Goal: Information Seeking & Learning: Learn about a topic

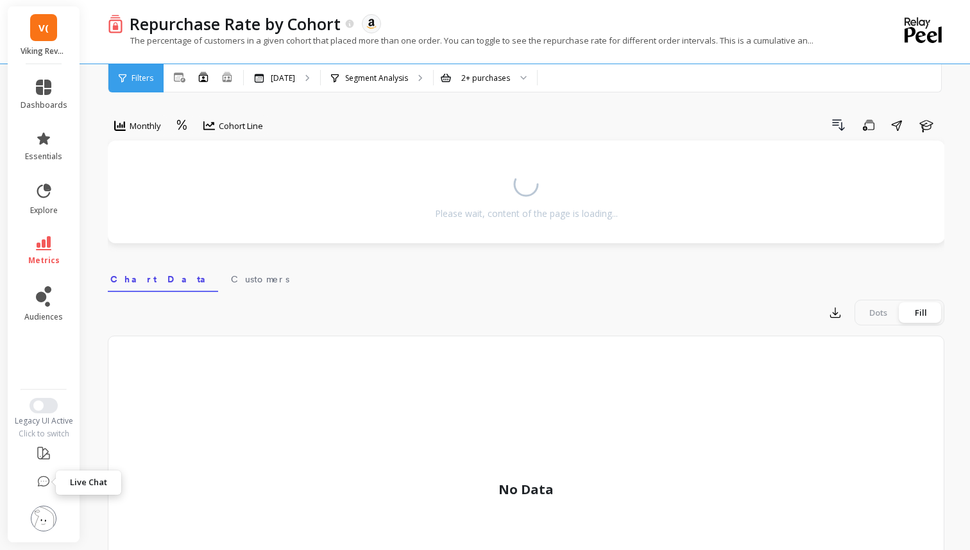
click at [42, 479] on icon at bounding box center [43, 481] width 13 height 13
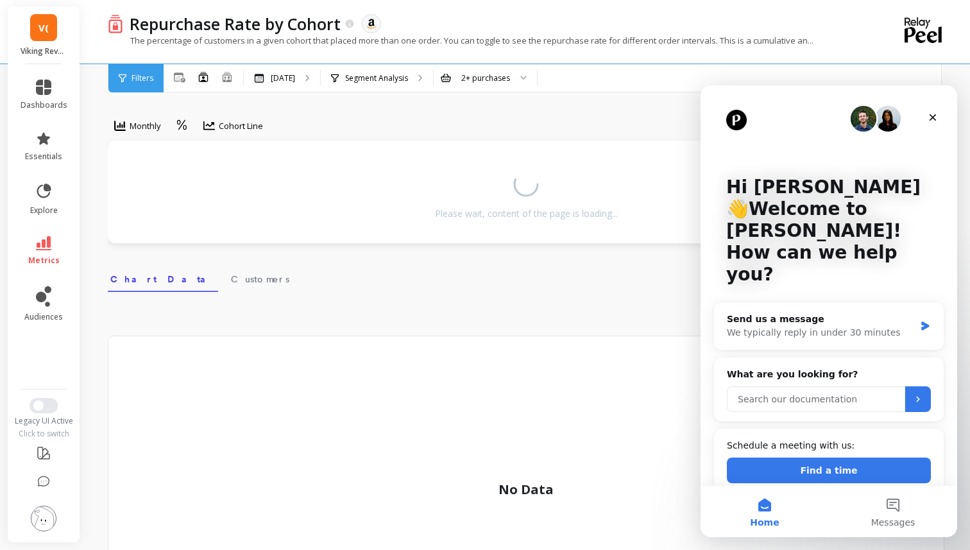
click at [766, 386] on input "Search our documentation" at bounding box center [816, 399] width 178 height 26
click at [794, 326] on div "We typically reply in under 30 minutes" at bounding box center [821, 332] width 188 height 13
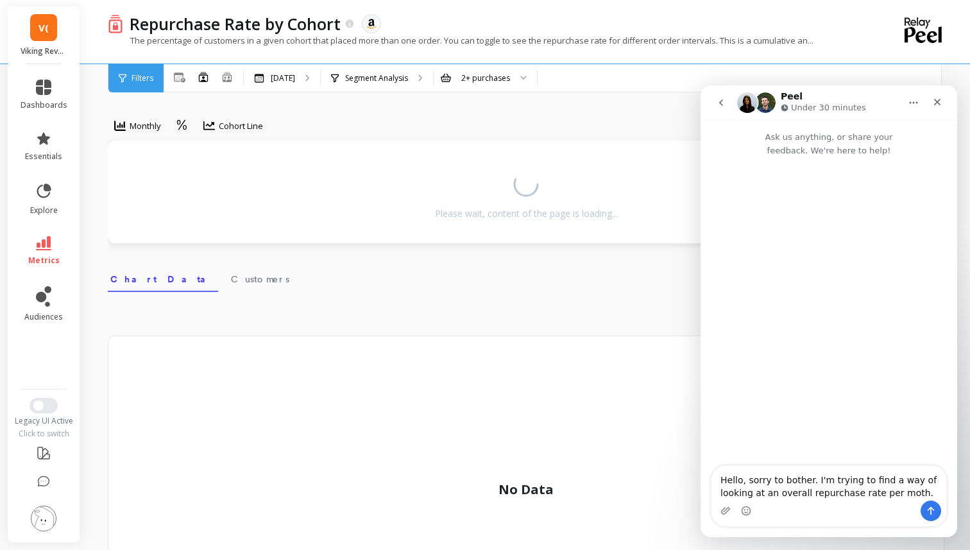
click at [801, 493] on textarea "Hello, sorry to bother. I'm trying to find a way of looking at an overall repur…" at bounding box center [828, 483] width 235 height 35
click at [802, 493] on textarea "Hello, sorry to bother. I'm trying to find a way of looking at an overall repur…" at bounding box center [828, 483] width 235 height 35
click at [857, 480] on textarea "Hello, sorry to bother. I'm trying to find a way of looking at an overall (bran…" at bounding box center [828, 476] width 235 height 47
click at [852, 488] on textarea "Hello, sorry to bother. I'm trying to find a way of looking at an overall (bran…" at bounding box center [828, 476] width 235 height 47
click at [226, 76] on icon at bounding box center [227, 76] width 12 height 11
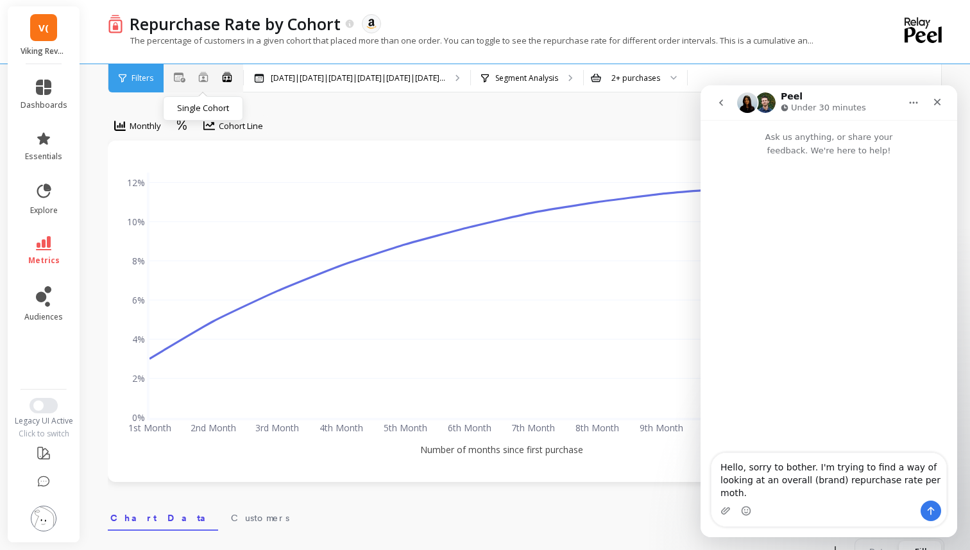
click at [200, 76] on icon at bounding box center [203, 77] width 10 height 10
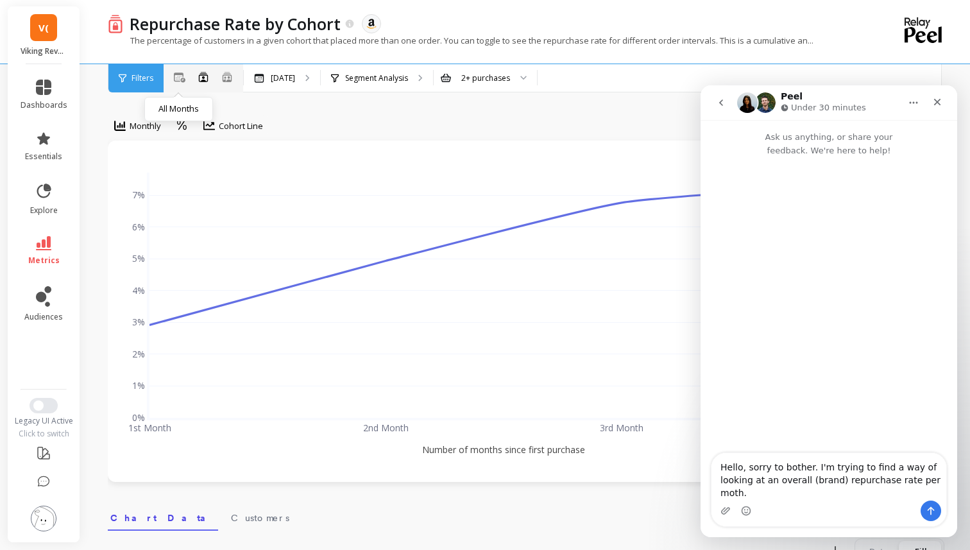
click at [174, 72] on icon at bounding box center [180, 77] width 12 height 10
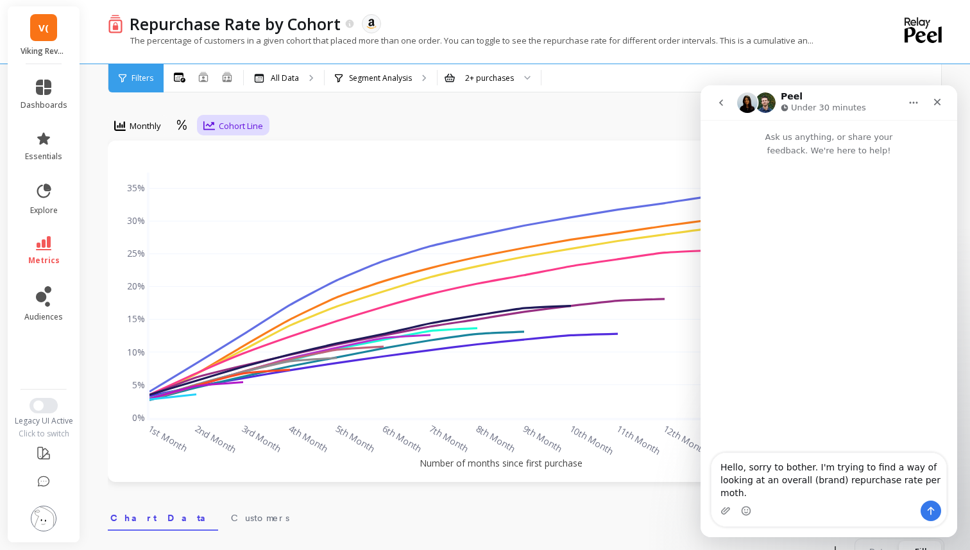
click at [210, 125] on icon at bounding box center [209, 125] width 12 height 9
click at [224, 149] on div "Cohort Grid" at bounding box center [244, 155] width 73 height 12
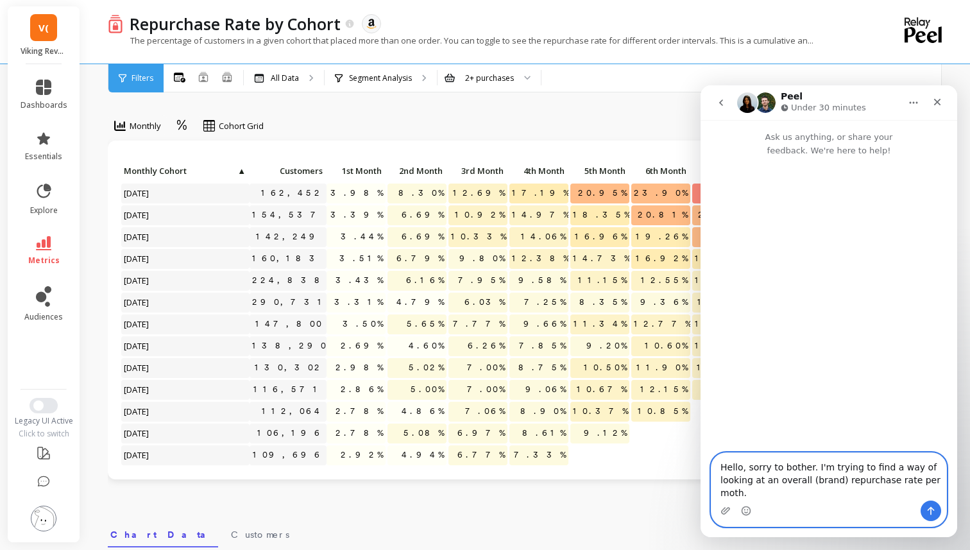
click at [802, 489] on textarea "Hello, sorry to bother. I'm trying to find a way of looking at an overall (bran…" at bounding box center [828, 476] width 235 height 47
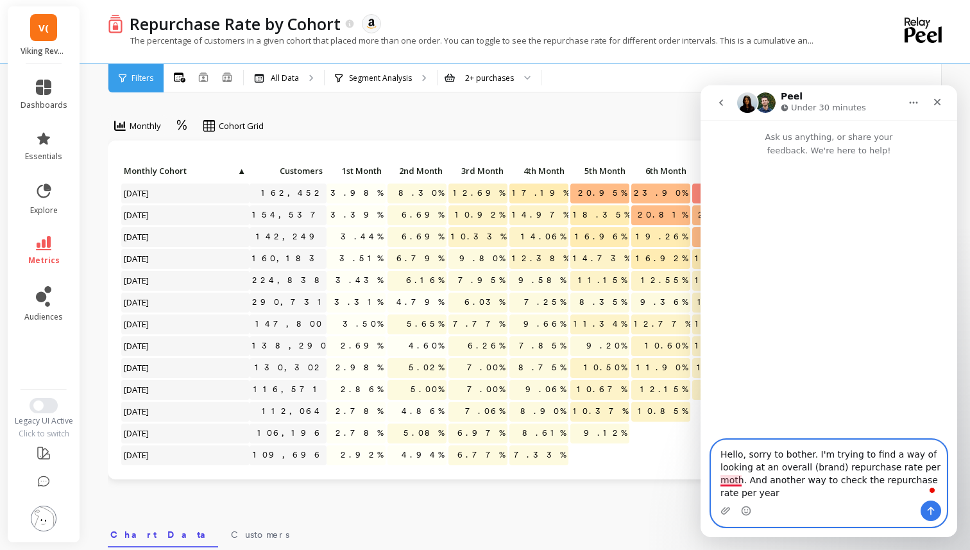
click at [734, 480] on textarea "Hello, sorry to bother. I'm trying to find a way of looking at an overall (bran…" at bounding box center [828, 470] width 235 height 60
click at [782, 496] on textarea "Hello, sorry to bother. I'm trying to find a way of looking at an overall (bran…" at bounding box center [828, 470] width 235 height 60
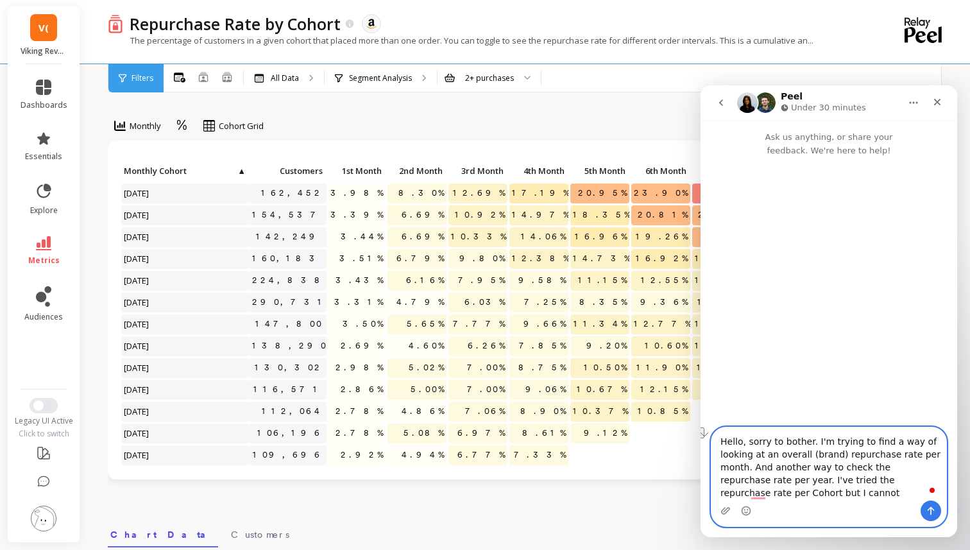
drag, startPoint x: 808, startPoint y: 493, endPoint x: 748, endPoint y: 493, distance: 60.3
click at [748, 493] on textarea "Hello, sorry to bother. I'm trying to find a way of looking at an overall (bran…" at bounding box center [828, 463] width 235 height 73
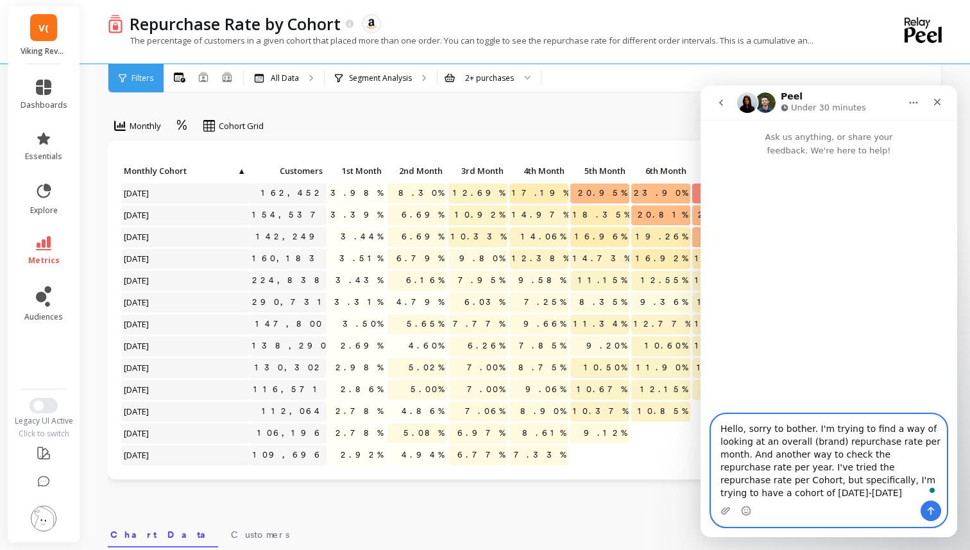
click at [792, 485] on textarea "Hello, sorry to bother. I'm trying to find a way of looking at an overall (bran…" at bounding box center [828, 457] width 235 height 86
click at [792, 491] on textarea "Hello, sorry to bother. I'm trying to find a way of looking at an overall (bran…" at bounding box center [828, 457] width 235 height 86
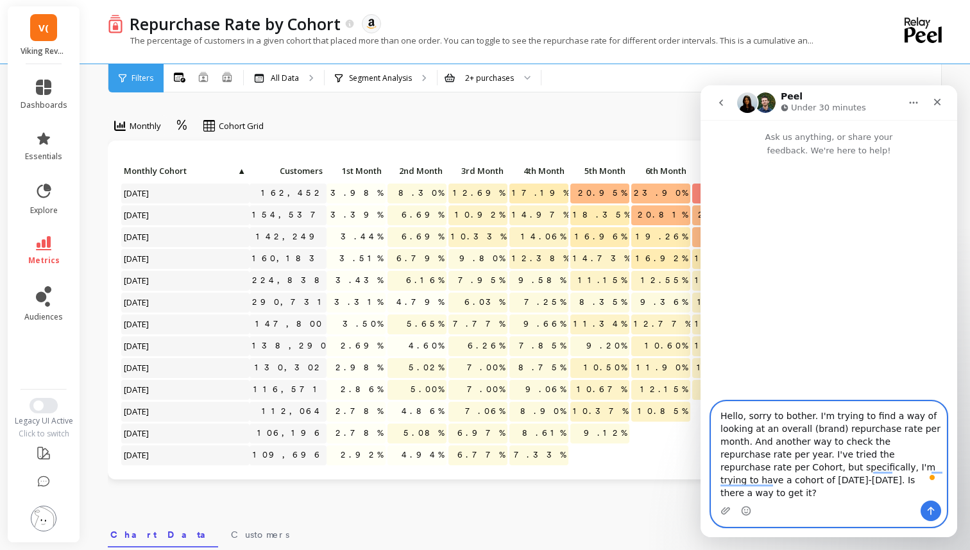
type textarea "Hello, sorry to bother. I'm trying to find a way of looking at an overall (bran…"
click at [927, 510] on icon "Send a message…" at bounding box center [930, 511] width 7 height 8
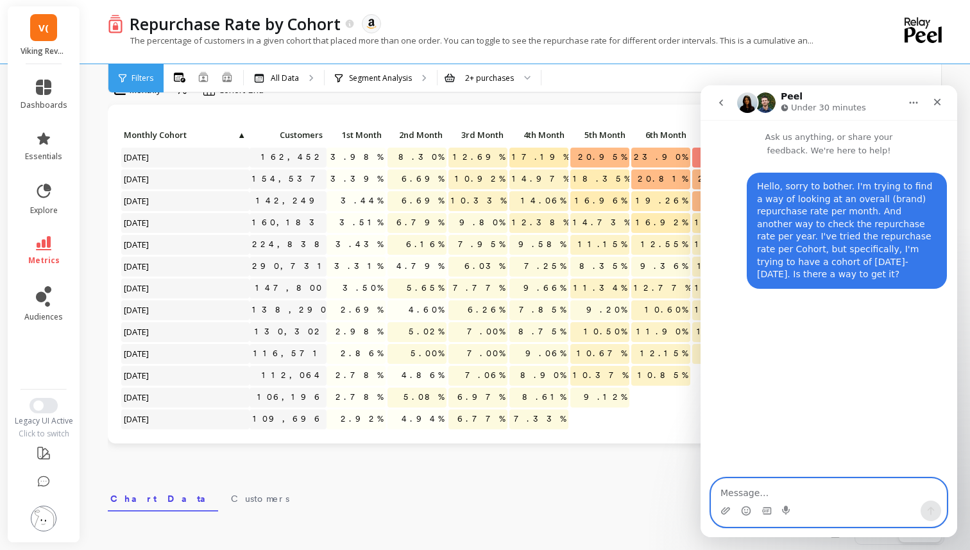
scroll to position [49, 0]
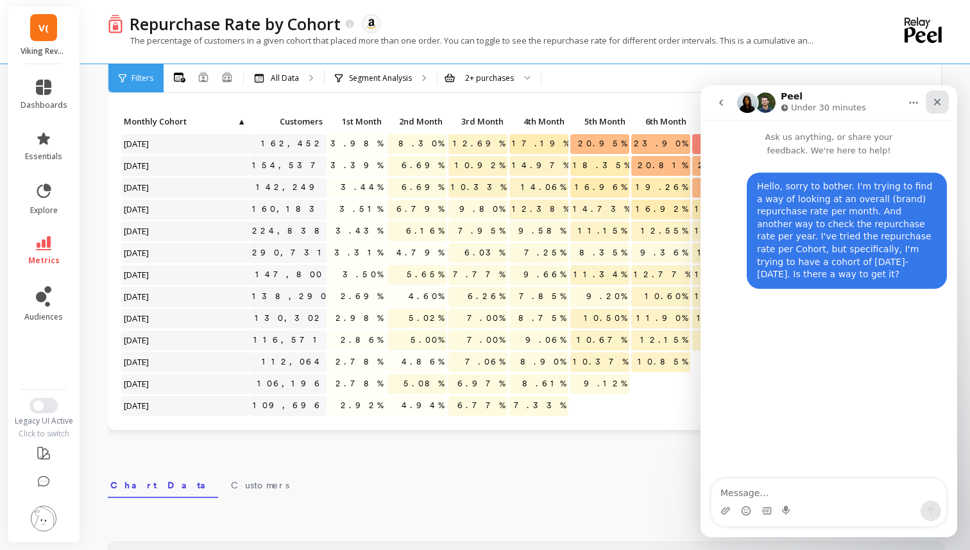
click at [942, 104] on div "Close" at bounding box center [936, 101] width 23 height 23
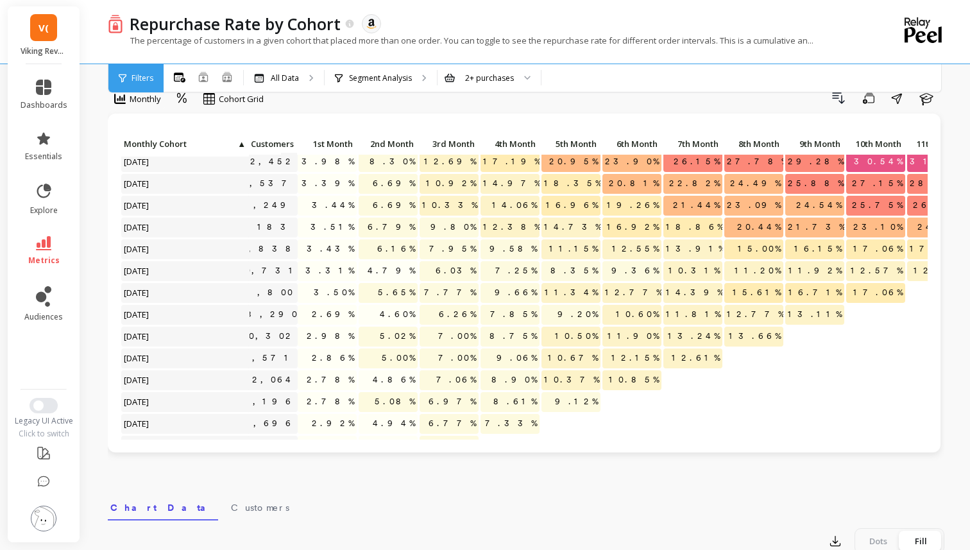
scroll to position [4, 0]
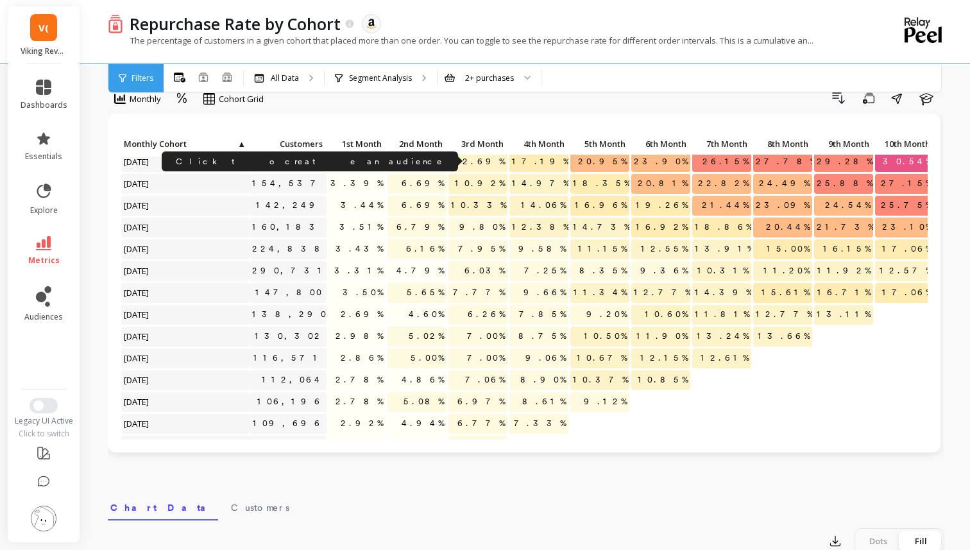
drag, startPoint x: 284, startPoint y: 162, endPoint x: 328, endPoint y: 164, distance: 44.3
click at [328, 164] on div "Click to create an audience 162,452 3.98% 8.30% 12.69% 17.19% 20.95% 23.90% 26.…" at bounding box center [653, 326] width 1065 height 392
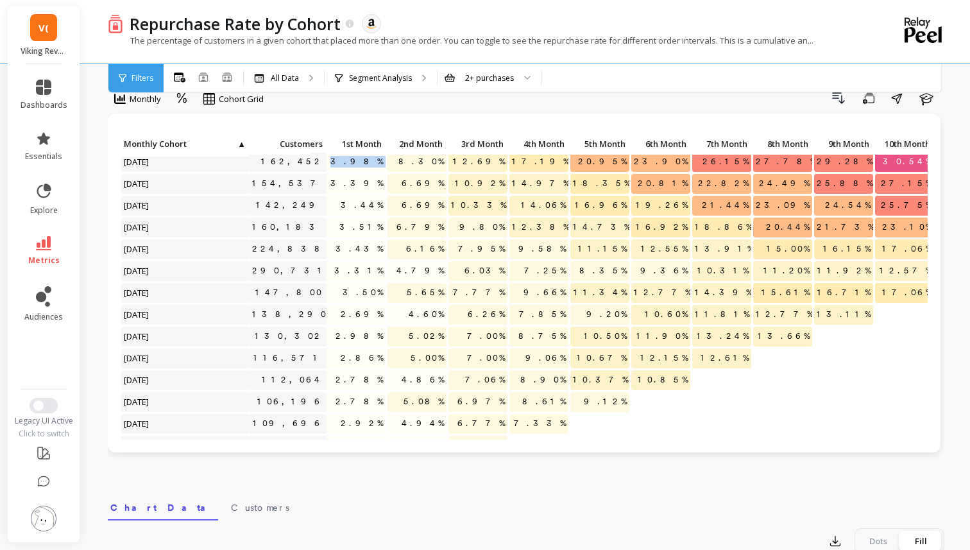
drag, startPoint x: 355, startPoint y: 160, endPoint x: 387, endPoint y: 164, distance: 32.3
click at [387, 163] on div "Click to create an audience 162,452 3.98% 8.30% 12.69% 17.19% 20.95% 23.90% 26.…" at bounding box center [653, 326] width 1065 height 392
drag, startPoint x: 415, startPoint y: 162, endPoint x: 453, endPoint y: 162, distance: 38.5
click at [453, 162] on div "Click to create an audience 162,452 3.98% 8.30% 12.69% 17.19% 20.95% 23.90% 26.…" at bounding box center [653, 326] width 1065 height 392
drag, startPoint x: 469, startPoint y: 160, endPoint x: 505, endPoint y: 160, distance: 35.3
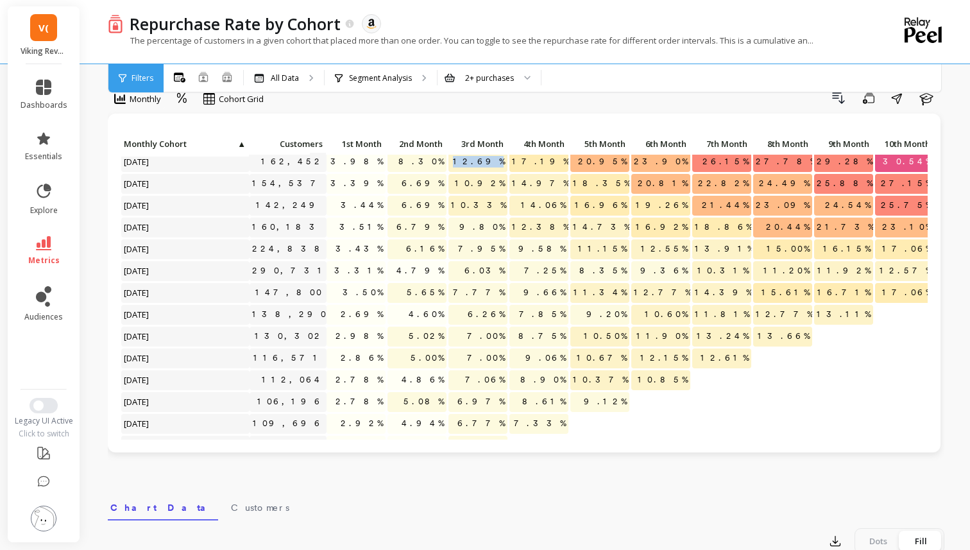
click at [505, 160] on p "12.69%" at bounding box center [477, 161] width 59 height 19
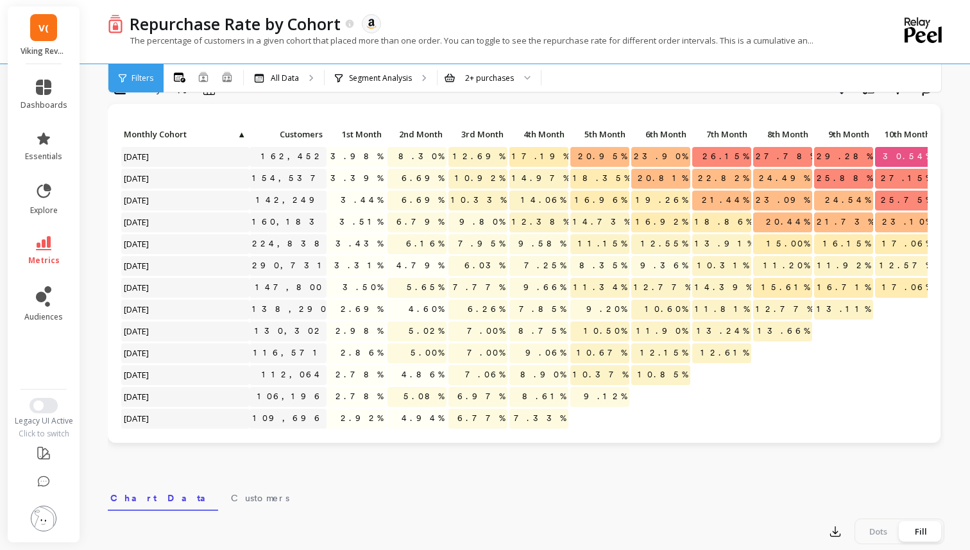
scroll to position [19, 0]
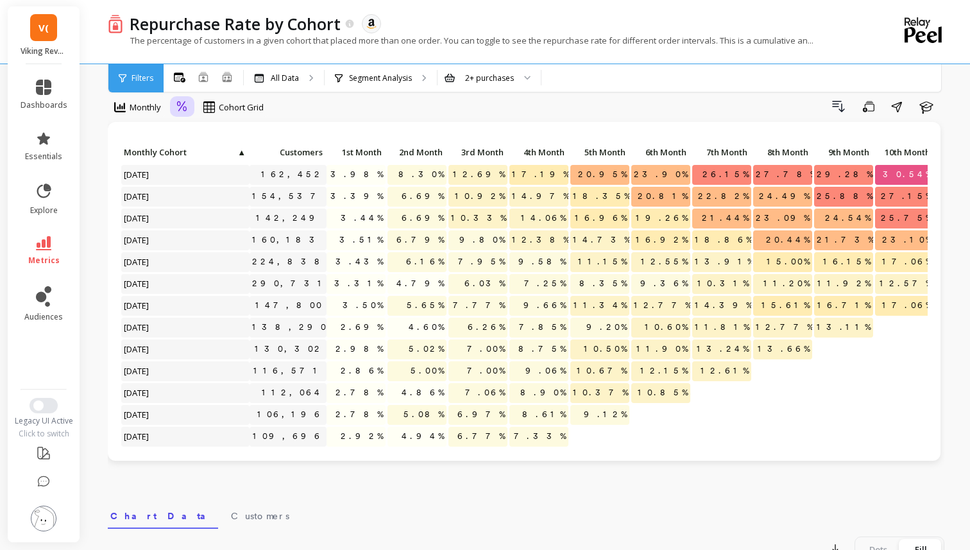
click at [187, 106] on icon at bounding box center [182, 107] width 12 height 12
click at [201, 158] on div "Absolute" at bounding box center [217, 161] width 73 height 12
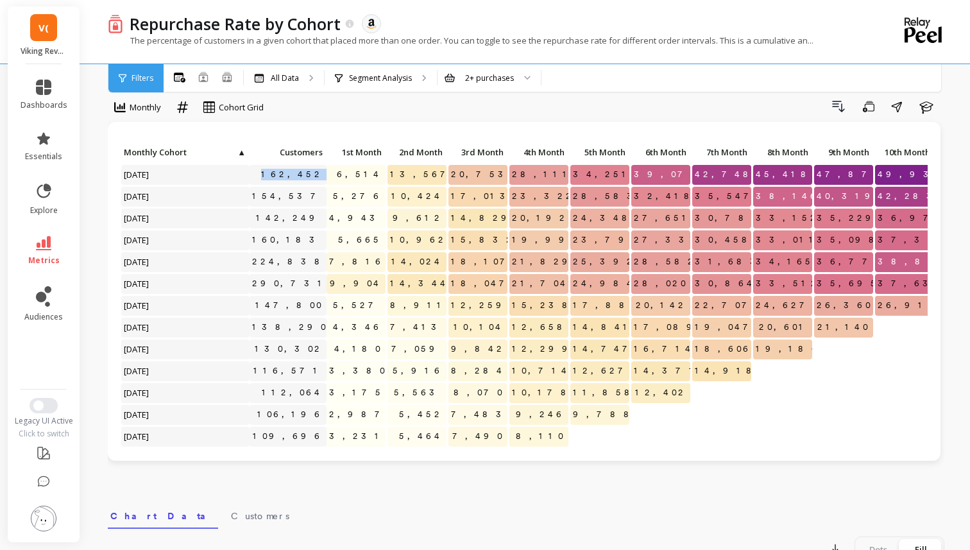
drag, startPoint x: 287, startPoint y: 174, endPoint x: 331, endPoint y: 175, distance: 43.6
click at [331, 175] on div "Click to create an audience 162,452 6,514 13,567 20,753 28,111 34,251 39,074 42…" at bounding box center [711, 354] width 1180 height 423
drag, startPoint x: 420, startPoint y: 174, endPoint x: 449, endPoint y: 174, distance: 28.9
click at [449, 174] on div "Click to create an audience 162,452 6,514 13,567 20,753 28,111 34,251 39,074 42…" at bounding box center [711, 354] width 1180 height 423
drag, startPoint x: 545, startPoint y: 171, endPoint x: 579, endPoint y: 171, distance: 34.0
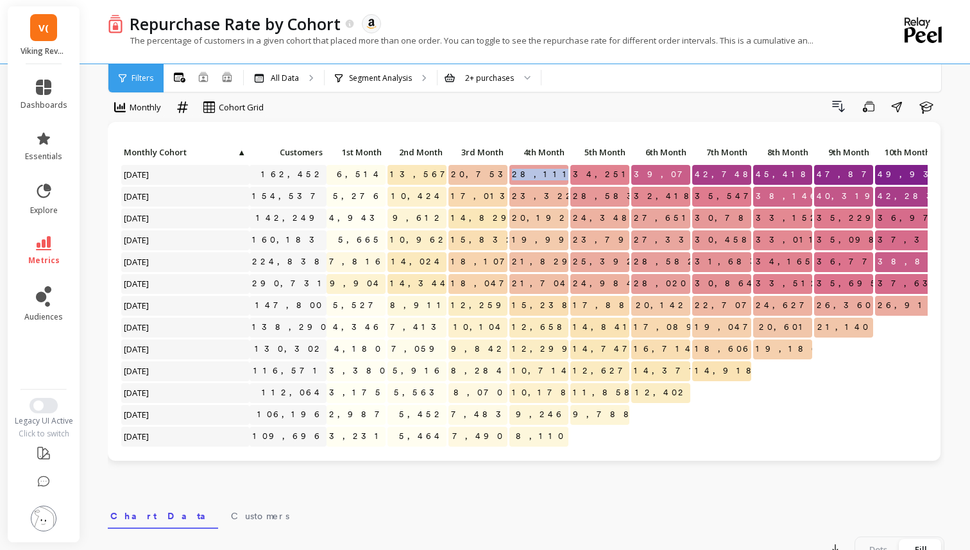
click at [579, 171] on div "Click to create an audience 162,452 6,514 13,567 20,753 28,111 34,251 39,074 42…" at bounding box center [711, 354] width 1180 height 423
drag, startPoint x: 128, startPoint y: 173, endPoint x: 190, endPoint y: 183, distance: 63.2
click at [190, 183] on p "[DATE]" at bounding box center [185, 174] width 128 height 19
drag, startPoint x: 174, startPoint y: 195, endPoint x: 111, endPoint y: 196, distance: 62.9
click at [111, 196] on div "Click to create an audience 162,452 6,514 13,567 20,753 28,111 34,251 39,074 42…" at bounding box center [524, 291] width 832 height 339
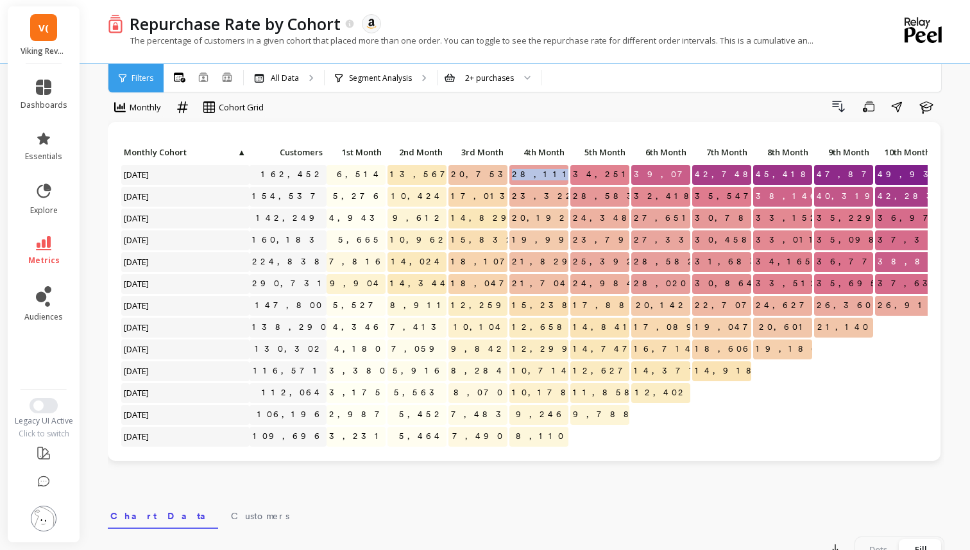
drag, startPoint x: 205, startPoint y: 219, endPoint x: 133, endPoint y: 215, distance: 71.9
click at [134, 215] on p "[DATE]" at bounding box center [185, 217] width 128 height 19
click at [287, 190] on div "Click to create an audience 154,537" at bounding box center [287, 197] width 77 height 20
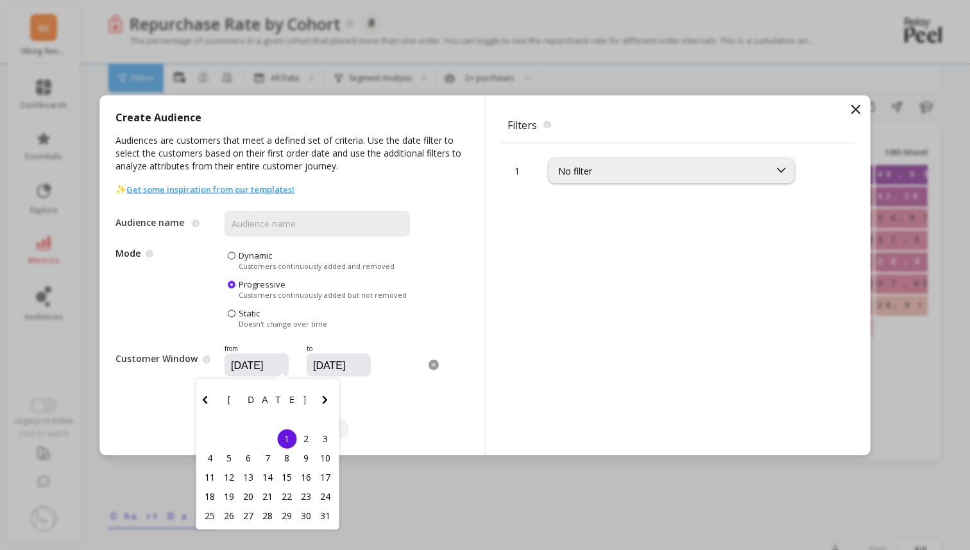
click at [250, 362] on input "08/01/2024" at bounding box center [295, 364] width 131 height 13
click at [264, 400] on span "[DATE]" at bounding box center [268, 399] width 80 height 10
click at [207, 400] on icon "Previous Month" at bounding box center [205, 399] width 15 height 15
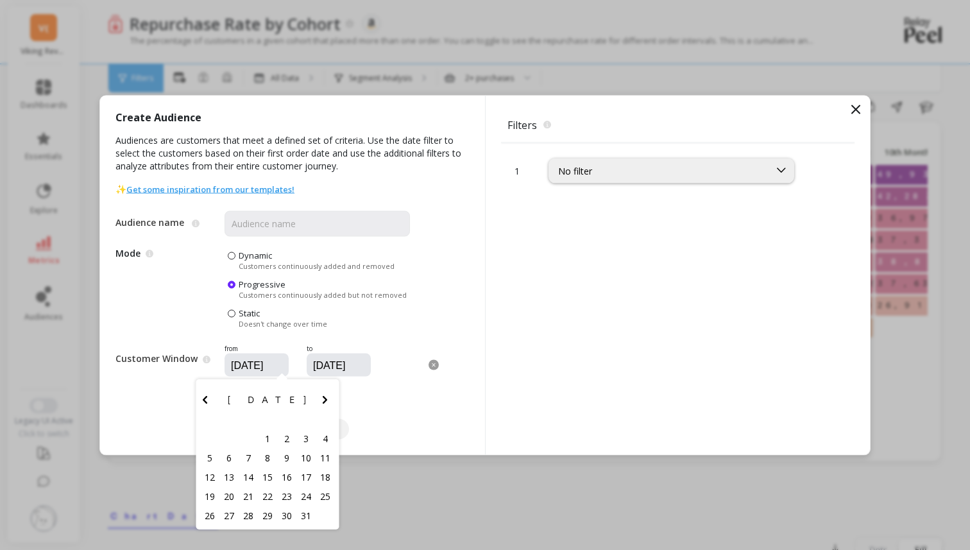
click at [207, 400] on icon "Previous Month" at bounding box center [205, 399] width 15 height 15
click at [328, 397] on icon "Next Month" at bounding box center [324, 399] width 15 height 15
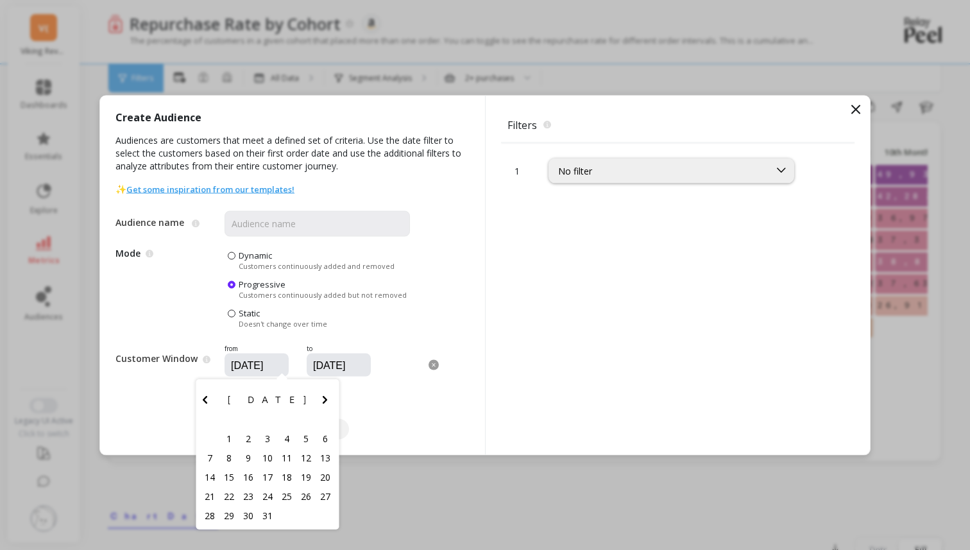
click at [328, 397] on icon "Next Month" at bounding box center [324, 399] width 15 height 15
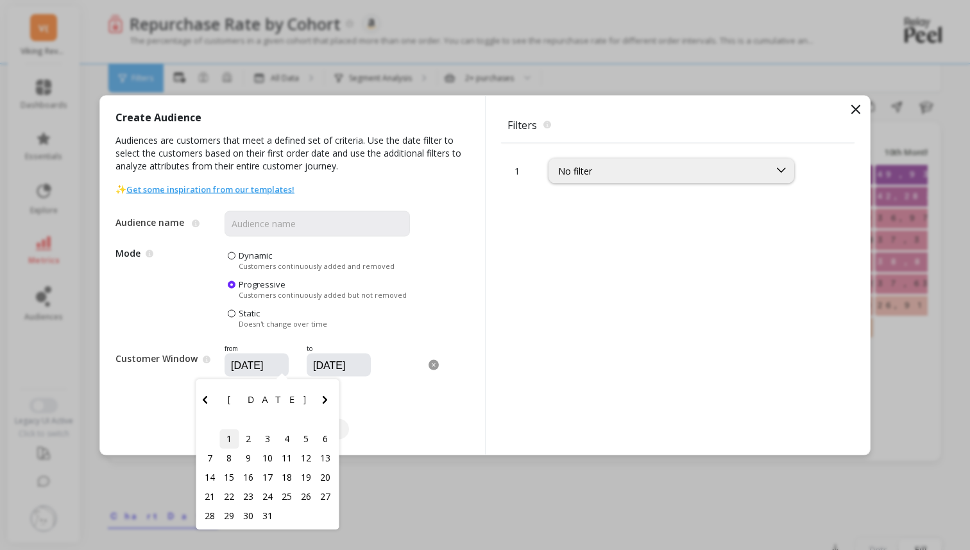
click at [224, 435] on div "1" at bounding box center [228, 438] width 19 height 19
type input "07/01/2024"
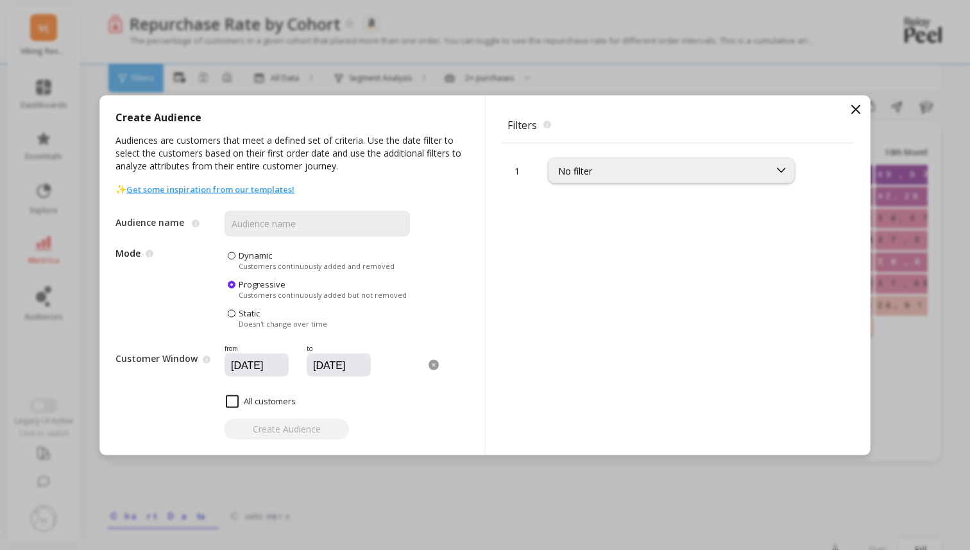
click at [340, 369] on input "08/31/2024" at bounding box center [377, 364] width 131 height 13
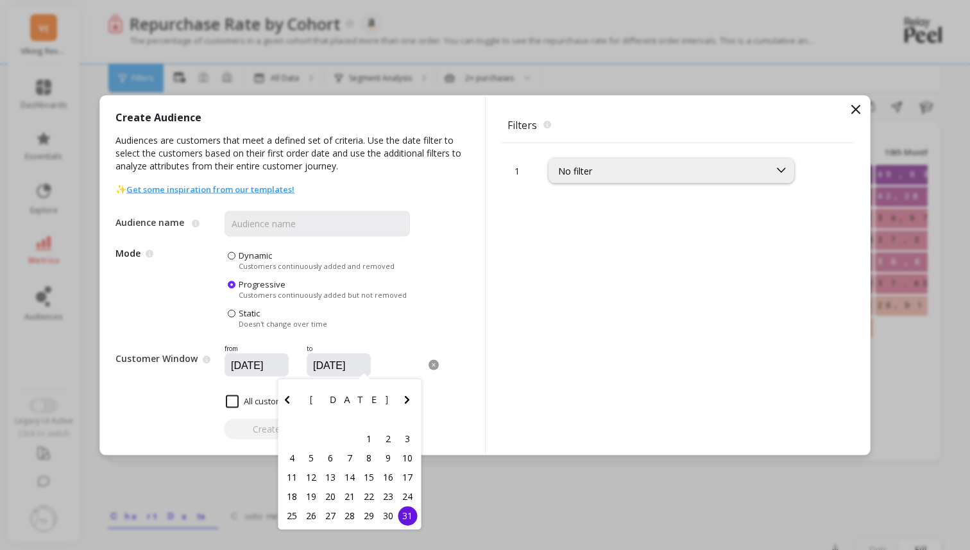
click at [295, 393] on button "Previous Month" at bounding box center [290, 402] width 21 height 21
click at [294, 393] on button "Previous Month" at bounding box center [290, 402] width 21 height 21
click at [291, 541] on div "30" at bounding box center [291, 534] width 19 height 19
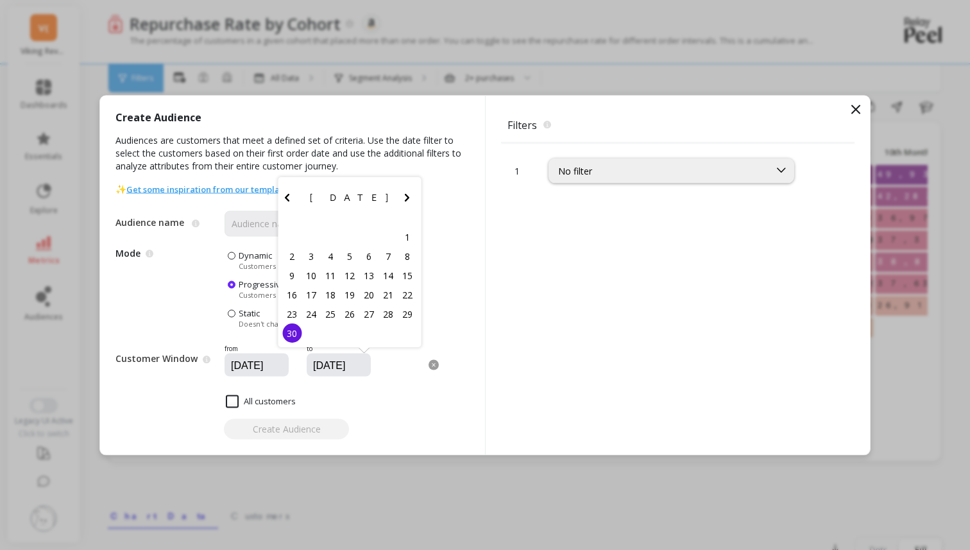
click at [411, 191] on icon "Next Month" at bounding box center [407, 197] width 15 height 15
click at [411, 191] on div "Create Audience Audiences are customers that meet a defined set of criteria. Us…" at bounding box center [292, 274] width 385 height 359
click at [330, 362] on input "06/30/2024" at bounding box center [377, 364] width 131 height 13
click at [414, 187] on div "June 2024 Su Mo Tu We Th Fr Sa" at bounding box center [349, 200] width 143 height 46
click at [410, 193] on icon "Next Month" at bounding box center [407, 197] width 15 height 15
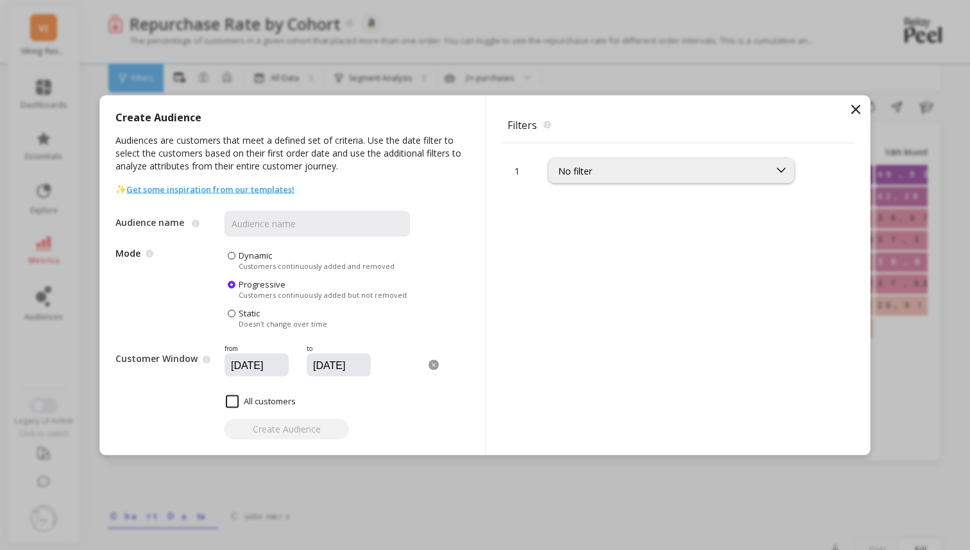
click at [410, 193] on div "Create Audience Audiences are customers that meet a defined set of criteria. Us…" at bounding box center [292, 274] width 385 height 359
click at [344, 380] on div "Audience name The name of the audience Mode Dynamic audiences add new customers…" at bounding box center [262, 304] width 294 height 218
click at [344, 366] on input "06/30/2024" at bounding box center [377, 364] width 131 height 13
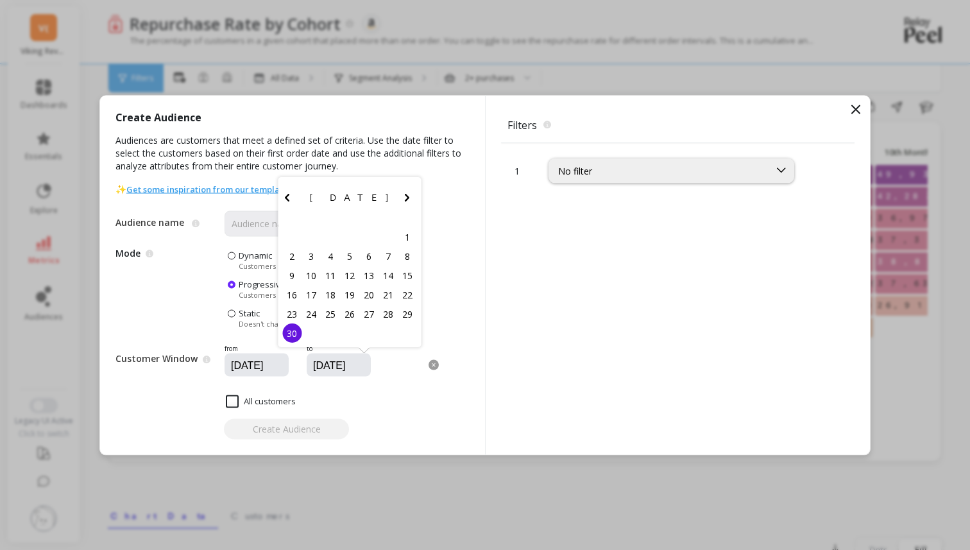
click at [406, 201] on icon "Next Month" at bounding box center [407, 197] width 15 height 15
click at [403, 216] on icon "Next Month" at bounding box center [407, 216] width 15 height 15
click at [404, 213] on icon "Next Month" at bounding box center [407, 216] width 15 height 15
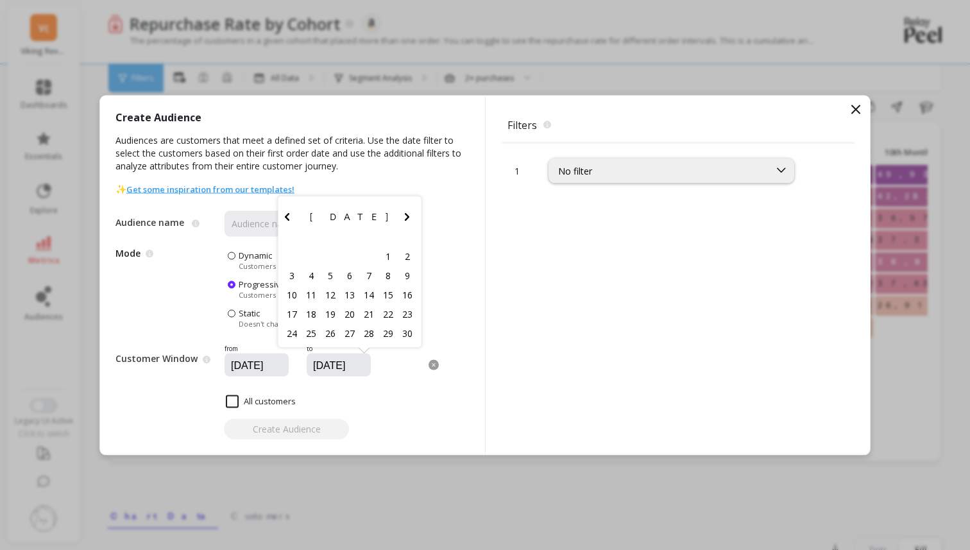
click at [404, 213] on icon "Next Month" at bounding box center [407, 216] width 15 height 15
click at [409, 199] on icon "Next Month" at bounding box center [407, 197] width 15 height 15
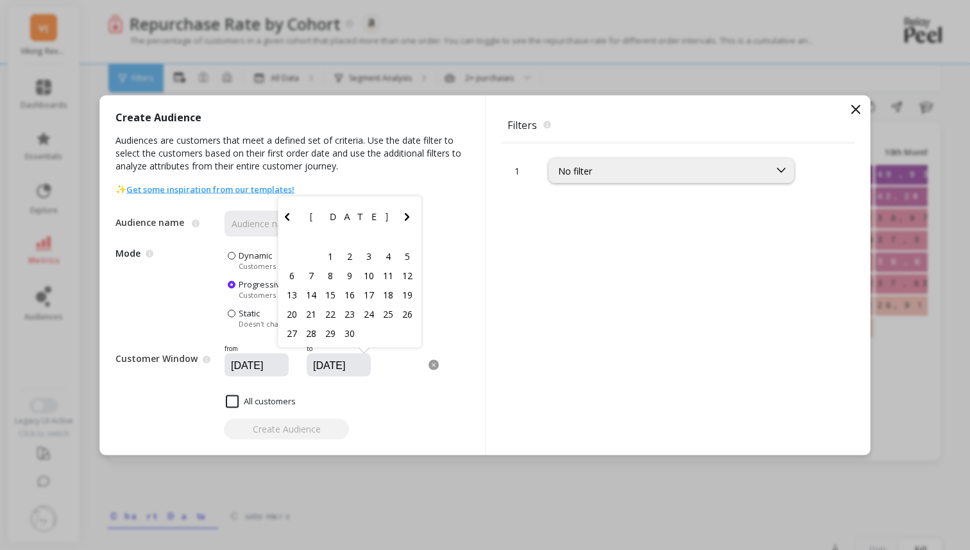
click at [407, 211] on icon "Next Month" at bounding box center [407, 216] width 15 height 15
click at [407, 212] on icon "Next Month" at bounding box center [407, 216] width 15 height 15
click at [305, 333] on div "30" at bounding box center [310, 332] width 19 height 19
type input "06/30/2025"
click at [230, 257] on span at bounding box center [232, 255] width 8 height 8
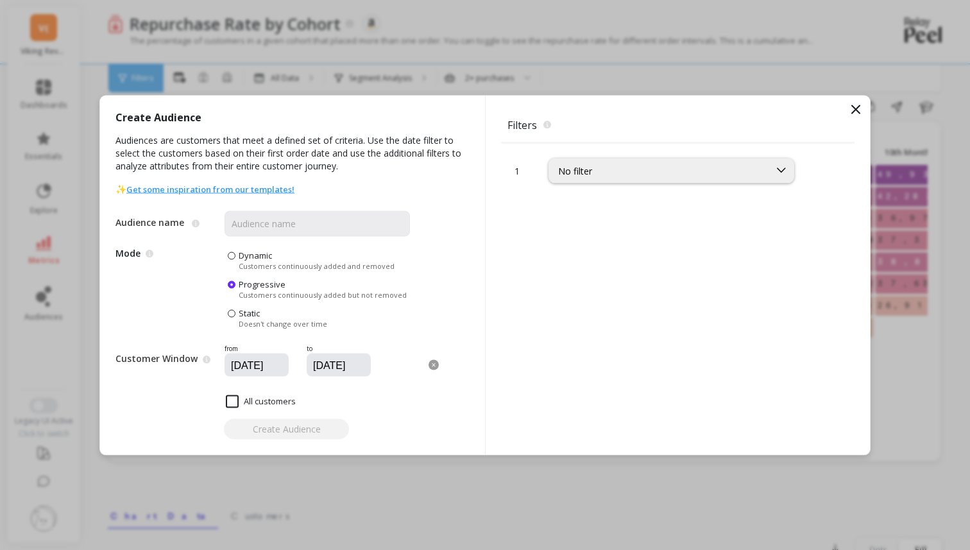
click at [0, 0] on input "Dynamic Customers continuously added and removed" at bounding box center [0, 0] width 0 height 0
click at [667, 175] on div "No filter" at bounding box center [659, 170] width 202 height 12
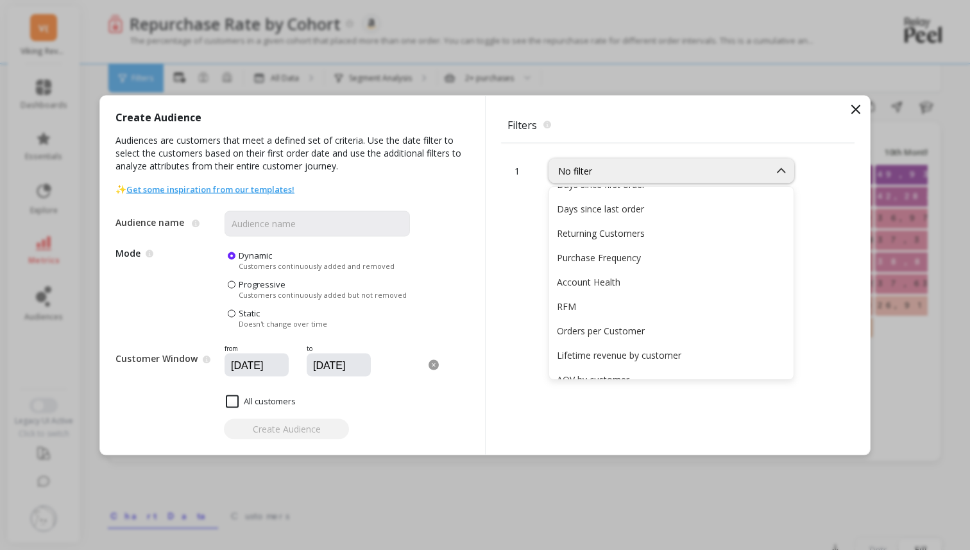
scroll to position [117, 0]
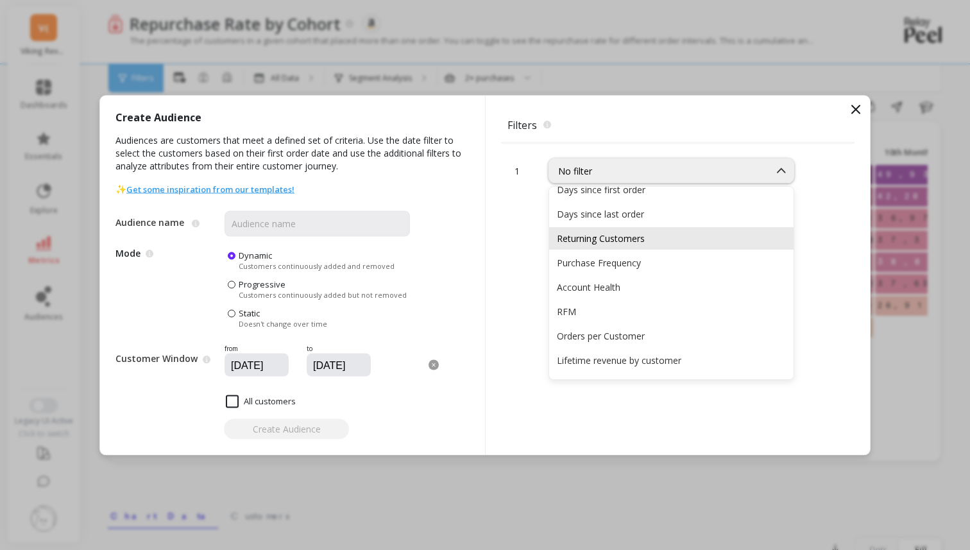
click at [663, 246] on div "Returning Customers" at bounding box center [671, 238] width 244 height 22
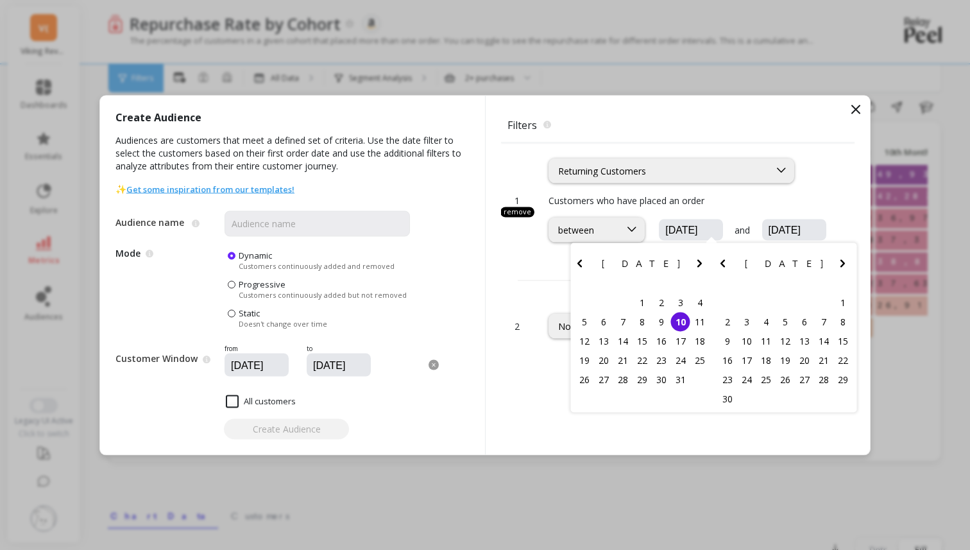
click at [684, 228] on input "10/10/2025" at bounding box center [729, 229] width 131 height 13
click at [577, 262] on icon "Previous Month" at bounding box center [579, 262] width 15 height 15
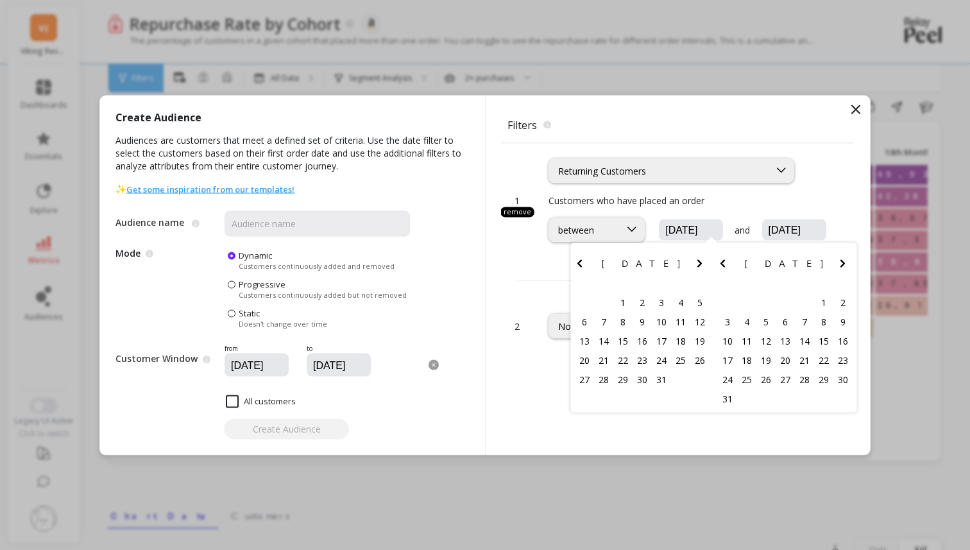
click at [577, 262] on icon "Previous Month" at bounding box center [579, 262] width 15 height 15
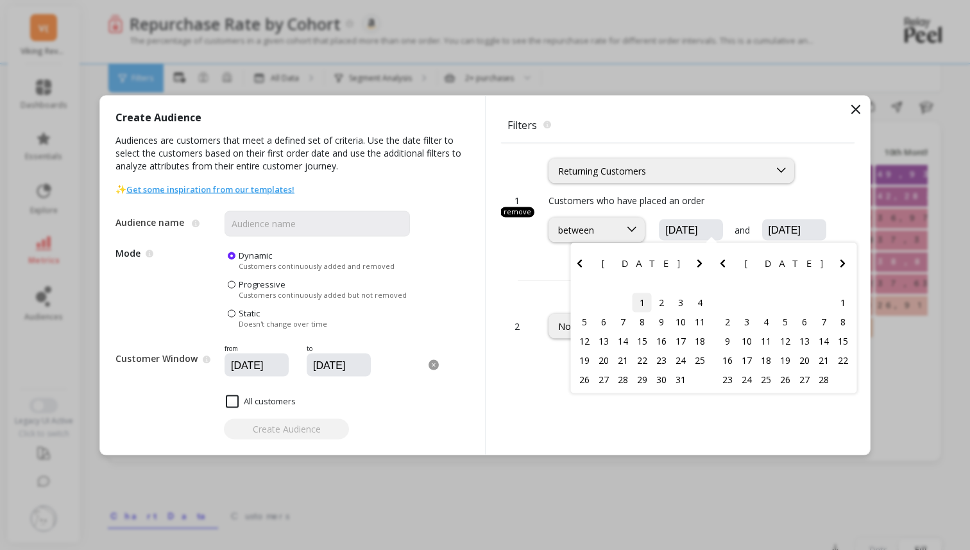
click at [643, 299] on div "1" at bounding box center [641, 301] width 19 height 19
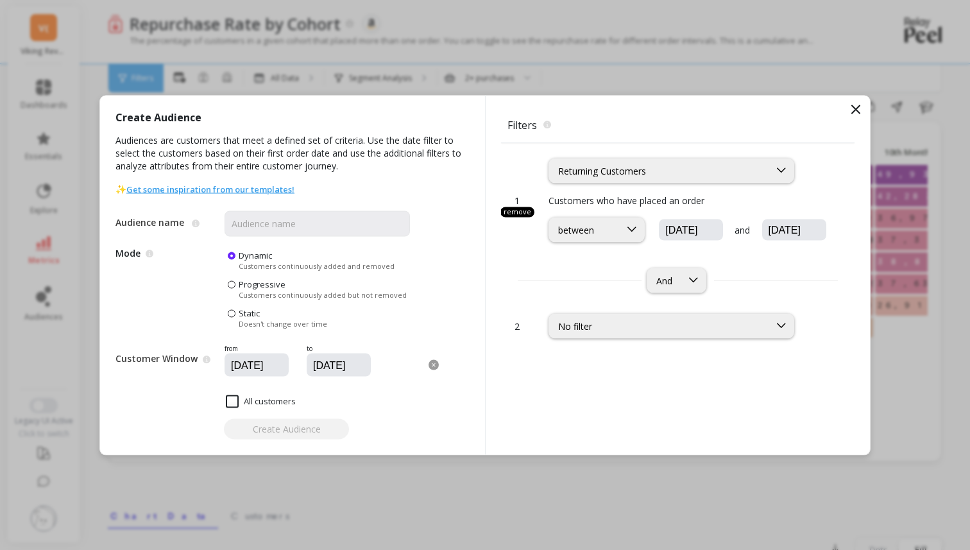
click at [672, 232] on input "01/01/2025" at bounding box center [729, 229] width 131 height 13
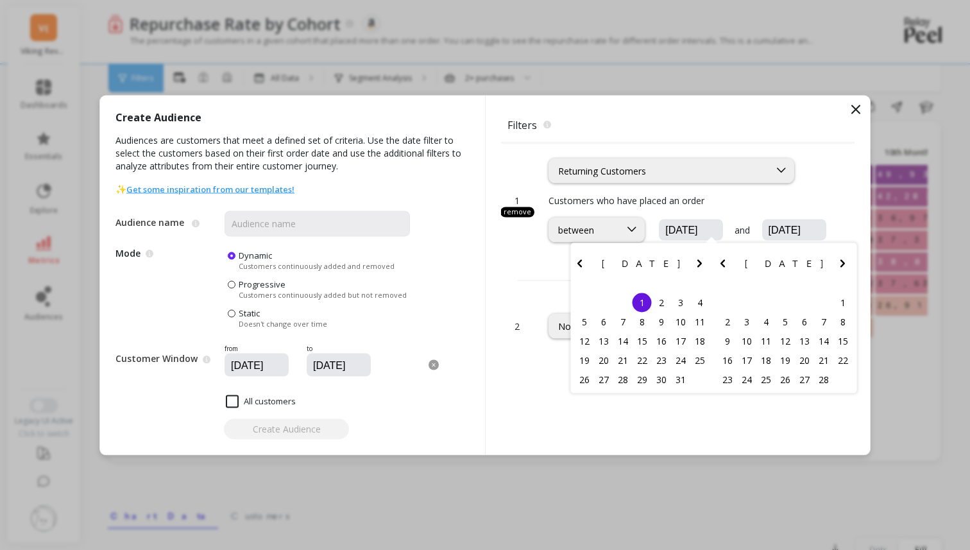
click at [579, 264] on icon "Previous Month" at bounding box center [579, 263] width 4 height 8
click at [662, 262] on span "[DATE]" at bounding box center [642, 263] width 80 height 10
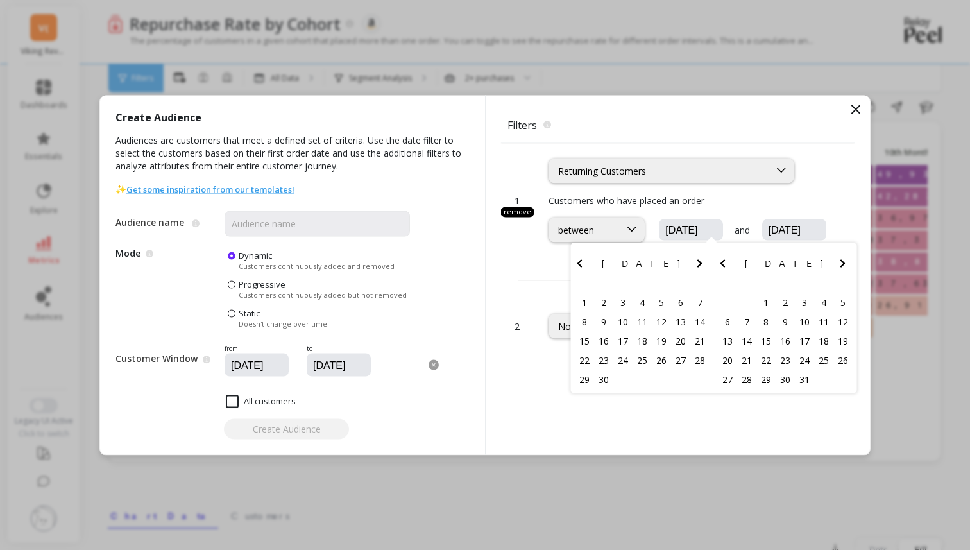
click at [662, 262] on span "[DATE]" at bounding box center [642, 263] width 80 height 10
click at [576, 263] on icon "Previous Month" at bounding box center [579, 262] width 15 height 15
click at [750, 303] on div "1" at bounding box center [746, 301] width 19 height 19
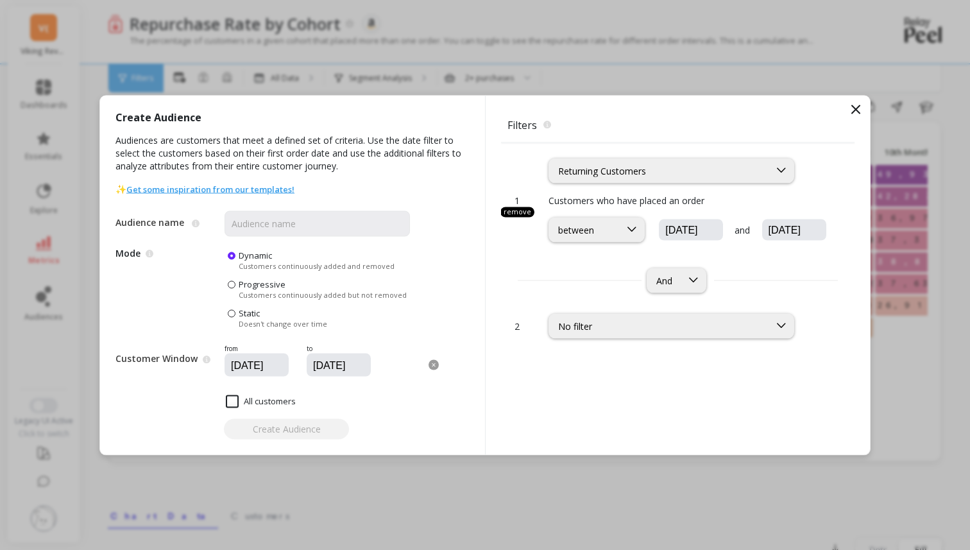
click at [745, 231] on input "07/01/2024" at bounding box center [729, 229] width 131 height 13
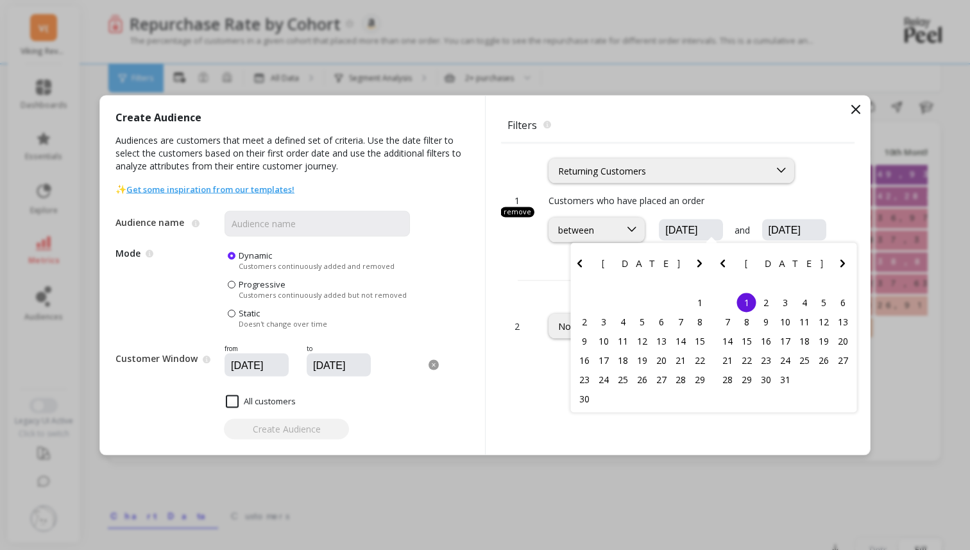
click at [839, 263] on icon "Next Month" at bounding box center [841, 262] width 15 height 15
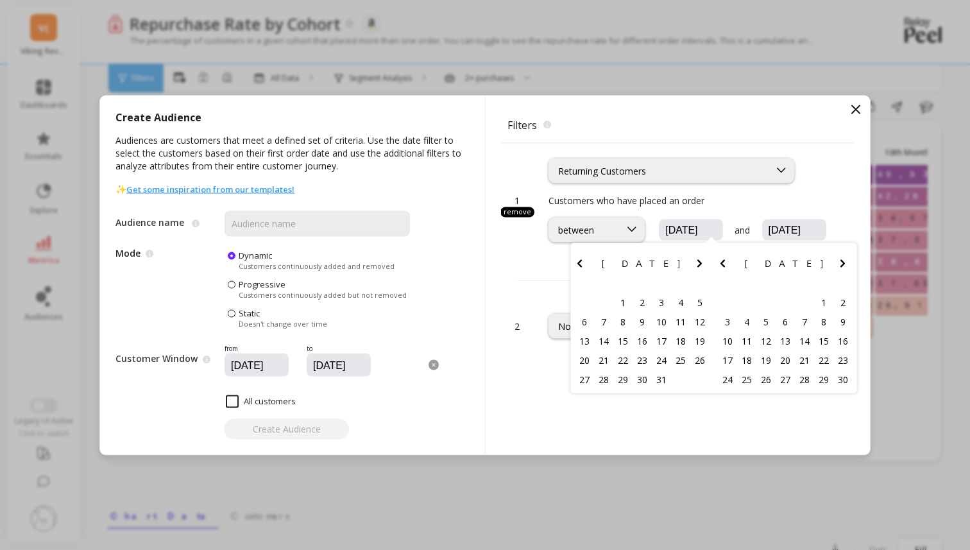
click at [839, 263] on icon "Next Month" at bounding box center [841, 262] width 15 height 15
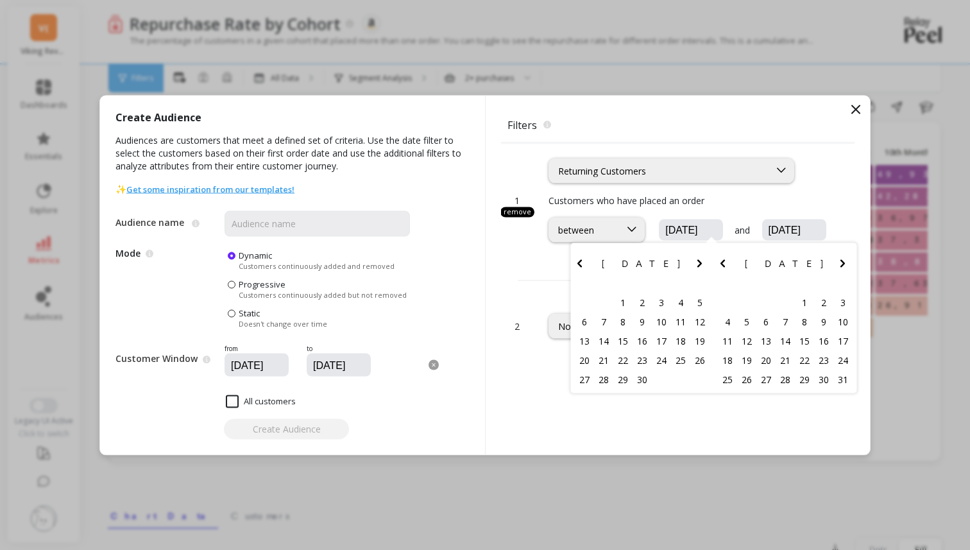
click at [839, 263] on icon "Next Month" at bounding box center [841, 262] width 15 height 15
click at [603, 378] on div "30" at bounding box center [603, 378] width 19 height 19
type input "06/30/2025"
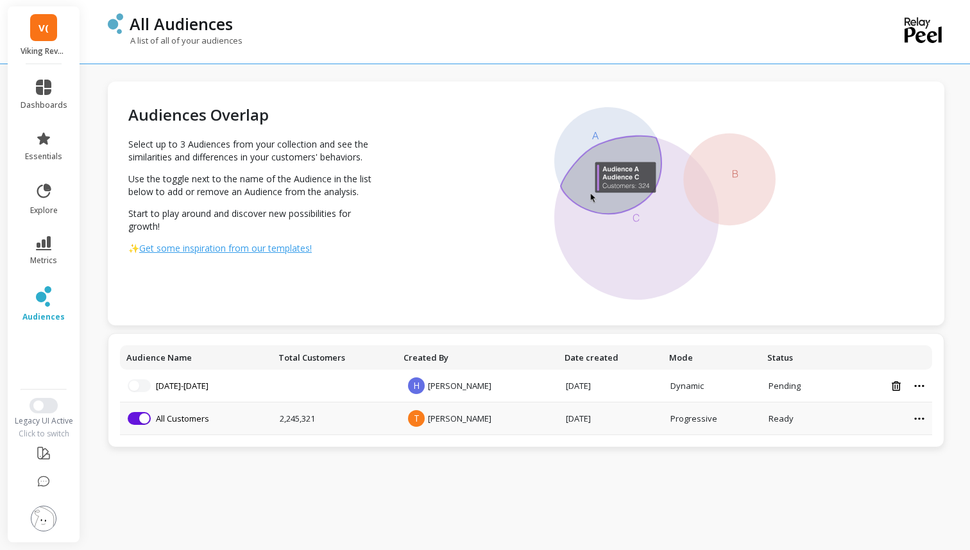
click at [768, 417] on div "Ready" at bounding box center [797, 418] width 59 height 12
click at [919, 422] on td at bounding box center [883, 418] width 97 height 33
click at [919, 420] on td at bounding box center [883, 418] width 97 height 33
click at [914, 417] on icon at bounding box center [919, 418] width 10 height 3
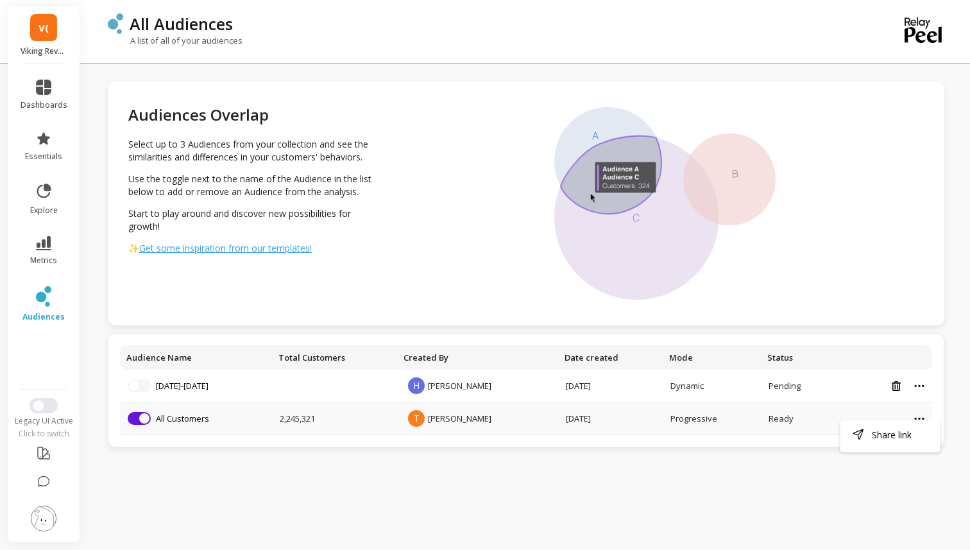
click at [513, 422] on td "T Tristan" at bounding box center [477, 418] width 160 height 33
click at [419, 419] on span "T" at bounding box center [416, 418] width 17 height 17
click at [284, 417] on td "2,245,321" at bounding box center [334, 418] width 125 height 33
click at [212, 417] on li "Remove from visualization All Customers" at bounding box center [196, 418] width 137 height 13
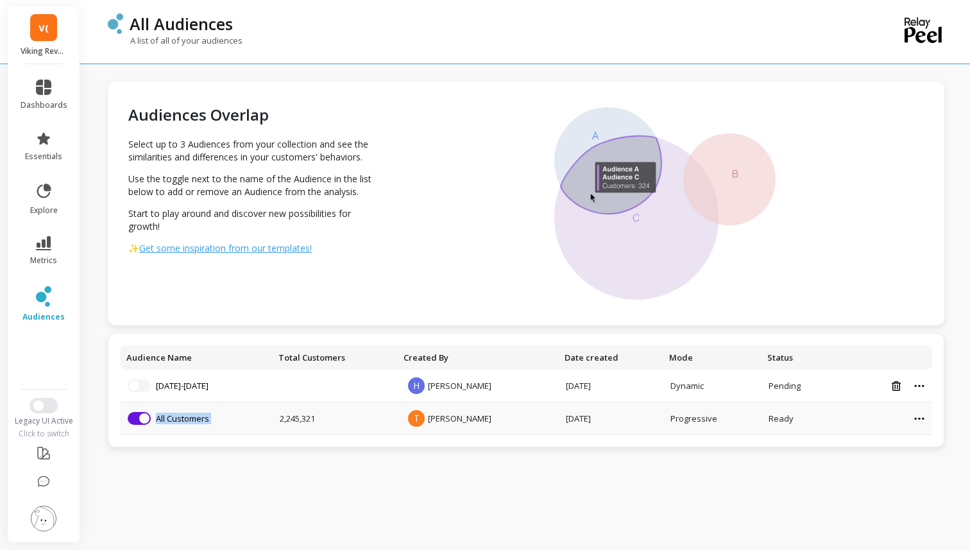
click at [212, 417] on li "Remove from visualization All Customers" at bounding box center [196, 418] width 137 height 13
click at [194, 387] on link "[DATE]-[DATE]" at bounding box center [182, 386] width 53 height 12
click at [140, 389] on button "button" at bounding box center [139, 385] width 23 height 13
drag, startPoint x: 475, startPoint y: 421, endPoint x: 423, endPoint y: 421, distance: 51.9
click at [423, 421] on td "T Tristan" at bounding box center [477, 418] width 160 height 33
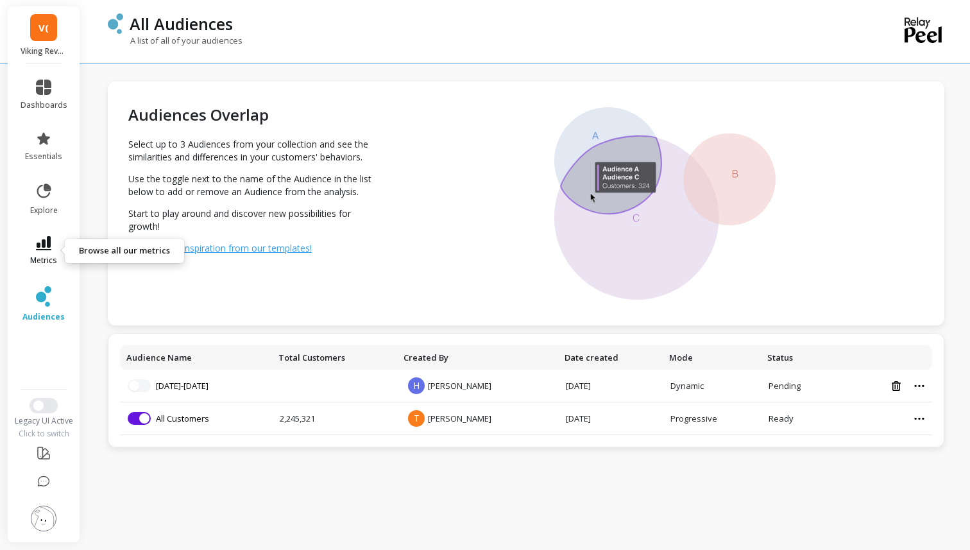
click at [42, 241] on icon at bounding box center [43, 243] width 15 height 14
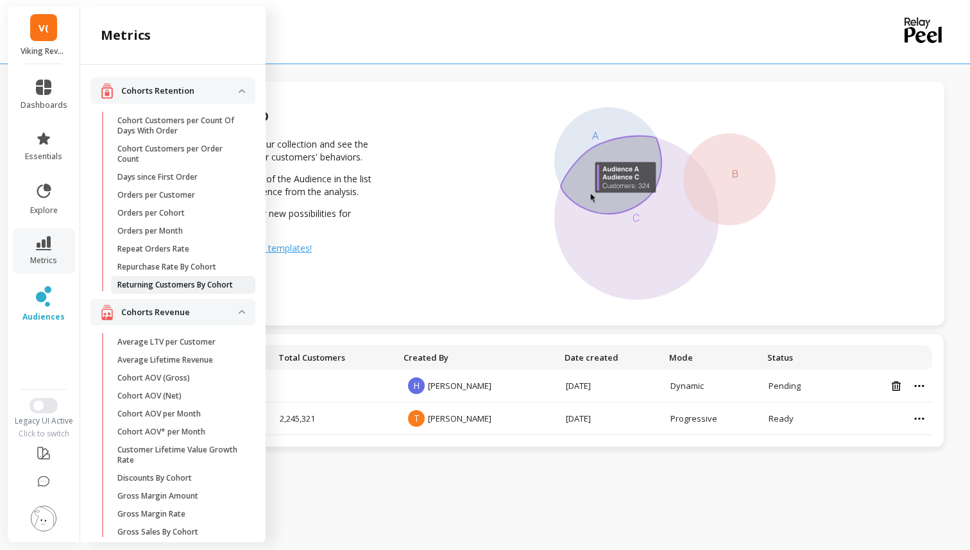
click at [132, 282] on p "Returning Customers By Cohort" at bounding box center [174, 285] width 115 height 10
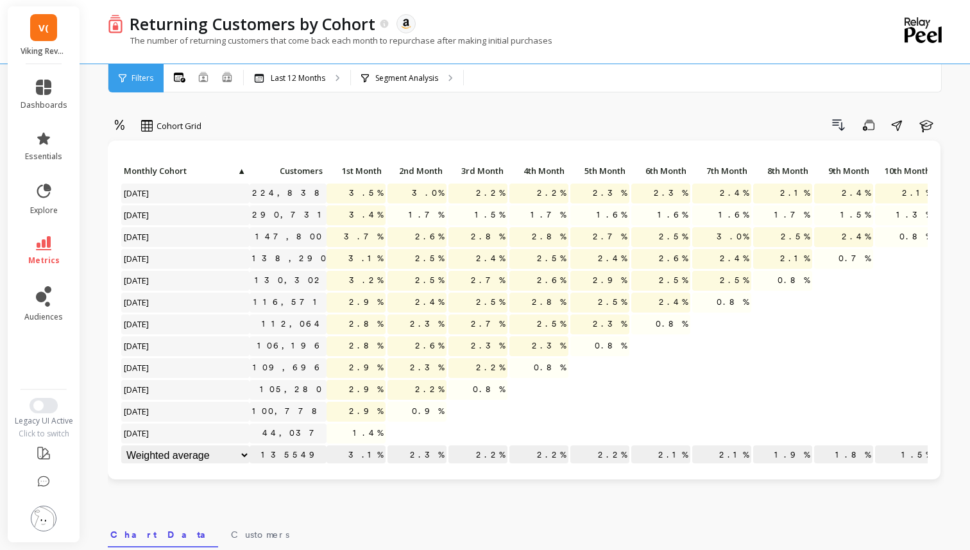
scroll to position [1, 0]
click at [158, 125] on span "Cohort Grid" at bounding box center [178, 126] width 45 height 12
click at [175, 180] on div "Cohort Line" at bounding box center [182, 179] width 73 height 12
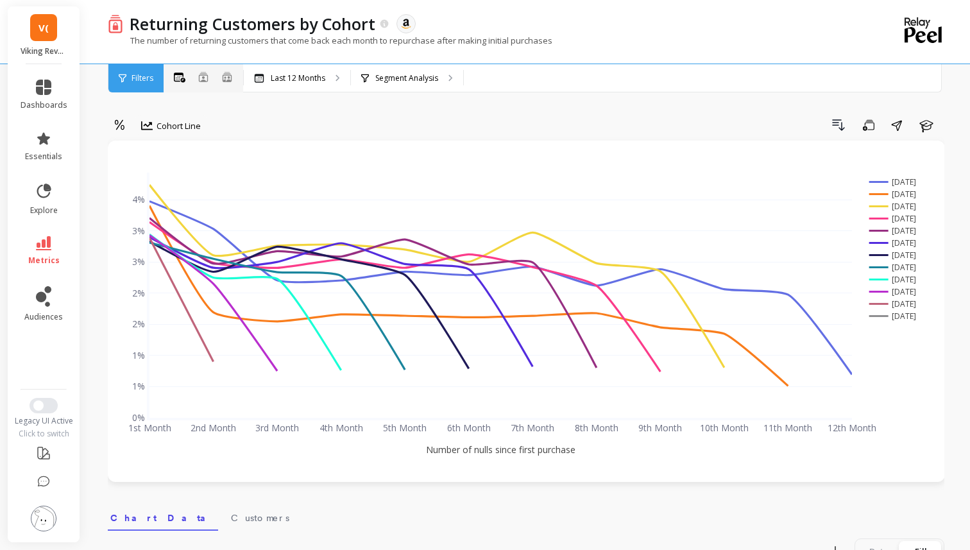
click at [203, 83] on button at bounding box center [203, 78] width 10 height 12
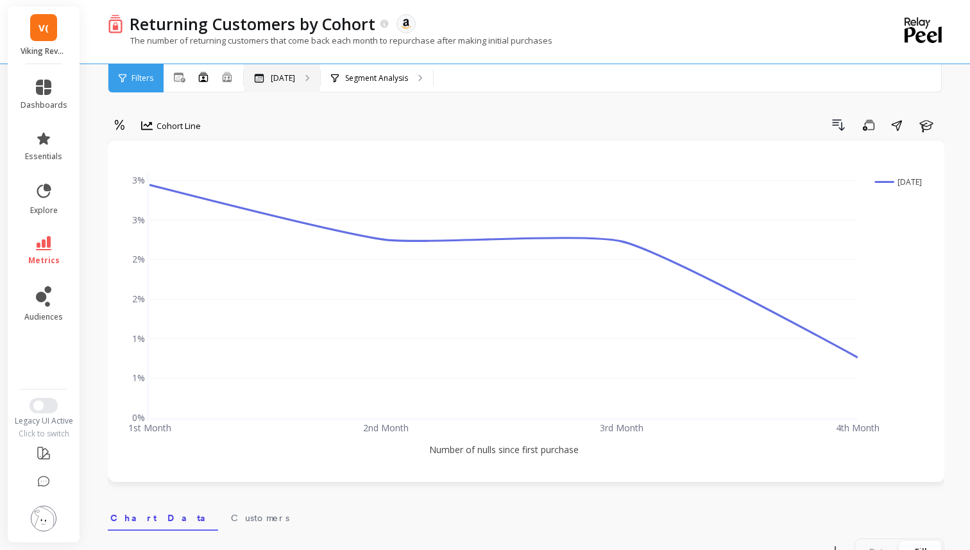
click at [261, 80] on icon at bounding box center [259, 78] width 10 height 9
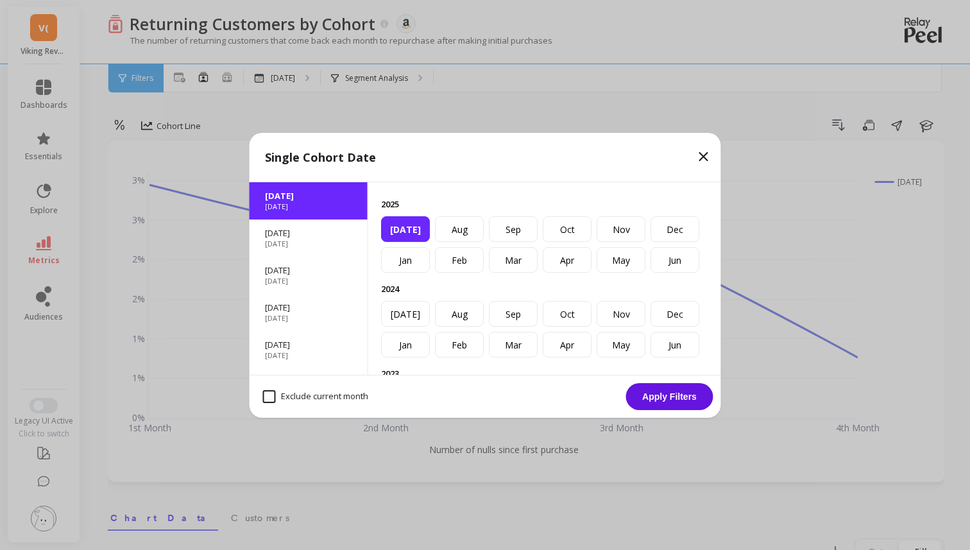
click at [410, 232] on div "[DATE]" at bounding box center [405, 229] width 49 height 26
click at [414, 319] on div "[DATE]" at bounding box center [405, 314] width 49 height 26
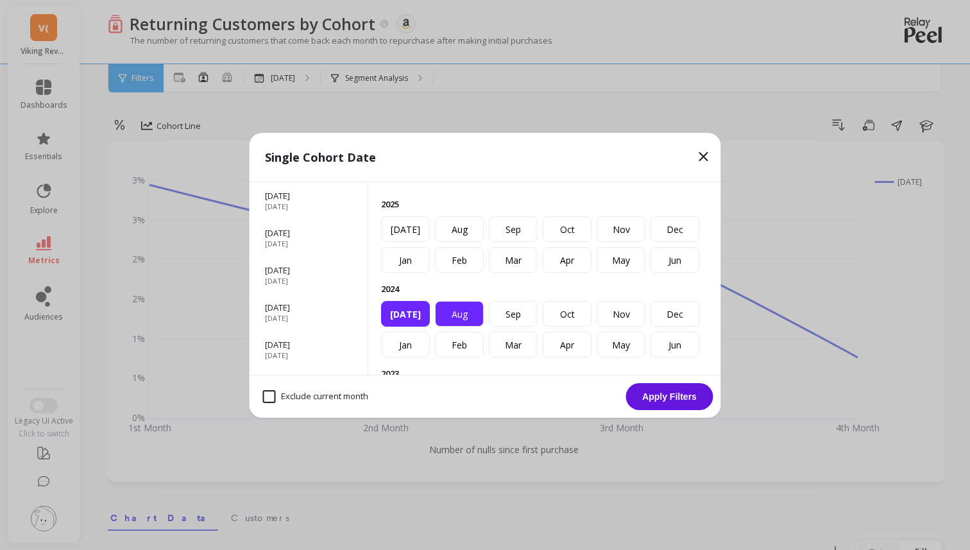
click at [462, 315] on div "Aug" at bounding box center [459, 314] width 49 height 26
click at [510, 314] on div "Sep" at bounding box center [513, 314] width 49 height 26
click at [694, 153] on div "Single Cohort Date" at bounding box center [484, 157] width 471 height 49
click at [703, 161] on icon at bounding box center [703, 156] width 15 height 15
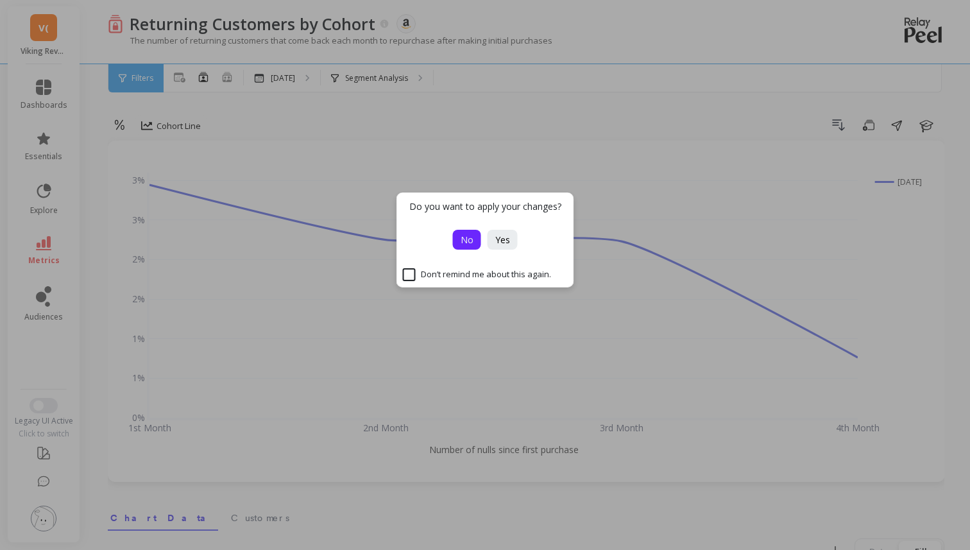
click at [470, 244] on span "No" at bounding box center [466, 239] width 13 height 12
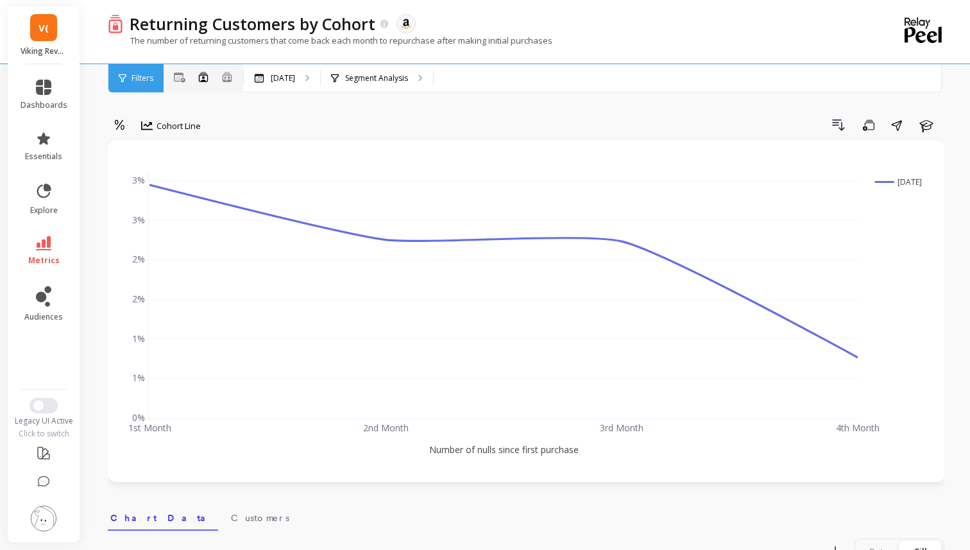
click at [232, 76] on icon at bounding box center [227, 76] width 12 height 11
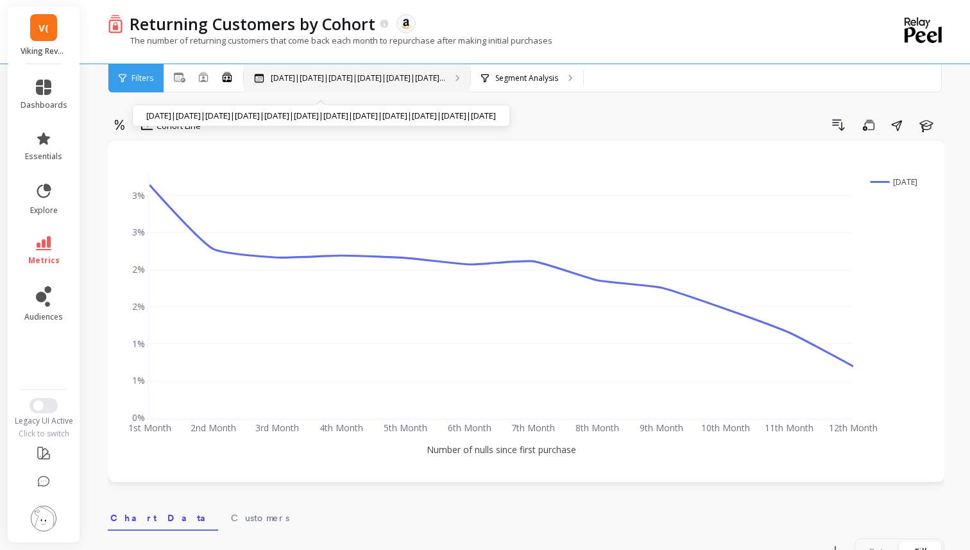
click at [301, 81] on p "[DATE]|[DATE]|[DATE]|[DATE]|[DATE]|[DATE]..." at bounding box center [358, 78] width 174 height 10
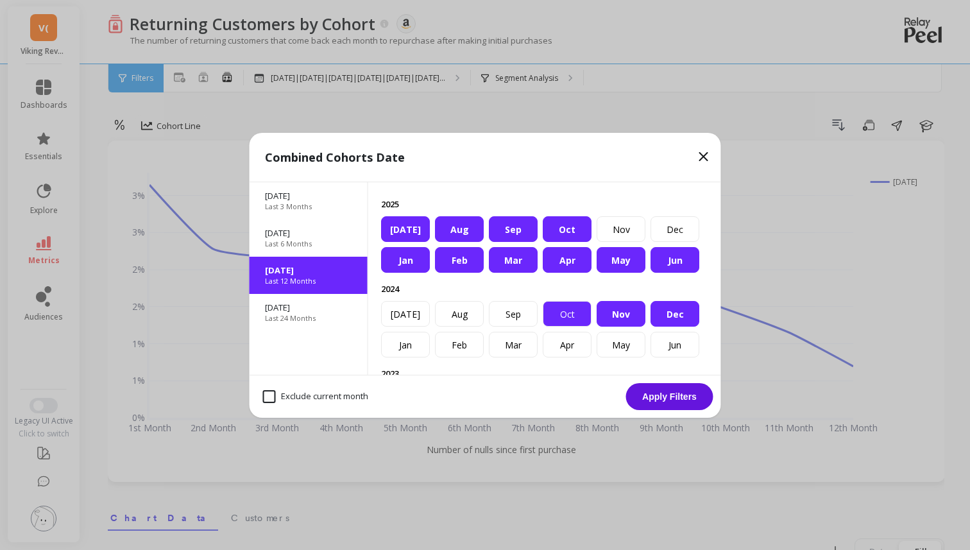
click at [567, 312] on div "Oct" at bounding box center [567, 314] width 49 height 26
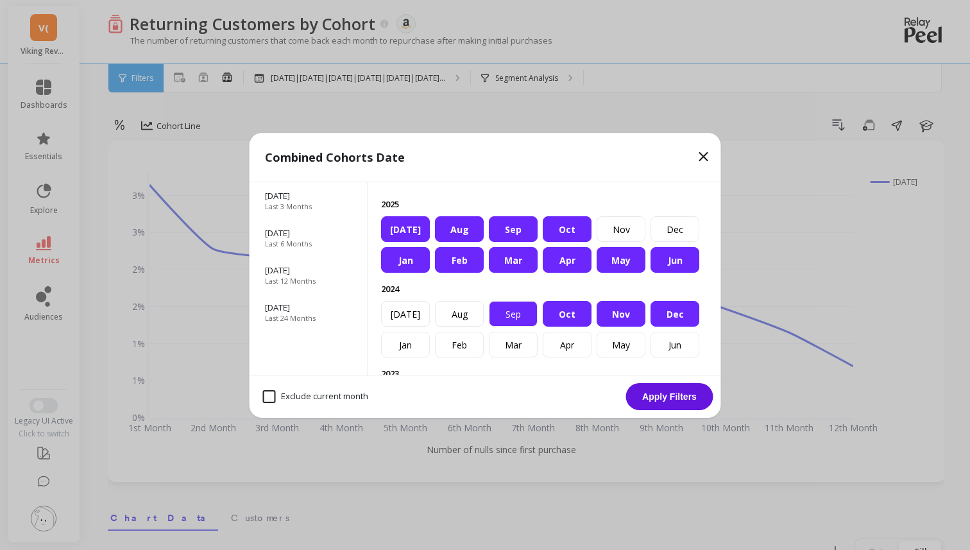
click at [525, 312] on div "Sep" at bounding box center [513, 314] width 49 height 26
click at [457, 312] on div "Aug" at bounding box center [459, 314] width 49 height 26
click at [414, 311] on div "[DATE]" at bounding box center [405, 314] width 49 height 26
click at [414, 230] on div "[DATE]" at bounding box center [405, 229] width 49 height 26
click at [453, 230] on div "Aug" at bounding box center [459, 229] width 49 height 26
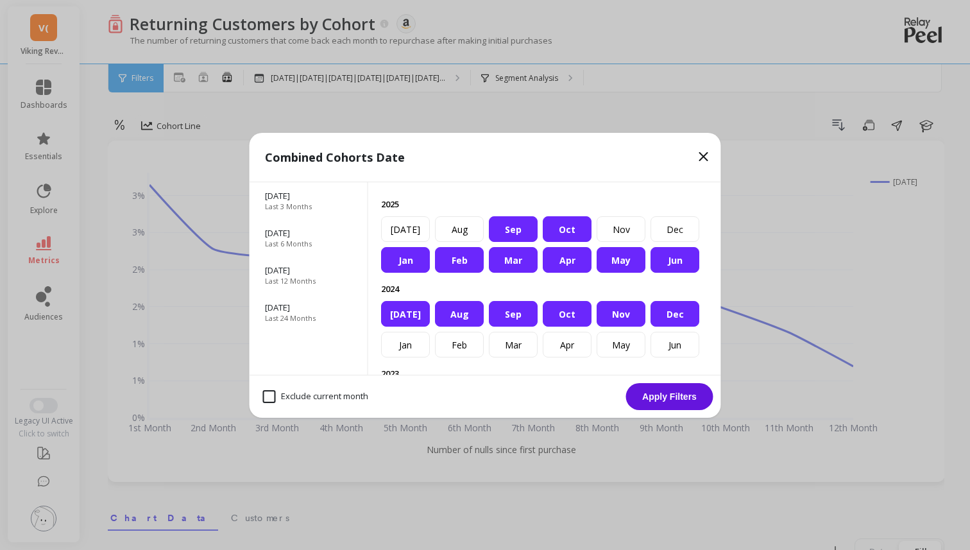
click at [530, 230] on div "Sep" at bounding box center [513, 229] width 49 height 26
click at [564, 230] on div "Oct" at bounding box center [567, 229] width 49 height 26
click at [655, 399] on button "Apply Filters" at bounding box center [669, 396] width 87 height 27
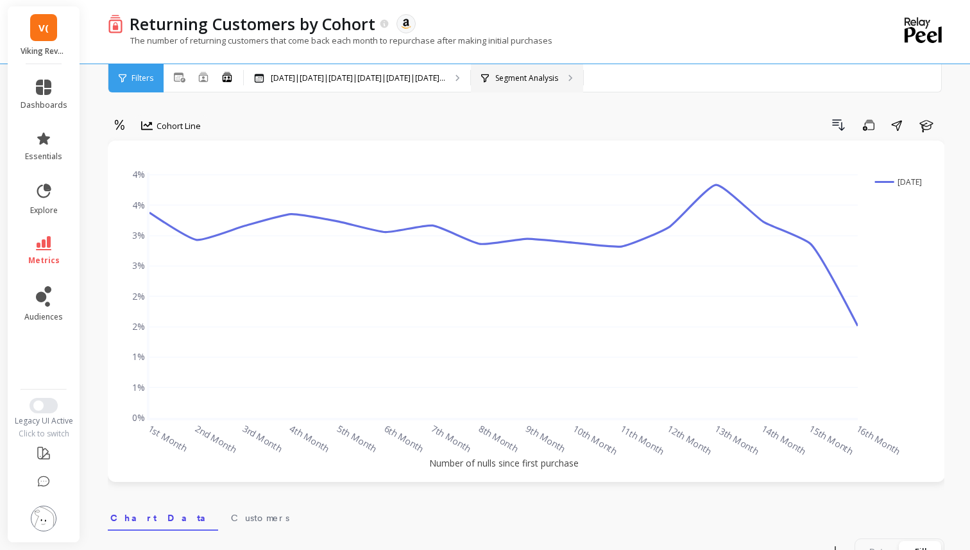
click at [546, 80] on p "Segment Analysis" at bounding box center [526, 78] width 63 height 10
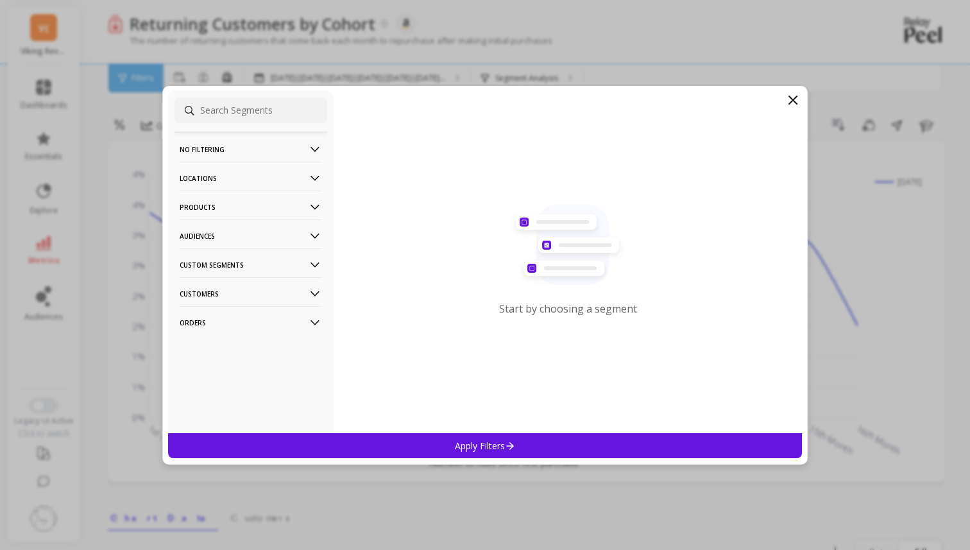
click at [292, 146] on p "No filtering" at bounding box center [251, 149] width 142 height 33
click at [269, 175] on div "Overall" at bounding box center [250, 174] width 153 height 21
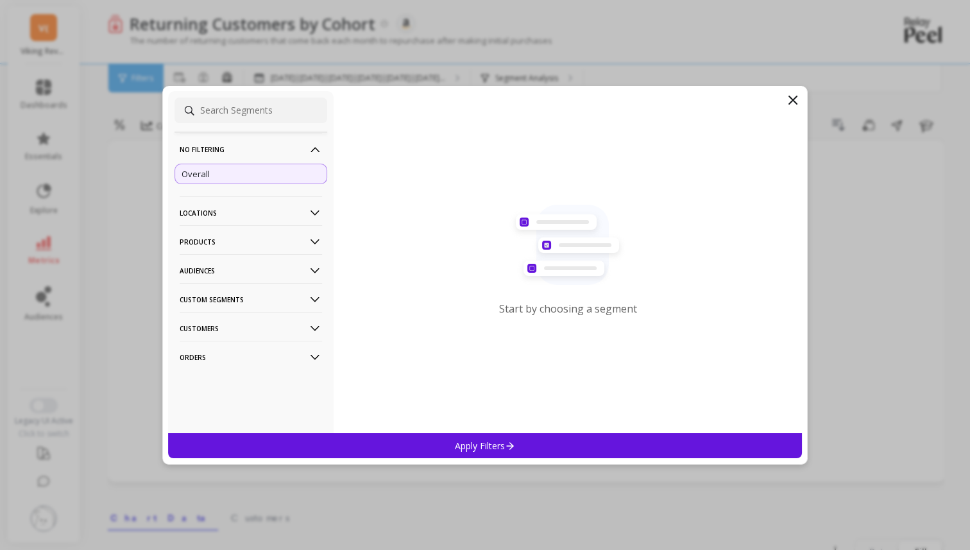
click at [480, 449] on p "Apply Filters" at bounding box center [485, 445] width 61 height 12
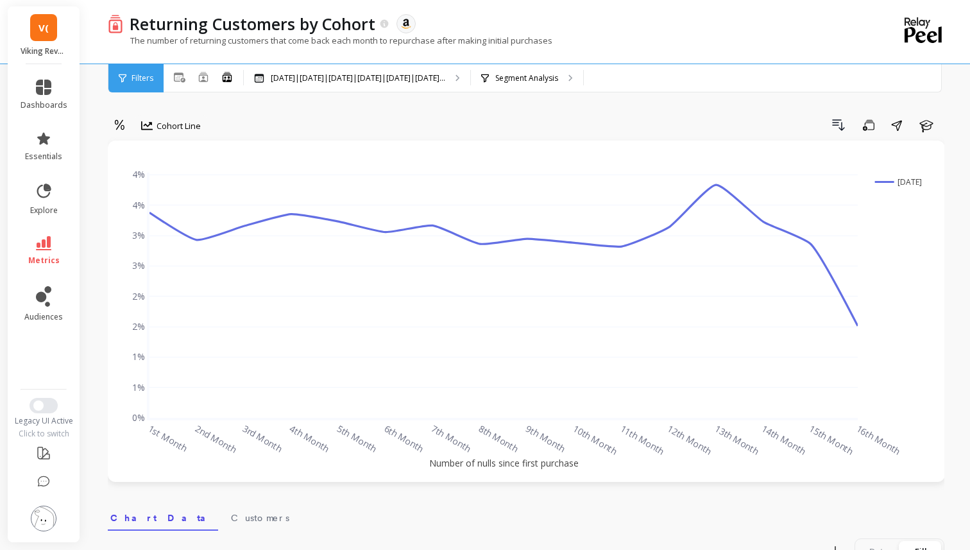
click at [137, 83] on div "Filters" at bounding box center [135, 78] width 55 height 28
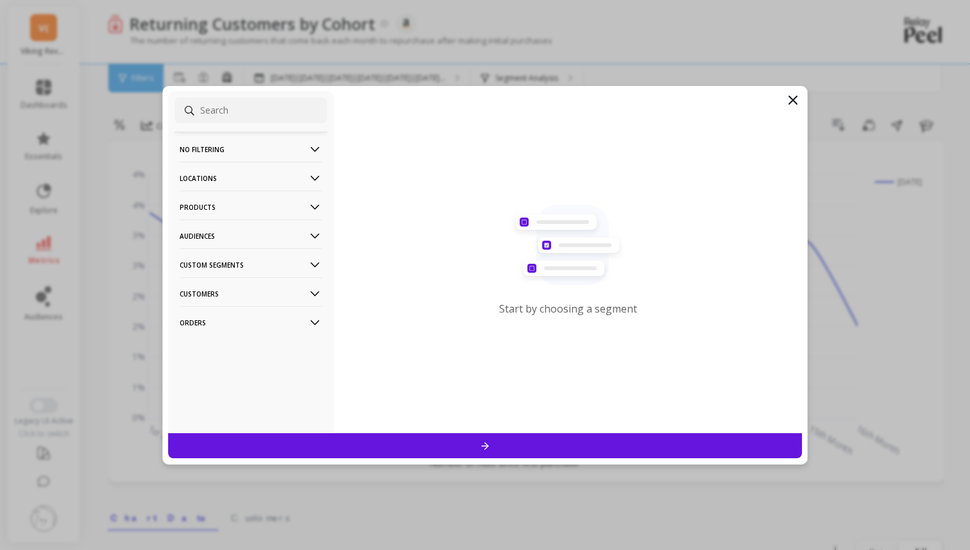
click at [201, 150] on p "No filtering" at bounding box center [251, 149] width 142 height 33
click at [206, 181] on div "Overall" at bounding box center [250, 174] width 153 height 21
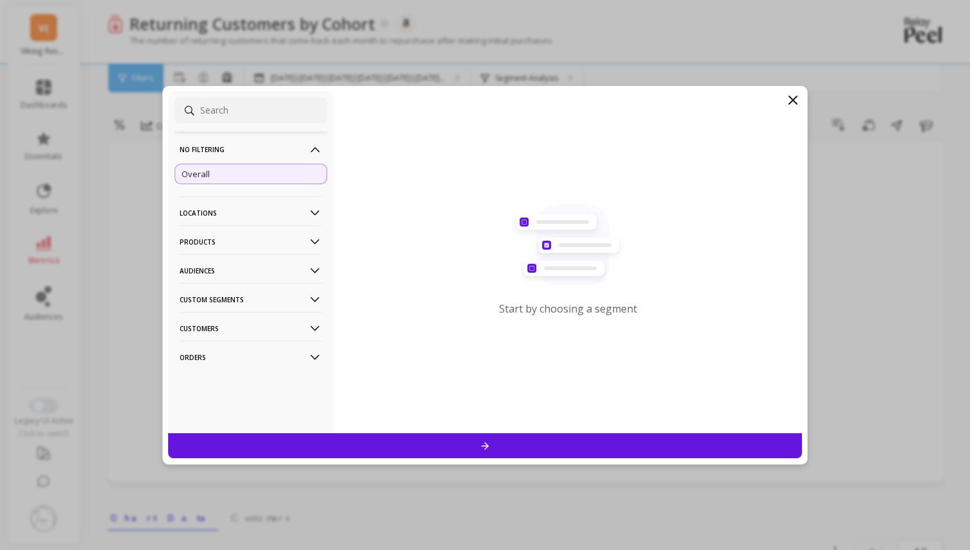
click at [419, 453] on div at bounding box center [485, 445] width 634 height 25
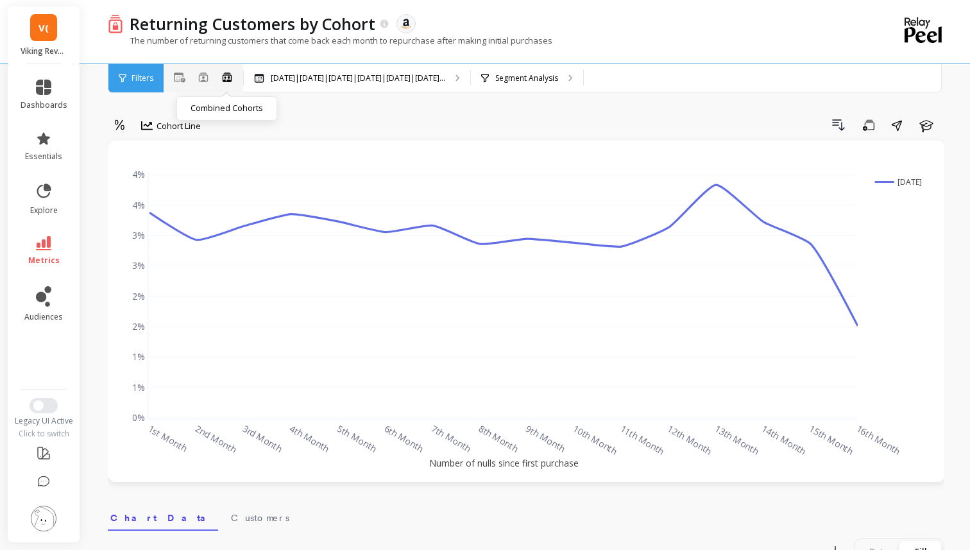
click at [226, 79] on icon at bounding box center [227, 76] width 12 height 11
click at [141, 78] on span "Filters" at bounding box center [142, 78] width 22 height 10
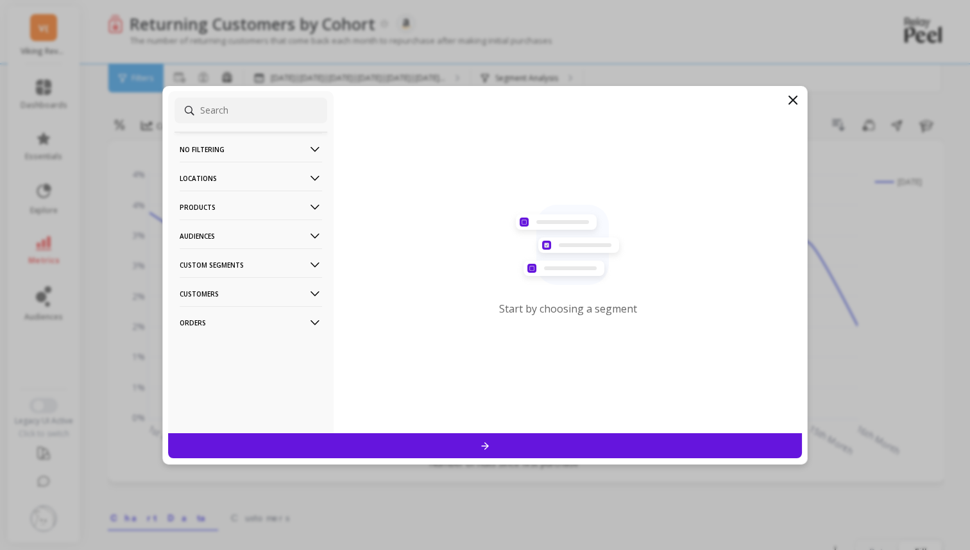
click at [198, 137] on p "No filtering" at bounding box center [251, 149] width 142 height 33
click at [207, 181] on div "Overall" at bounding box center [250, 174] width 153 height 21
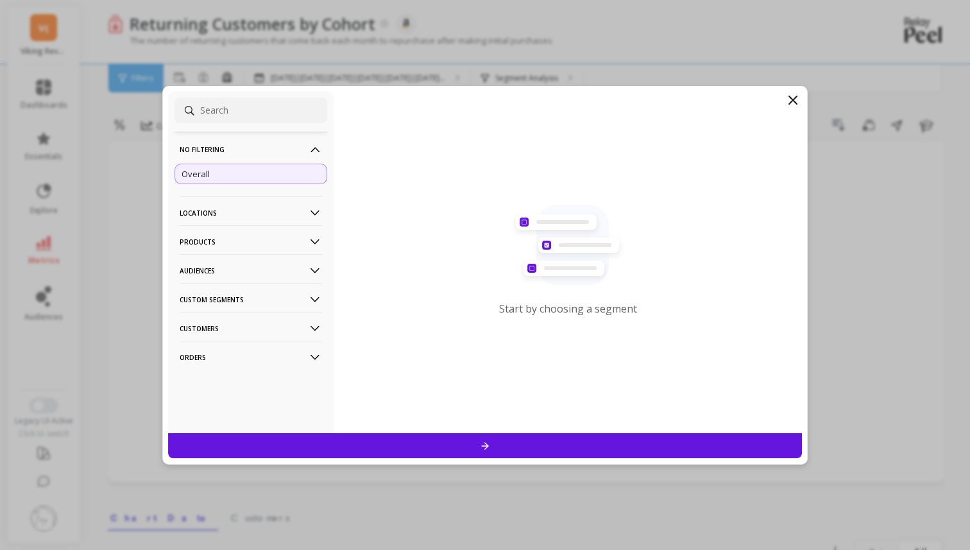
click at [294, 351] on p "Orders" at bounding box center [251, 357] width 142 height 33
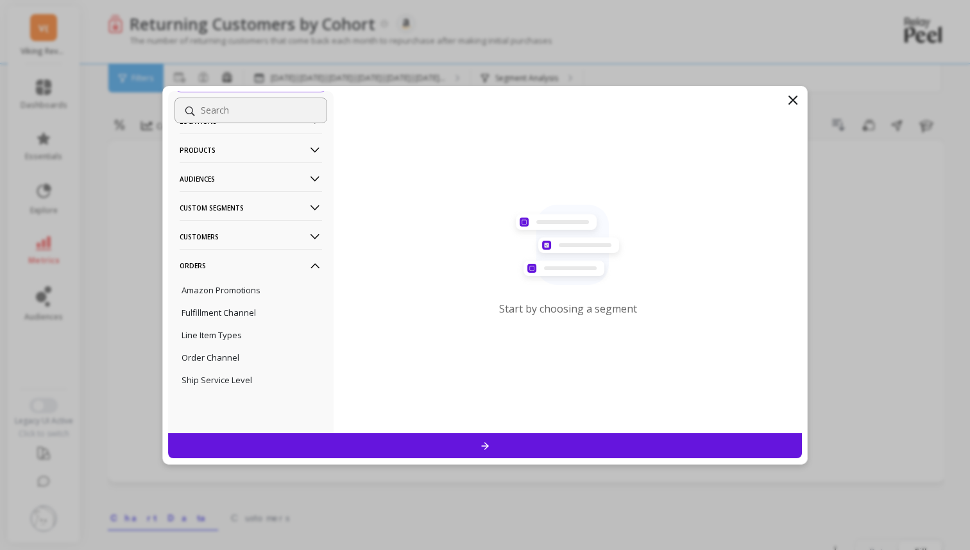
scroll to position [97, 0]
click at [321, 434] on div at bounding box center [485, 445] width 634 height 25
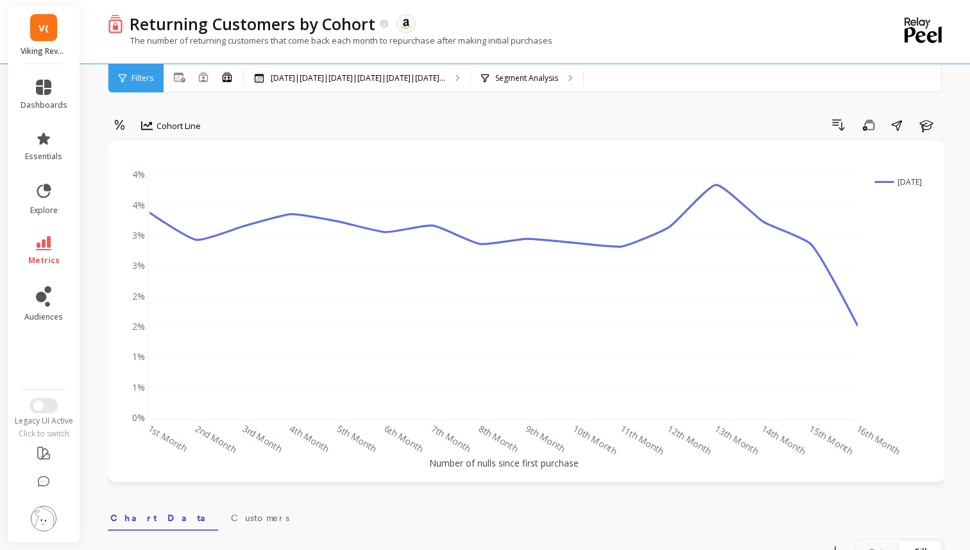
drag, startPoint x: 457, startPoint y: 462, endPoint x: 574, endPoint y: 468, distance: 116.9
click at [573, 468] on div "1st Month 2nd Month 3rd Month 4th Month 5th Month 6th Month 7th Month 8th Month…" at bounding box center [526, 311] width 811 height 316
click at [844, 126] on icon "button" at bounding box center [837, 124] width 15 height 15
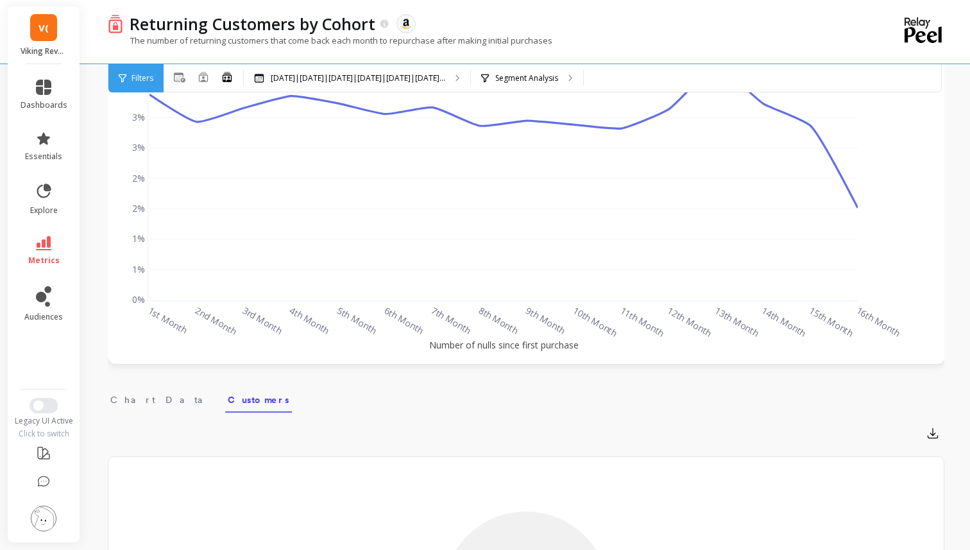
scroll to position [0, 0]
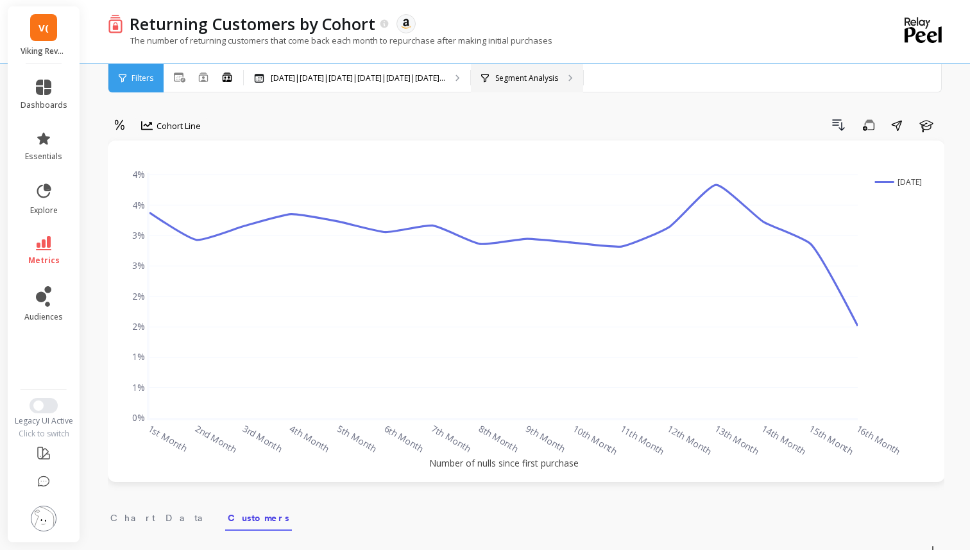
click at [541, 74] on p "Segment Analysis" at bounding box center [526, 78] width 63 height 10
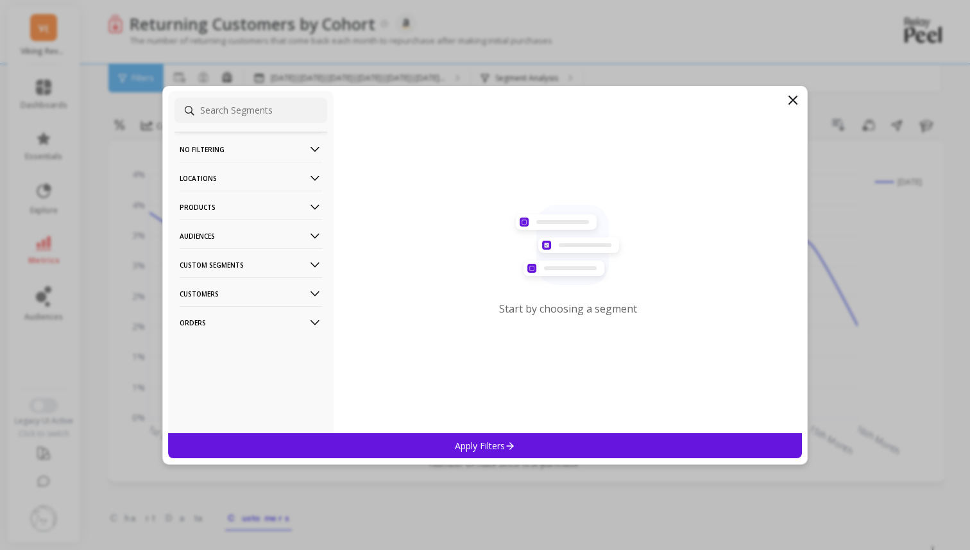
click at [292, 139] on p "No filtering" at bounding box center [251, 149] width 142 height 33
click at [282, 174] on div "Overall" at bounding box center [250, 174] width 153 height 21
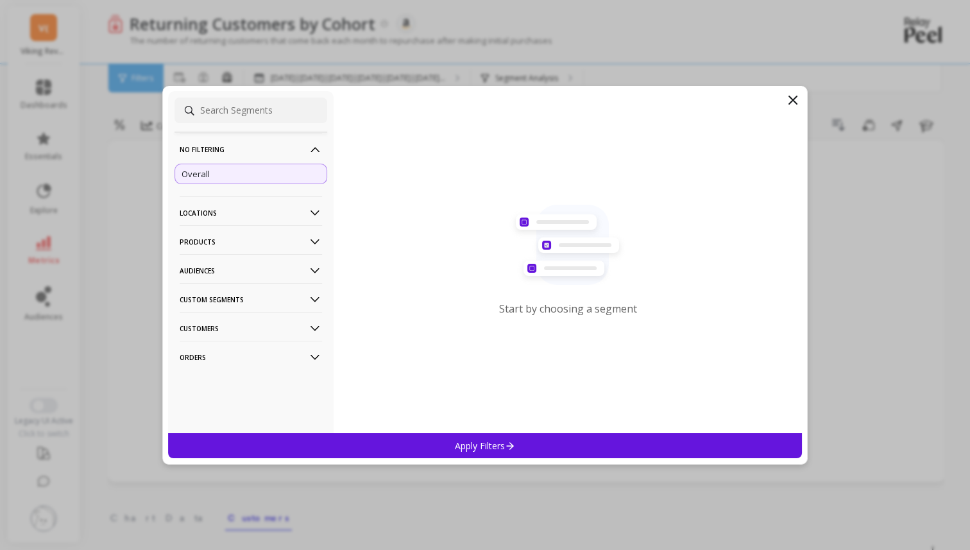
click at [455, 444] on p "Apply Filters" at bounding box center [485, 445] width 61 height 12
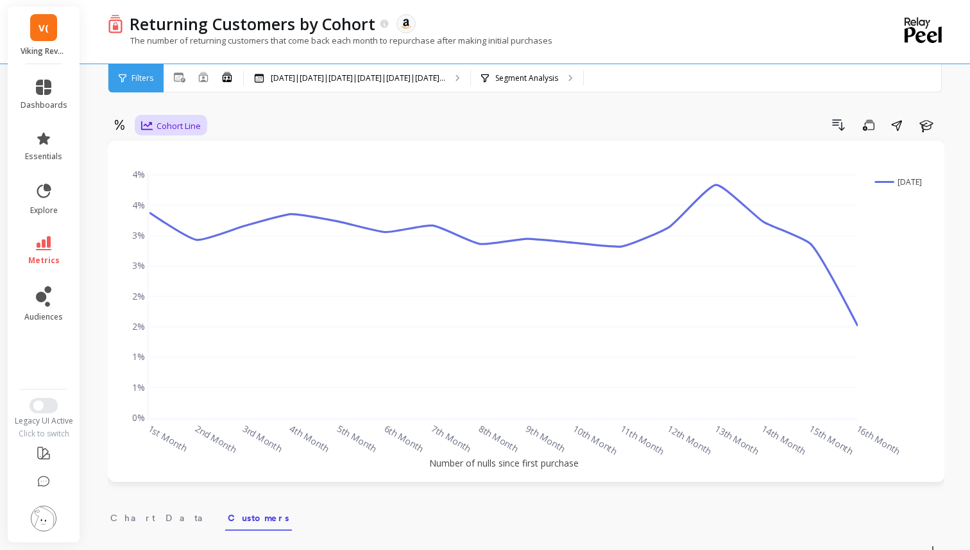
click at [197, 120] on span "Cohort Line" at bounding box center [178, 126] width 44 height 12
click at [185, 147] on div "Cohort Grid" at bounding box center [182, 155] width 89 height 22
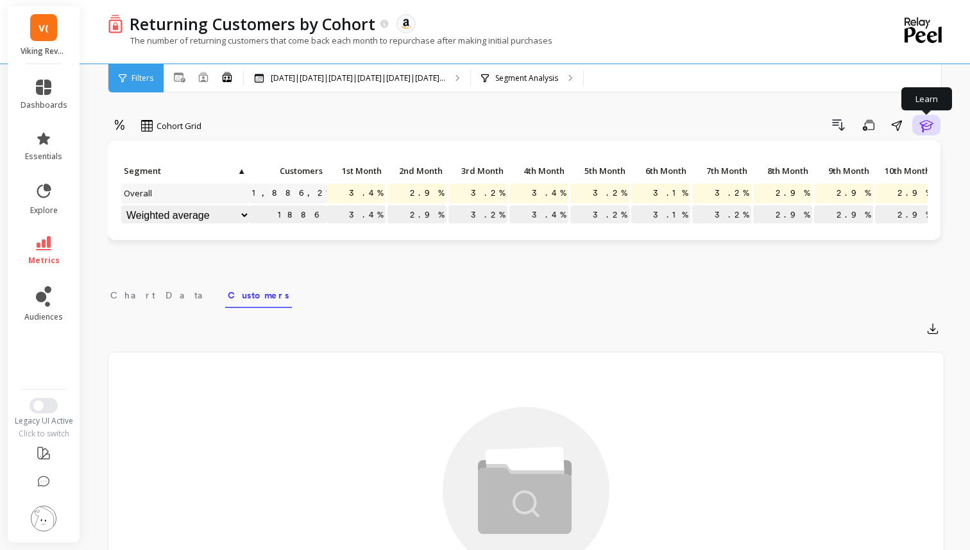
click at [927, 126] on icon "button" at bounding box center [925, 124] width 15 height 15
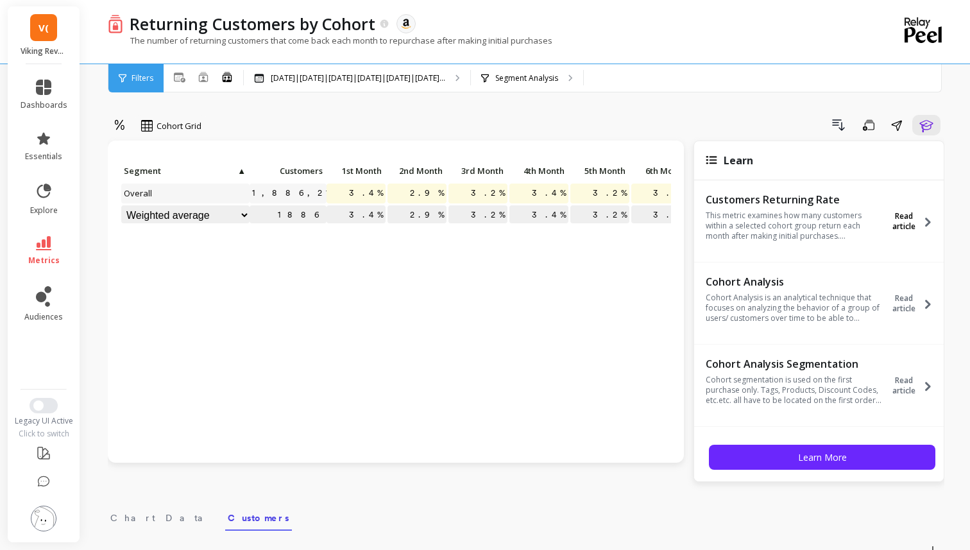
click at [907, 230] on span "Read article" at bounding box center [903, 221] width 37 height 21
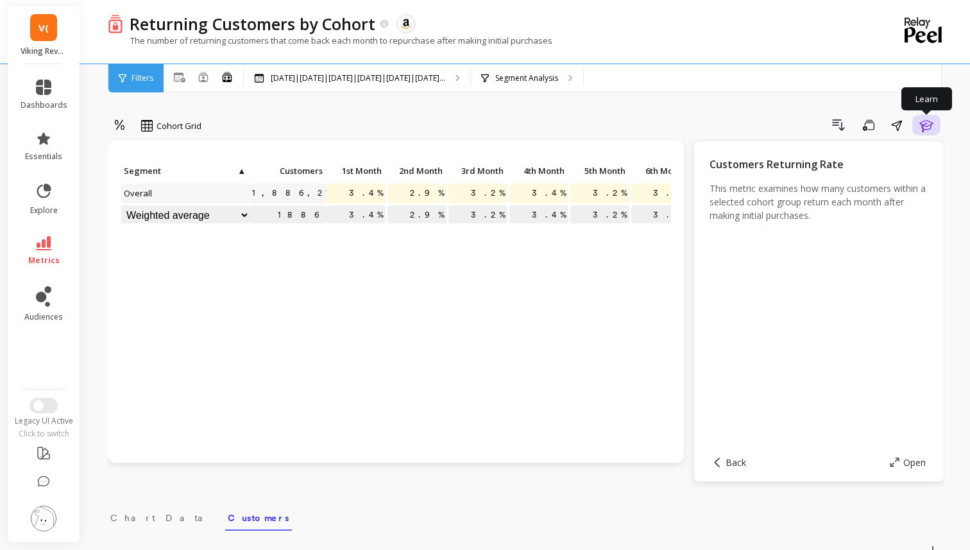
click at [925, 124] on icon "button" at bounding box center [925, 124] width 15 height 15
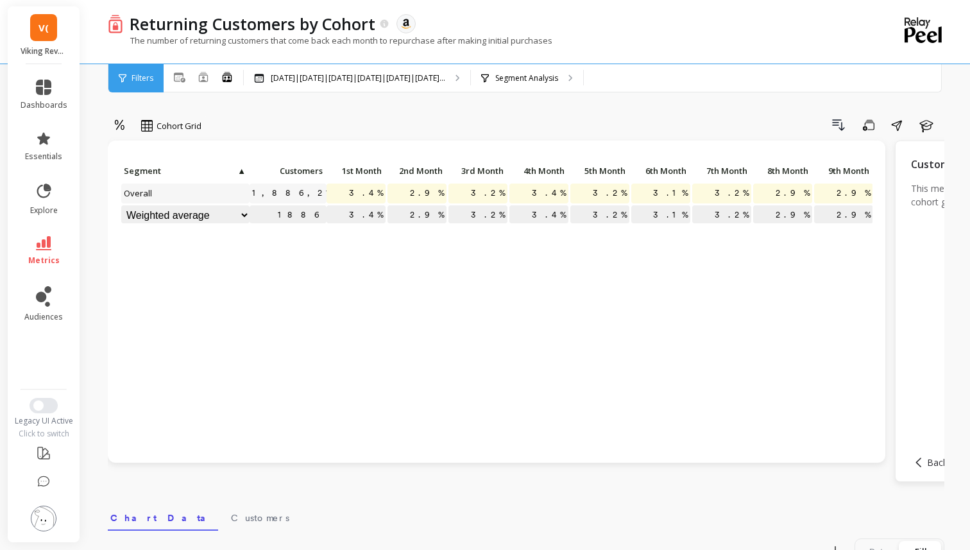
click at [148, 80] on span "Filters" at bounding box center [142, 78] width 22 height 10
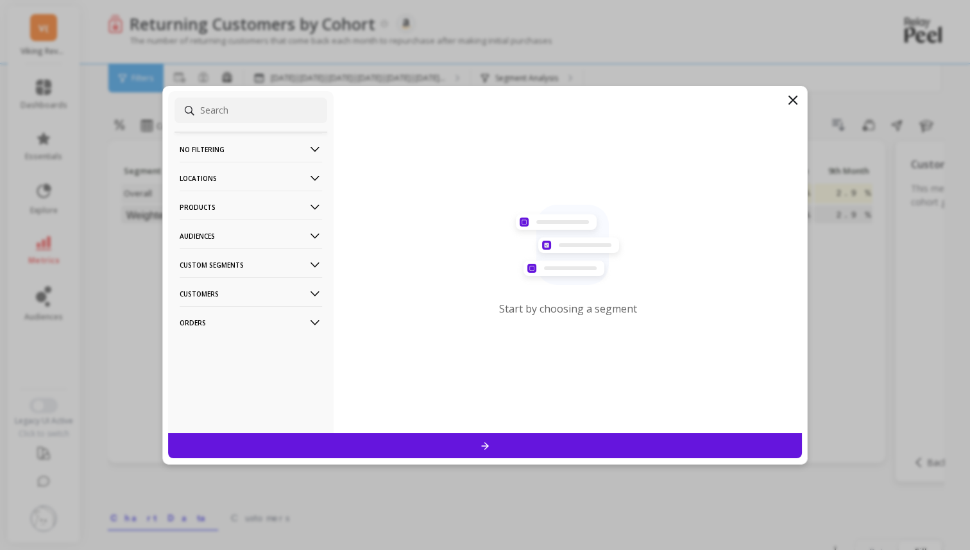
click at [260, 326] on p "Orders" at bounding box center [251, 322] width 142 height 33
click at [258, 296] on p "Customers" at bounding box center [251, 293] width 142 height 33
click at [258, 260] on p "Custom Segments" at bounding box center [251, 264] width 142 height 33
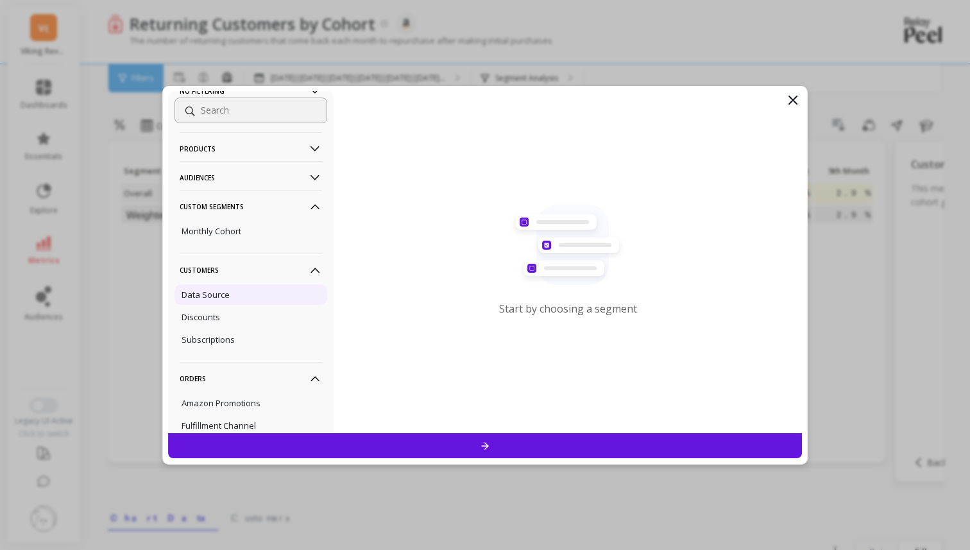
scroll to position [62, 0]
click at [235, 290] on div "Data Source" at bounding box center [250, 291] width 153 height 21
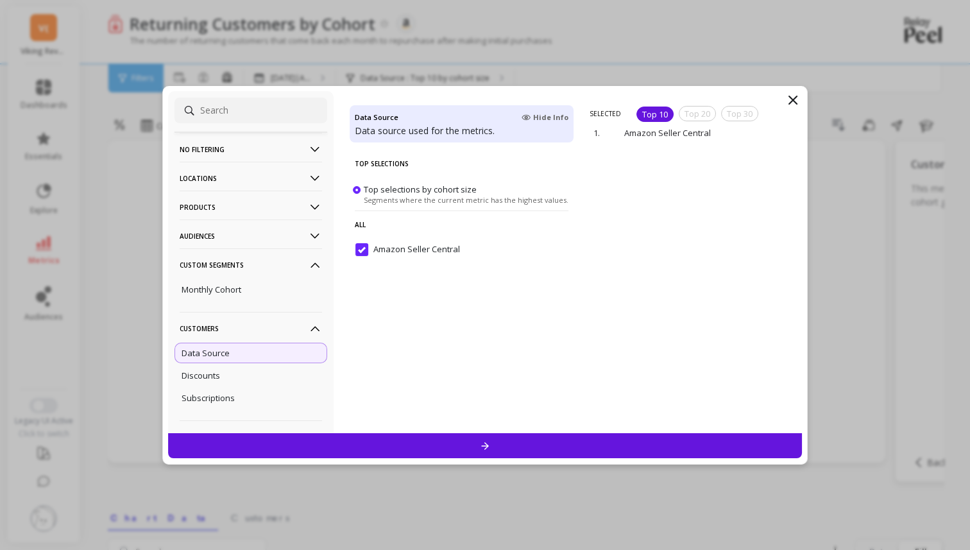
click at [234, 138] on p "No filtering" at bounding box center [251, 149] width 142 height 33
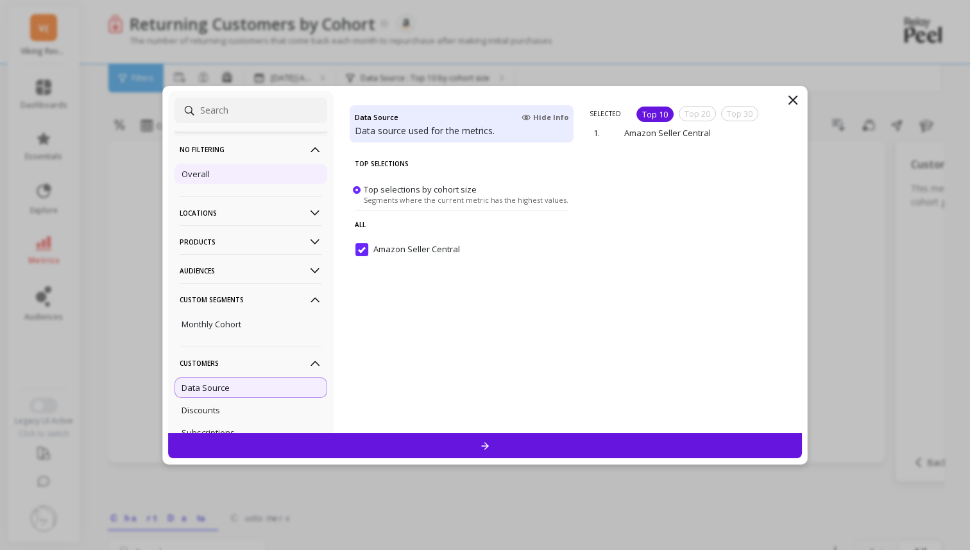
click at [234, 180] on div "Overall" at bounding box center [250, 174] width 153 height 21
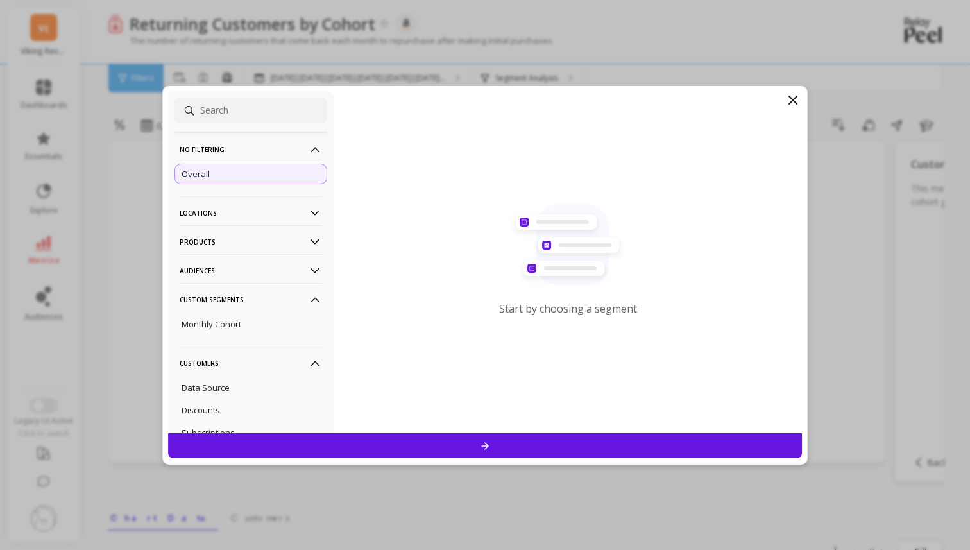
click at [485, 450] on icon at bounding box center [485, 445] width 11 height 11
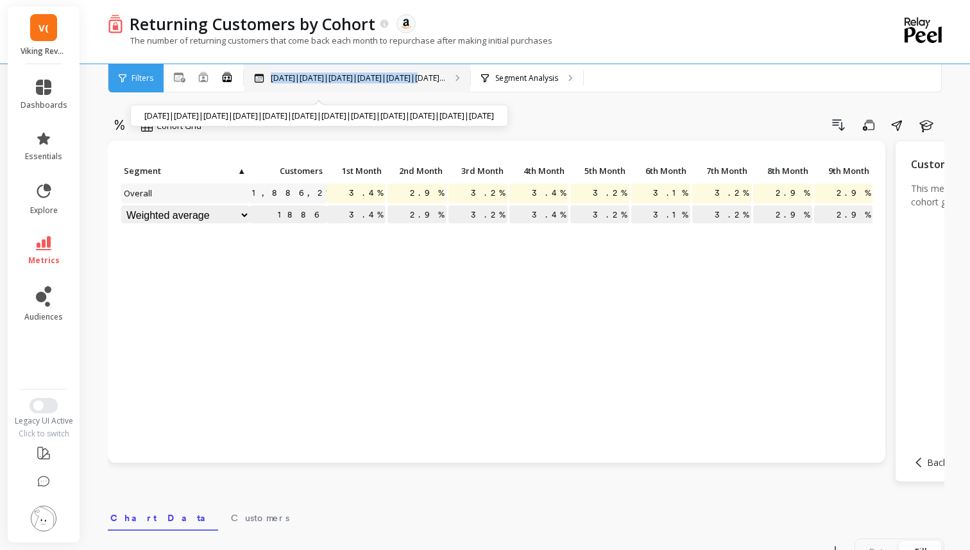
click at [415, 73] on p "Jul 2024|Aug 2024|Sep 2024|Oct 2024|Nov 2024|Dec 2..." at bounding box center [358, 78] width 174 height 10
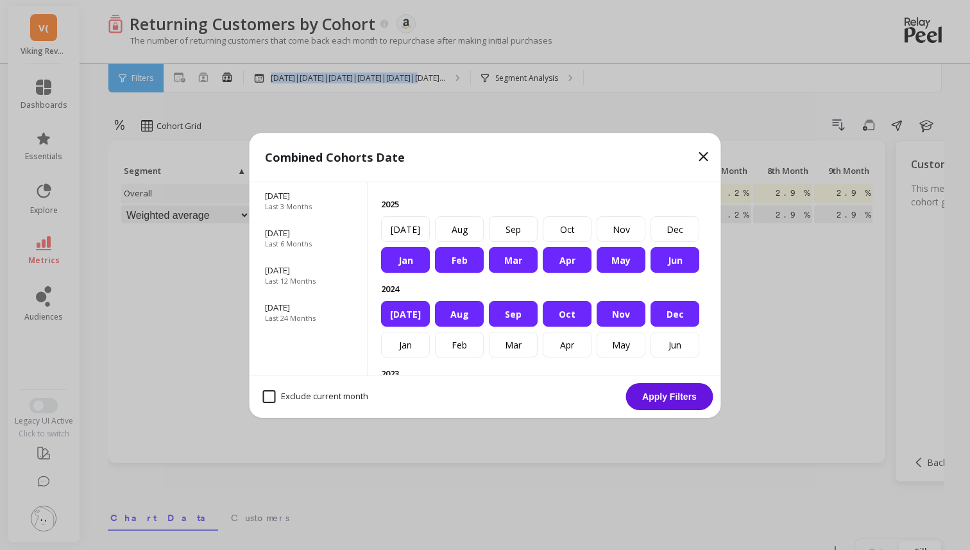
click at [674, 400] on button "Apply Filters" at bounding box center [669, 396] width 87 height 27
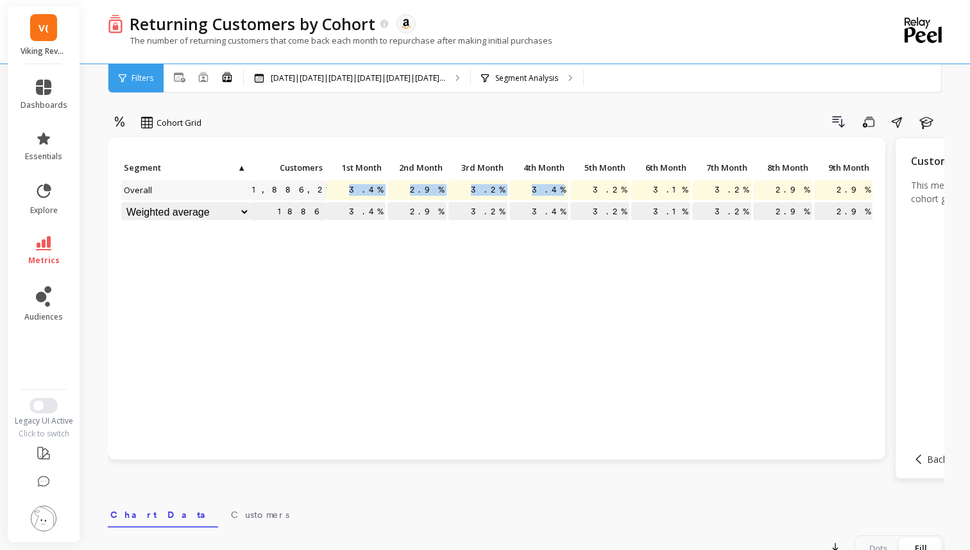
drag, startPoint x: 359, startPoint y: 181, endPoint x: 556, endPoint y: 197, distance: 197.5
click at [556, 197] on div "Click to create an audience 1,886,213 3.4% 2.9% 3.2% 3.4% 3.2% 3.1% 3.2% 2.9% 2…" at bounding box center [711, 190] width 1180 height 65
click at [374, 194] on span "3.4%" at bounding box center [365, 189] width 39 height 19
click at [433, 193] on span "2.9%" at bounding box center [426, 189] width 39 height 19
click at [477, 189] on p "3.2%" at bounding box center [477, 189] width 59 height 19
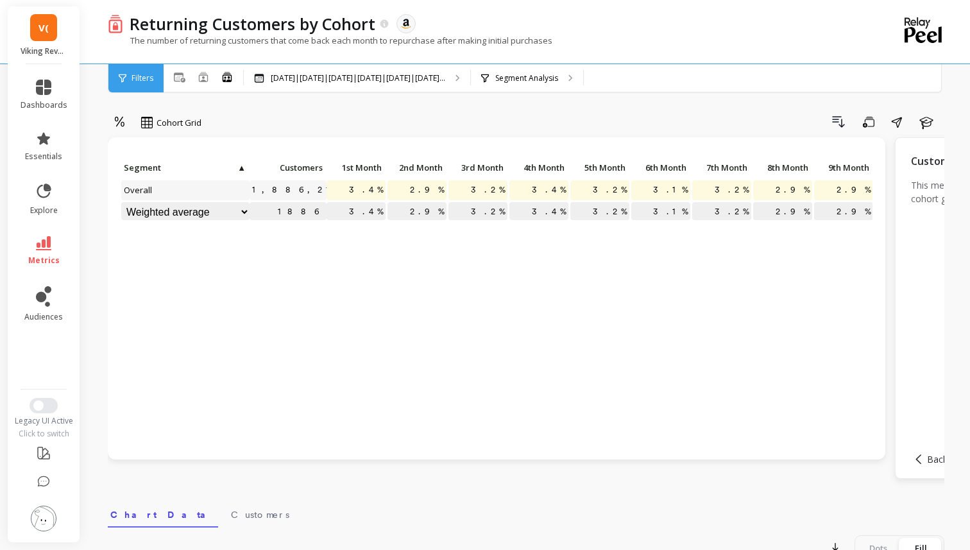
click at [554, 189] on span "3.4%" at bounding box center [548, 189] width 39 height 19
click at [613, 194] on span "3.2%" at bounding box center [609, 189] width 39 height 19
drag, startPoint x: 354, startPoint y: 184, endPoint x: 401, endPoint y: 188, distance: 47.6
click at [401, 188] on div "Click to create an audience 1,886,213 3.4% 2.9% 3.2% 3.4% 3.2% 3.1% 3.2% 2.9% 2…" at bounding box center [711, 190] width 1180 height 65
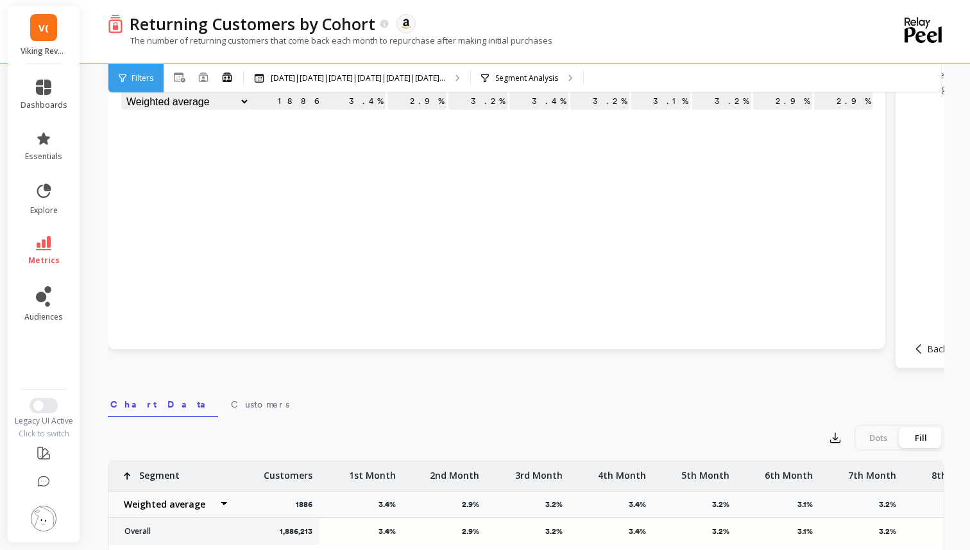
scroll to position [174, 0]
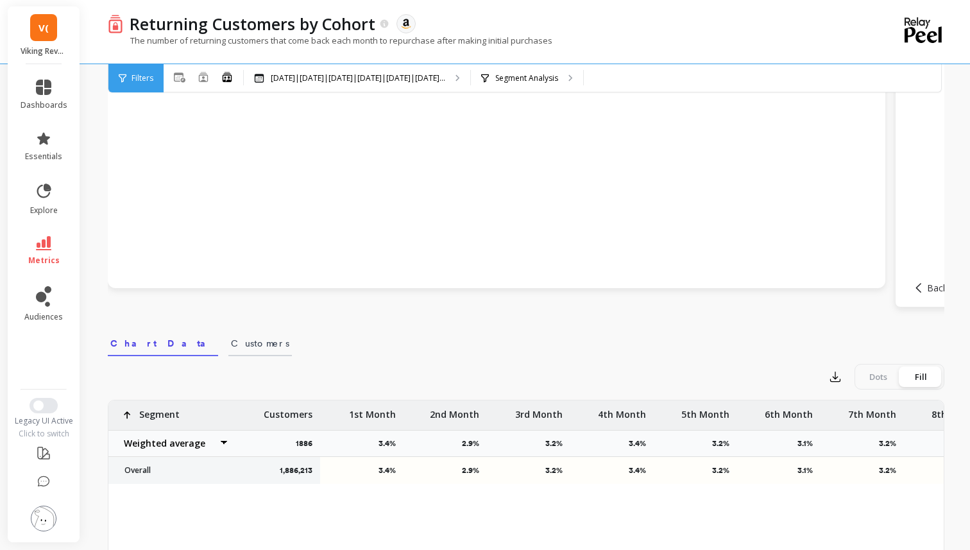
click at [231, 344] on span "Customers" at bounding box center [260, 343] width 58 height 13
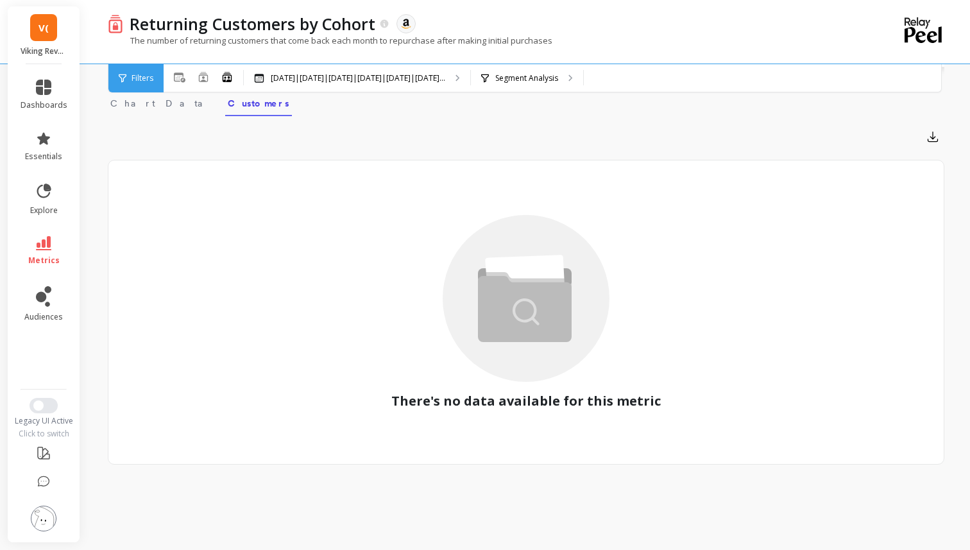
scroll to position [326, 0]
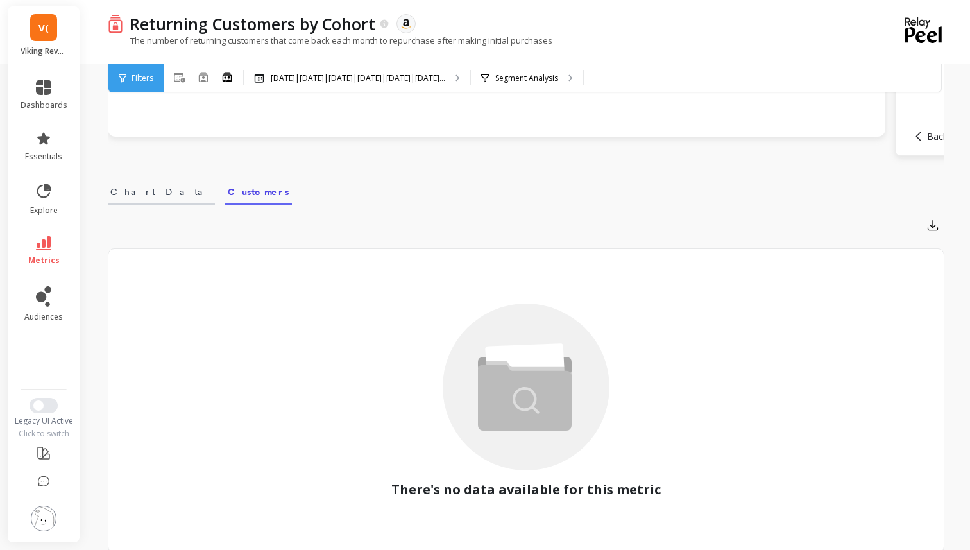
click at [140, 185] on span "Chart Data" at bounding box center [161, 191] width 102 height 13
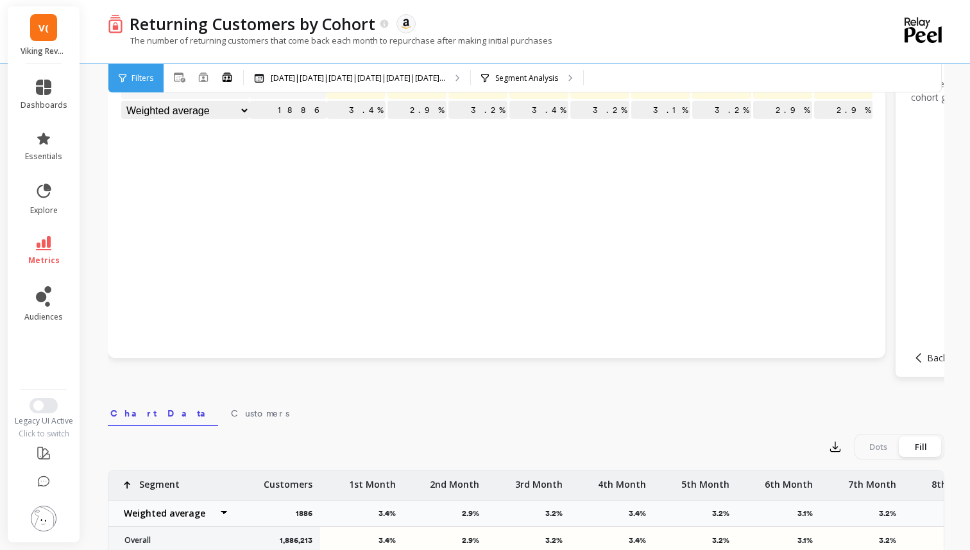
scroll to position [0, 0]
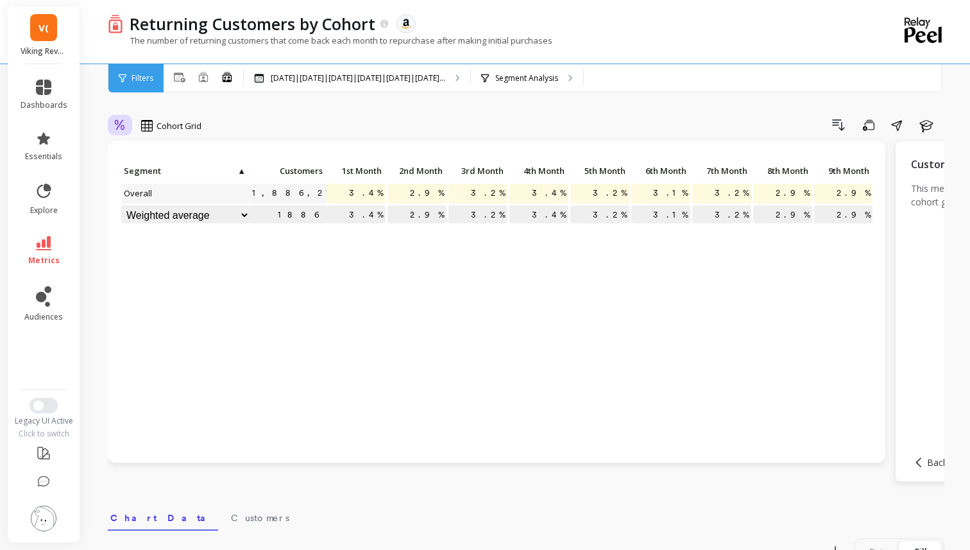
click at [112, 132] on div at bounding box center [119, 126] width 19 height 22
click at [160, 172] on div "Absolute" at bounding box center [155, 179] width 89 height 22
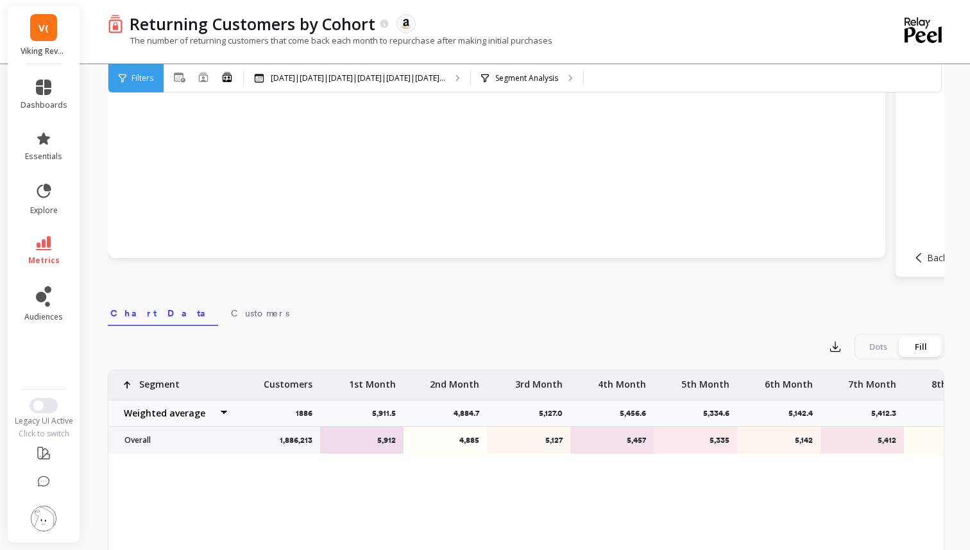
scroll to position [282, 0]
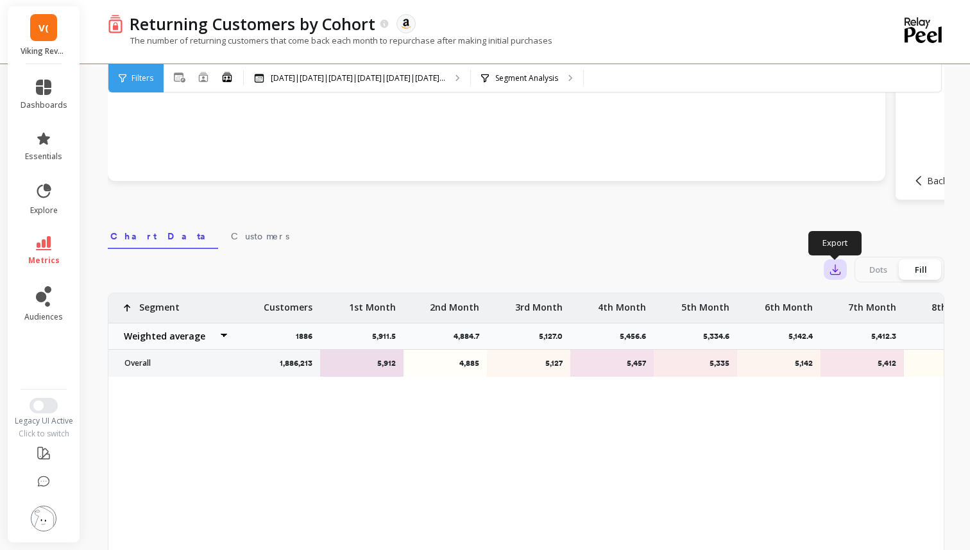
click at [827, 267] on button "button" at bounding box center [834, 269] width 23 height 21
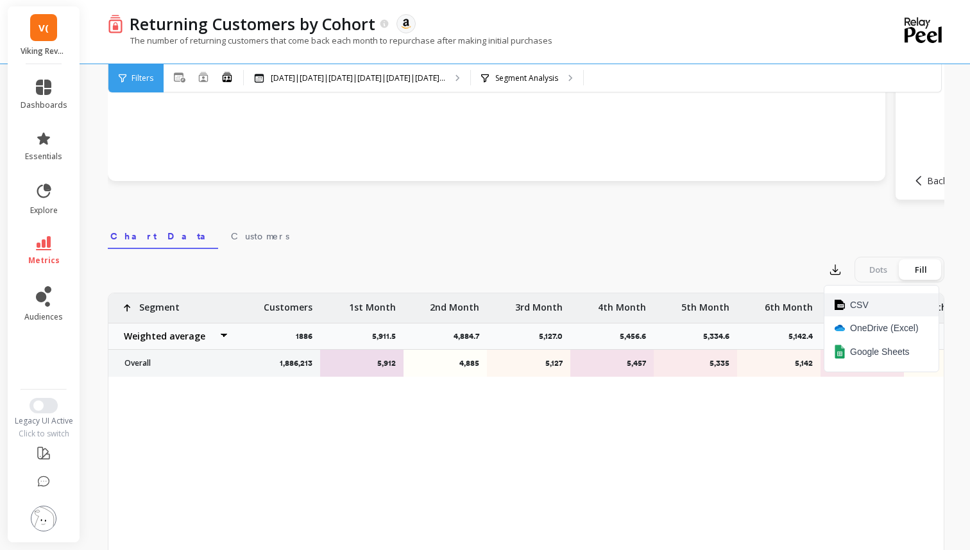
click at [849, 314] on button "CSV" at bounding box center [881, 304] width 114 height 23
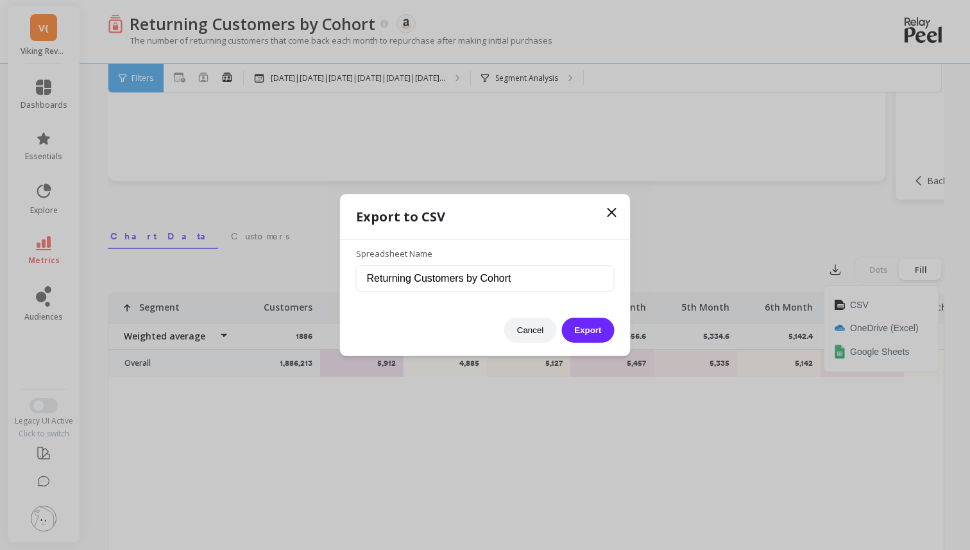
click at [581, 347] on div "Export to CSV Spreadsheet Name Returning Customers by Cohort Cancel Export" at bounding box center [485, 275] width 289 height 162
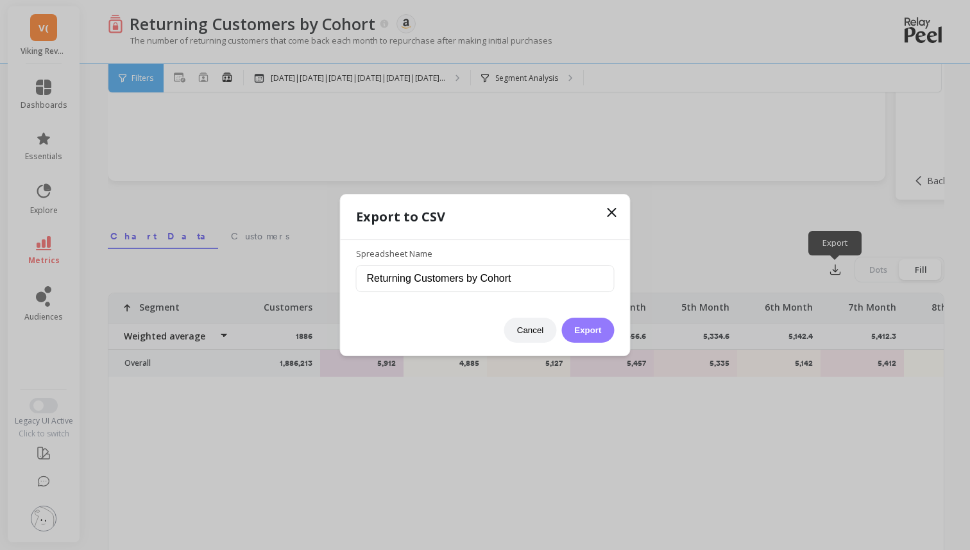
click at [581, 341] on button "Export" at bounding box center [587, 329] width 53 height 25
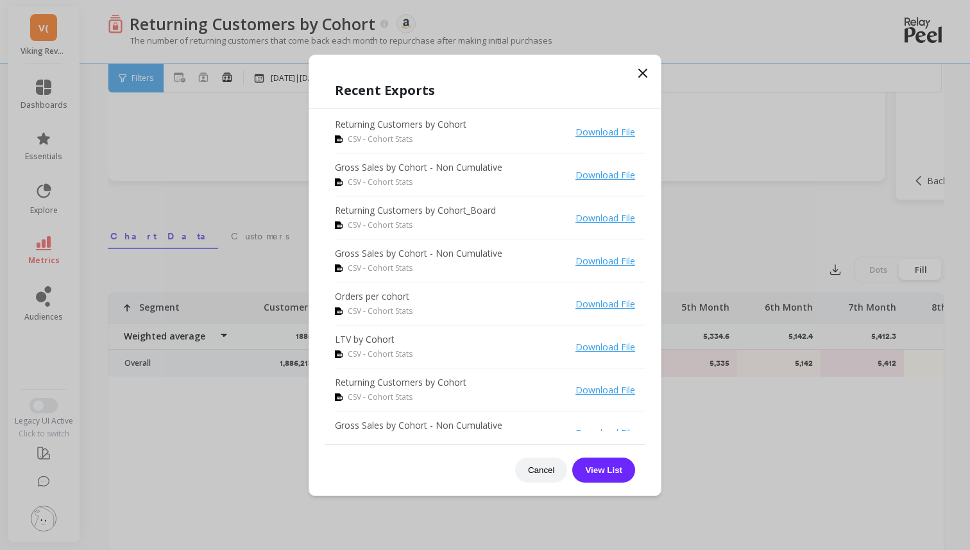
click at [646, 71] on icon at bounding box center [642, 72] width 15 height 15
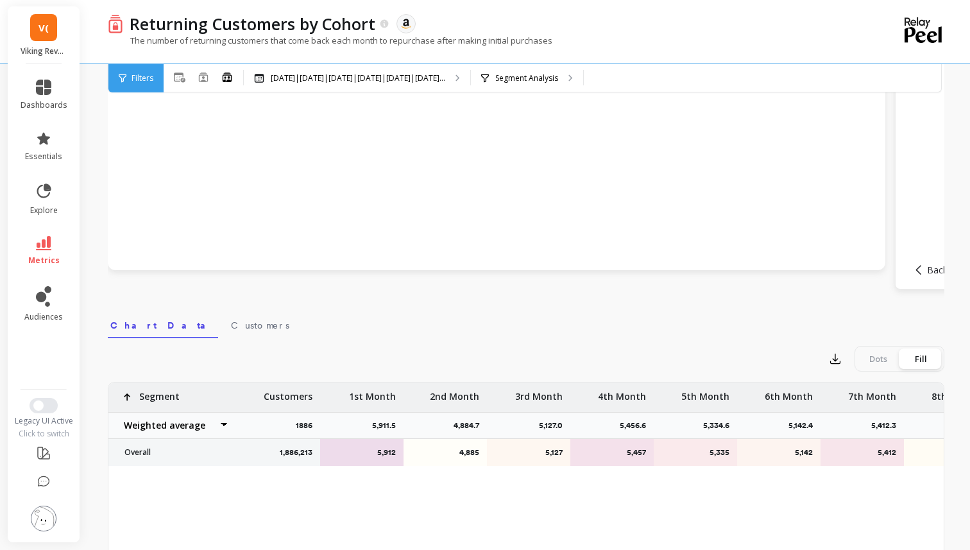
scroll to position [0, 0]
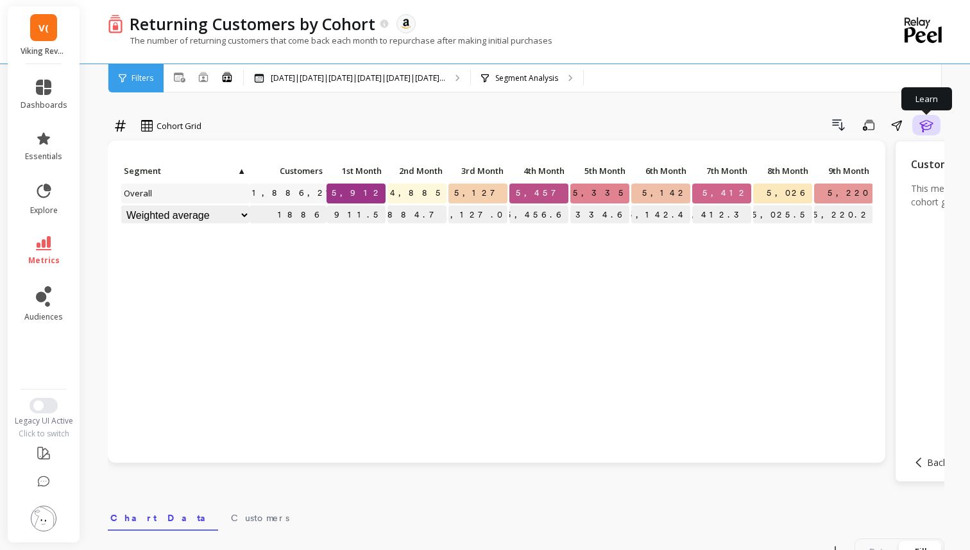
click at [931, 127] on icon "button" at bounding box center [925, 126] width 13 height 12
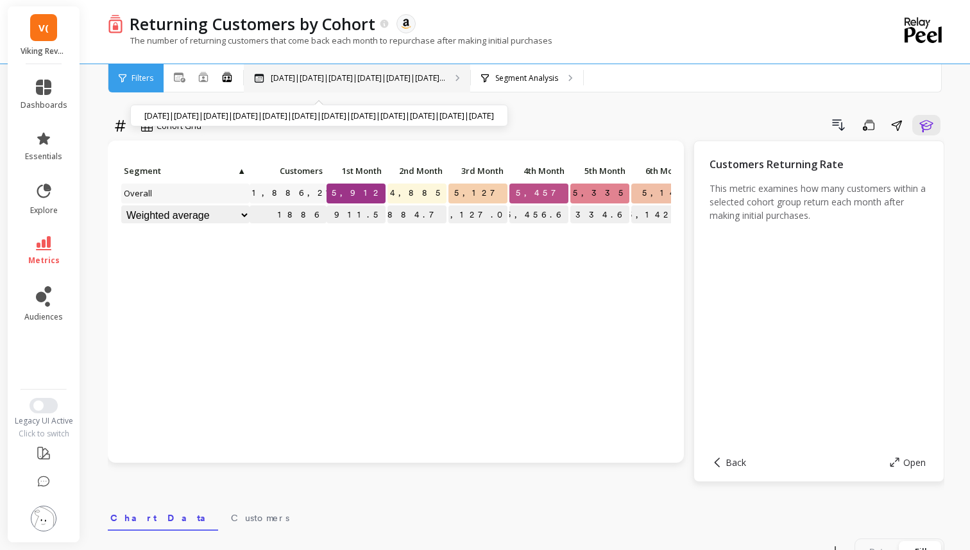
click at [351, 69] on div "Jul 2024|Aug 2024|Sep 2024|Oct 2024|Nov 2024|Dec 2... Jul 2024|Aug 2024|Sep 202…" at bounding box center [357, 78] width 226 height 28
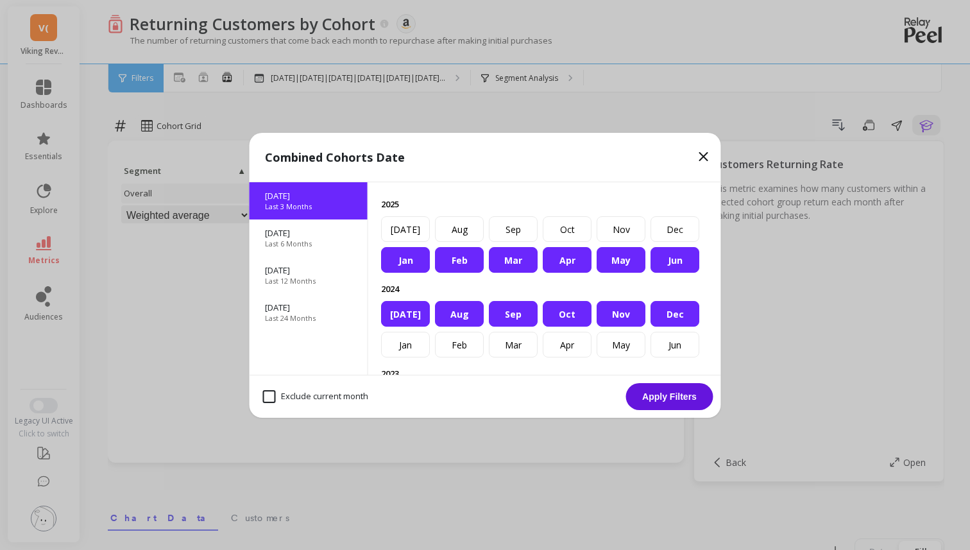
click at [306, 212] on div "Aug 2025 Last 3 Months" at bounding box center [308, 200] width 118 height 37
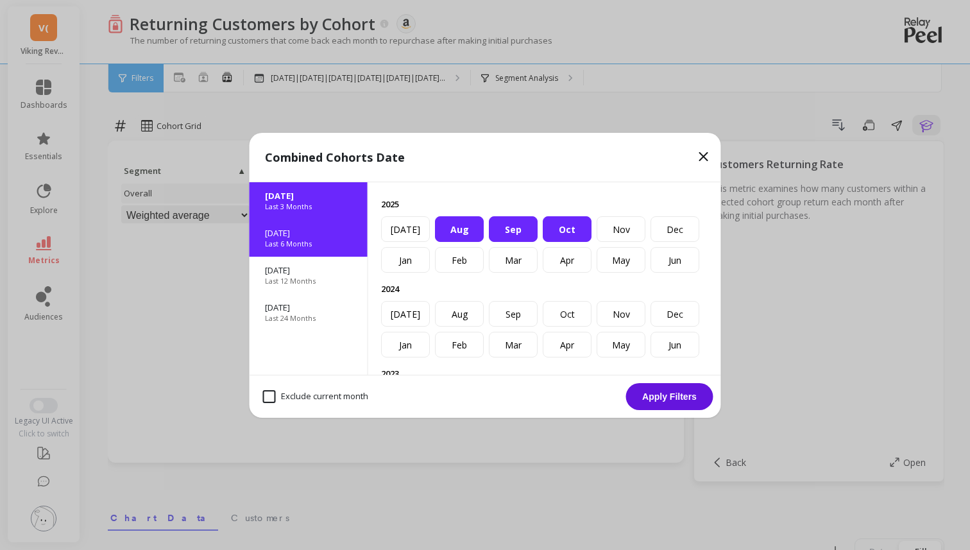
click at [302, 247] on p "Last 6 Months" at bounding box center [288, 244] width 47 height 10
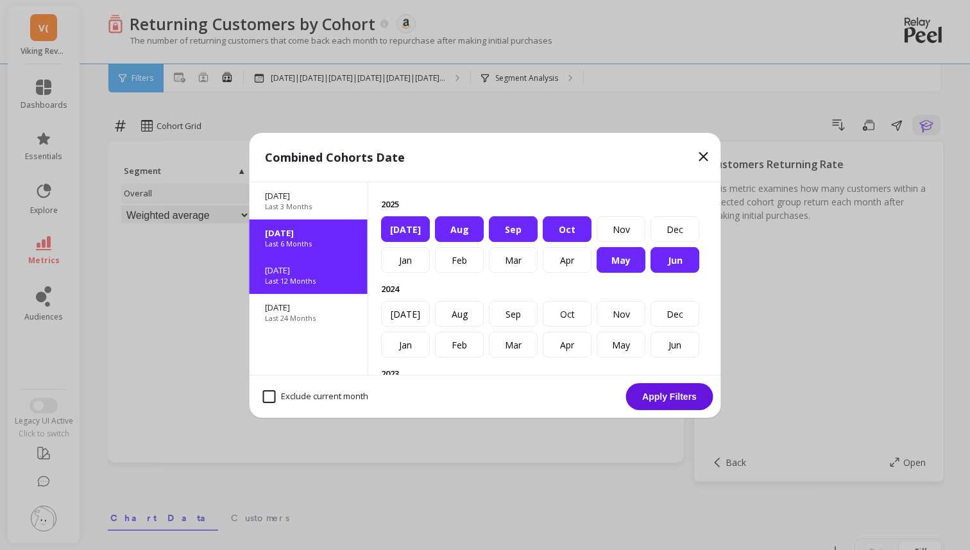
click at [302, 271] on p "Nov 2024" at bounding box center [308, 270] width 87 height 12
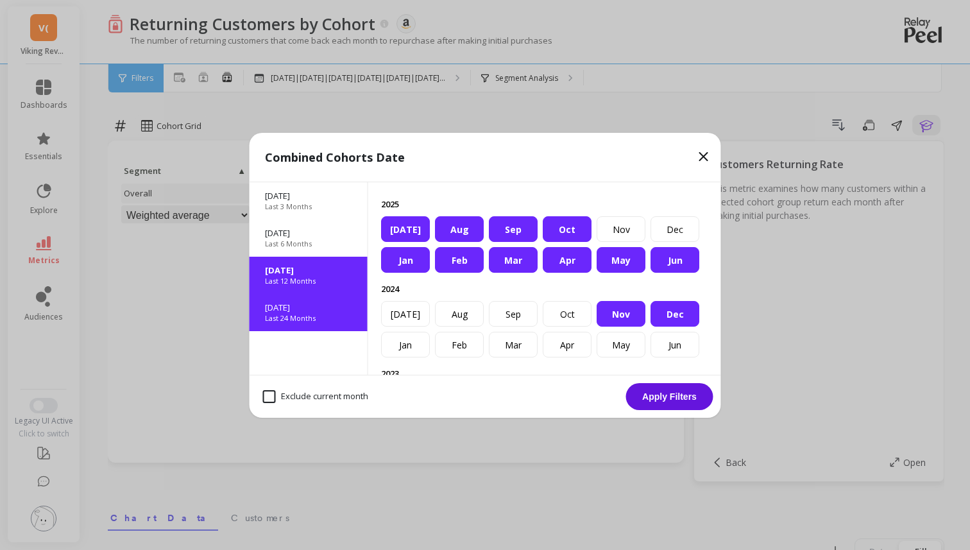
click at [303, 298] on div "Nov 2023 Last 24 Months" at bounding box center [308, 312] width 118 height 37
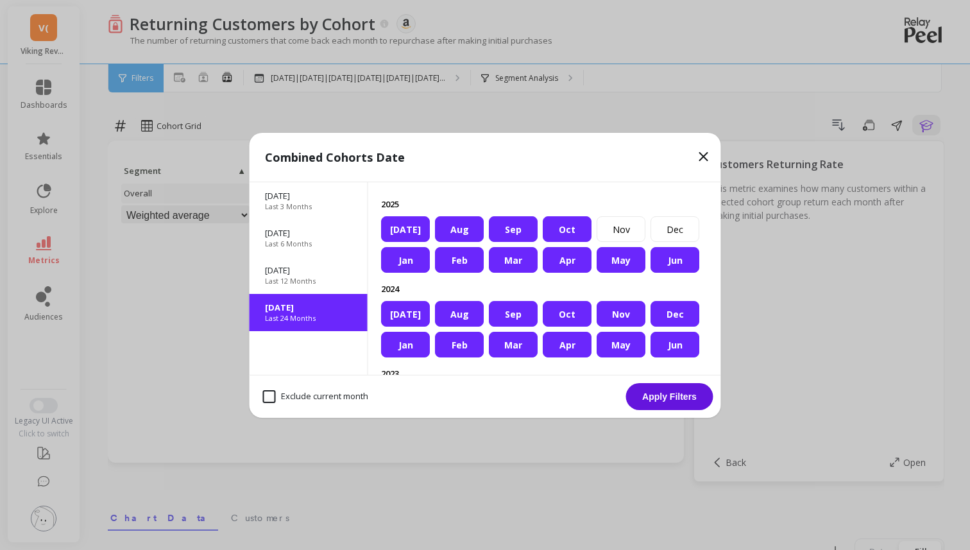
click at [662, 406] on button "Apply Filters" at bounding box center [669, 396] width 87 height 27
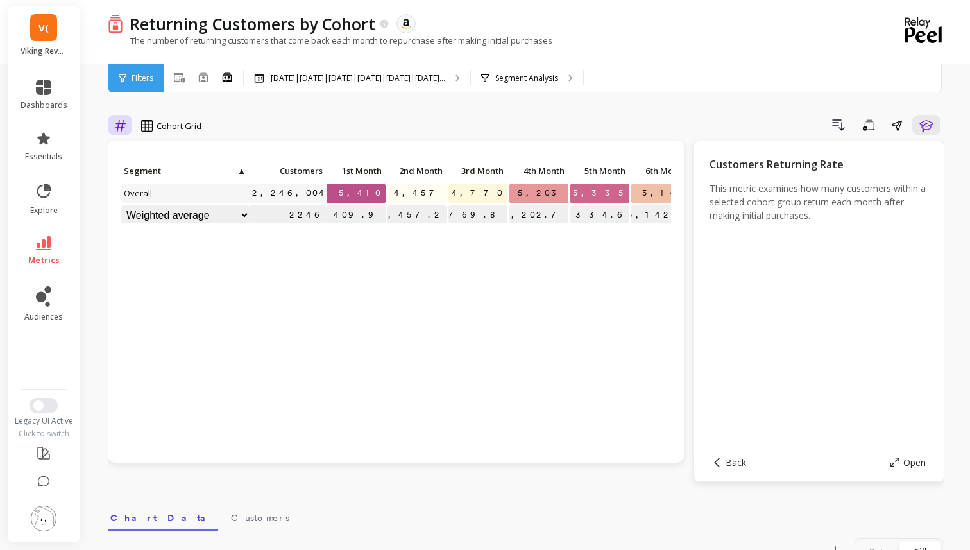
click at [122, 127] on icon at bounding box center [120, 126] width 11 height 12
click at [140, 151] on div "Relative" at bounding box center [155, 155] width 73 height 12
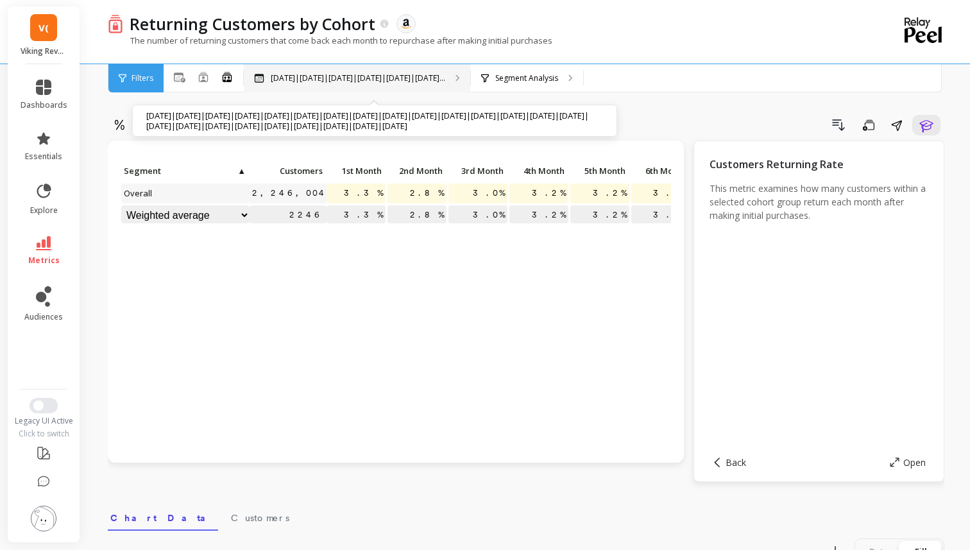
click at [288, 74] on p "Nov 2023|Dec 2023|Jan 2024|Feb 2024|Mar 2024|Apr 2..." at bounding box center [358, 78] width 174 height 10
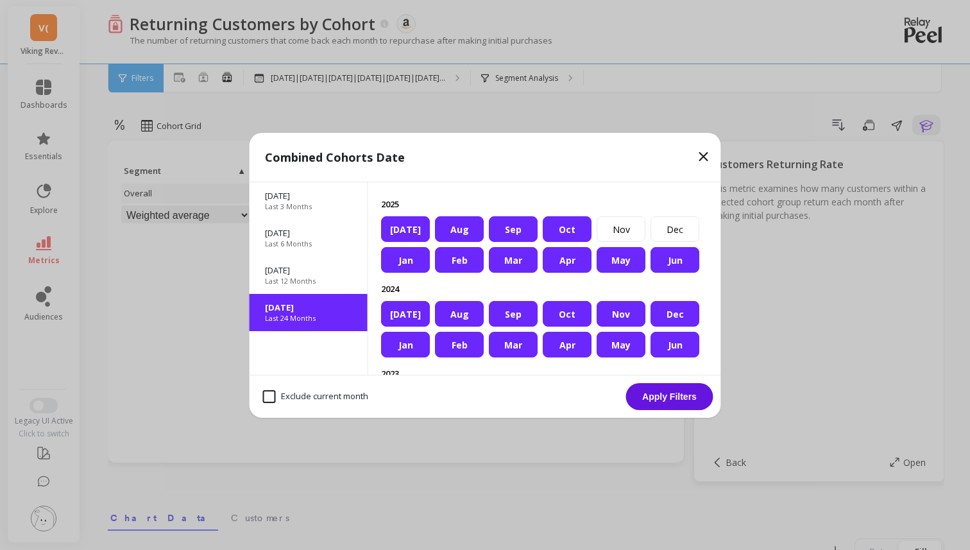
click at [701, 153] on icon at bounding box center [703, 156] width 15 height 15
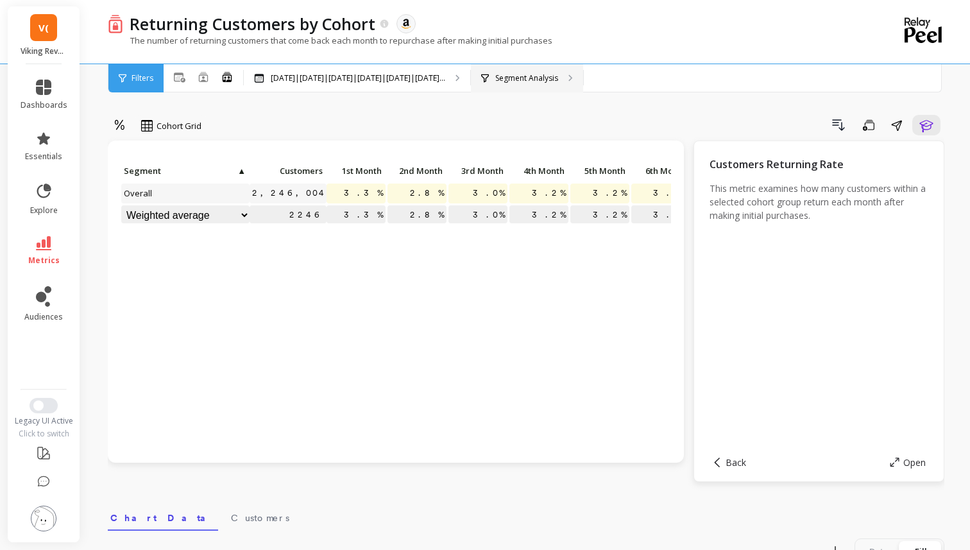
click at [558, 78] on p "Segment Analysis" at bounding box center [526, 78] width 63 height 10
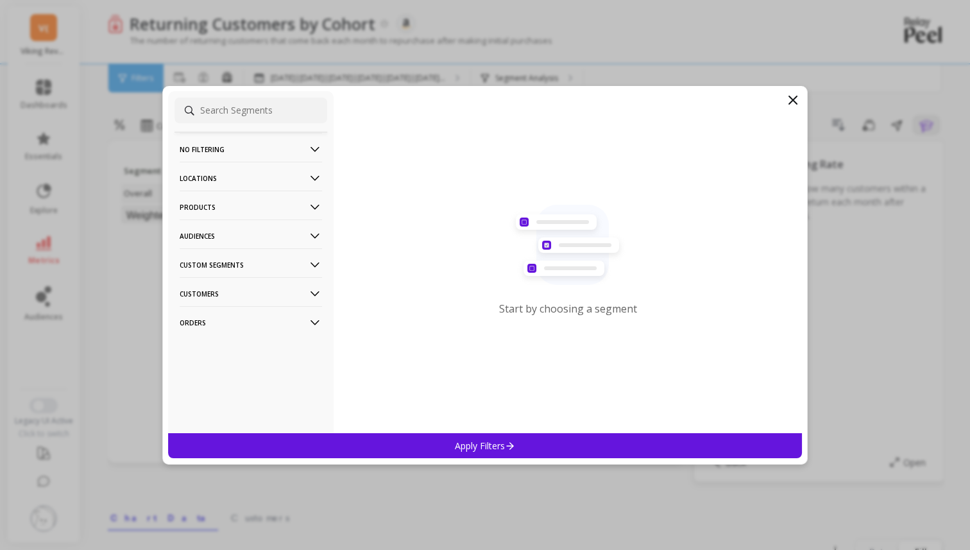
click at [250, 144] on p "No filtering" at bounding box center [251, 149] width 142 height 33
click at [246, 175] on div "Overall" at bounding box center [250, 174] width 153 height 21
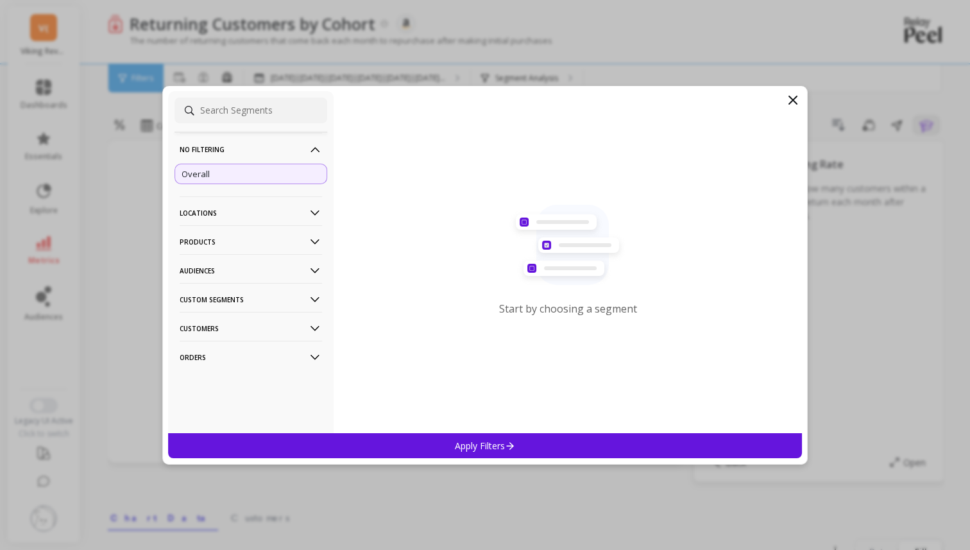
click at [438, 442] on div "Apply Filters" at bounding box center [485, 445] width 634 height 25
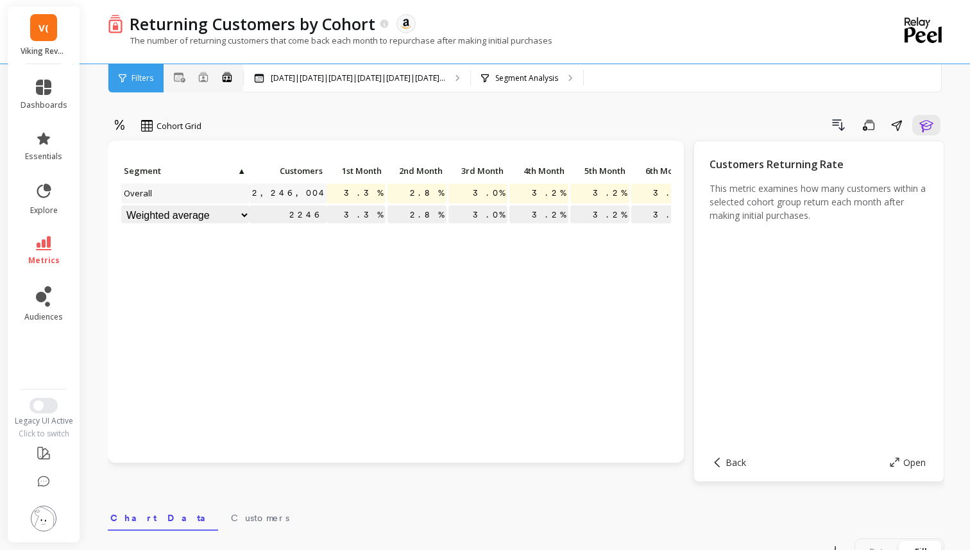
click at [194, 81] on div "All Months Single Cohort Combined Cohorts" at bounding box center [204, 78] width 80 height 17
click at [206, 77] on icon at bounding box center [203, 77] width 10 height 10
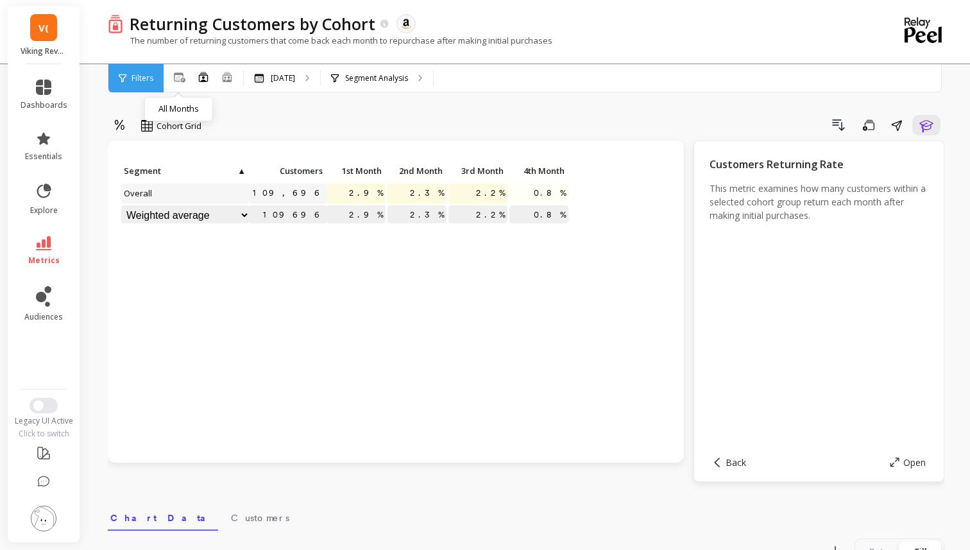
click at [150, 81] on span "Filters" at bounding box center [142, 78] width 22 height 10
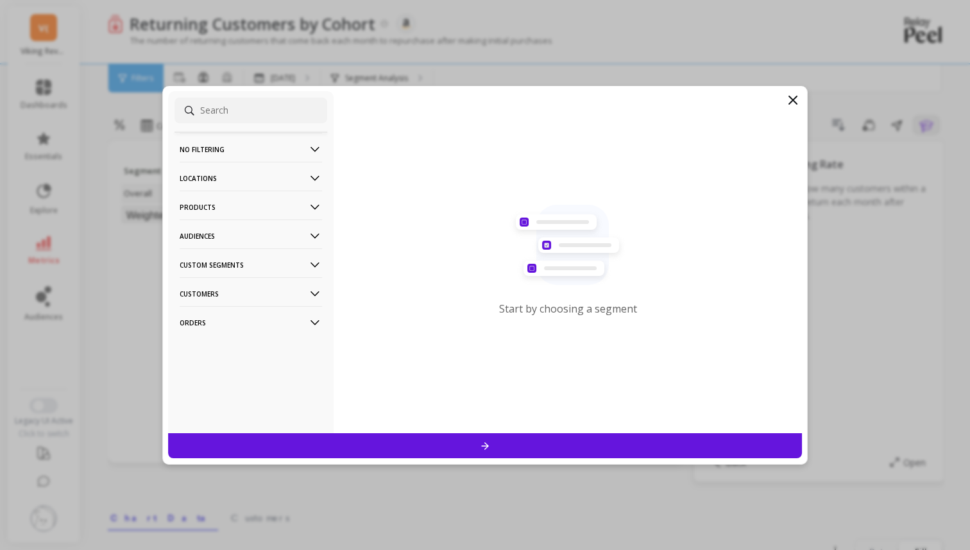
click at [201, 144] on p "No filtering" at bounding box center [251, 149] width 142 height 33
click at [210, 174] on div "Overall" at bounding box center [250, 174] width 153 height 21
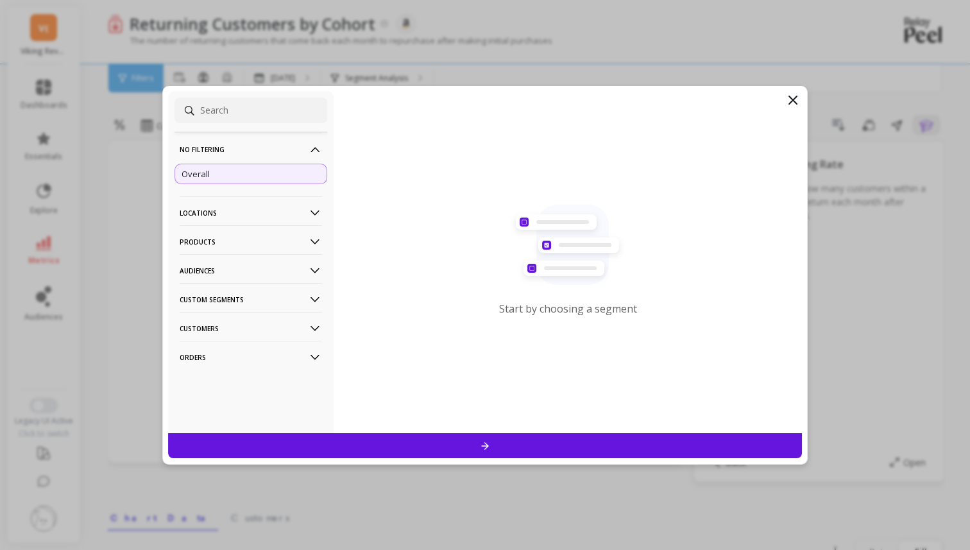
click at [424, 450] on div at bounding box center [485, 445] width 634 height 25
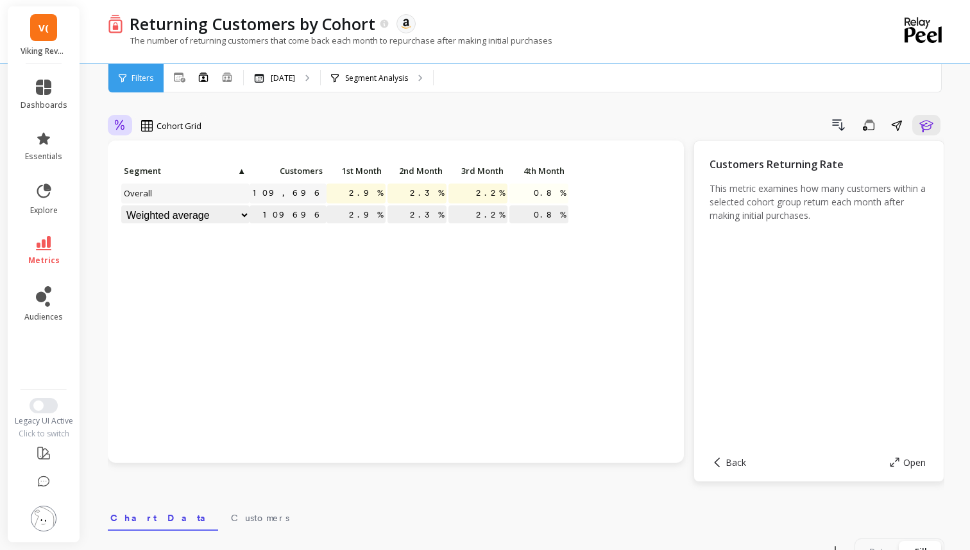
click at [115, 124] on icon at bounding box center [120, 125] width 12 height 12
click at [162, 179] on div "Absolute" at bounding box center [155, 179] width 73 height 12
click at [120, 124] on icon at bounding box center [120, 125] width 12 height 12
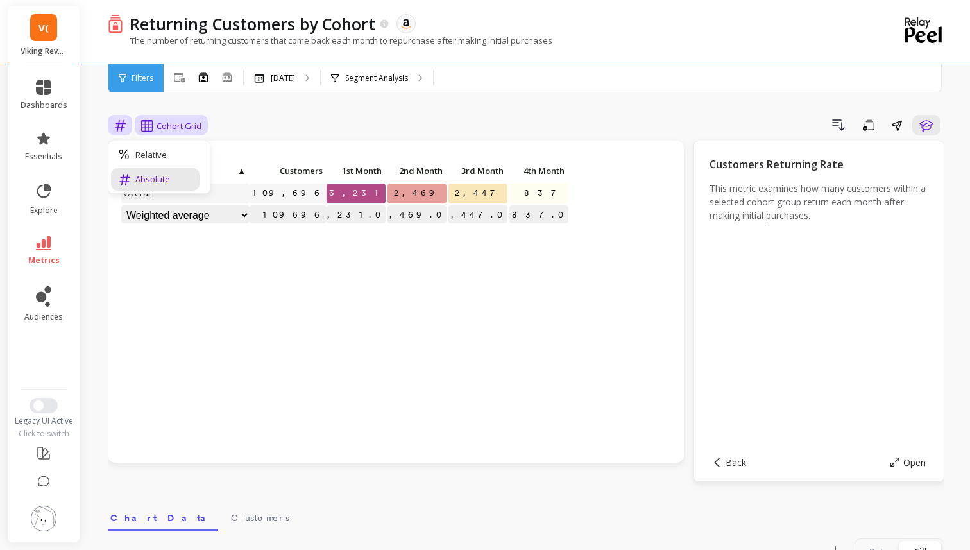
click at [155, 124] on div "Cohort Grid" at bounding box center [171, 125] width 60 height 15
click at [171, 177] on div "Cohort Line" at bounding box center [182, 179] width 73 height 12
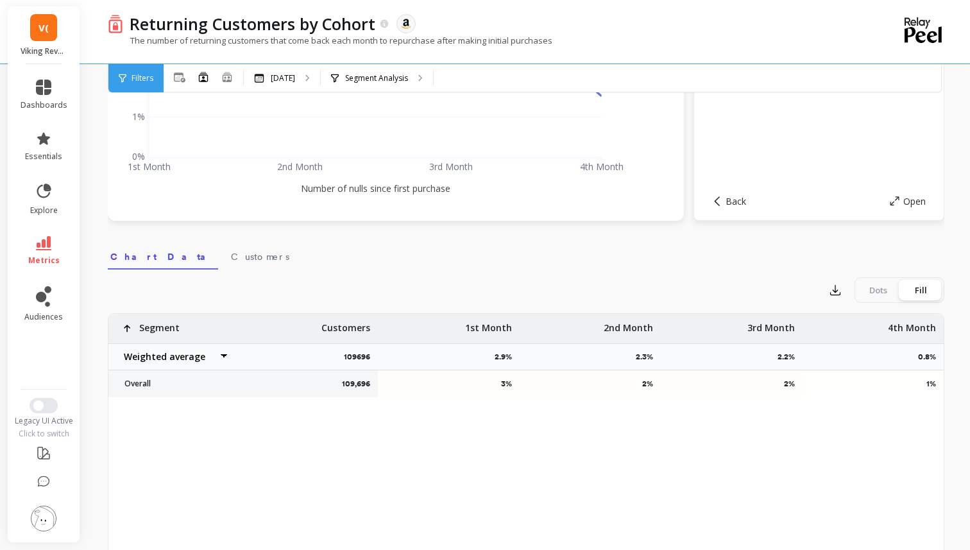
scroll to position [194, 0]
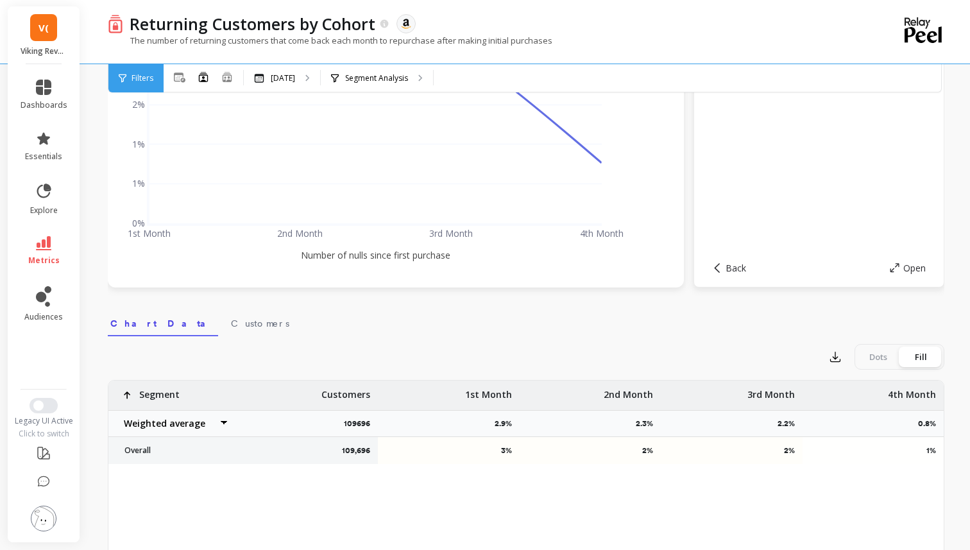
drag, startPoint x: 349, startPoint y: 253, endPoint x: 391, endPoint y: 254, distance: 41.7
click at [391, 254] on div "1st Month 2nd Month 3rd Month 4th Month 0% 1% 1% 2% 2% 3% 3% Jul, 2025 Number o…" at bounding box center [396, 117] width 550 height 316
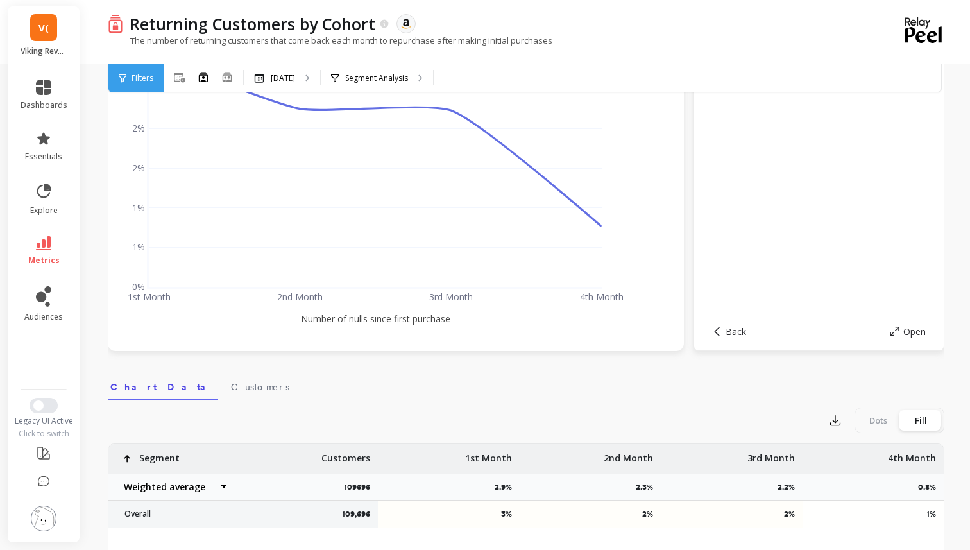
scroll to position [0, 0]
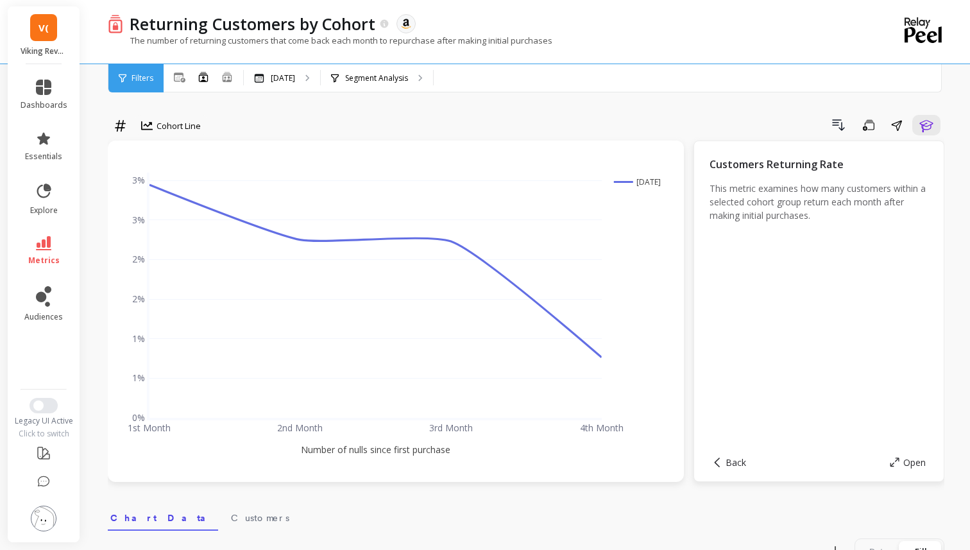
drag, startPoint x: 364, startPoint y: 450, endPoint x: 349, endPoint y: 451, distance: 14.8
click at [349, 451] on div "1st Month 2nd Month 3rd Month 4th Month 0% 1% 1% 2% 2% 3% 3% Jul, 2025 Number o…" at bounding box center [396, 311] width 550 height 316
click at [301, 81] on div "[DATE]" at bounding box center [282, 78] width 76 height 28
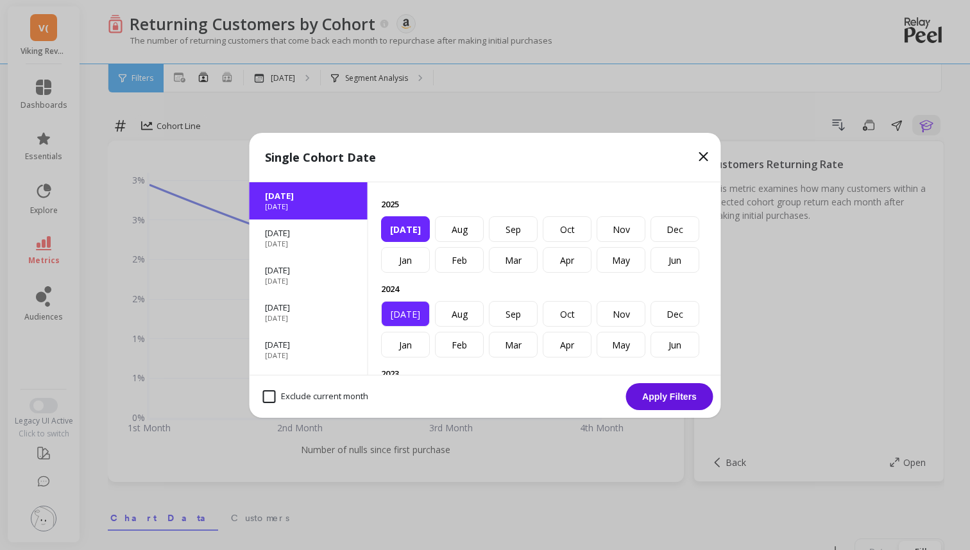
click at [408, 307] on div "Jul" at bounding box center [405, 314] width 49 height 26
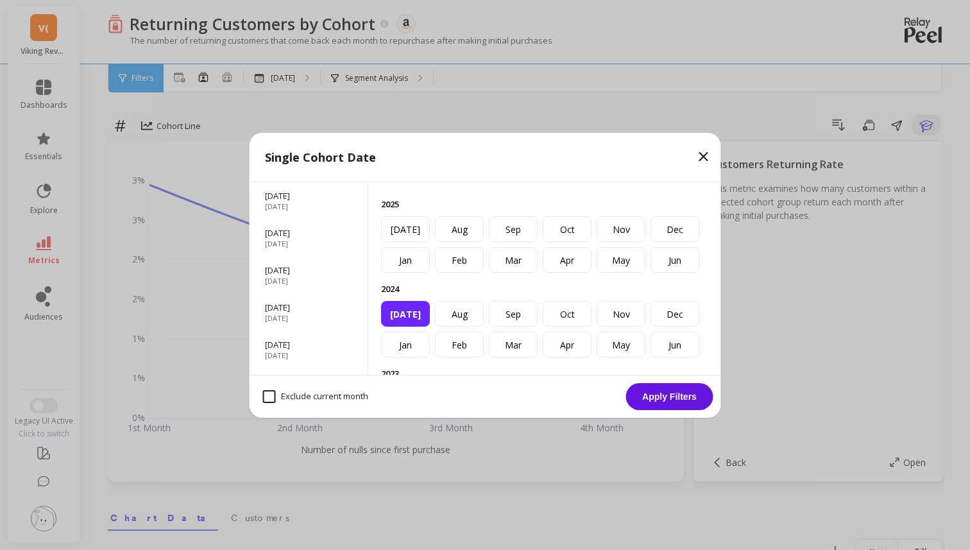
click at [677, 392] on button "Apply Filters" at bounding box center [669, 396] width 87 height 27
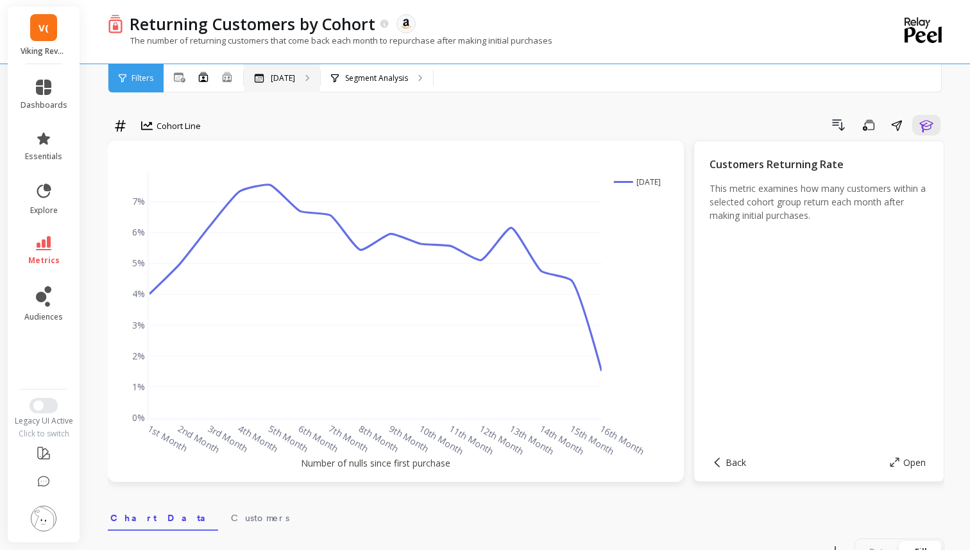
click at [281, 86] on div "[DATE]" at bounding box center [282, 78] width 76 height 28
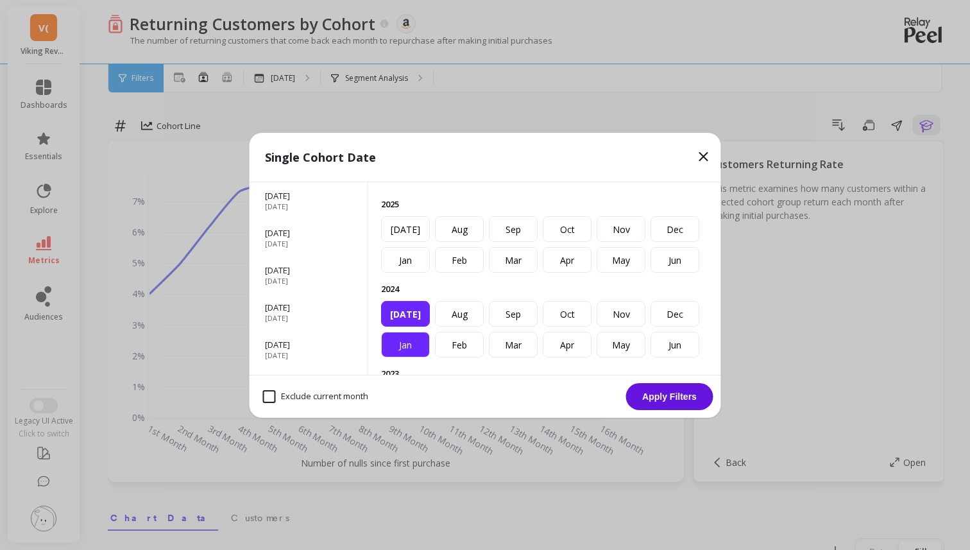
click at [405, 350] on div "Jan" at bounding box center [405, 345] width 49 height 26
click at [675, 405] on button "Apply Filters" at bounding box center [669, 396] width 87 height 27
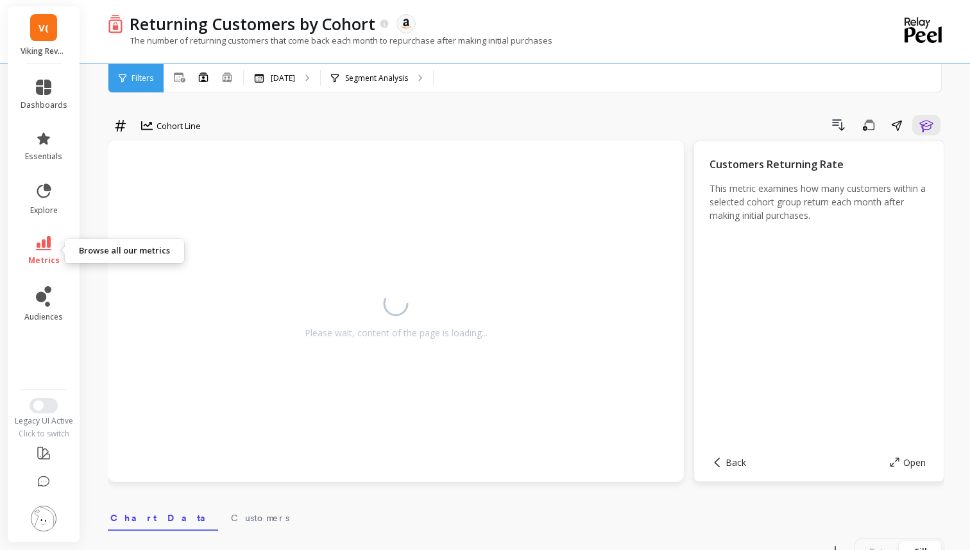
click at [47, 237] on icon at bounding box center [43, 243] width 15 height 14
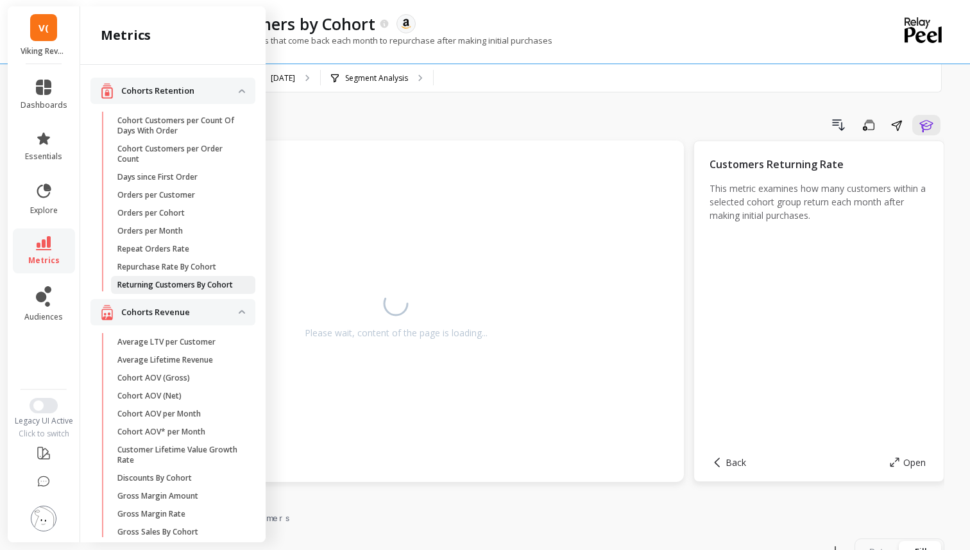
click at [226, 288] on p "Returning Customers By Cohort" at bounding box center [174, 285] width 115 height 10
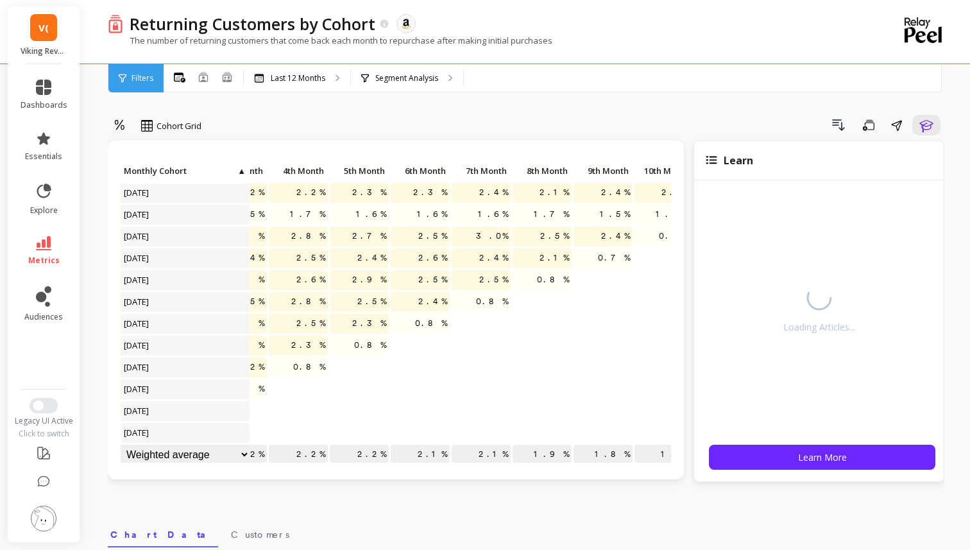
scroll to position [1, 253]
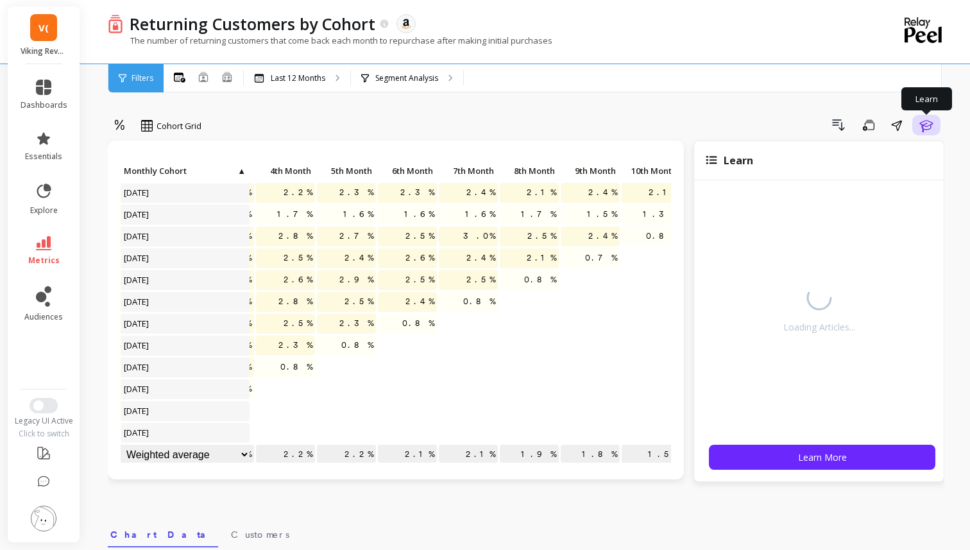
click at [926, 128] on icon "button" at bounding box center [925, 124] width 15 height 15
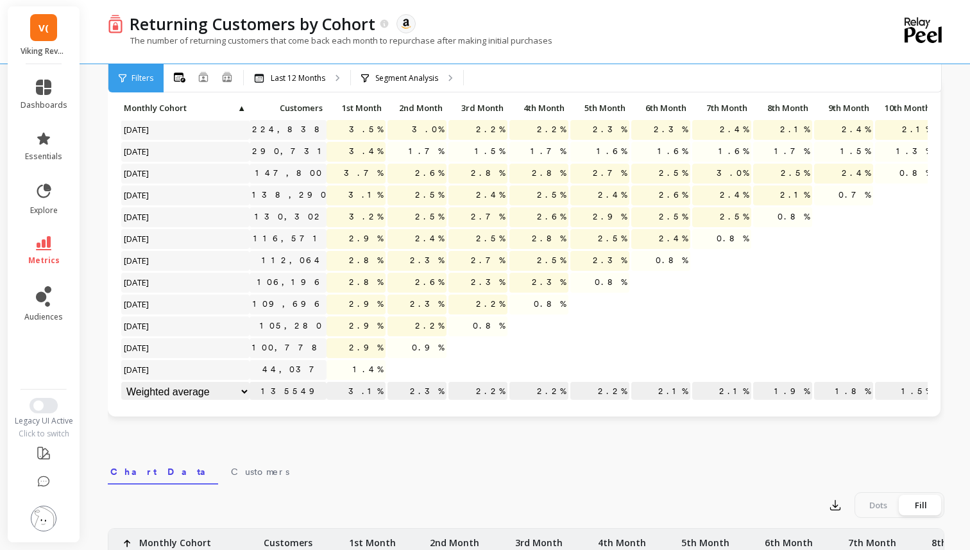
scroll to position [0, 0]
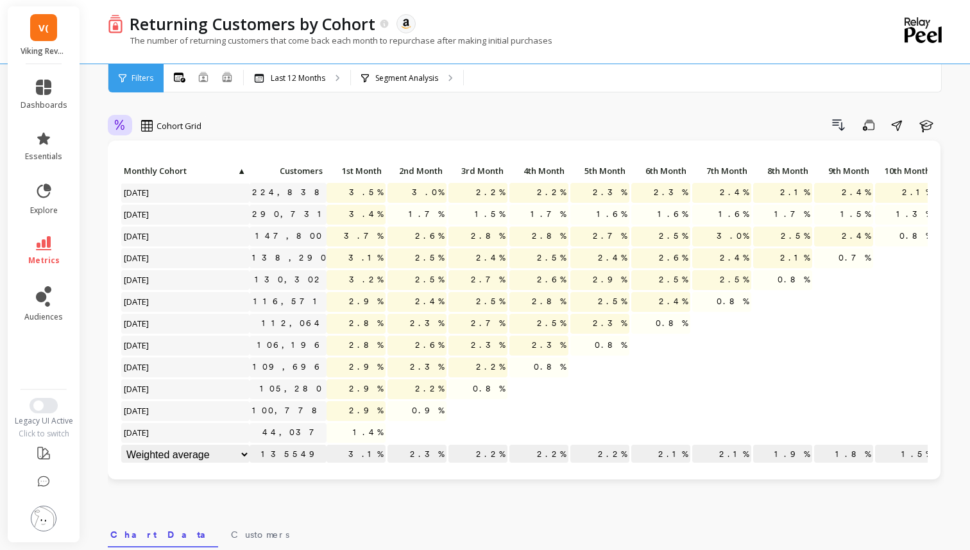
click at [118, 121] on icon at bounding box center [120, 125] width 12 height 12
click at [151, 184] on div "Absolute" at bounding box center [155, 179] width 73 height 12
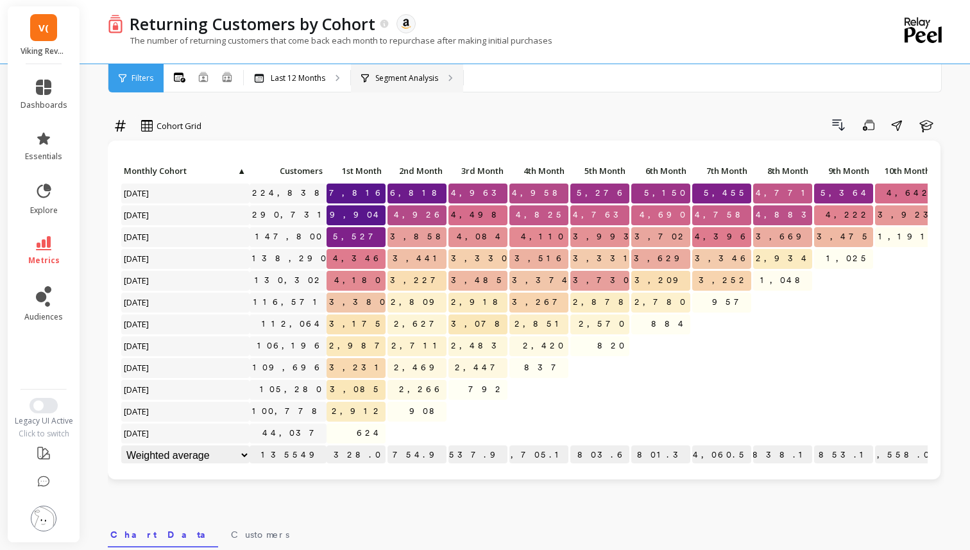
click at [425, 78] on p "Segment Analysis" at bounding box center [406, 78] width 63 height 10
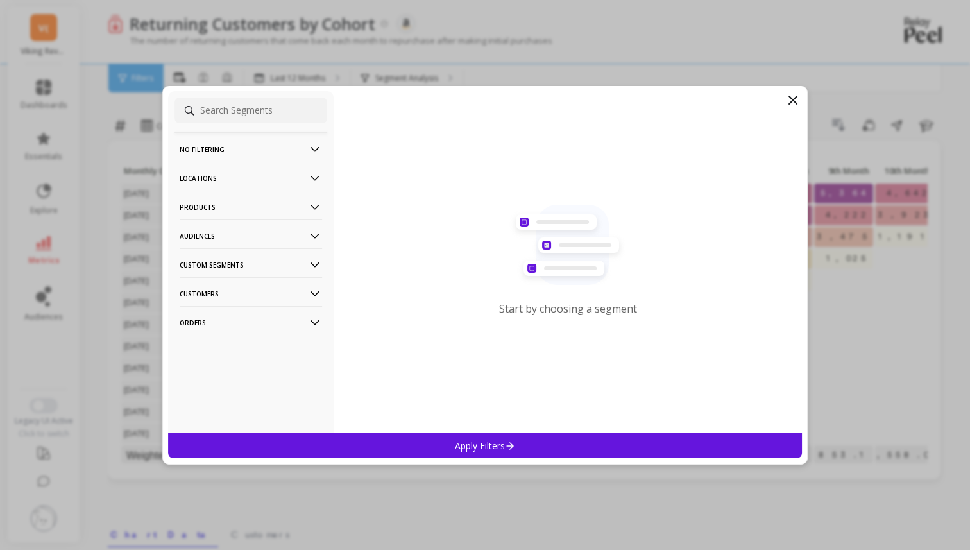
click at [260, 144] on p "No filtering" at bounding box center [251, 149] width 142 height 33
click at [798, 87] on div "No filtering Overall Locations Cities Countries Physical Location Sales Channel…" at bounding box center [484, 275] width 645 height 378
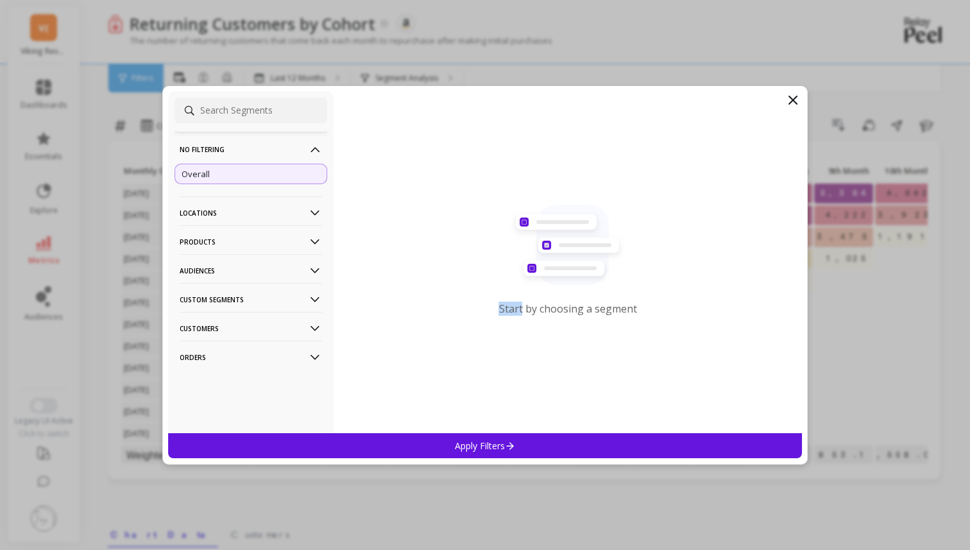
click at [798, 87] on div "No filtering Overall Locations Cities Countries Physical Location Sales Channel…" at bounding box center [484, 275] width 645 height 378
click at [798, 94] on icon at bounding box center [792, 99] width 15 height 15
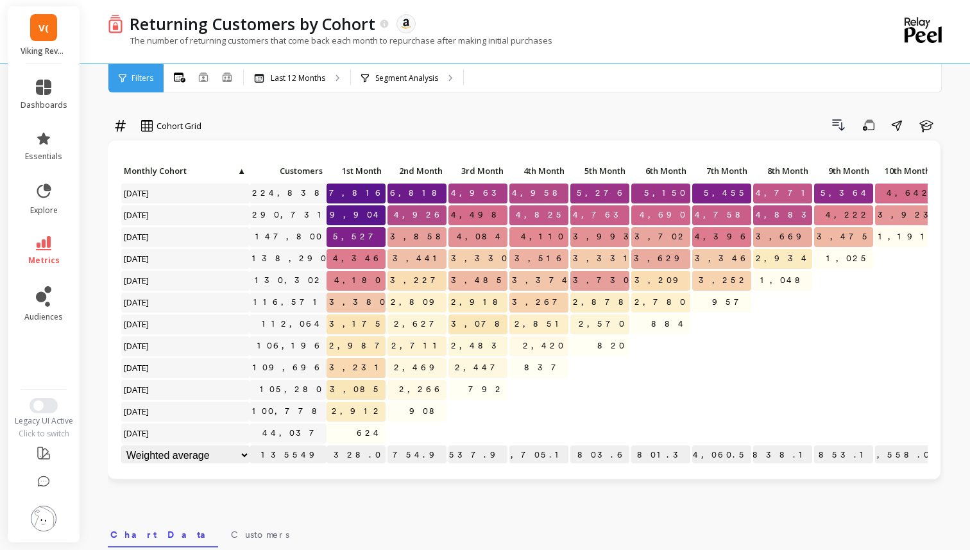
click at [124, 74] on icon at bounding box center [123, 78] width 8 height 8
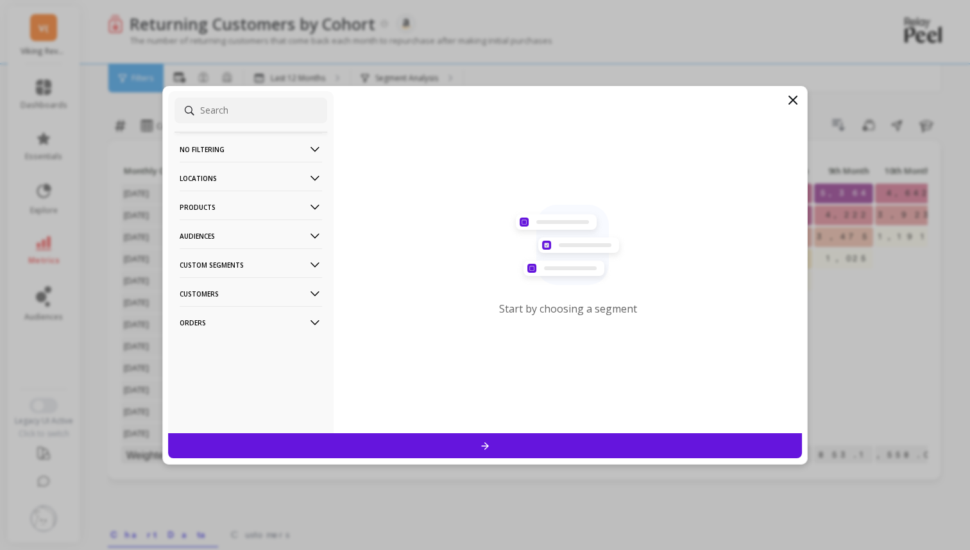
click at [198, 153] on p "No filtering" at bounding box center [251, 149] width 142 height 33
click at [795, 107] on div "Start by choosing a segment" at bounding box center [567, 262] width 468 height 342
click at [795, 97] on icon at bounding box center [793, 100] width 8 height 8
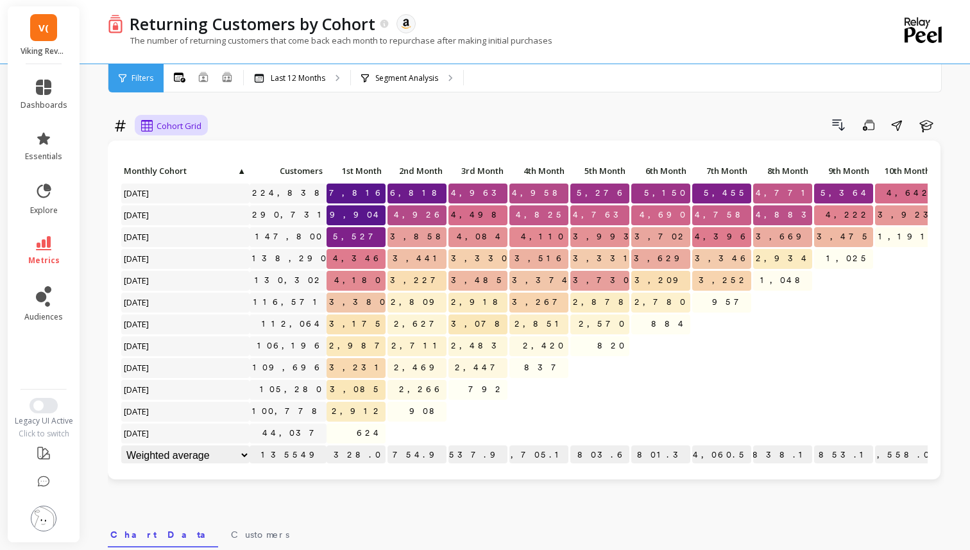
click at [171, 121] on span "Cohort Grid" at bounding box center [178, 126] width 45 height 12
click at [185, 178] on div "Cohort Line" at bounding box center [182, 179] width 73 height 12
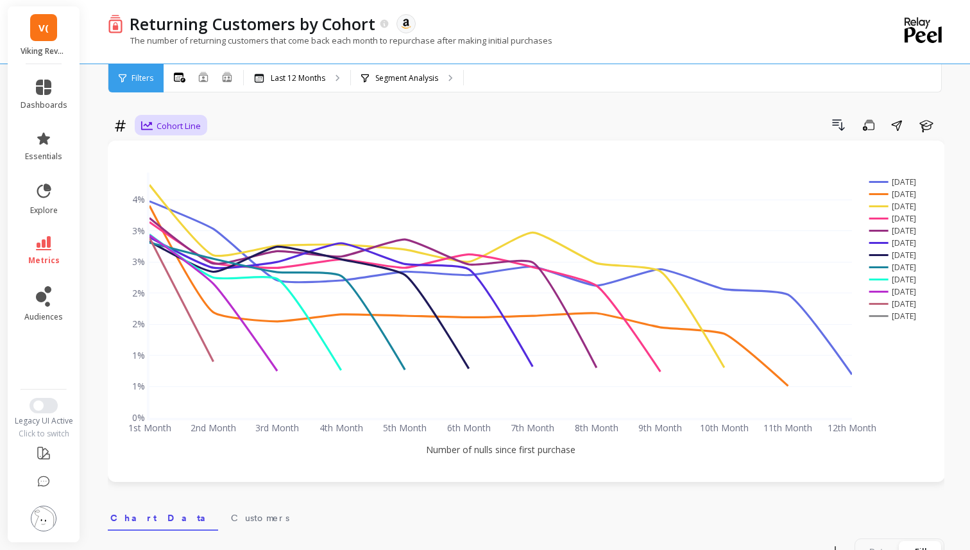
click at [174, 128] on span "Cohort Line" at bounding box center [178, 126] width 44 height 12
click at [174, 144] on div "Cohort Grid" at bounding box center [182, 155] width 89 height 22
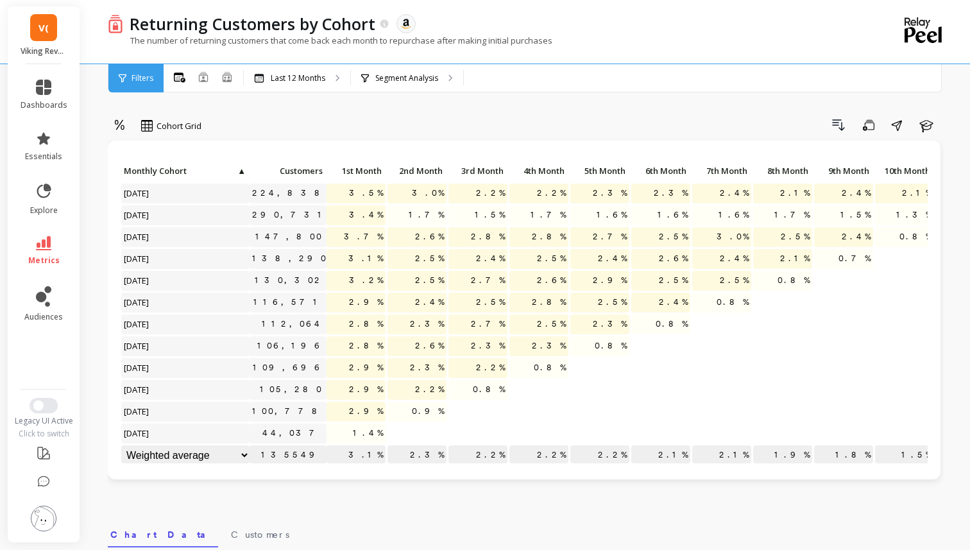
scroll to position [1, 0]
click at [110, 124] on div at bounding box center [119, 126] width 19 height 22
click at [162, 171] on div "Absolute" at bounding box center [155, 179] width 89 height 22
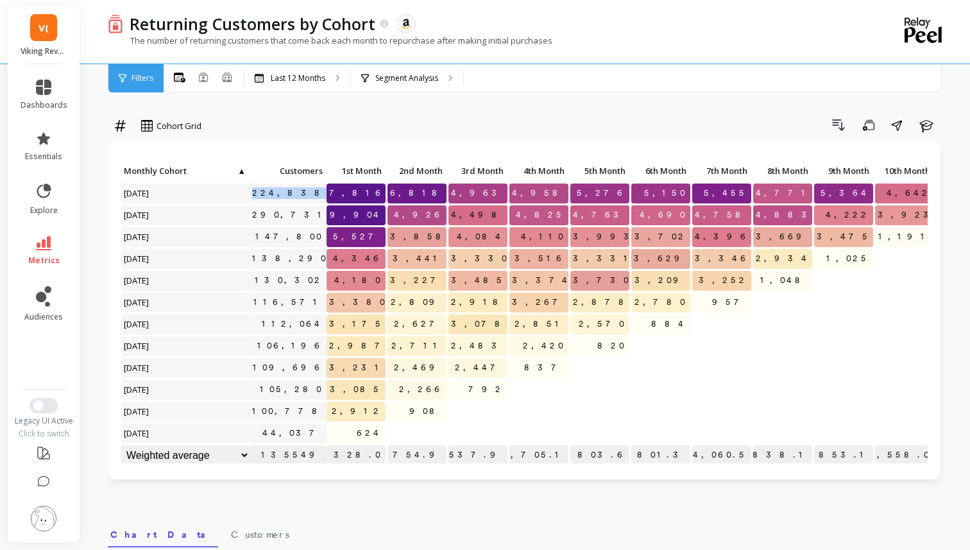
drag, startPoint x: 286, startPoint y: 192, endPoint x: 325, endPoint y: 192, distance: 39.1
click at [326, 192] on div "Click to create an audience 224,838 7,816 6,818 4,963 4,958 5,276 5,150 5,455 4…" at bounding box center [574, 314] width 907 height 305
drag, startPoint x: 360, startPoint y: 192, endPoint x: 382, endPoint y: 193, distance: 22.5
click at [382, 193] on p "7,816" at bounding box center [355, 192] width 59 height 19
drag, startPoint x: 420, startPoint y: 194, endPoint x: 450, endPoint y: 196, distance: 29.5
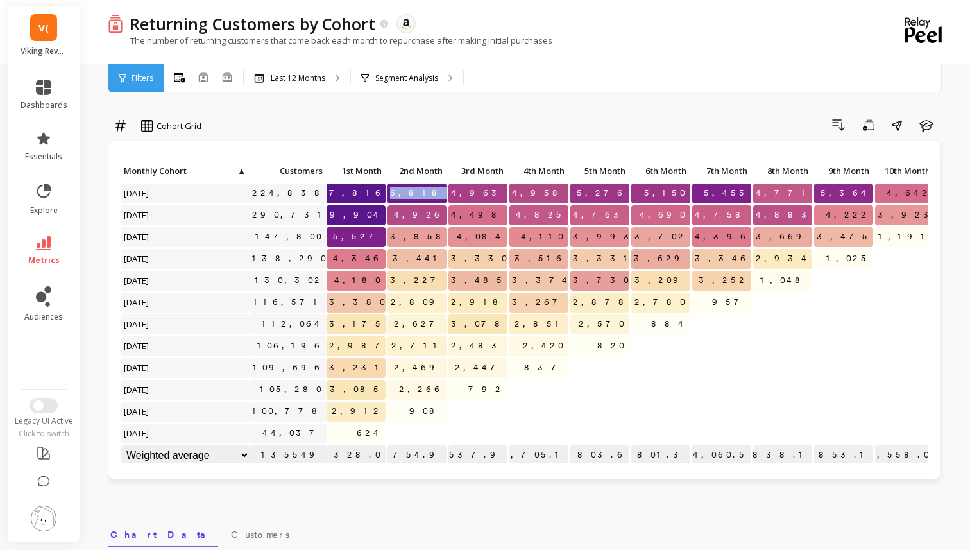
click at [448, 196] on div "Click to create an audience 224,838 7,816 6,818 4,963 4,958 5,276 5,150 5,455 4…" at bounding box center [574, 314] width 907 height 305
drag, startPoint x: 477, startPoint y: 193, endPoint x: 511, endPoint y: 195, distance: 34.0
click at [511, 195] on div "Click to create an audience 224,838 7,816 6,818 4,963 4,958 5,276 5,150 5,455 4…" at bounding box center [574, 314] width 907 height 305
drag, startPoint x: 536, startPoint y: 192, endPoint x: 575, endPoint y: 193, distance: 38.5
click at [575, 193] on div "Click to create an audience 224,838 7,816 6,818 4,963 4,958 5,276 5,150 5,455 4…" at bounding box center [574, 314] width 907 height 305
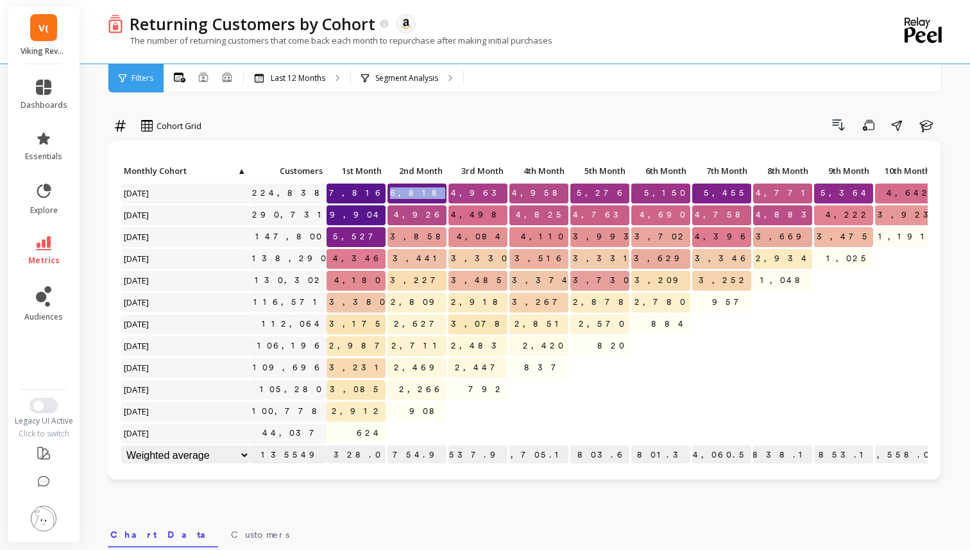
drag, startPoint x: 421, startPoint y: 192, endPoint x: 445, endPoint y: 193, distance: 23.8
click at [445, 193] on span "6,818" at bounding box center [418, 192] width 62 height 19
drag, startPoint x: 371, startPoint y: 193, endPoint x: 380, endPoint y: 193, distance: 8.3
click at [380, 193] on span "7,816" at bounding box center [356, 192] width 61 height 19
drag, startPoint x: 360, startPoint y: 191, endPoint x: 385, endPoint y: 192, distance: 25.0
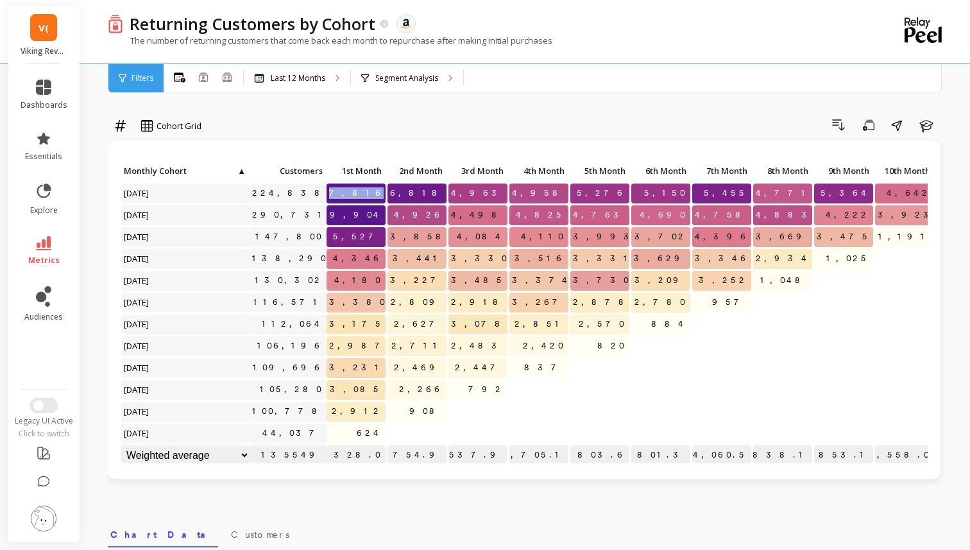
click at [385, 192] on div "7,816" at bounding box center [356, 194] width 61 height 22
drag, startPoint x: 425, startPoint y: 194, endPoint x: 438, endPoint y: 193, distance: 12.9
click at [439, 194] on span "6,818" at bounding box center [418, 192] width 62 height 19
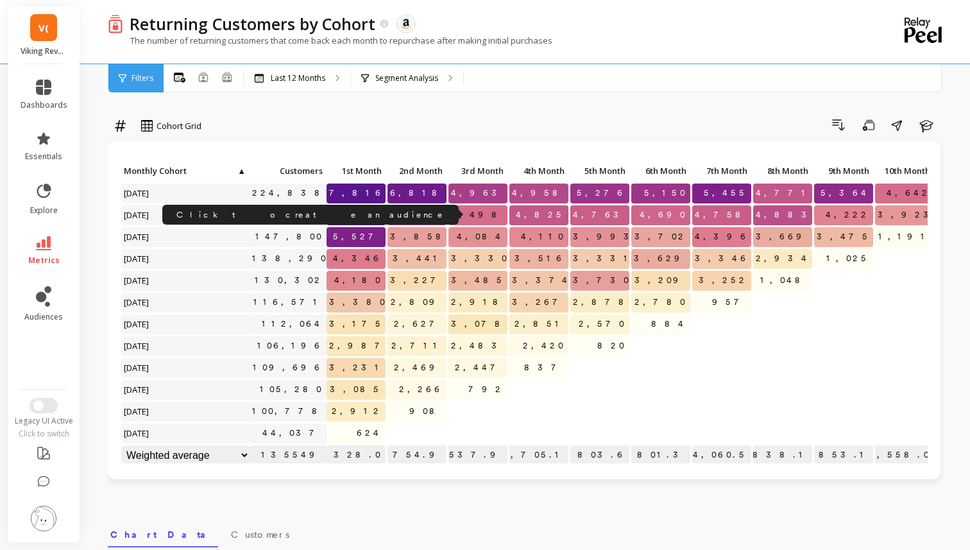
drag, startPoint x: 269, startPoint y: 213, endPoint x: 323, endPoint y: 220, distance: 54.3
click at [323, 220] on div "Click to create an audience 290,731" at bounding box center [287, 215] width 77 height 20
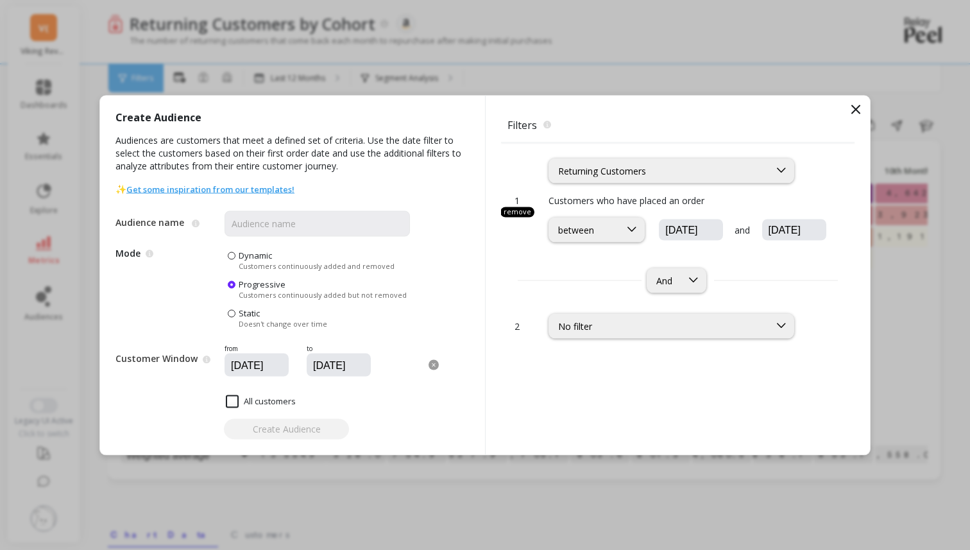
click at [855, 109] on icon at bounding box center [856, 109] width 8 height 8
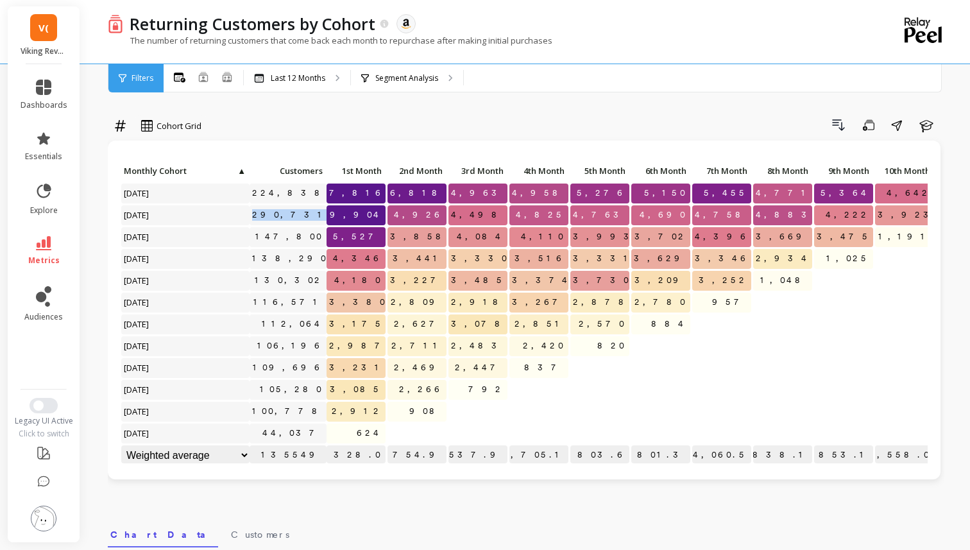
drag, startPoint x: 268, startPoint y: 218, endPoint x: 329, endPoint y: 219, distance: 60.9
click at [329, 219] on div "Click to create an audience 224,838 7,816 6,818 4,963 4,958 5,276 5,150 5,455 4…" at bounding box center [574, 314] width 907 height 305
drag, startPoint x: 414, startPoint y: 190, endPoint x: 447, endPoint y: 190, distance: 33.4
click at [447, 190] on div "Click to create an audience 224,838 7,816 6,818 4,963 4,958 5,276 5,150 5,455 4…" at bounding box center [574, 314] width 907 height 305
drag, startPoint x: 282, startPoint y: 215, endPoint x: 332, endPoint y: 215, distance: 50.0
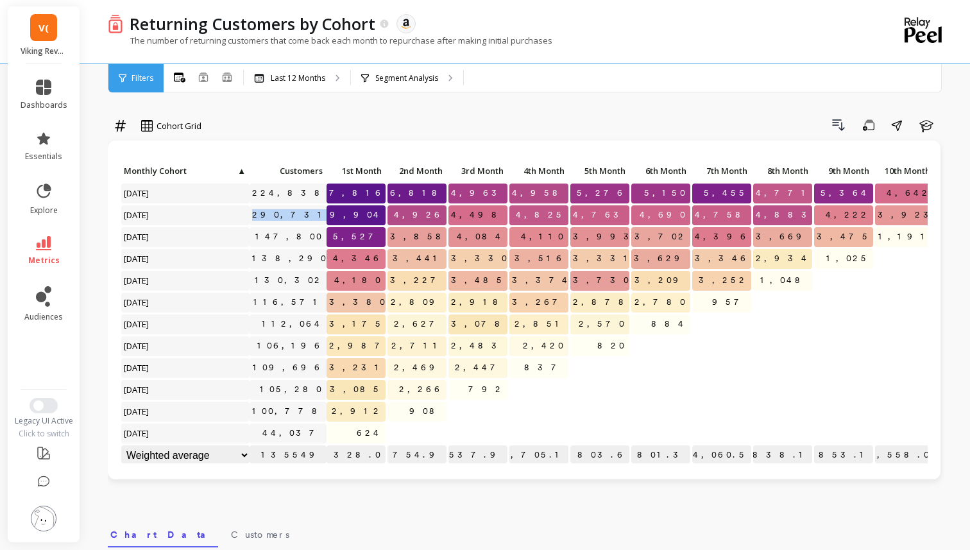
click at [332, 215] on div "Click to create an audience 224,838 7,816 6,818 4,963 4,958 5,276 5,150 5,455 4…" at bounding box center [574, 314] width 907 height 305
drag, startPoint x: 415, startPoint y: 192, endPoint x: 455, endPoint y: 196, distance: 39.9
click at [452, 195] on div "Click to create an audience 224,838 7,816 6,818 4,963 4,958 5,276 5,150 5,455 4…" at bounding box center [574, 314] width 907 height 305
drag, startPoint x: 352, startPoint y: 194, endPoint x: 396, endPoint y: 196, distance: 43.6
click at [395, 196] on div "Click to create an audience 224,838 7,816 6,818 4,963 4,958 5,276 5,150 5,455 4…" at bounding box center [574, 314] width 907 height 305
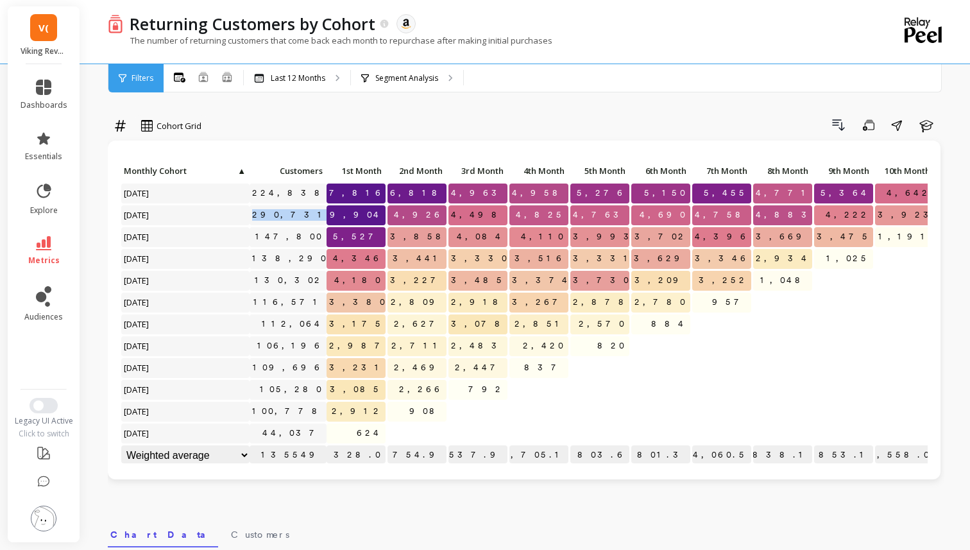
drag, startPoint x: 278, startPoint y: 214, endPoint x: 328, endPoint y: 212, distance: 50.1
click at [328, 212] on div "Click to create an audience 224,838 7,816 6,818 4,963 4,958 5,276 5,150 5,455 4…" at bounding box center [574, 314] width 907 height 305
drag, startPoint x: 344, startPoint y: 192, endPoint x: 391, endPoint y: 196, distance: 47.0
click at [391, 196] on div "Click to create an audience 224,838 7,816 6,818 4,963 4,958 5,276 5,150 5,455 4…" at bounding box center [574, 314] width 907 height 305
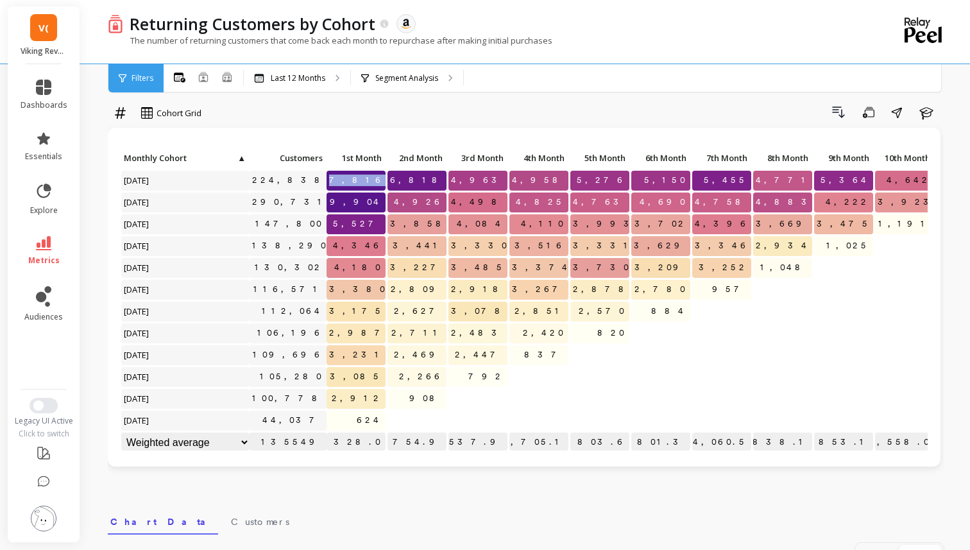
scroll to position [11, 0]
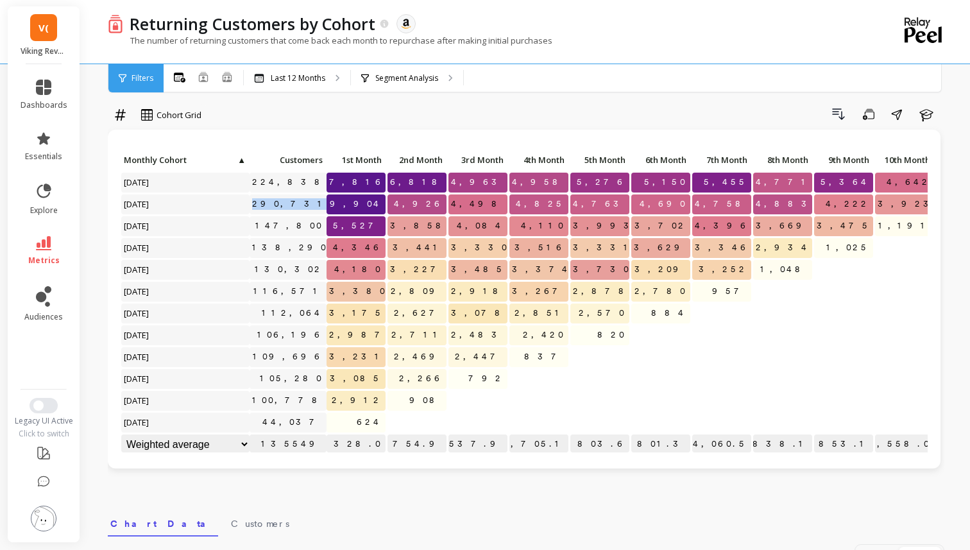
drag, startPoint x: 283, startPoint y: 201, endPoint x: 331, endPoint y: 205, distance: 47.6
click at [331, 205] on div "Click to create an audience 224,838 7,816 6,818 4,963 4,958 5,276 5,150 5,455 4…" at bounding box center [574, 303] width 907 height 305
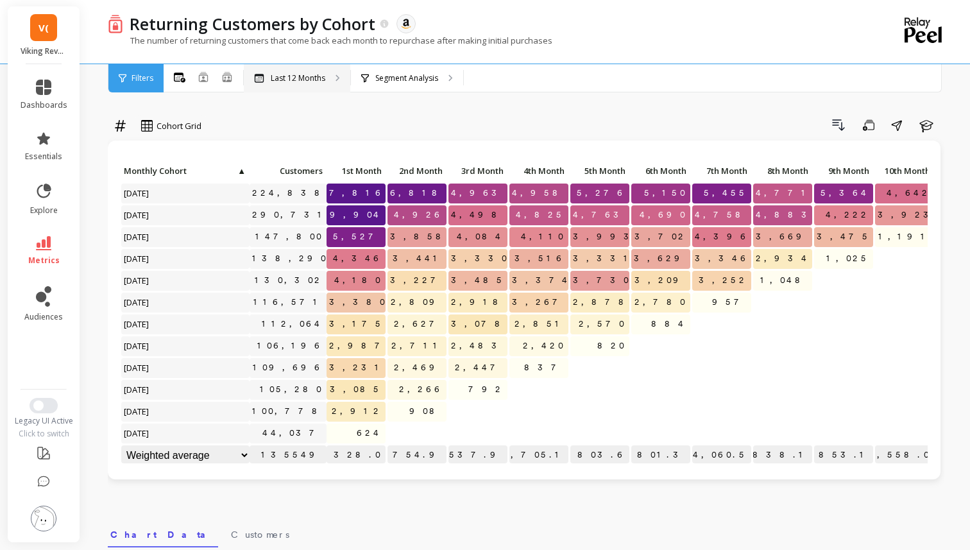
click at [274, 78] on p "Last 12 Months" at bounding box center [298, 78] width 55 height 10
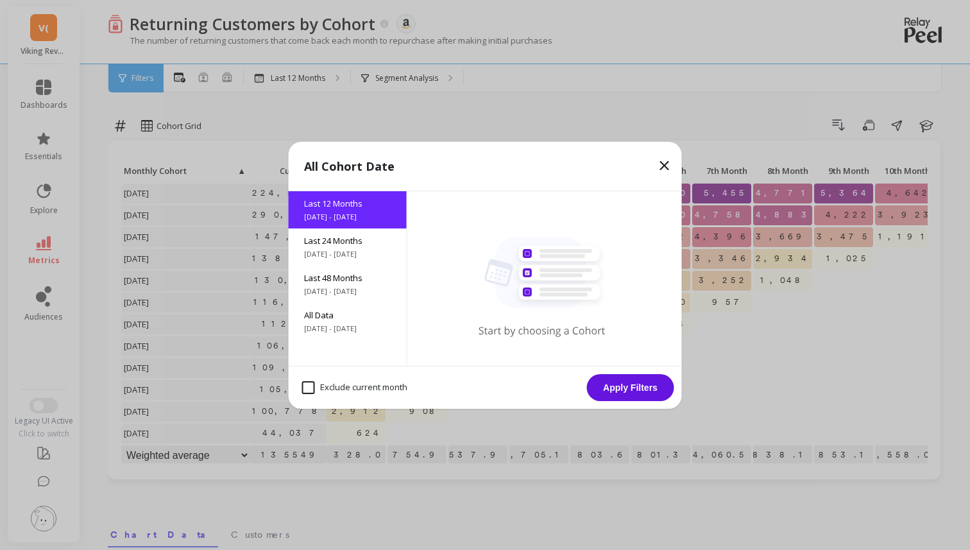
click at [493, 314] on icon at bounding box center [542, 287] width 128 height 100
click at [352, 321] on div "All Data 6/10/2017 - 10/10/2025" at bounding box center [348, 321] width 118 height 37
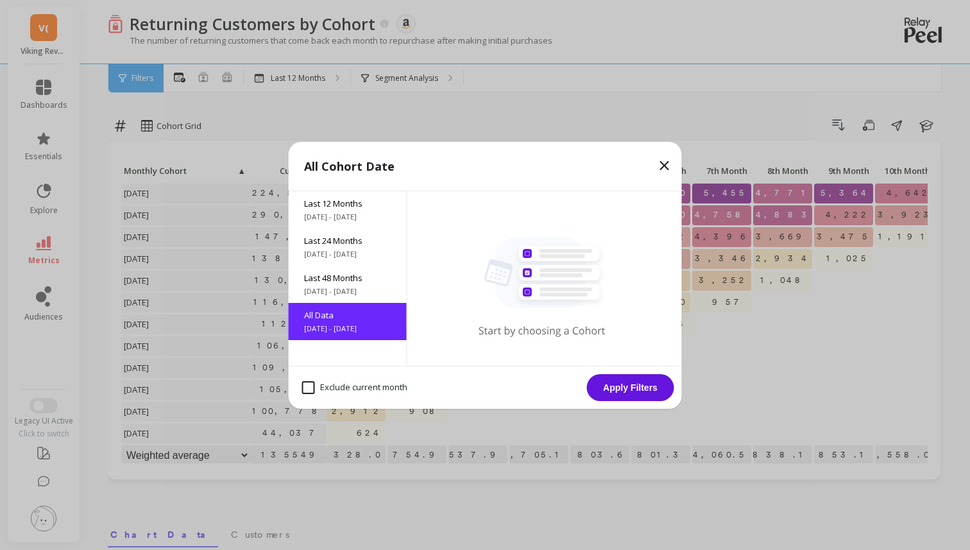
click at [620, 385] on button "Apply Filters" at bounding box center [630, 387] width 87 height 27
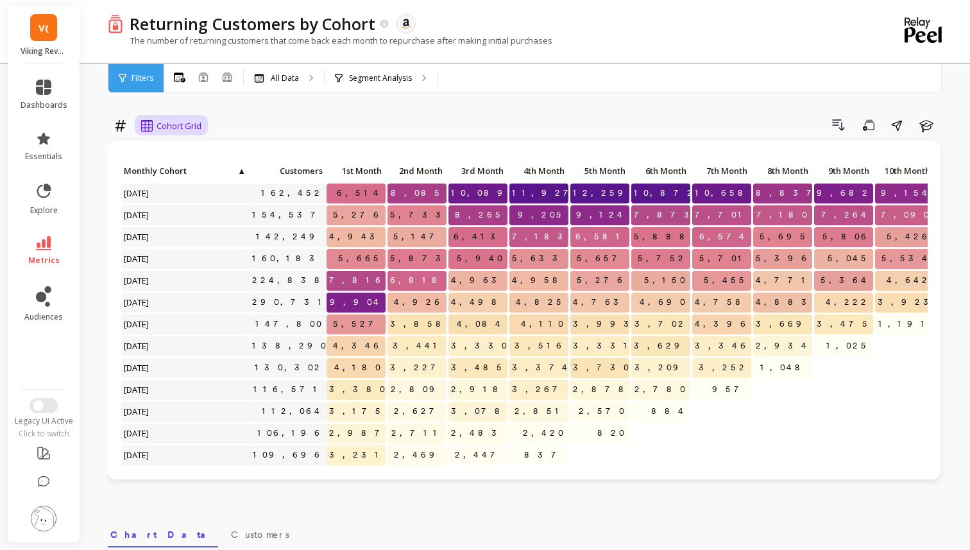
click at [184, 126] on span "Cohort Grid" at bounding box center [178, 126] width 45 height 12
click at [195, 179] on div "Cohort Line" at bounding box center [182, 179] width 73 height 12
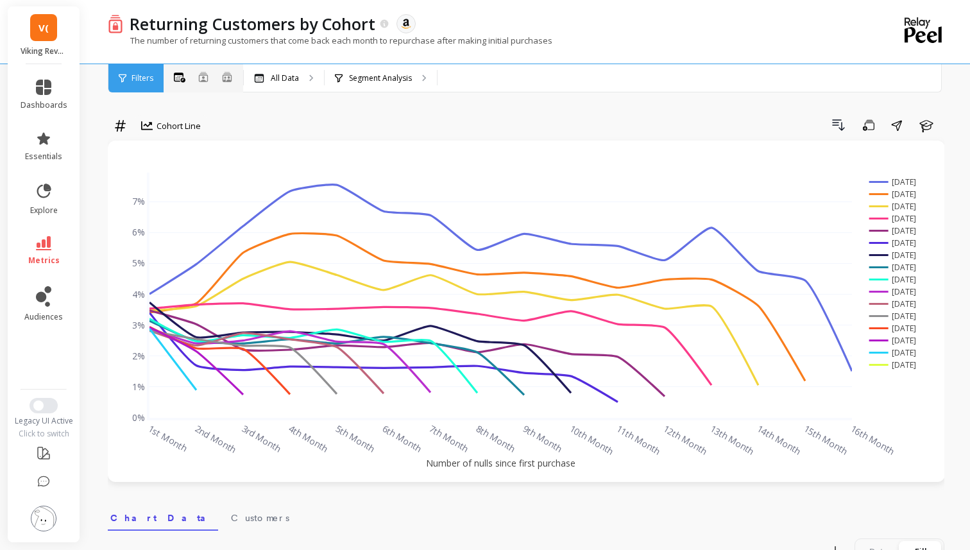
click at [233, 77] on div "All Months Single Cohort Combined Cohorts" at bounding box center [204, 78] width 80 height 17
click at [226, 76] on icon at bounding box center [227, 76] width 12 height 11
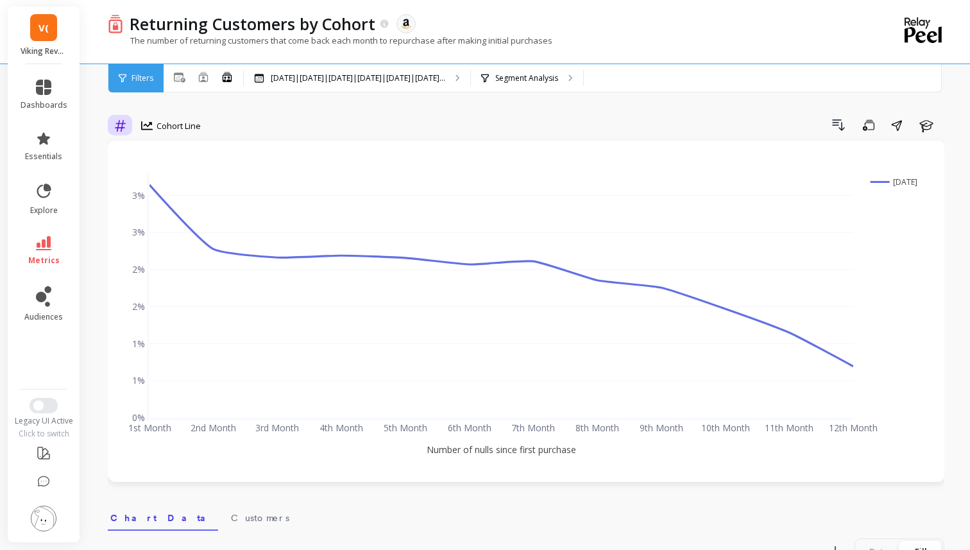
click at [124, 122] on icon at bounding box center [120, 125] width 12 height 12
click at [147, 122] on icon at bounding box center [147, 125] width 12 height 9
click at [157, 122] on span "Cohort Line" at bounding box center [178, 126] width 44 height 12
click at [156, 119] on div "Cohort Line" at bounding box center [171, 125] width 60 height 15
click at [170, 155] on div "Cohort Grid" at bounding box center [182, 155] width 73 height 12
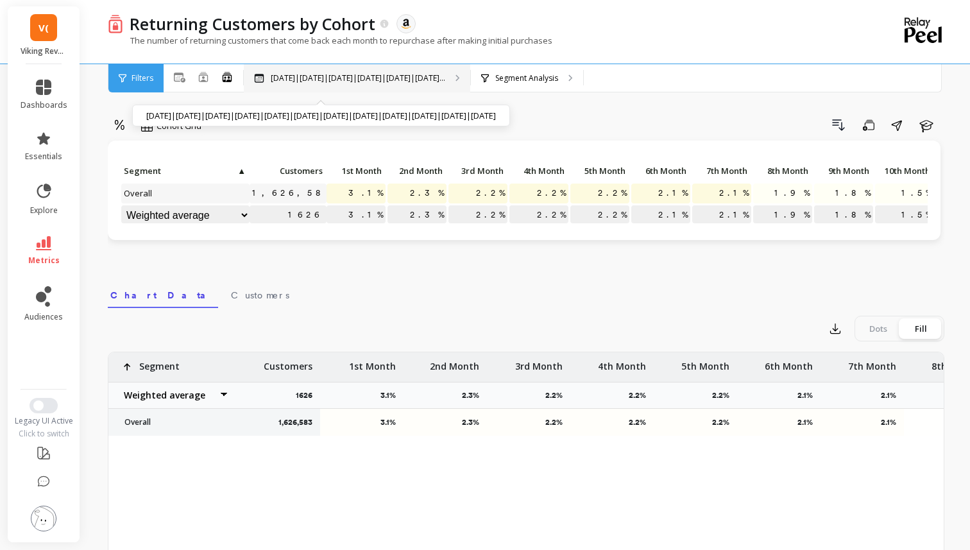
click at [274, 76] on p "Nov 2024|Dec 2024|Jan 2025|Feb 2025|Mar 2025|Apr 2..." at bounding box center [358, 78] width 174 height 10
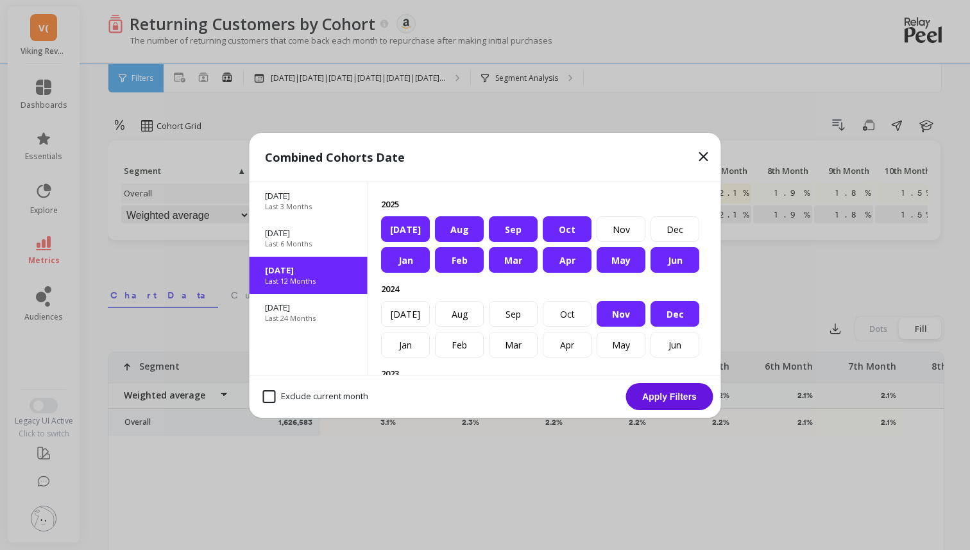
click at [709, 160] on icon at bounding box center [703, 156] width 15 height 15
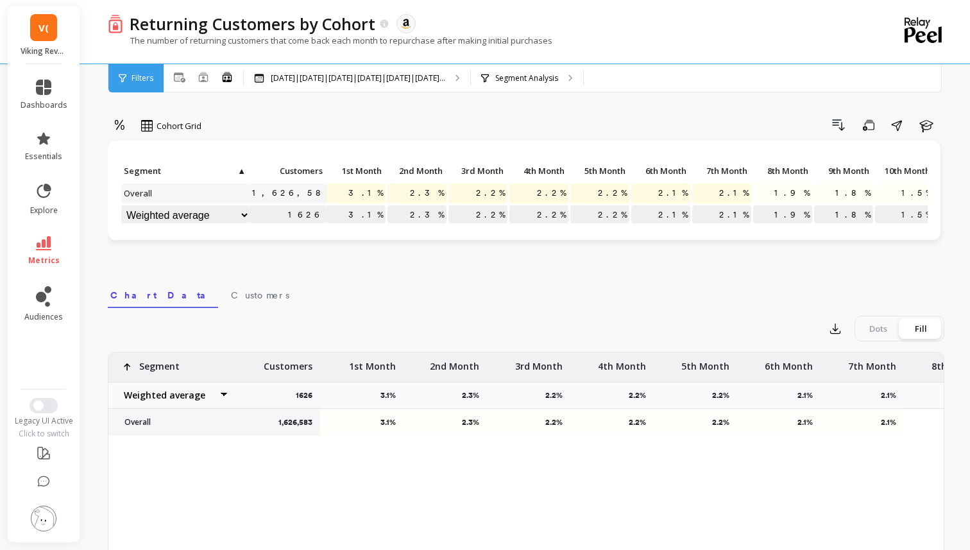
click at [149, 82] on span "Filters" at bounding box center [142, 78] width 22 height 10
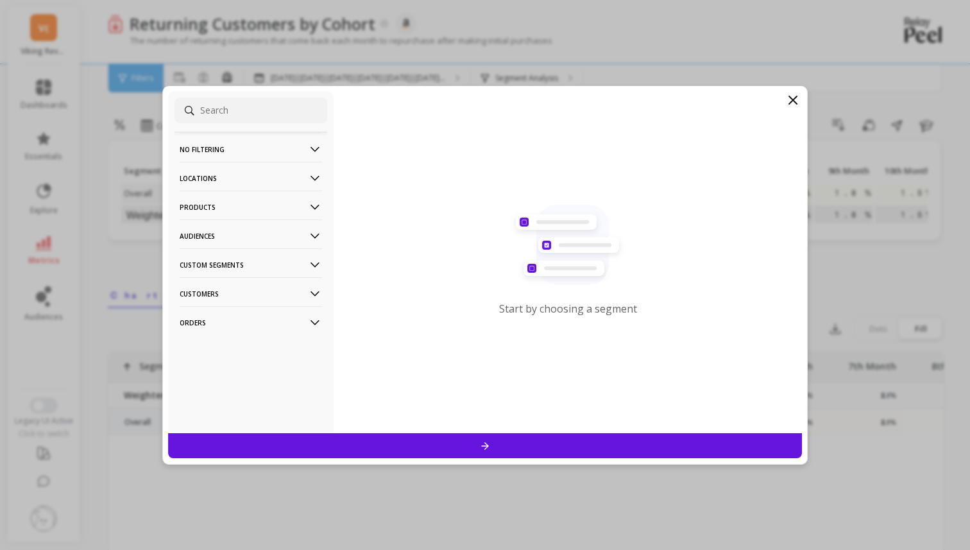
click at [220, 153] on p "No filtering" at bounding box center [251, 149] width 142 height 33
click at [221, 171] on div "Overall" at bounding box center [250, 174] width 153 height 21
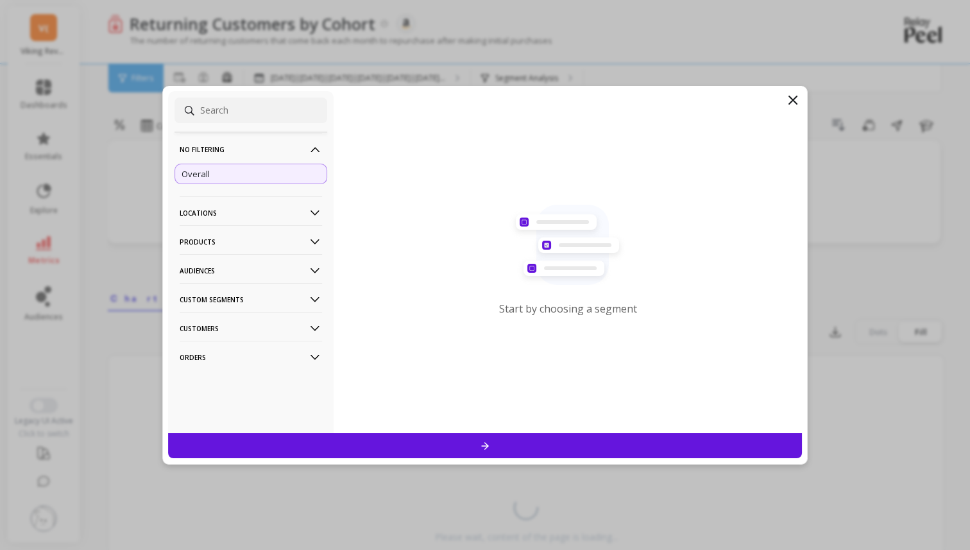
click at [370, 444] on div at bounding box center [485, 445] width 634 height 25
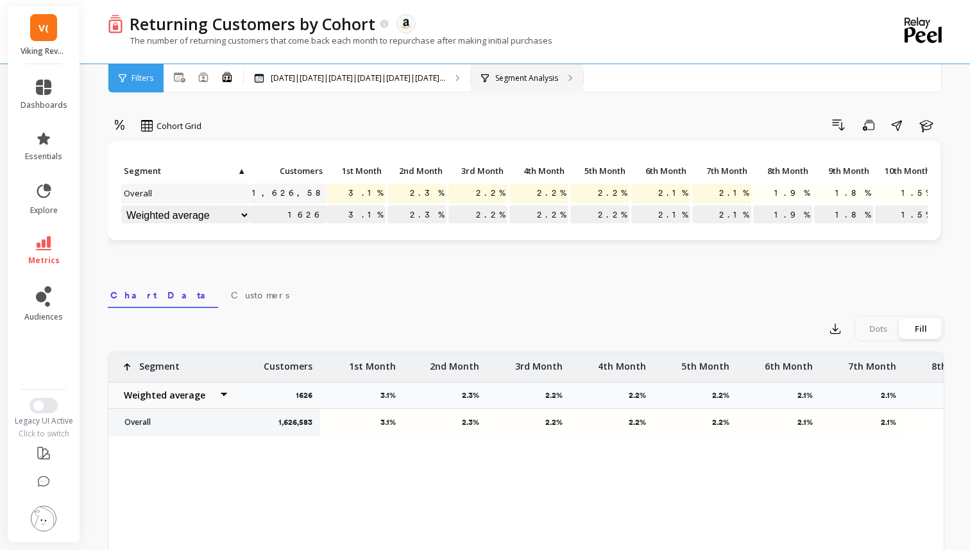
click at [545, 88] on div "Segment Analysis" at bounding box center [527, 78] width 112 height 28
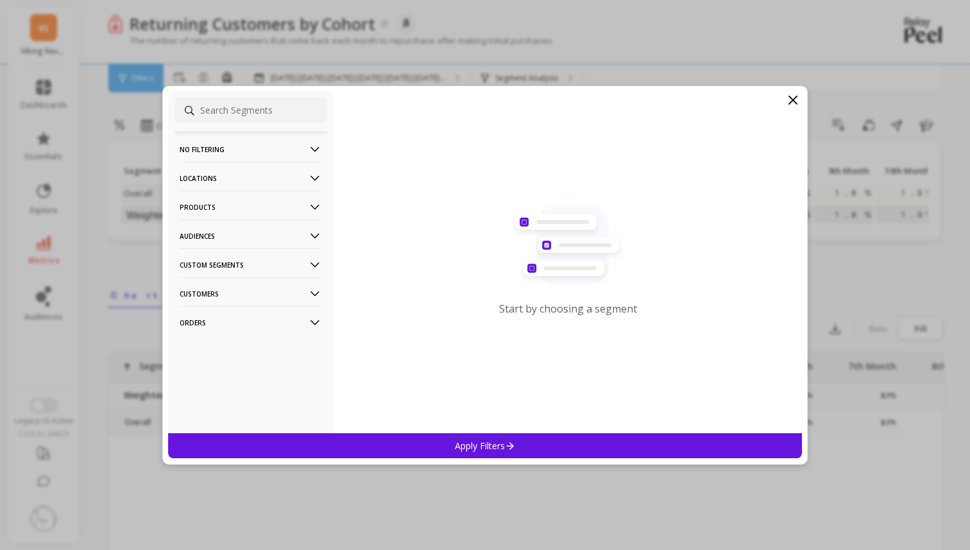
click at [237, 153] on p "No filtering" at bounding box center [251, 149] width 142 height 33
click at [234, 171] on div "Overall" at bounding box center [250, 174] width 153 height 21
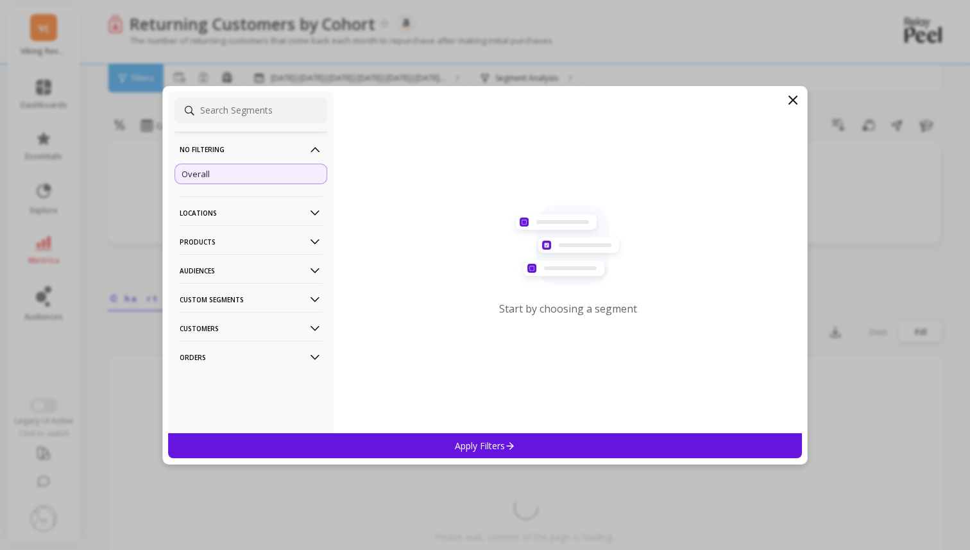
click at [419, 451] on div "Apply Filters" at bounding box center [485, 445] width 634 height 25
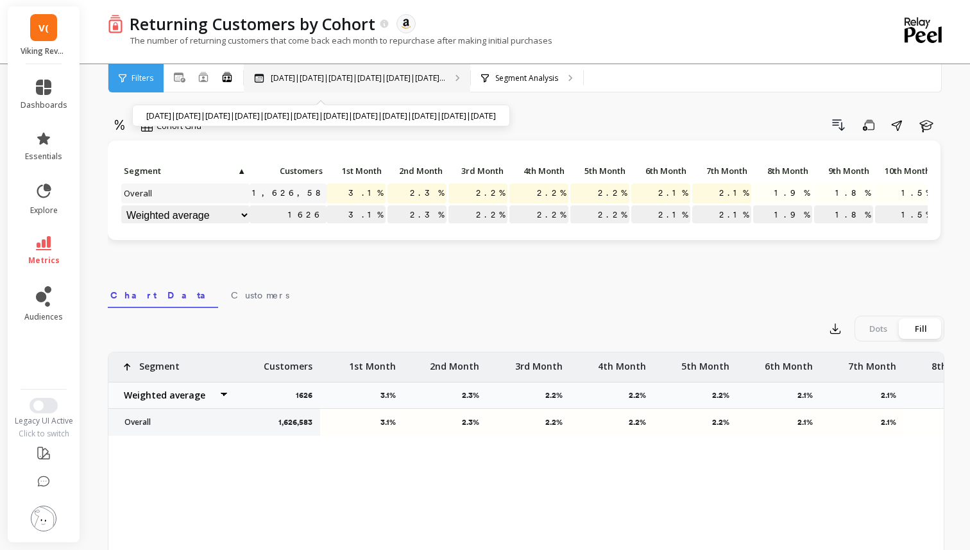
click at [259, 77] on icon at bounding box center [259, 78] width 10 height 9
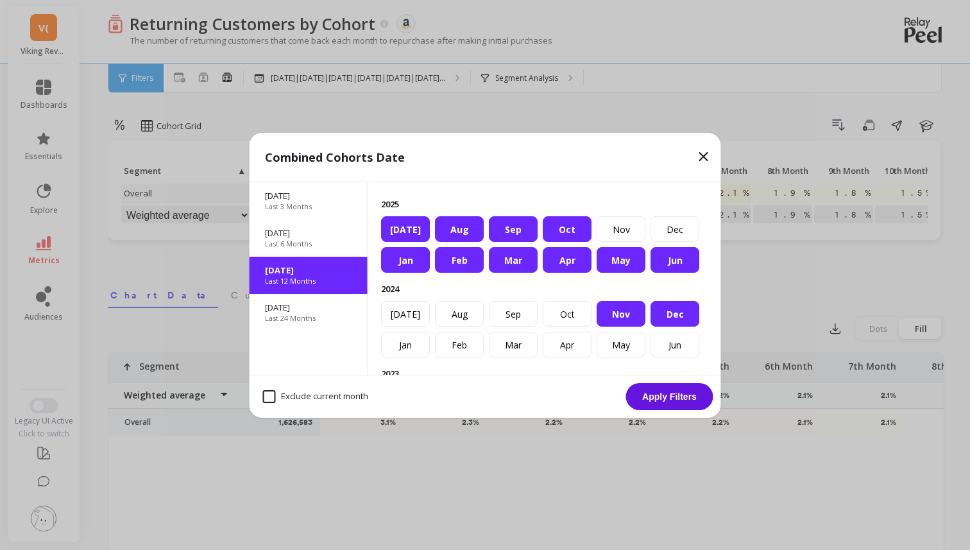
click at [698, 153] on icon at bounding box center [703, 156] width 15 height 15
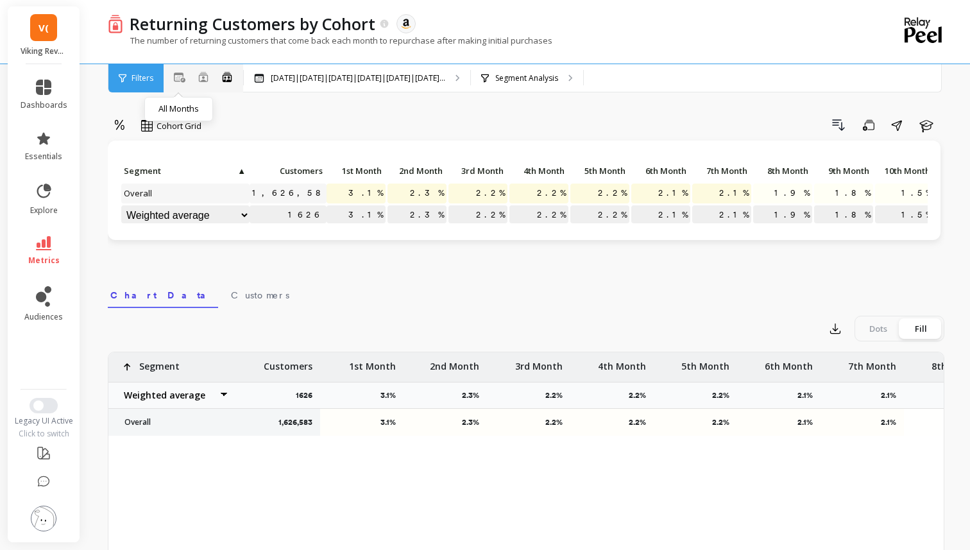
click at [179, 82] on icon at bounding box center [180, 77] width 12 height 10
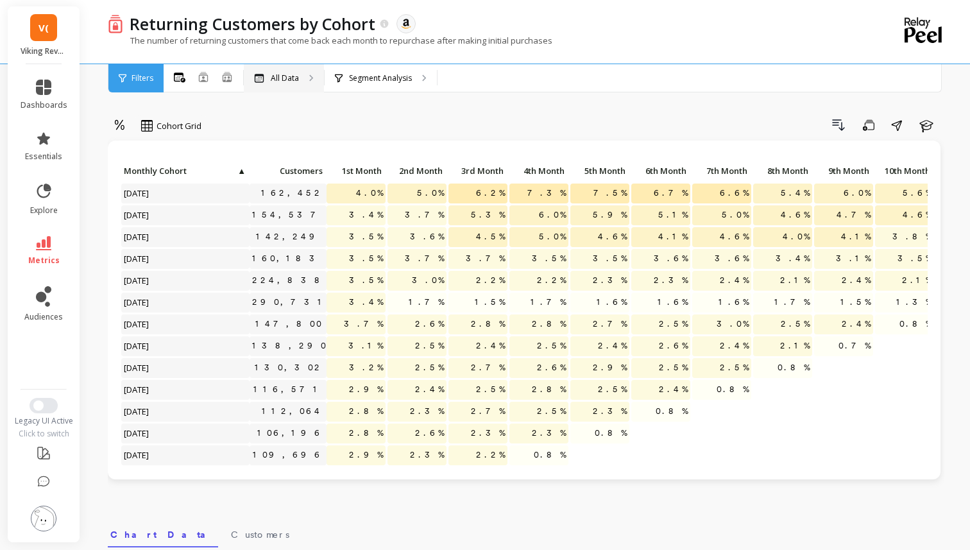
click at [273, 75] on p "All Data" at bounding box center [285, 78] width 28 height 10
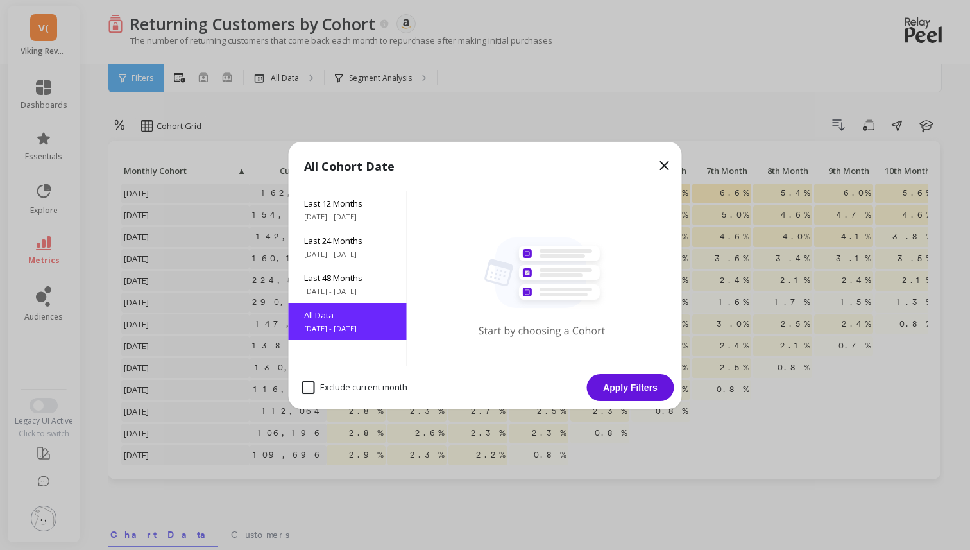
click at [668, 162] on icon at bounding box center [664, 165] width 15 height 15
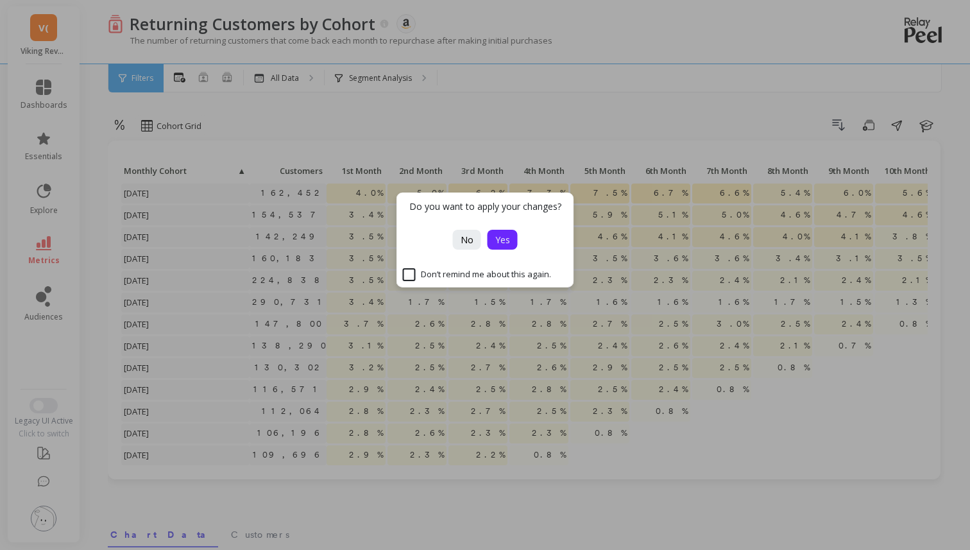
click at [503, 238] on span "Yes" at bounding box center [502, 239] width 15 height 12
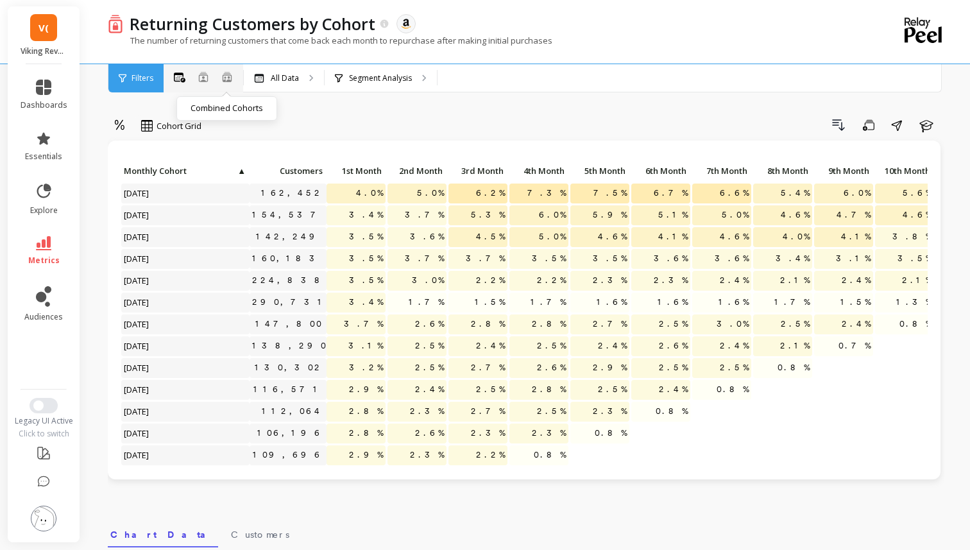
click at [232, 79] on icon at bounding box center [227, 77] width 9 height 10
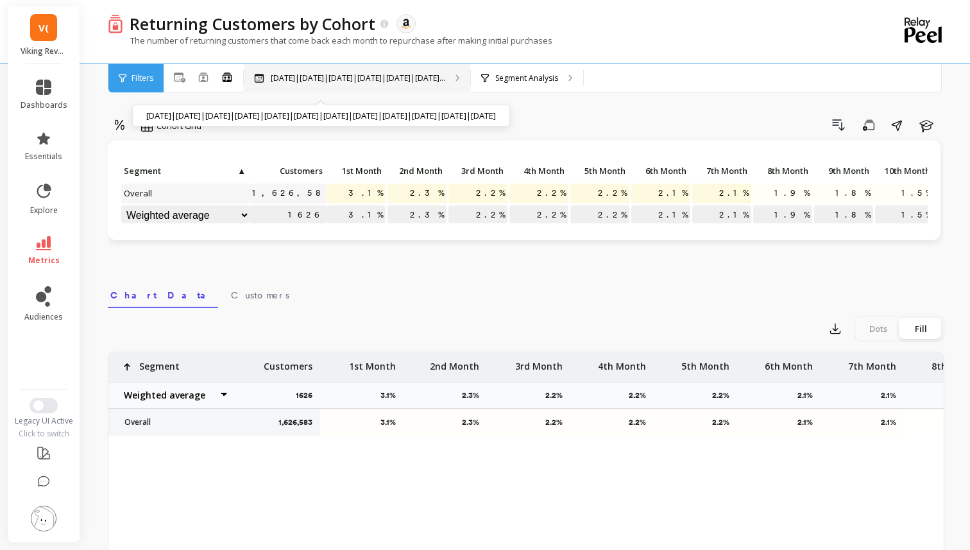
click at [303, 74] on p "Nov 2024|Dec 2024|Jan 2025|Feb 2025|Mar 2025|Apr 2..." at bounding box center [358, 78] width 174 height 10
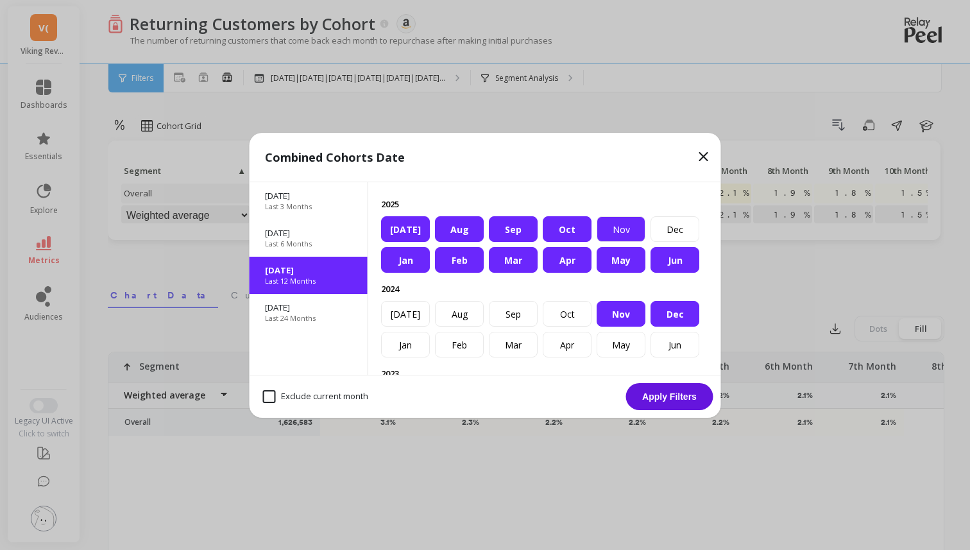
click at [623, 232] on div "Nov" at bounding box center [620, 229] width 49 height 26
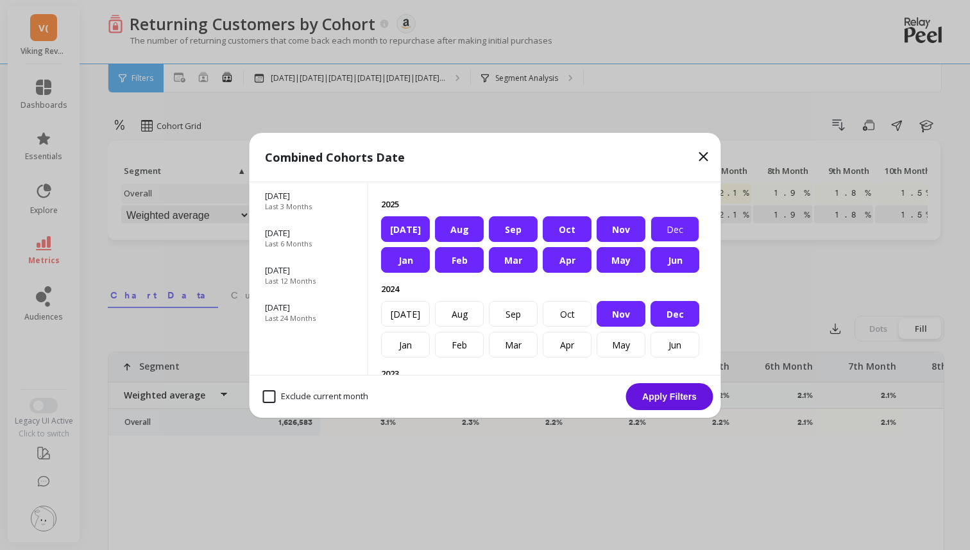
click at [690, 232] on div "Dec" at bounding box center [674, 229] width 49 height 26
click at [548, 333] on div "Apr" at bounding box center [567, 345] width 49 height 26
click at [549, 326] on div "Jan Feb Mar Apr May Jun Jul Aug Sep Oct Nov Dec" at bounding box center [544, 329] width 327 height 56
click at [552, 316] on div "Oct" at bounding box center [567, 314] width 49 height 26
click at [518, 316] on div "Sep" at bounding box center [513, 314] width 49 height 26
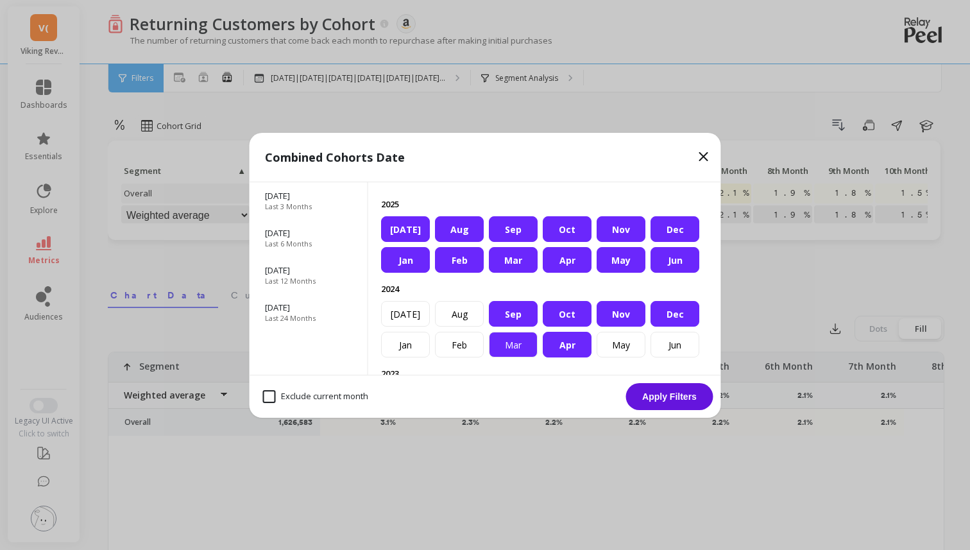
click at [518, 345] on div "Mar" at bounding box center [513, 345] width 49 height 26
click at [475, 345] on div "Feb" at bounding box center [459, 345] width 49 height 26
click at [472, 319] on div "Aug" at bounding box center [459, 314] width 49 height 26
click at [421, 323] on div "Jul" at bounding box center [405, 314] width 49 height 26
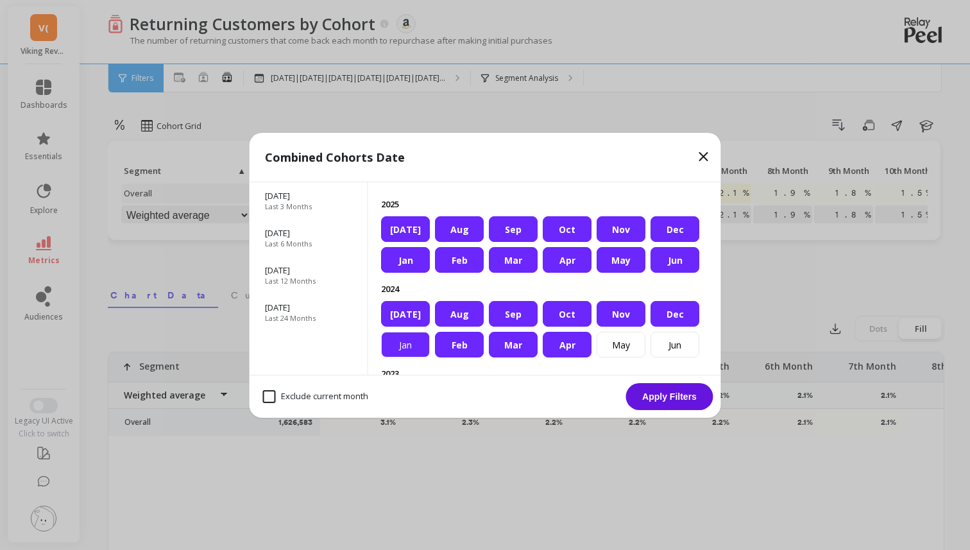
click at [421, 352] on div "Jan" at bounding box center [405, 345] width 49 height 26
click at [627, 351] on div "May" at bounding box center [620, 345] width 49 height 26
click at [670, 351] on div "Jun" at bounding box center [674, 345] width 49 height 26
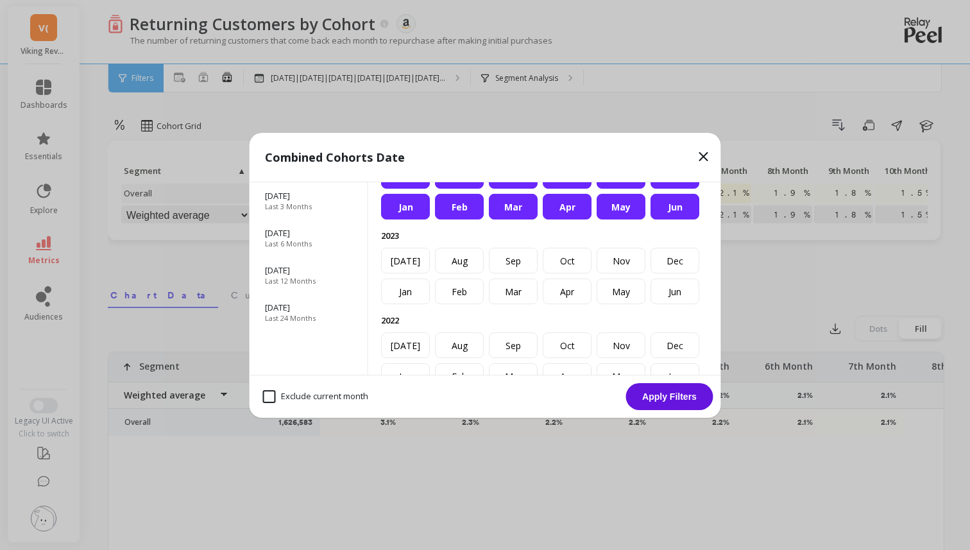
scroll to position [158, 0]
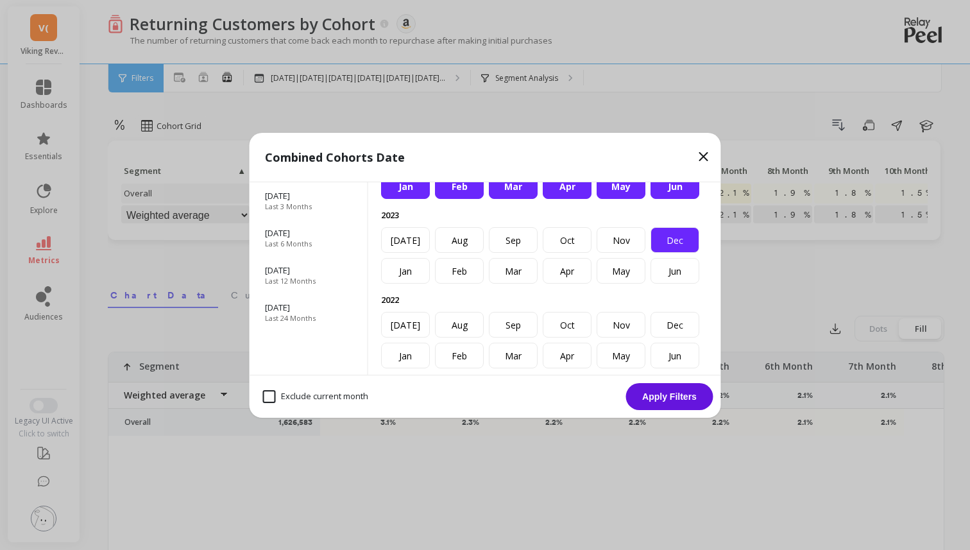
click at [689, 230] on div "Dec" at bounding box center [674, 240] width 49 height 26
click at [686, 263] on div "Jun" at bounding box center [674, 271] width 49 height 26
click at [621, 264] on div "May" at bounding box center [620, 271] width 49 height 26
click at [620, 243] on div "Nov" at bounding box center [620, 240] width 49 height 26
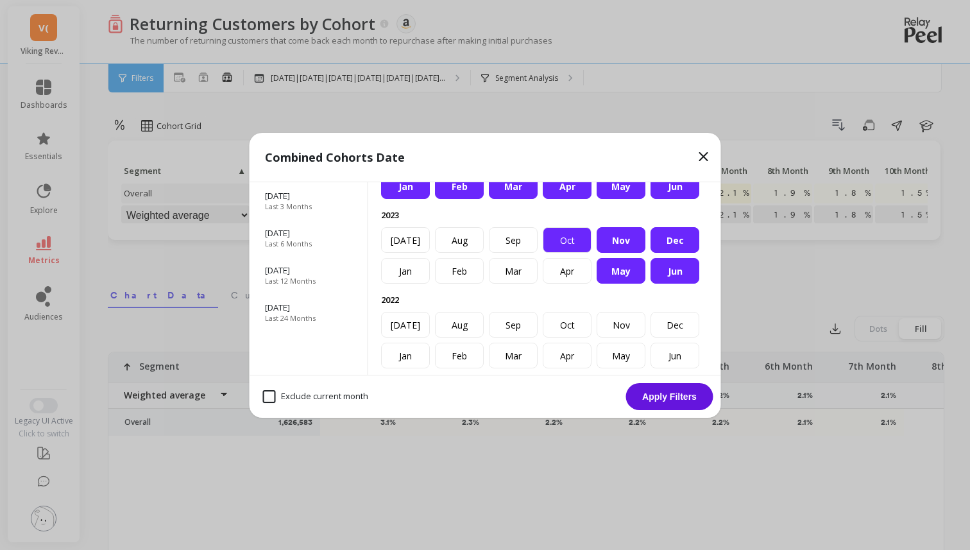
click at [569, 242] on div "Oct" at bounding box center [567, 240] width 49 height 26
click at [569, 262] on div "Apr" at bounding box center [567, 271] width 49 height 26
click at [512, 265] on div "Mar" at bounding box center [513, 271] width 49 height 26
click at [512, 247] on div "Sep" at bounding box center [513, 240] width 49 height 26
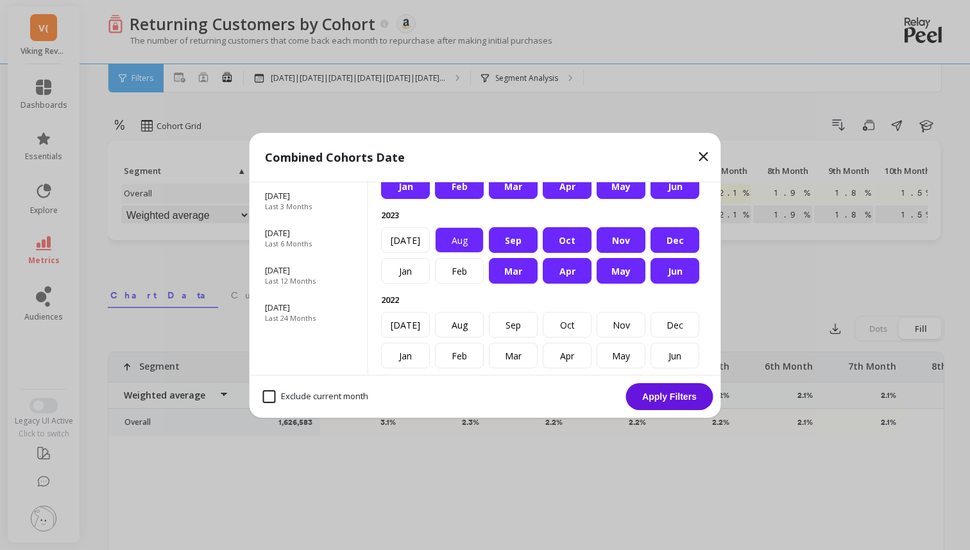
click at [470, 245] on div "Aug" at bounding box center [459, 240] width 49 height 26
click at [469, 264] on div "Feb" at bounding box center [459, 271] width 49 height 26
click at [412, 264] on div "Jan" at bounding box center [405, 271] width 49 height 26
click at [412, 243] on div "Jul" at bounding box center [405, 240] width 49 height 26
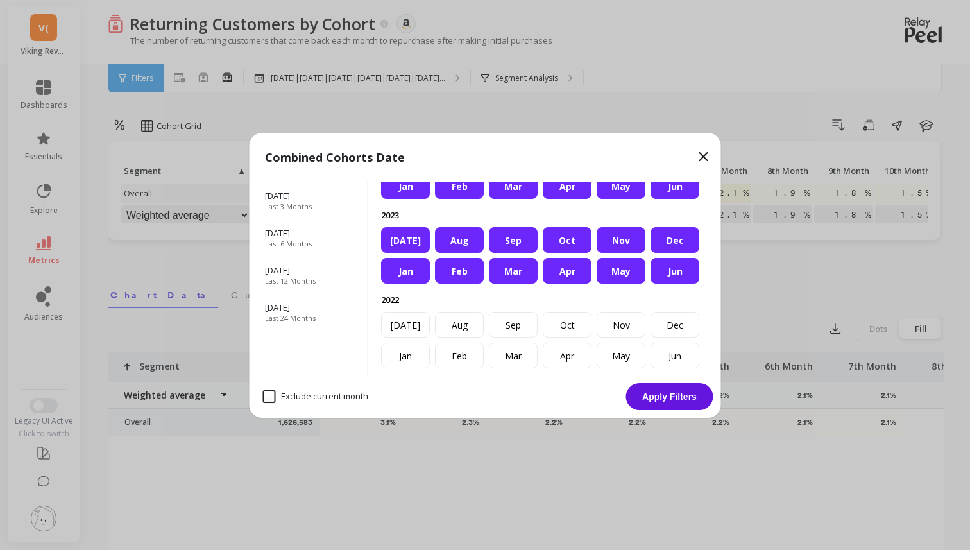
click at [412, 301] on p "2022" at bounding box center [544, 300] width 327 height 12
click at [412, 317] on div "Jul" at bounding box center [405, 325] width 49 height 26
click at [412, 341] on div "Jan Feb Mar Apr May Jun Jul Aug Sep Oct Nov Dec" at bounding box center [544, 340] width 327 height 56
click at [412, 347] on div "Jan" at bounding box center [405, 355] width 49 height 26
click at [461, 347] on div "Feb" at bounding box center [459, 355] width 49 height 26
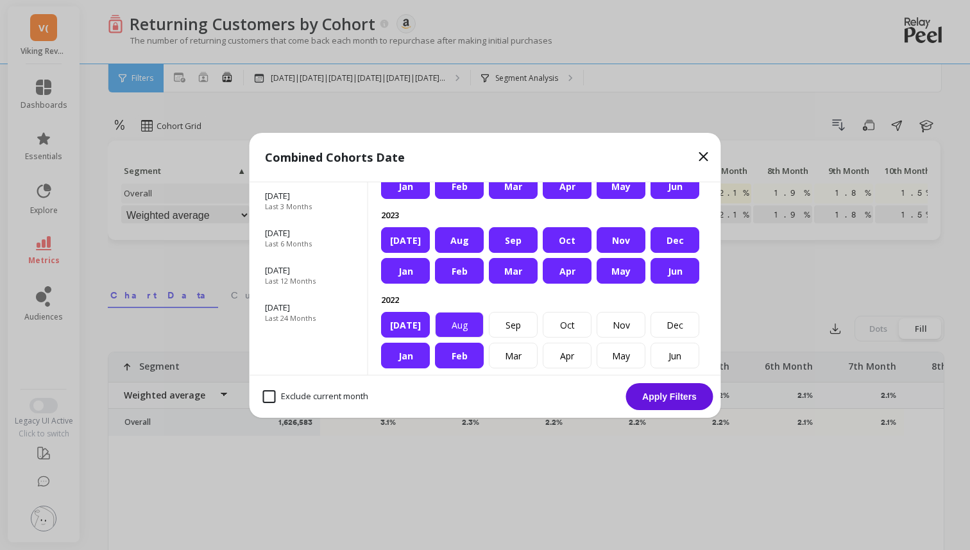
click at [461, 333] on div "Aug" at bounding box center [459, 325] width 49 height 26
click at [498, 333] on div "Sep" at bounding box center [513, 325] width 49 height 26
click at [500, 347] on div "Mar" at bounding box center [513, 355] width 49 height 26
click at [564, 347] on div "Apr" at bounding box center [567, 355] width 49 height 26
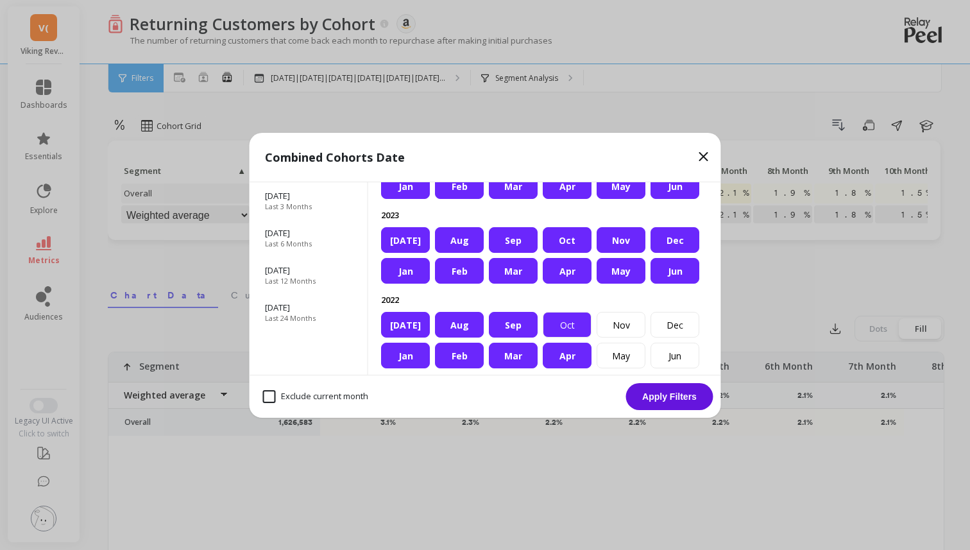
click at [562, 328] on div "Oct" at bounding box center [567, 325] width 49 height 26
click at [630, 326] on div "Nov" at bounding box center [620, 325] width 49 height 26
click at [630, 364] on div "May" at bounding box center [620, 355] width 49 height 26
click at [664, 362] on div "Jun" at bounding box center [674, 355] width 49 height 26
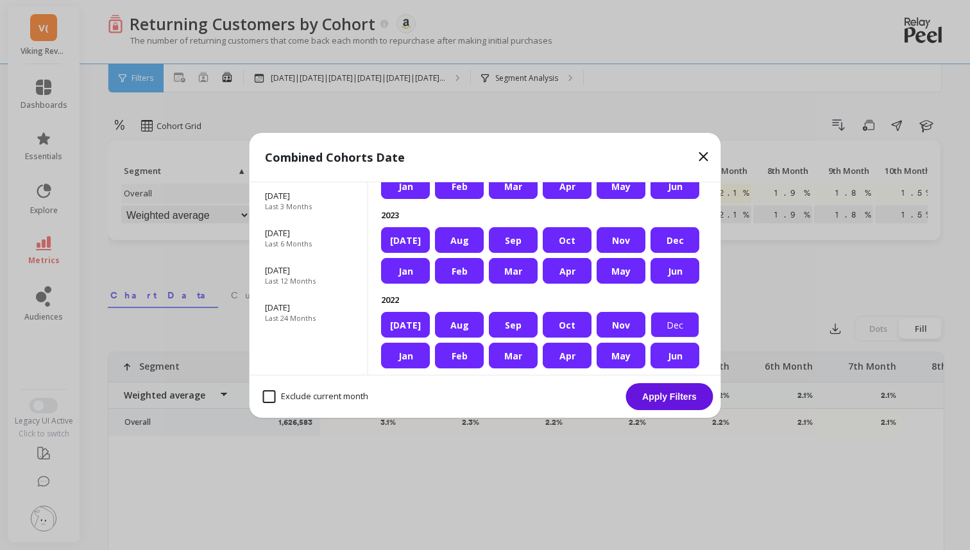
click at [664, 319] on div "Dec" at bounding box center [674, 325] width 49 height 26
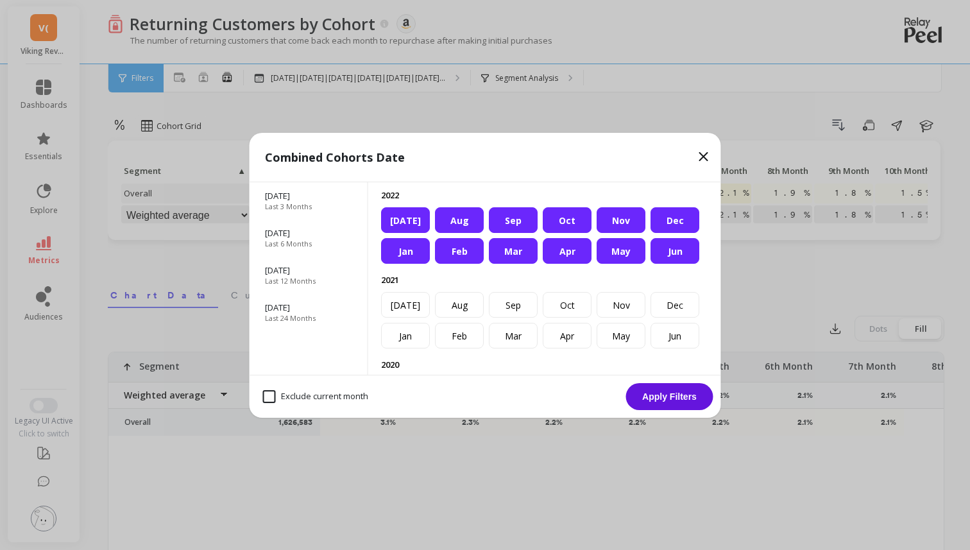
scroll to position [268, 0]
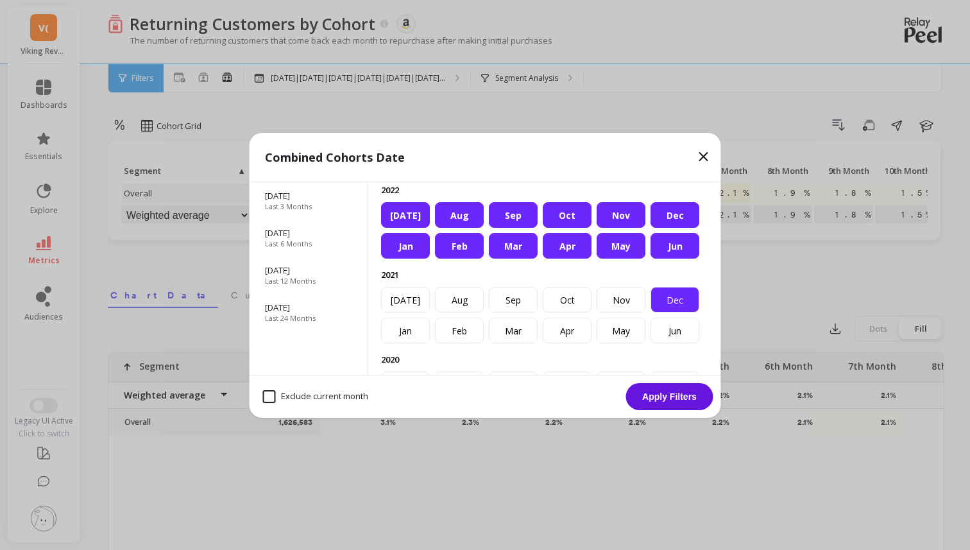
click at [673, 301] on div "Dec" at bounding box center [674, 300] width 49 height 26
click at [673, 319] on div "Jun" at bounding box center [674, 330] width 49 height 26
click at [624, 332] on div "May" at bounding box center [620, 330] width 49 height 26
drag, startPoint x: 624, startPoint y: 294, endPoint x: 573, endPoint y: 301, distance: 51.8
click at [573, 302] on div "Jan Feb Mar Apr May Jun Jul Aug Sep Oct Nov Dec" at bounding box center [544, 315] width 327 height 56
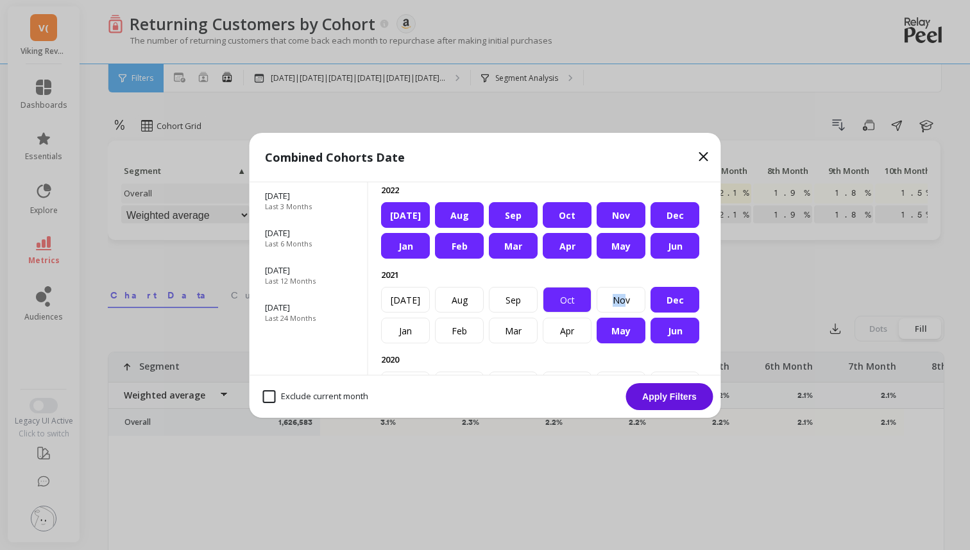
click at [573, 301] on div "Oct" at bounding box center [567, 300] width 49 height 26
click at [570, 324] on div "Apr" at bounding box center [567, 330] width 49 height 26
click at [610, 314] on div "Jan Feb Mar Apr May Jun Jul Aug Sep Oct Nov Dec" at bounding box center [544, 315] width 327 height 56
click at [614, 301] on div "Nov" at bounding box center [620, 300] width 49 height 26
click at [493, 308] on div "Sep" at bounding box center [513, 300] width 49 height 26
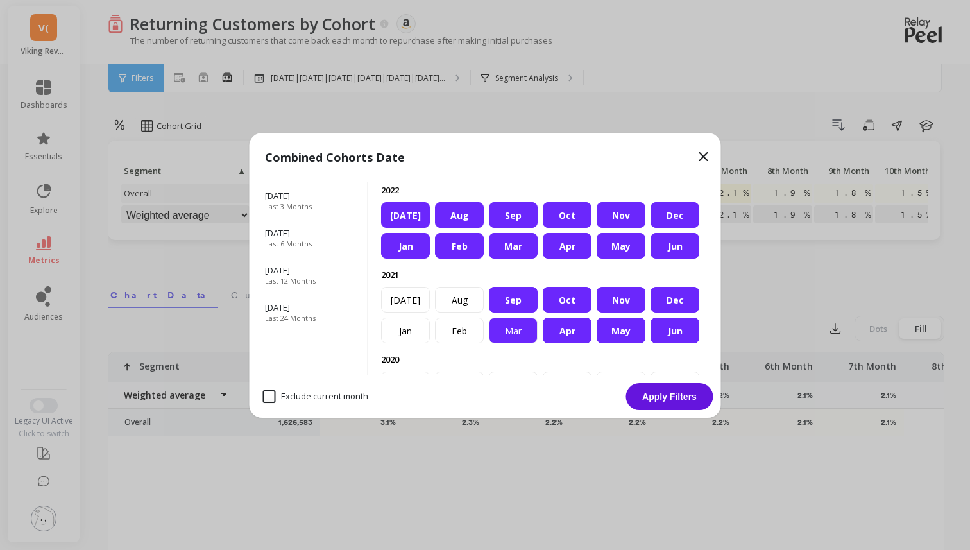
click at [498, 323] on div "Mar" at bounding box center [513, 330] width 49 height 26
click at [448, 323] on div "Feb" at bounding box center [459, 330] width 49 height 26
click at [448, 306] on div "Aug" at bounding box center [459, 300] width 49 height 26
click at [407, 306] on div "Jul" at bounding box center [405, 300] width 49 height 26
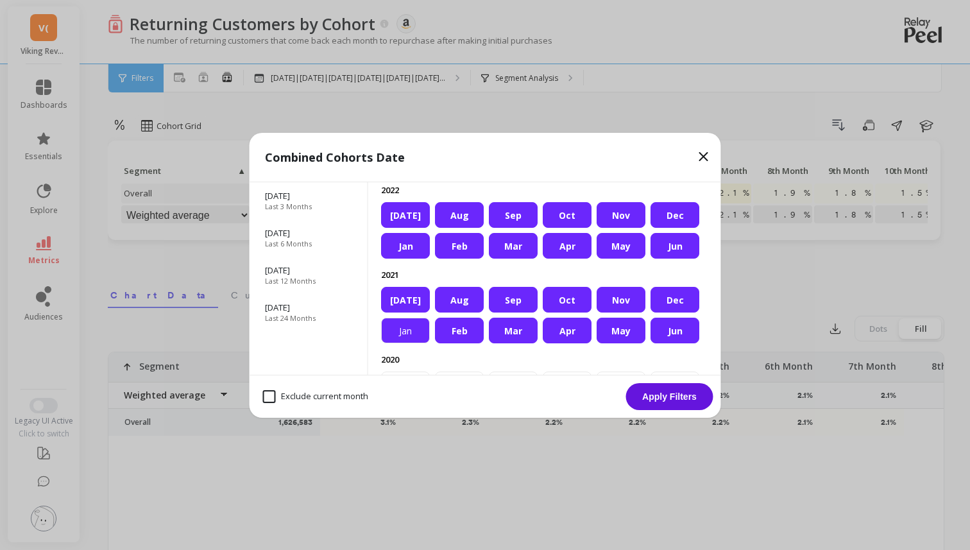
click at [407, 317] on div "Jan" at bounding box center [405, 330] width 49 height 26
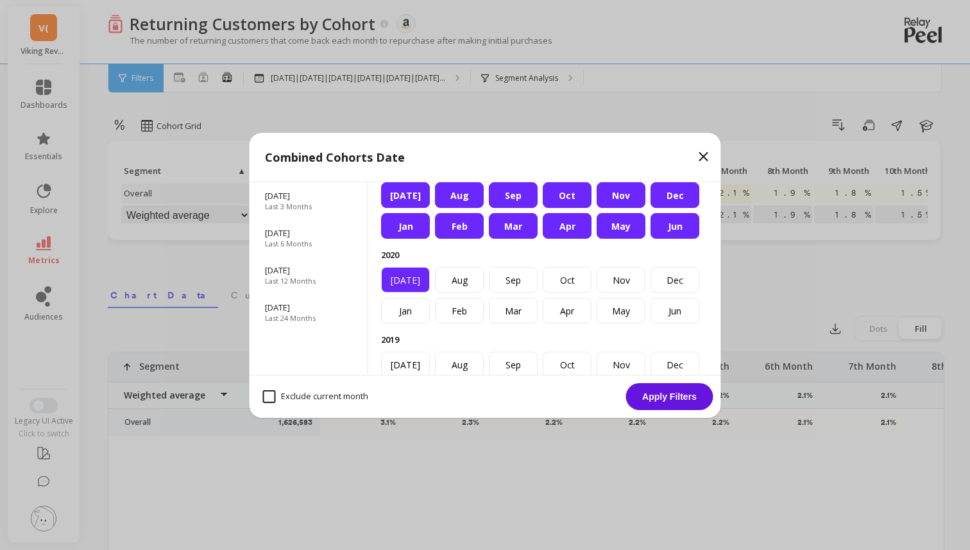
scroll to position [374, 0]
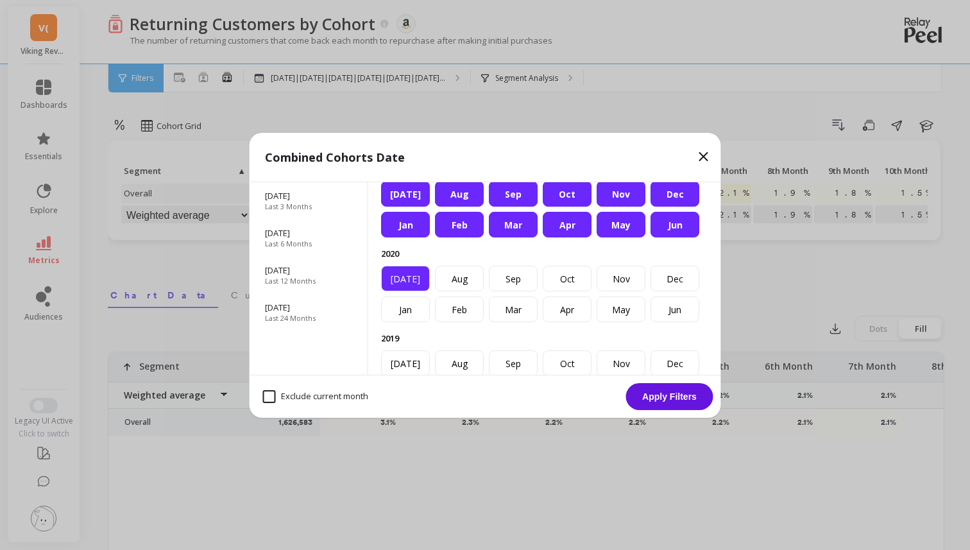
click at [405, 283] on div "Jul" at bounding box center [405, 279] width 49 height 26
click at [405, 310] on div "Jan" at bounding box center [405, 309] width 49 height 26
click at [456, 308] on div "Feb" at bounding box center [459, 309] width 49 height 26
click at [456, 279] on div "Aug" at bounding box center [459, 279] width 49 height 26
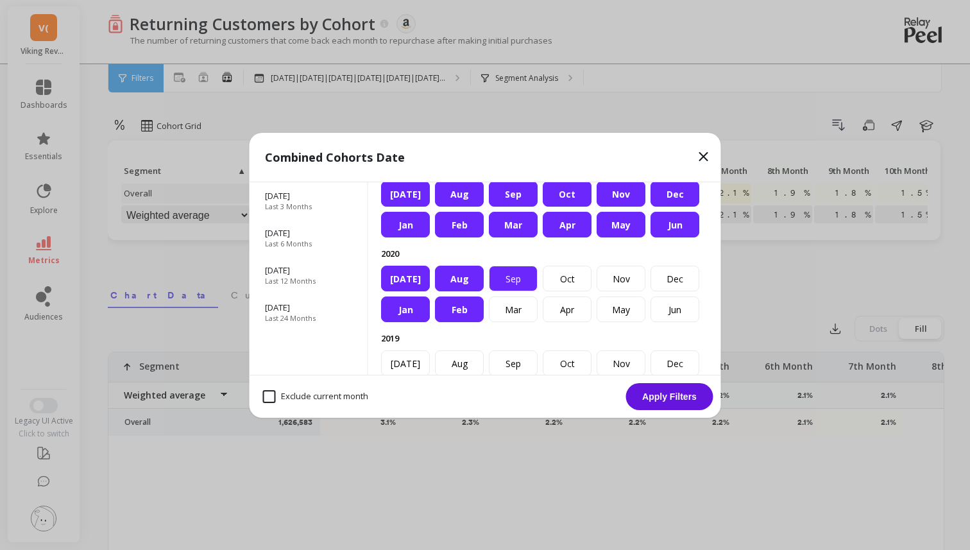
click at [490, 279] on div "Sep" at bounding box center [513, 279] width 49 height 26
drag, startPoint x: 499, startPoint y: 308, endPoint x: 553, endPoint y: 308, distance: 54.5
click at [502, 308] on div "Mar" at bounding box center [513, 309] width 49 height 26
click at [567, 308] on div "Apr" at bounding box center [567, 309] width 49 height 26
click at [570, 276] on div "Oct" at bounding box center [567, 279] width 49 height 26
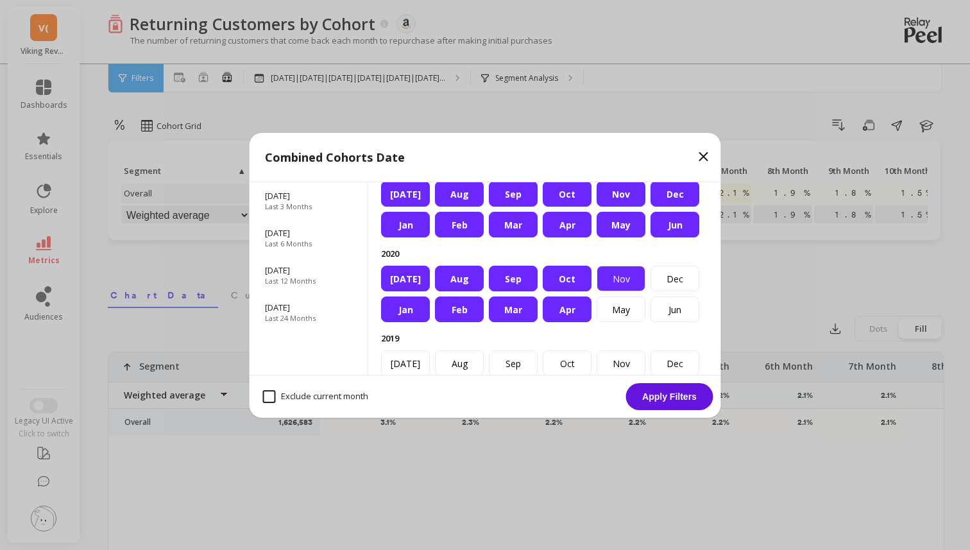
click at [619, 276] on div "Nov" at bounding box center [620, 279] width 49 height 26
click at [624, 319] on div "May" at bounding box center [620, 309] width 49 height 26
click at [684, 309] on div "Jun" at bounding box center [674, 309] width 49 height 26
click at [684, 283] on div "Dec" at bounding box center [674, 279] width 49 height 26
click at [684, 396] on button "Apply Filters" at bounding box center [669, 396] width 87 height 27
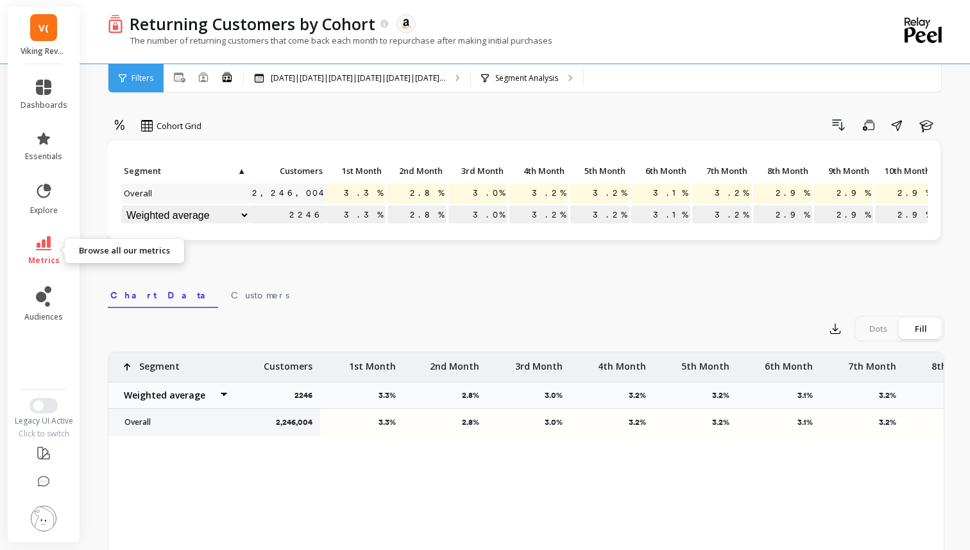
click at [49, 242] on icon at bounding box center [43, 243] width 15 height 14
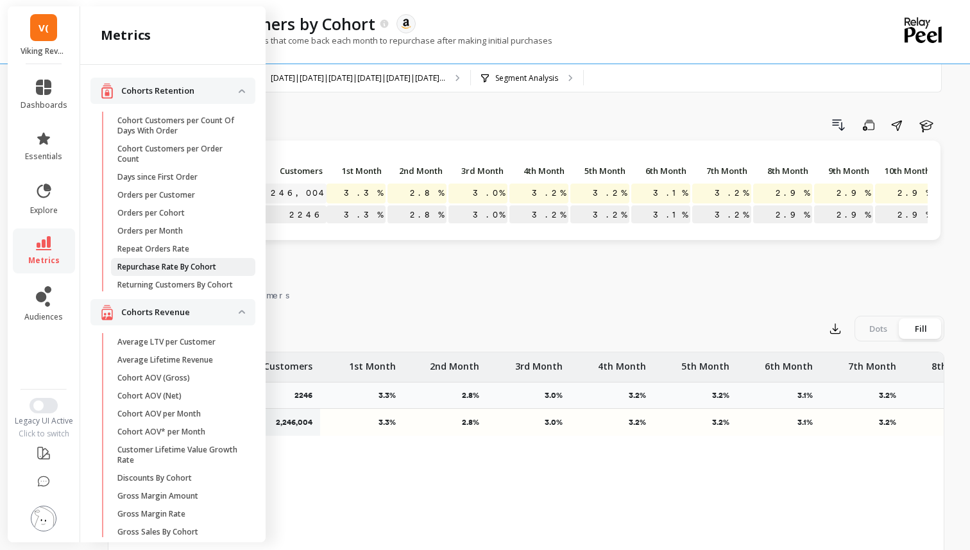
click at [183, 268] on p "Repurchase Rate By Cohort" at bounding box center [166, 267] width 99 height 10
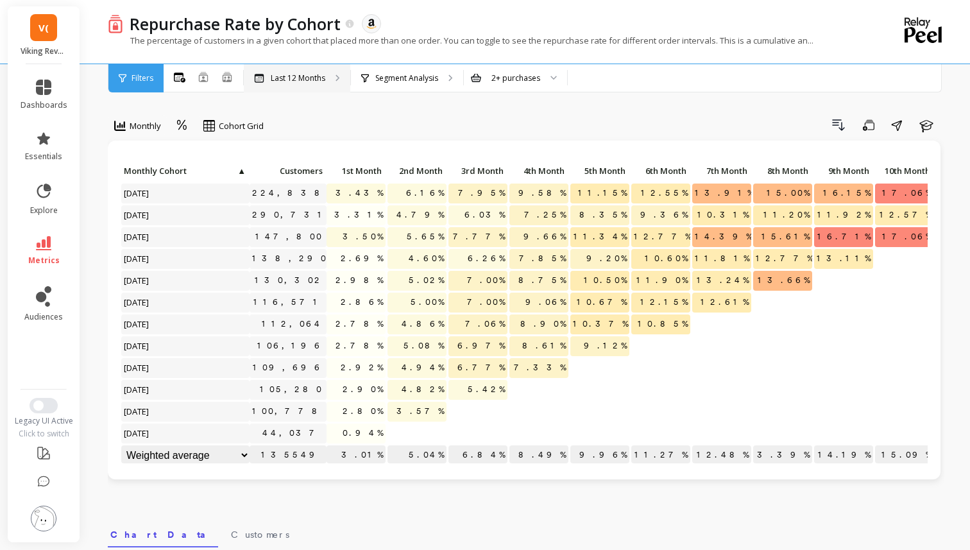
click at [307, 79] on p "Last 12 Months" at bounding box center [298, 78] width 55 height 10
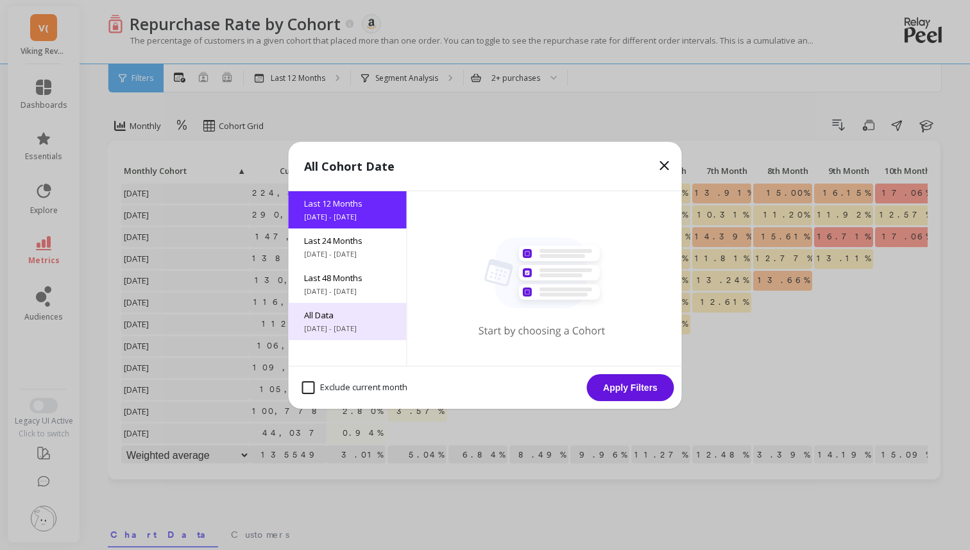
click at [350, 319] on span "All Data" at bounding box center [347, 315] width 87 height 12
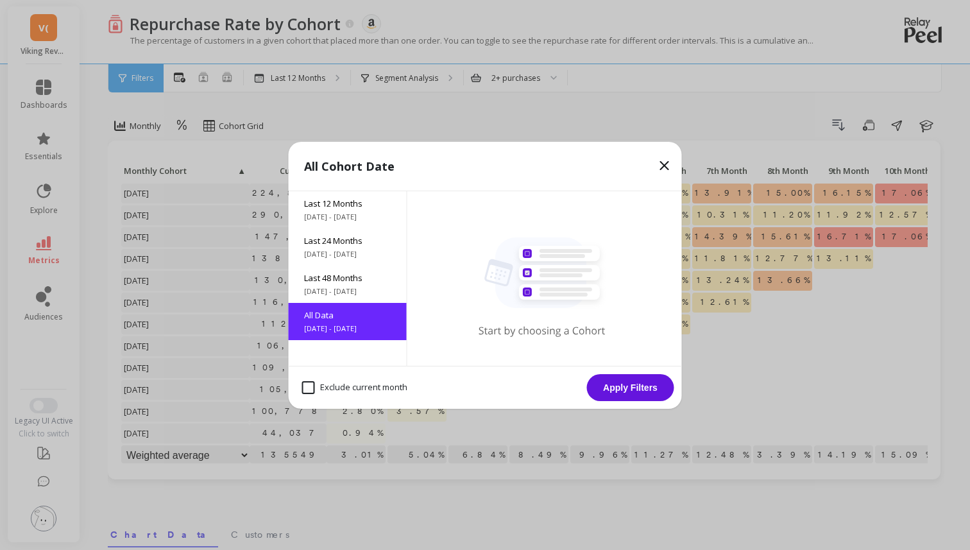
click at [303, 379] on div "Exclude current month" at bounding box center [354, 387] width 117 height 24
checkbox month "true"
click at [641, 382] on button "Apply Filters" at bounding box center [630, 387] width 87 height 27
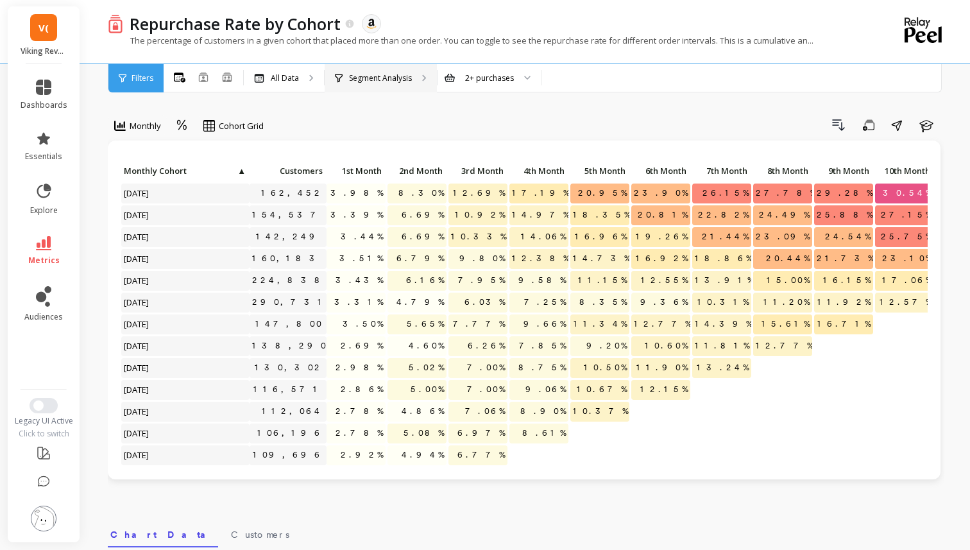
click at [344, 78] on div "Segment Analysis" at bounding box center [373, 78] width 77 height 10
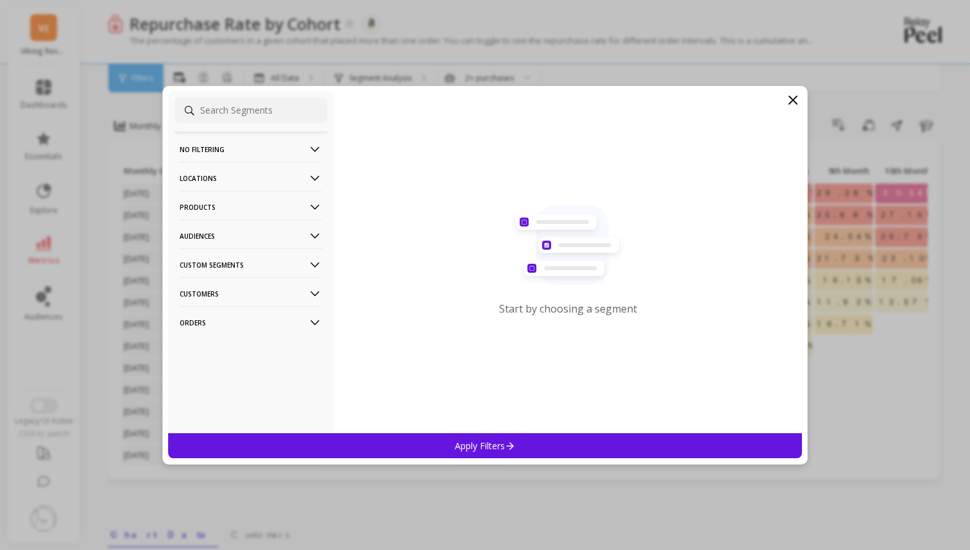
click at [271, 140] on p "No filtering" at bounding box center [251, 149] width 142 height 33
click at [265, 170] on div "Overall" at bounding box center [250, 174] width 153 height 21
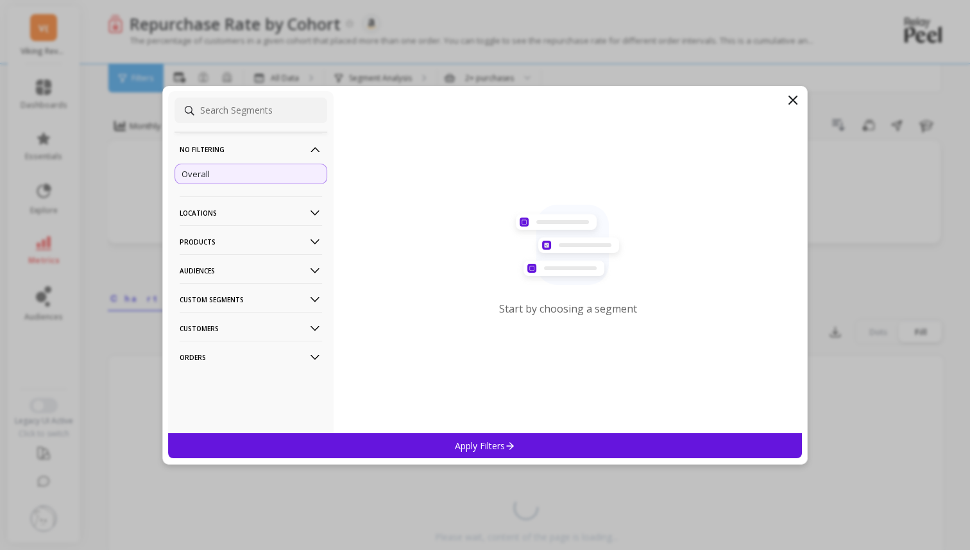
click at [376, 437] on div "Apply Filters" at bounding box center [485, 445] width 634 height 25
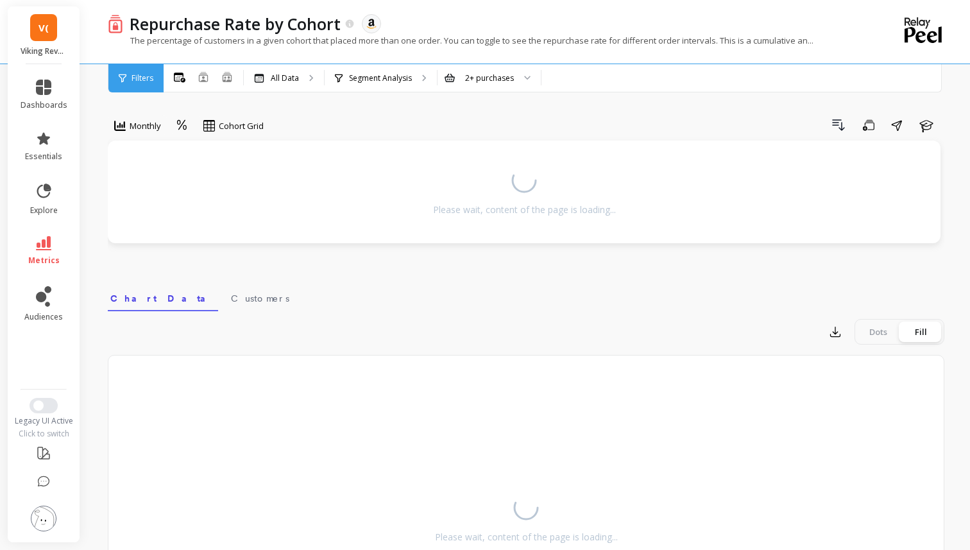
click at [130, 83] on div "Filters" at bounding box center [135, 78] width 55 height 28
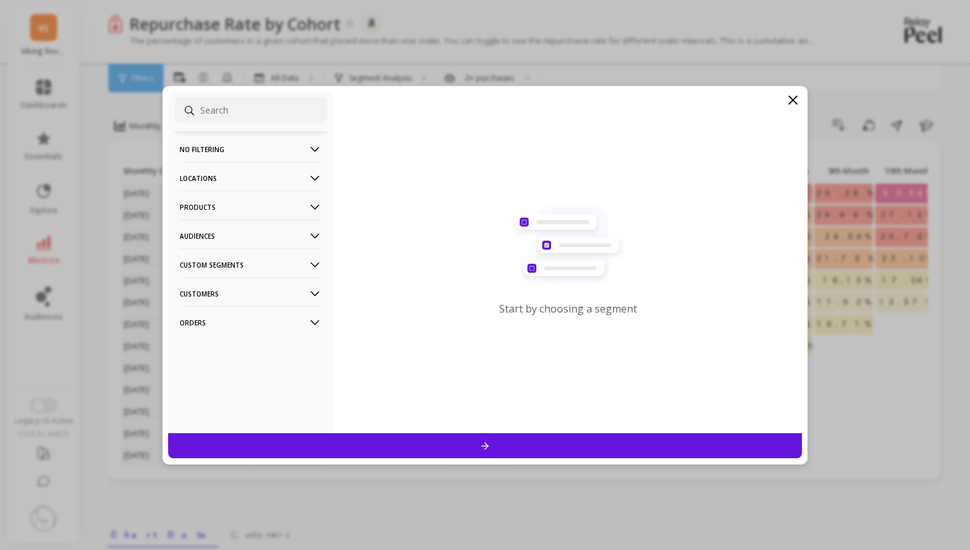
click at [201, 147] on p "No filtering" at bounding box center [251, 149] width 142 height 33
click at [201, 174] on p "Overall" at bounding box center [195, 174] width 28 height 12
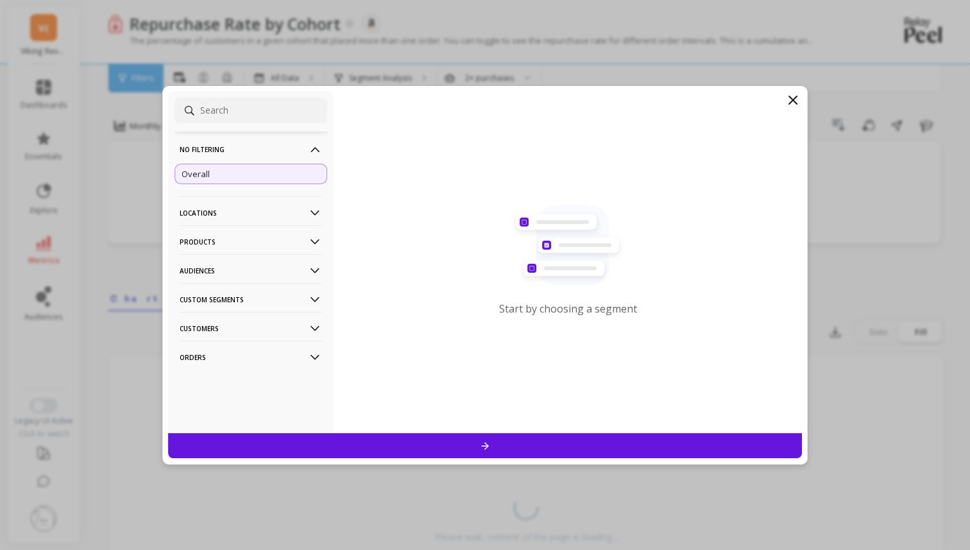
click at [385, 439] on div at bounding box center [485, 445] width 634 height 25
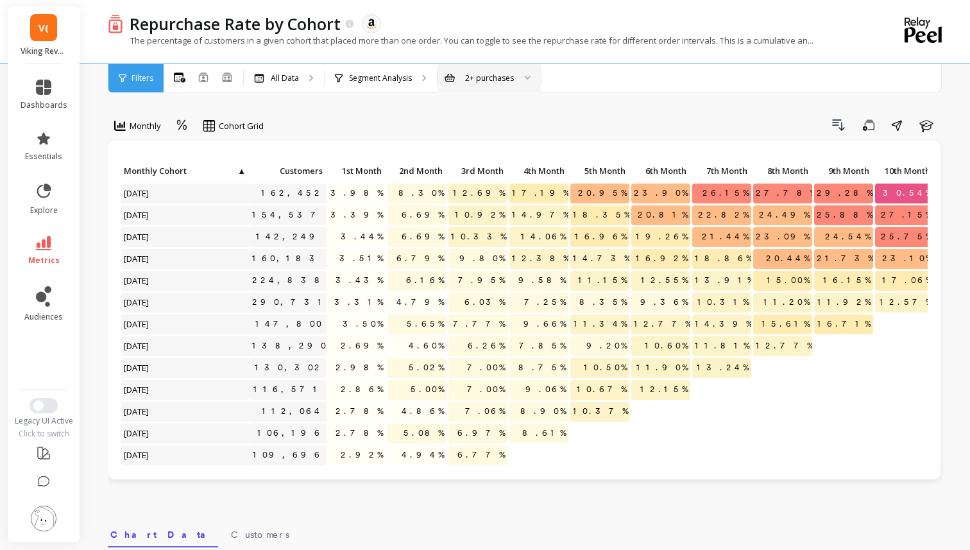
click at [476, 79] on div "2+ purchases" at bounding box center [489, 78] width 49 height 12
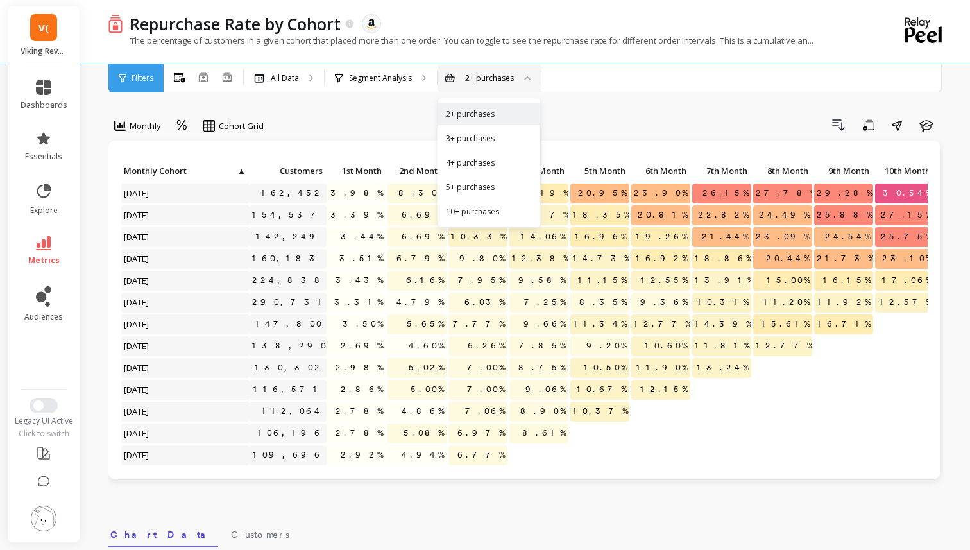
click at [297, 115] on div "Drill Down Save Share Learn" at bounding box center [608, 125] width 671 height 21
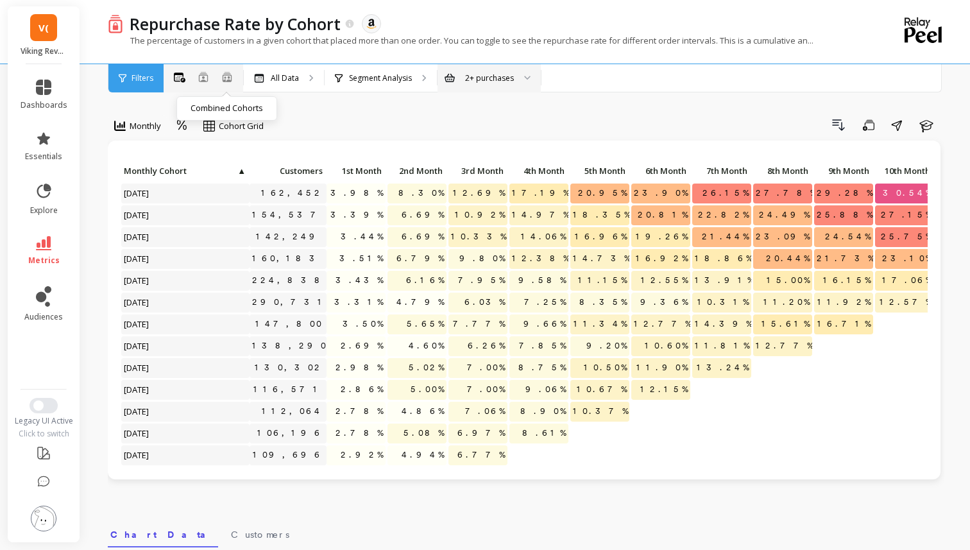
click at [224, 81] on icon at bounding box center [227, 80] width 8 height 3
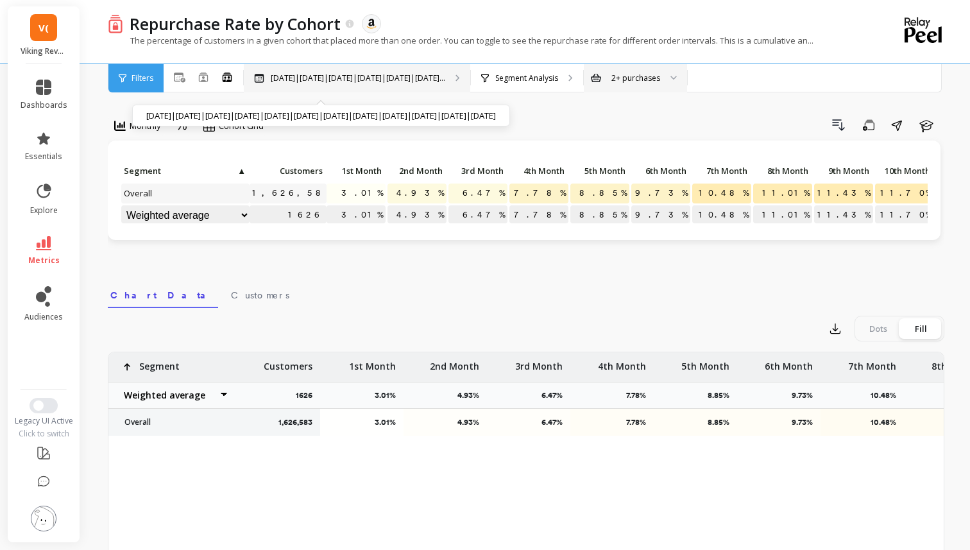
click at [298, 79] on p "Nov 2024|Dec 2024|Jan 2025|Feb 2025|Mar 2025|Apr 2..." at bounding box center [358, 78] width 174 height 10
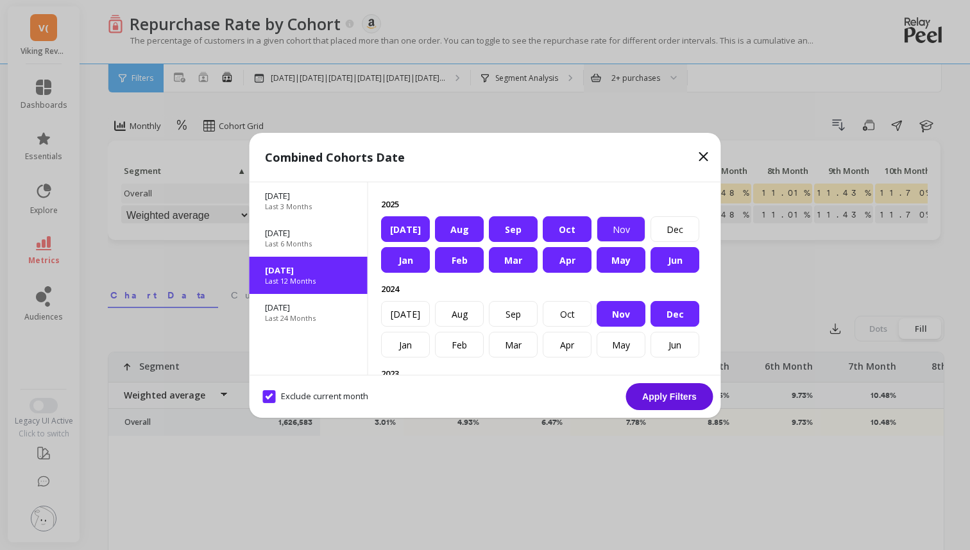
click at [597, 237] on div "Nov" at bounding box center [620, 229] width 49 height 26
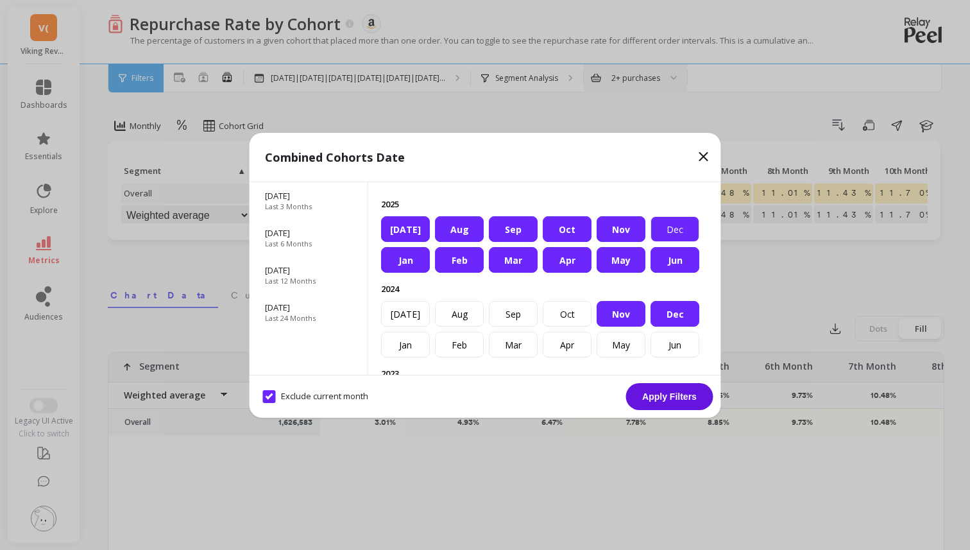
click at [676, 237] on div "Dec" at bounding box center [674, 229] width 49 height 26
click at [578, 316] on div "Oct" at bounding box center [567, 314] width 49 height 26
click at [518, 316] on div "Sep" at bounding box center [513, 314] width 49 height 26
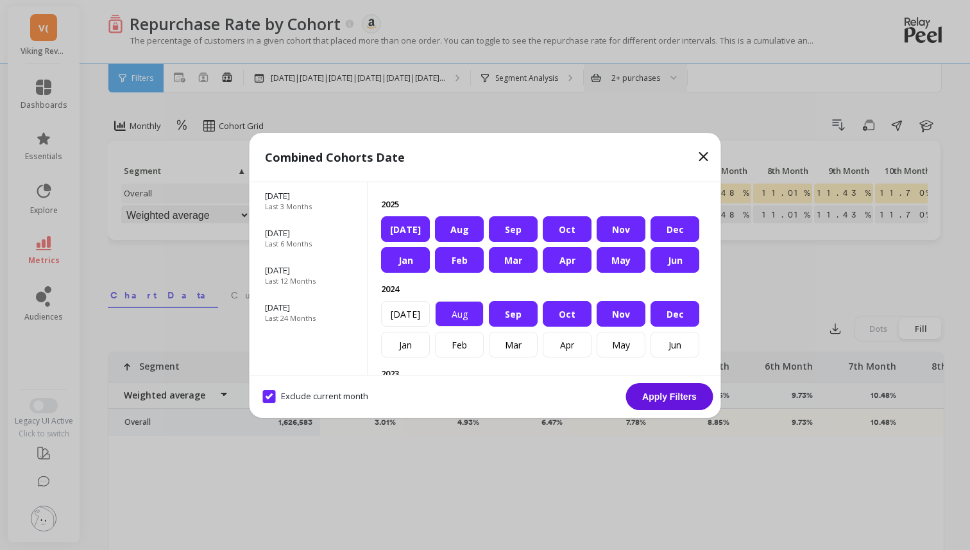
click at [443, 312] on div "Aug" at bounding box center [459, 314] width 49 height 26
click at [430, 312] on div "Jan Feb Mar Apr May Jun Jul Aug Sep Oct Nov Dec" at bounding box center [544, 329] width 327 height 56
click at [417, 313] on div "Jul" at bounding box center [405, 314] width 49 height 26
click at [417, 346] on div "Jan" at bounding box center [405, 345] width 49 height 26
click at [470, 346] on div "Feb" at bounding box center [459, 345] width 49 height 26
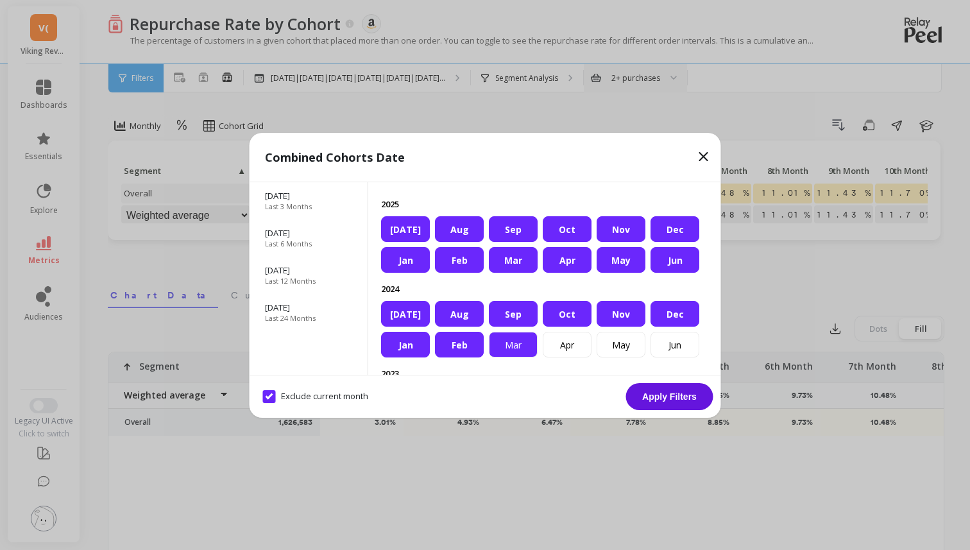
click at [507, 346] on div "Mar" at bounding box center [513, 345] width 49 height 26
click at [584, 346] on div "Apr" at bounding box center [567, 345] width 49 height 26
click at [632, 348] on div "May" at bounding box center [620, 345] width 49 height 26
click at [673, 348] on div "Jun" at bounding box center [674, 345] width 49 height 26
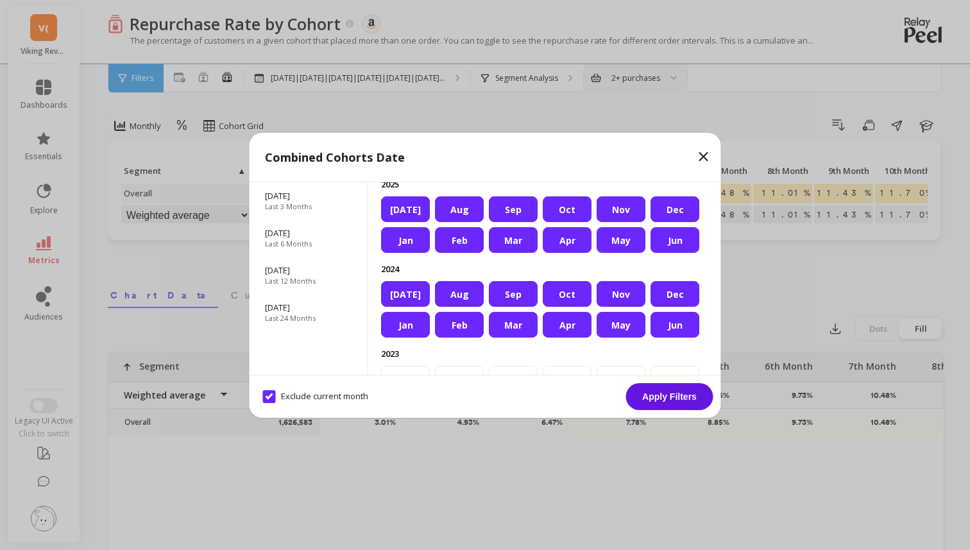
scroll to position [16, 0]
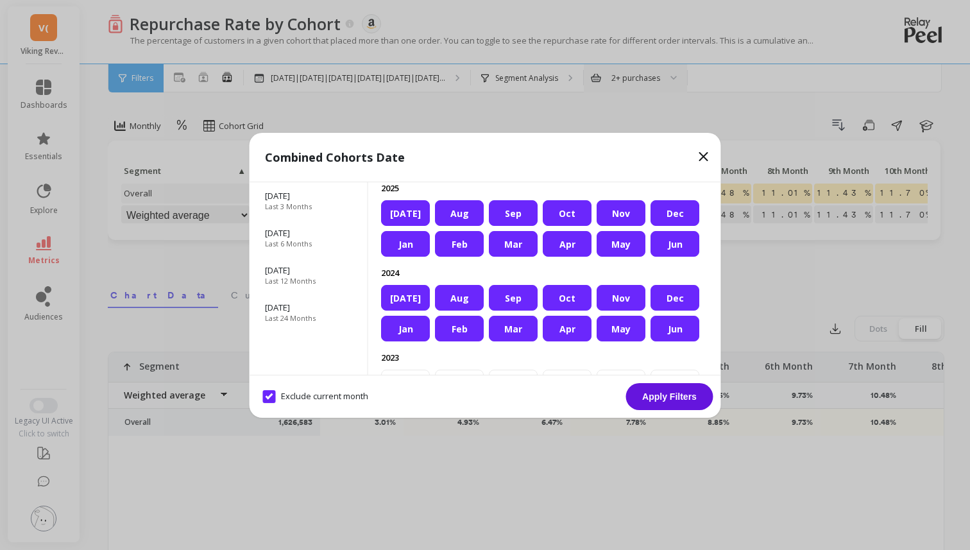
click at [414, 325] on div "Jan" at bounding box center [405, 329] width 49 height 26
click at [460, 325] on div "Feb" at bounding box center [459, 329] width 49 height 26
click at [502, 329] on div "Mar" at bounding box center [513, 329] width 49 height 26
click at [614, 333] on div "May" at bounding box center [620, 329] width 49 height 26
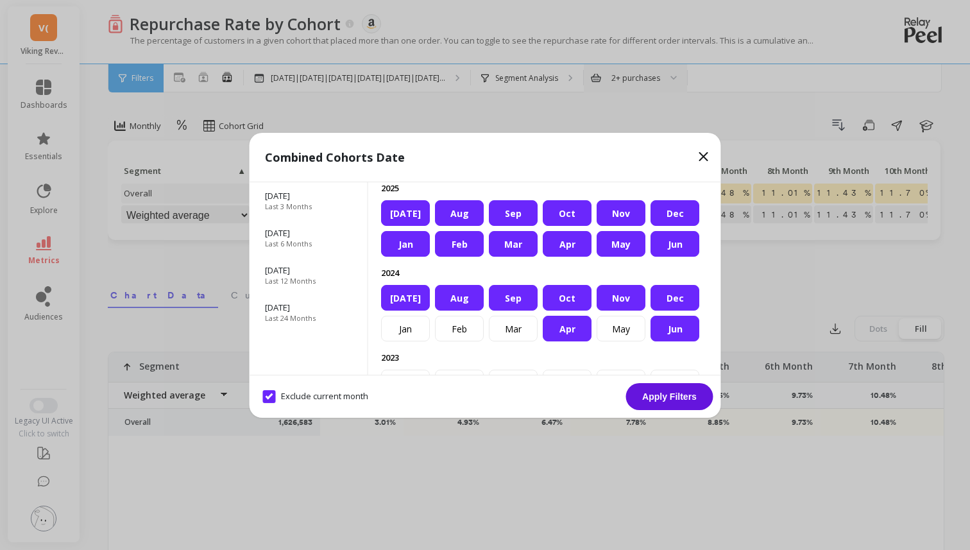
click at [575, 333] on div "Apr" at bounding box center [567, 329] width 49 height 26
click at [686, 333] on div "Jun" at bounding box center [674, 329] width 49 height 26
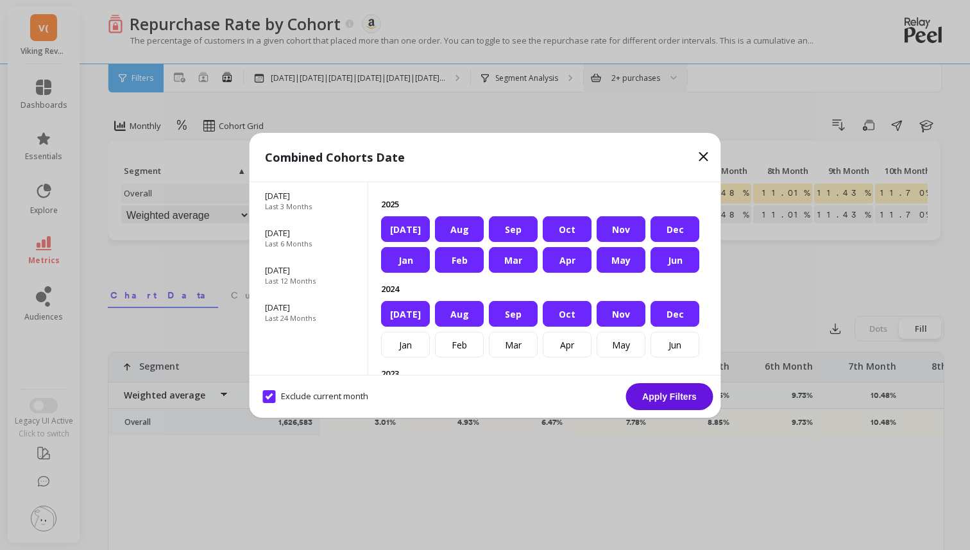
click at [409, 230] on div "Jul" at bounding box center [405, 229] width 49 height 26
click at [454, 227] on div "Aug" at bounding box center [459, 229] width 49 height 26
click at [516, 228] on div "Sep" at bounding box center [513, 229] width 49 height 26
click at [565, 226] on div "Oct" at bounding box center [567, 229] width 49 height 26
click at [614, 226] on div "Nov" at bounding box center [620, 229] width 49 height 26
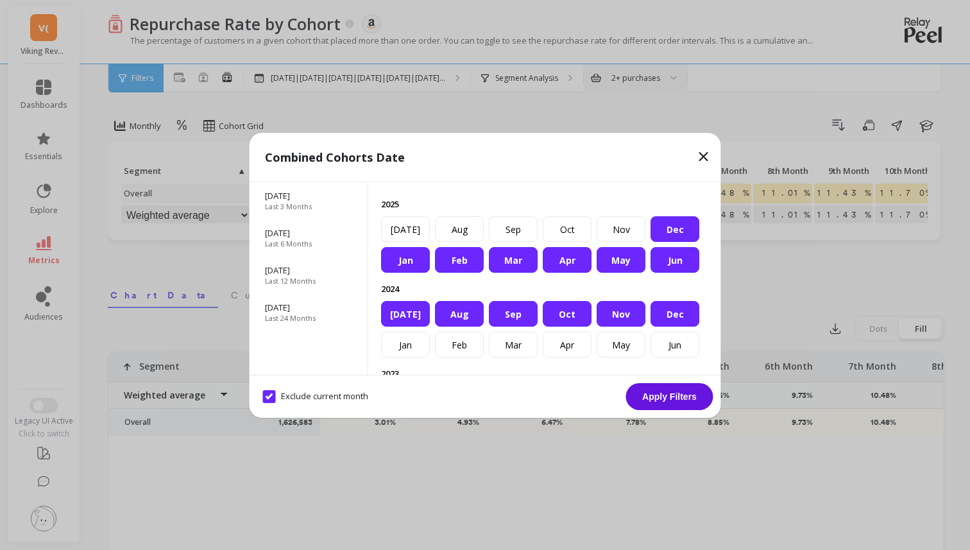
click at [671, 222] on div "Dec" at bounding box center [674, 229] width 49 height 26
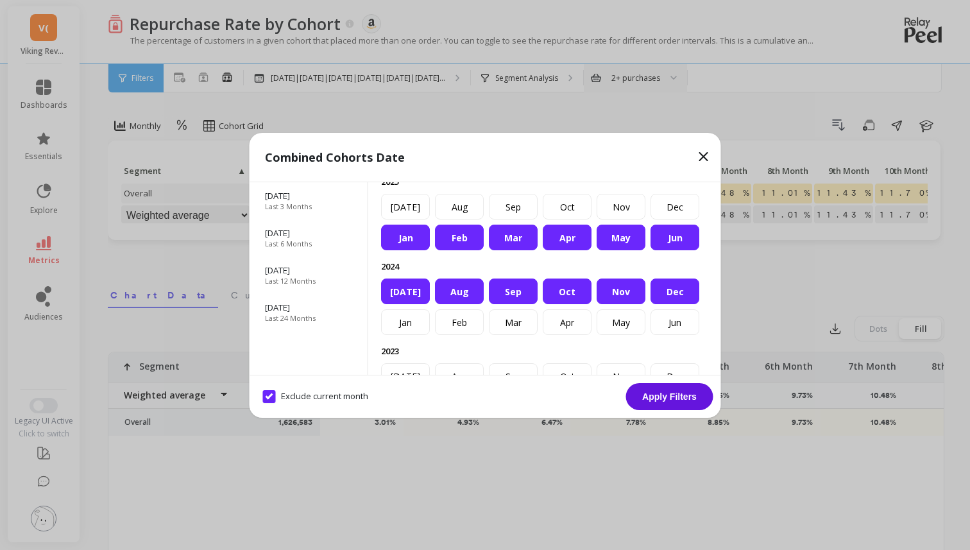
scroll to position [12, 0]
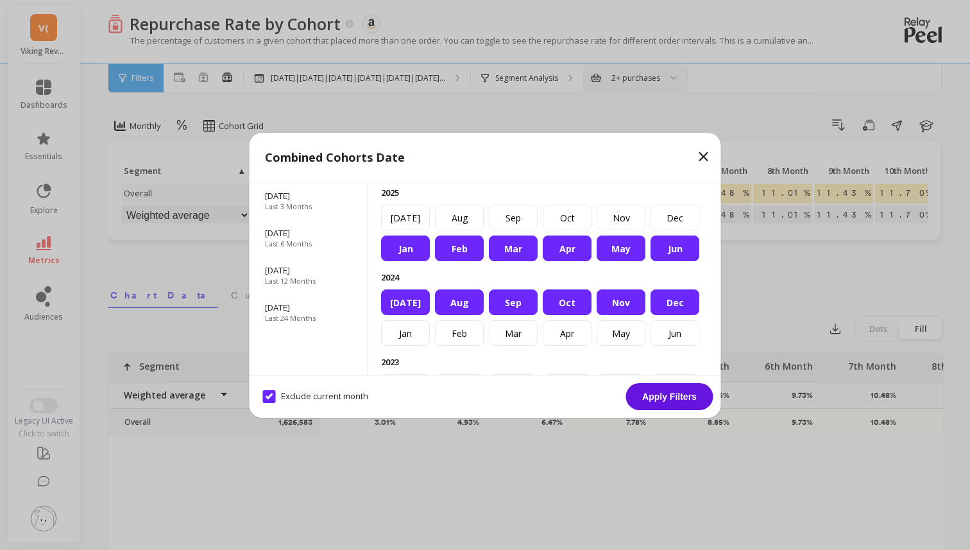
click at [691, 404] on button "Apply Filters" at bounding box center [669, 396] width 87 height 27
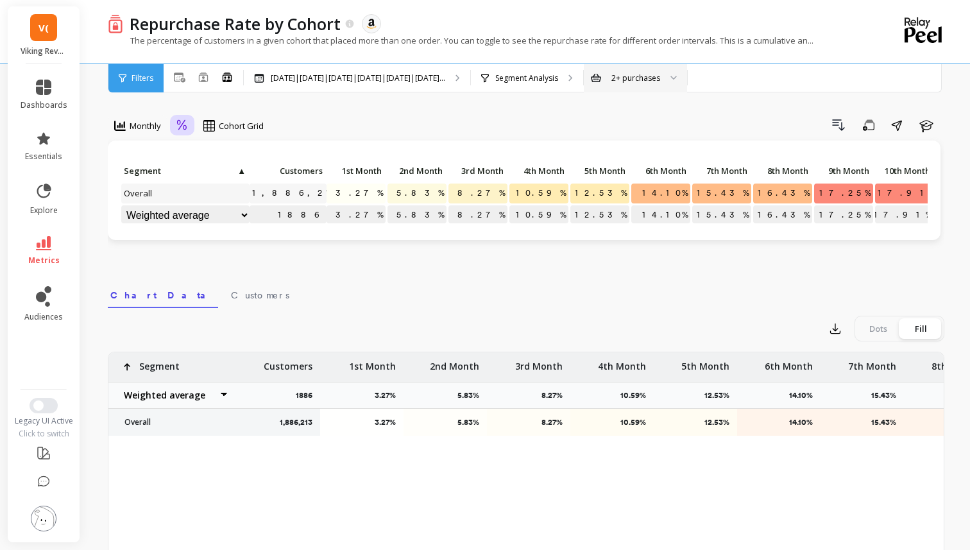
click at [185, 128] on icon at bounding box center [182, 125] width 12 height 12
click at [217, 132] on div "Cohort Grid" at bounding box center [233, 125] width 60 height 15
click at [218, 176] on icon at bounding box center [214, 179] width 12 height 9
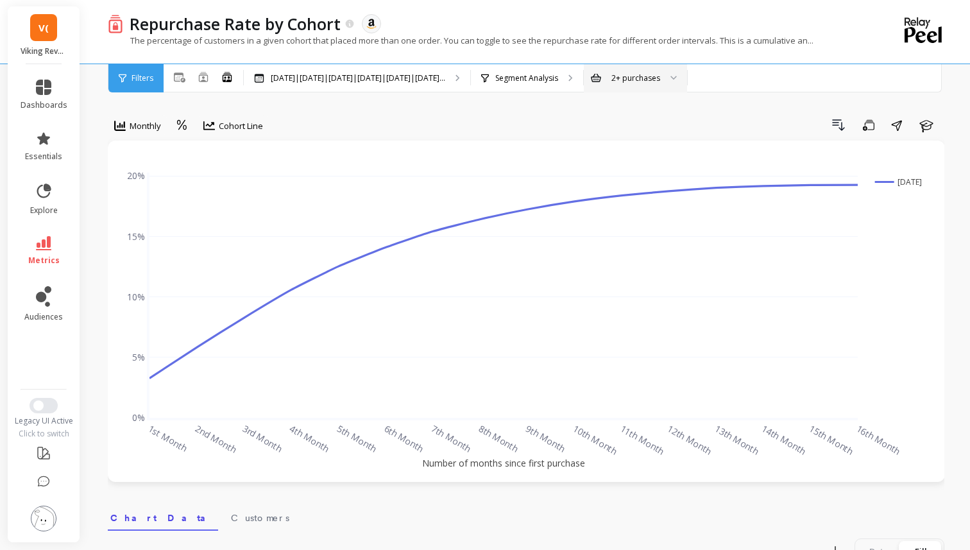
drag, startPoint x: 124, startPoint y: 176, endPoint x: 155, endPoint y: 176, distance: 30.1
click at [155, 176] on div "1st Month 2nd Month 3rd Month 4th Month 5th Month 6th Month 7th Month 8th Month…" at bounding box center [526, 311] width 811 height 316
click at [180, 76] on icon at bounding box center [180, 77] width 12 height 10
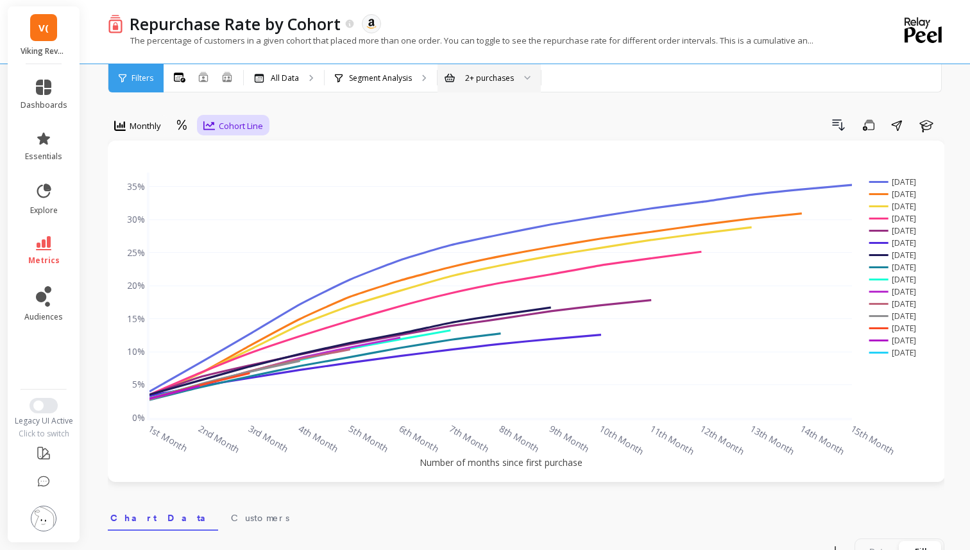
click at [214, 131] on div "Cohort Line" at bounding box center [233, 125] width 60 height 15
click at [221, 155] on div "Cohort Grid" at bounding box center [244, 155] width 73 height 12
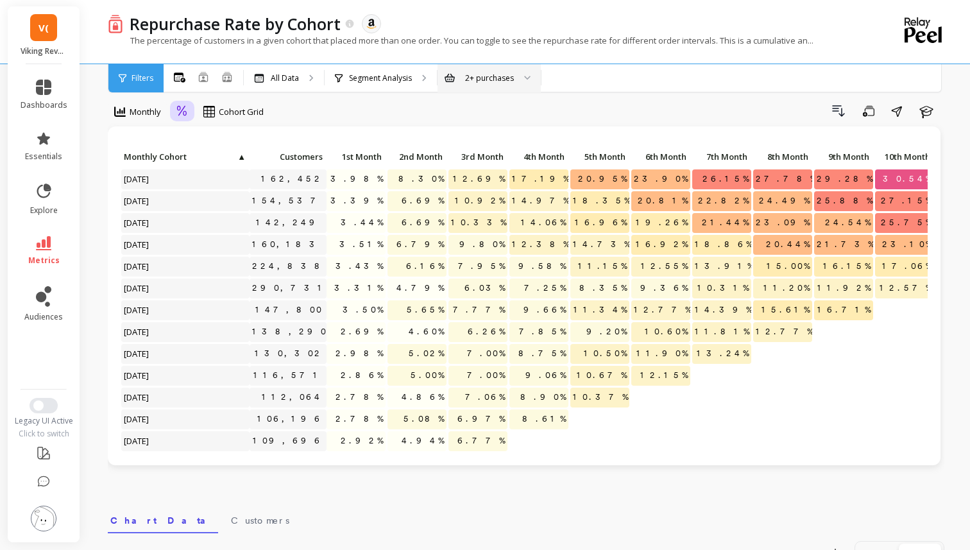
click at [181, 108] on icon at bounding box center [182, 111] width 12 height 12
click at [206, 166] on div "Absolute" at bounding box center [217, 165] width 73 height 12
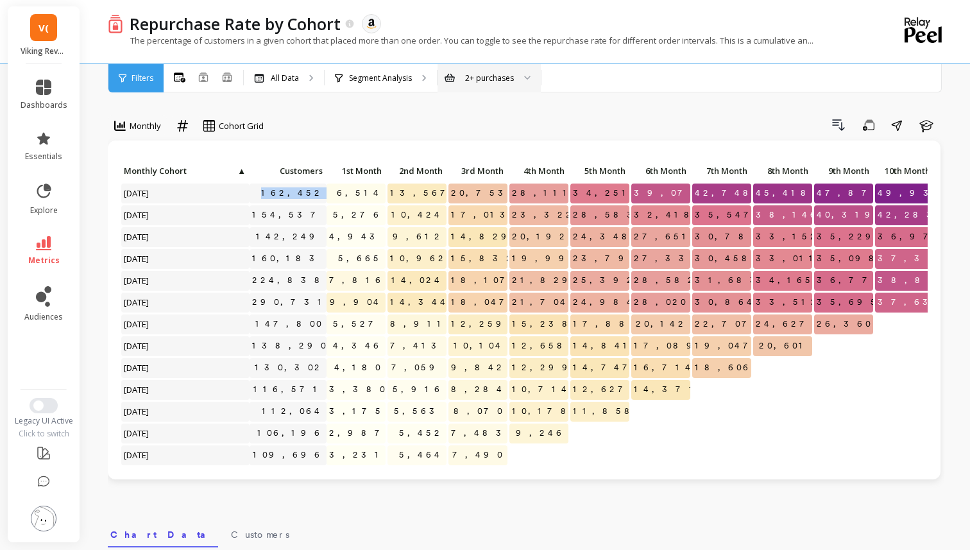
drag, startPoint x: 287, startPoint y: 190, endPoint x: 327, endPoint y: 194, distance: 40.6
click at [326, 194] on div "Click to create an audience 162,452 6,514 13,567 20,753 28,111 34,251 39,074 42…" at bounding box center [623, 357] width 1004 height 391
drag, startPoint x: 387, startPoint y: 194, endPoint x: 368, endPoint y: 194, distance: 19.3
click at [368, 194] on div "Click to create an audience 162,452 6,514 13,567 20,753 28,111 34,251 39,074 42…" at bounding box center [623, 357] width 1004 height 391
drag, startPoint x: 362, startPoint y: 192, endPoint x: 380, endPoint y: 192, distance: 18.0
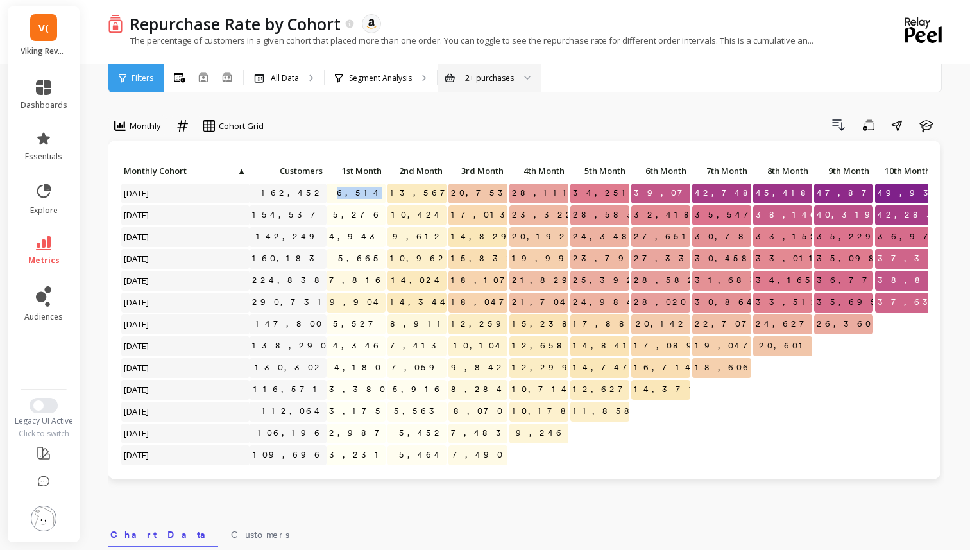
click at [380, 192] on span "6,514" at bounding box center [359, 192] width 51 height 19
drag, startPoint x: 416, startPoint y: 198, endPoint x: 444, endPoint y: 194, distance: 29.1
click at [444, 194] on p "13,567" at bounding box center [416, 192] width 59 height 19
drag, startPoint x: 479, startPoint y: 190, endPoint x: 505, endPoint y: 190, distance: 26.3
click at [505, 190] on span "20,753" at bounding box center [481, 192] width 67 height 19
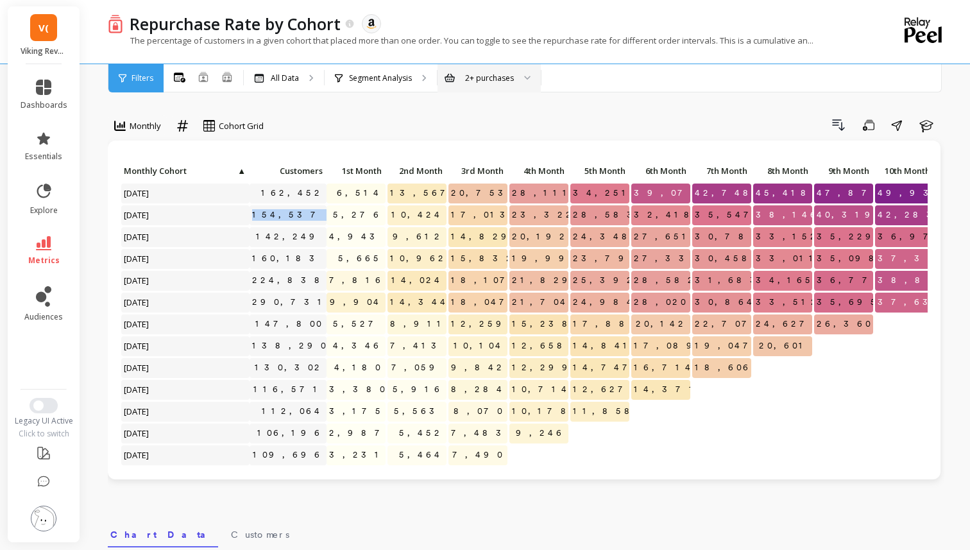
drag, startPoint x: 271, startPoint y: 210, endPoint x: 335, endPoint y: 214, distance: 64.9
click at [335, 214] on div "Click to create an audience 162,452 6,514 13,567 20,753 28,111 34,251 39,074 42…" at bounding box center [680, 357] width 1119 height 391
drag, startPoint x: 351, startPoint y: 190, endPoint x: 392, endPoint y: 196, distance: 41.4
click at [392, 196] on div "Click to create an audience 162,452 6,514 13,567 20,753 28,111 34,251 39,074 42…" at bounding box center [680, 357] width 1119 height 391
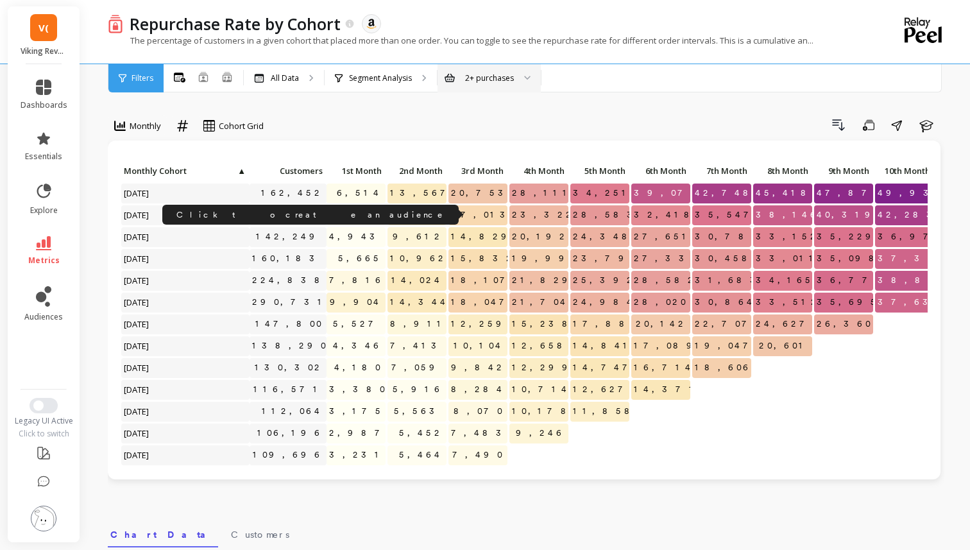
drag, startPoint x: 276, startPoint y: 214, endPoint x: 325, endPoint y: 217, distance: 48.8
click at [325, 217] on div "Click to create an audience 154,537" at bounding box center [287, 215] width 77 height 20
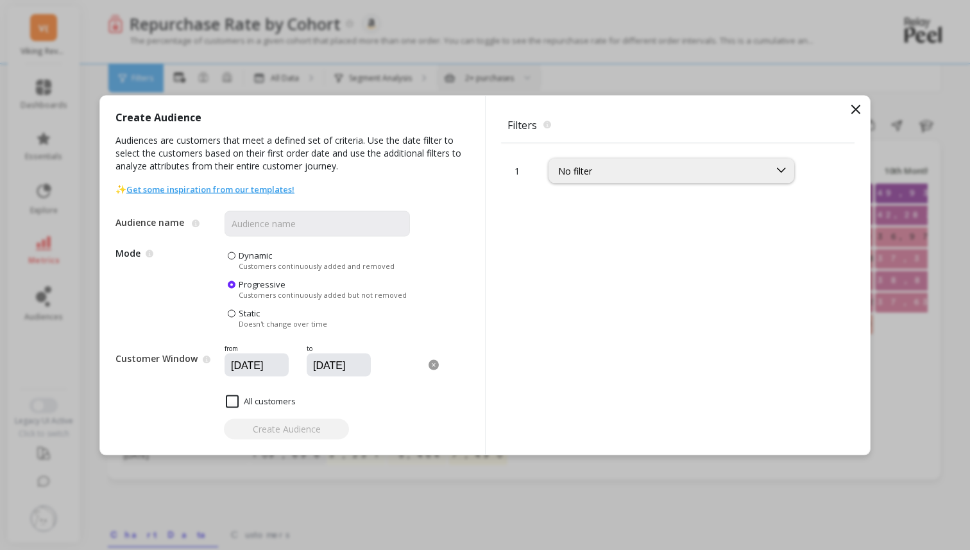
click at [860, 108] on icon at bounding box center [855, 108] width 15 height 15
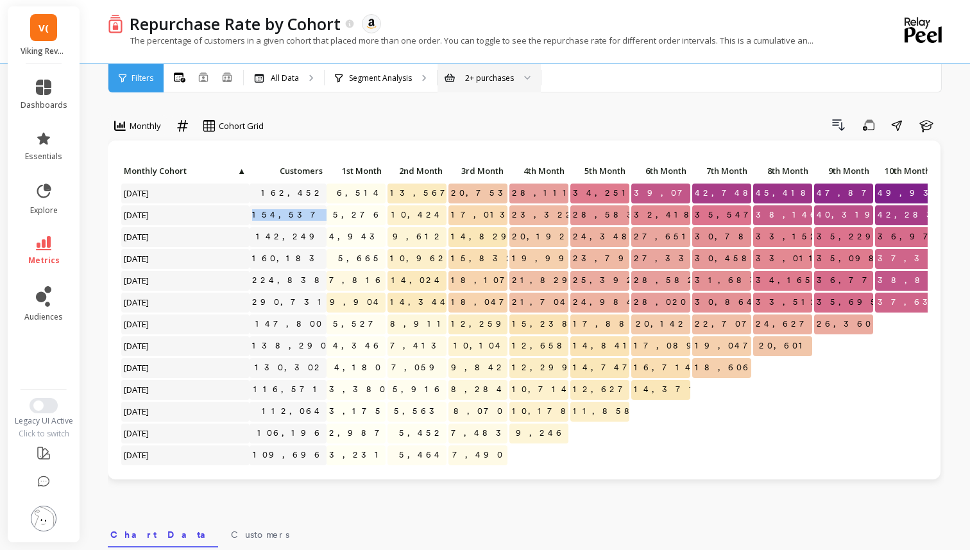
drag, startPoint x: 277, startPoint y: 212, endPoint x: 340, endPoint y: 217, distance: 63.1
click at [340, 217] on div "Click to create an audience 162,452 6,514 13,567 20,753 28,111 34,251 39,074 42…" at bounding box center [623, 357] width 1004 height 391
click at [346, 212] on p "5,276" at bounding box center [355, 214] width 59 height 19
drag, startPoint x: 360, startPoint y: 214, endPoint x: 391, endPoint y: 214, distance: 30.8
click at [391, 214] on div "Click to create an audience 162,452 6,514 13,567 20,753 28,111 34,251 39,074 42…" at bounding box center [623, 357] width 1004 height 391
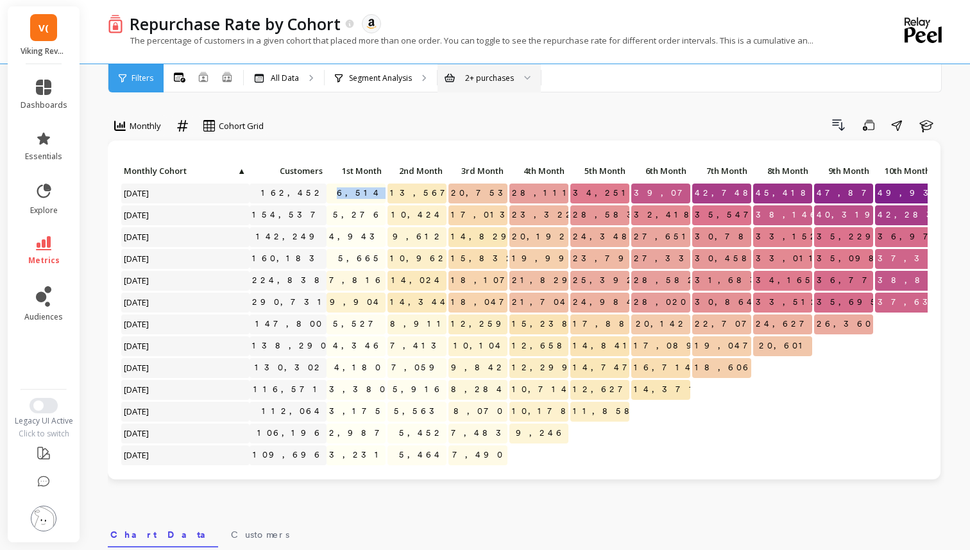
drag, startPoint x: 357, startPoint y: 192, endPoint x: 391, endPoint y: 193, distance: 34.0
click at [391, 193] on div "Click to create an audience 162,452 6,514 13,567 20,753 28,111 34,251 39,074 42…" at bounding box center [623, 357] width 1004 height 391
drag, startPoint x: 357, startPoint y: 214, endPoint x: 390, endPoint y: 215, distance: 33.4
click at [390, 215] on div "Click to create an audience 162,452 6,514 13,567 20,753 28,111 34,251 39,074 42…" at bounding box center [623, 357] width 1004 height 391
drag, startPoint x: 354, startPoint y: 235, endPoint x: 400, endPoint y: 242, distance: 46.6
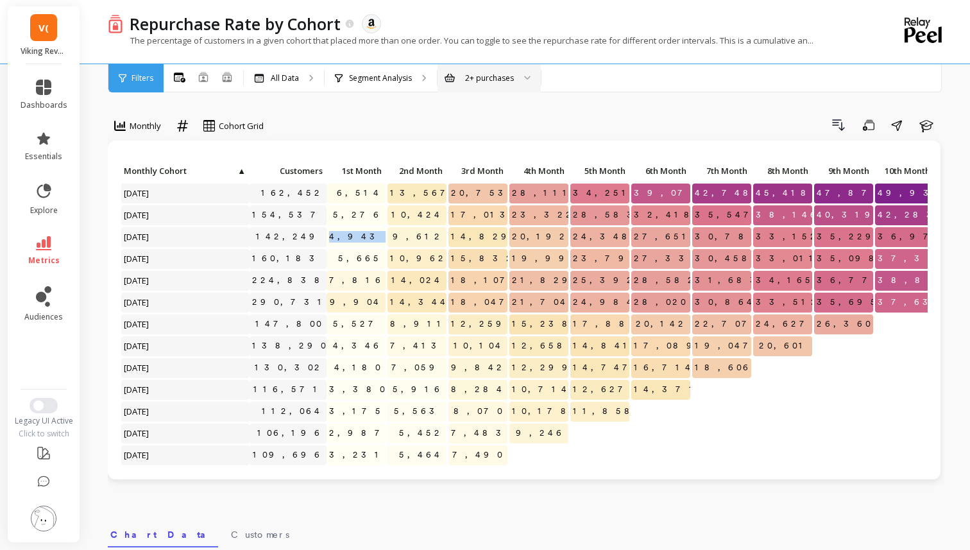
click at [400, 242] on div "Click to create an audience 162,452 6,514 13,567 20,753 28,111 34,251 39,074 42…" at bounding box center [623, 357] width 1004 height 391
drag, startPoint x: 348, startPoint y: 256, endPoint x: 391, endPoint y: 262, distance: 44.0
click at [391, 262] on div "Click to create an audience 162,452 6,514 13,567 20,753 28,111 34,251 39,074 42…" at bounding box center [623, 357] width 1004 height 391
drag, startPoint x: 353, startPoint y: 279, endPoint x: 400, endPoint y: 282, distance: 47.6
click at [398, 282] on div "Click to create an audience 162,452 6,514 13,567 20,753 28,111 34,251 39,074 42…" at bounding box center [623, 357] width 1004 height 391
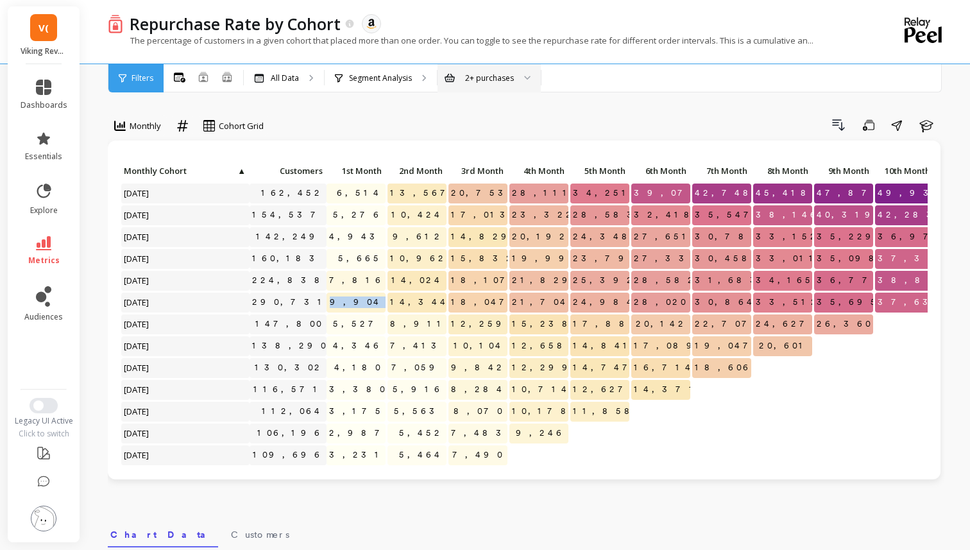
drag, startPoint x: 344, startPoint y: 298, endPoint x: 400, endPoint y: 307, distance: 56.5
click at [400, 307] on div "Click to create an audience 162,452 6,514 13,567 20,753 28,111 34,251 39,074 42…" at bounding box center [623, 357] width 1004 height 391
drag, startPoint x: 410, startPoint y: 188, endPoint x: 451, endPoint y: 192, distance: 41.3
click at [450, 192] on div "Click to create an audience 162,452 6,514 13,567 20,753 28,111 34,251 39,074 42…" at bounding box center [680, 357] width 1119 height 391
drag, startPoint x: 273, startPoint y: 236, endPoint x: 356, endPoint y: 244, distance: 83.7
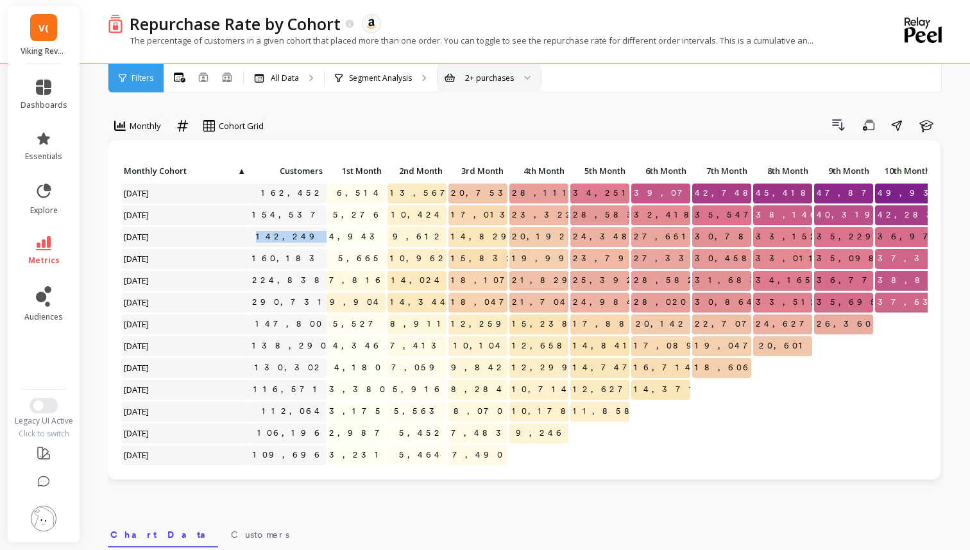
click at [356, 244] on div "Click to create an audience 162,452 6,514 13,567 20,753 28,111 34,251 39,074 42…" at bounding box center [680, 357] width 1119 height 391
drag, startPoint x: 468, startPoint y: 190, endPoint x: 559, endPoint y: 203, distance: 92.0
click at [556, 203] on div "Click to create an audience 162,452 6,514 13,567 20,753 28,111 34,251 39,074 42…" at bounding box center [680, 357] width 1119 height 391
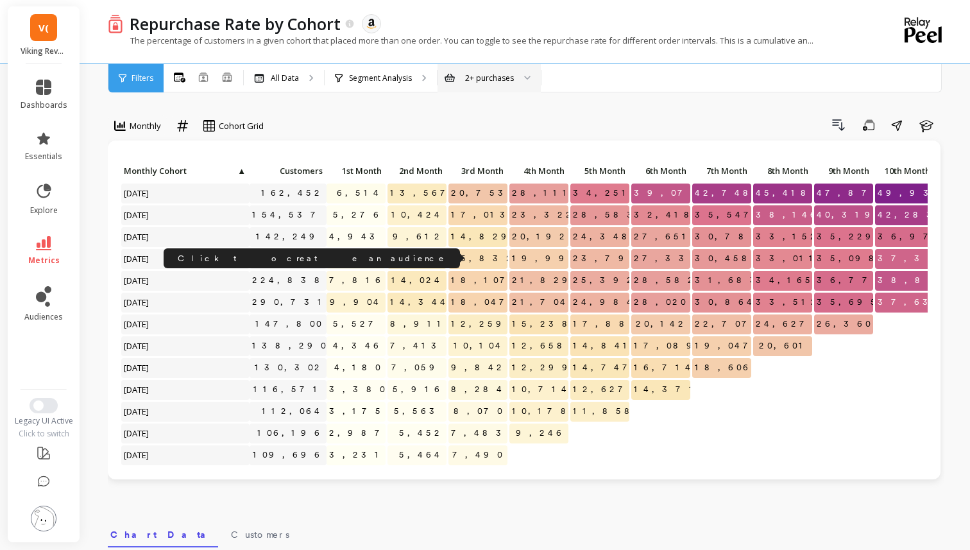
drag, startPoint x: 284, startPoint y: 256, endPoint x: 375, endPoint y: 266, distance: 91.6
click at [370, 266] on div "Click to create an audience 162,452 6,514 13,567 20,753 28,111 34,251 39,074 42…" at bounding box center [680, 357] width 1119 height 391
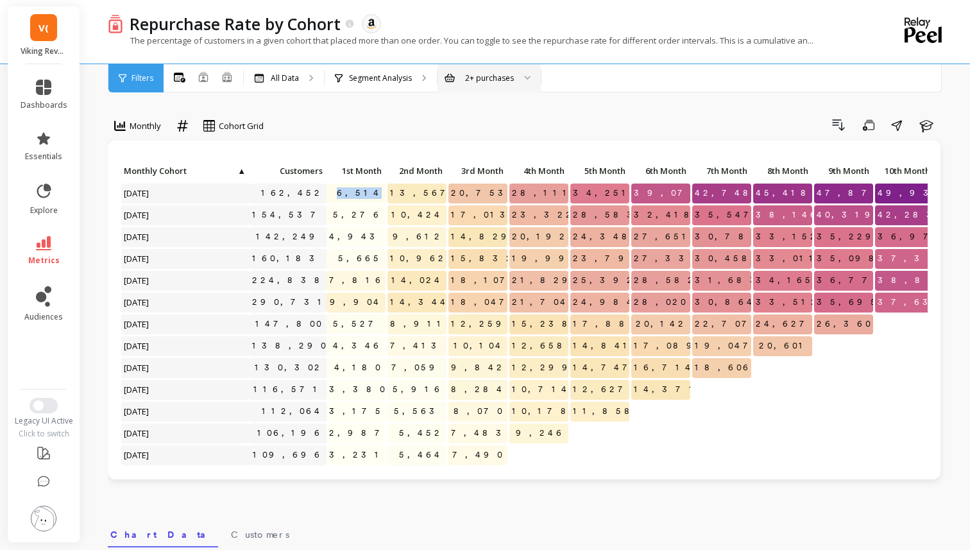
drag, startPoint x: 346, startPoint y: 195, endPoint x: 384, endPoint y: 197, distance: 37.9
click at [384, 197] on p "6,514" at bounding box center [355, 192] width 59 height 19
drag, startPoint x: 401, startPoint y: 192, endPoint x: 450, endPoint y: 196, distance: 48.3
click at [450, 196] on div "Click to create an audience 162,452 6,514 13,567 20,753 28,111 34,251 39,074 42…" at bounding box center [680, 357] width 1119 height 391
drag, startPoint x: 285, startPoint y: 214, endPoint x: 340, endPoint y: 218, distance: 54.6
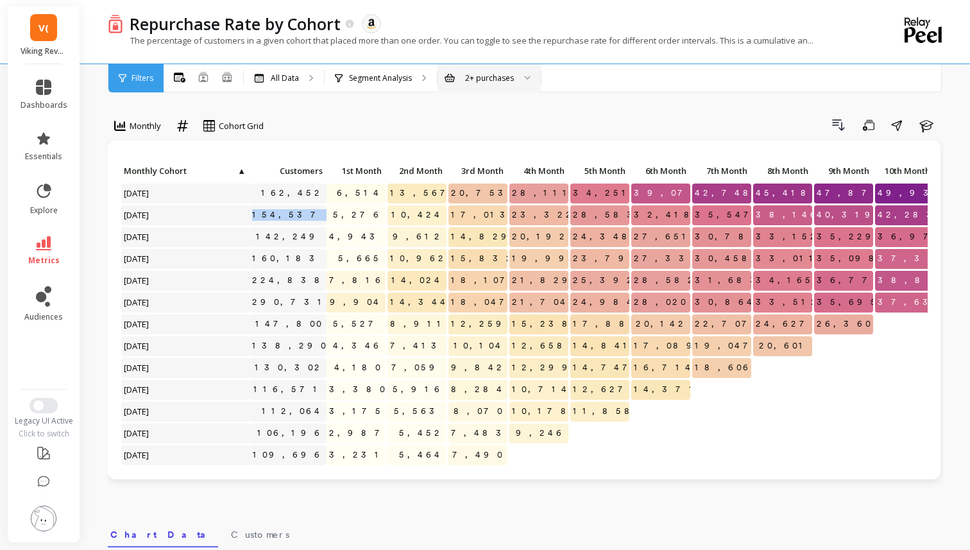
click at [340, 218] on div "Click to create an audience 162,452 6,514 13,567 20,753 28,111 34,251 39,074 42…" at bounding box center [680, 357] width 1119 height 391
drag, startPoint x: 410, startPoint y: 194, endPoint x: 450, endPoint y: 196, distance: 40.5
click at [450, 196] on div "Click to create an audience 162,452 6,514 13,567 20,753 28,111 34,251 39,074 42…" at bounding box center [680, 357] width 1119 height 391
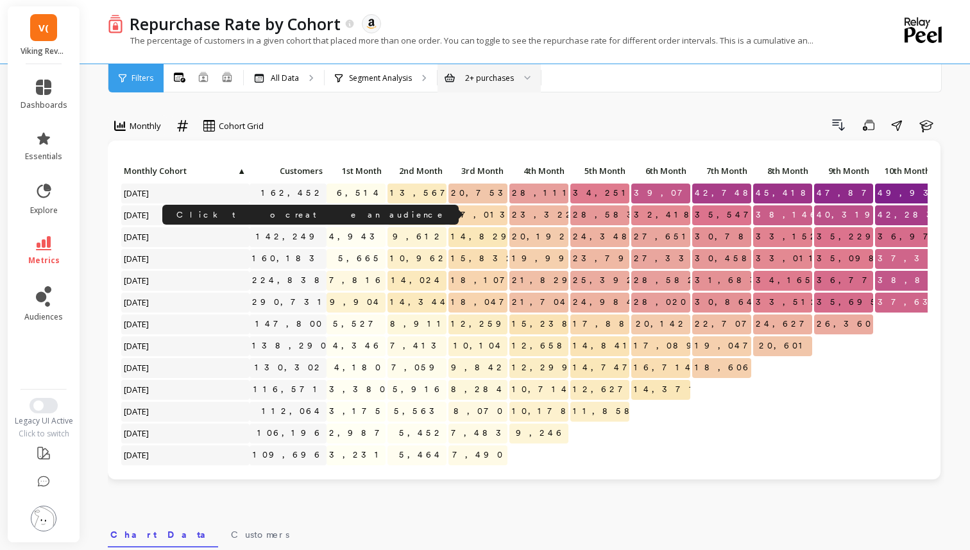
drag, startPoint x: 278, startPoint y: 217, endPoint x: 337, endPoint y: 219, distance: 59.1
click at [337, 219] on div "Click to create an audience 162,452 6,514 13,567 20,753 28,111 34,251 39,074 42…" at bounding box center [680, 357] width 1119 height 391
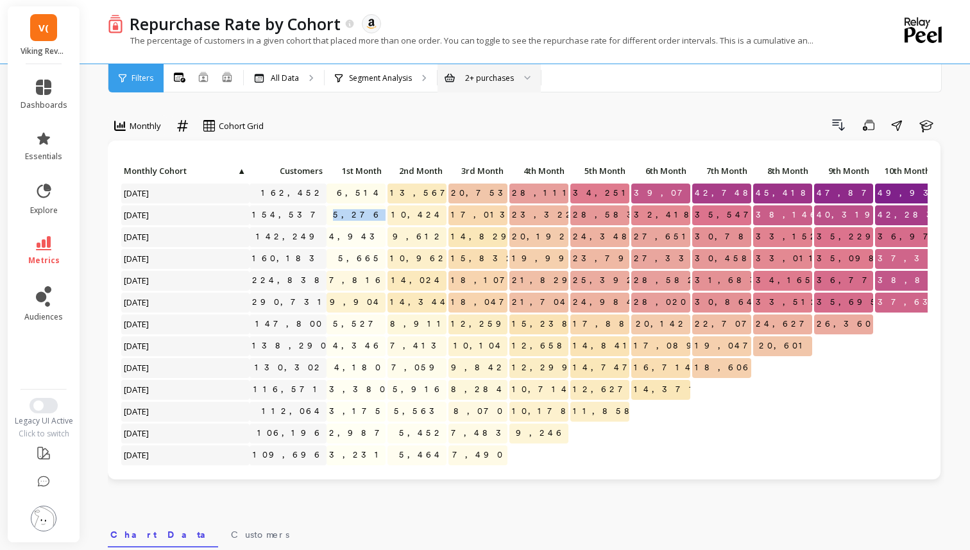
drag, startPoint x: 355, startPoint y: 216, endPoint x: 393, endPoint y: 216, distance: 38.5
click at [391, 216] on div "Click to create an audience 162,452 6,514 13,567 20,753 28,111 34,251 39,074 42…" at bounding box center [680, 357] width 1119 height 391
drag, startPoint x: 277, startPoint y: 217, endPoint x: 332, endPoint y: 217, distance: 55.2
click at [332, 217] on div "Click to create an audience 162,452 6,514 13,567 20,753 28,111 34,251 39,074 42…" at bounding box center [680, 357] width 1119 height 391
drag, startPoint x: 349, startPoint y: 212, endPoint x: 390, endPoint y: 212, distance: 41.0
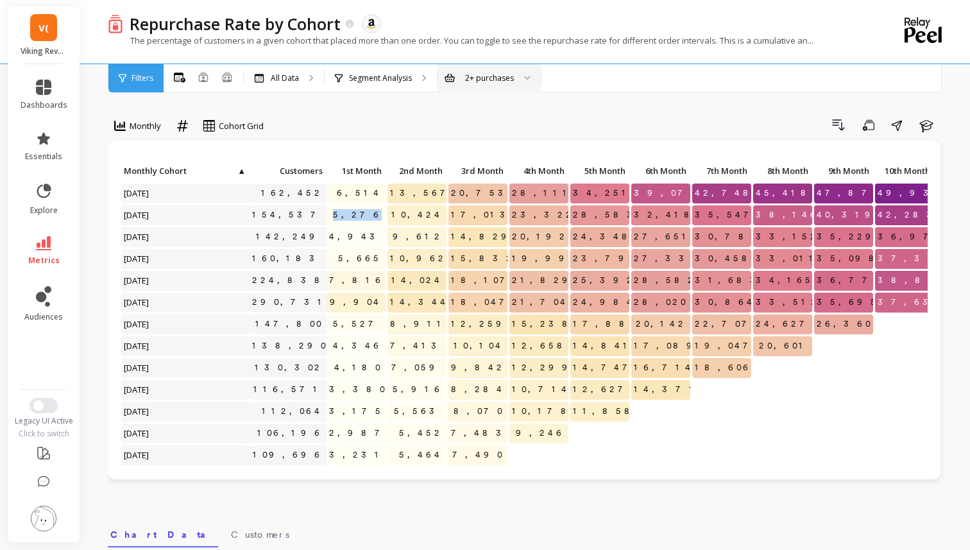
click at [390, 212] on div "Click to create an audience 162,452 6,514 13,567 20,753 28,111 34,251 39,074 42…" at bounding box center [680, 357] width 1119 height 391
drag, startPoint x: 276, startPoint y: 214, endPoint x: 330, endPoint y: 214, distance: 53.2
click at [330, 214] on div "Click to create an audience 162,452 6,514 13,567 20,753 28,111 34,251 39,074 42…" at bounding box center [680, 357] width 1119 height 391
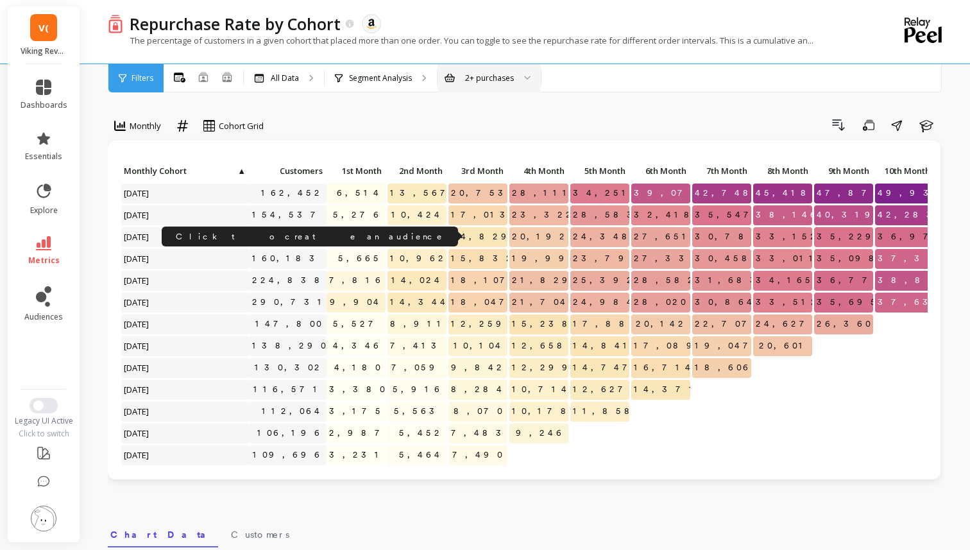
drag, startPoint x: 283, startPoint y: 235, endPoint x: 336, endPoint y: 240, distance: 53.5
click at [336, 240] on div "Click to create an audience 162,452 6,514 13,567 20,753 28,111 34,251 39,074 42…" at bounding box center [680, 357] width 1119 height 391
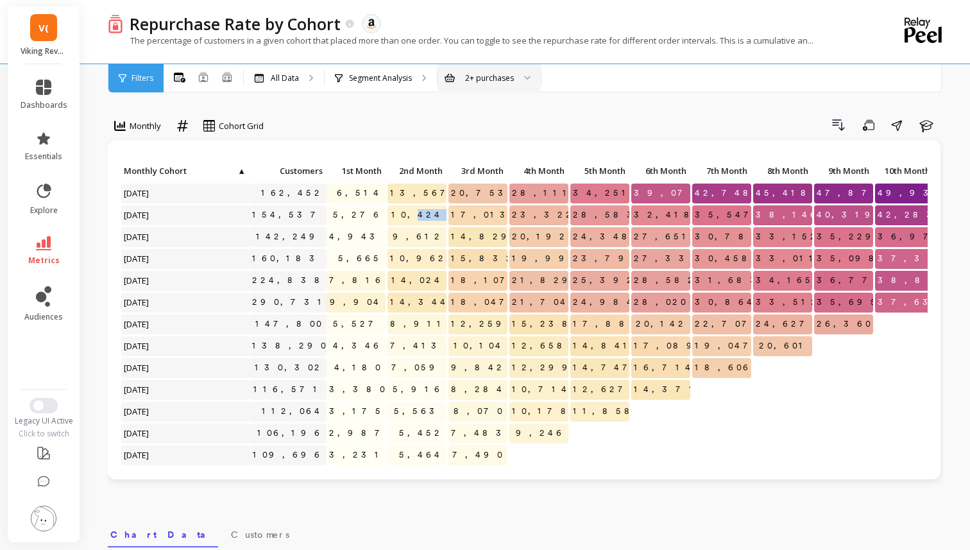
drag, startPoint x: 432, startPoint y: 214, endPoint x: 457, endPoint y: 217, distance: 25.9
click at [457, 217] on div "Click to create an audience 162,452 6,514 13,567 20,753 28,111 34,251 39,074 42…" at bounding box center [680, 357] width 1119 height 391
drag, startPoint x: 468, startPoint y: 192, endPoint x: 521, endPoint y: 192, distance: 52.6
click at [521, 192] on div "Click to create an audience 162,452 6,514 13,567 20,753 28,111 34,251 39,074 42…" at bounding box center [680, 357] width 1119 height 391
click at [468, 190] on p "20,753" at bounding box center [477, 192] width 59 height 19
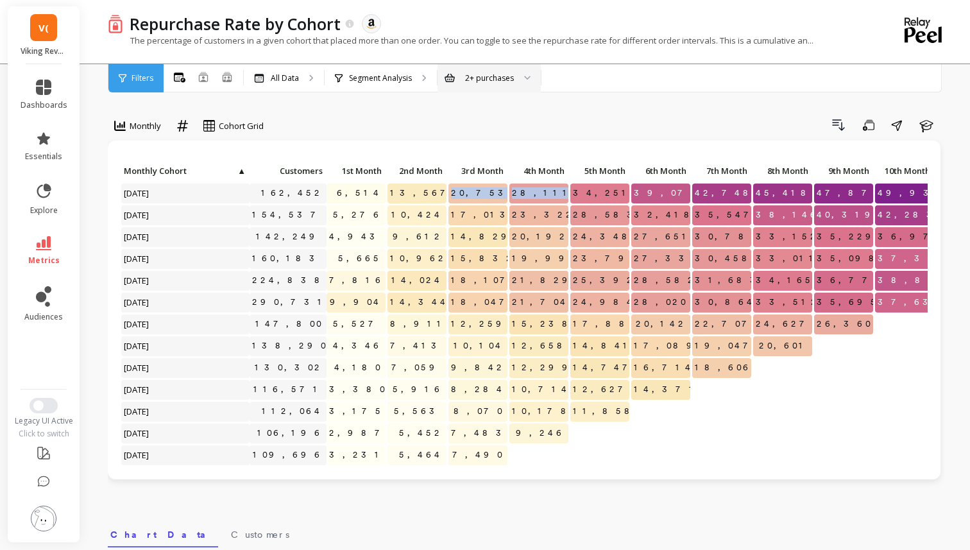
drag, startPoint x: 468, startPoint y: 190, endPoint x: 509, endPoint y: 190, distance: 40.4
click at [509, 190] on div "Click to create an audience 162,452 6,514 13,567 20,753 28,111 34,251 39,074 42…" at bounding box center [680, 357] width 1119 height 391
drag, startPoint x: 410, startPoint y: 191, endPoint x: 462, endPoint y: 194, distance: 51.4
click at [462, 194] on div "Click to create an audience 162,452 6,514 13,567 20,753 28,111 34,251 39,074 42…" at bounding box center [680, 357] width 1119 height 391
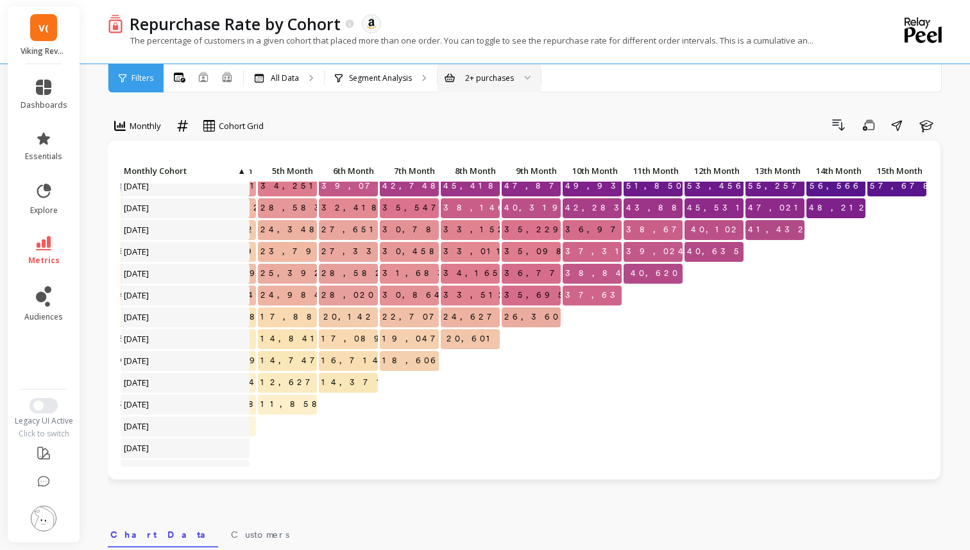
scroll to position [0, 312]
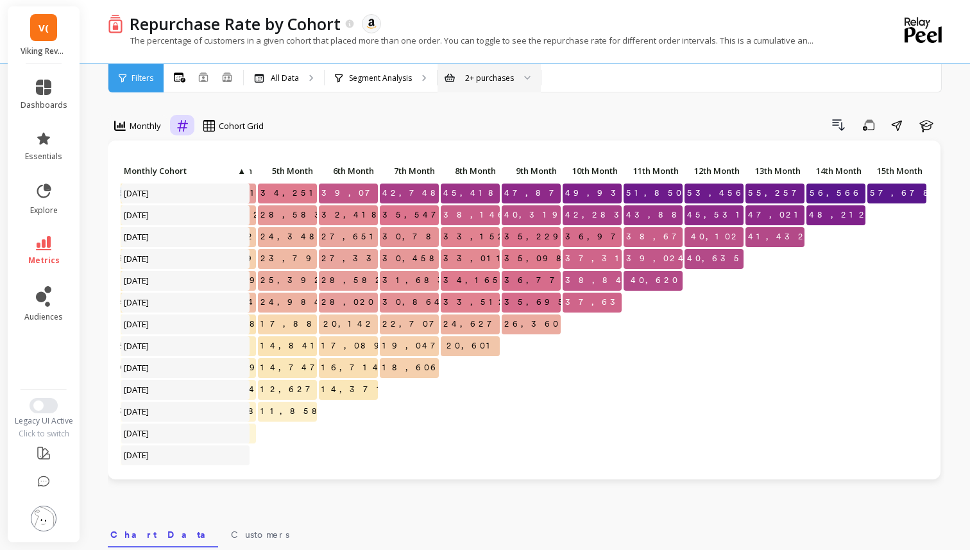
click at [178, 124] on icon at bounding box center [182, 125] width 12 height 12
click at [212, 124] on icon at bounding box center [209, 126] width 12 height 12
click at [179, 124] on icon at bounding box center [182, 126] width 11 height 12
click at [201, 161] on div "Relative" at bounding box center [217, 155] width 89 height 22
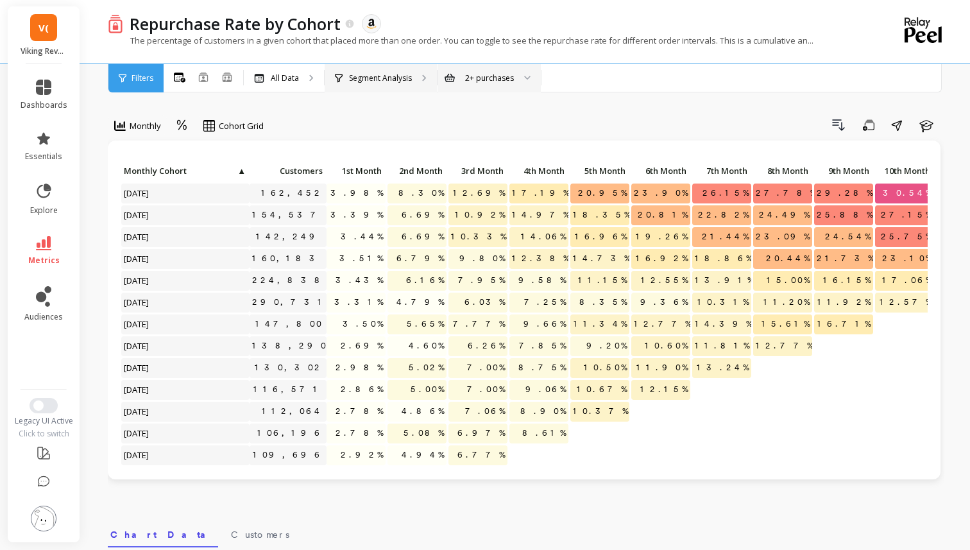
click at [369, 80] on p "Segment Analysis" at bounding box center [380, 78] width 63 height 10
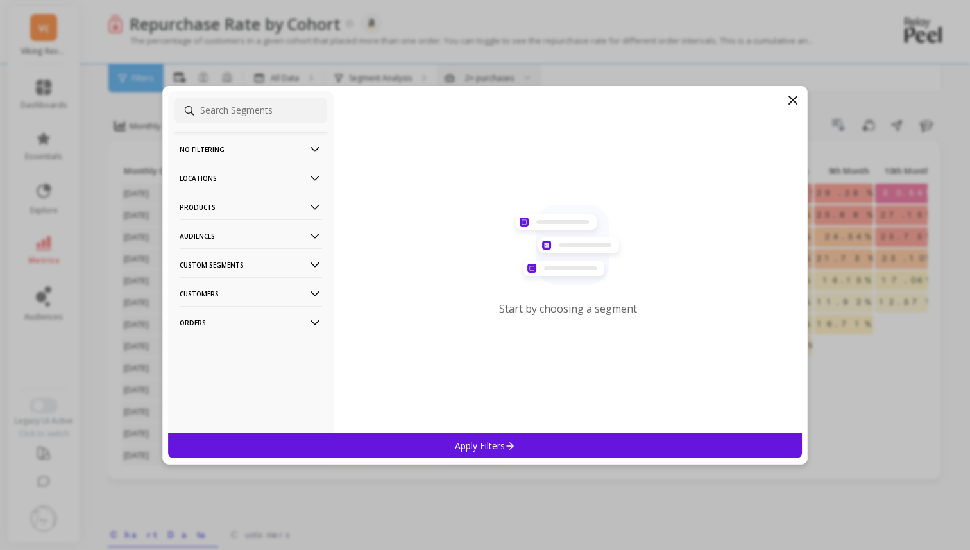
click at [290, 172] on p "Locations" at bounding box center [251, 178] width 142 height 33
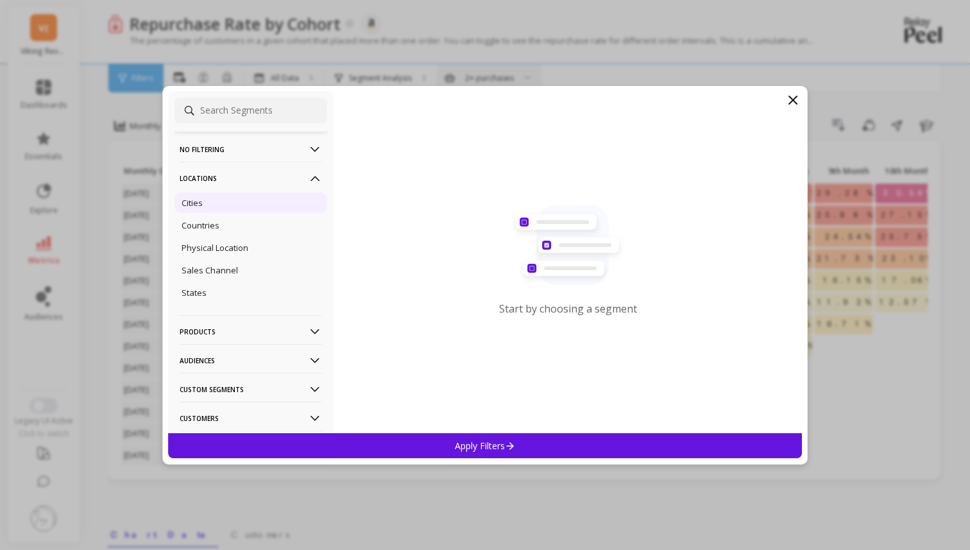
click at [203, 201] on div "Cities" at bounding box center [250, 202] width 153 height 21
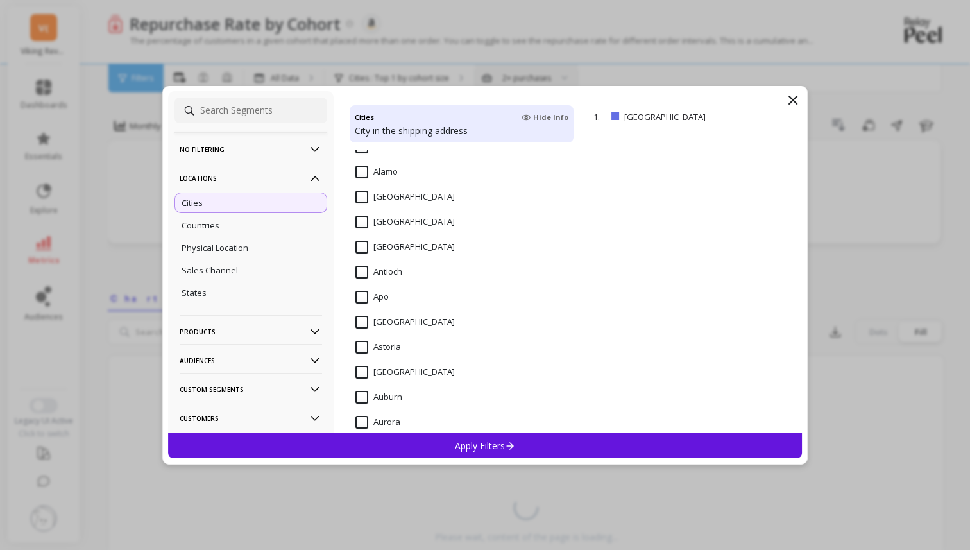
scroll to position [206, 0]
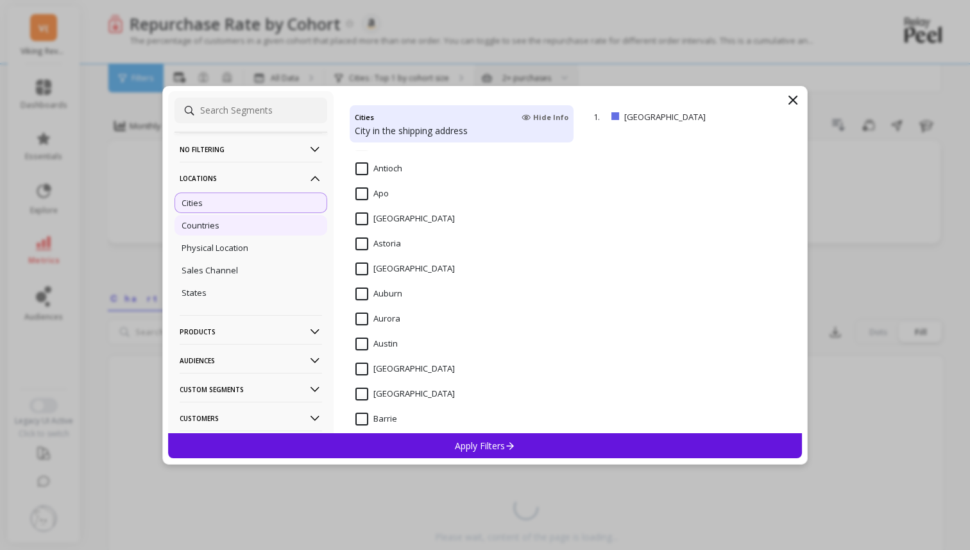
click at [225, 232] on div "Countries" at bounding box center [250, 225] width 153 height 21
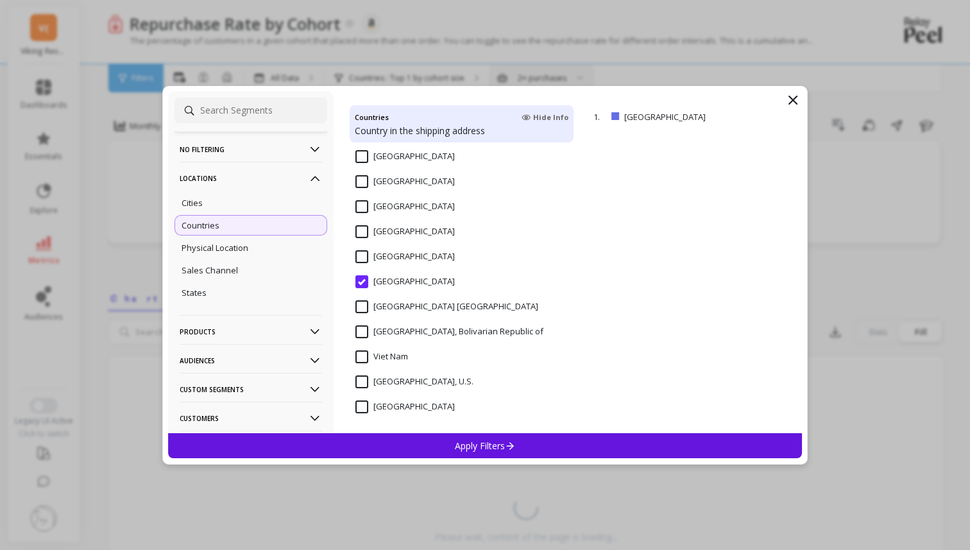
scroll to position [24, 0]
click at [232, 249] on p "Physical Location" at bounding box center [214, 248] width 67 height 12
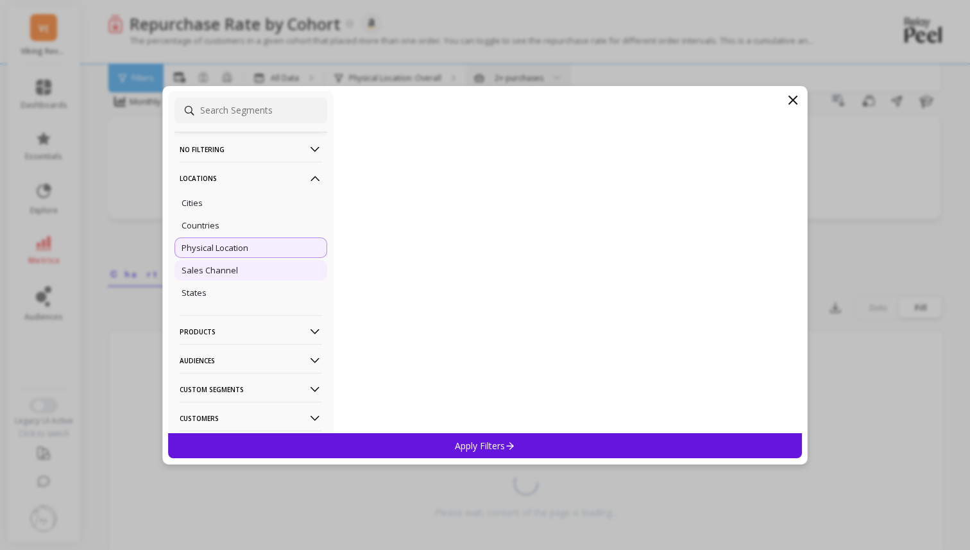
click at [237, 262] on div "Sales Channel" at bounding box center [250, 270] width 153 height 21
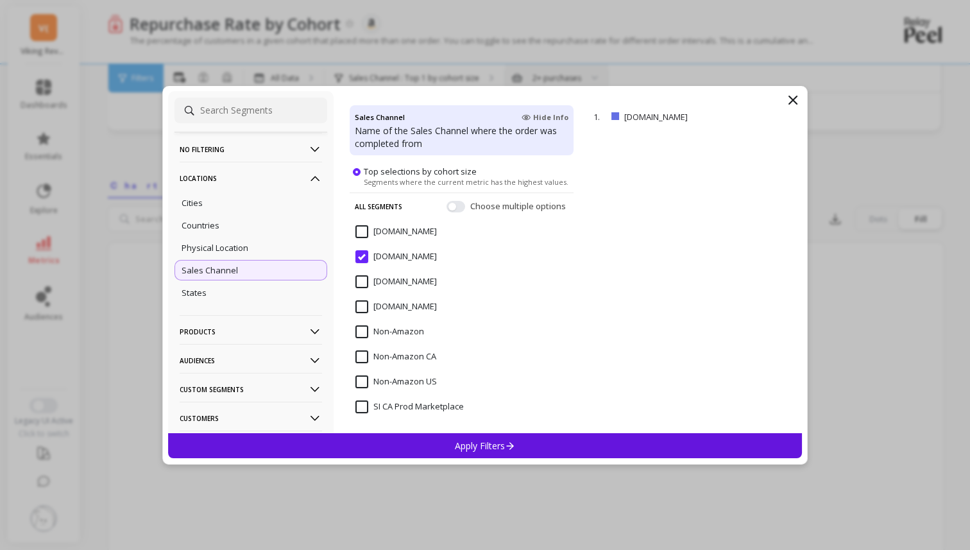
scroll to position [176, 0]
click at [260, 291] on div "States" at bounding box center [250, 292] width 153 height 21
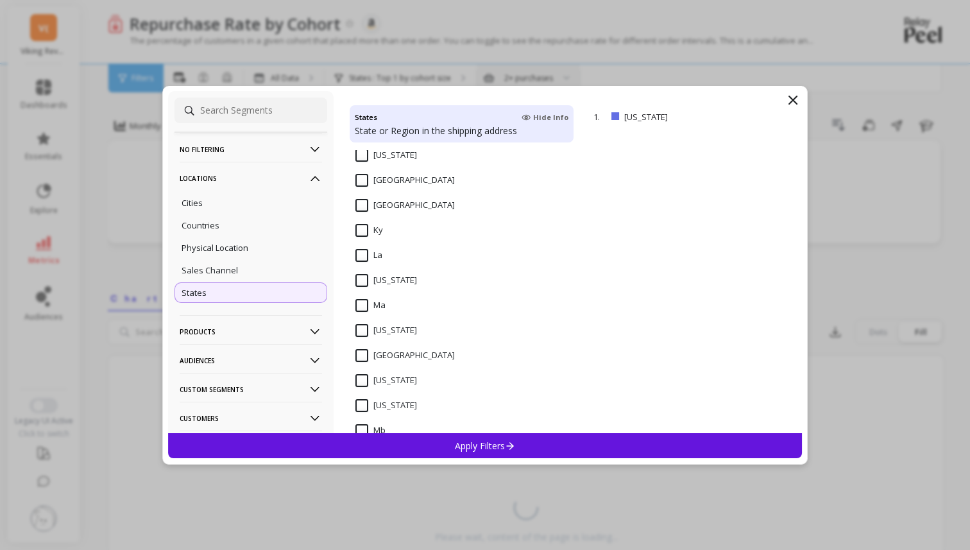
click at [285, 323] on p "Products" at bounding box center [251, 331] width 142 height 33
click at [282, 332] on p "Products" at bounding box center [251, 331] width 142 height 33
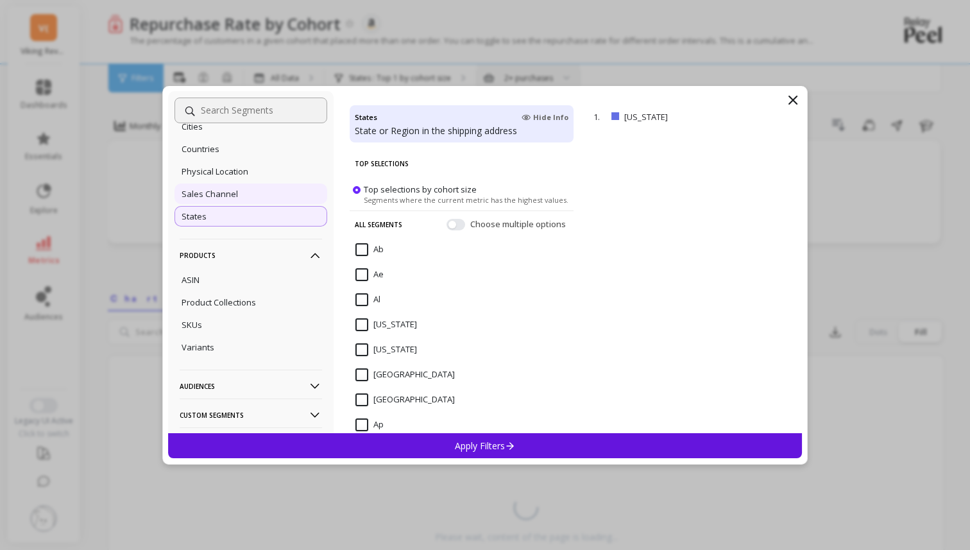
click at [266, 191] on div "Sales Channel" at bounding box center [250, 193] width 153 height 21
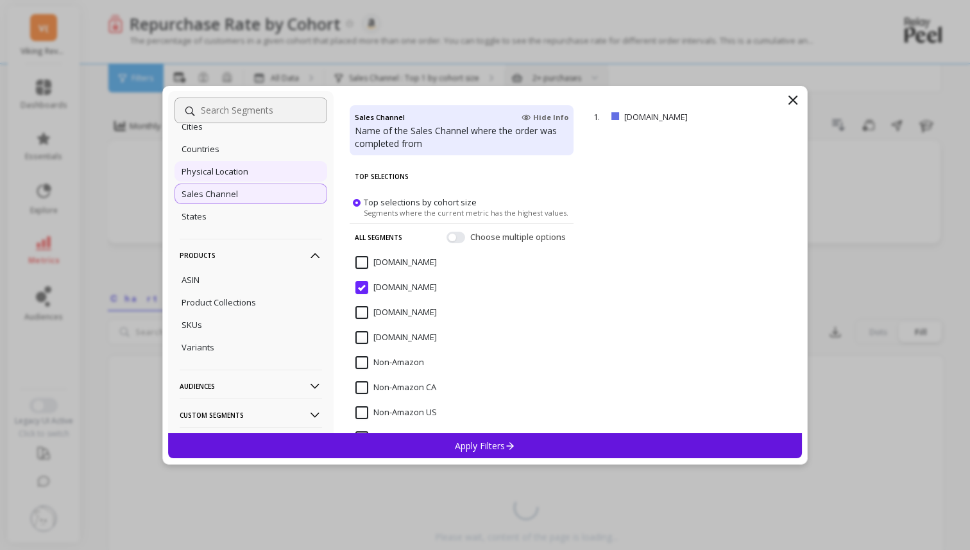
click at [262, 173] on div "Physical Location" at bounding box center [250, 171] width 153 height 21
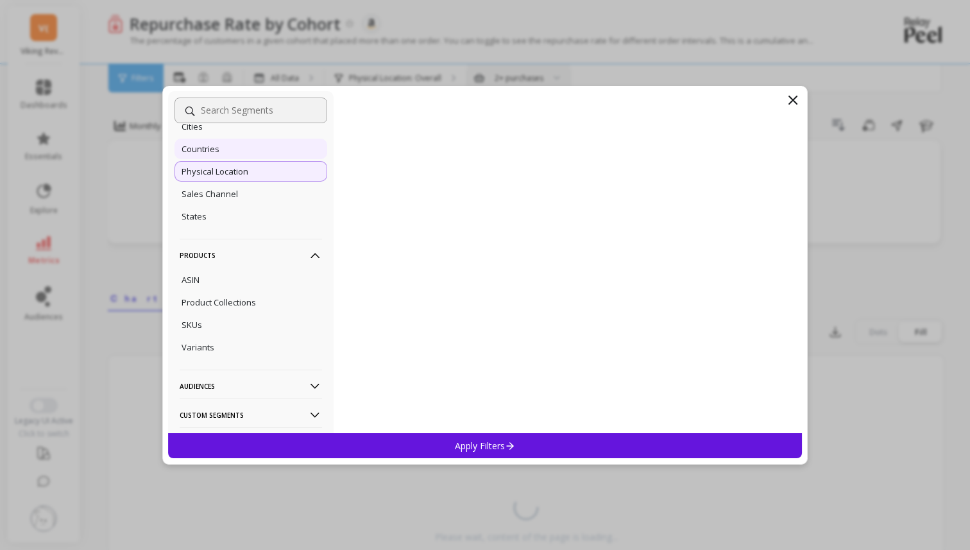
click at [261, 155] on div "Countries" at bounding box center [250, 149] width 153 height 21
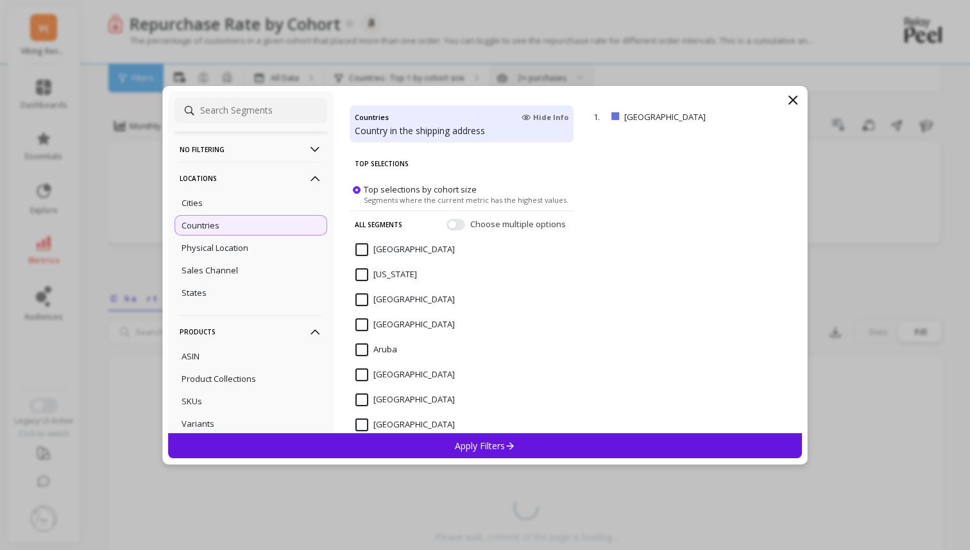
click at [260, 153] on p "No filtering" at bounding box center [251, 149] width 142 height 33
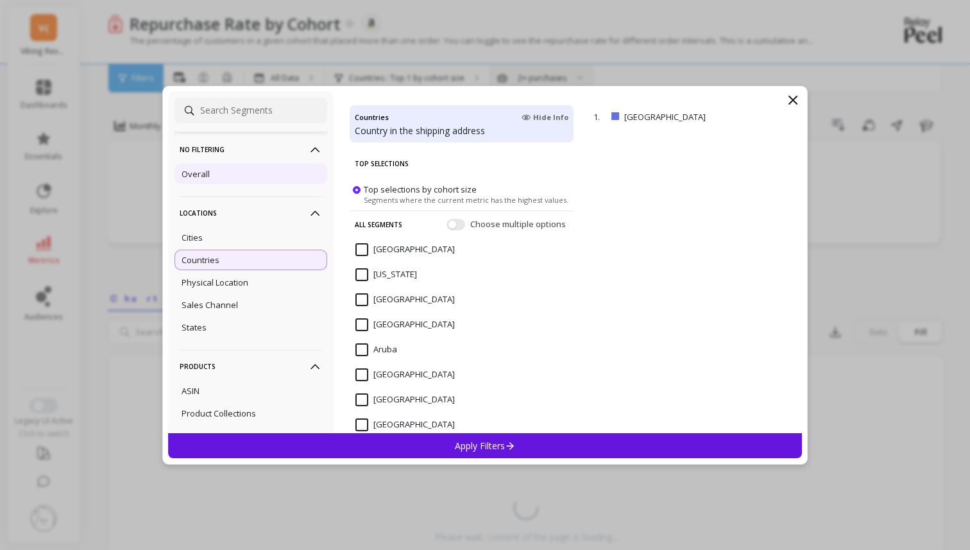
click at [255, 170] on div "Overall" at bounding box center [250, 174] width 153 height 21
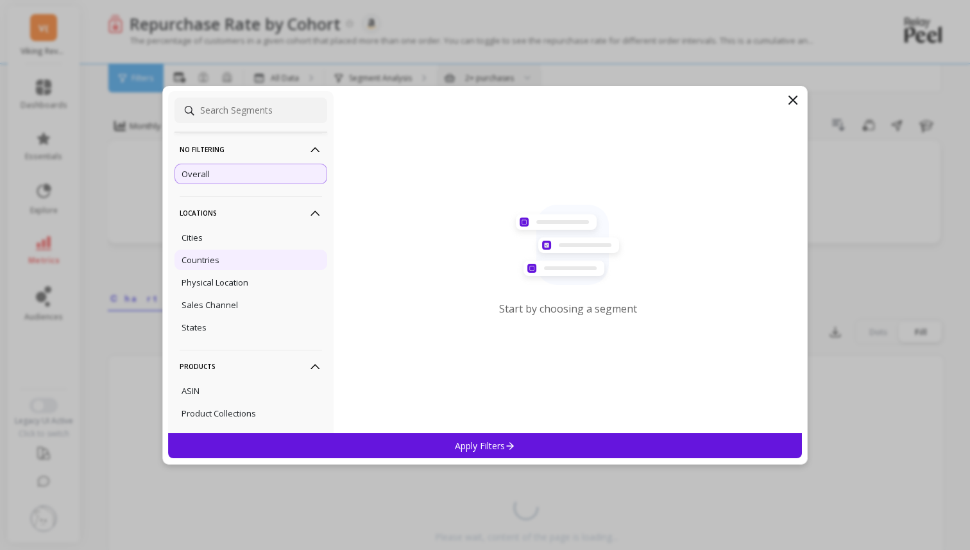
click at [258, 270] on div "Countries" at bounding box center [250, 259] width 153 height 21
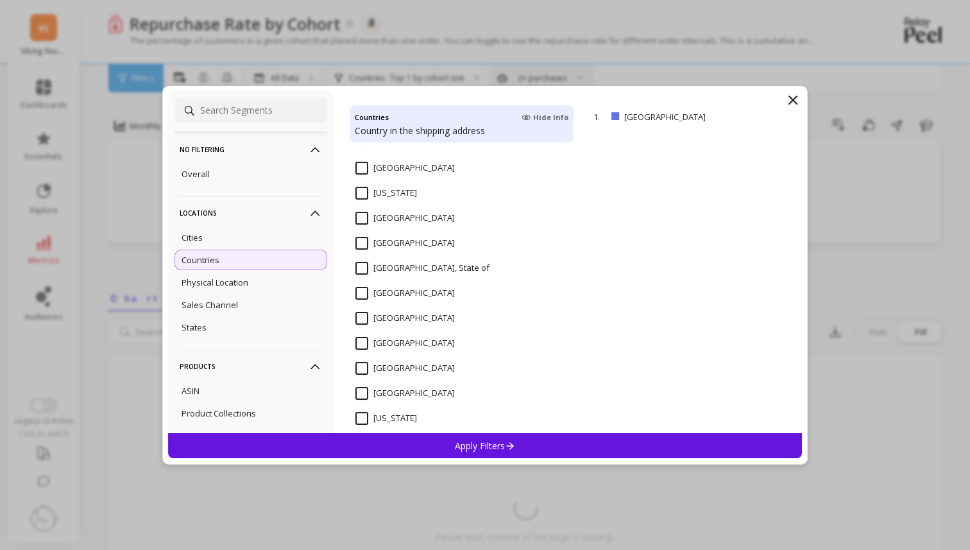
scroll to position [2016, 0]
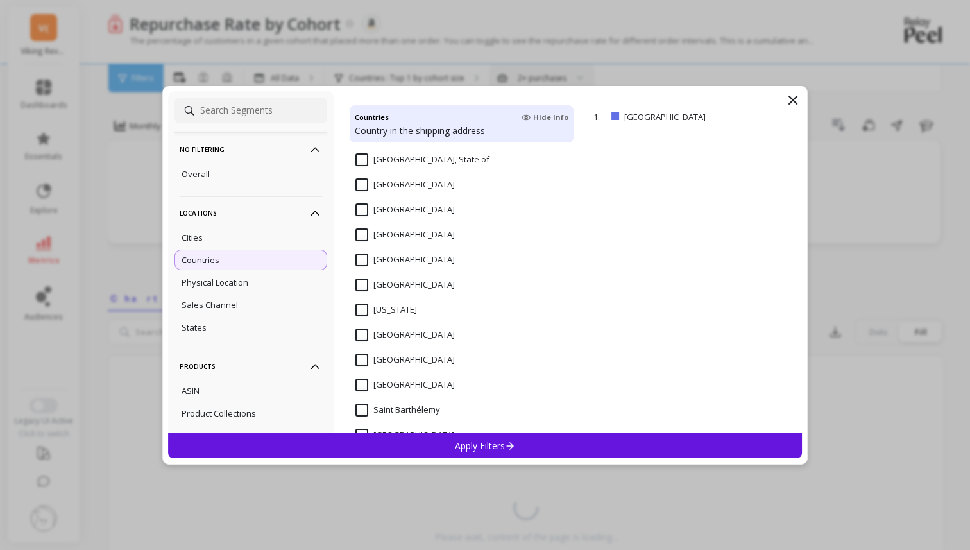
click at [404, 439] on div "Apply Filters" at bounding box center [485, 445] width 634 height 25
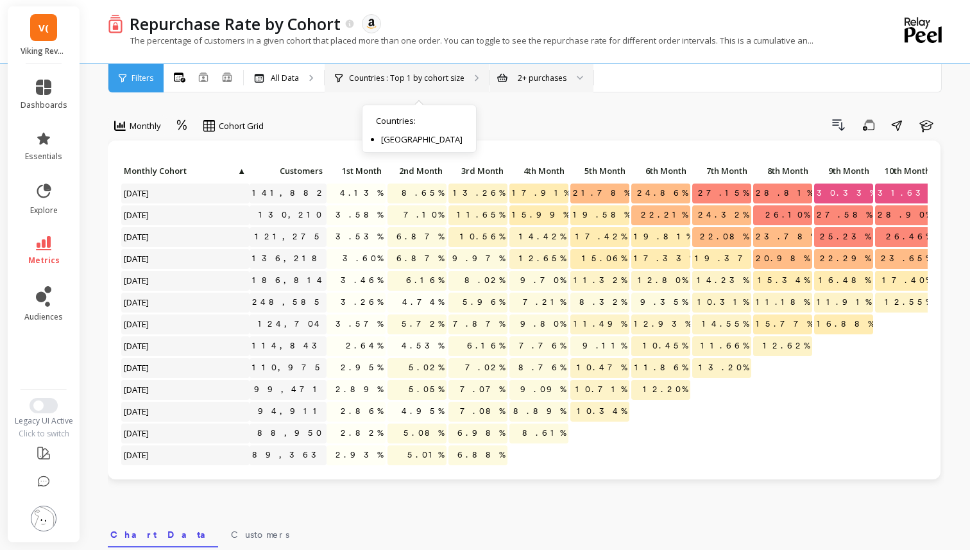
click at [439, 85] on div "Countries : Top 1 by cohort size Countries : United States" at bounding box center [407, 78] width 165 height 28
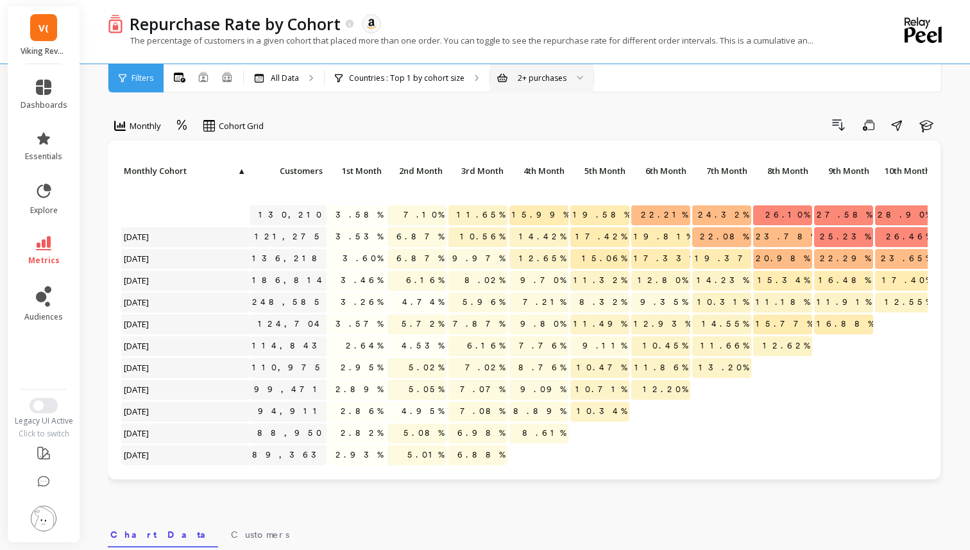
scroll to position [66, 0]
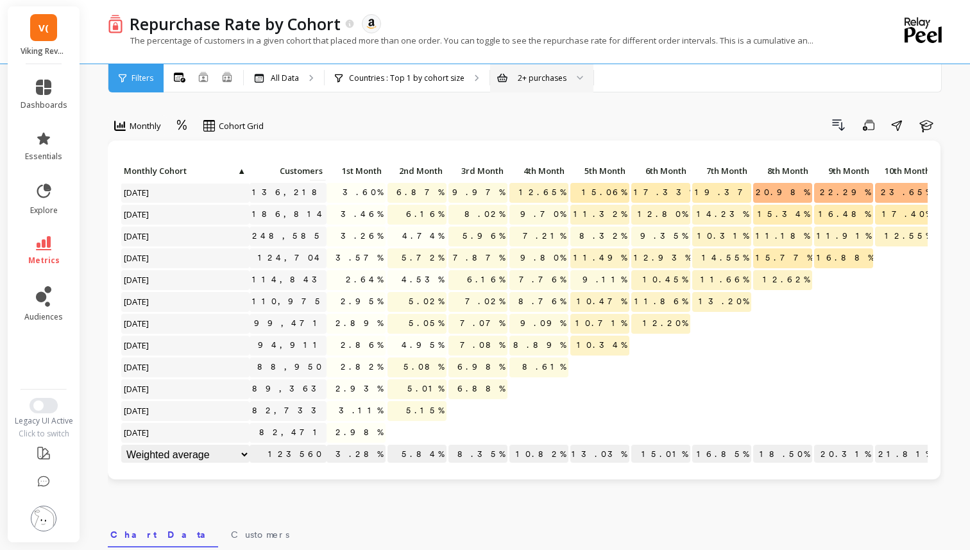
click at [39, 32] on span "V(" at bounding box center [43, 28] width 10 height 15
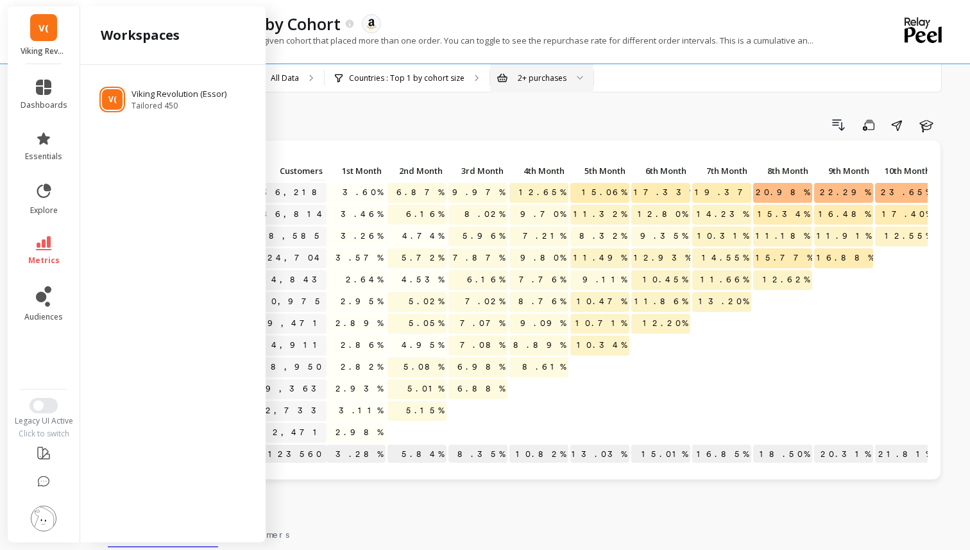
click at [547, 61] on div "Repurchase Rate by Cohort The data you are viewing comes from: Amazon Seller Ce…" at bounding box center [473, 31] width 731 height 63
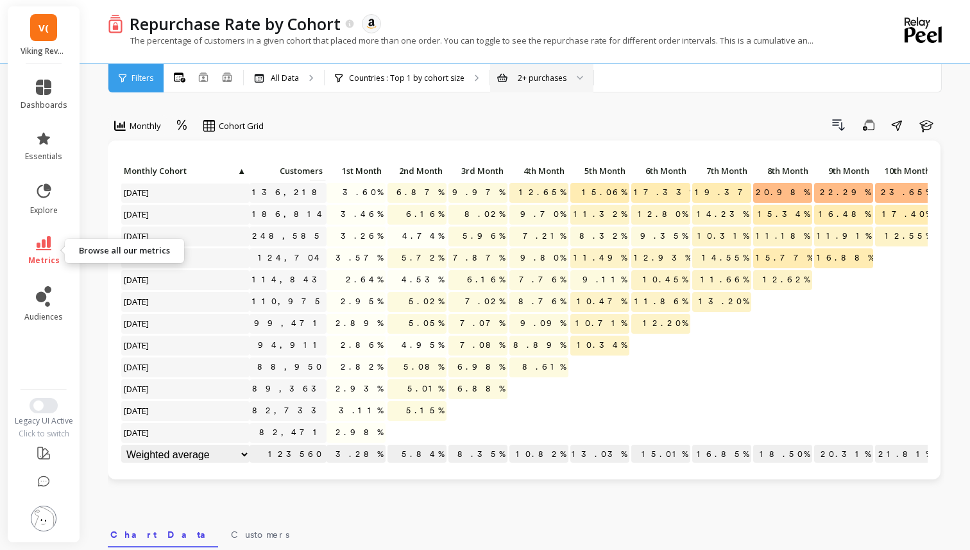
click at [33, 260] on span "metrics" at bounding box center [43, 260] width 31 height 10
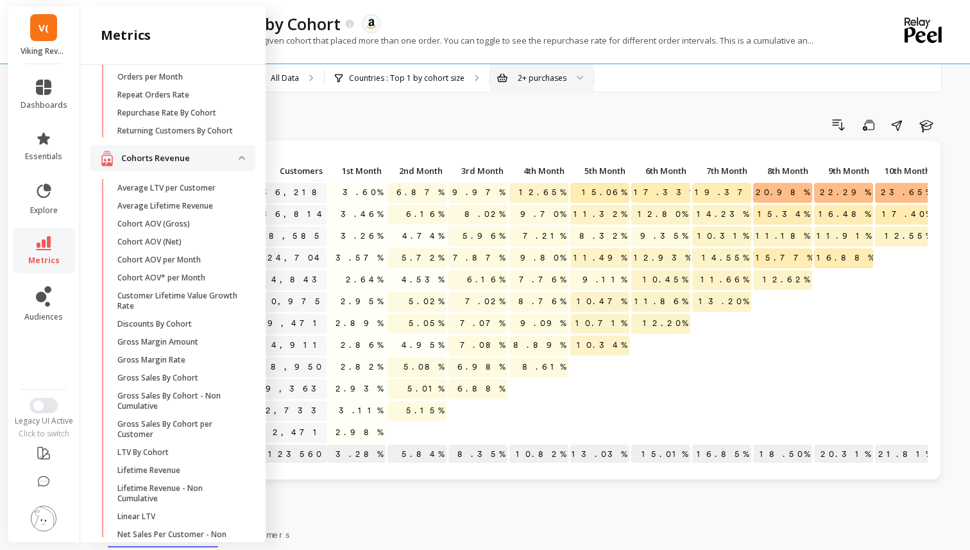
scroll to position [0, 0]
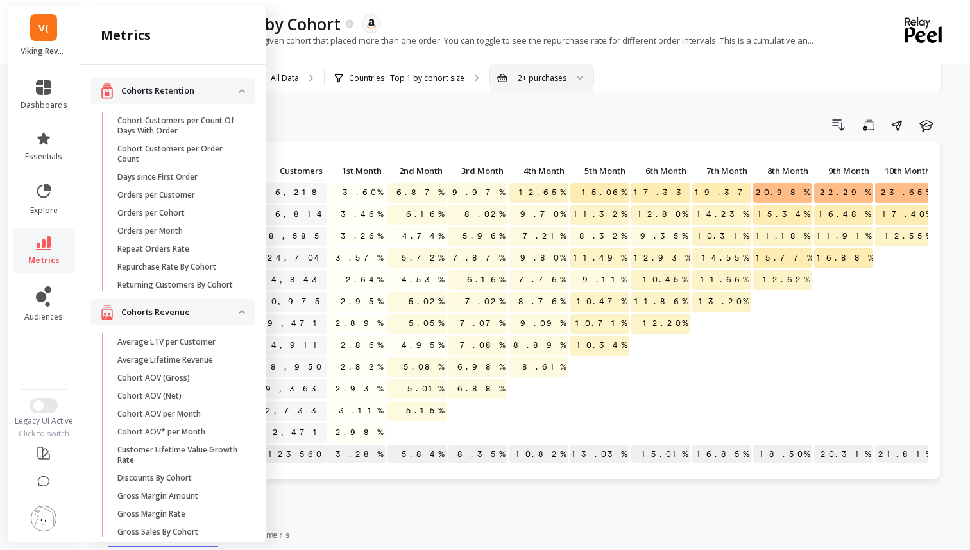
click at [240, 304] on revenue "Cohorts Revenue" at bounding box center [172, 312] width 165 height 26
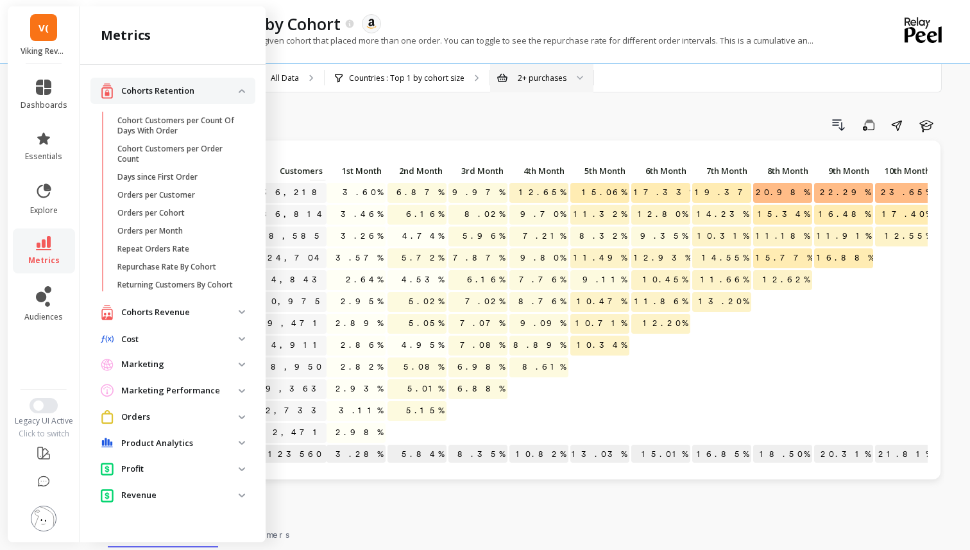
click at [240, 85] on retention "Cohorts Retention" at bounding box center [172, 91] width 165 height 26
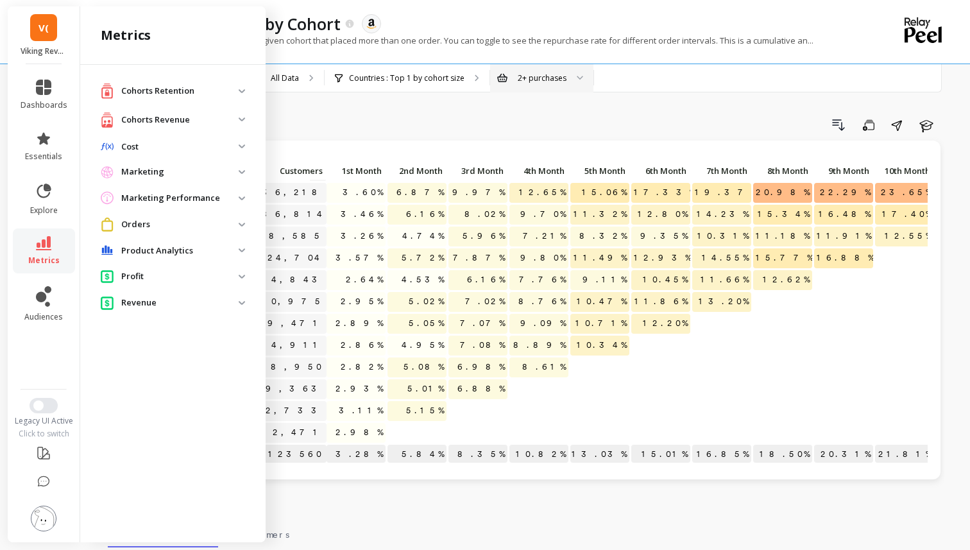
click at [240, 219] on span "Orders" at bounding box center [172, 224] width 165 height 24
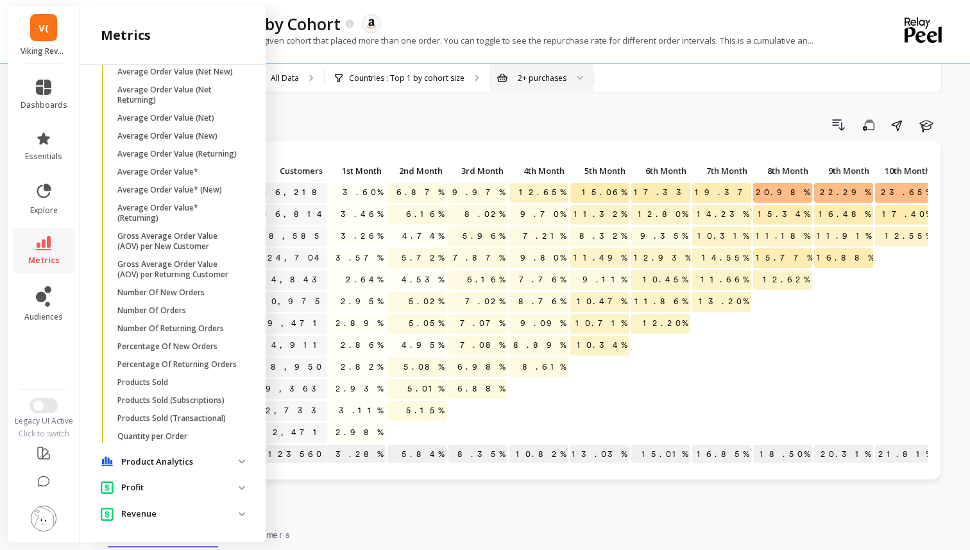
scroll to position [219, 0]
click at [206, 359] on p "Percentage Of Returning Orders" at bounding box center [176, 363] width 119 height 10
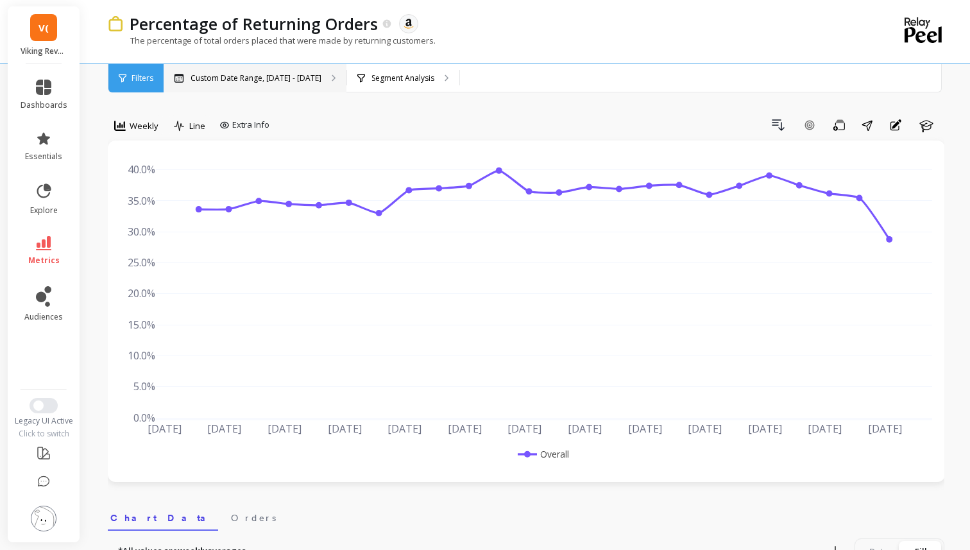
click at [284, 75] on p "Custom Date Range, May 1 - Oct 9" at bounding box center [255, 78] width 131 height 10
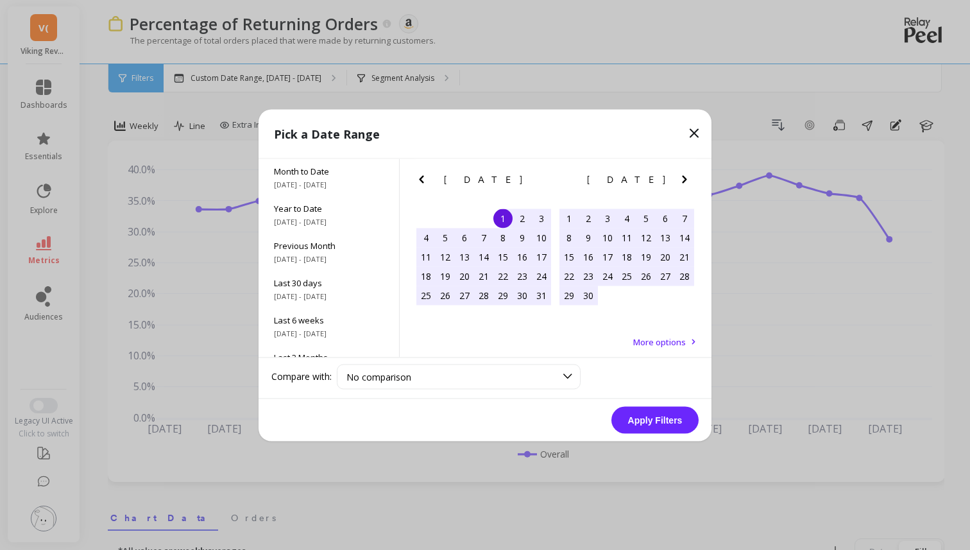
click at [476, 174] on span "[DATE]" at bounding box center [484, 179] width 80 height 10
click at [421, 179] on icon "Previous Month" at bounding box center [421, 179] width 4 height 8
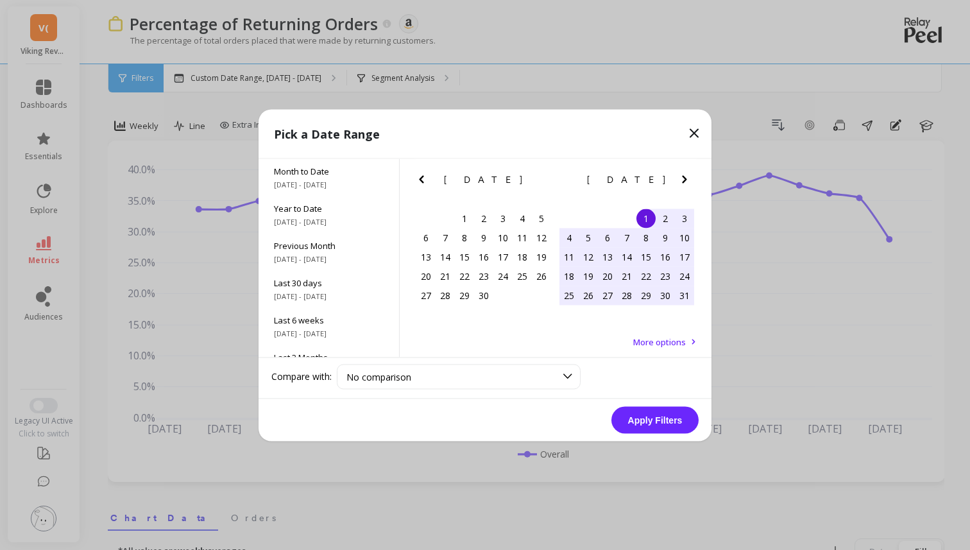
click at [421, 179] on icon "Previous Month" at bounding box center [421, 179] width 4 height 8
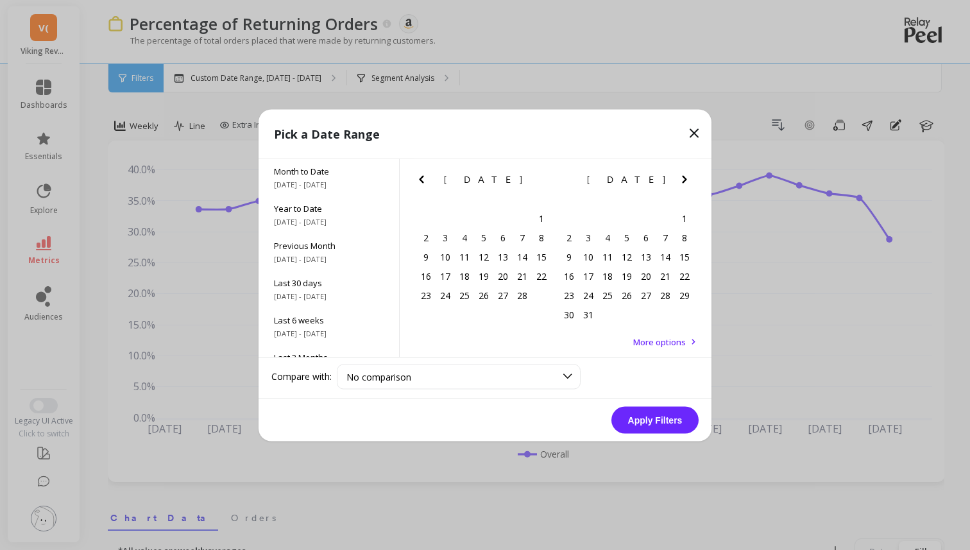
click at [421, 179] on icon "Previous Month" at bounding box center [421, 179] width 4 height 8
click at [693, 183] on button "Next Month" at bounding box center [687, 181] width 21 height 21
click at [686, 179] on icon "Next Month" at bounding box center [684, 179] width 4 height 8
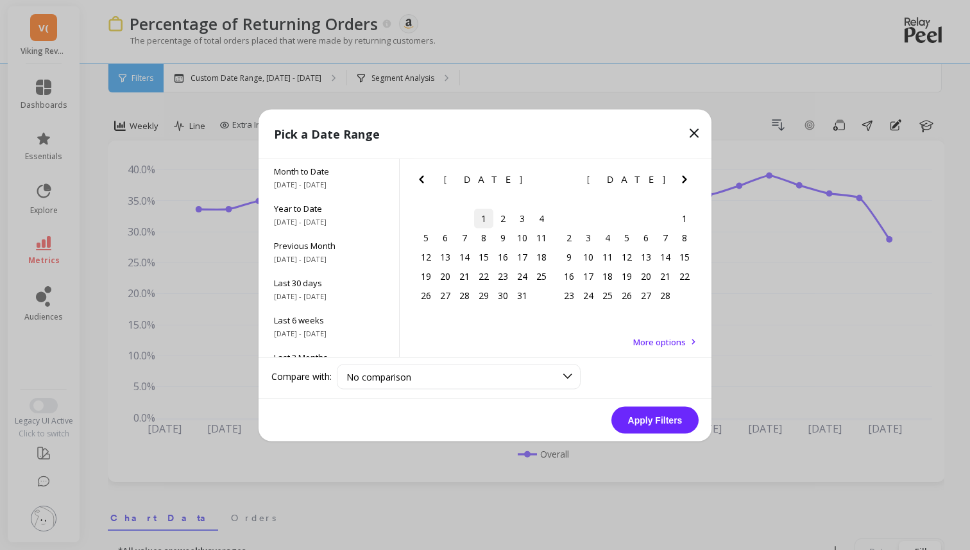
click at [480, 212] on div "1" at bounding box center [483, 217] width 19 height 19
click at [689, 184] on icon "Next Month" at bounding box center [684, 178] width 15 height 15
click at [689, 183] on icon "Next Month" at bounding box center [684, 178] width 15 height 15
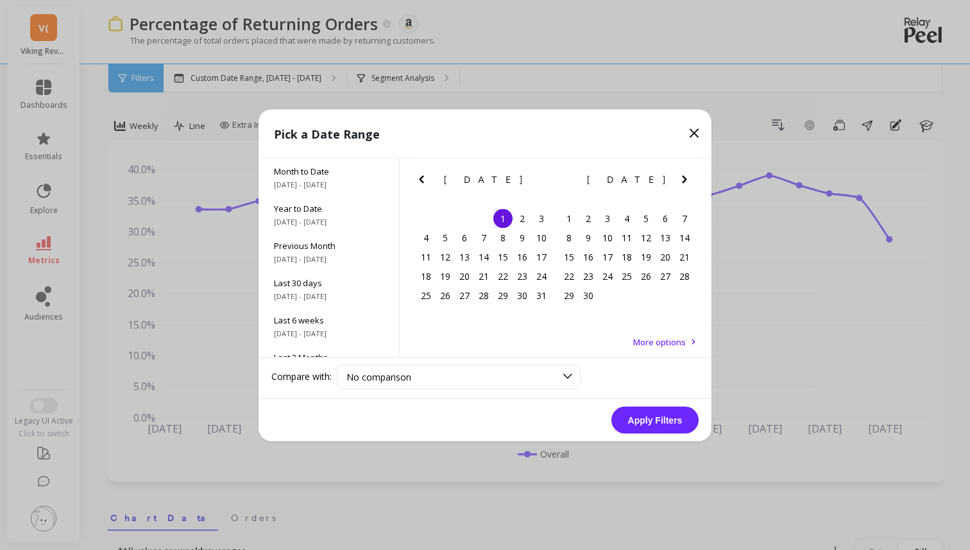
click at [689, 183] on icon "Next Month" at bounding box center [684, 178] width 15 height 15
click at [687, 181] on icon "Next Month" at bounding box center [684, 178] width 15 height 15
click at [691, 178] on icon "Next Month" at bounding box center [684, 178] width 15 height 15
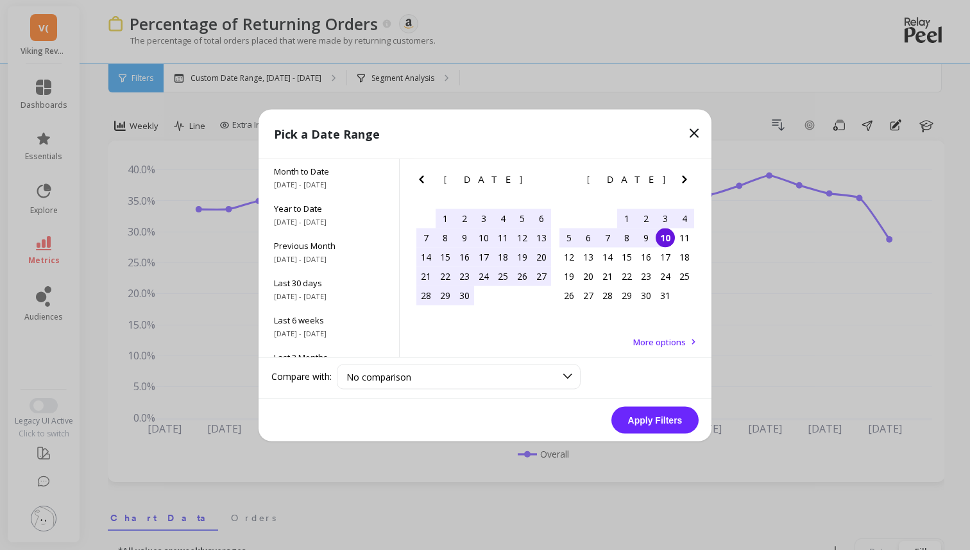
click at [662, 236] on div "10" at bounding box center [664, 237] width 19 height 19
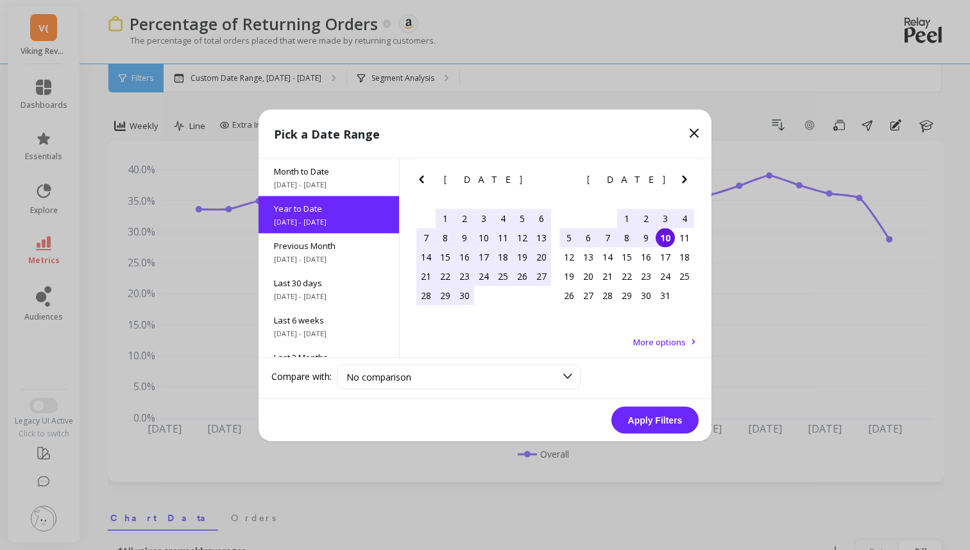
click at [662, 421] on button "Apply Filters" at bounding box center [654, 419] width 87 height 27
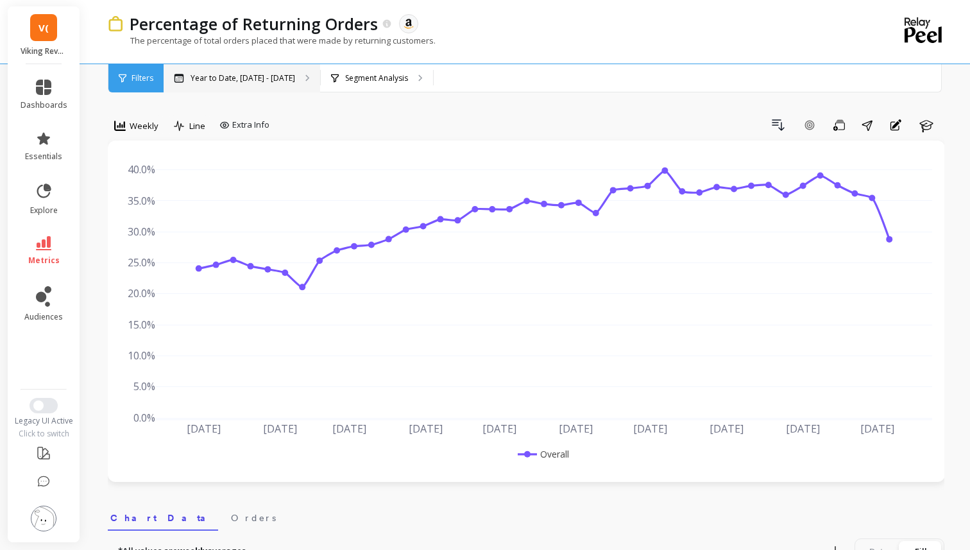
click at [260, 84] on div "Year to Date, Jan 1 - Oct 10" at bounding box center [242, 78] width 156 height 28
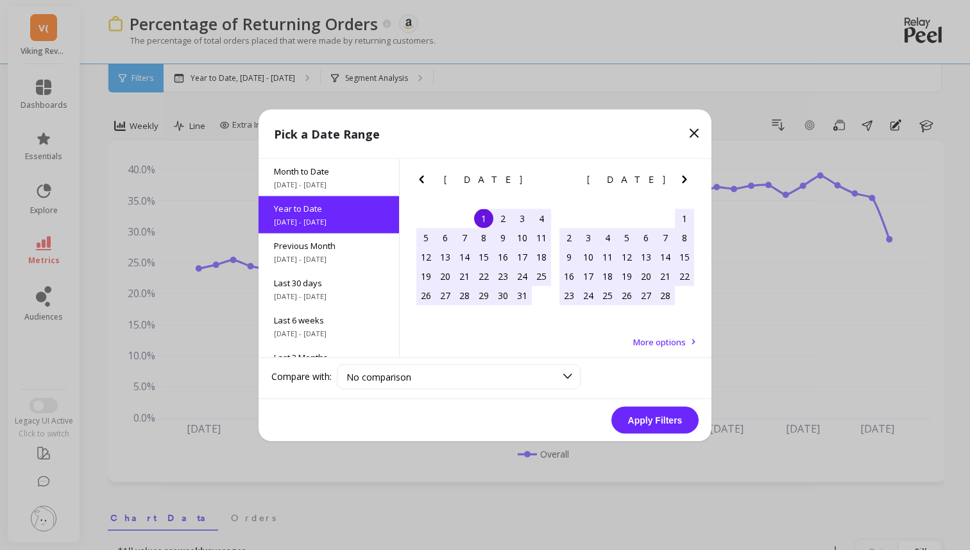
click at [432, 176] on button "Previous Month" at bounding box center [424, 181] width 21 height 21
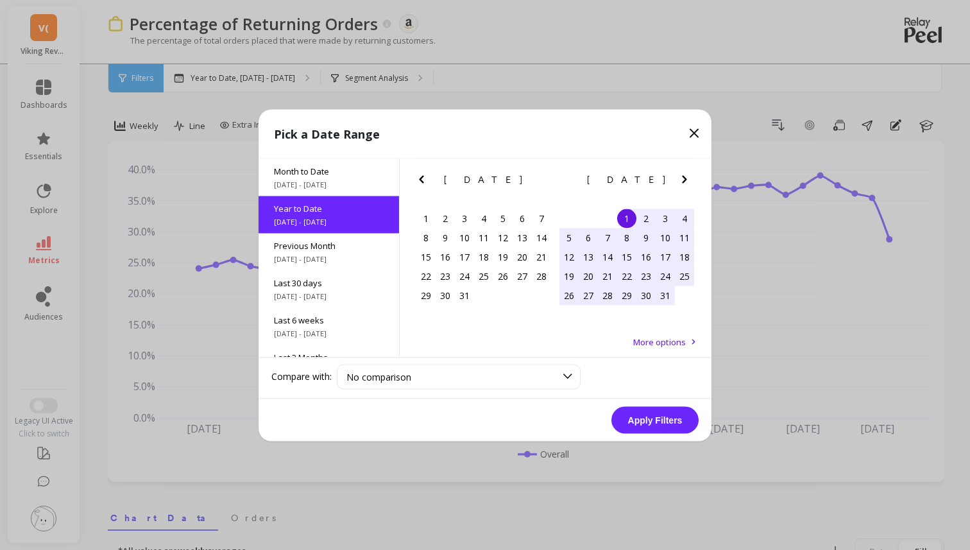
click at [432, 176] on button "Previous Month" at bounding box center [424, 181] width 21 height 21
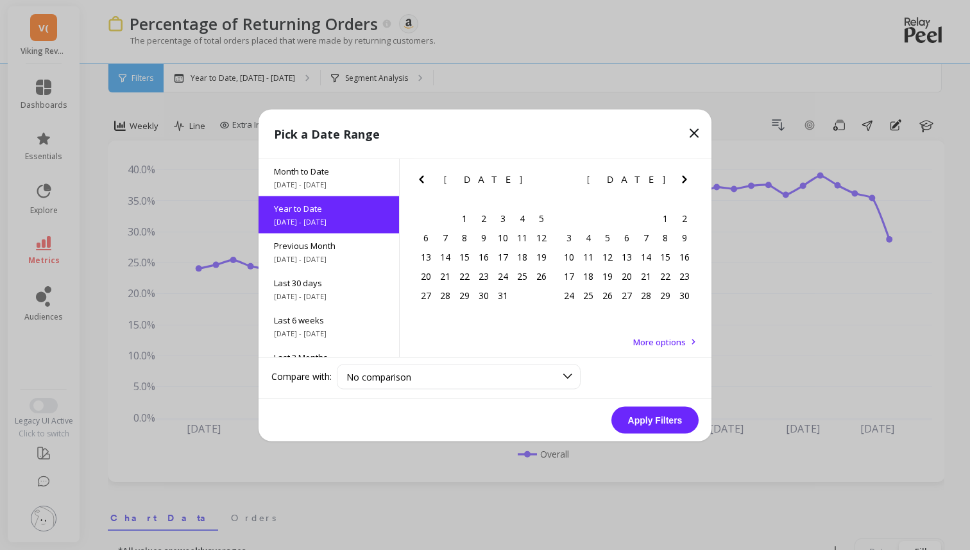
click at [432, 176] on button "Previous Month" at bounding box center [424, 181] width 21 height 21
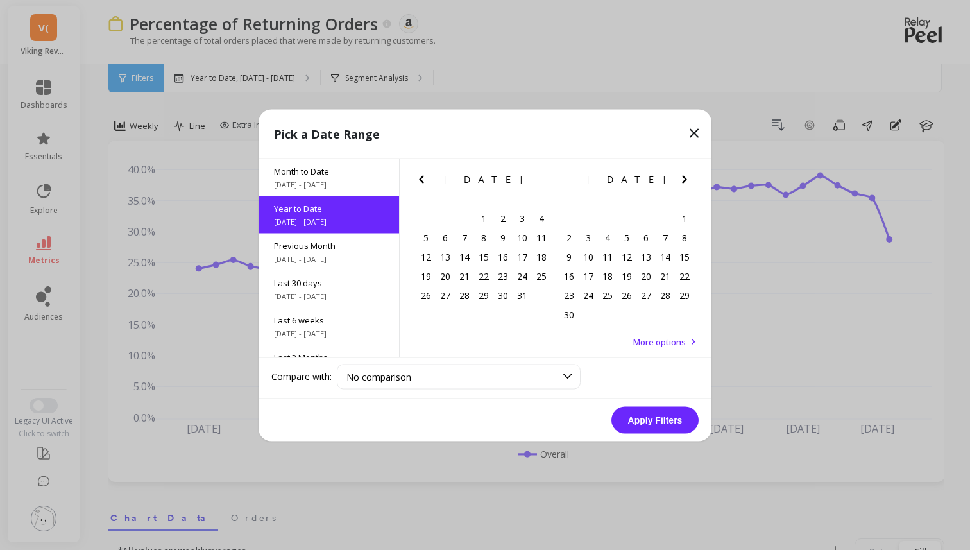
click at [432, 176] on button "Previous Month" at bounding box center [424, 181] width 21 height 21
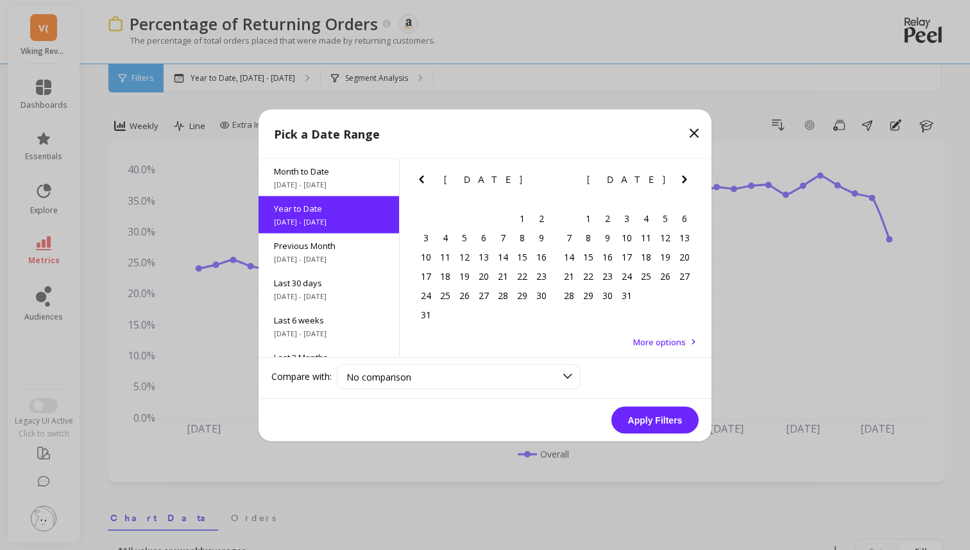
click at [677, 178] on icon "Next Month" at bounding box center [684, 178] width 15 height 15
click at [443, 218] on div "1" at bounding box center [444, 217] width 19 height 19
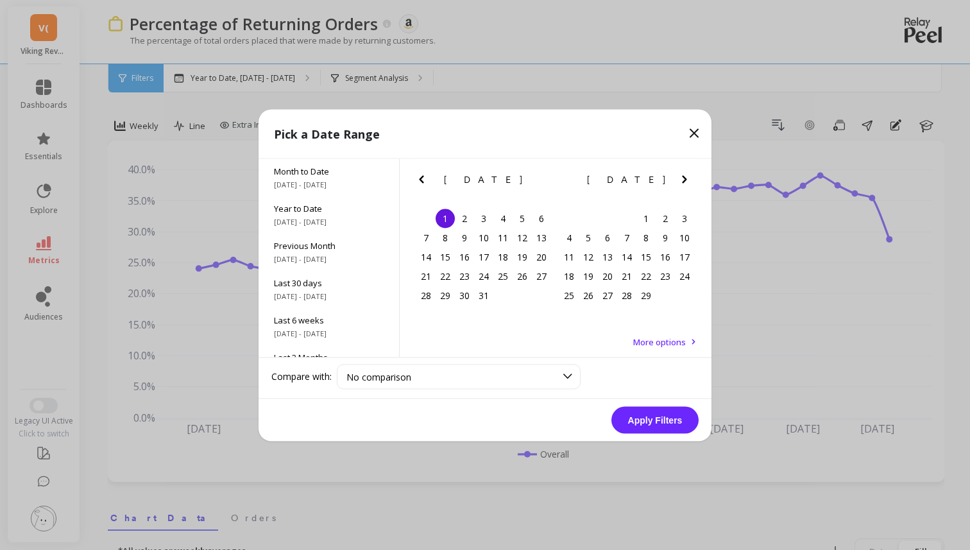
click at [681, 176] on icon "Next Month" at bounding box center [684, 178] width 15 height 15
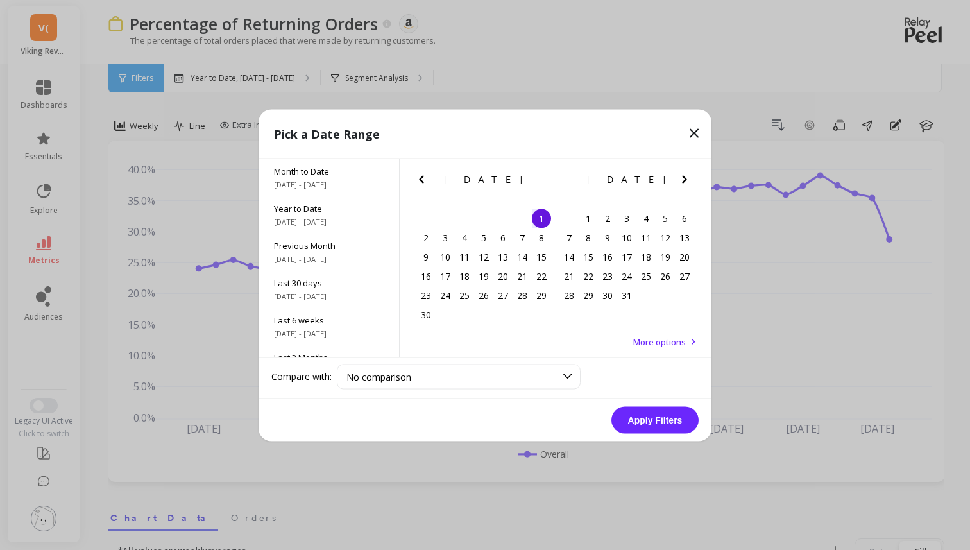
click at [681, 176] on icon "Next Month" at bounding box center [684, 178] width 15 height 15
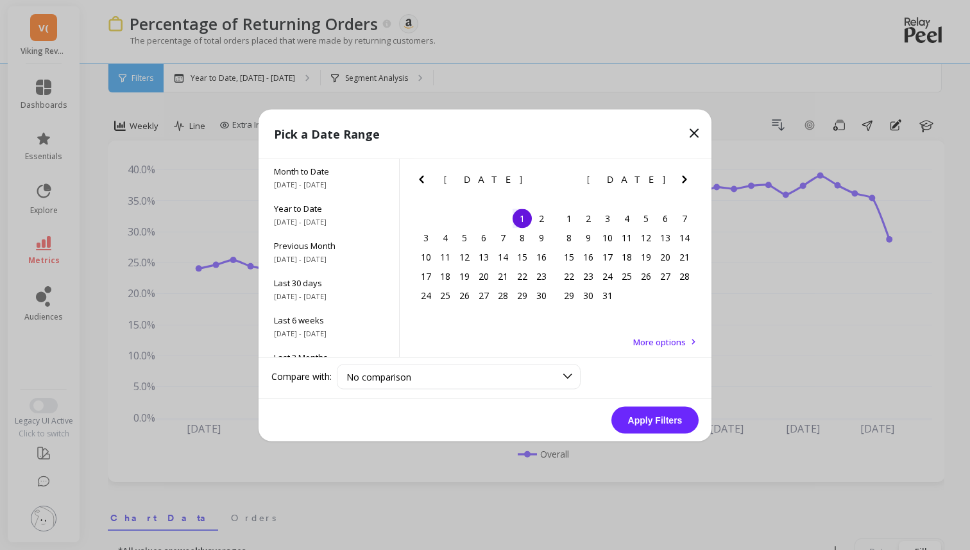
click at [681, 176] on icon "Next Month" at bounding box center [684, 178] width 15 height 15
click at [682, 176] on icon "Next Month" at bounding box center [684, 179] width 4 height 8
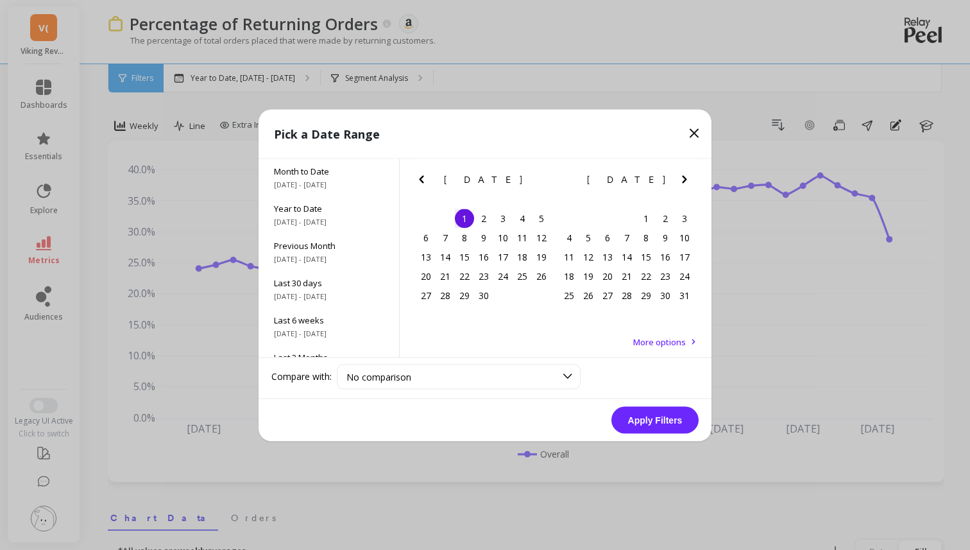
click at [682, 176] on icon "Next Month" at bounding box center [684, 179] width 4 height 8
click at [678, 178] on icon "Next Month" at bounding box center [684, 178] width 15 height 15
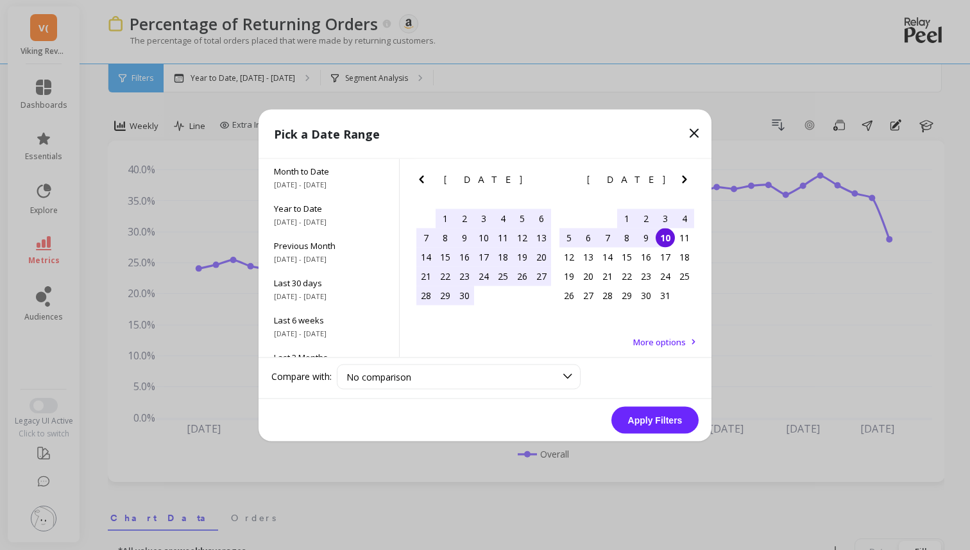
click at [671, 236] on div "10" at bounding box center [664, 237] width 19 height 19
click at [682, 421] on button "Apply Filters" at bounding box center [654, 419] width 87 height 27
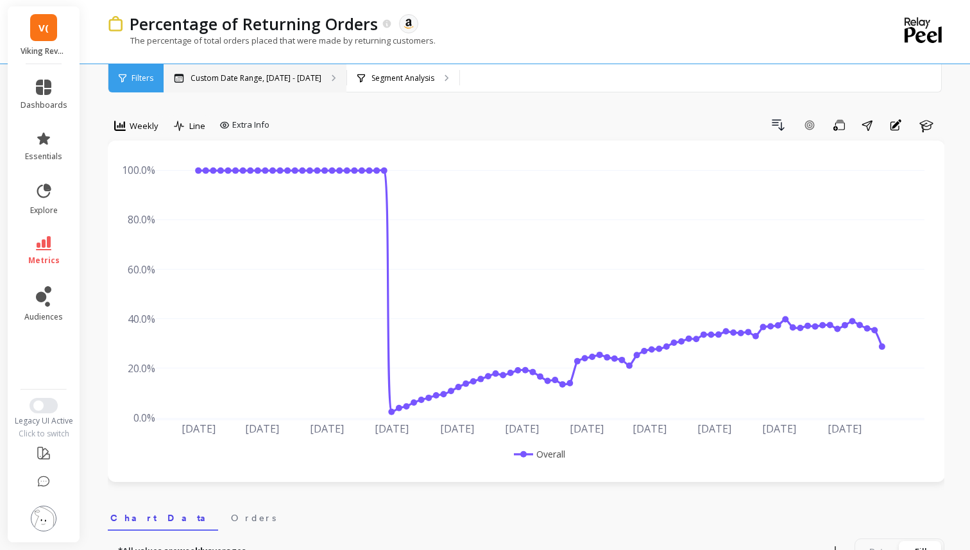
click at [283, 80] on p "Custom Date Range, Jan 1, 2024 - Oct 10, 2025" at bounding box center [255, 78] width 131 height 10
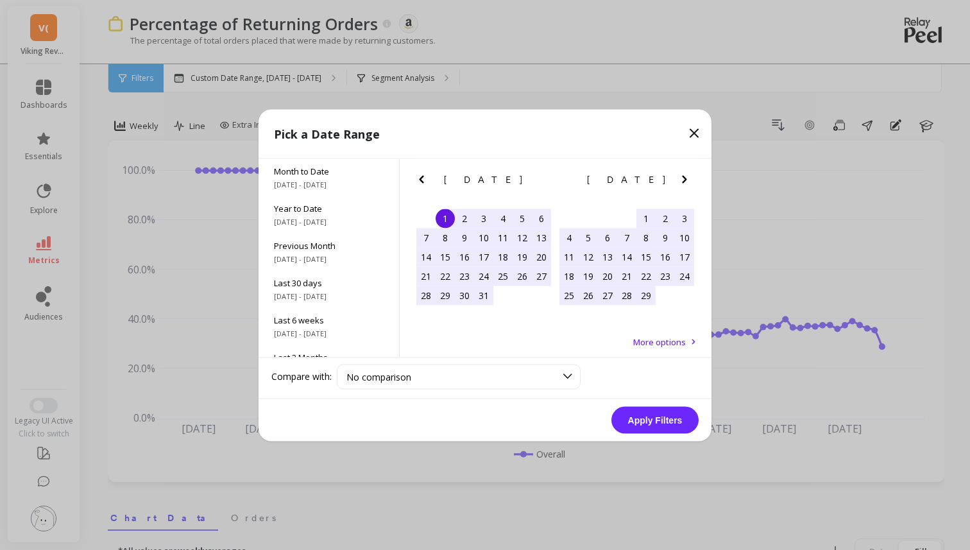
click at [442, 220] on div "1" at bounding box center [444, 217] width 19 height 19
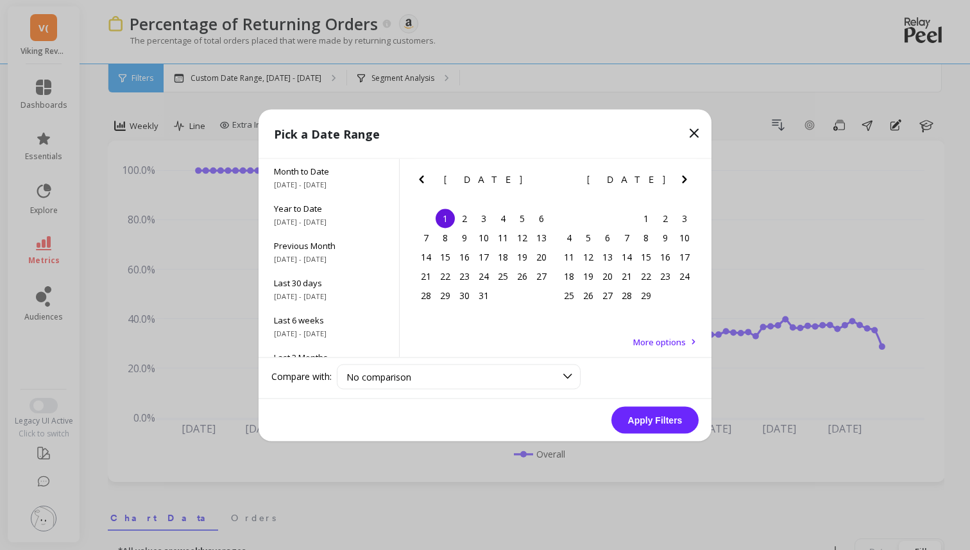
click at [452, 217] on div "1" at bounding box center [444, 217] width 19 height 19
click at [687, 182] on icon "Next Month" at bounding box center [684, 178] width 15 height 15
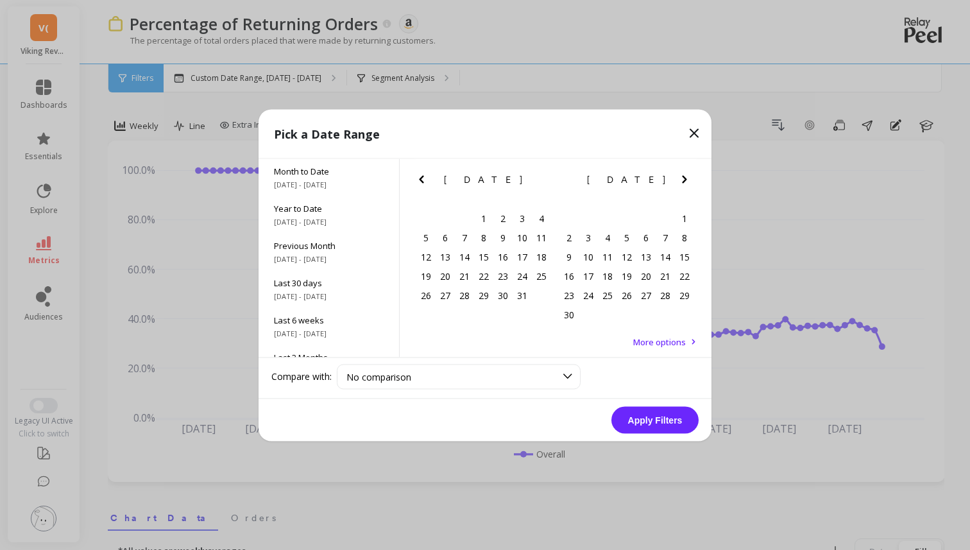
click at [687, 182] on icon "Next Month" at bounding box center [684, 178] width 15 height 15
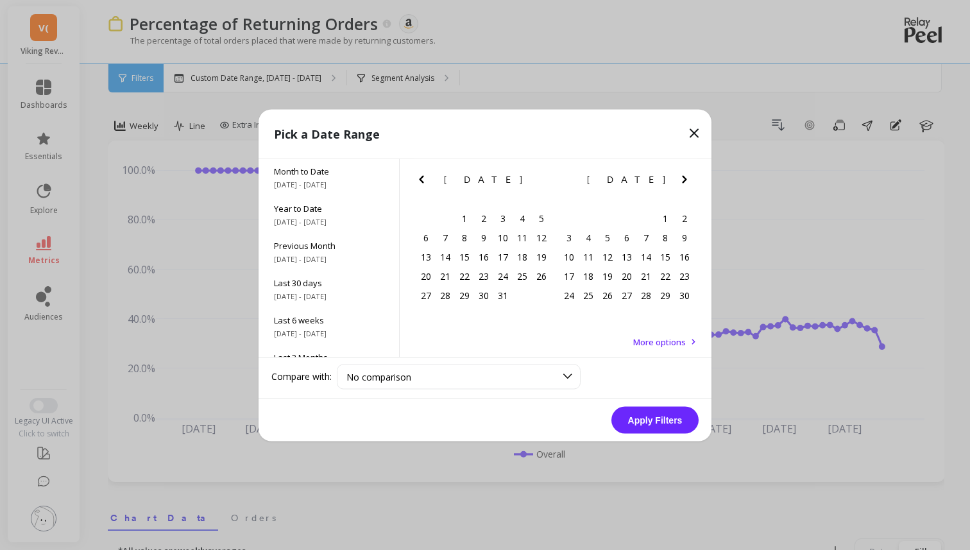
click at [687, 182] on icon "Next Month" at bounding box center [684, 178] width 15 height 15
click at [687, 183] on icon "Next Month" at bounding box center [684, 178] width 15 height 15
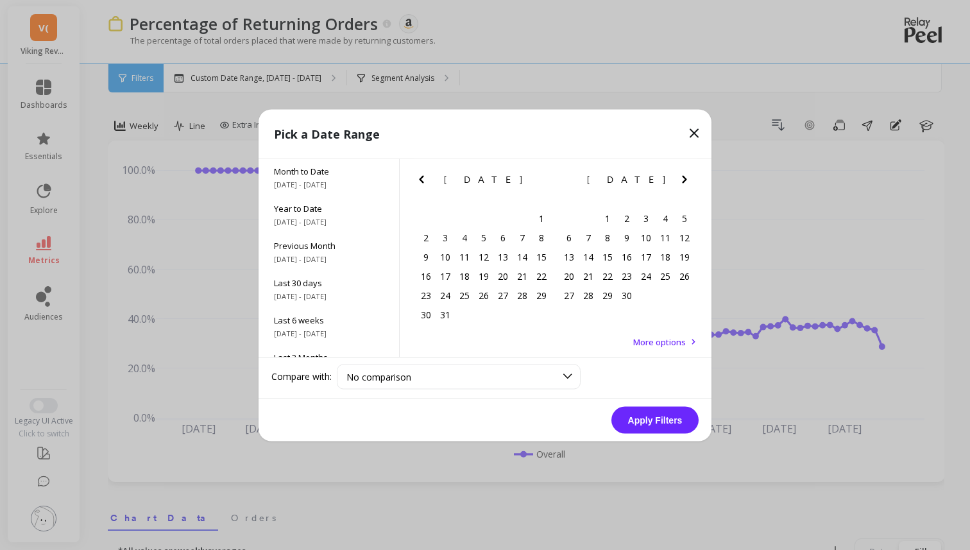
click at [687, 183] on icon "Next Month" at bounding box center [684, 178] width 15 height 15
click at [646, 296] on div "31" at bounding box center [645, 294] width 19 height 19
click at [425, 182] on icon "Previous Month" at bounding box center [421, 178] width 15 height 15
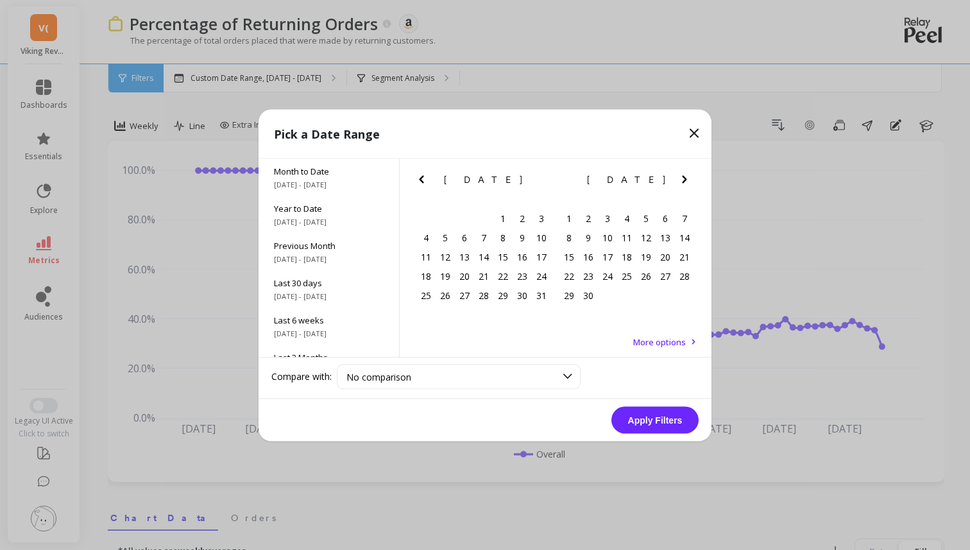
click at [425, 182] on icon "Previous Month" at bounding box center [421, 178] width 15 height 15
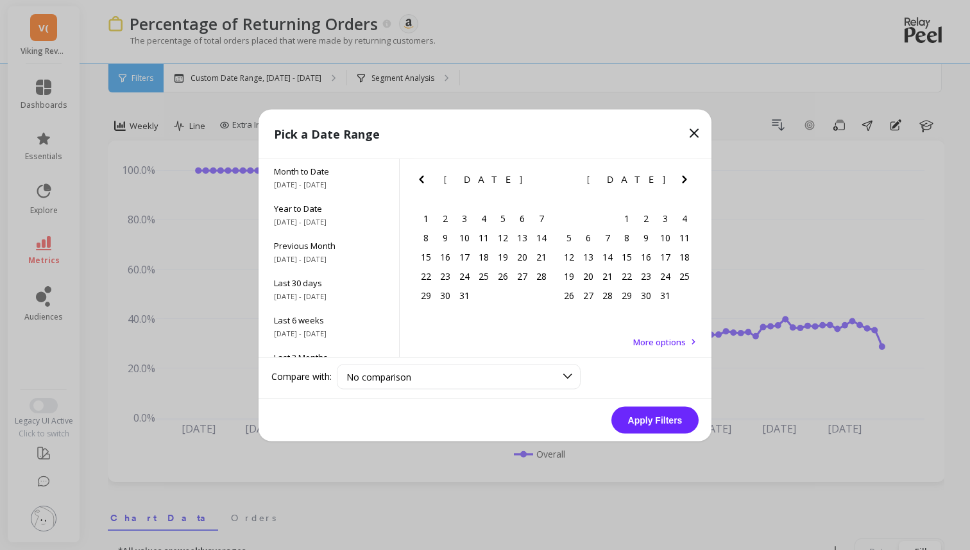
click at [425, 182] on icon "Previous Month" at bounding box center [421, 178] width 15 height 15
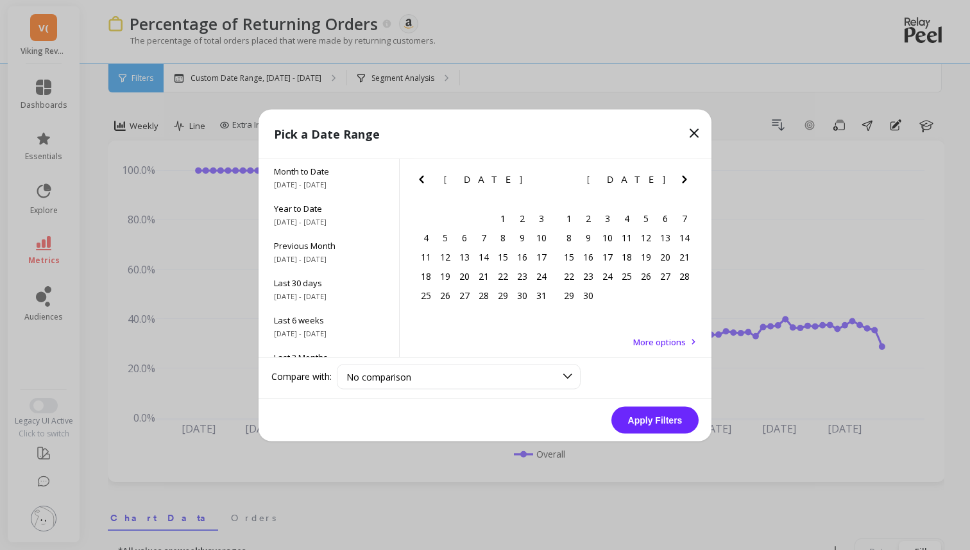
click at [425, 182] on icon "Previous Month" at bounding box center [421, 178] width 15 height 15
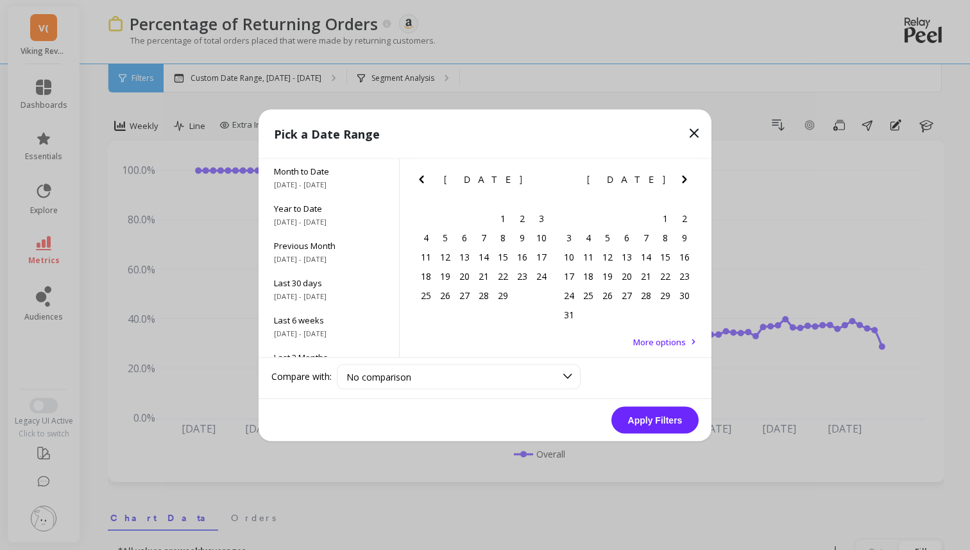
click at [425, 182] on icon "Previous Month" at bounding box center [421, 178] width 15 height 15
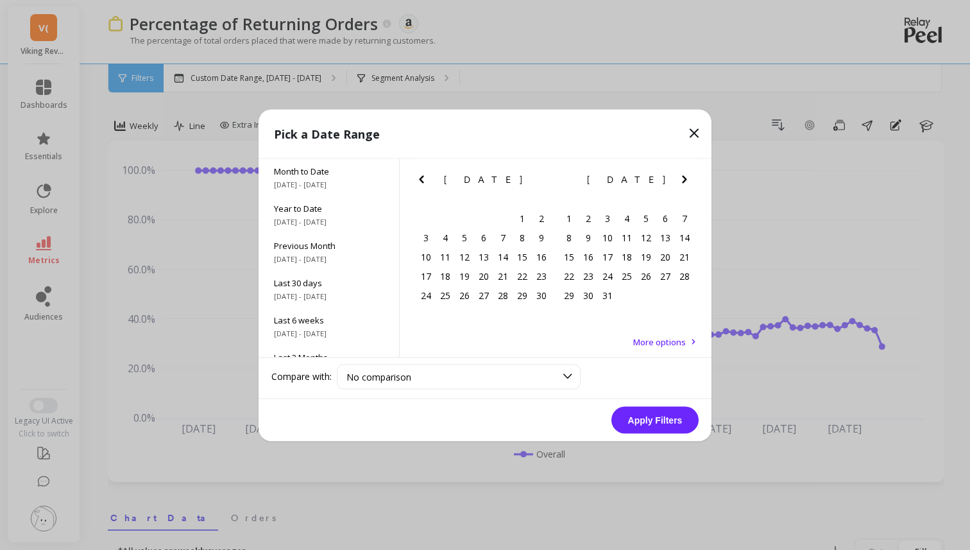
click at [425, 182] on icon "Previous Month" at bounding box center [421, 178] width 15 height 15
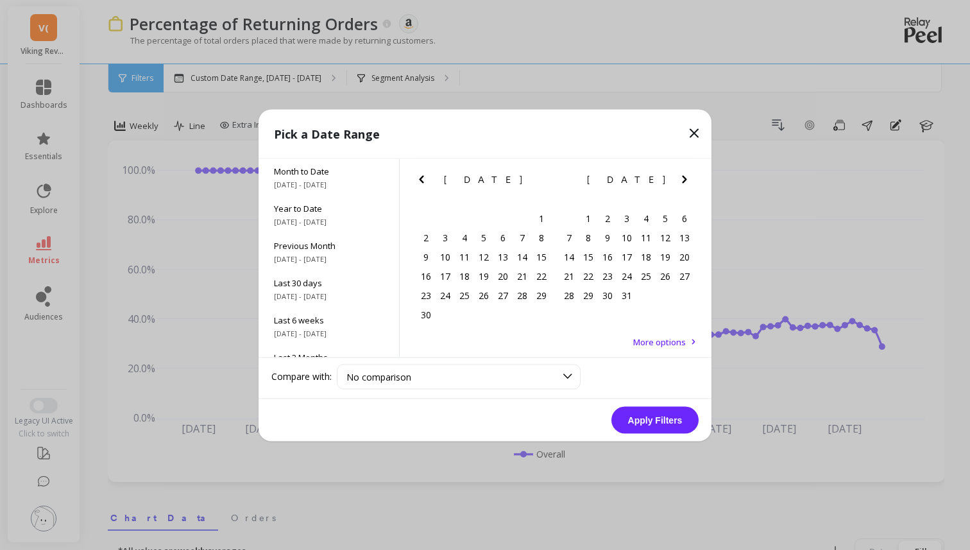
click at [425, 182] on icon "Previous Month" at bounding box center [421, 178] width 15 height 15
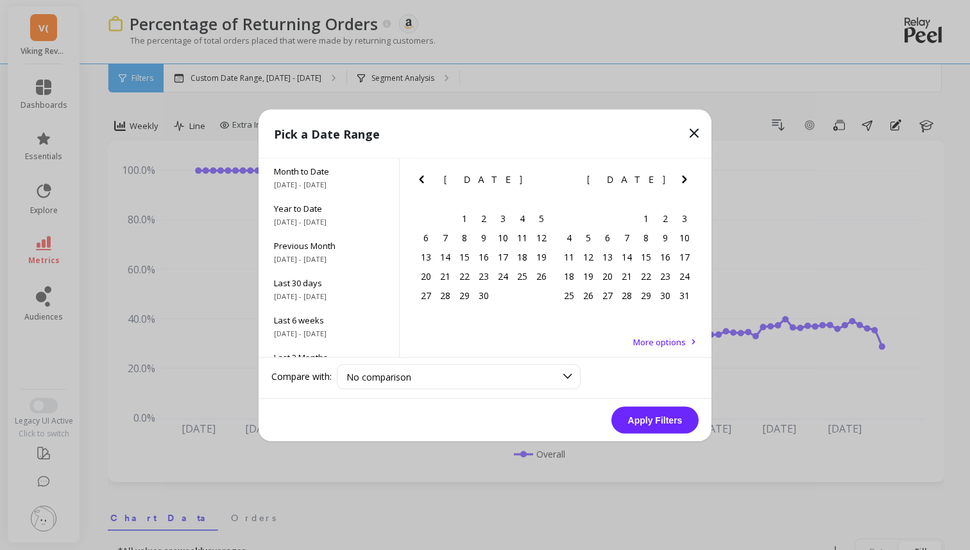
click at [425, 182] on icon "Previous Month" at bounding box center [421, 178] width 15 height 15
click at [679, 183] on icon "Next Month" at bounding box center [684, 178] width 15 height 15
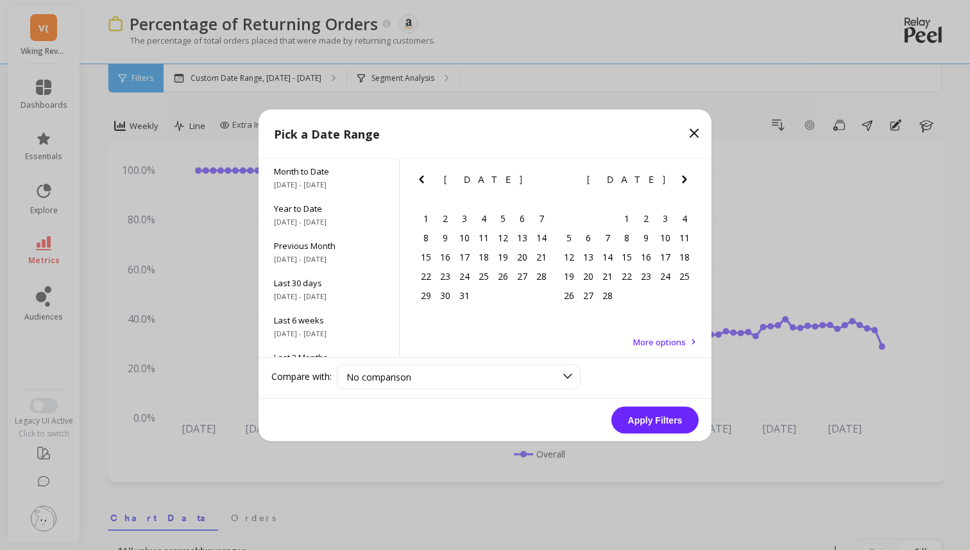
click at [679, 183] on icon "Next Month" at bounding box center [684, 178] width 15 height 15
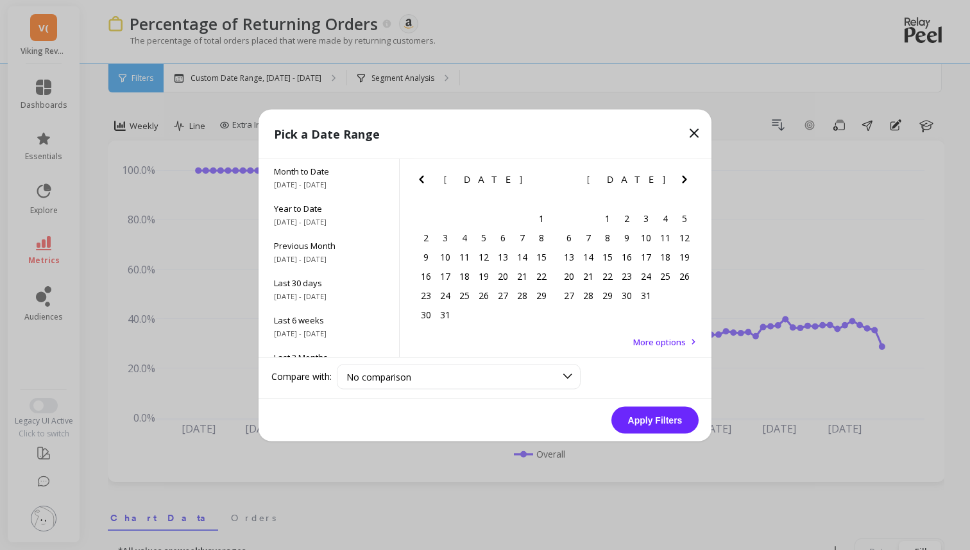
click at [679, 183] on icon "Next Month" at bounding box center [684, 178] width 15 height 15
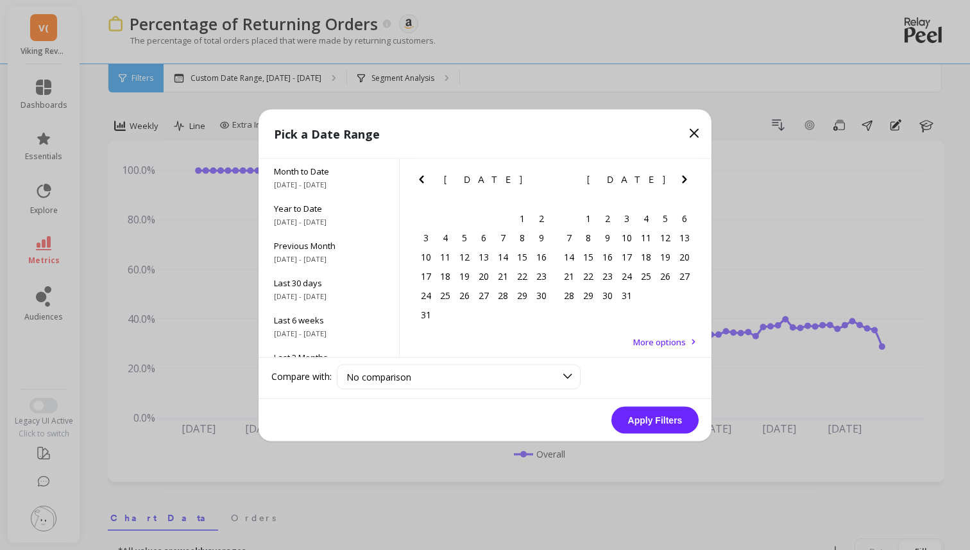
click at [679, 183] on icon "Next Month" at bounding box center [684, 178] width 15 height 15
click at [447, 217] on div "1" at bounding box center [444, 217] width 19 height 19
click at [682, 177] on icon "Next Month" at bounding box center [684, 178] width 15 height 15
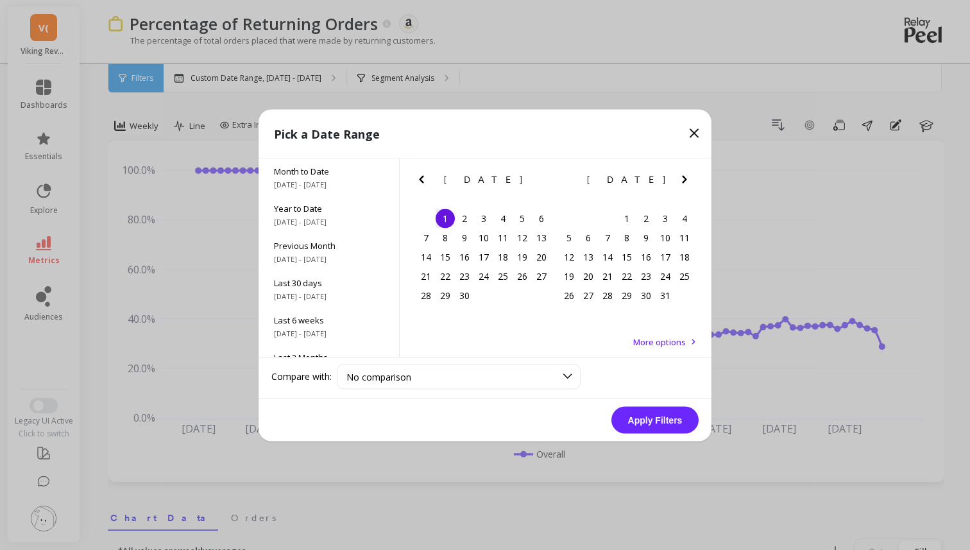
click at [682, 177] on icon "Next Month" at bounding box center [684, 178] width 15 height 15
click at [683, 180] on icon "Next Month" at bounding box center [684, 178] width 15 height 15
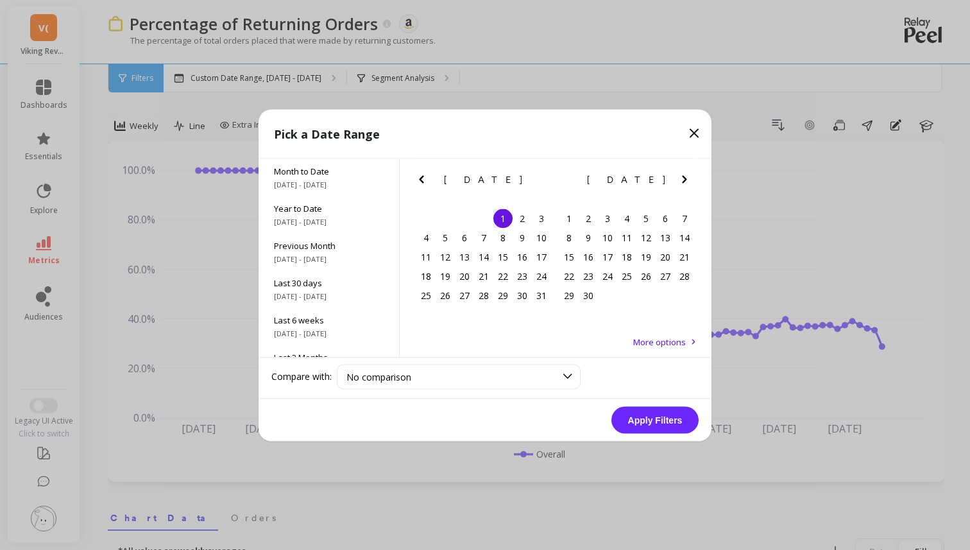
click at [683, 180] on icon "Next Month" at bounding box center [684, 178] width 15 height 15
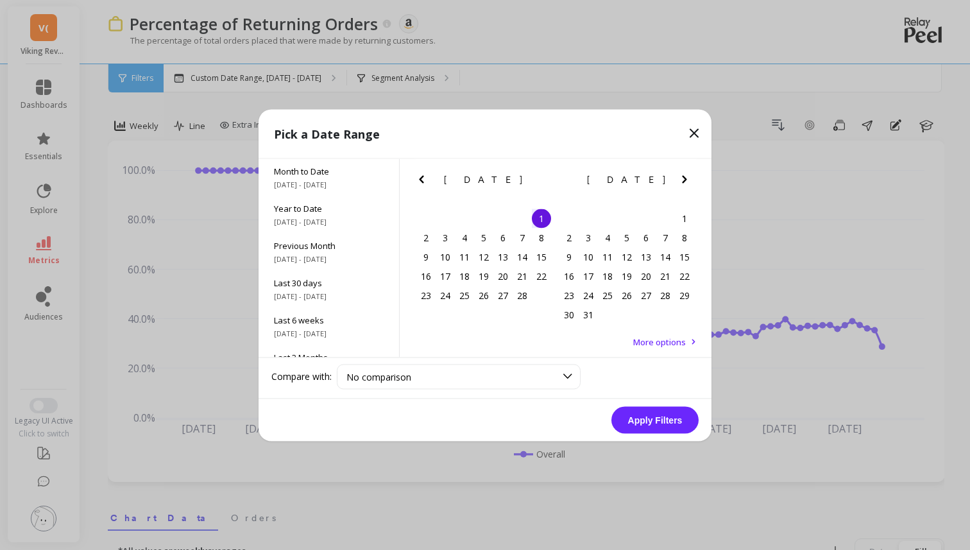
click at [683, 180] on icon "Next Month" at bounding box center [684, 178] width 15 height 15
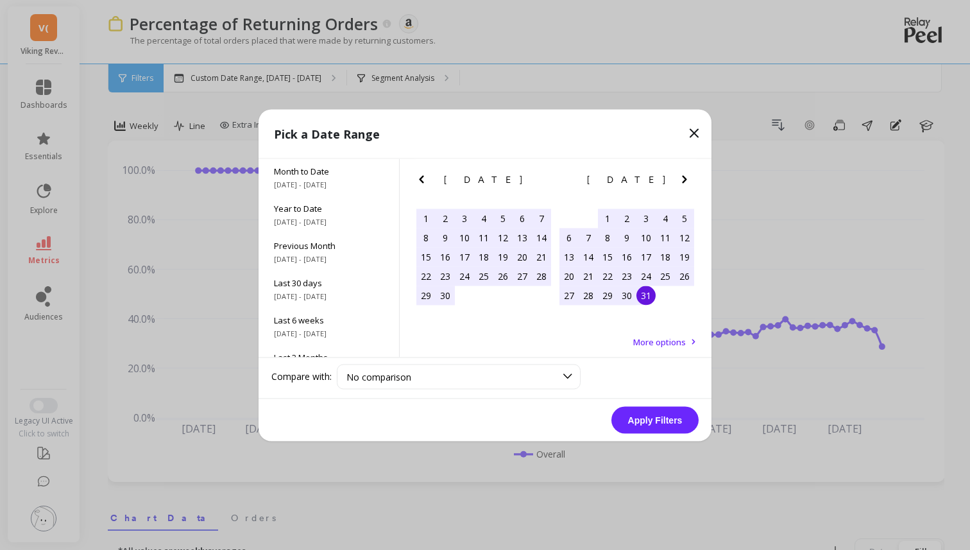
click at [646, 299] on div "31" at bounding box center [645, 294] width 19 height 19
click at [563, 378] on icon at bounding box center [568, 376] width 14 height 14
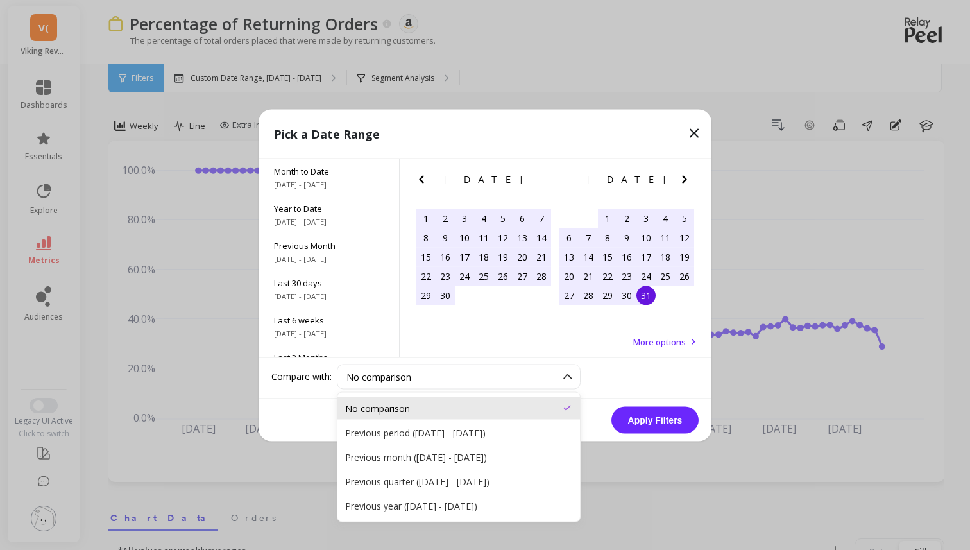
click at [621, 378] on div "No comparison" at bounding box center [518, 376] width 362 height 25
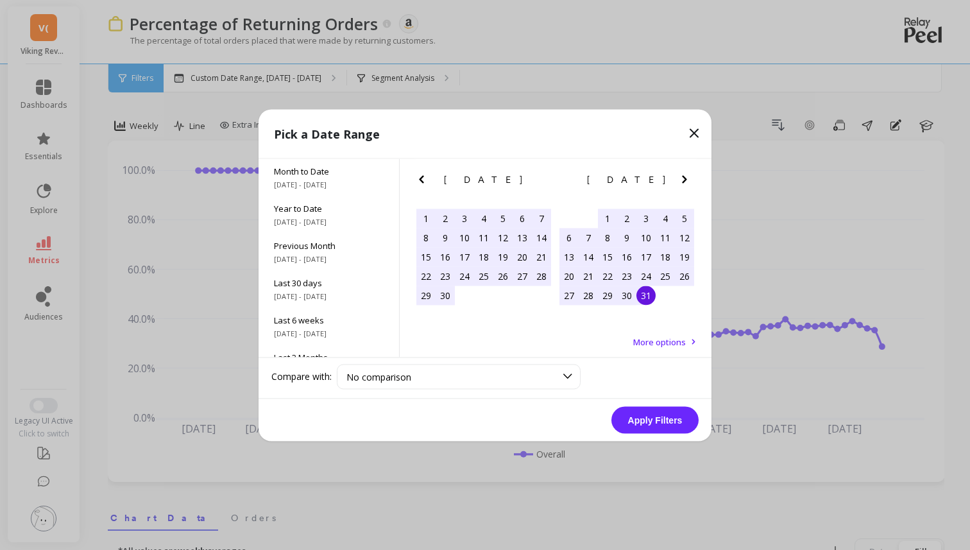
click at [657, 419] on button "Apply Filters" at bounding box center [654, 419] width 87 height 27
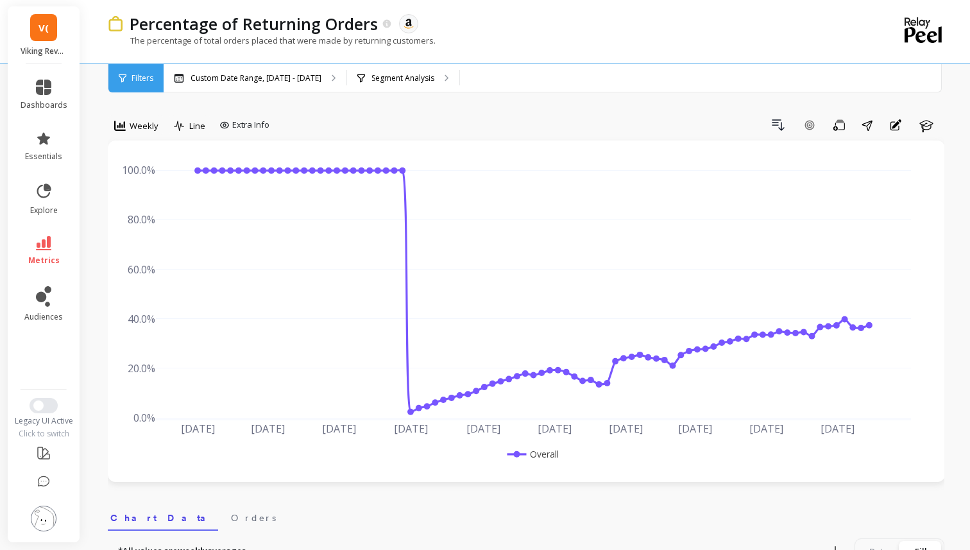
click at [131, 76] on span "Filters" at bounding box center [142, 78] width 22 height 10
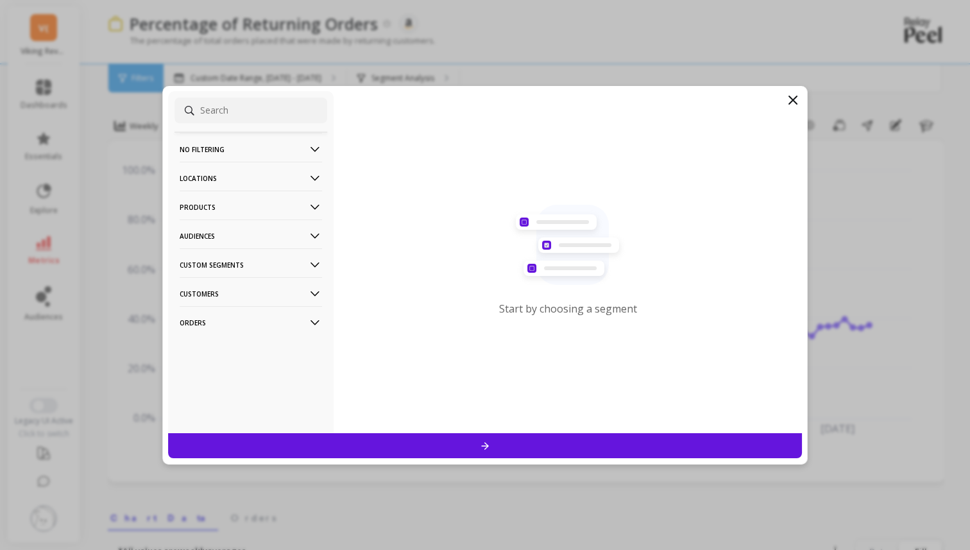
click at [205, 154] on p "No filtering" at bounding box center [251, 149] width 142 height 33
click at [212, 178] on div "Overall" at bounding box center [250, 174] width 153 height 21
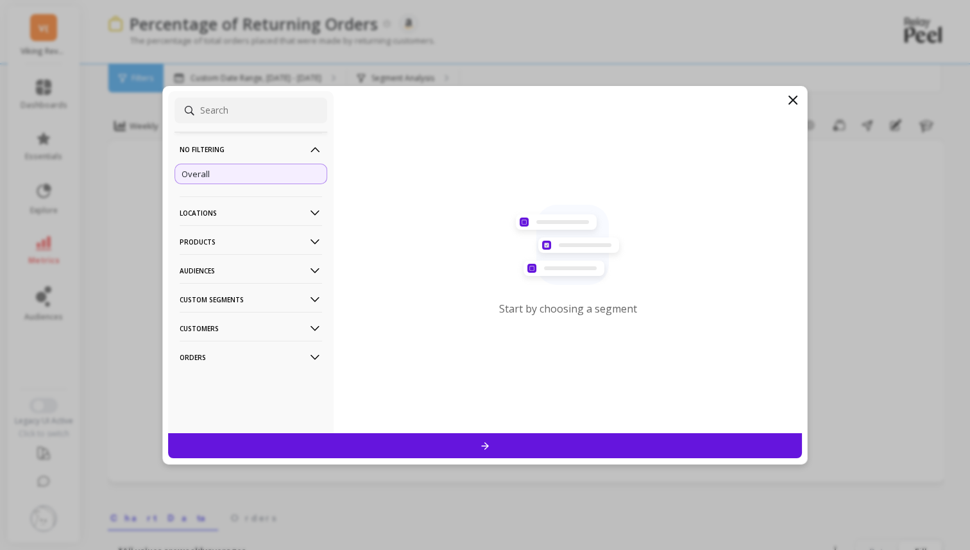
click at [381, 452] on div at bounding box center [485, 445] width 634 height 25
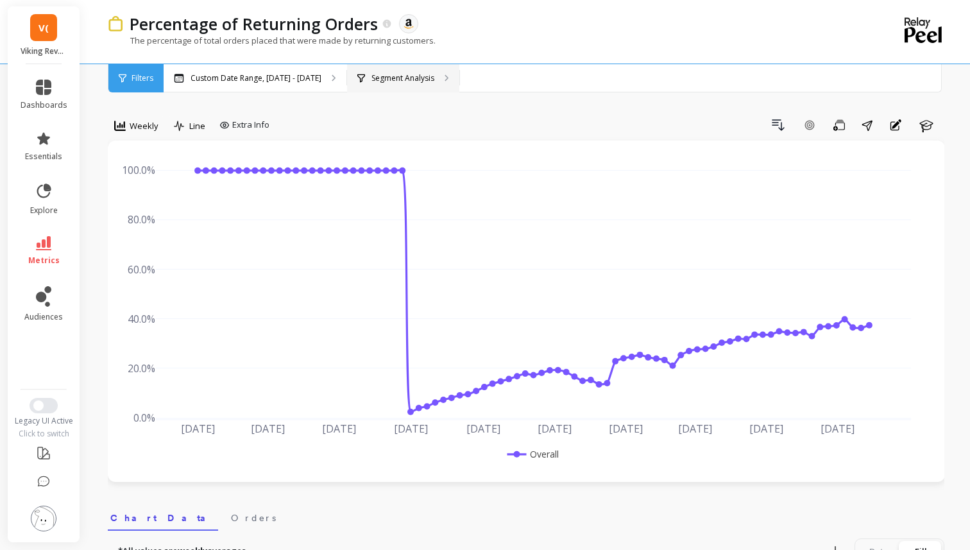
click at [434, 77] on p "Segment Analysis" at bounding box center [402, 78] width 63 height 10
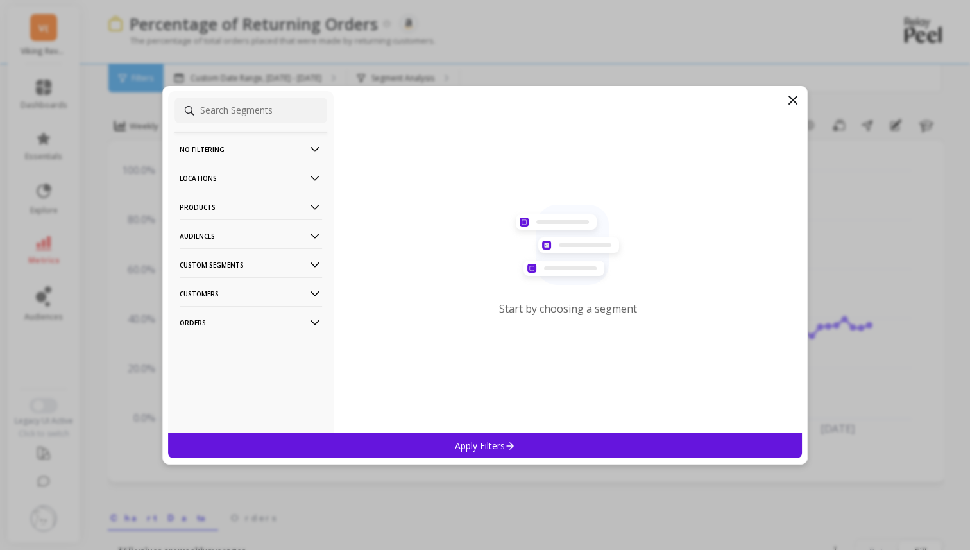
click at [283, 139] on p "No filtering" at bounding box center [251, 149] width 142 height 33
click at [278, 172] on div "Overall" at bounding box center [250, 174] width 153 height 21
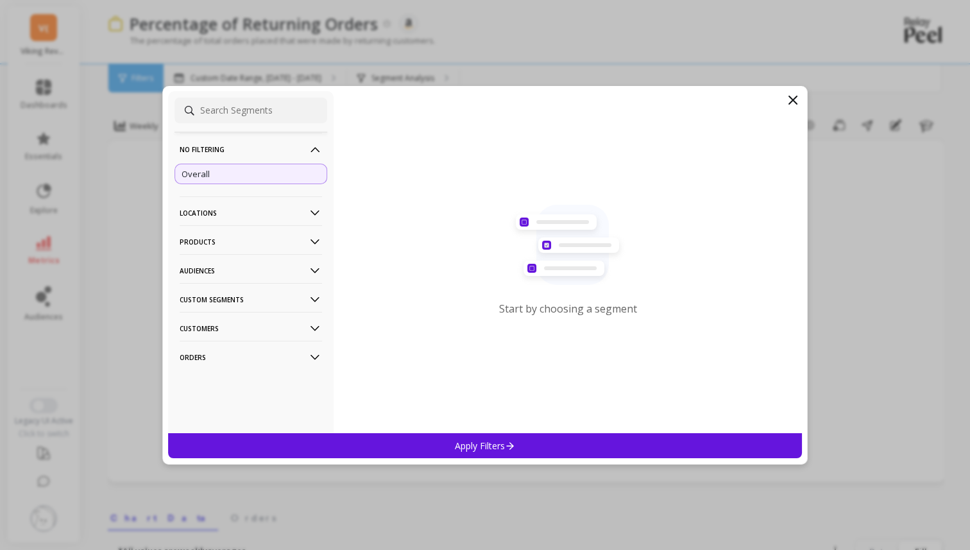
click at [355, 439] on div "Apply Filters" at bounding box center [485, 445] width 634 height 25
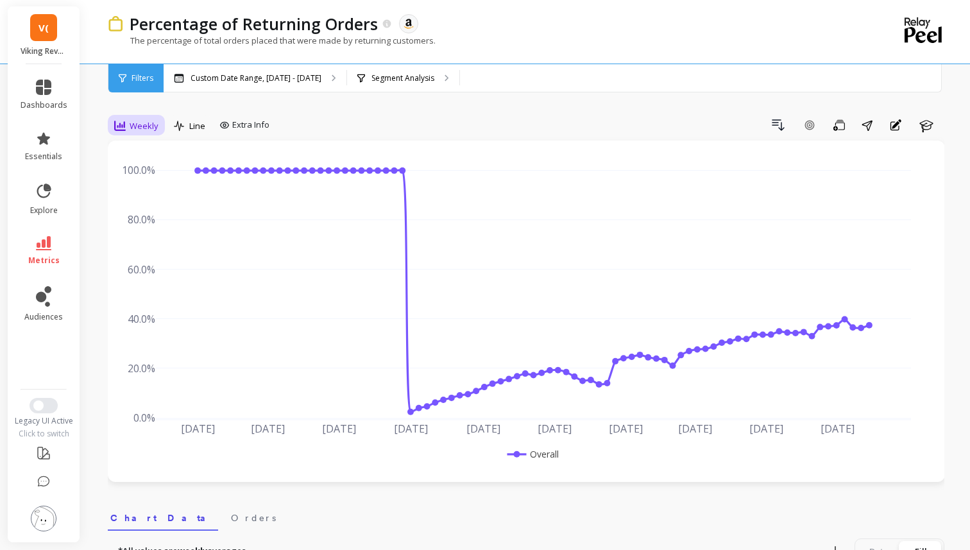
click at [154, 128] on span "Weekly" at bounding box center [144, 126] width 29 height 12
click at [147, 226] on div "Monthly" at bounding box center [155, 228] width 73 height 12
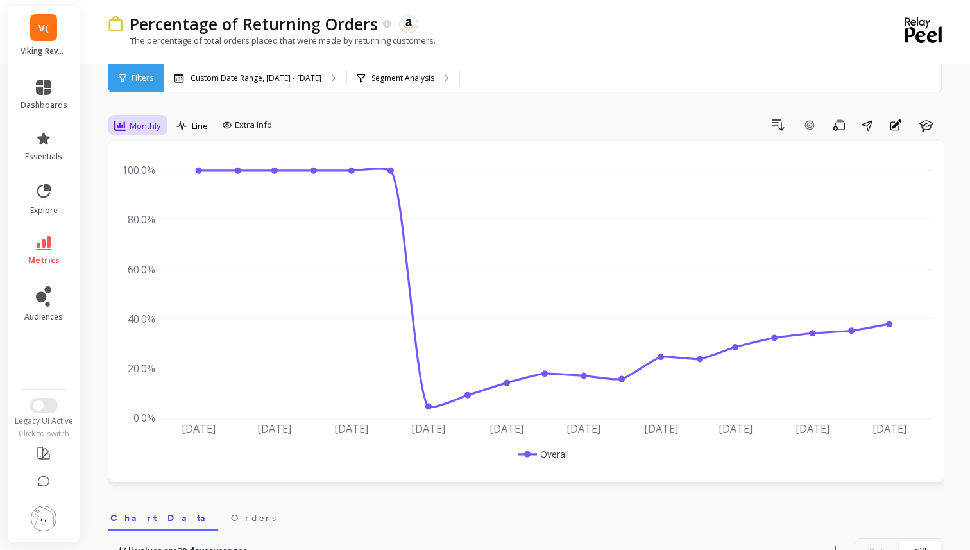
click at [151, 123] on span "Monthly" at bounding box center [145, 126] width 31 height 12
click at [147, 173] on div "Daily" at bounding box center [155, 179] width 73 height 12
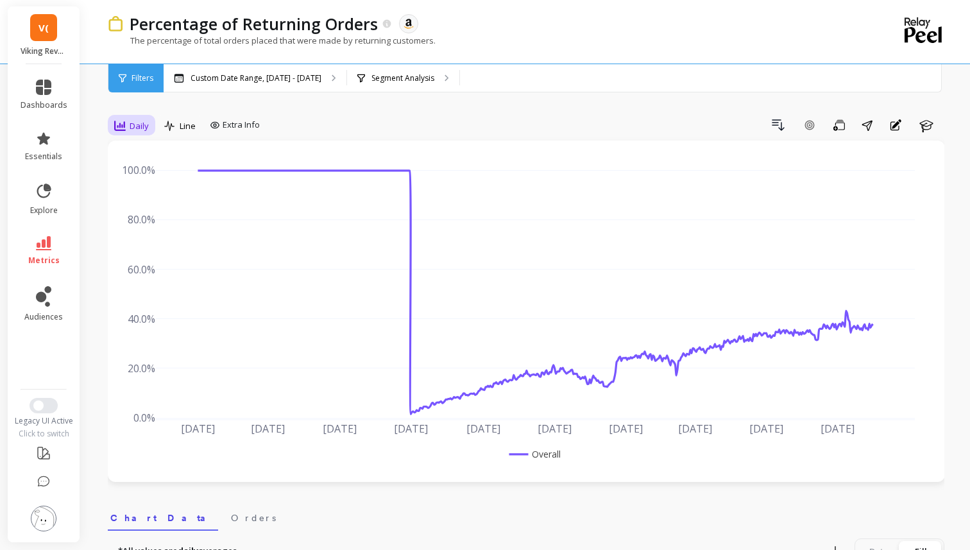
click at [124, 126] on icon at bounding box center [120, 126] width 12 height 10
click at [150, 207] on div "Weekly" at bounding box center [155, 204] width 73 height 12
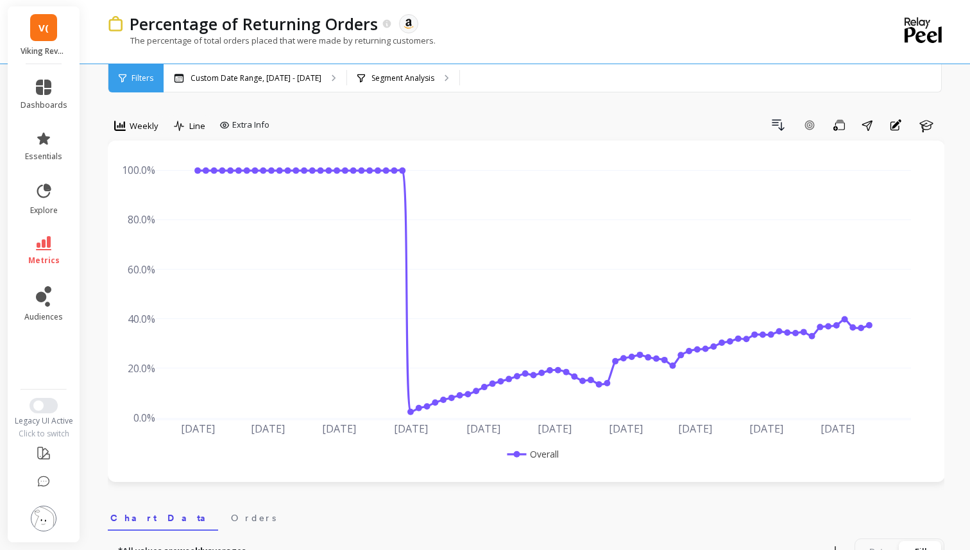
drag, startPoint x: 441, startPoint y: 42, endPoint x: 235, endPoint y: 47, distance: 205.9
click at [235, 47] on div "The percentage of total orders placed that were made by returning customers." at bounding box center [473, 47] width 731 height 24
click at [42, 290] on icon at bounding box center [43, 296] width 15 height 21
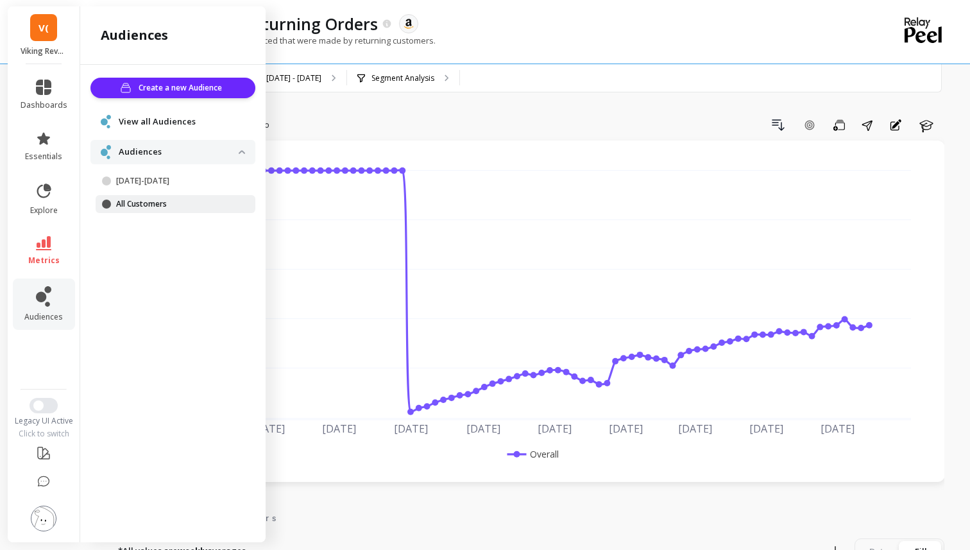
click at [104, 204] on span at bounding box center [106, 203] width 9 height 9
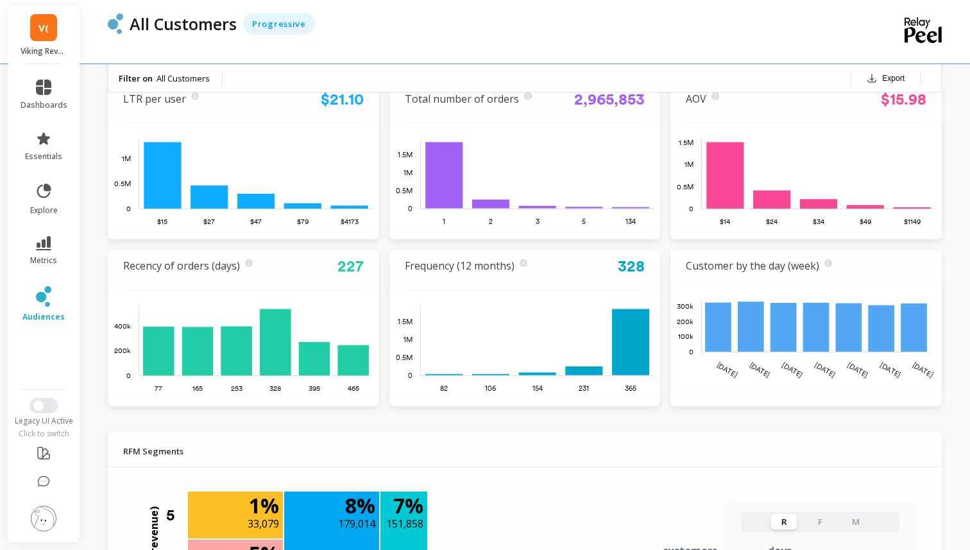
scroll to position [400, 0]
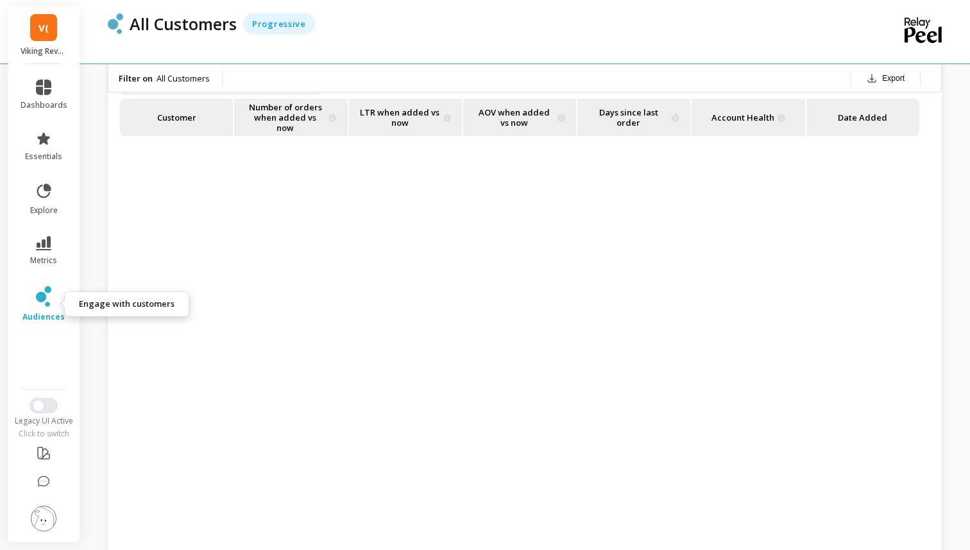
click at [51, 287] on icon at bounding box center [43, 296] width 15 height 21
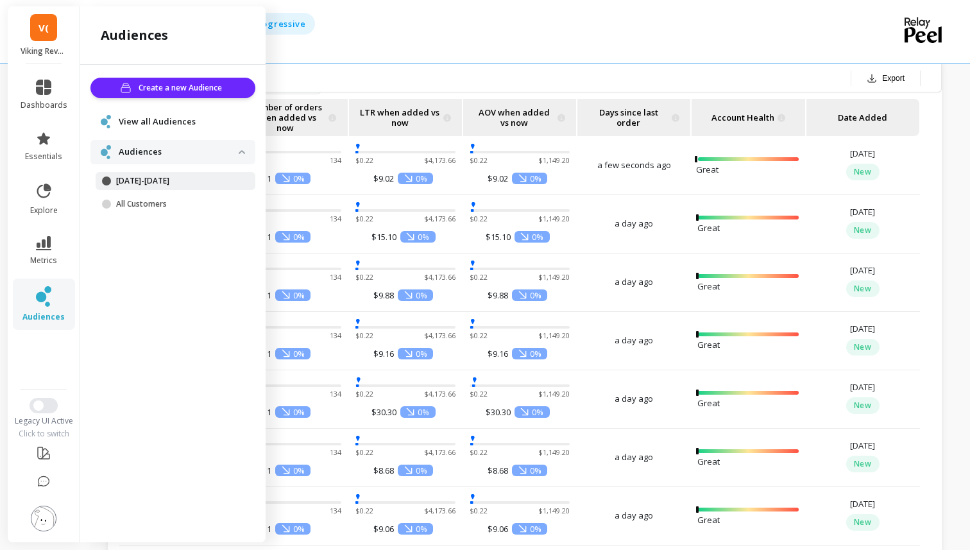
click at [134, 182] on p "[DATE]-[DATE]" at bounding box center [177, 181] width 122 height 10
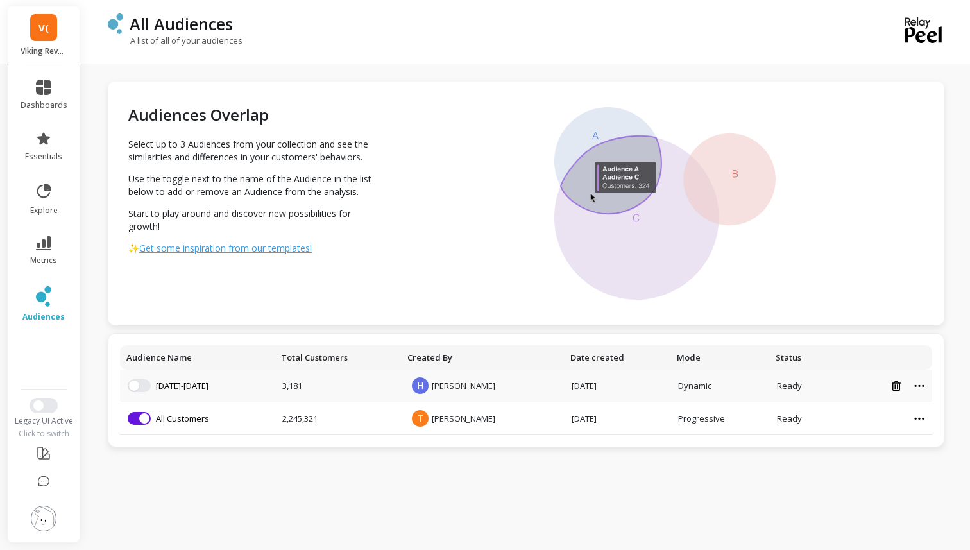
click at [127, 387] on td "Add to visualization Jul24-jun25" at bounding box center [197, 385] width 155 height 33
click at [146, 387] on button "button" at bounding box center [139, 385] width 23 height 13
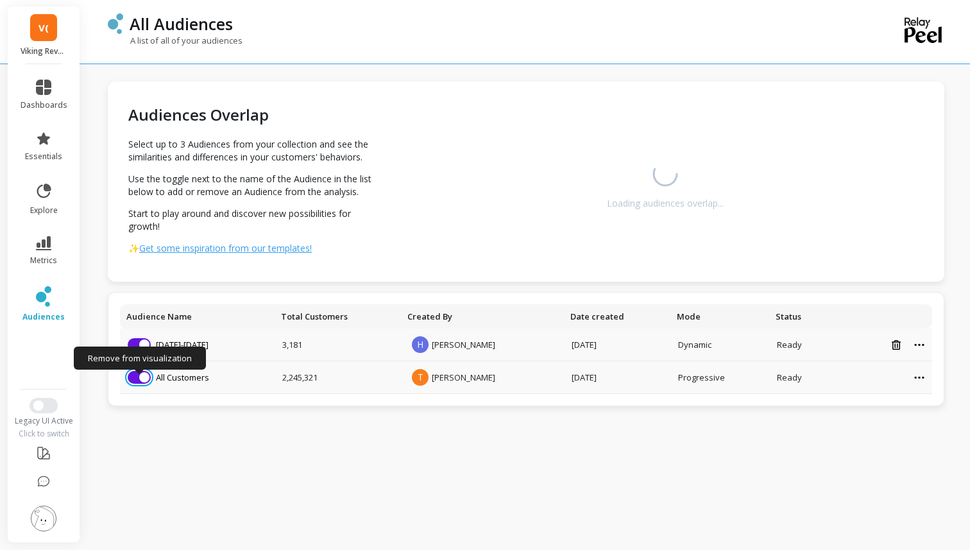
click at [145, 377] on span "button" at bounding box center [144, 377] width 10 height 10
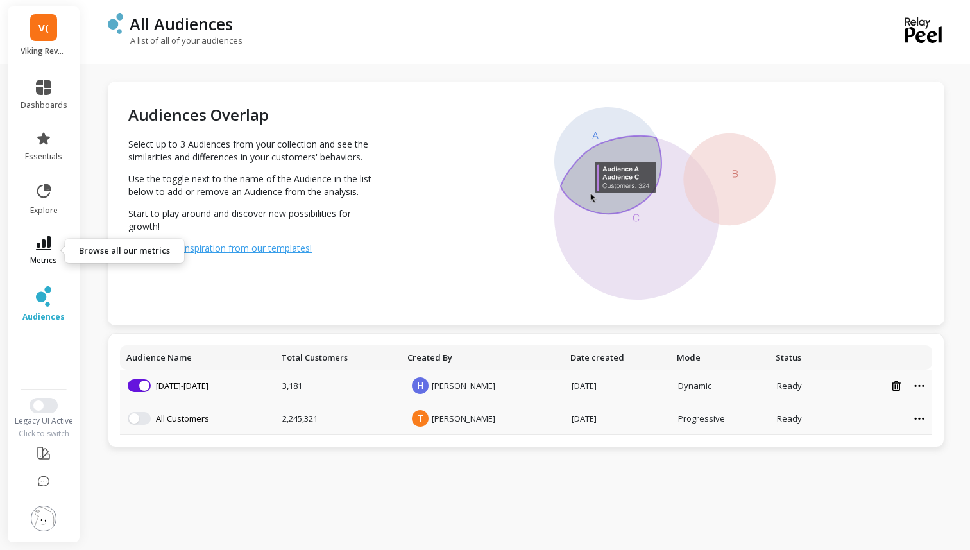
click at [46, 245] on icon at bounding box center [43, 243] width 15 height 14
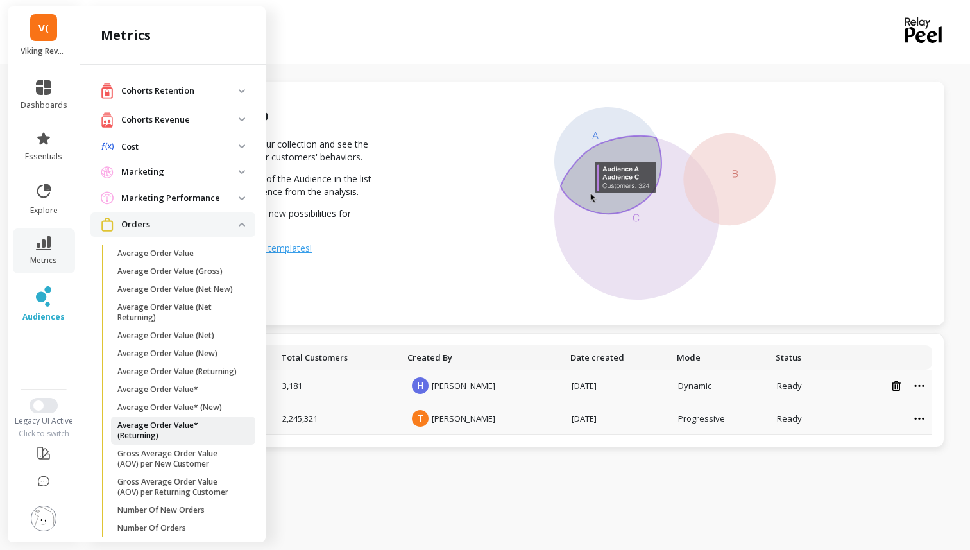
scroll to position [222, 0]
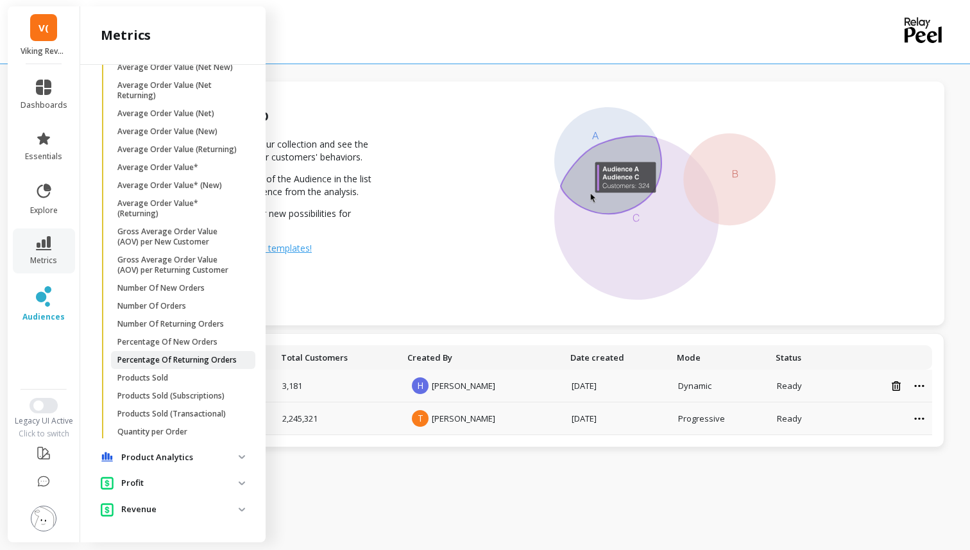
click at [184, 360] on p "Percentage Of Returning Orders" at bounding box center [176, 360] width 119 height 10
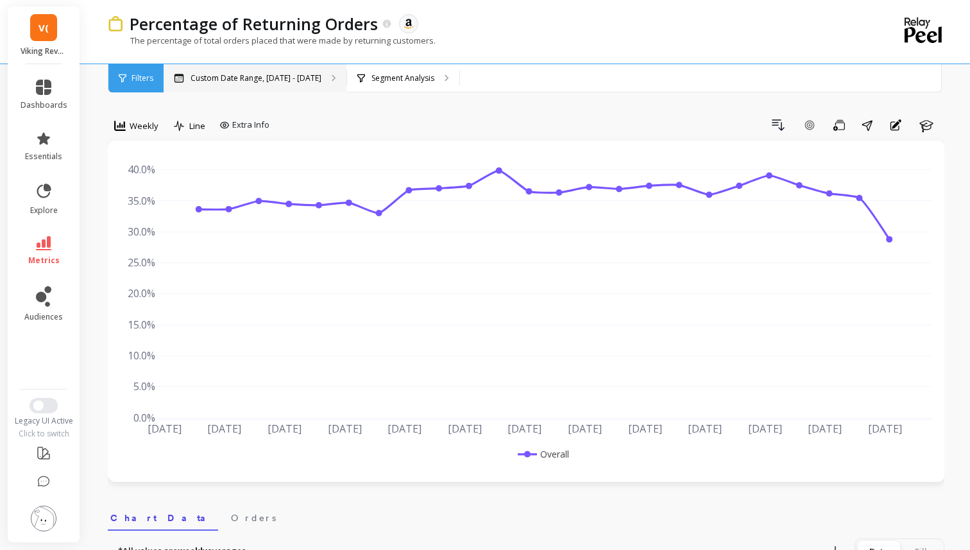
click at [299, 77] on p "Custom Date Range, May 1 - Oct 9" at bounding box center [255, 78] width 131 height 10
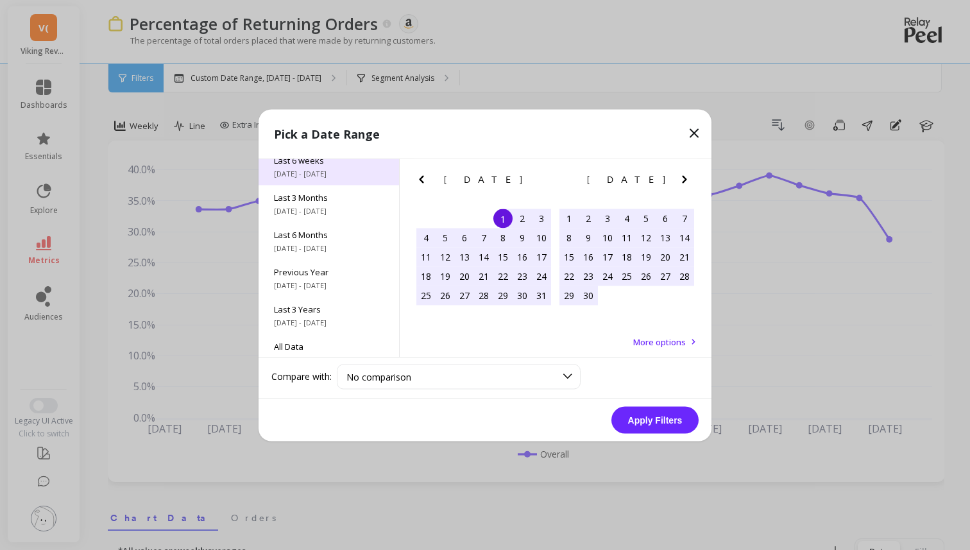
scroll to position [174, 0]
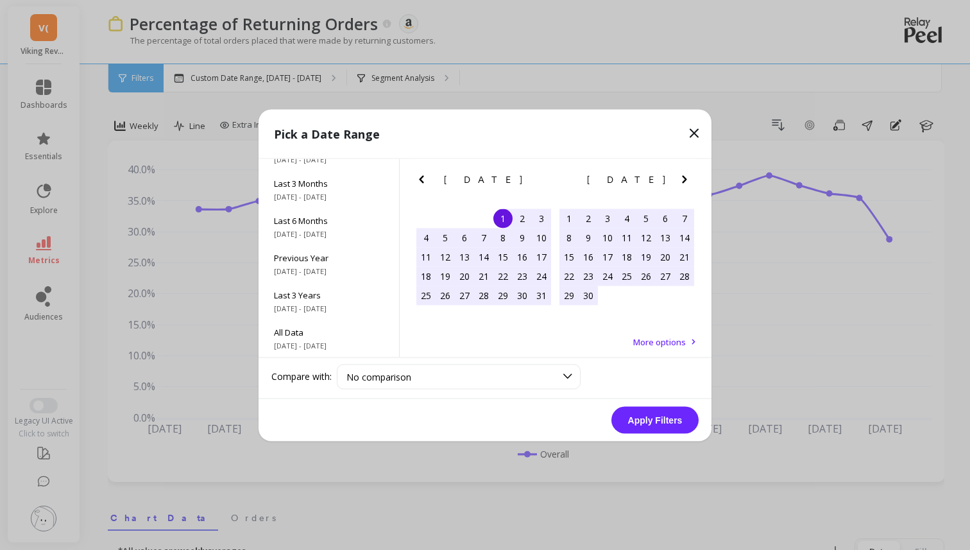
click at [675, 340] on span "More options" at bounding box center [659, 341] width 53 height 12
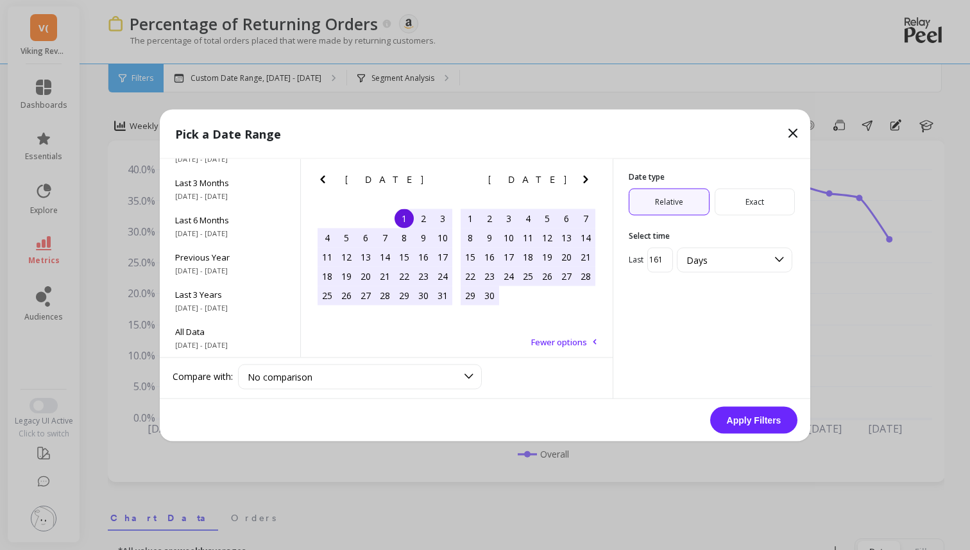
click at [742, 196] on span "Exact" at bounding box center [754, 201] width 81 height 27
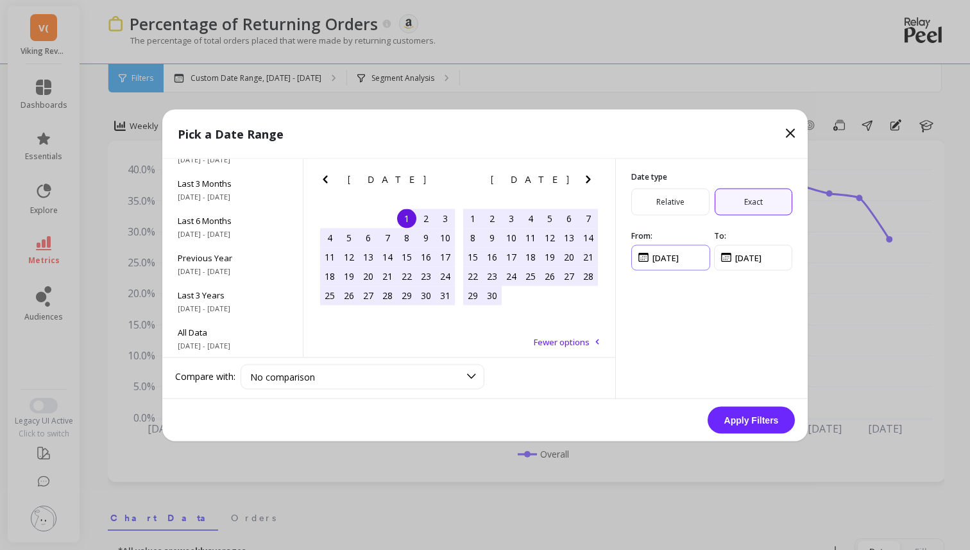
click at [661, 259] on input "input" at bounding box center [670, 257] width 79 height 26
click at [654, 254] on input "input" at bounding box center [670, 257] width 79 height 26
click at [658, 254] on input "input" at bounding box center [670, 257] width 79 height 26
click at [685, 257] on input "input" at bounding box center [670, 257] width 79 height 26
type input "1/1/2024"
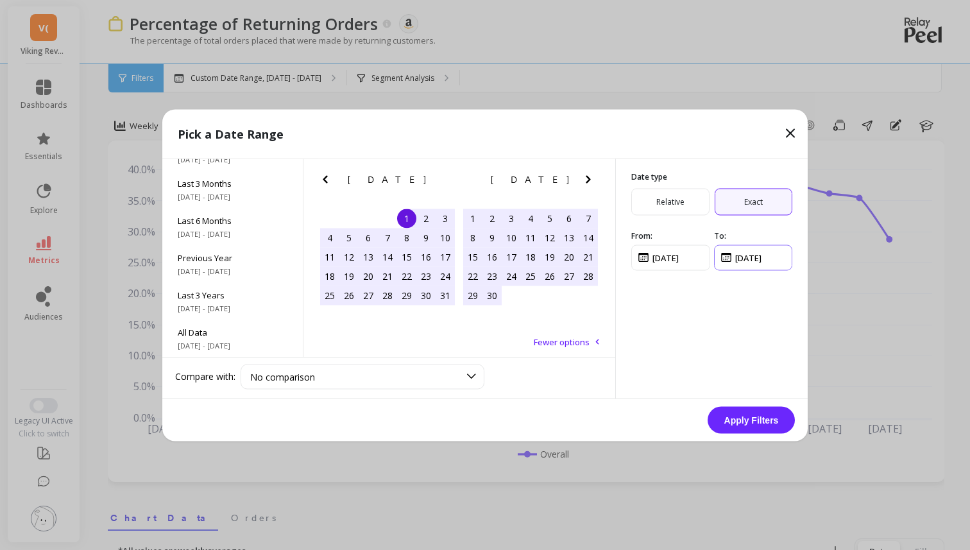
click at [741, 257] on input "input" at bounding box center [753, 257] width 79 height 26
click at [753, 258] on input "input" at bounding box center [753, 257] width 79 height 26
type input "31/7/2025"
click at [766, 419] on button "Apply Filters" at bounding box center [750, 419] width 87 height 27
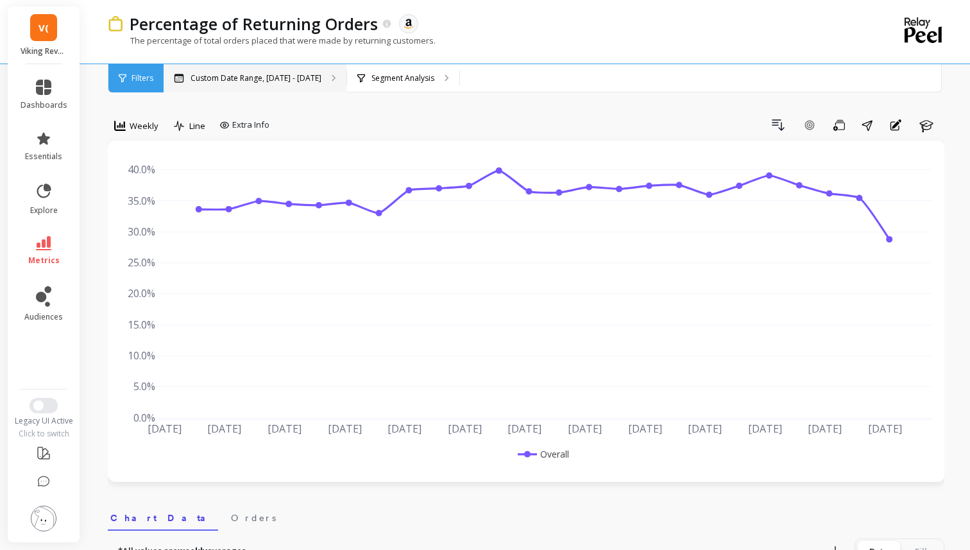
click at [282, 76] on p "Custom Date Range, May 1 - Oct 9" at bounding box center [255, 78] width 131 height 10
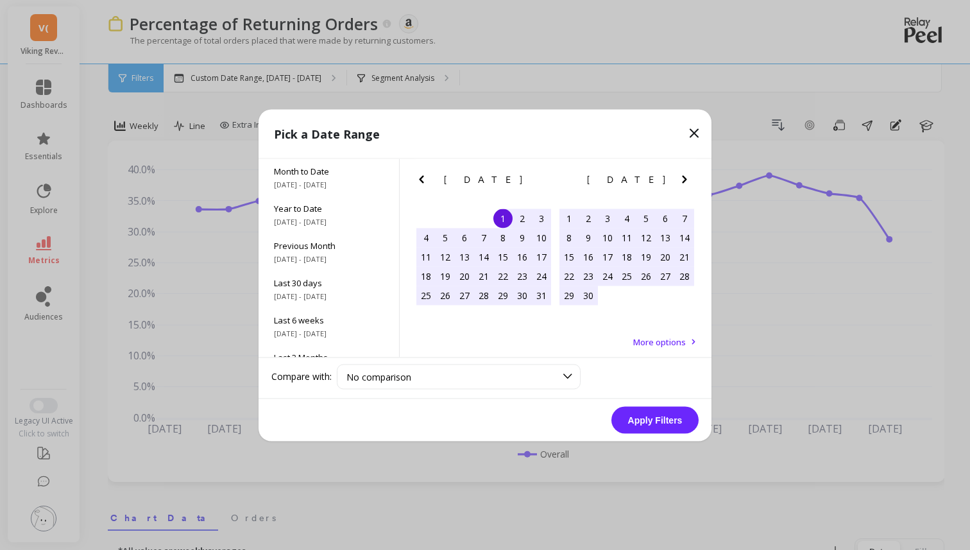
click at [685, 346] on span "More options" at bounding box center [659, 341] width 53 height 12
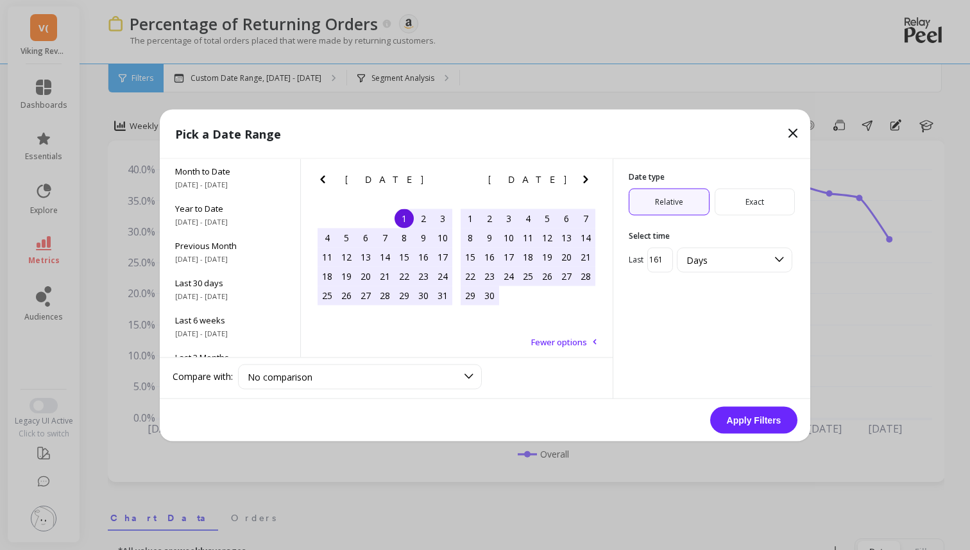
click at [722, 217] on div "Date type Relative Exact Select time Last 161.5697830324074 Days" at bounding box center [711, 221] width 197 height 126
click at [729, 211] on span "Exact" at bounding box center [754, 201] width 81 height 27
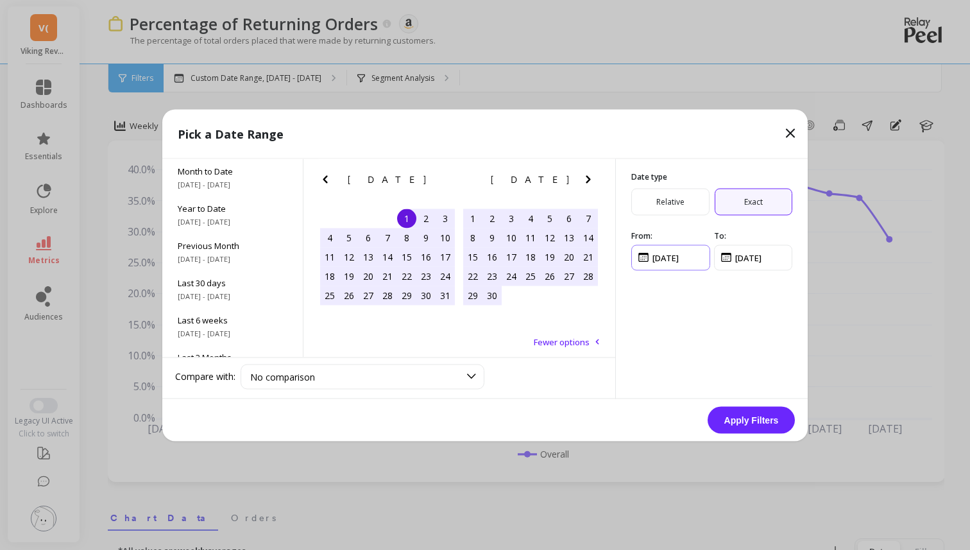
click at [656, 256] on input "input" at bounding box center [670, 257] width 79 height 26
click at [699, 262] on input "input" at bounding box center [670, 257] width 79 height 26
type input "1/1/20244"
click at [744, 259] on input "input" at bounding box center [753, 257] width 79 height 26
click at [745, 254] on input "input" at bounding box center [753, 257] width 79 height 26
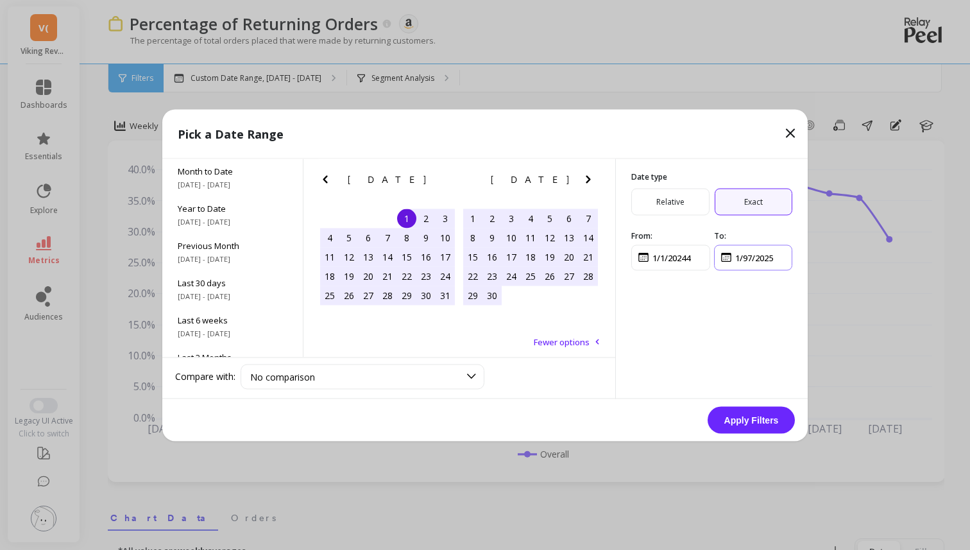
click at [779, 260] on input "input" at bounding box center [753, 257] width 79 height 26
click at [748, 256] on input "input" at bounding box center [753, 257] width 79 height 26
click at [770, 251] on input "input" at bounding box center [753, 257] width 79 height 26
click at [760, 260] on input "input" at bounding box center [753, 257] width 79 height 26
click at [770, 260] on input "input" at bounding box center [753, 257] width 79 height 26
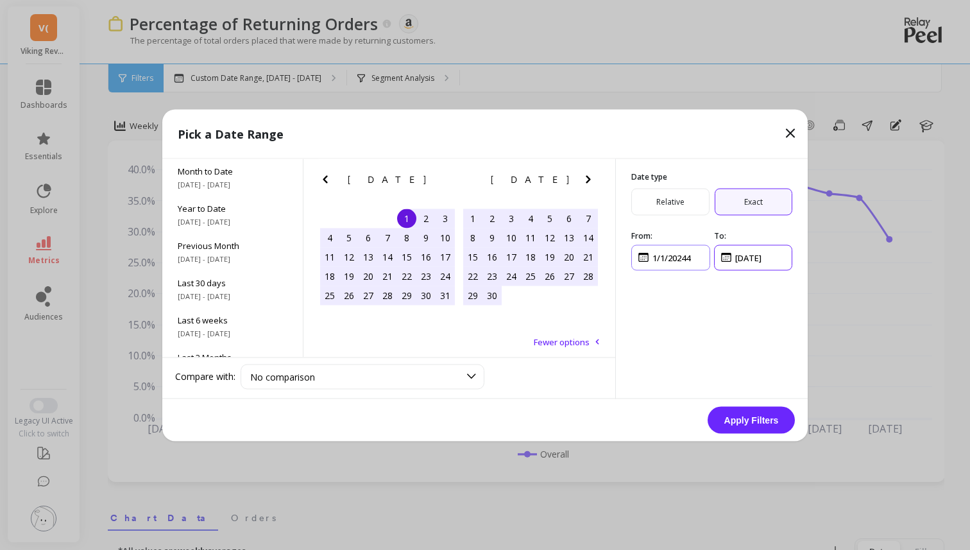
type input "1/7/2025"
click at [692, 257] on input "input" at bounding box center [670, 257] width 79 height 26
type input "1/1/2024"
click at [733, 351] on div "Date type Relative Exact From: To:" at bounding box center [711, 278] width 192 height 240
click at [681, 355] on div "Date type Relative Exact From: To:" at bounding box center [711, 278] width 192 height 240
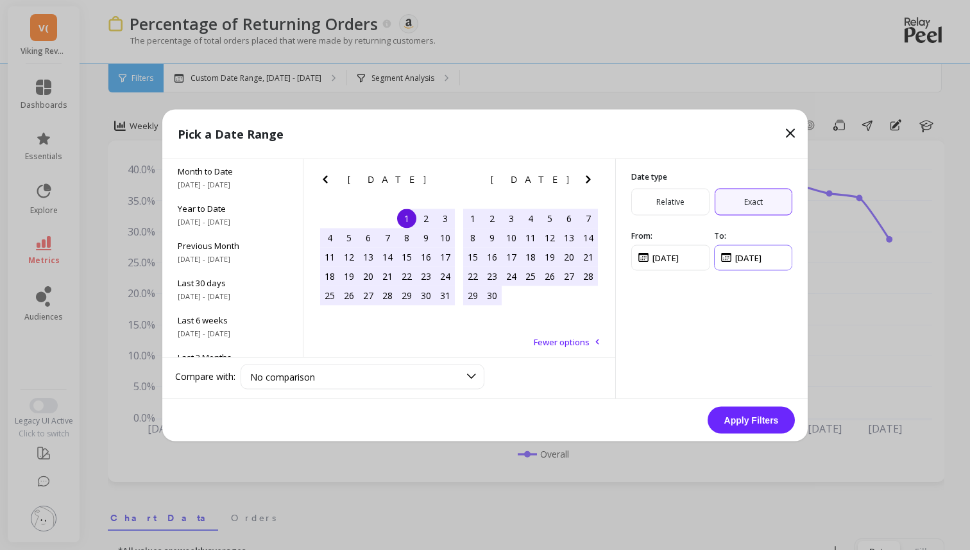
click at [782, 259] on input "input" at bounding box center [753, 257] width 79 height 26
click at [763, 285] on div "Date type Relative Exact From: To:" at bounding box center [711, 278] width 192 height 240
click at [744, 419] on button "Apply Filters" at bounding box center [750, 419] width 87 height 27
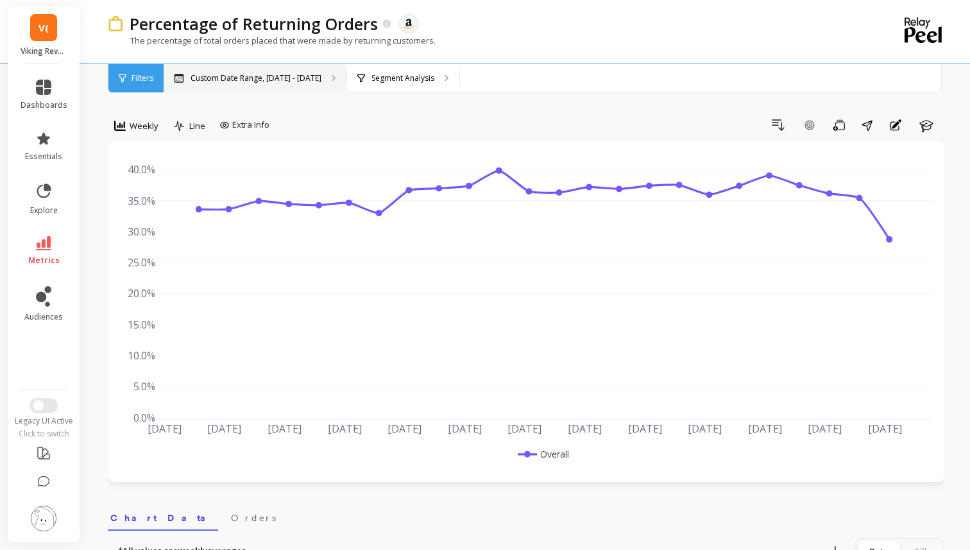
click at [268, 74] on p "Custom Date Range, May 1 - Oct 9" at bounding box center [255, 78] width 131 height 10
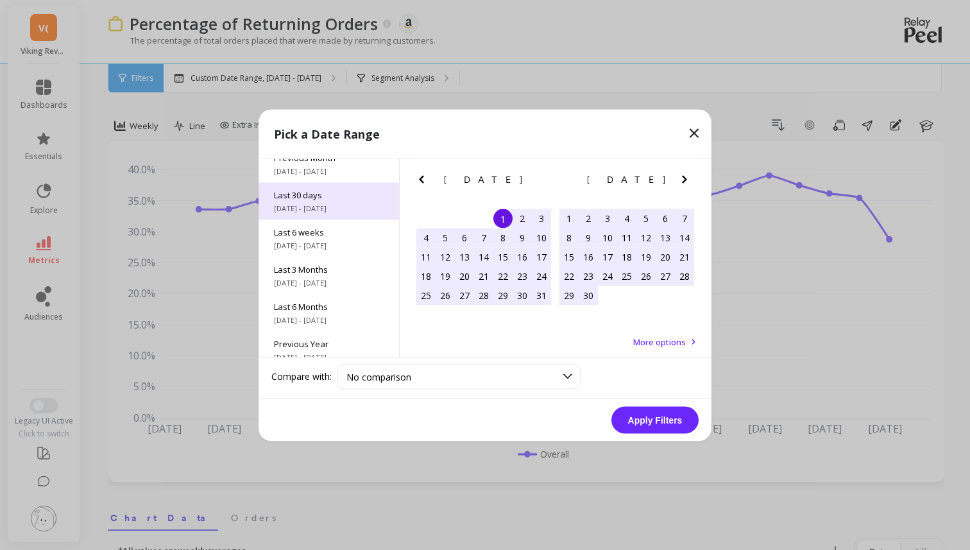
scroll to position [174, 0]
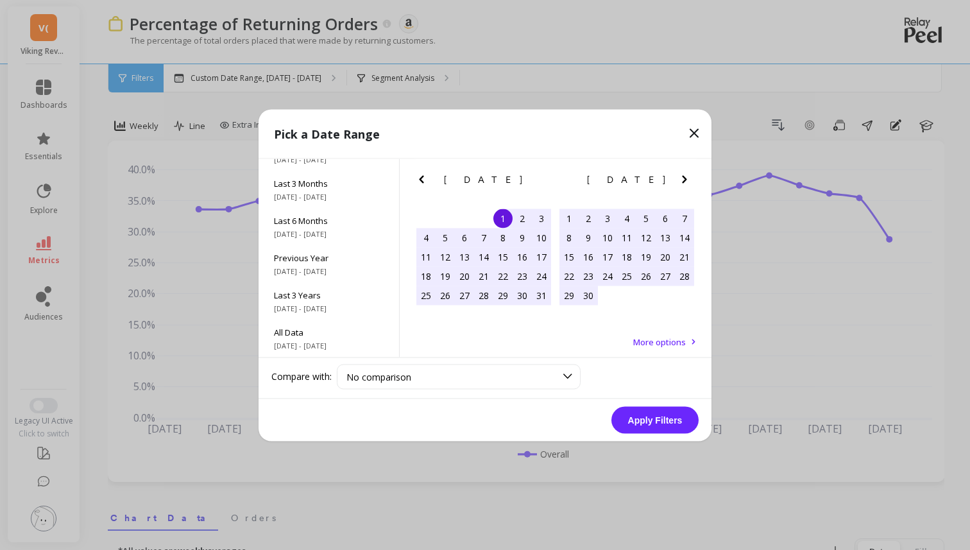
click at [425, 181] on icon "Previous Month" at bounding box center [421, 178] width 15 height 15
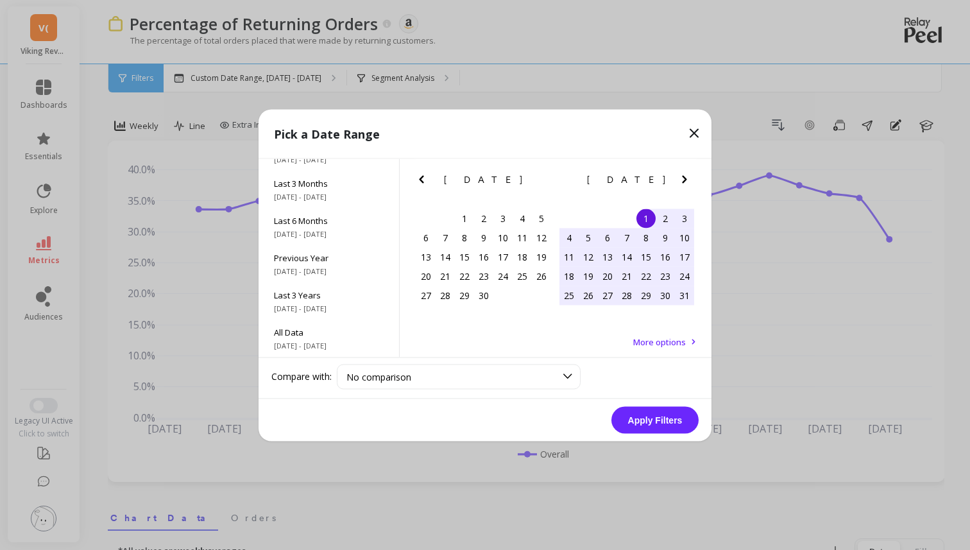
click at [425, 181] on icon "Previous Month" at bounding box center [421, 178] width 15 height 15
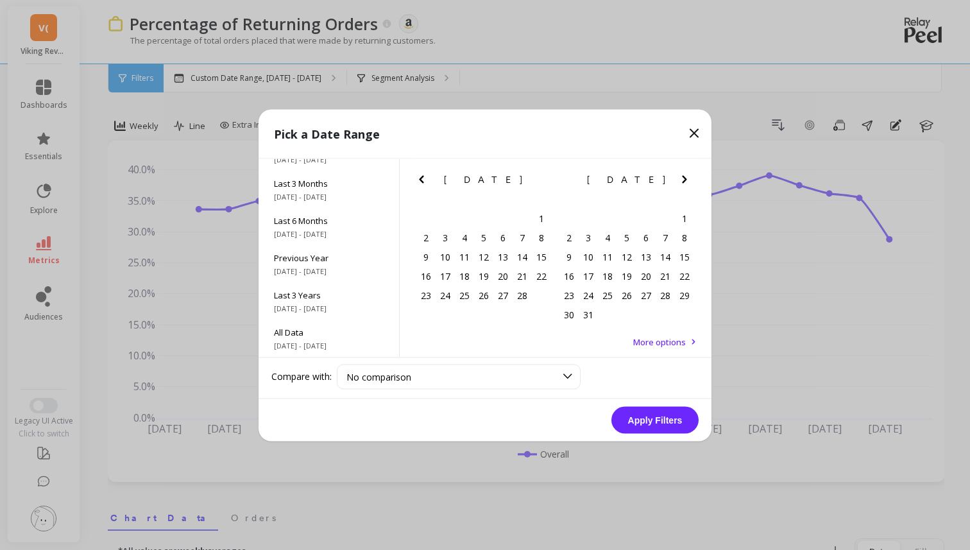
click at [425, 181] on icon "Previous Month" at bounding box center [421, 178] width 15 height 15
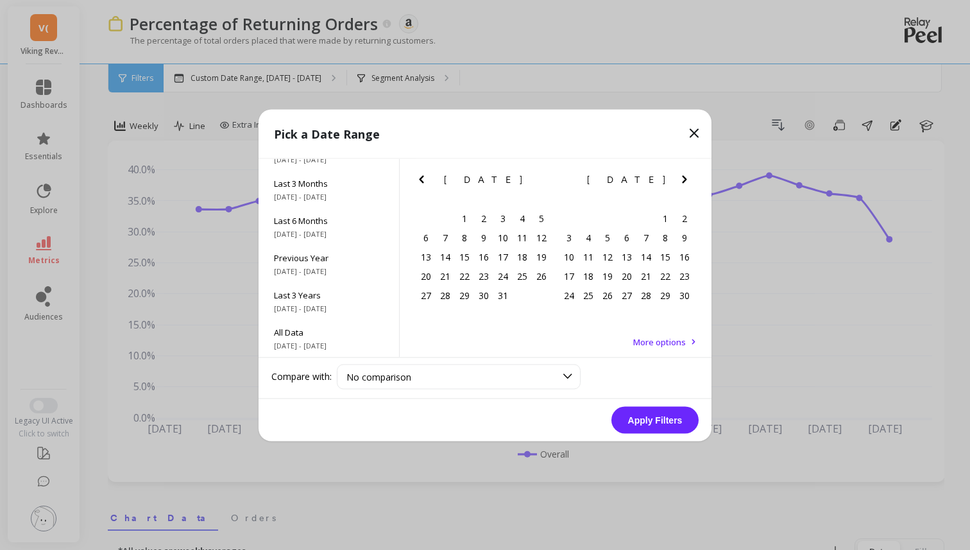
click at [425, 181] on icon "Previous Month" at bounding box center [421, 178] width 15 height 15
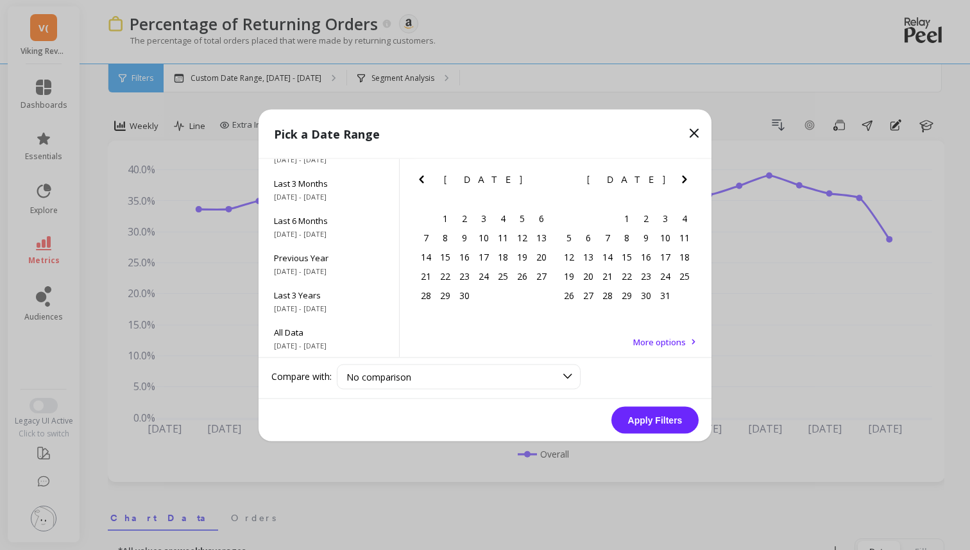
click at [425, 181] on icon "Previous Month" at bounding box center [421, 178] width 15 height 15
click at [682, 188] on button "Next Month" at bounding box center [687, 181] width 21 height 21
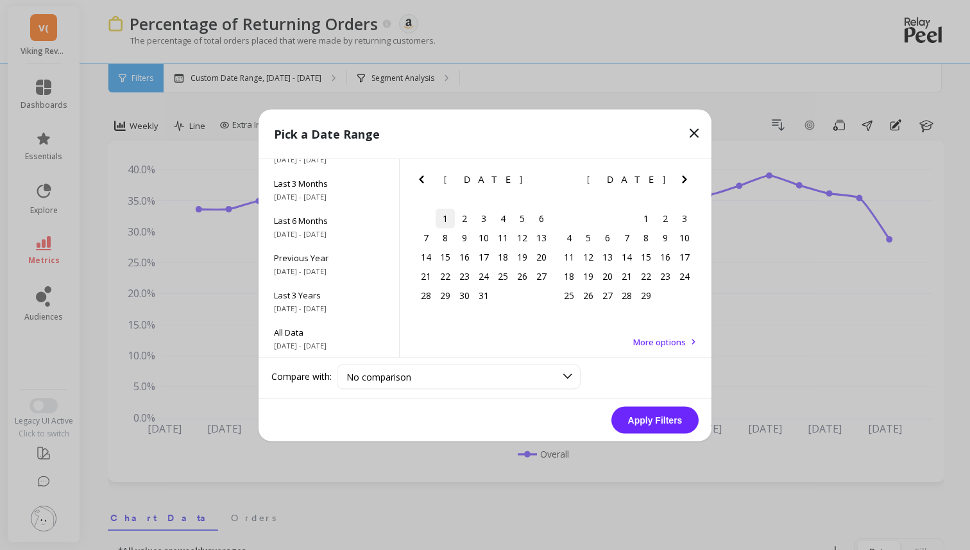
click at [439, 217] on div "1" at bounding box center [444, 217] width 19 height 19
click at [686, 180] on icon "Next Month" at bounding box center [684, 178] width 15 height 15
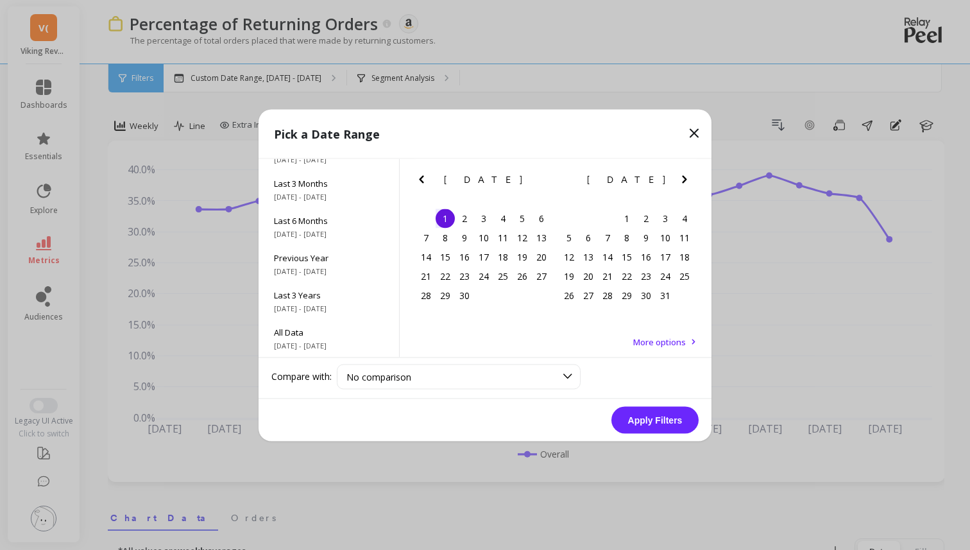
click at [686, 180] on icon "Next Month" at bounding box center [684, 178] width 15 height 15
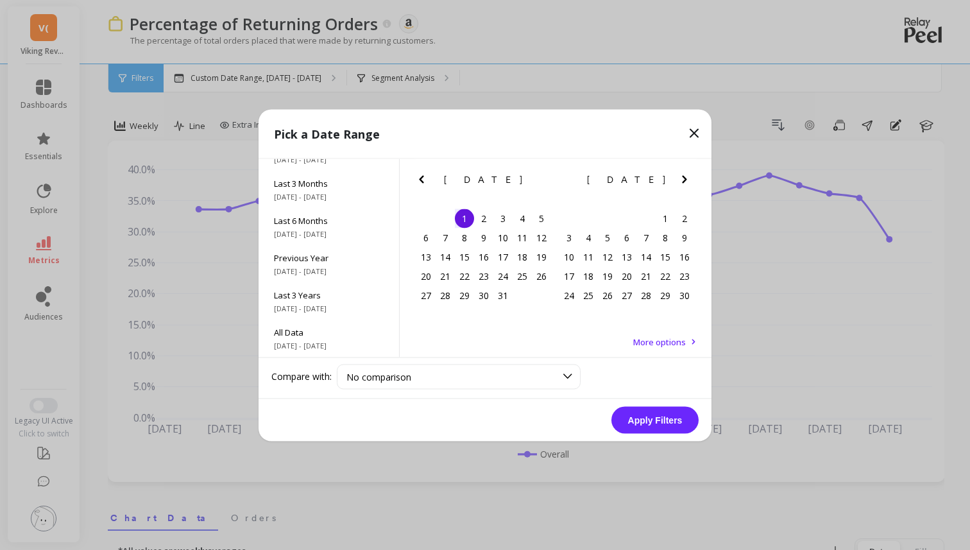
click at [686, 180] on icon "Next Month" at bounding box center [684, 178] width 15 height 15
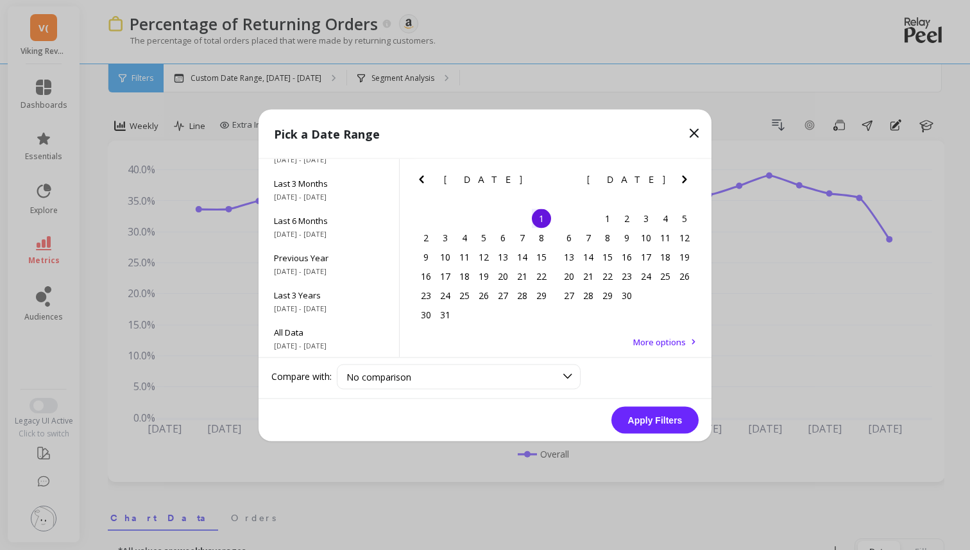
click at [686, 180] on icon "Next Month" at bounding box center [684, 178] width 15 height 15
click at [686, 180] on icon "Next Month" at bounding box center [684, 179] width 4 height 8
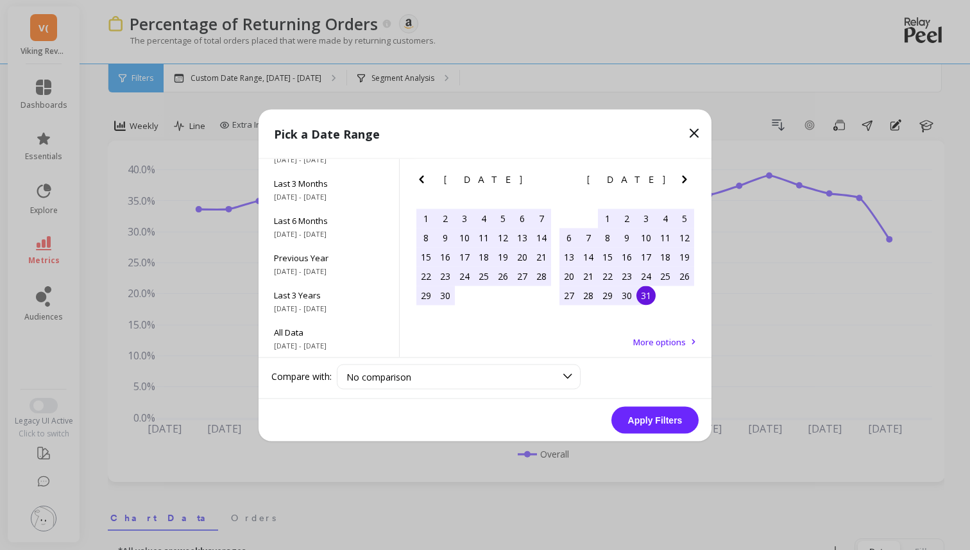
click at [647, 299] on div "31" at bounding box center [645, 294] width 19 height 19
click at [662, 414] on button "Apply Filters" at bounding box center [654, 419] width 87 height 27
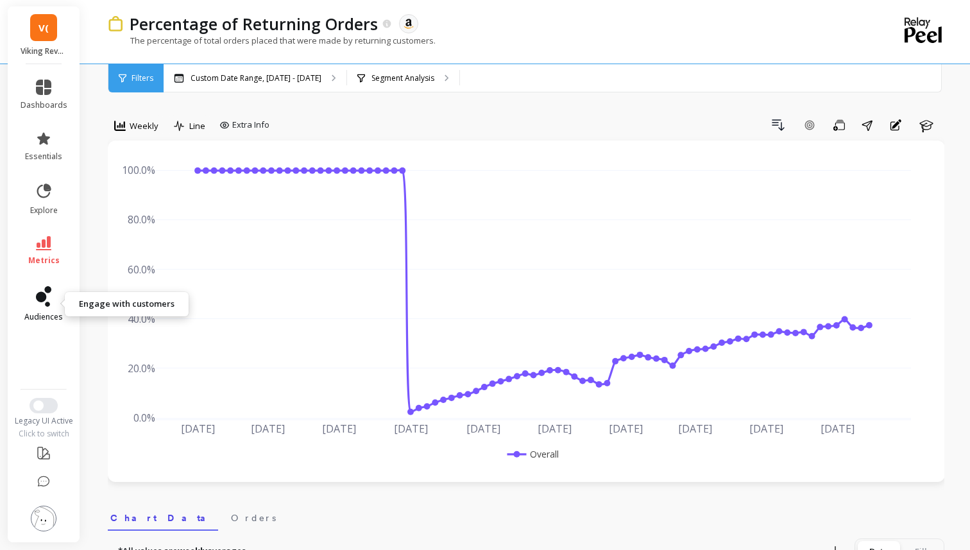
click at [46, 293] on icon at bounding box center [43, 296] width 15 height 21
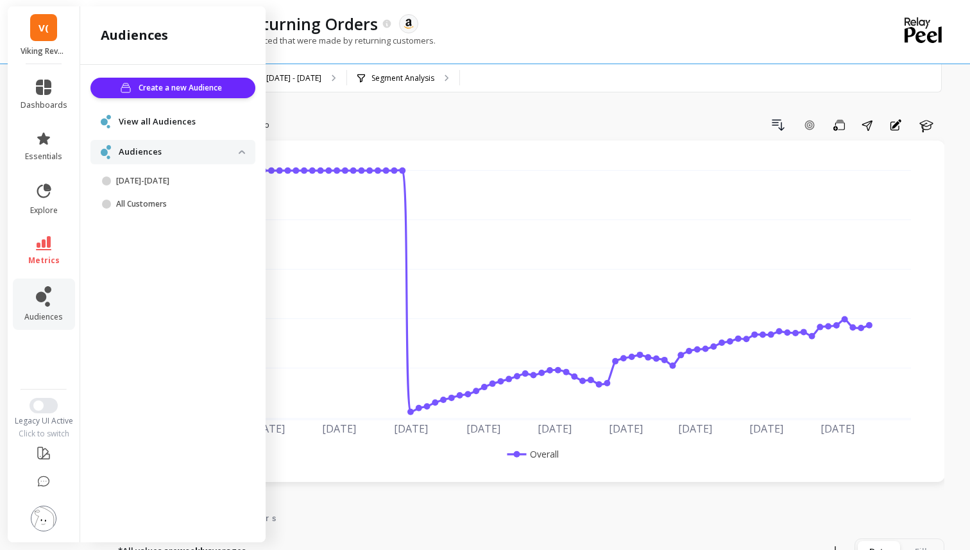
click at [156, 156] on p "Audiences" at bounding box center [179, 152] width 120 height 13
click at [156, 150] on p "Audiences" at bounding box center [179, 152] width 120 height 13
click at [162, 126] on span "View all Audiences" at bounding box center [157, 121] width 77 height 13
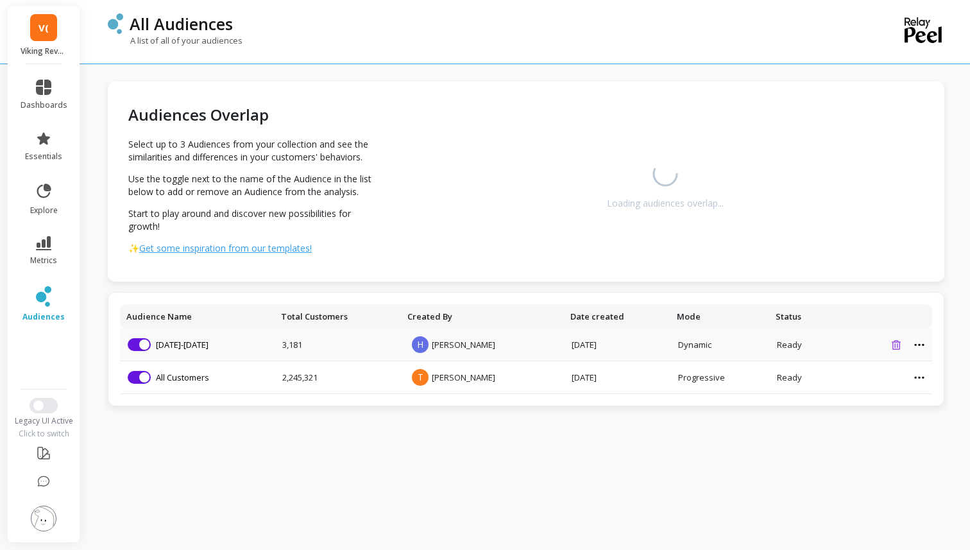
click at [896, 345] on icon at bounding box center [895, 345] width 9 height 10
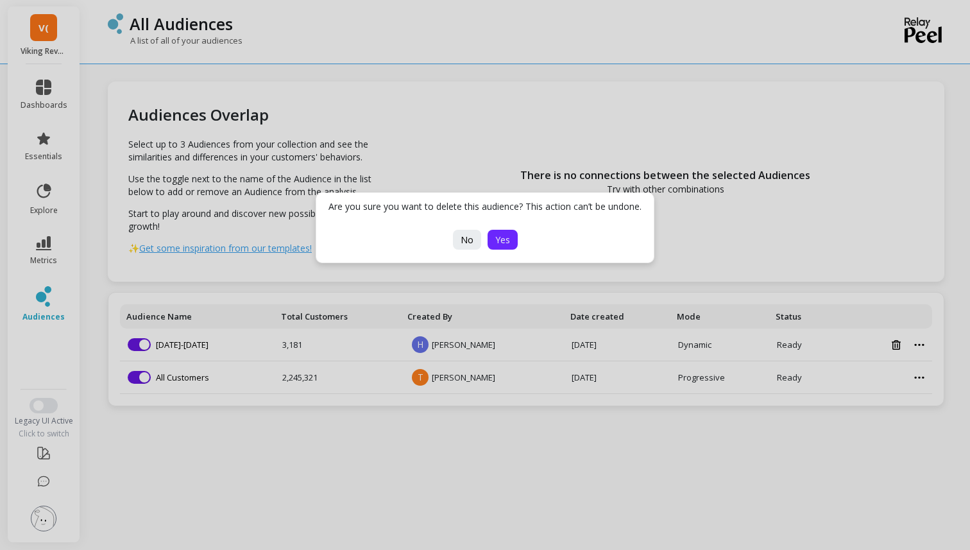
click at [505, 239] on span "Yes" at bounding box center [502, 239] width 15 height 12
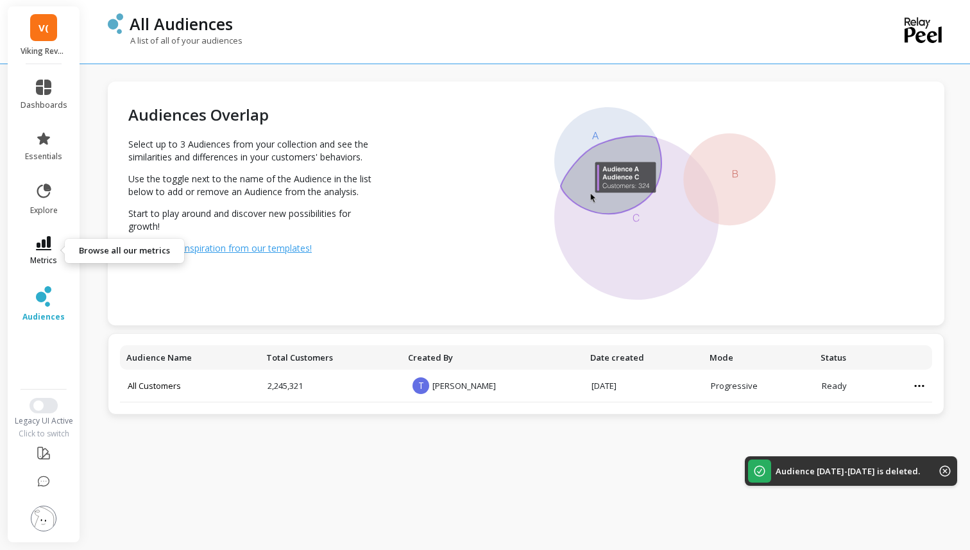
click at [51, 261] on span "metrics" at bounding box center [43, 260] width 27 height 10
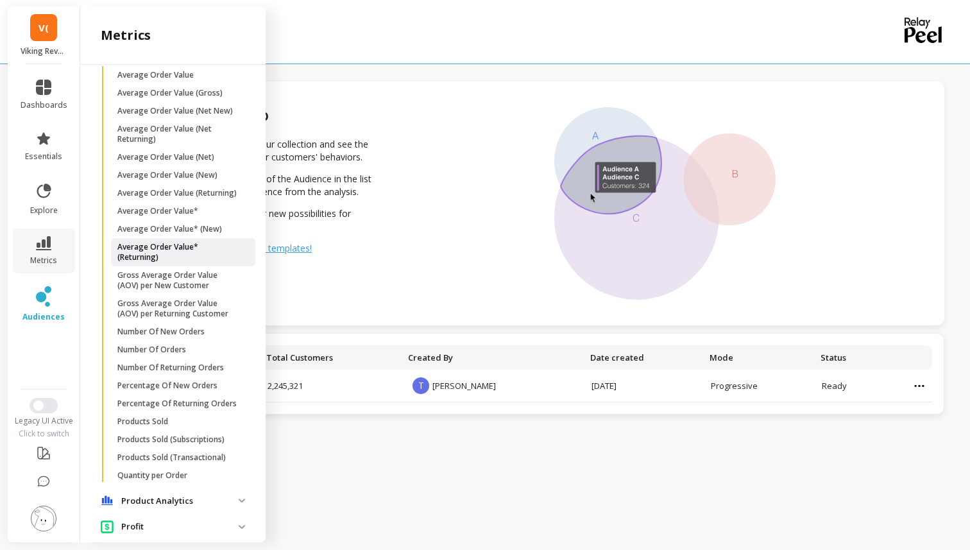
scroll to position [222, 0]
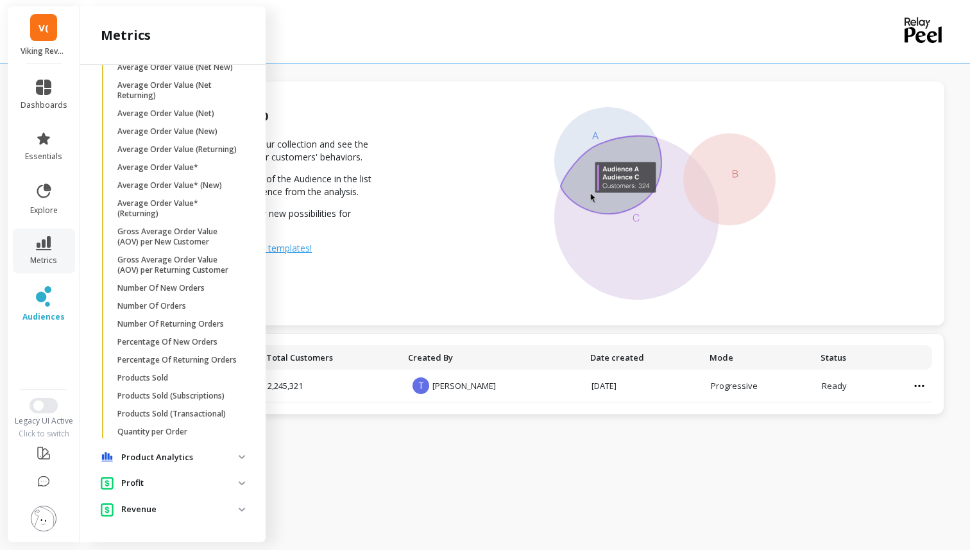
click at [38, 514] on img at bounding box center [44, 518] width 26 height 26
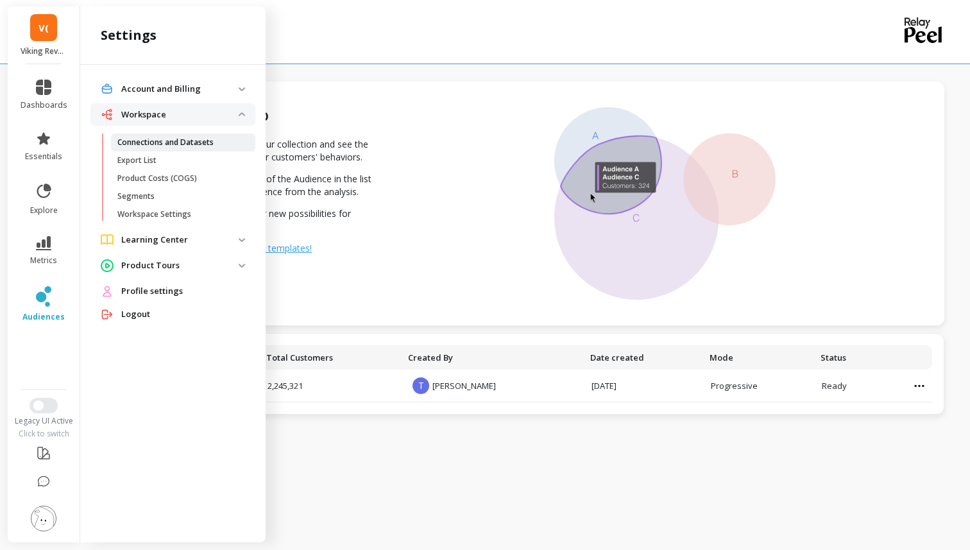
click at [161, 144] on p "Connections and Datasets" at bounding box center [165, 142] width 96 height 10
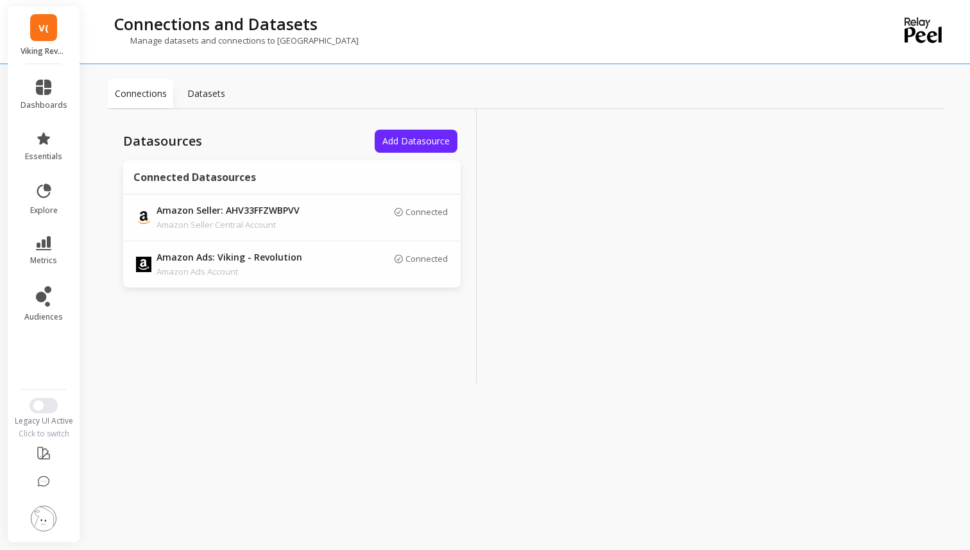
click at [198, 91] on p "Datasets" at bounding box center [206, 93] width 38 height 13
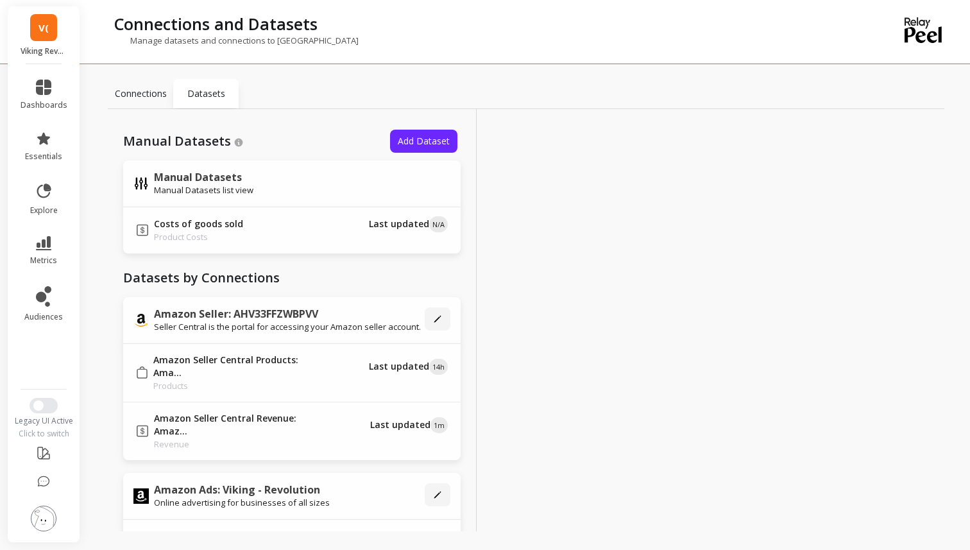
scroll to position [97, 0]
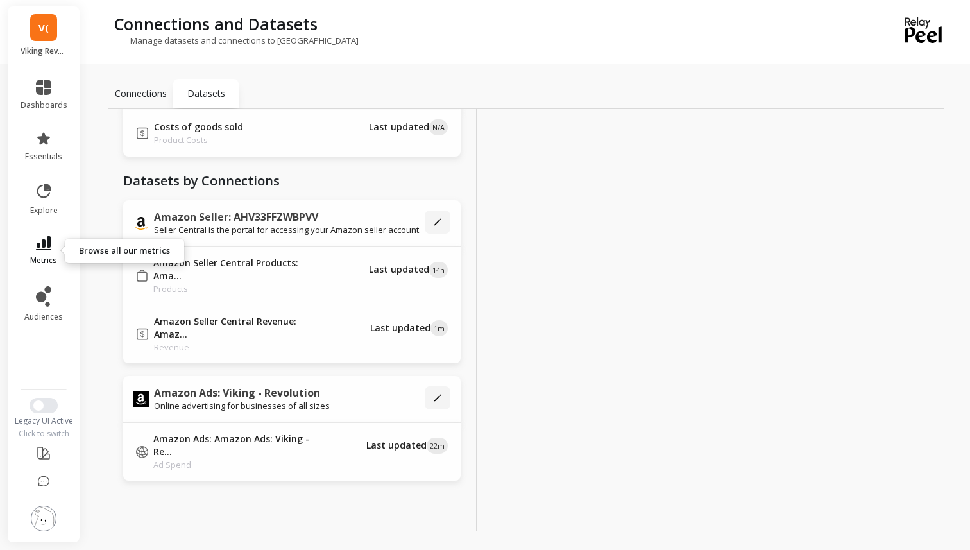
click at [44, 246] on icon at bounding box center [43, 243] width 15 height 14
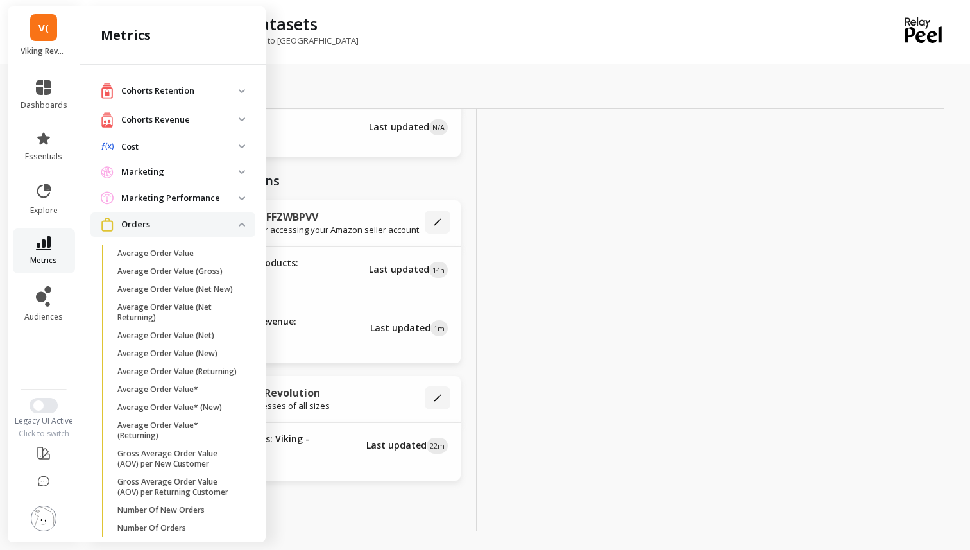
scroll to position [222, 0]
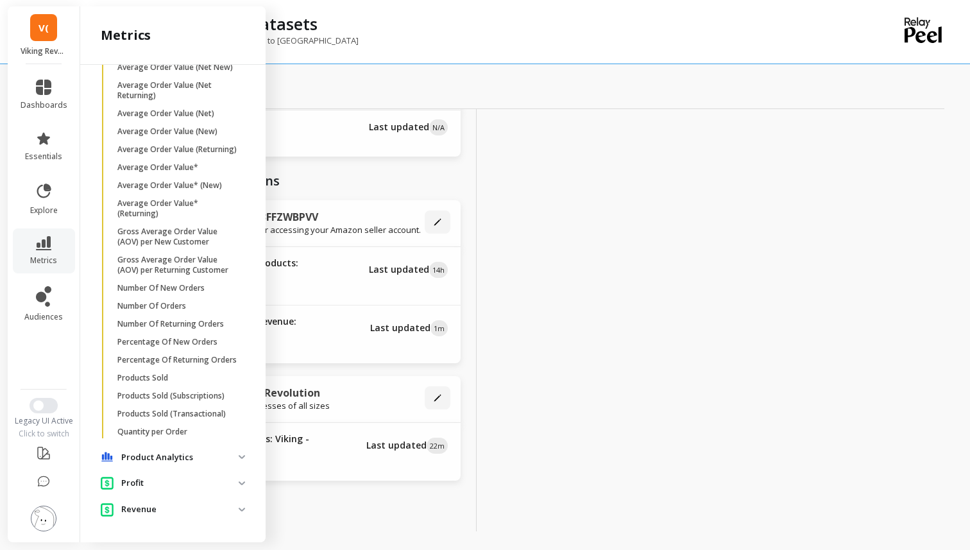
click at [179, 485] on p "Profit" at bounding box center [179, 482] width 117 height 13
click at [174, 358] on p "Percentage Of Returning Orders" at bounding box center [176, 360] width 119 height 10
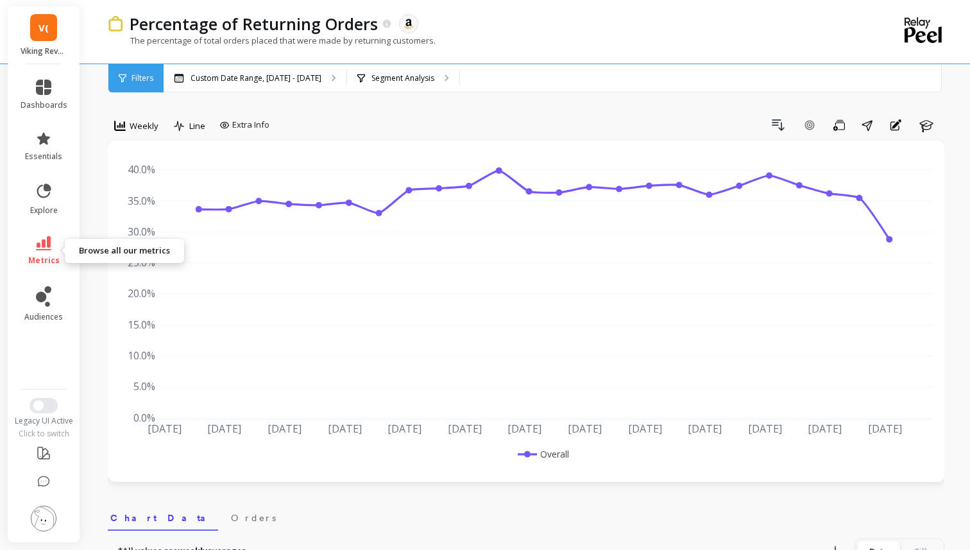
click at [44, 255] on span "metrics" at bounding box center [43, 260] width 31 height 10
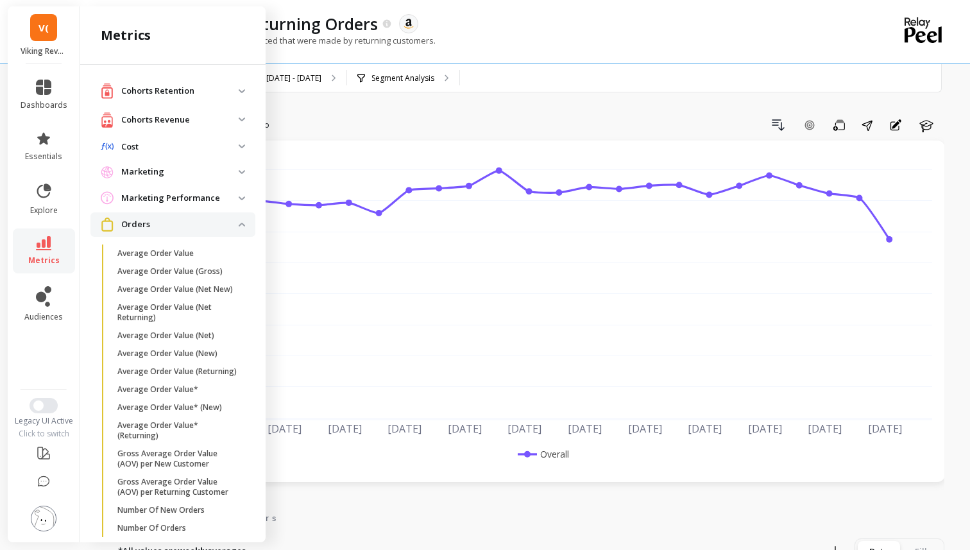
click at [174, 94] on p "Cohorts Retention" at bounding box center [179, 91] width 117 height 13
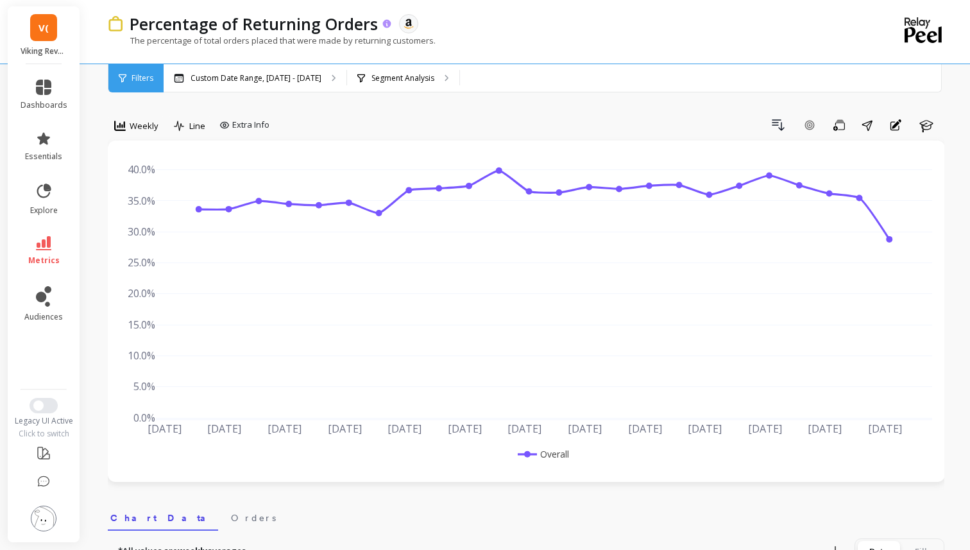
click at [384, 23] on icon at bounding box center [387, 24] width 11 height 11
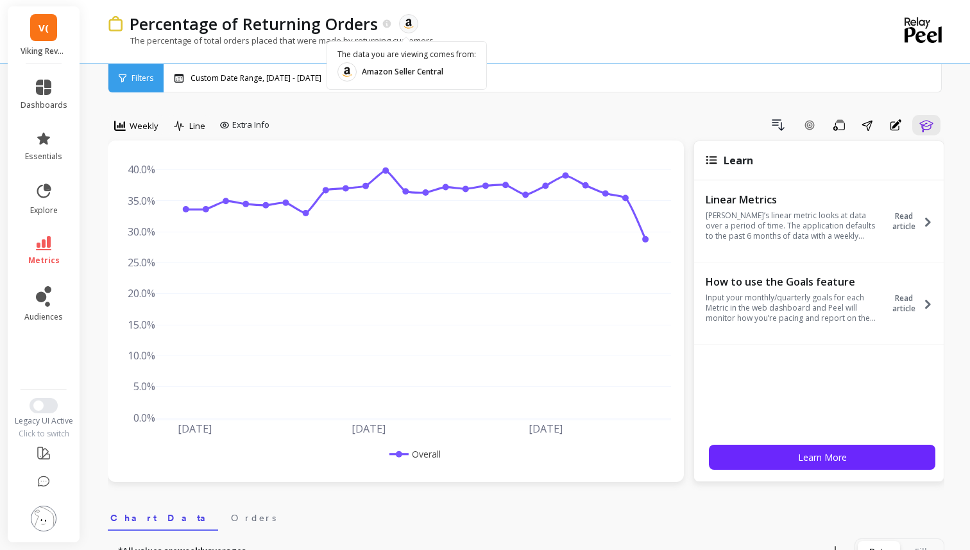
click at [407, 24] on object at bounding box center [409, 24] width 12 height 12
click at [409, 26] on object at bounding box center [409, 24] width 12 height 12
click at [405, 25] on object at bounding box center [409, 24] width 12 height 12
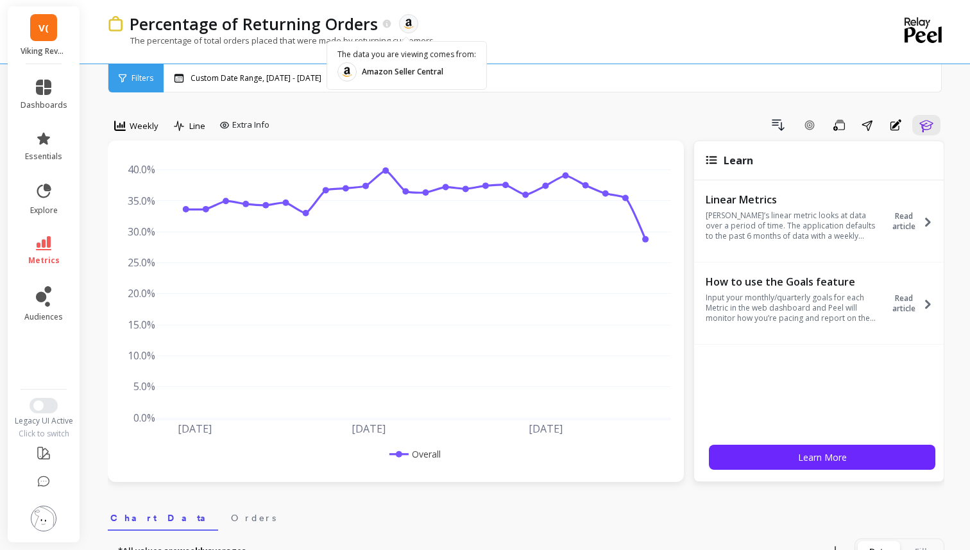
click at [405, 25] on object at bounding box center [409, 24] width 12 height 12
click at [47, 35] on link "V(" at bounding box center [43, 27] width 27 height 27
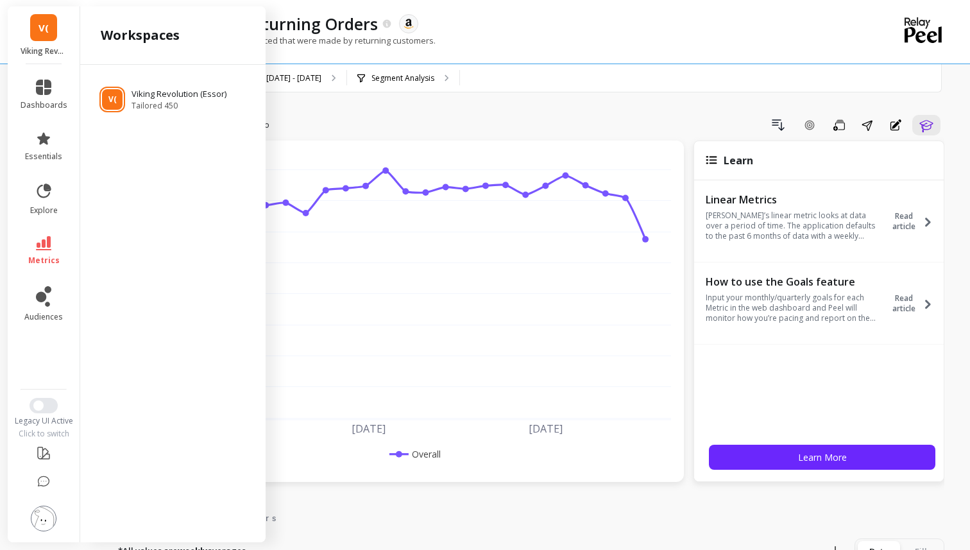
click at [157, 117] on div "V( Viking Revolution (Essor) Tailored 450" at bounding box center [172, 301] width 185 height 472
click at [157, 97] on p "Viking Revolution (Essor)" at bounding box center [181, 94] width 100 height 13
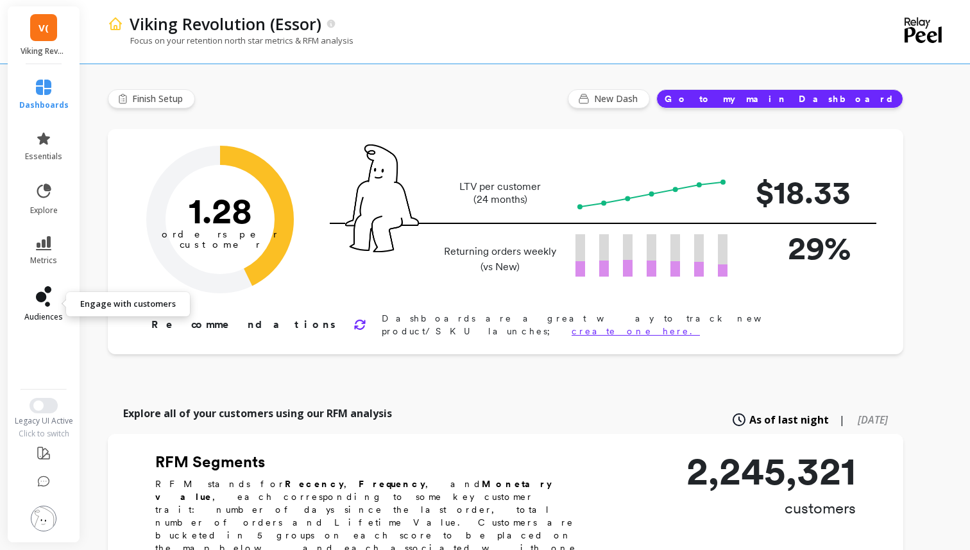
click at [48, 303] on icon at bounding box center [47, 303] width 5 height 5
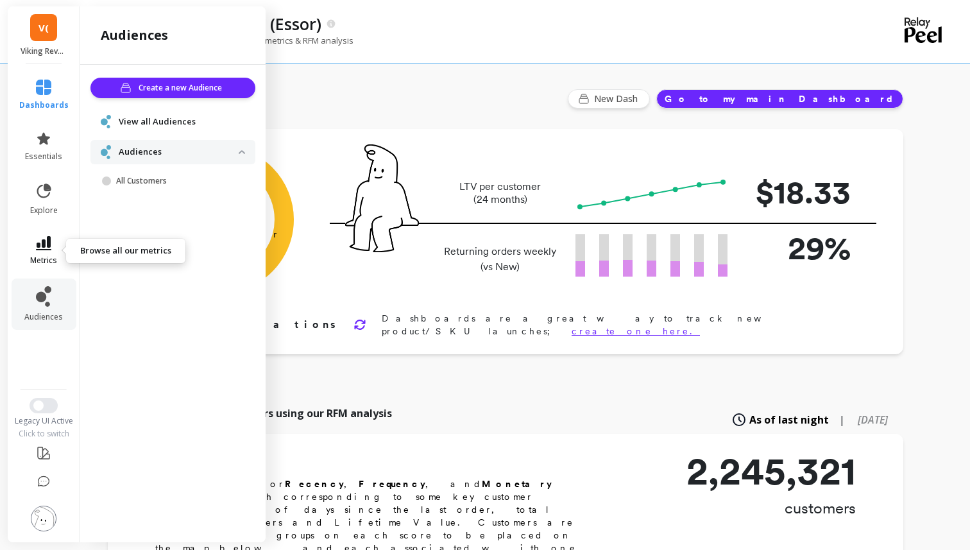
click at [47, 246] on icon at bounding box center [43, 243] width 15 height 14
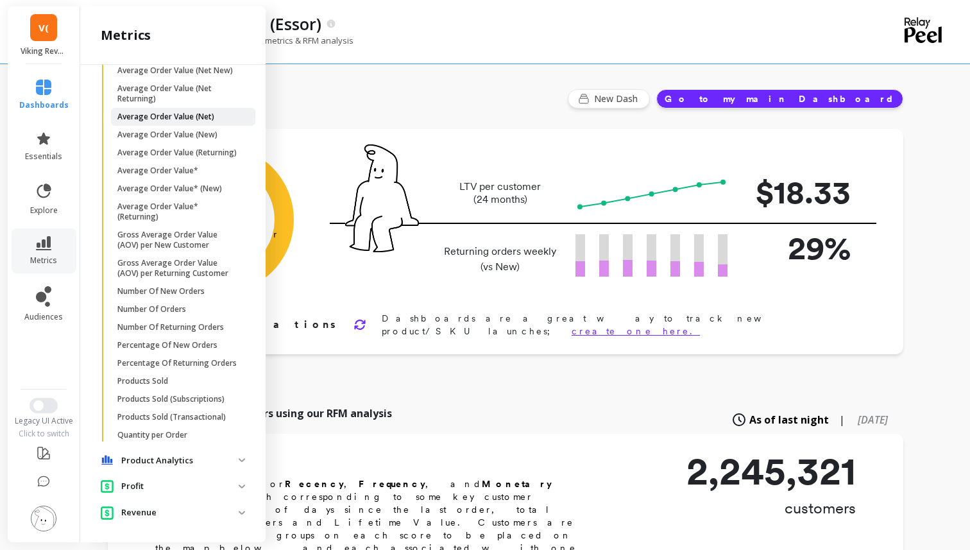
scroll to position [414, 0]
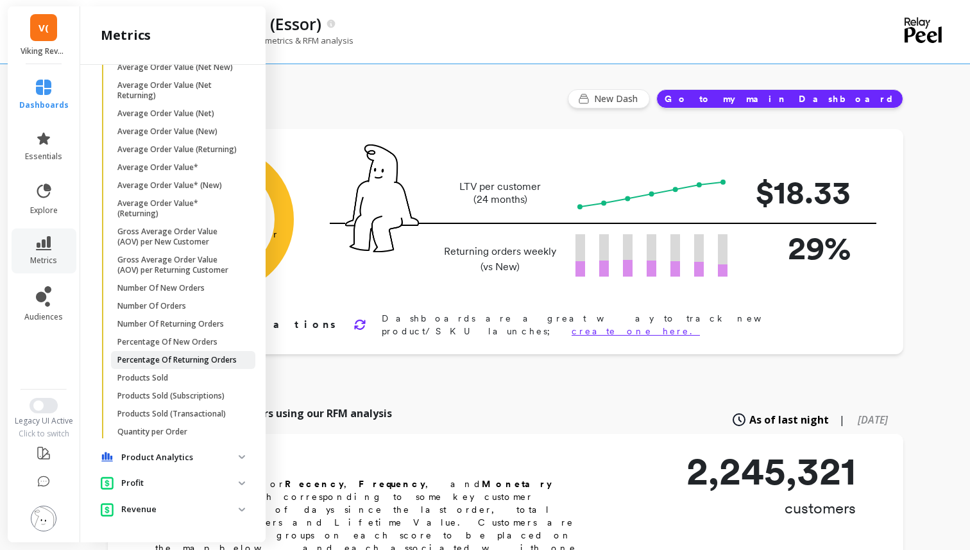
click at [180, 363] on p "Percentage Of Returning Orders" at bounding box center [176, 360] width 119 height 10
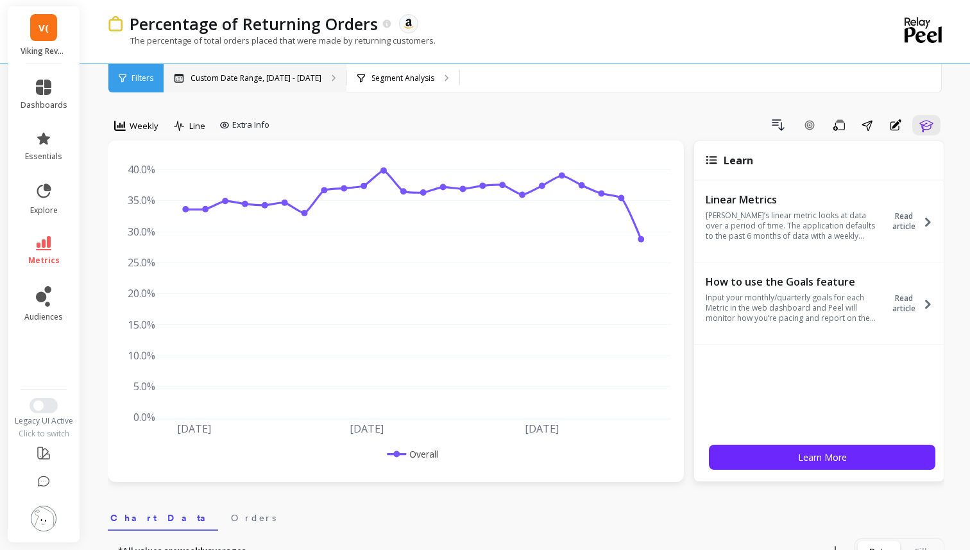
click at [278, 73] on p "Custom Date Range, May 1 - Oct 9" at bounding box center [255, 78] width 131 height 10
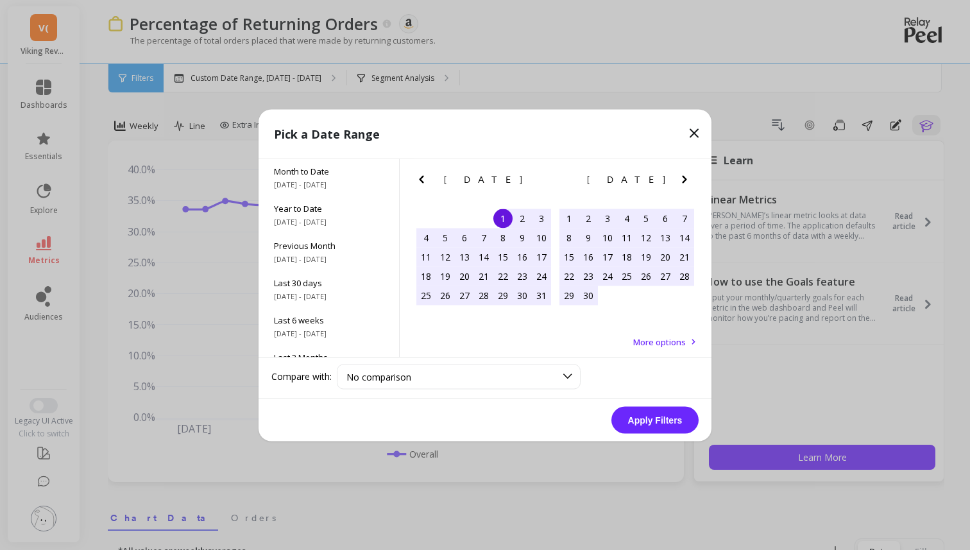
click at [684, 334] on div "May 2025 Su Mo Tu We Th Fr Sa 27 28 29 30 1 2 3 4 5 6 7 8 9 10 11 12 13 14 15 1…" at bounding box center [556, 257] width 312 height 199
click at [682, 339] on span "More options" at bounding box center [659, 341] width 53 height 12
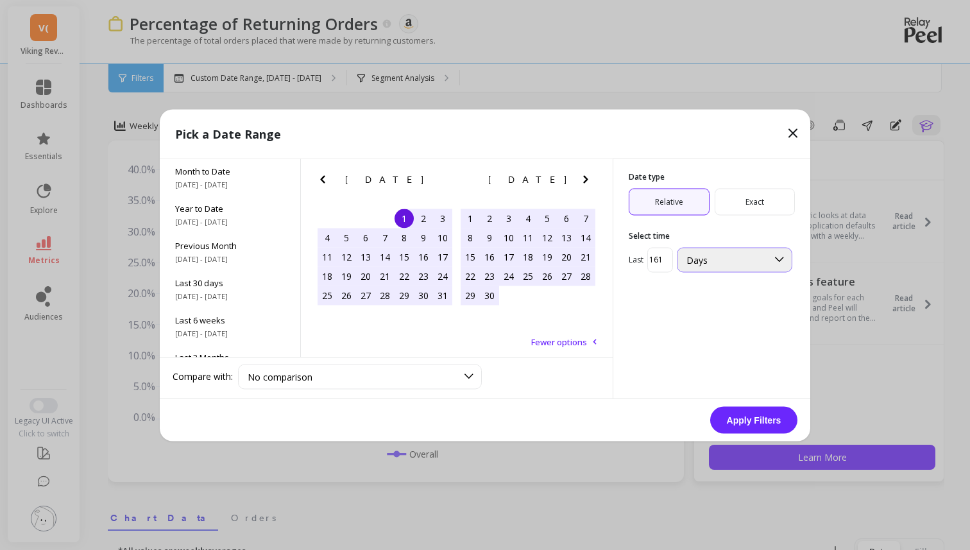
click at [715, 260] on div "Days" at bounding box center [726, 259] width 81 height 12
click at [716, 268] on div "Days" at bounding box center [734, 259] width 115 height 25
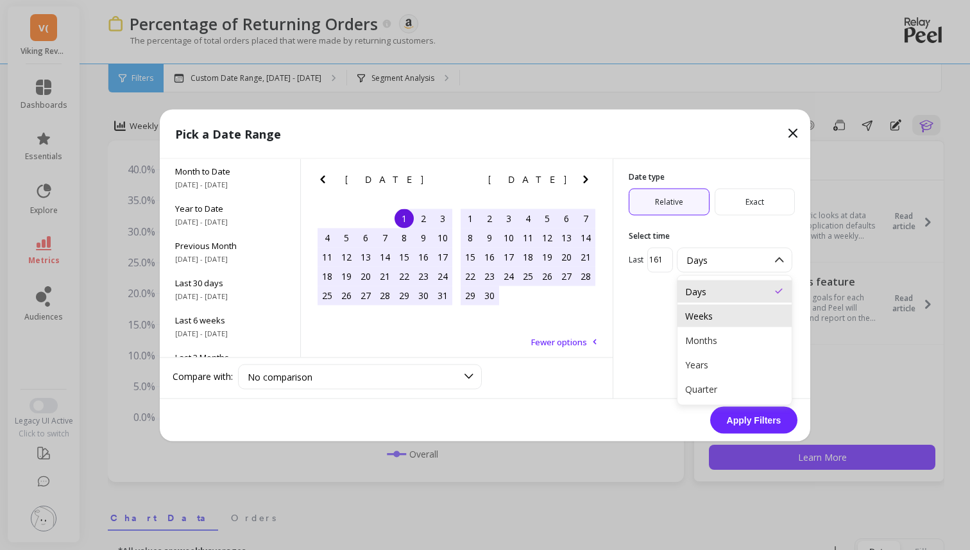
click at [715, 325] on div "Weeks" at bounding box center [734, 315] width 114 height 22
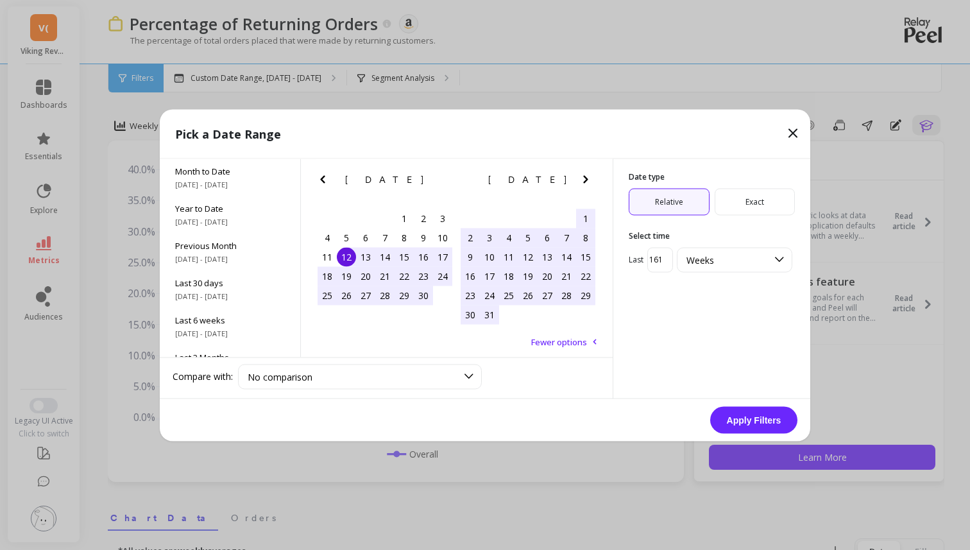
click at [748, 207] on span "Exact" at bounding box center [754, 201] width 81 height 27
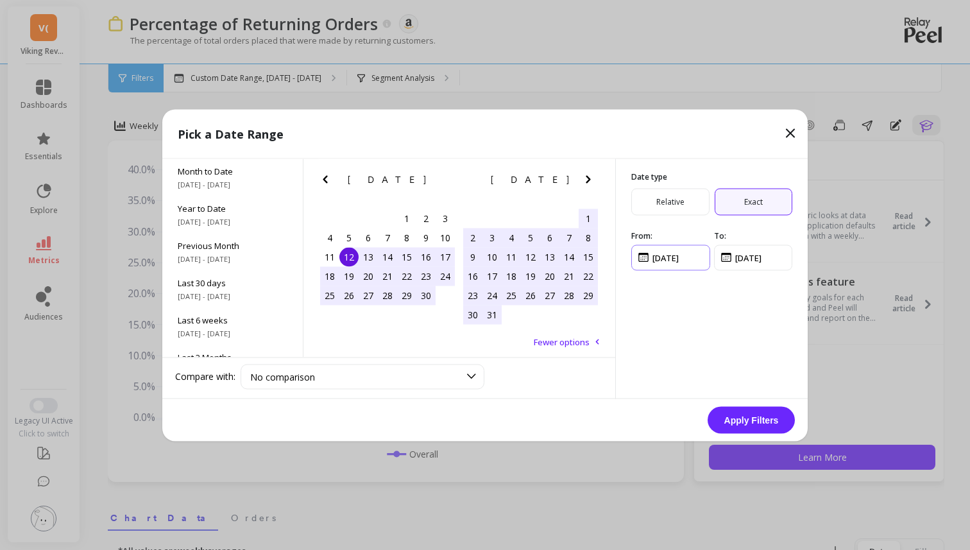
click at [657, 258] on input "input" at bounding box center [670, 257] width 79 height 26
click at [689, 266] on input "input" at bounding box center [670, 257] width 79 height 26
type input "1/1/2024"
click at [741, 258] on input "input" at bounding box center [753, 257] width 79 height 26
click at [749, 254] on input "input" at bounding box center [753, 257] width 79 height 26
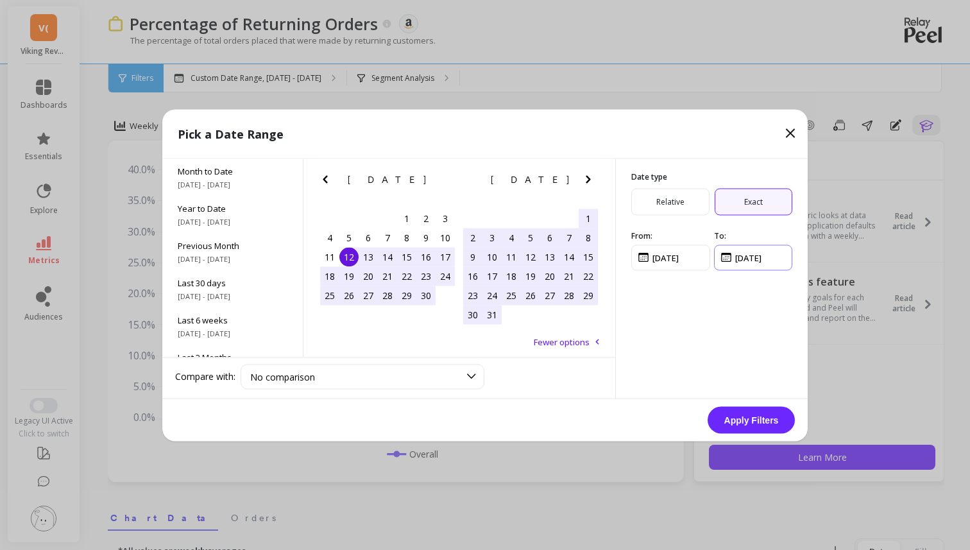
click at [748, 257] on input "input" at bounding box center [753, 257] width 79 height 26
click at [771, 255] on input "input" at bounding box center [753, 257] width 79 height 26
type input "7/1/2025"
click at [747, 417] on button "Apply Filters" at bounding box center [750, 419] width 87 height 27
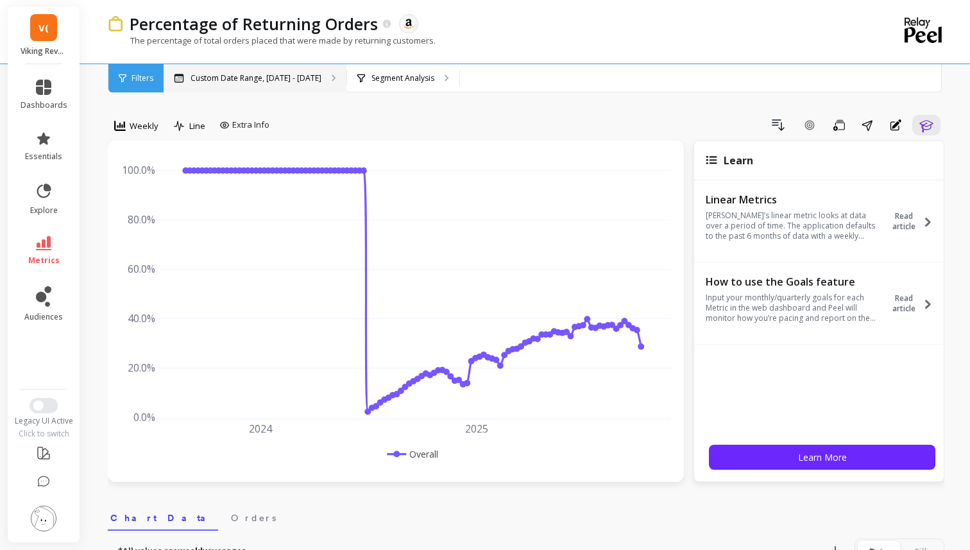
click at [303, 81] on p "Custom Date Range, Sep 12, 2022 - Oct 9, 2025" at bounding box center [255, 78] width 131 height 10
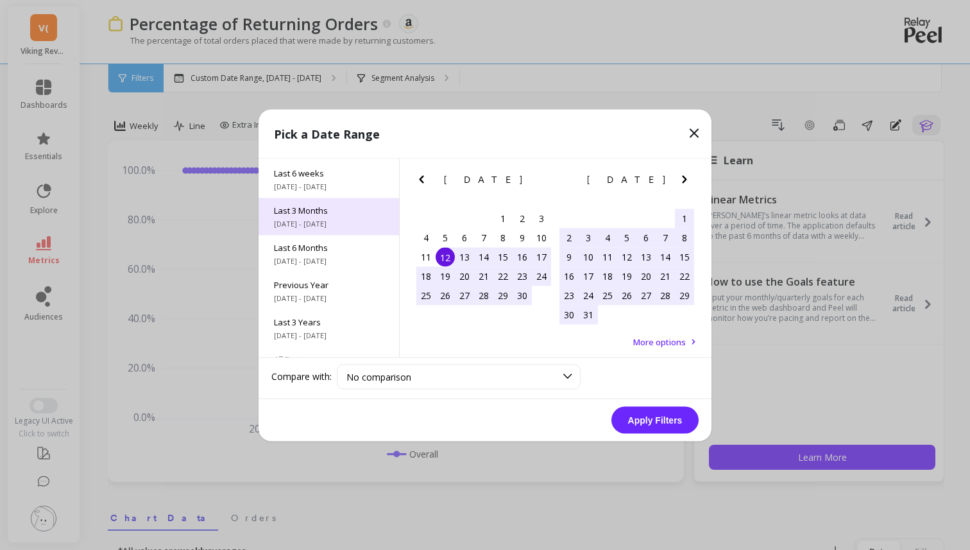
scroll to position [174, 0]
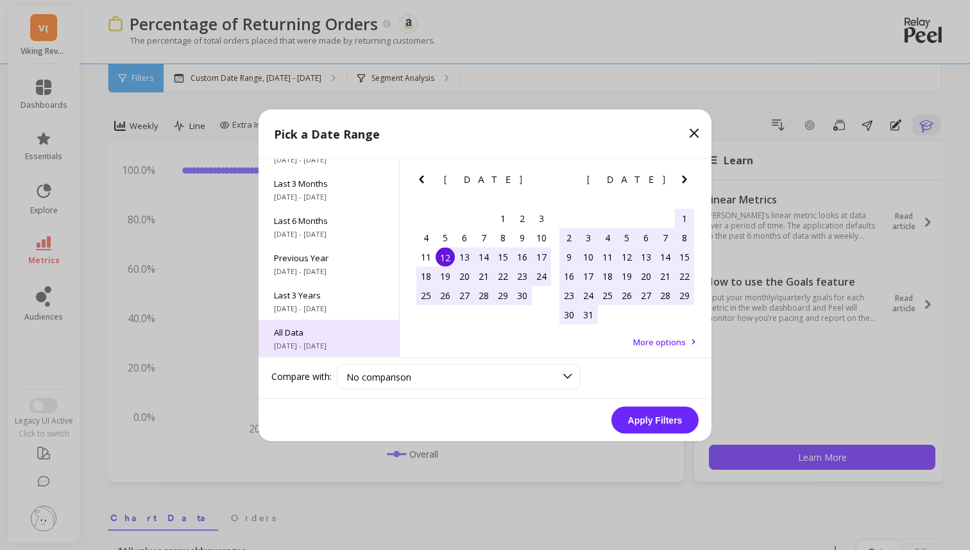
click at [316, 325] on div "All Data 7/1/2017 - 10/31/2025" at bounding box center [328, 337] width 140 height 37
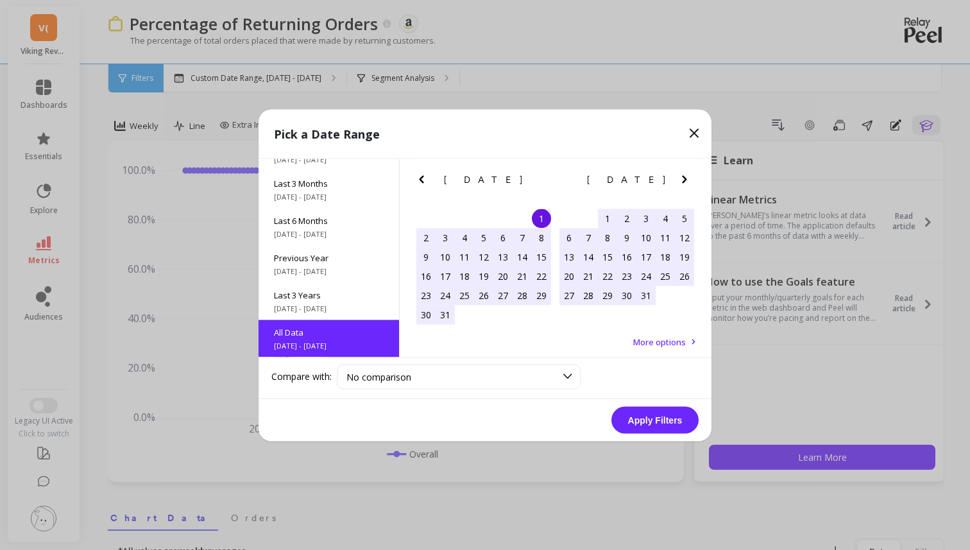
scroll to position [1, 0]
click at [657, 425] on button "Apply Filters" at bounding box center [654, 419] width 87 height 27
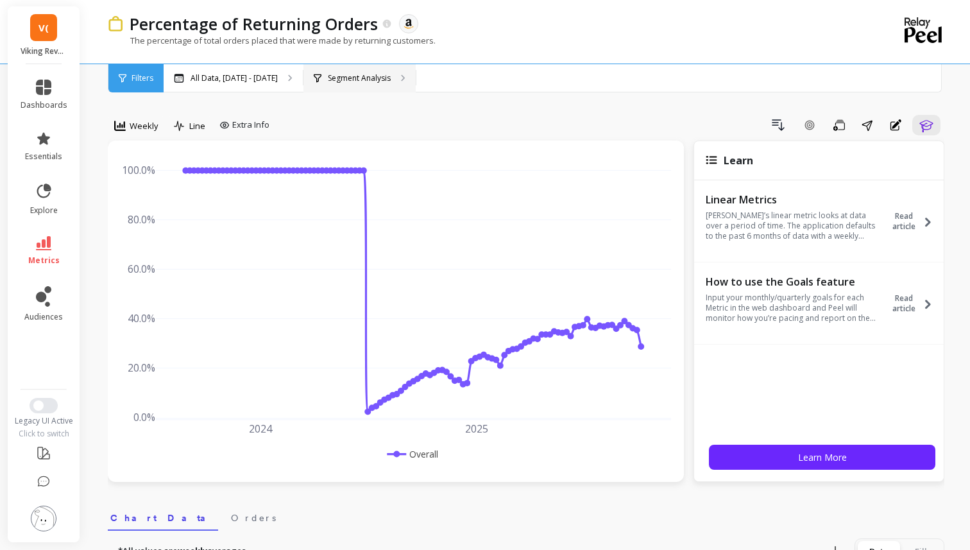
click at [367, 64] on div "Segment Analysis" at bounding box center [359, 78] width 112 height 28
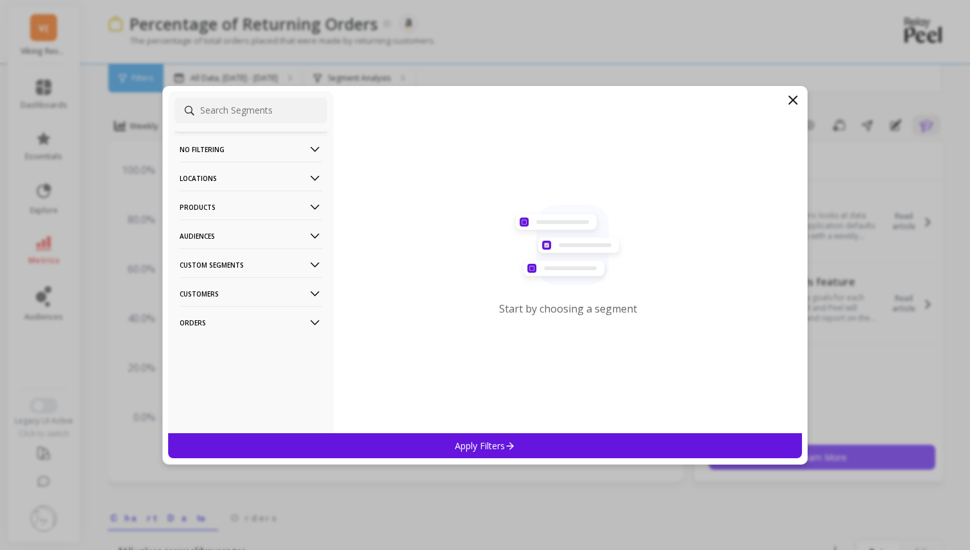
click at [254, 130] on div "No filtering Overall Locations Cities Countries Physical Location Sales Channel…" at bounding box center [250, 262] width 165 height 342
click at [254, 146] on p "No filtering" at bounding box center [251, 149] width 142 height 33
click at [242, 179] on div "Overall" at bounding box center [250, 174] width 153 height 21
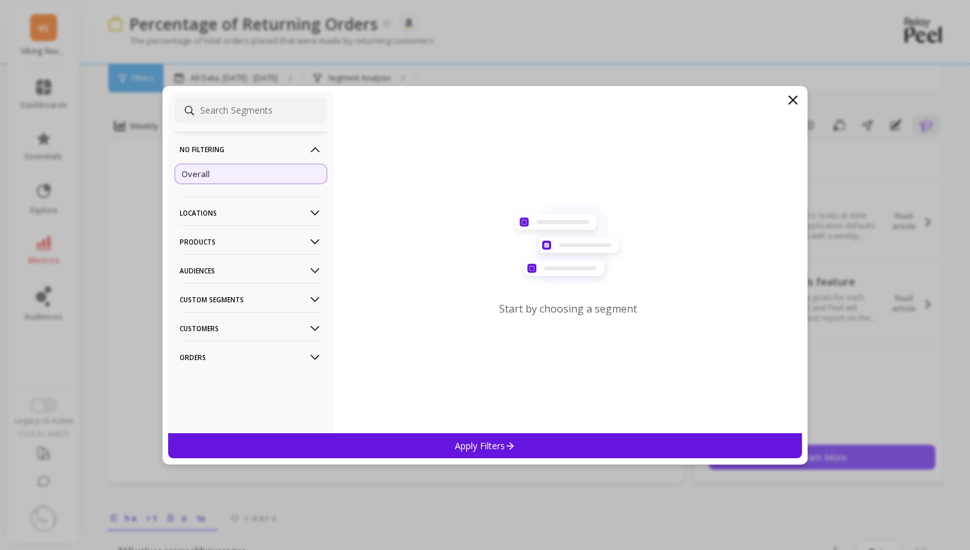
click at [417, 447] on div "Apply Filters" at bounding box center [485, 445] width 634 height 25
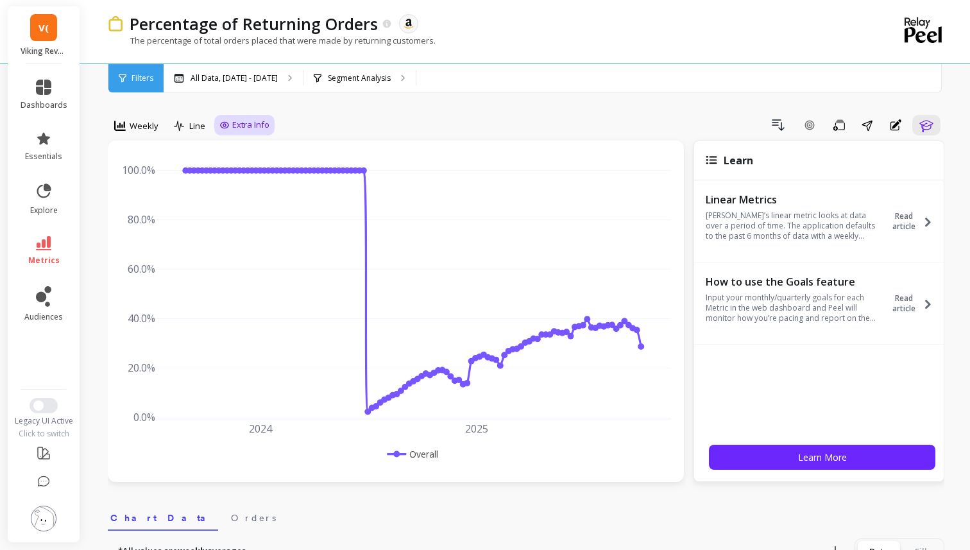
click at [240, 134] on div "Extra Info" at bounding box center [244, 125] width 60 height 21
click at [223, 126] on icon at bounding box center [224, 125] width 10 height 10
click at [232, 146] on input "Goals" at bounding box center [245, 151] width 41 height 13
click at [232, 148] on input "Goals" at bounding box center [245, 151] width 41 height 13
checkbox input "false"
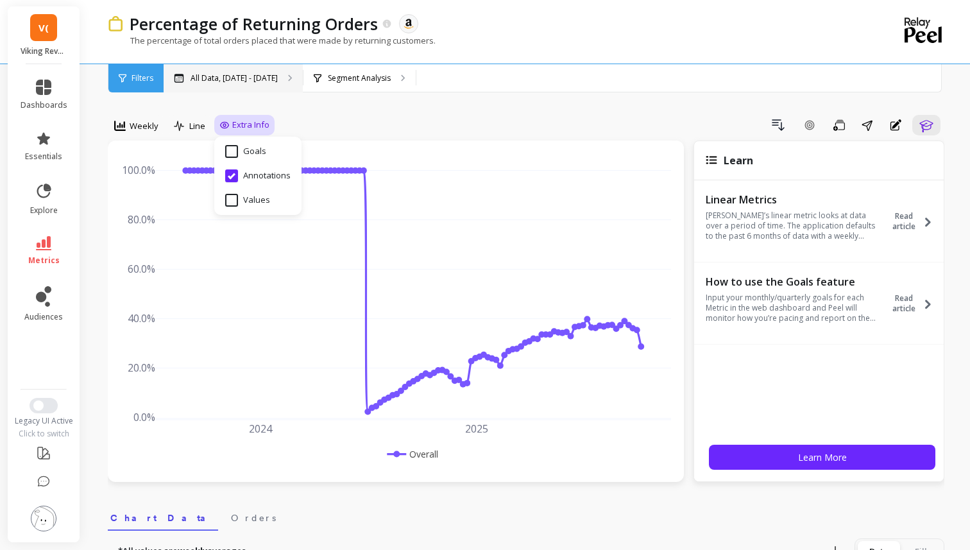
click at [219, 77] on p "All Data, Jul 1, 2017 - Oct 31, 2025" at bounding box center [233, 78] width 87 height 10
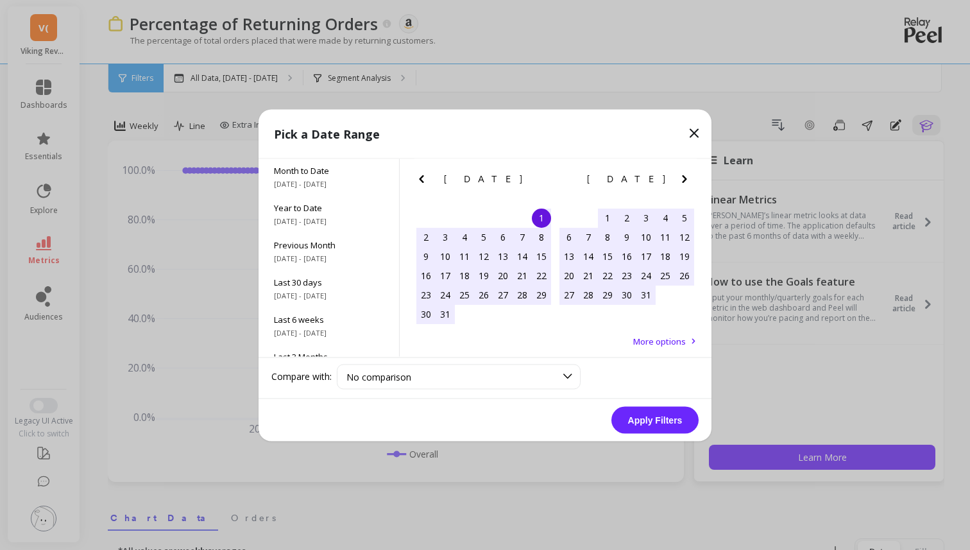
click at [682, 182] on icon "Next Month" at bounding box center [684, 178] width 15 height 15
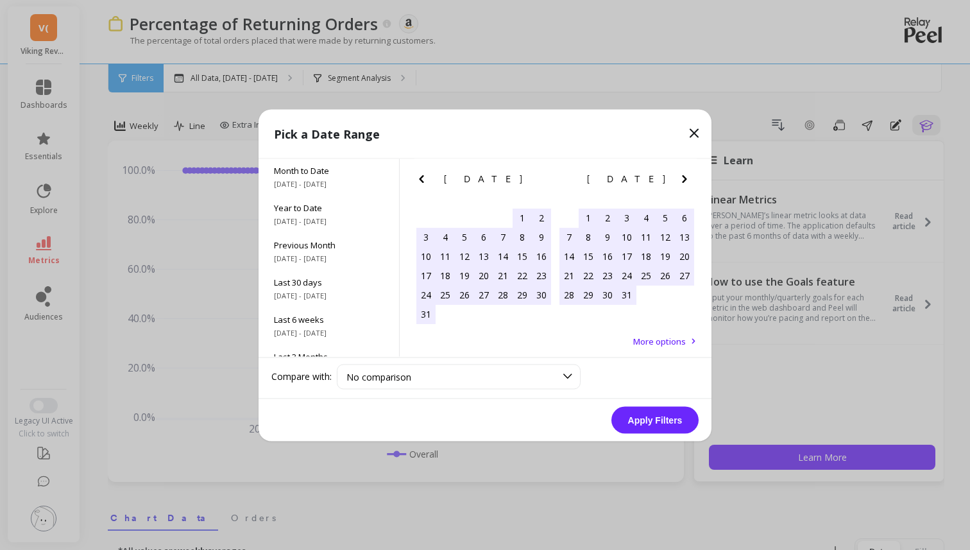
click at [682, 182] on icon "Next Month" at bounding box center [684, 178] width 15 height 15
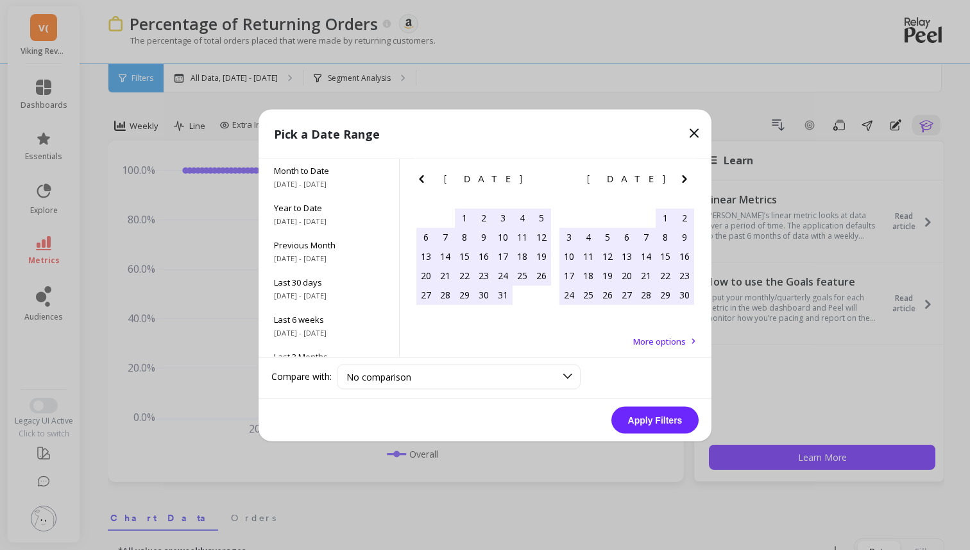
click at [682, 182] on icon "Next Month" at bounding box center [684, 178] width 15 height 15
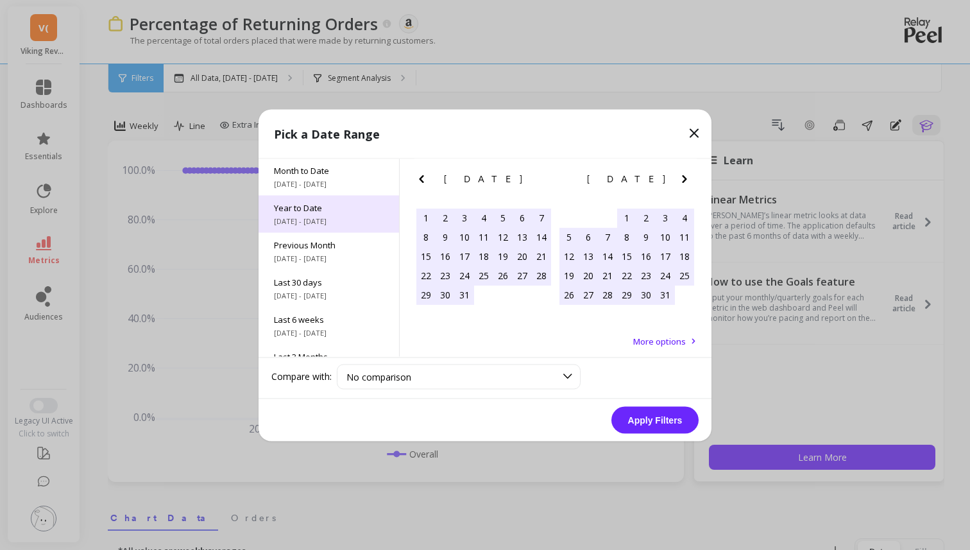
click at [316, 221] on span "1/1/2025 - 10/10/2025" at bounding box center [329, 220] width 110 height 10
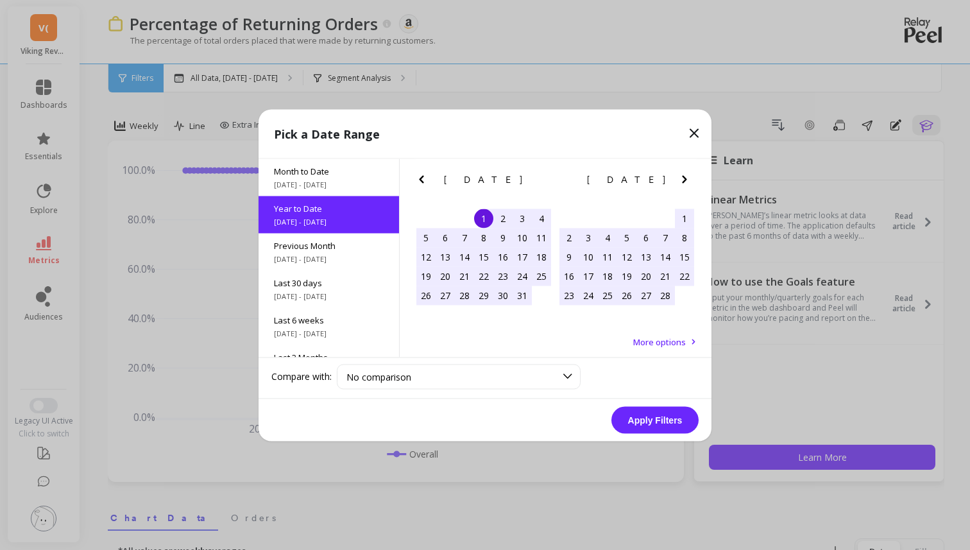
click at [424, 172] on icon "Previous Month" at bounding box center [421, 178] width 15 height 15
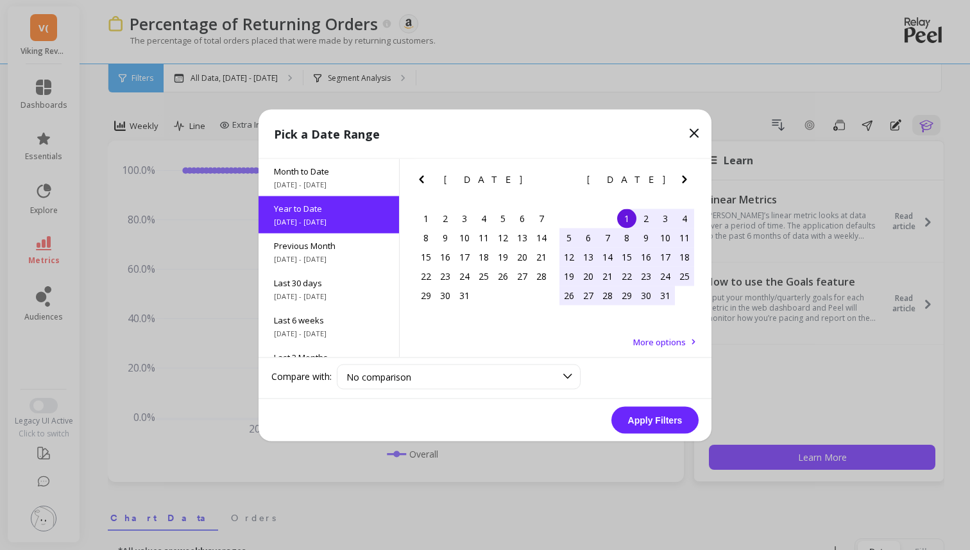
click at [424, 172] on icon "Previous Month" at bounding box center [421, 178] width 15 height 15
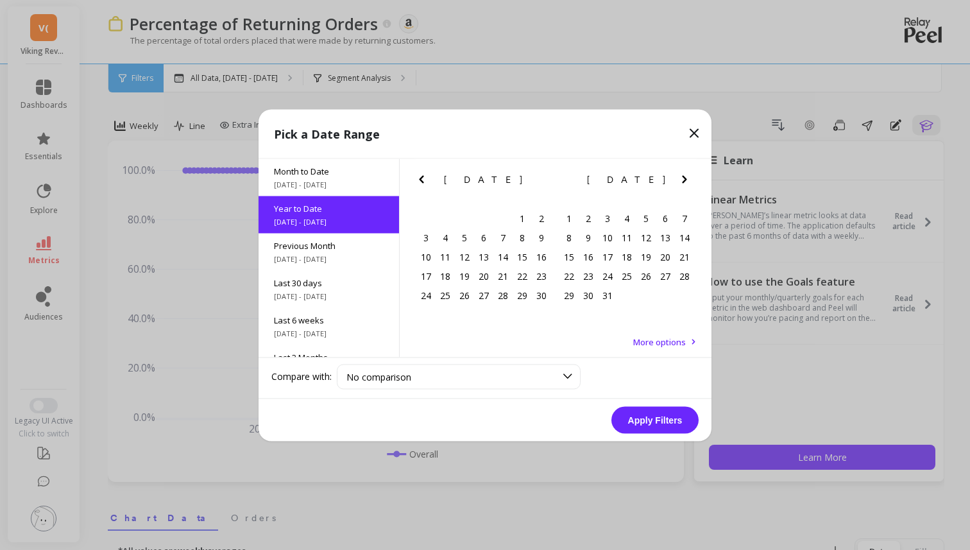
click at [424, 172] on icon "Previous Month" at bounding box center [421, 178] width 15 height 15
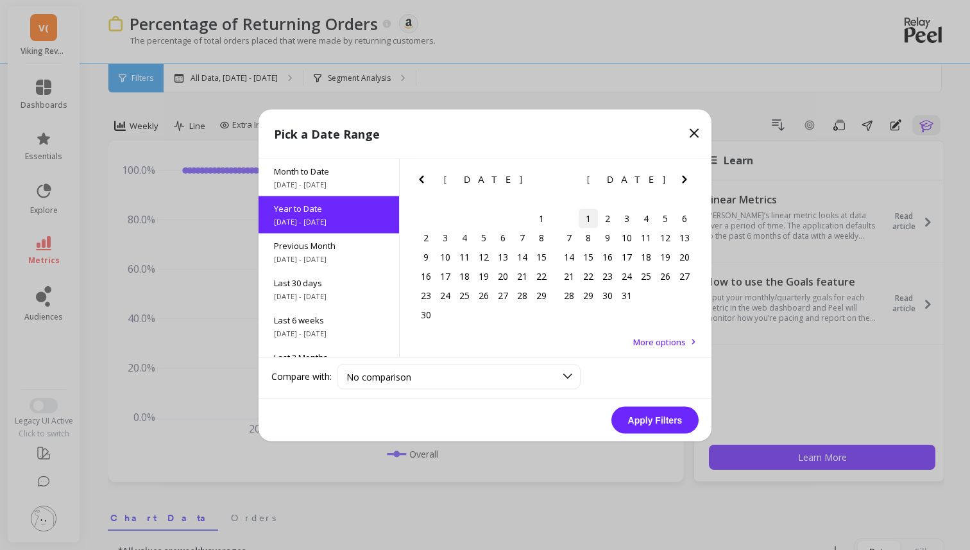
click at [588, 215] on div "1" at bounding box center [587, 217] width 19 height 19
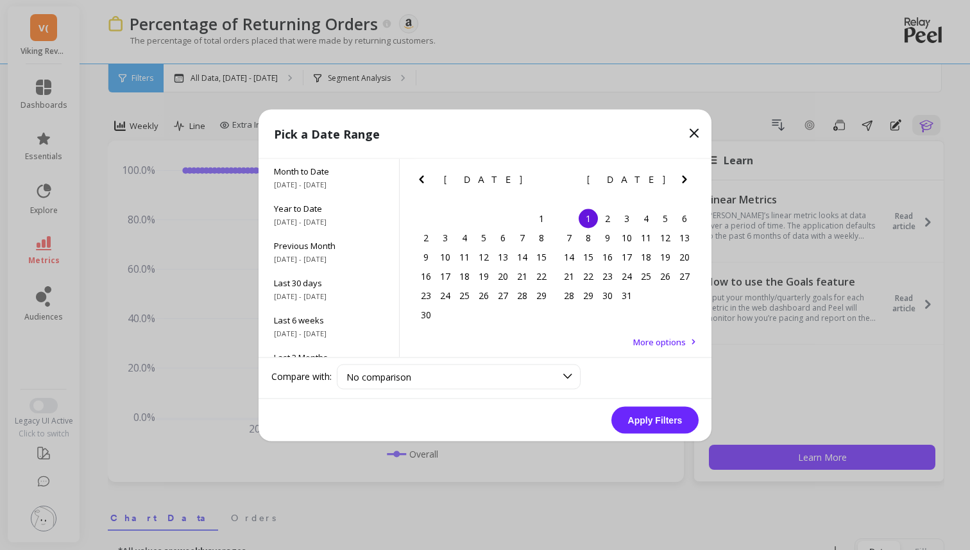
click at [682, 174] on icon "Next Month" at bounding box center [684, 178] width 15 height 15
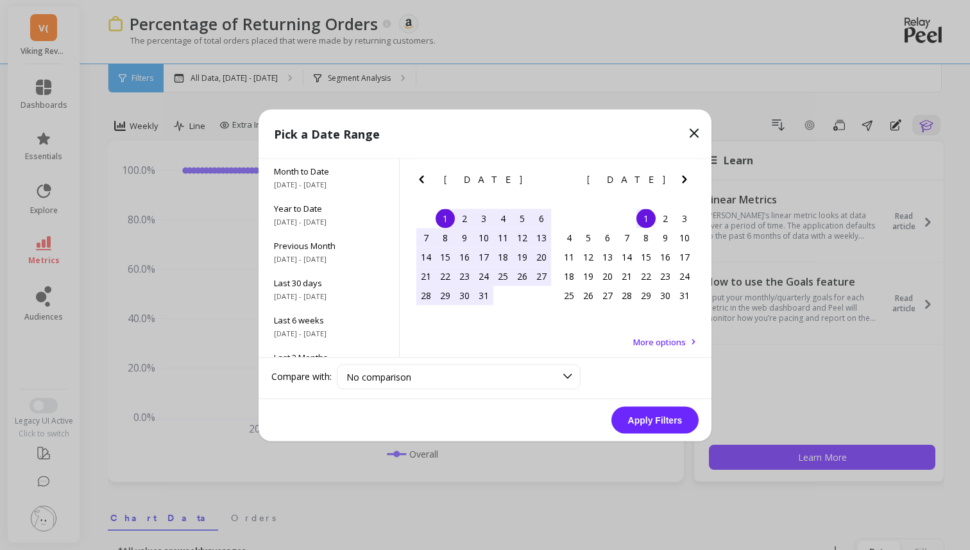
click at [682, 174] on icon "Next Month" at bounding box center [684, 178] width 15 height 15
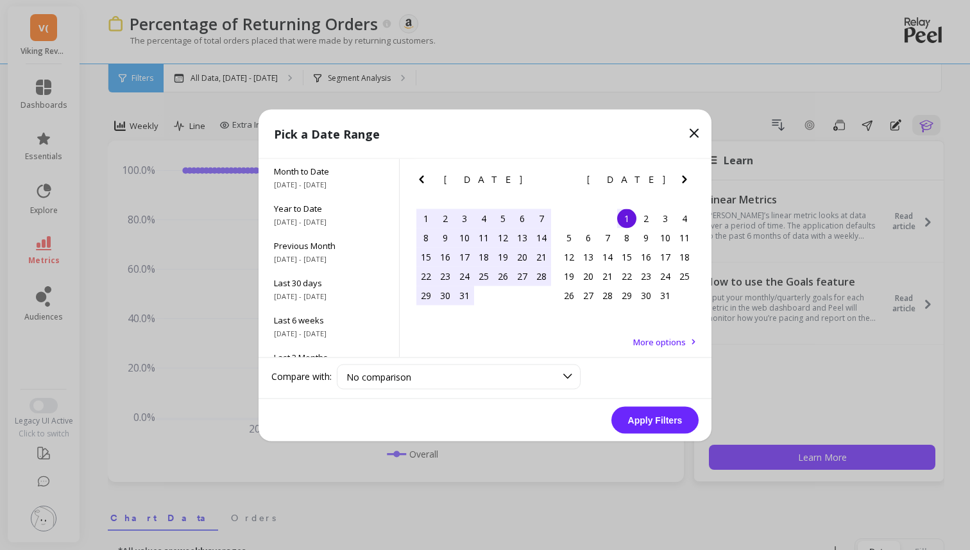
click at [682, 174] on icon "Next Month" at bounding box center [684, 178] width 15 height 15
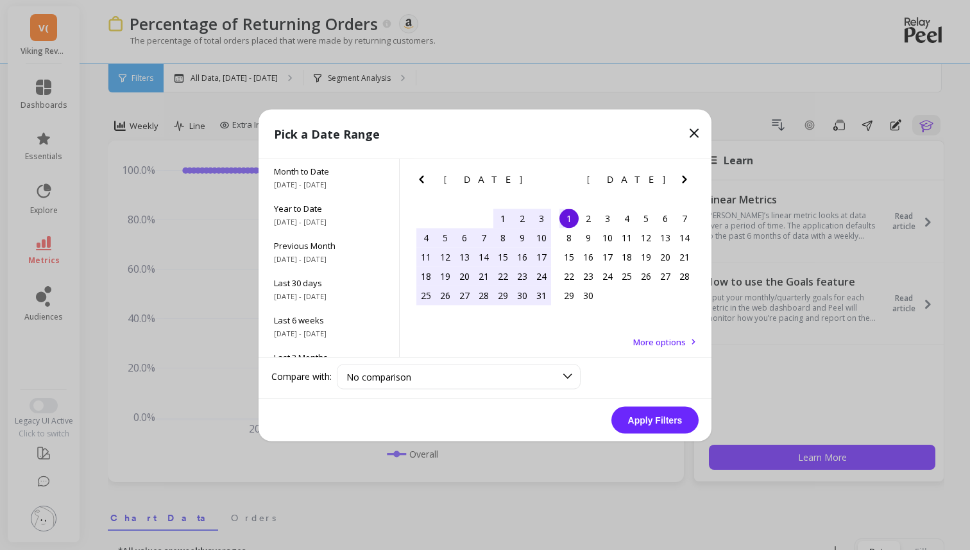
click at [682, 174] on icon "Next Month" at bounding box center [684, 178] width 15 height 15
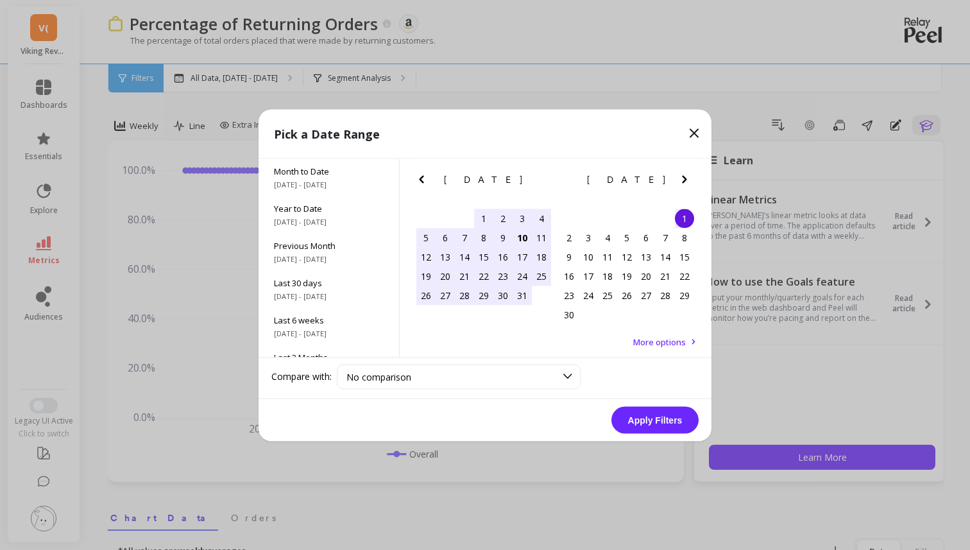
click at [682, 174] on icon "Next Month" at bounding box center [684, 178] width 15 height 15
click at [424, 178] on icon "Previous Month" at bounding box center [421, 178] width 15 height 15
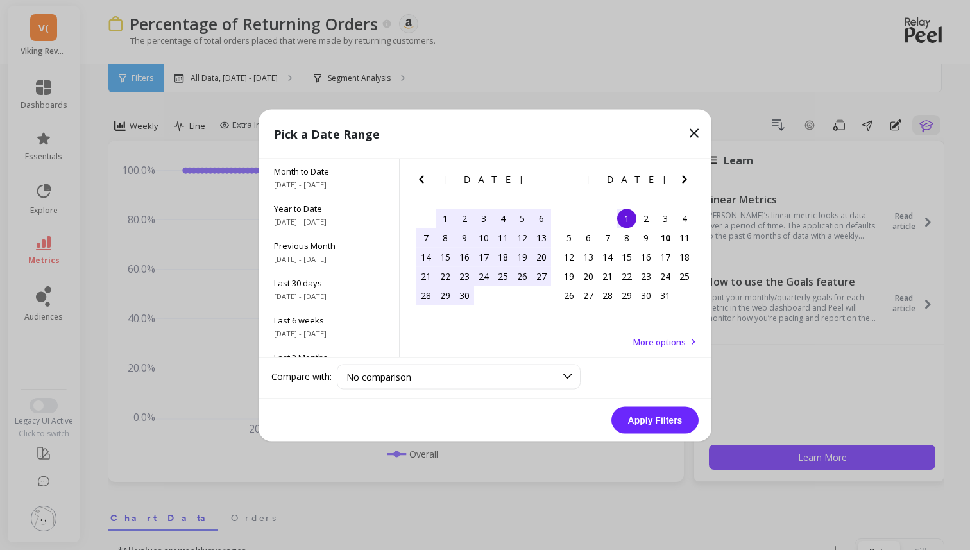
click at [424, 178] on icon "Previous Month" at bounding box center [421, 178] width 15 height 15
click at [505, 294] on div "31" at bounding box center [502, 294] width 19 height 19
click at [650, 428] on button "Apply Filters" at bounding box center [654, 419] width 87 height 27
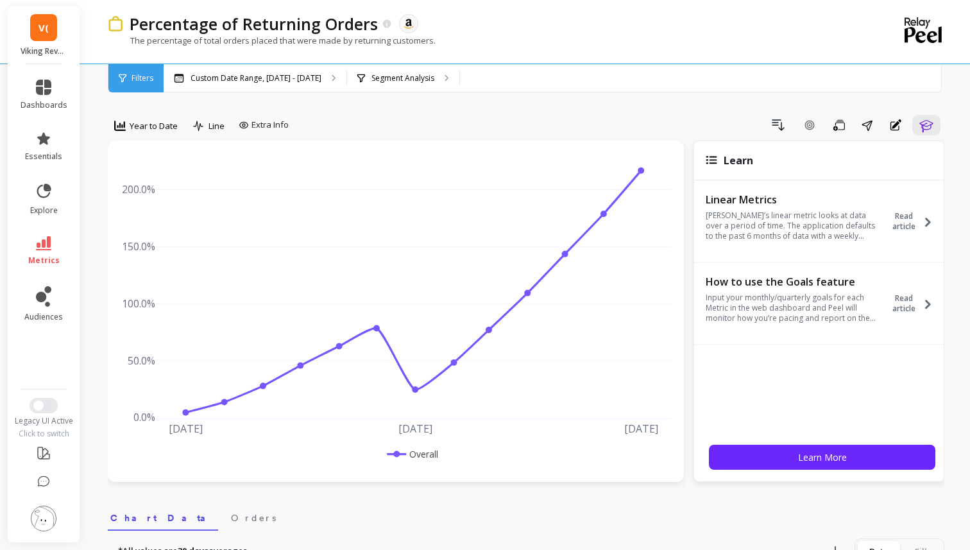
click at [42, 515] on img at bounding box center [44, 518] width 26 height 26
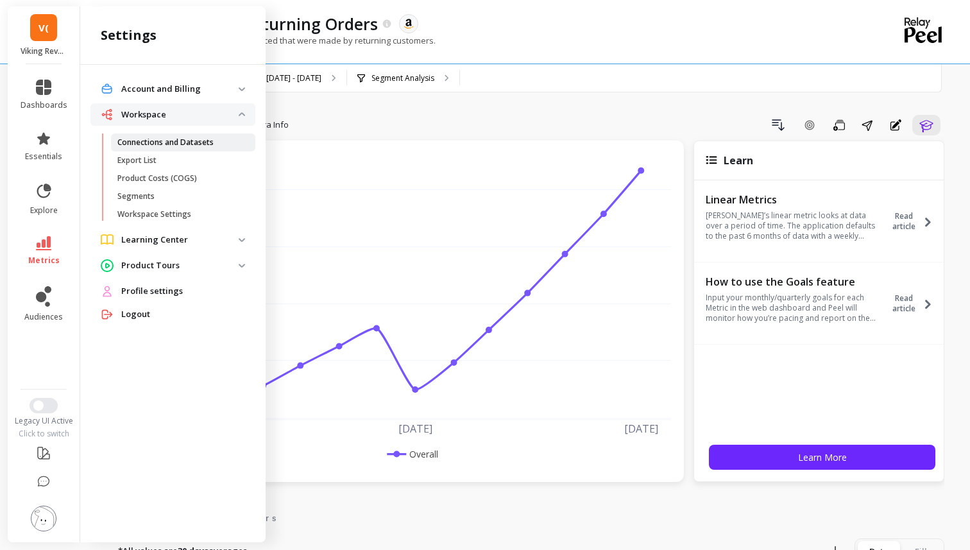
click at [157, 142] on p "Connections and Datasets" at bounding box center [165, 142] width 96 height 10
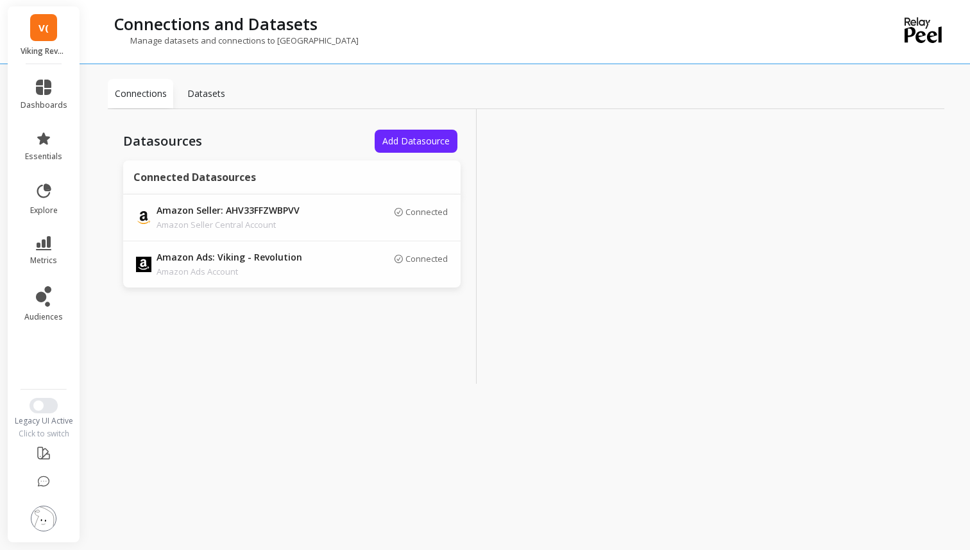
click at [212, 84] on div "Datasets" at bounding box center [205, 94] width 65 height 30
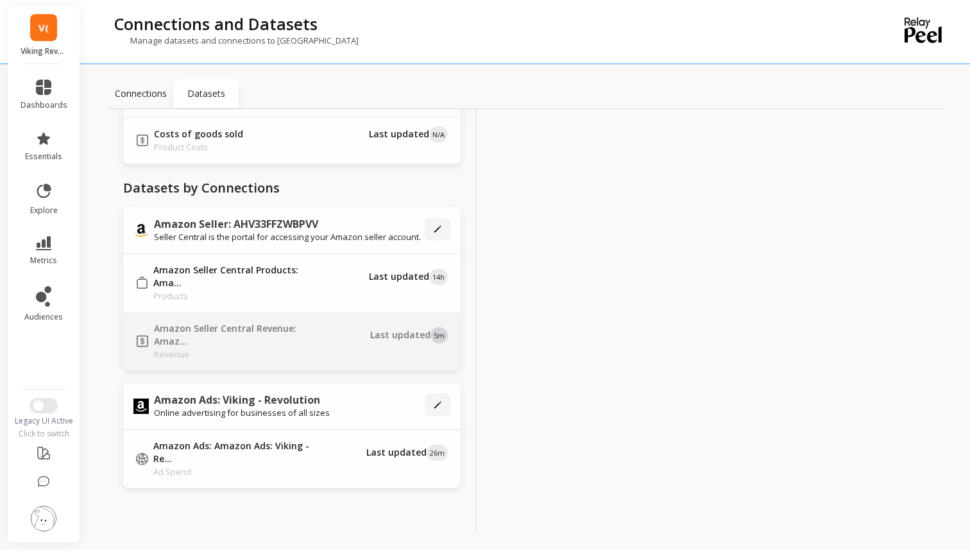
scroll to position [97, 0]
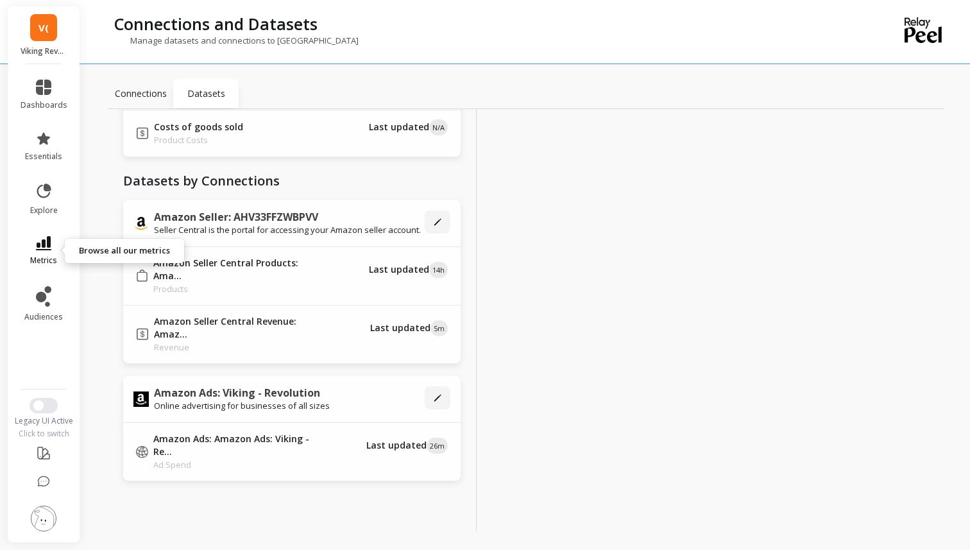
click at [51, 248] on link "metrics" at bounding box center [44, 251] width 47 height 30
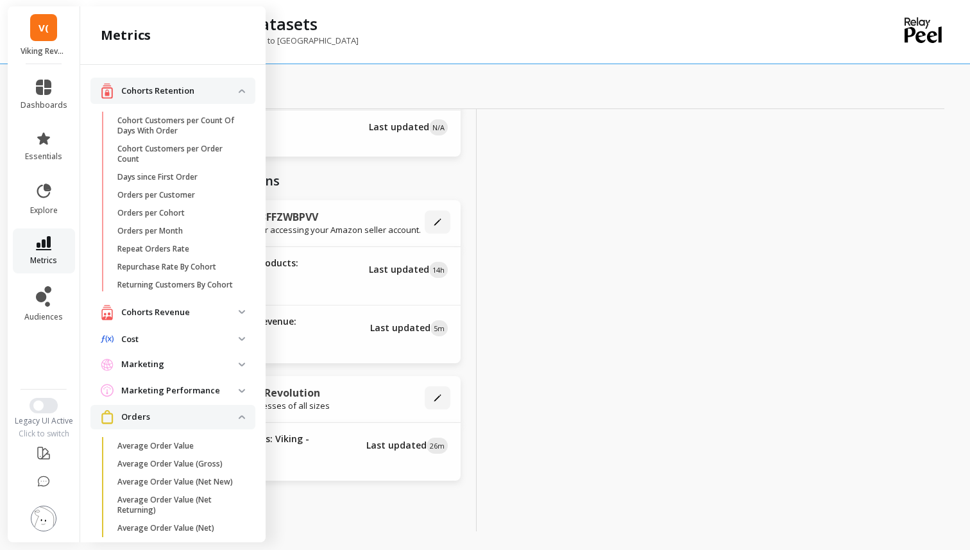
scroll to position [414, 0]
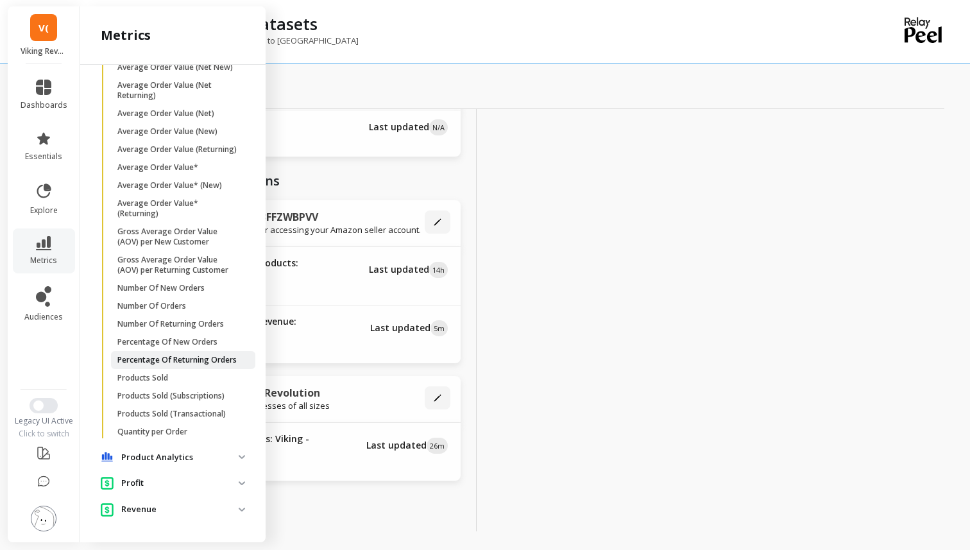
click at [178, 355] on p "Percentage Of Returning Orders" at bounding box center [176, 360] width 119 height 10
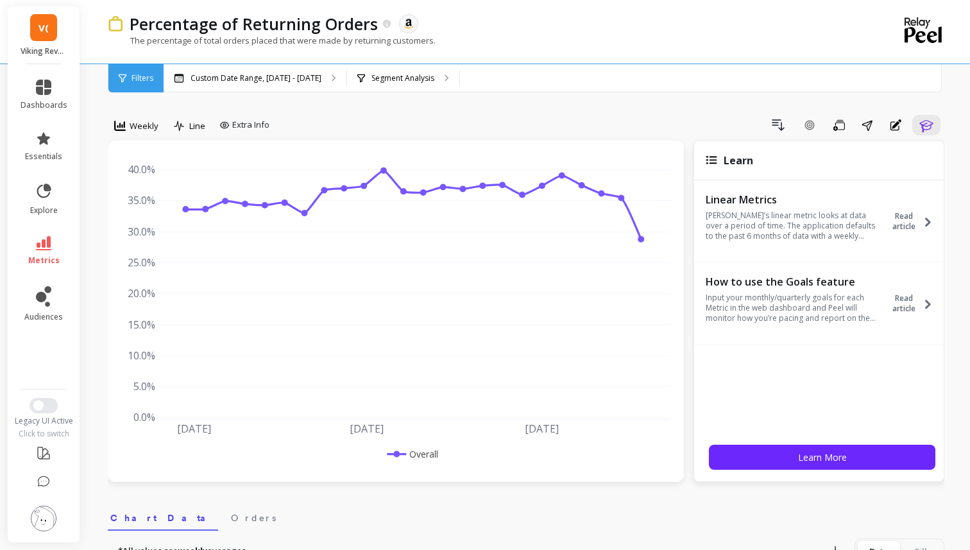
click at [54, 514] on img at bounding box center [44, 518] width 26 height 26
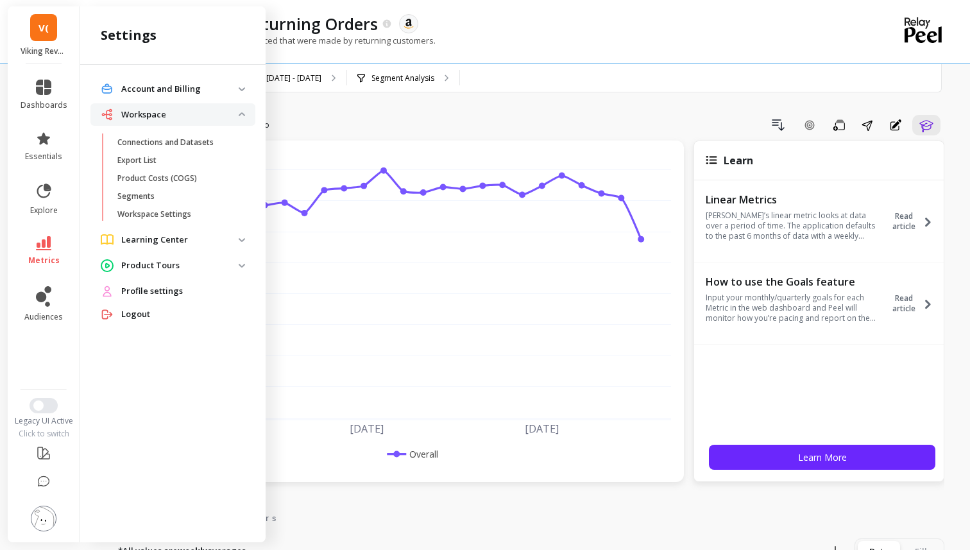
click at [160, 310] on link "Logout" at bounding box center [183, 314] width 124 height 13
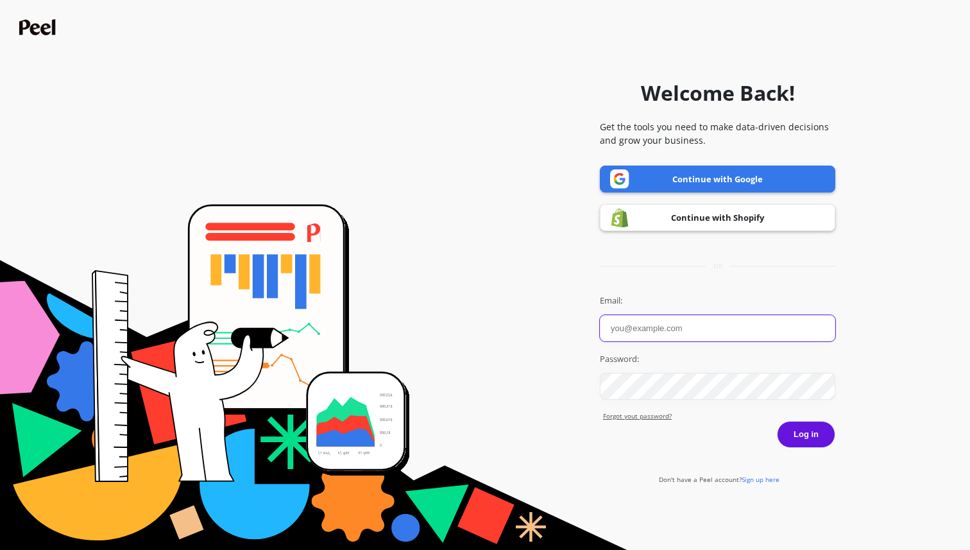
click at [707, 331] on input "Email:" at bounding box center [717, 328] width 235 height 26
paste input "[EMAIL_ADDRESS][DOMAIN_NAME]"
type input "[EMAIL_ADDRESS][DOMAIN_NAME]"
click at [811, 435] on button "Log in" at bounding box center [806, 434] width 58 height 27
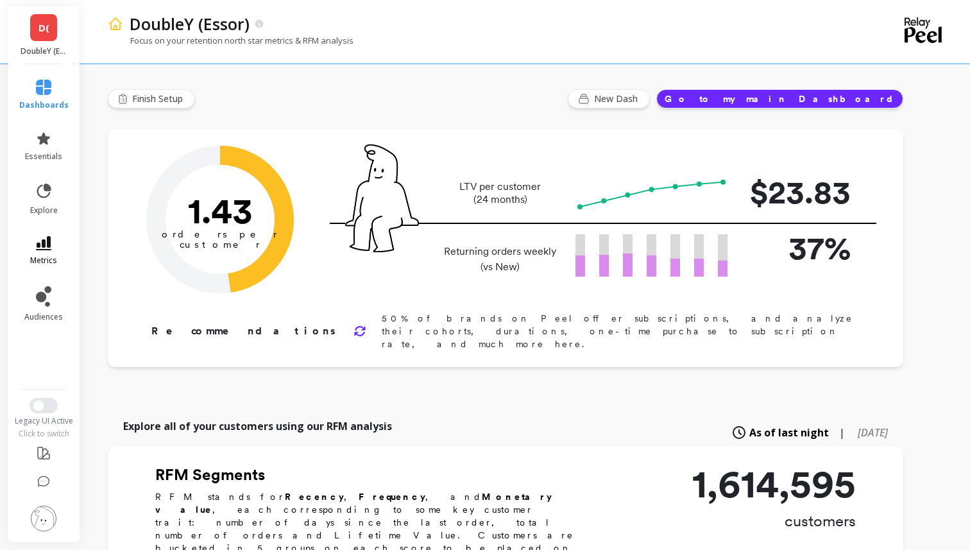
click at [37, 246] on icon at bounding box center [43, 243] width 15 height 14
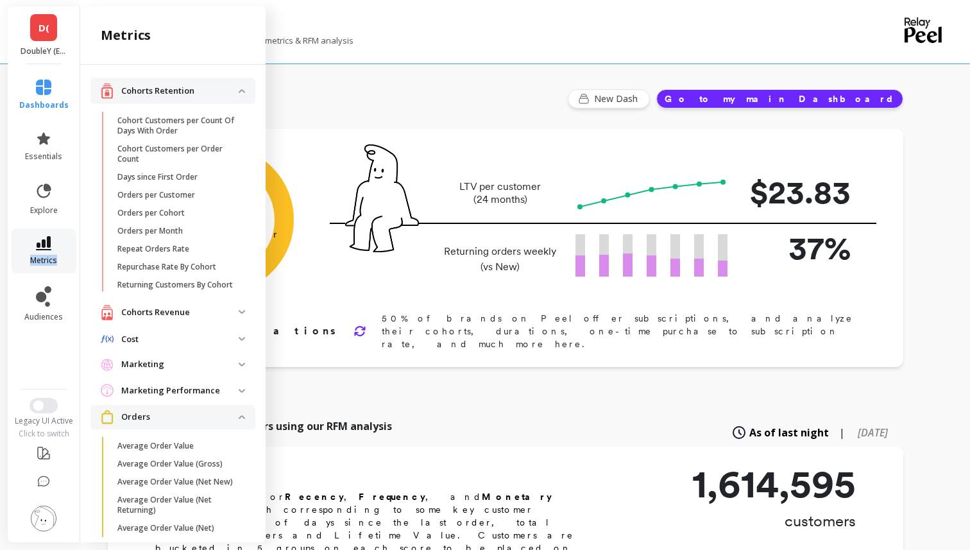
click at [37, 246] on icon at bounding box center [43, 243] width 15 height 14
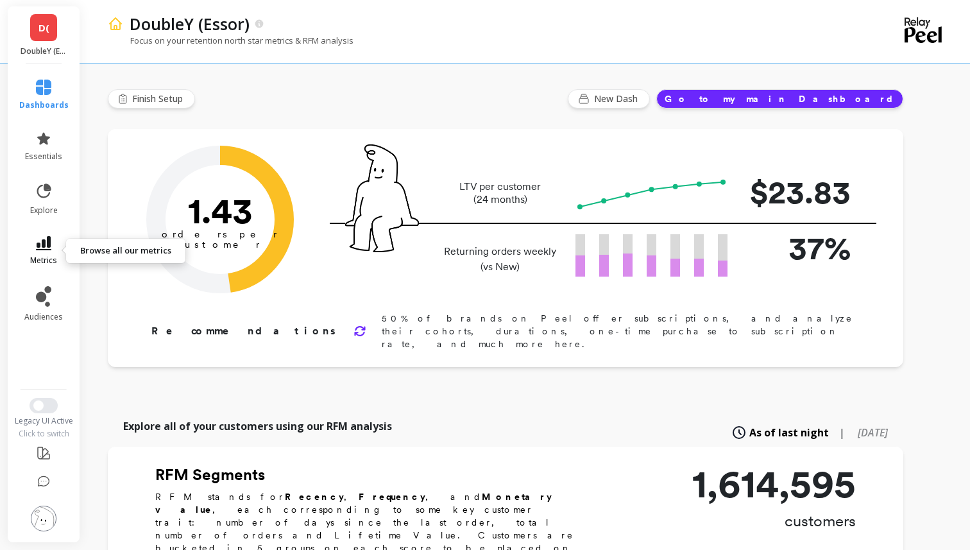
click at [47, 251] on link "metrics" at bounding box center [43, 251] width 49 height 30
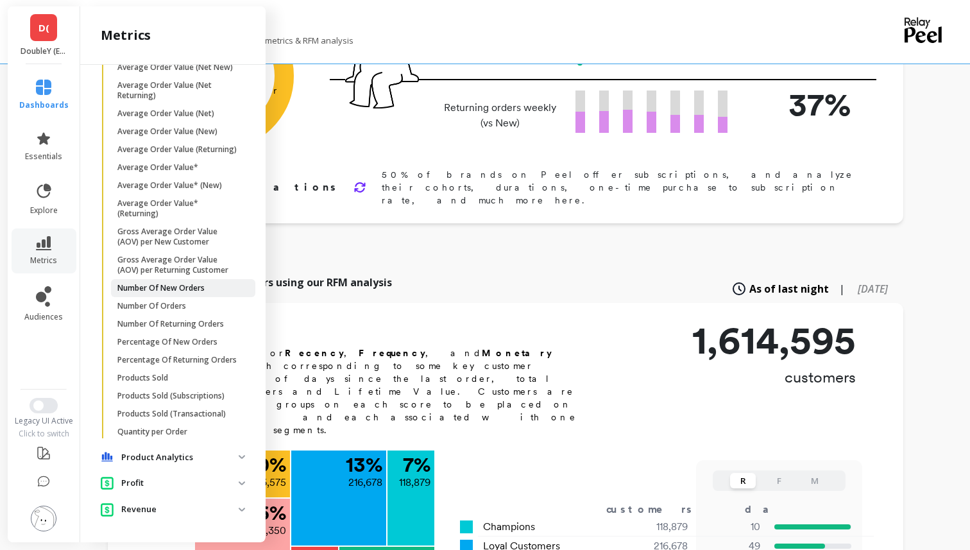
scroll to position [174, 0]
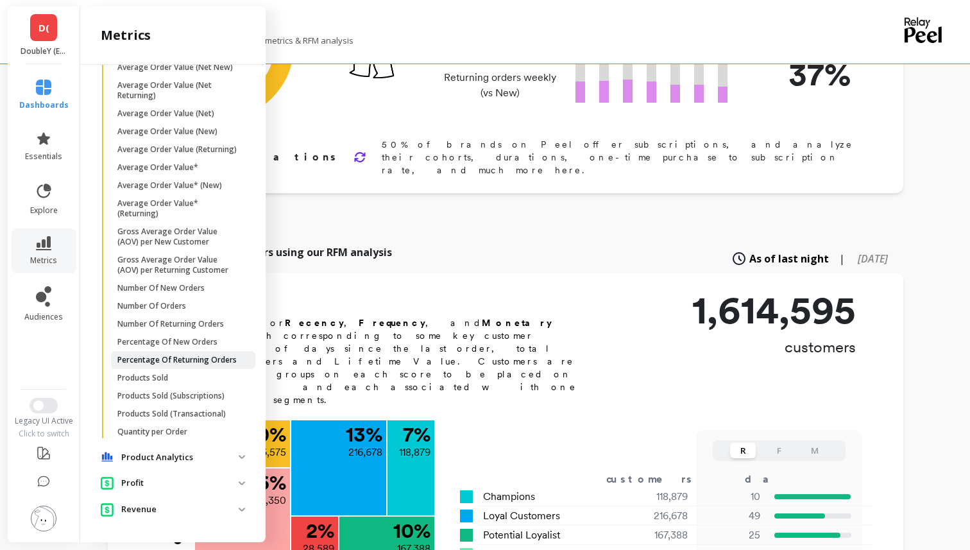
click at [203, 362] on p "Percentage Of Returning Orders" at bounding box center [176, 360] width 119 height 10
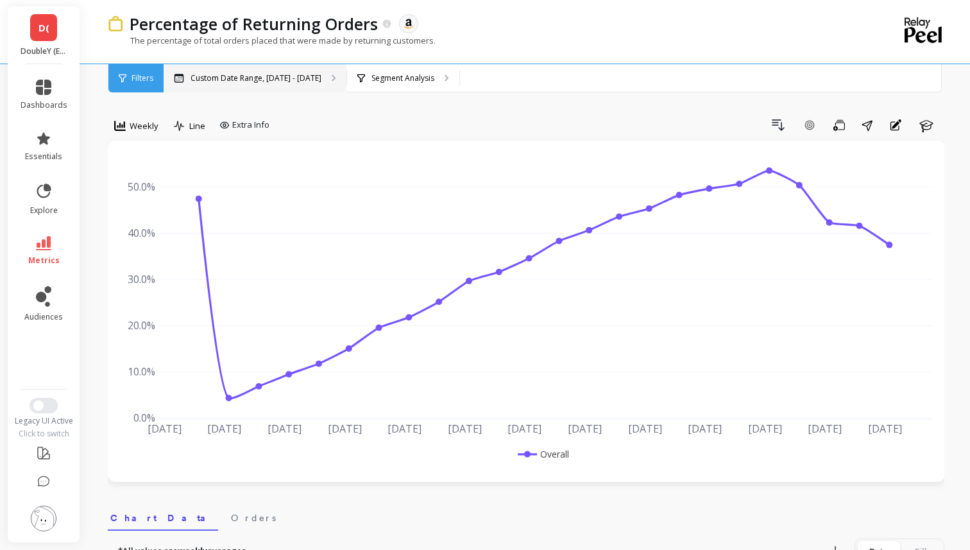
click at [276, 73] on p "Custom Date Range, [DATE] - [DATE]" at bounding box center [255, 78] width 131 height 10
click at [405, 22] on object at bounding box center [409, 24] width 12 height 12
click at [394, 60] on div "Percentage of Returning Orders The data you are viewing comes from: Amazon Sell…" at bounding box center [473, 31] width 731 height 63
click at [371, 74] on p "Segment Analysis" at bounding box center [402, 78] width 63 height 10
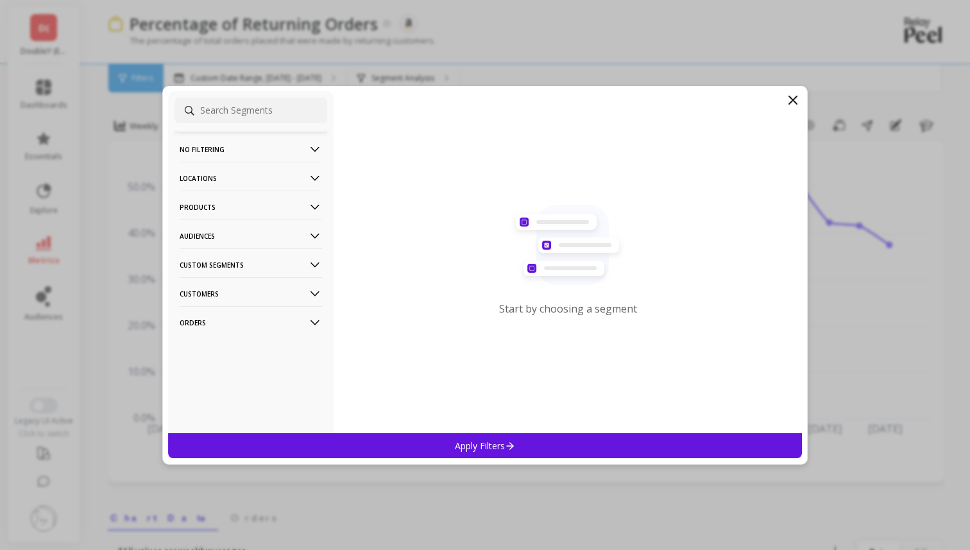
click at [266, 325] on p "Orders" at bounding box center [251, 322] width 142 height 33
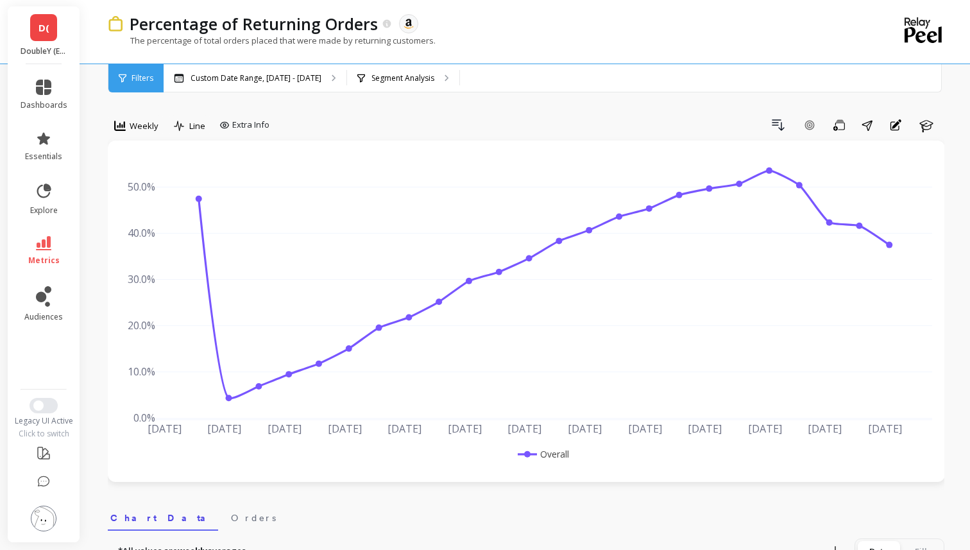
click at [149, 75] on span "Filters" at bounding box center [142, 78] width 22 height 10
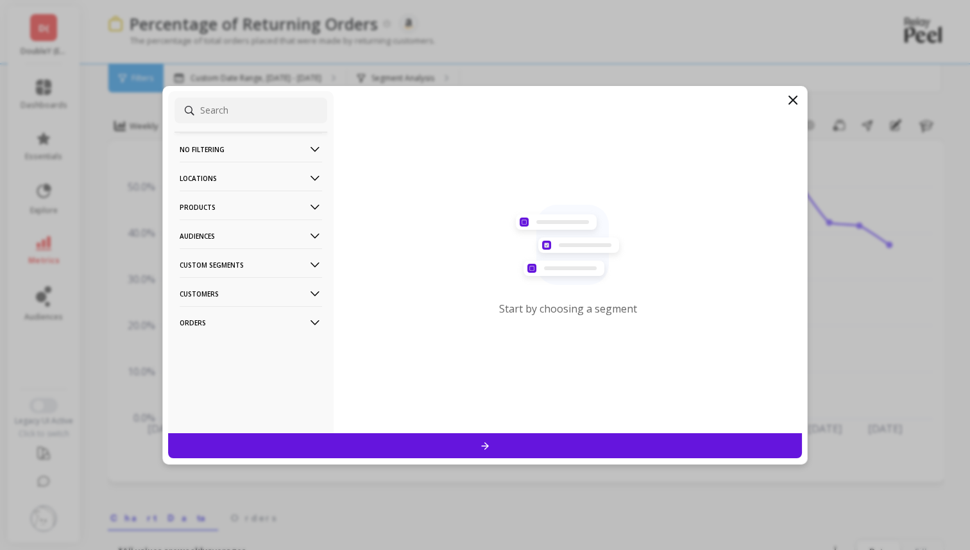
click at [237, 154] on p "No filtering" at bounding box center [251, 149] width 142 height 33
click at [230, 223] on p "Locations" at bounding box center [251, 212] width 142 height 33
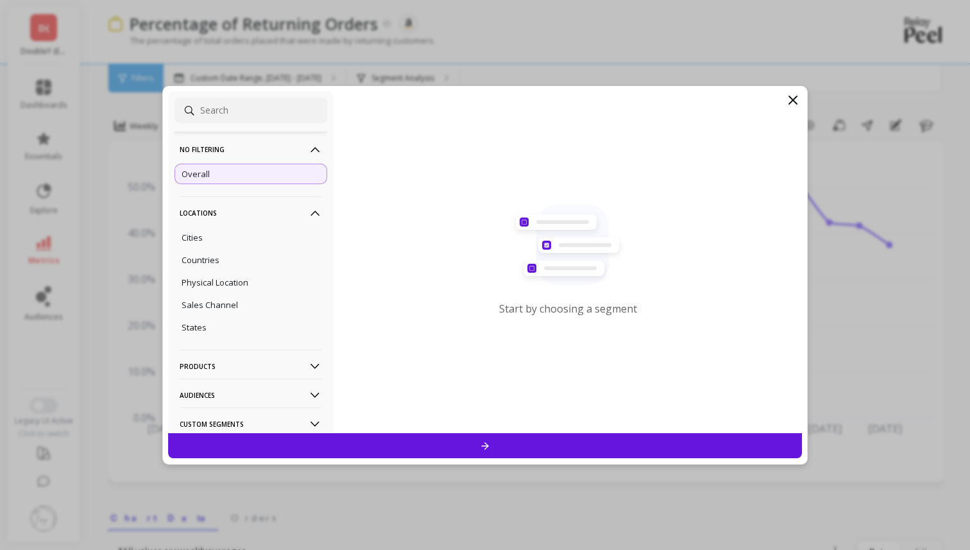
click at [230, 209] on p "Locations" at bounding box center [251, 212] width 142 height 33
click at [342, 441] on div at bounding box center [485, 445] width 634 height 25
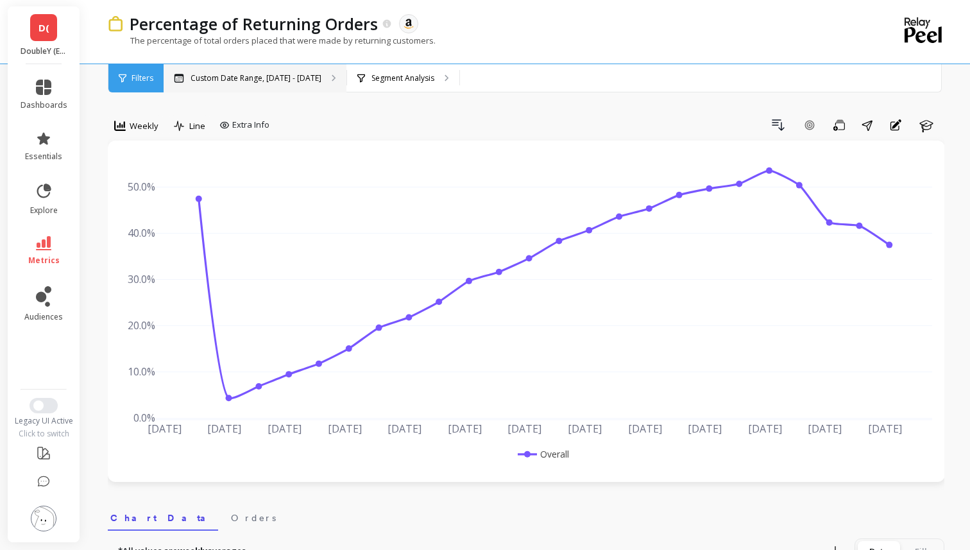
click at [278, 73] on p "Custom Date Range, [DATE] - [DATE]" at bounding box center [255, 78] width 131 height 10
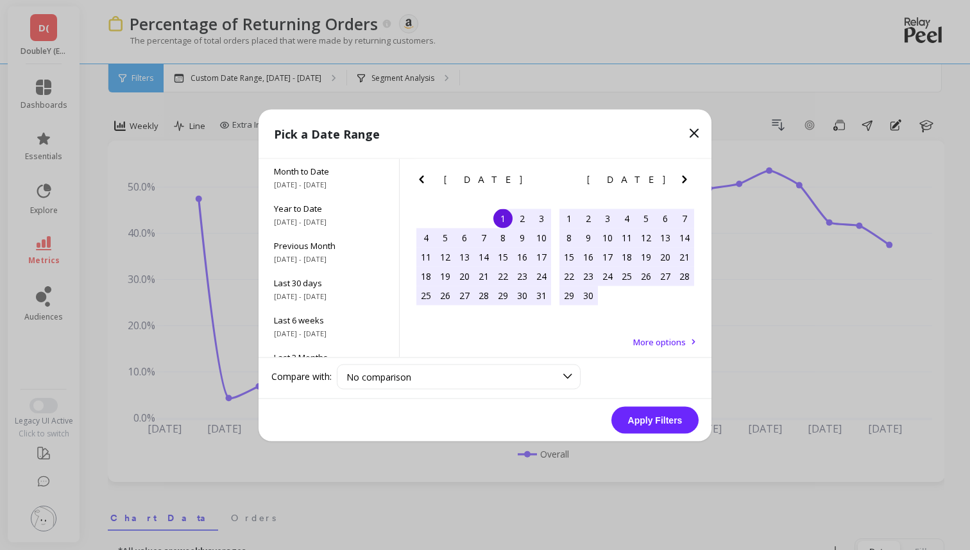
click at [421, 175] on icon "Previous Month" at bounding box center [421, 178] width 15 height 15
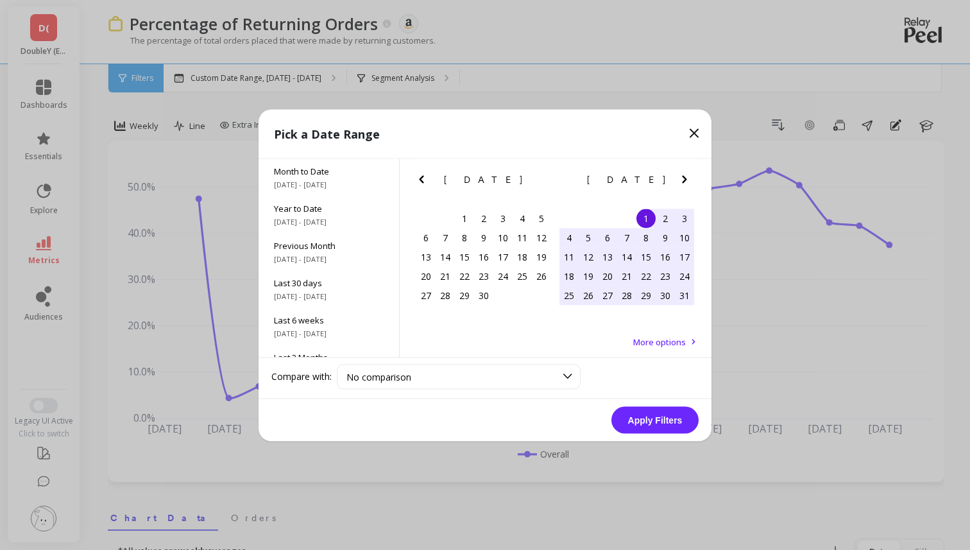
click at [421, 175] on icon "Previous Month" at bounding box center [421, 178] width 15 height 15
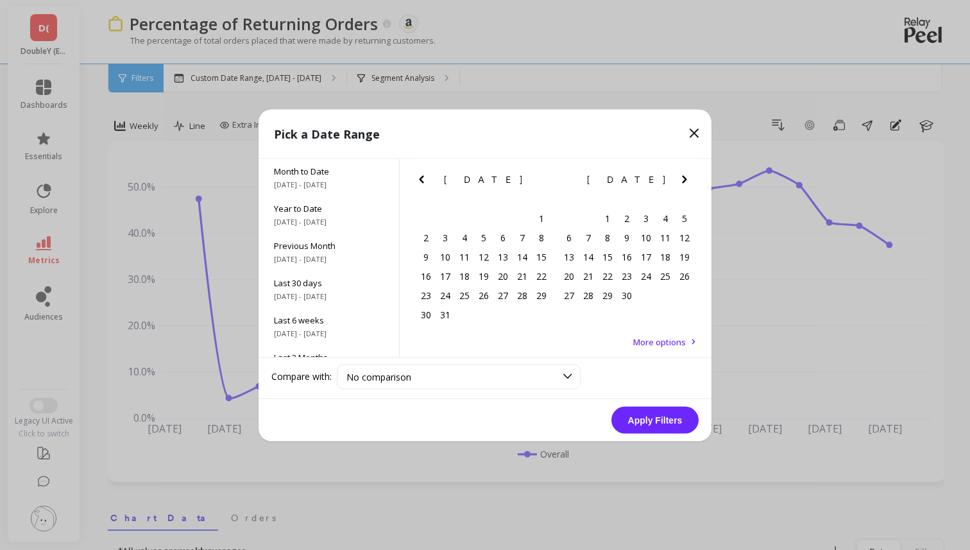
click at [421, 175] on icon "Previous Month" at bounding box center [421, 178] width 15 height 15
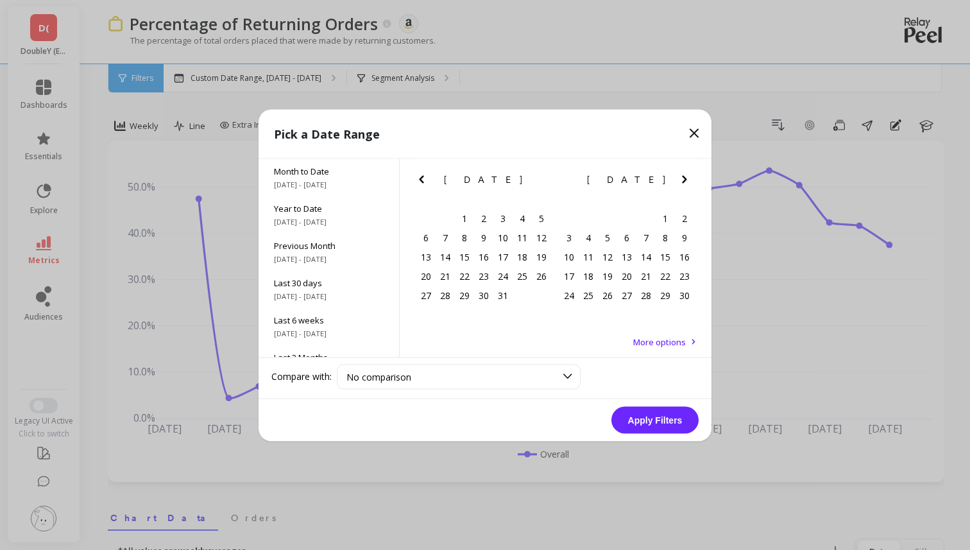
click at [421, 175] on icon "Previous Month" at bounding box center [421, 178] width 15 height 15
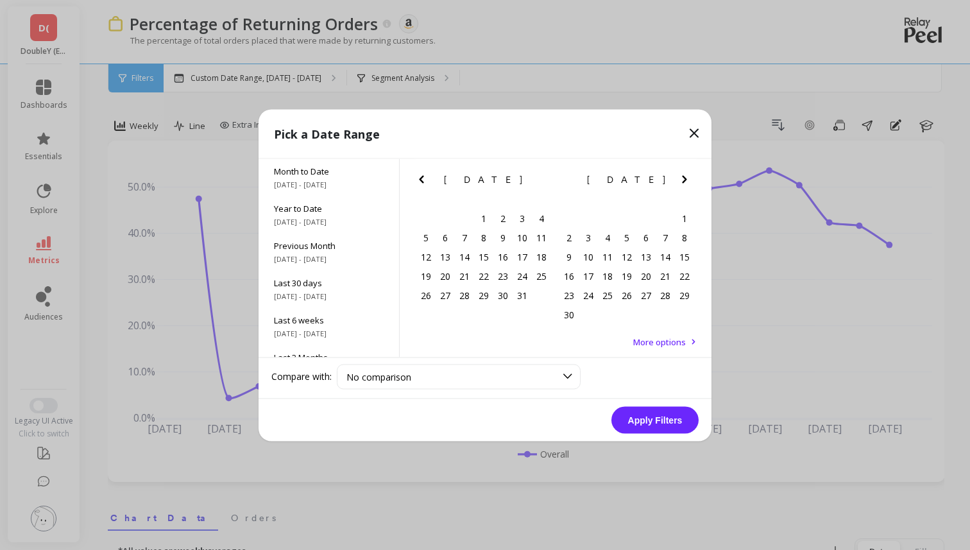
click at [422, 186] on icon "Previous Month" at bounding box center [421, 178] width 15 height 15
click at [449, 214] on div "1" at bounding box center [444, 217] width 19 height 19
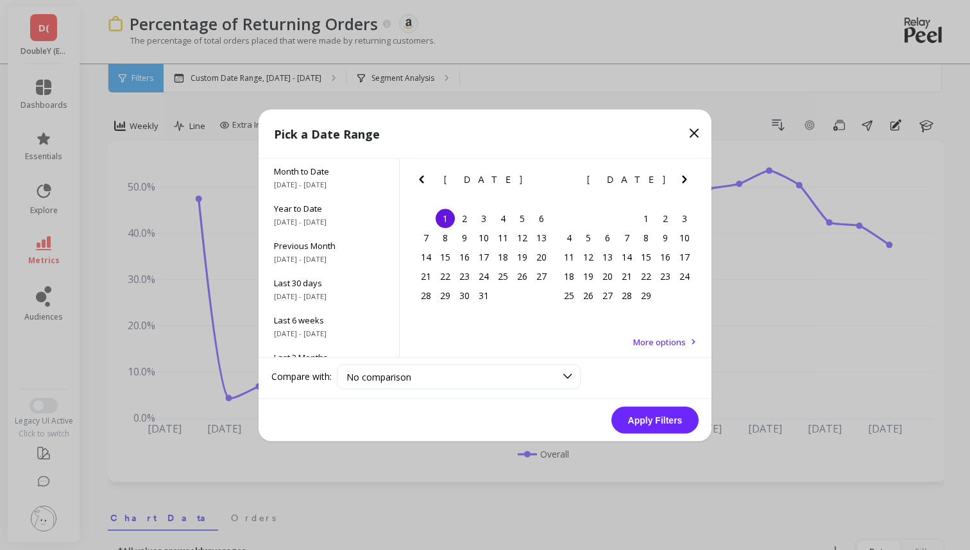
click at [682, 178] on icon "Next Month" at bounding box center [684, 178] width 15 height 15
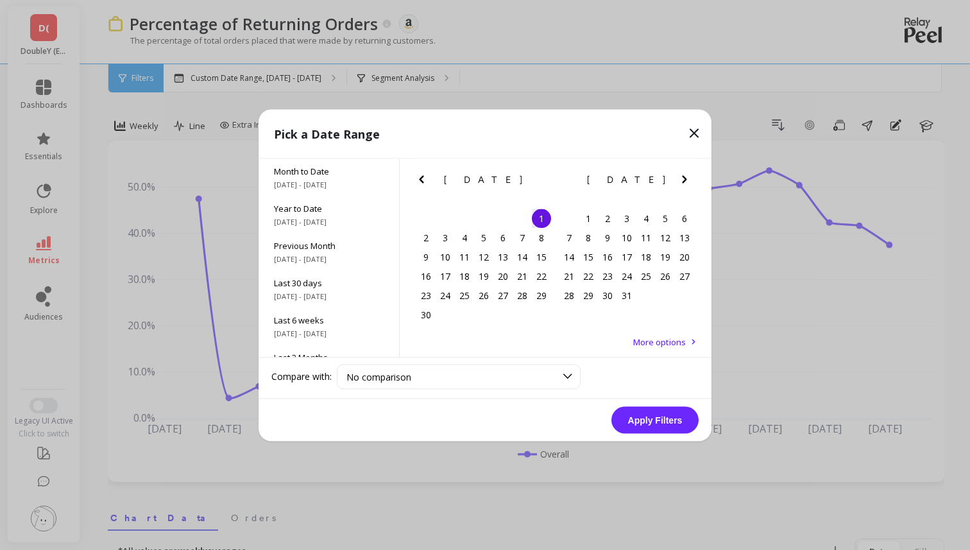
click at [682, 178] on icon "Next Month" at bounding box center [684, 178] width 15 height 15
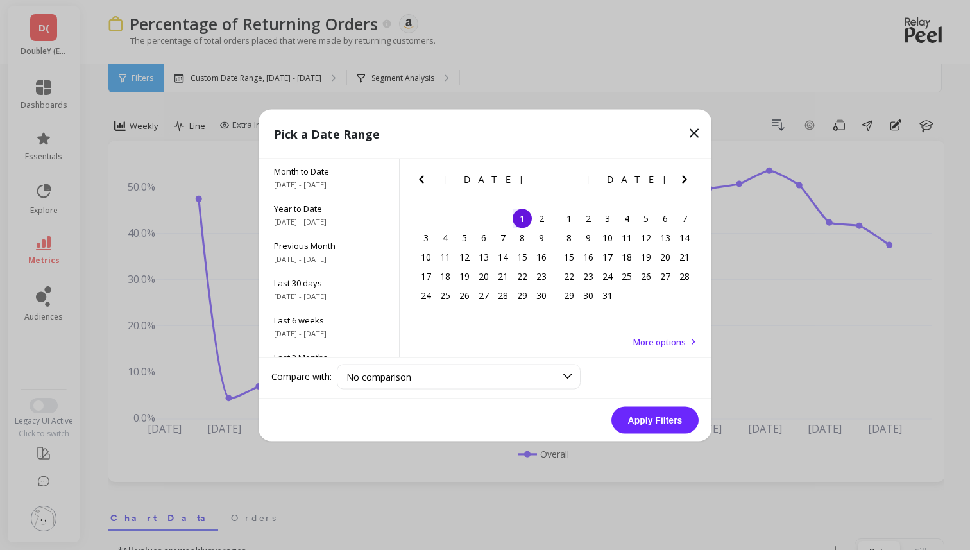
click at [682, 178] on icon "Next Month" at bounding box center [684, 178] width 15 height 15
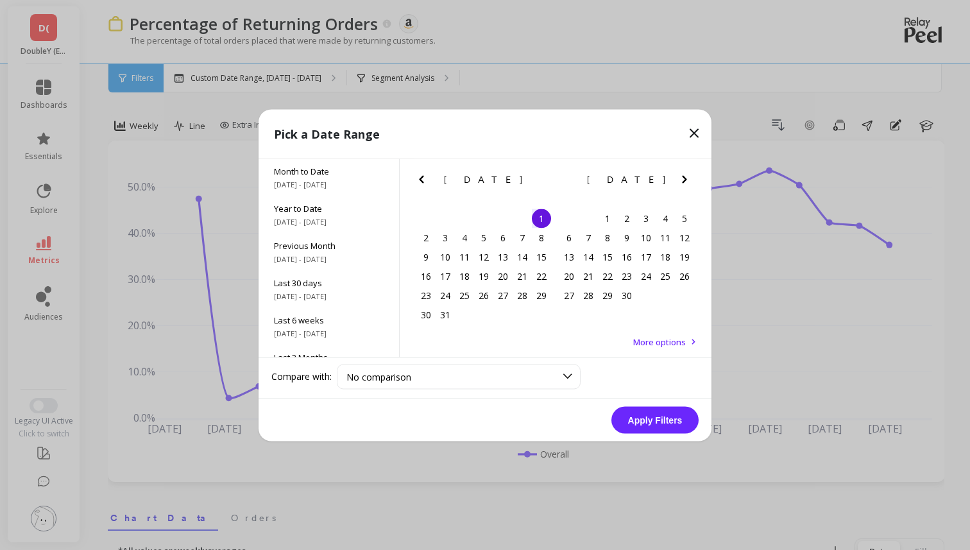
click at [682, 178] on icon "Next Month" at bounding box center [684, 178] width 15 height 15
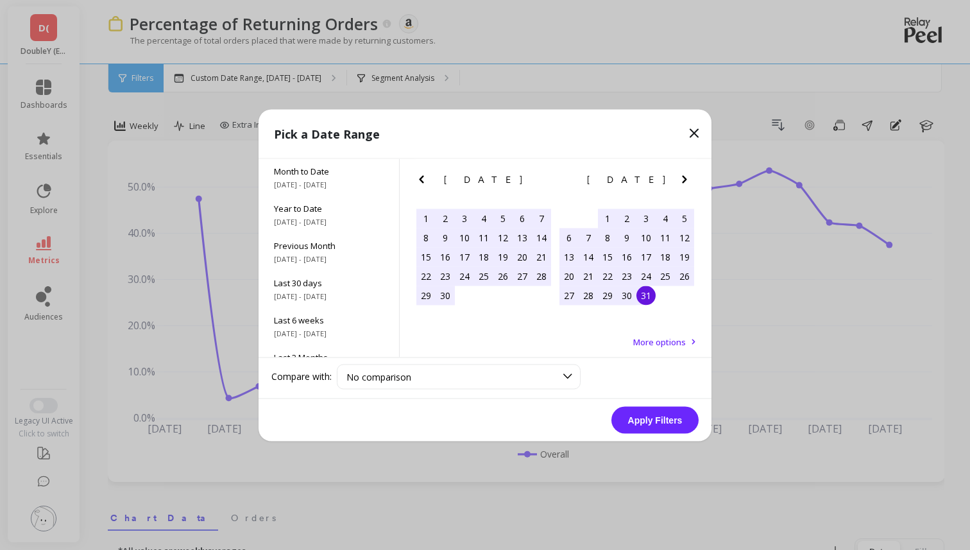
click at [650, 299] on div "31" at bounding box center [645, 294] width 19 height 19
click at [652, 425] on button "Apply Filters" at bounding box center [654, 419] width 87 height 27
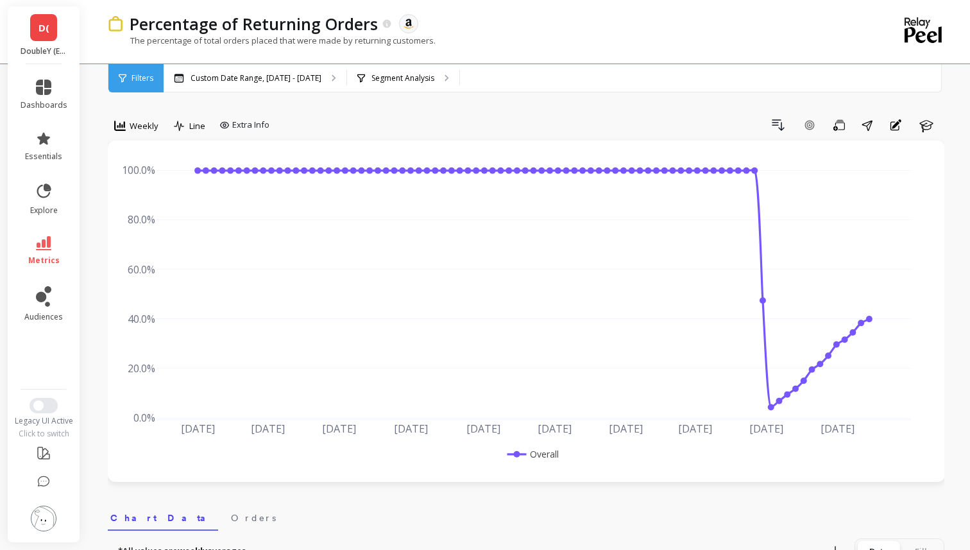
click at [43, 513] on img at bounding box center [44, 518] width 26 height 26
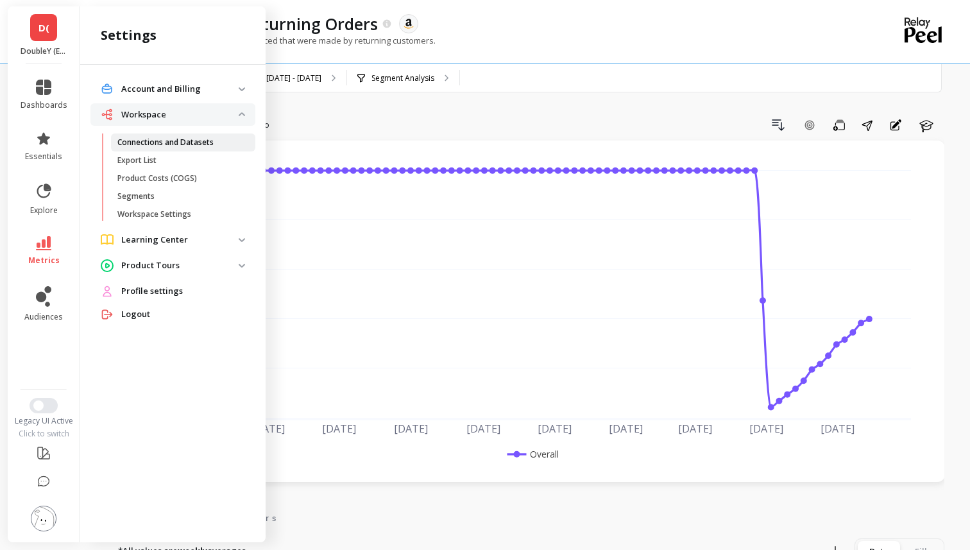
click at [189, 139] on p "Connections and Datasets" at bounding box center [165, 142] width 96 height 10
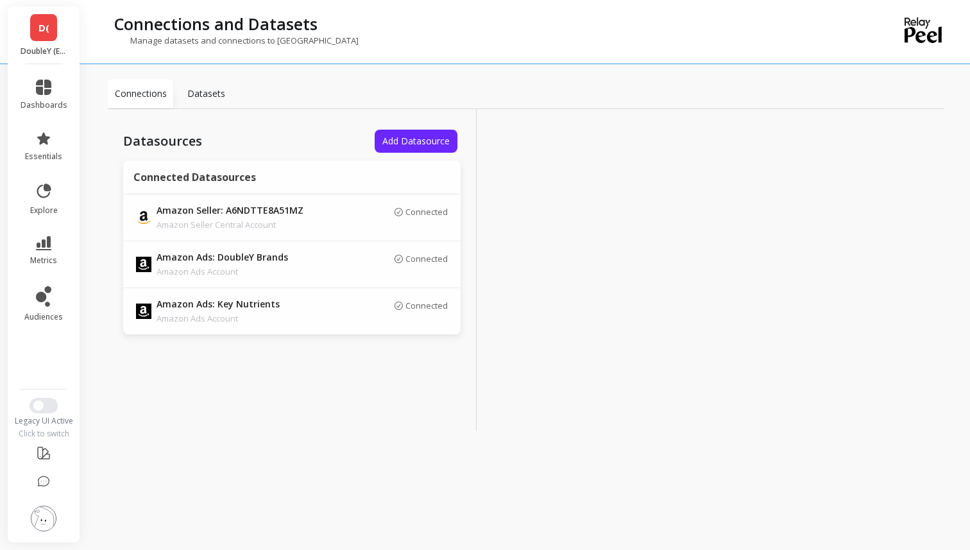
click at [41, 27] on span "D(" at bounding box center [43, 28] width 11 height 15
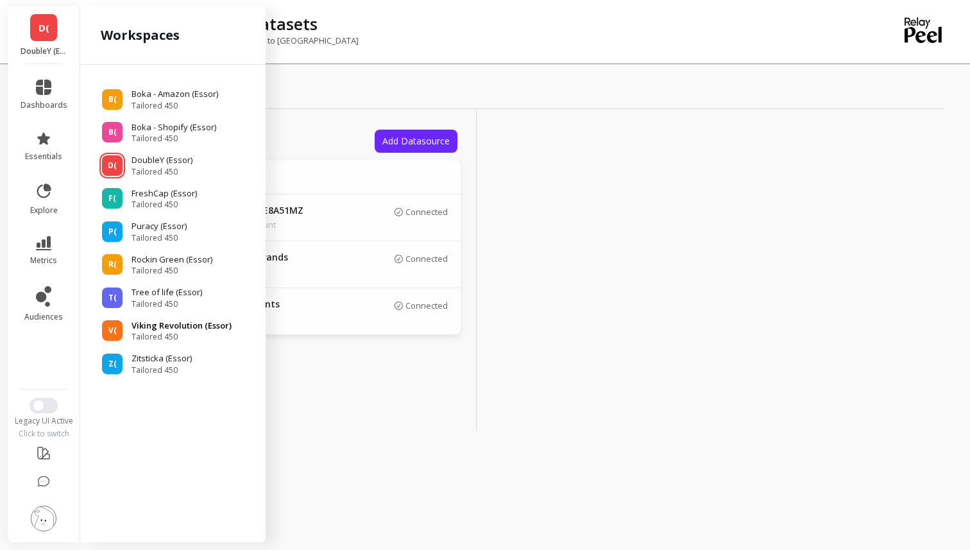
click at [165, 333] on span "Tailored 450" at bounding box center [181, 337] width 100 height 10
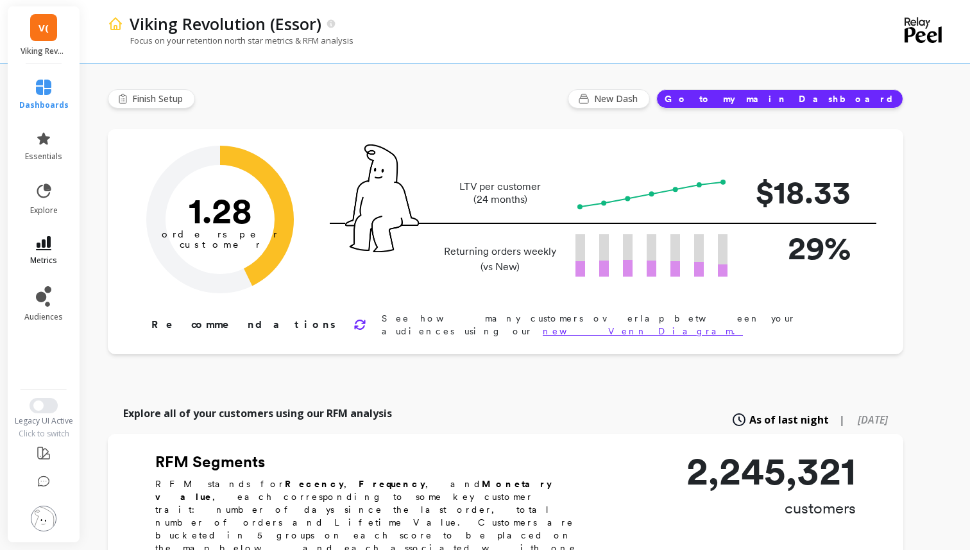
click at [43, 248] on icon at bounding box center [43, 243] width 15 height 14
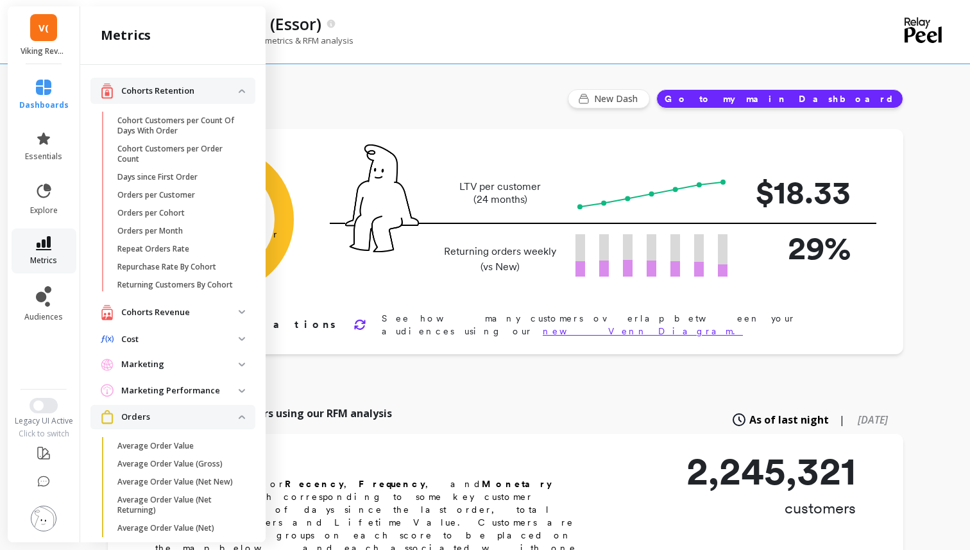
scroll to position [414, 0]
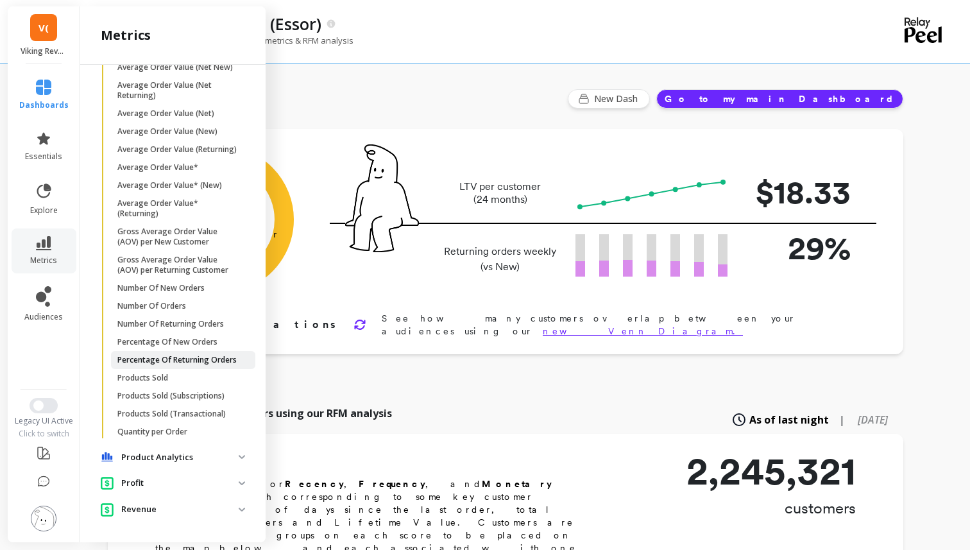
click at [161, 357] on p "Percentage Of Returning Orders" at bounding box center [176, 360] width 119 height 10
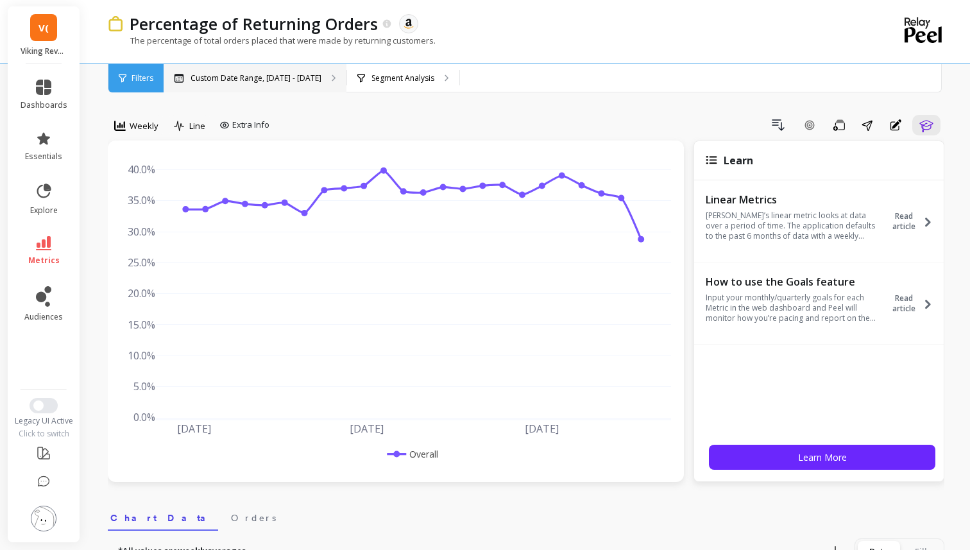
click at [252, 66] on div "Custom Date Range, [DATE] - [DATE]" at bounding box center [255, 78] width 183 height 28
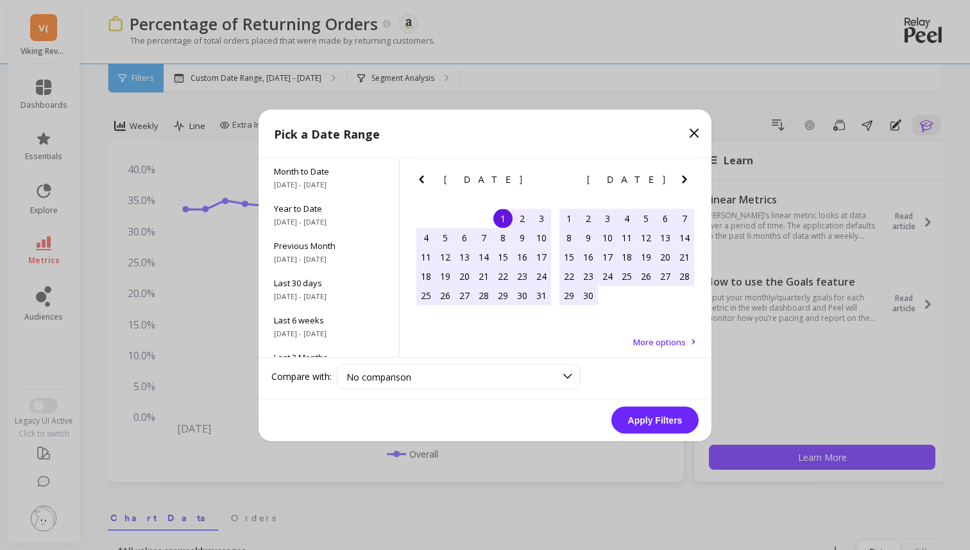
click at [419, 178] on icon "Previous Month" at bounding box center [421, 179] width 4 height 8
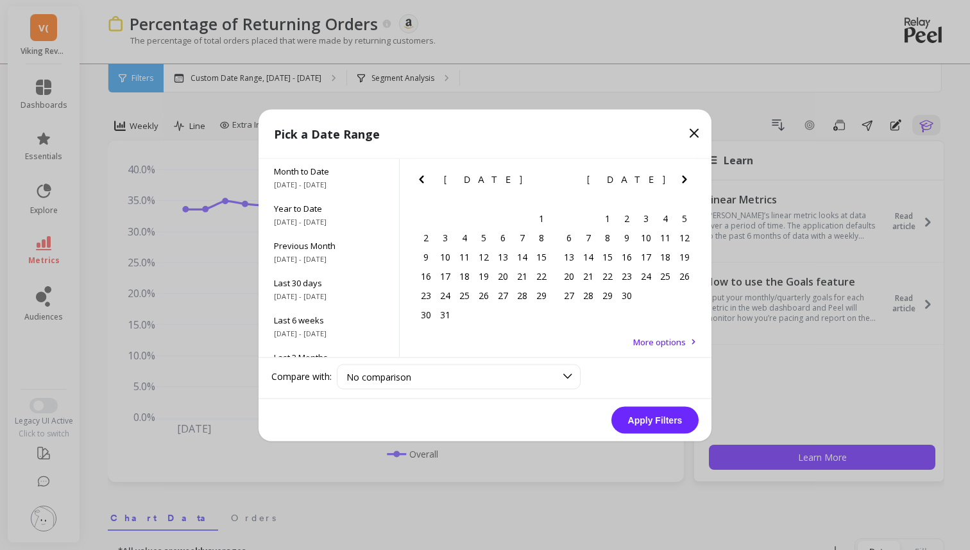
click at [419, 178] on icon "Previous Month" at bounding box center [421, 179] width 4 height 8
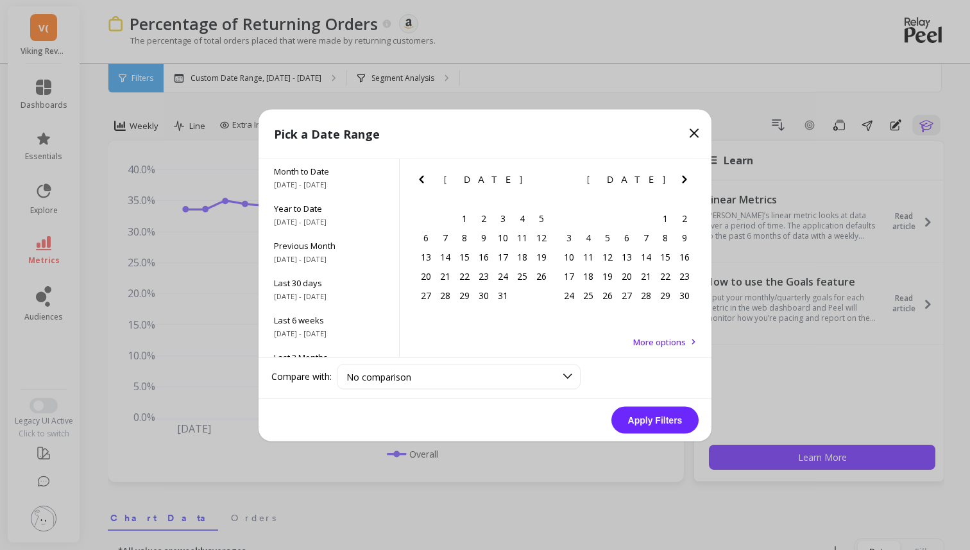
click at [419, 178] on icon "Previous Month" at bounding box center [421, 179] width 4 height 8
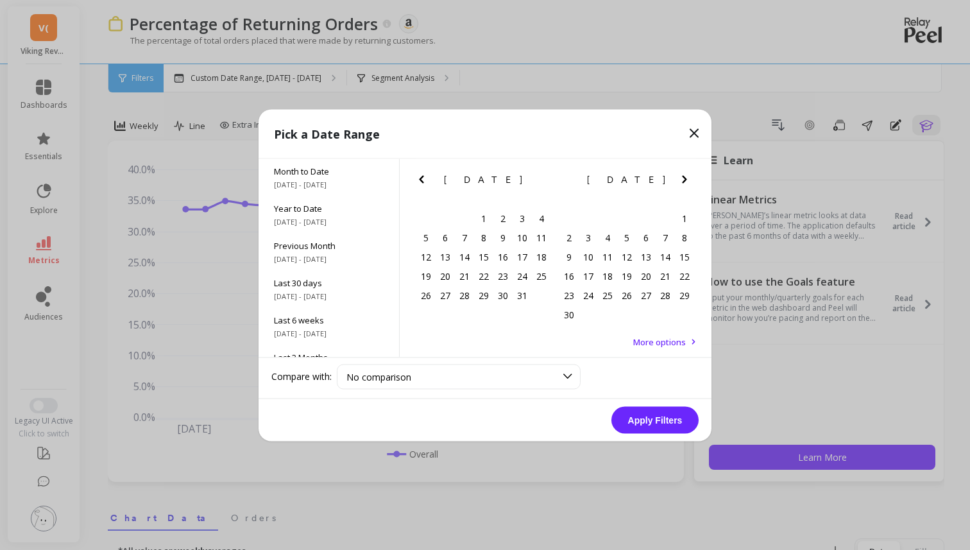
click at [419, 178] on icon "Previous Month" at bounding box center [421, 179] width 4 height 8
click at [446, 213] on div "1" at bounding box center [444, 217] width 19 height 19
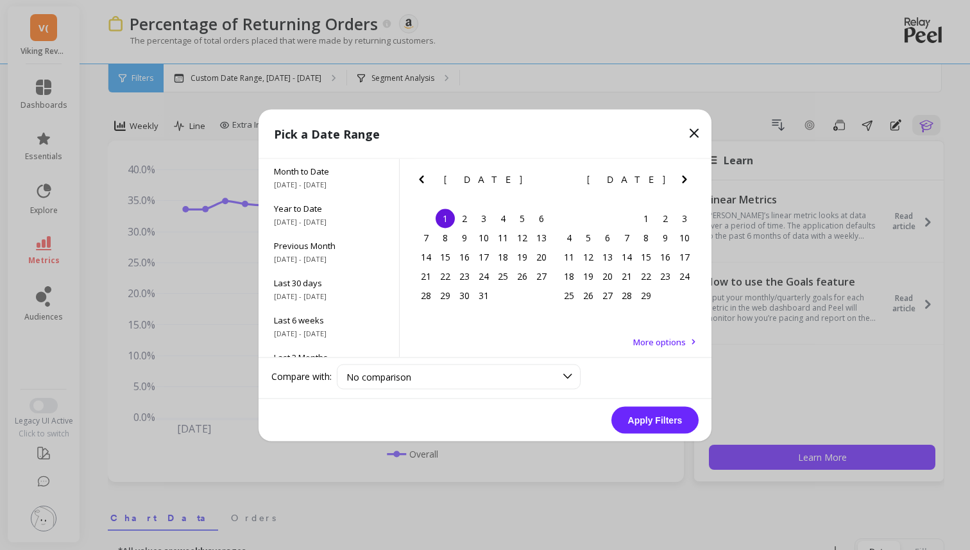
click at [684, 182] on icon "Next Month" at bounding box center [684, 178] width 15 height 15
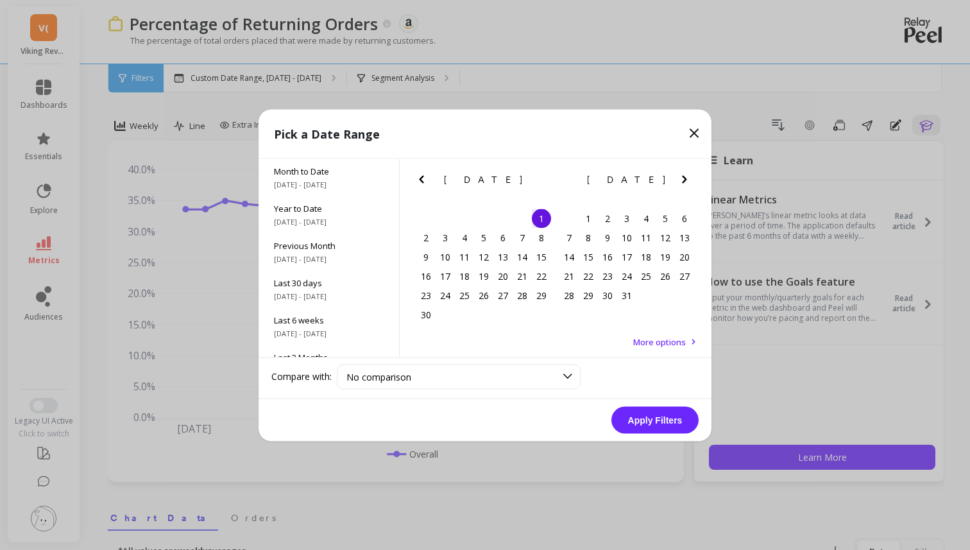
click at [684, 182] on icon "Next Month" at bounding box center [684, 178] width 15 height 15
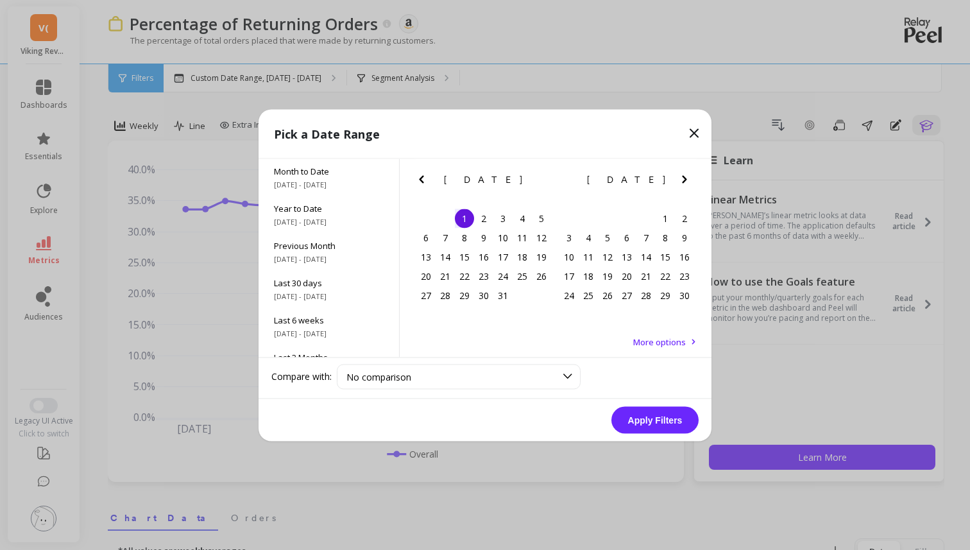
click at [684, 182] on icon "Next Month" at bounding box center [684, 178] width 15 height 15
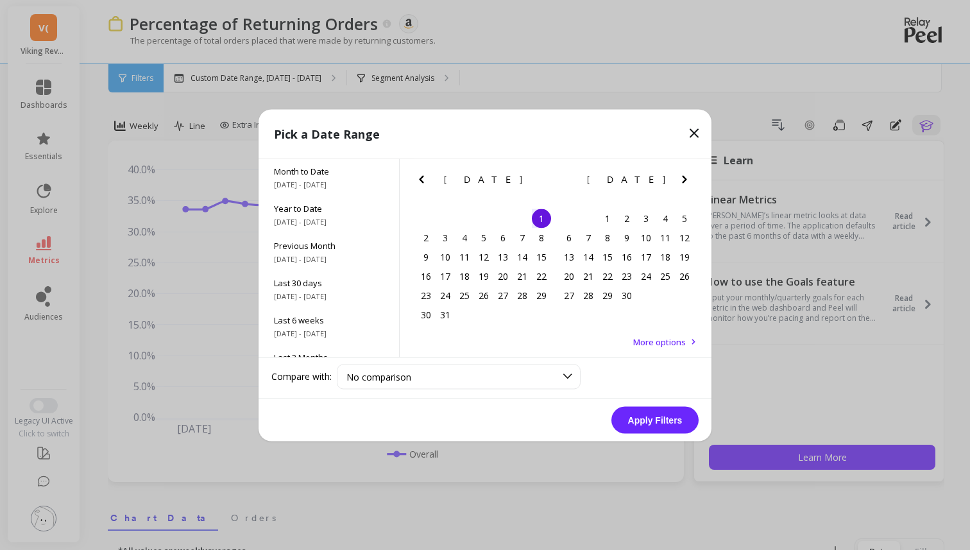
click at [684, 182] on icon "Next Month" at bounding box center [684, 178] width 15 height 15
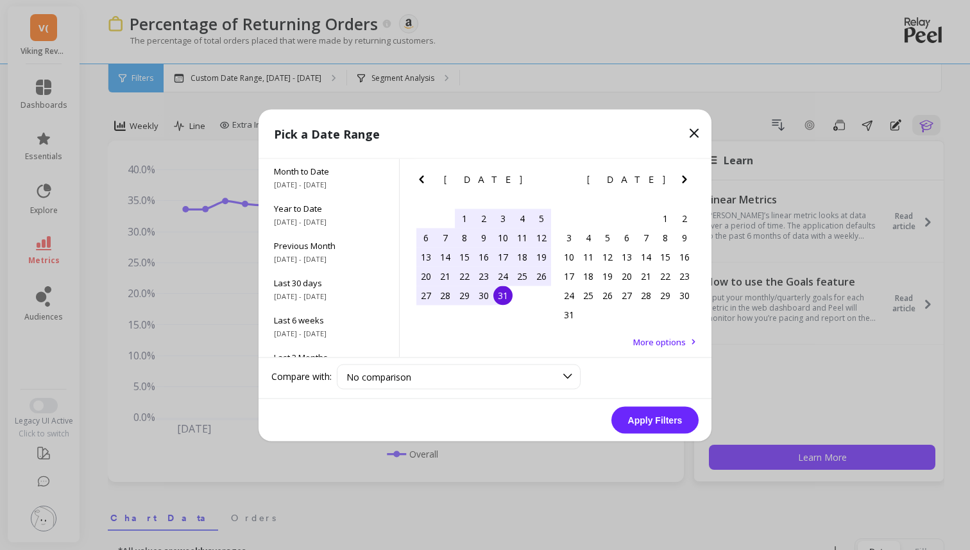
click at [503, 296] on div "31" at bounding box center [502, 294] width 19 height 19
click at [636, 405] on div "Apply Filters" at bounding box center [484, 419] width 453 height 42
click at [636, 408] on button "Apply Filters" at bounding box center [654, 419] width 87 height 27
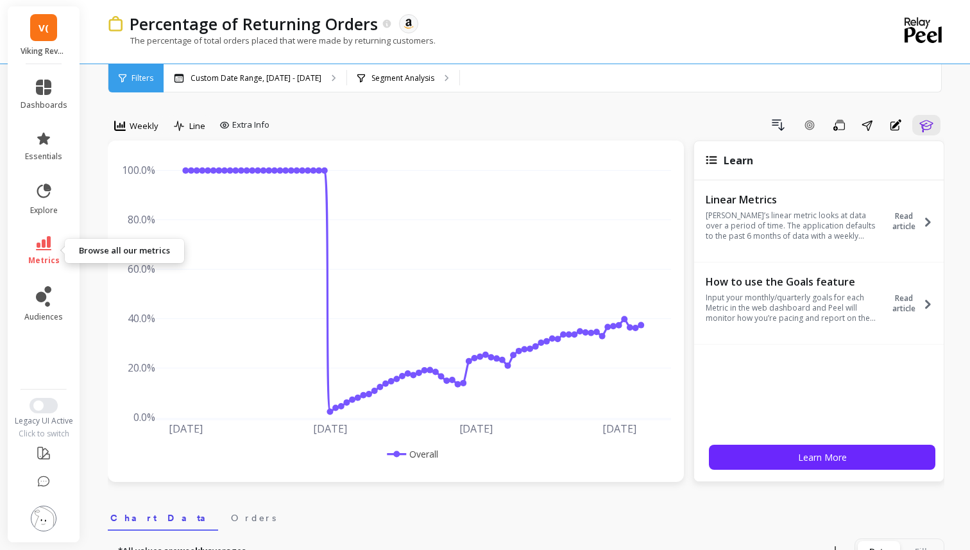
click at [40, 240] on icon at bounding box center [43, 243] width 15 height 14
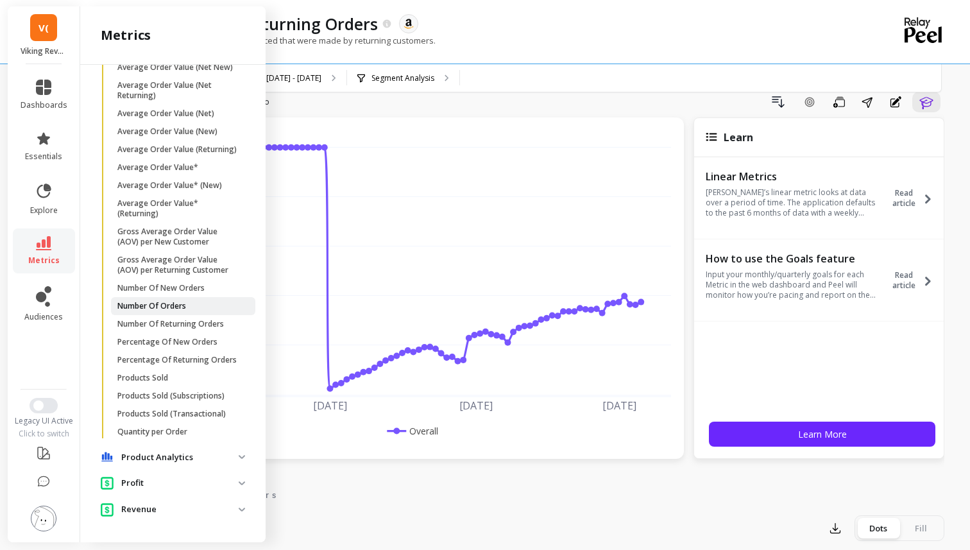
scroll to position [22, 0]
click at [156, 326] on p "Number Of Returning Orders" at bounding box center [170, 324] width 106 height 10
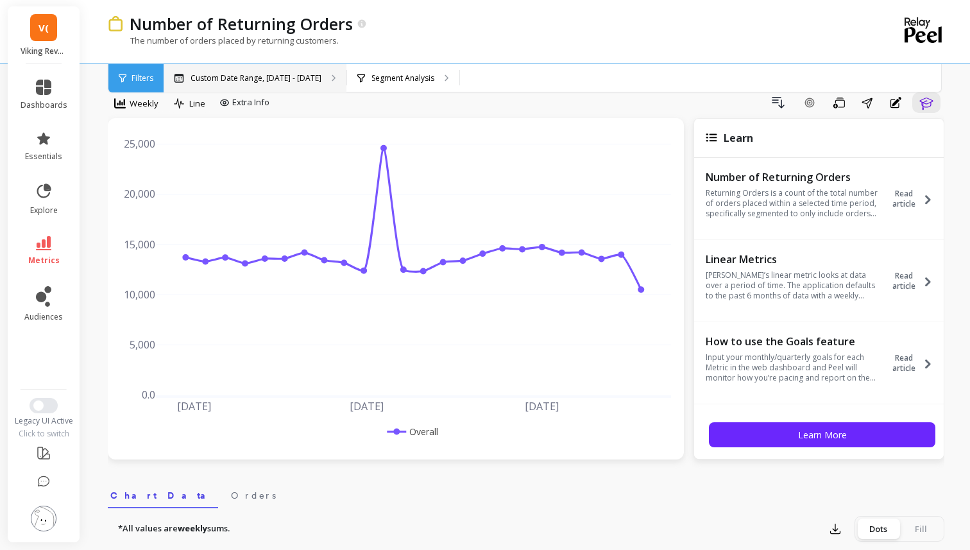
click at [278, 90] on div "Custom Date Range, [DATE] - [DATE]" at bounding box center [255, 78] width 183 height 28
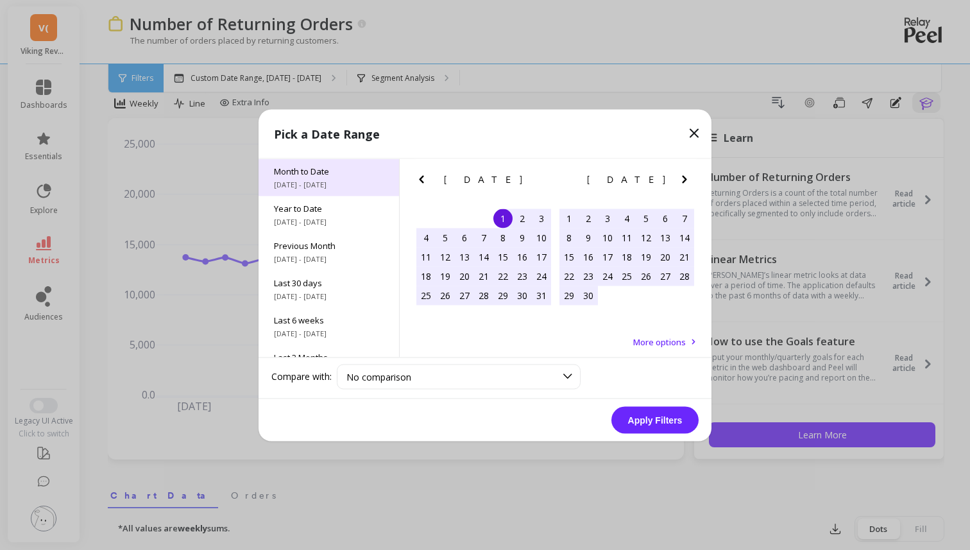
click at [396, 185] on div "Month to Date [DATE] - [DATE]" at bounding box center [328, 176] width 140 height 37
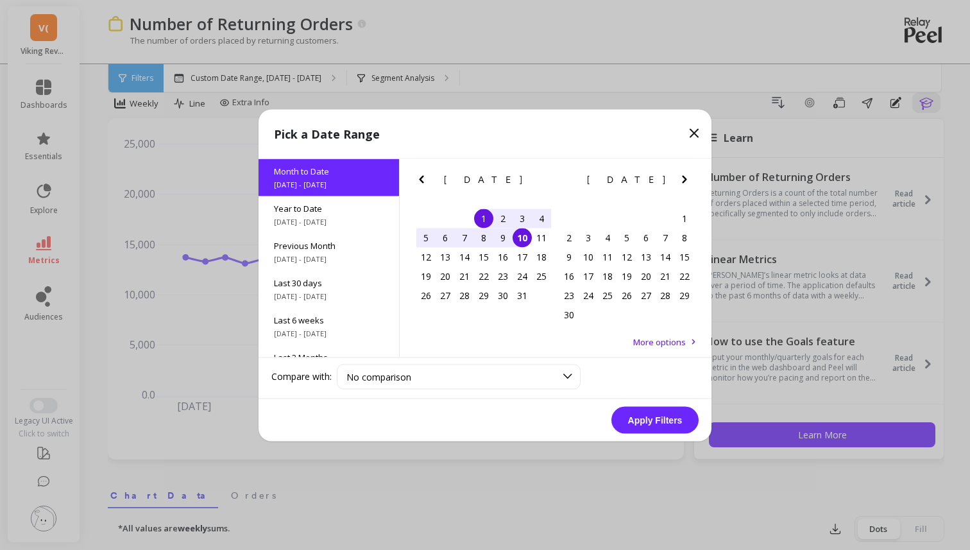
click at [423, 180] on icon "Previous Month" at bounding box center [421, 178] width 15 height 15
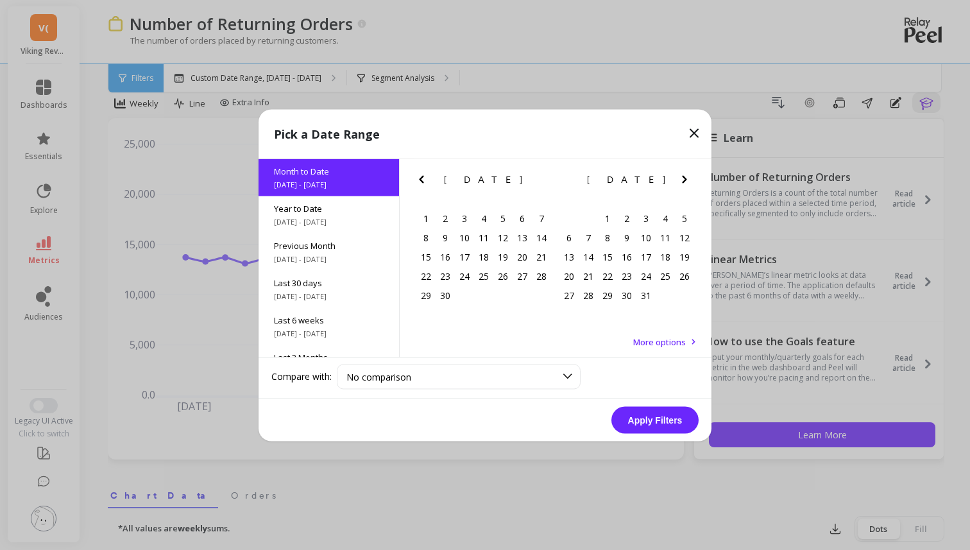
click at [423, 180] on icon "Previous Month" at bounding box center [421, 178] width 15 height 15
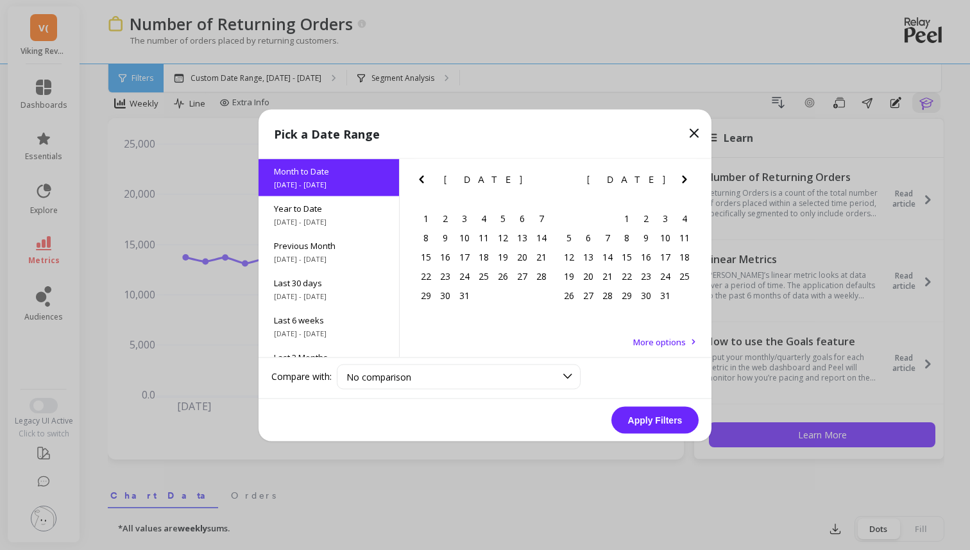
click at [423, 180] on icon "Previous Month" at bounding box center [421, 178] width 15 height 15
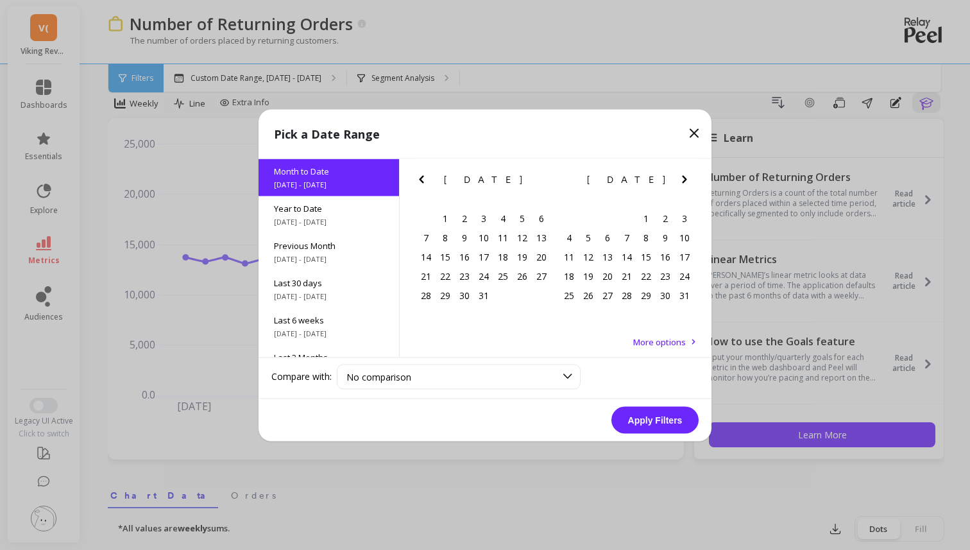
click at [423, 180] on icon "Previous Month" at bounding box center [421, 178] width 15 height 15
click at [425, 181] on icon "Previous Month" at bounding box center [421, 178] width 15 height 15
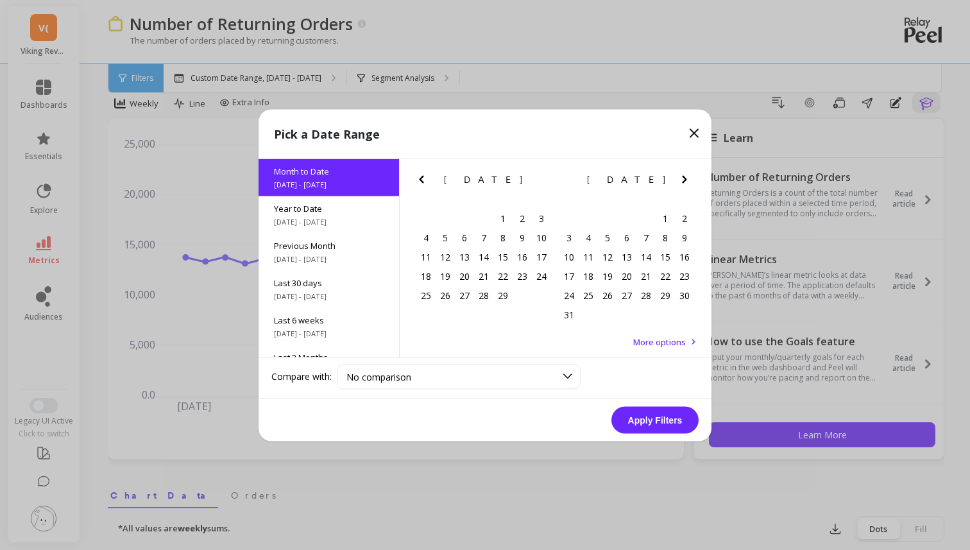
click at [425, 181] on icon "Previous Month" at bounding box center [421, 178] width 15 height 15
click at [417, 180] on icon "Previous Month" at bounding box center [421, 178] width 15 height 15
click at [685, 181] on icon "Next Month" at bounding box center [684, 178] width 15 height 15
click at [441, 220] on div "1" at bounding box center [444, 217] width 19 height 19
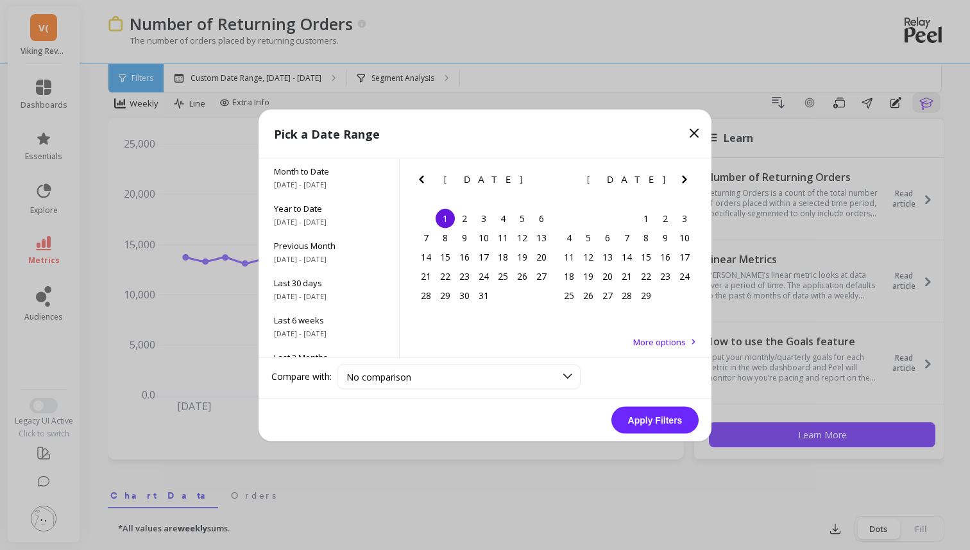
click at [688, 180] on icon "Next Month" at bounding box center [684, 178] width 15 height 15
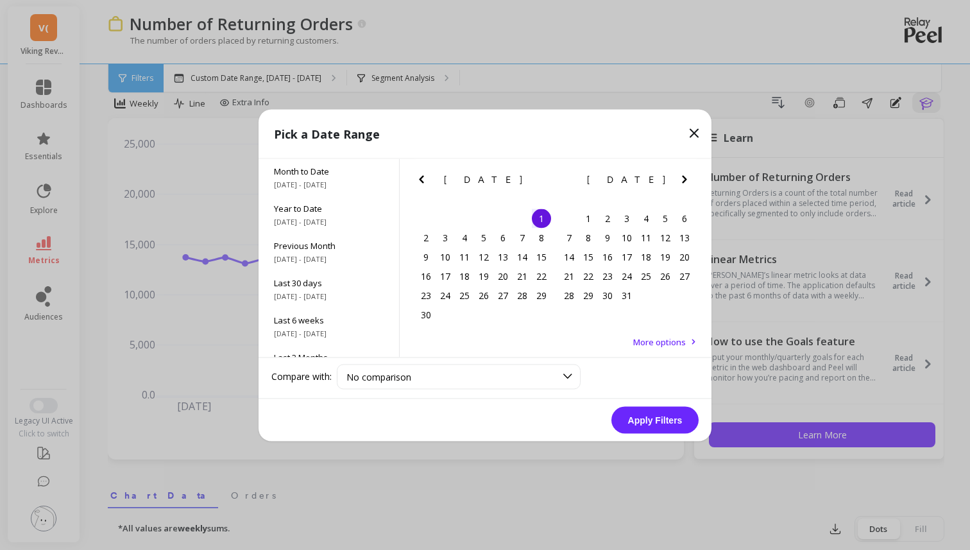
click at [688, 180] on icon "Next Month" at bounding box center [684, 178] width 15 height 15
click at [687, 180] on icon "Next Month" at bounding box center [684, 178] width 15 height 15
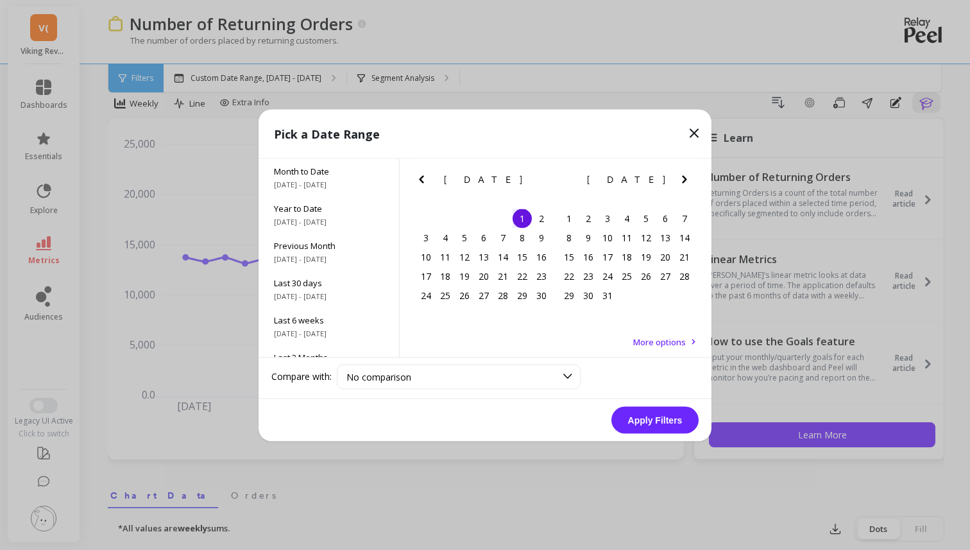
click at [687, 180] on icon "Next Month" at bounding box center [684, 178] width 15 height 15
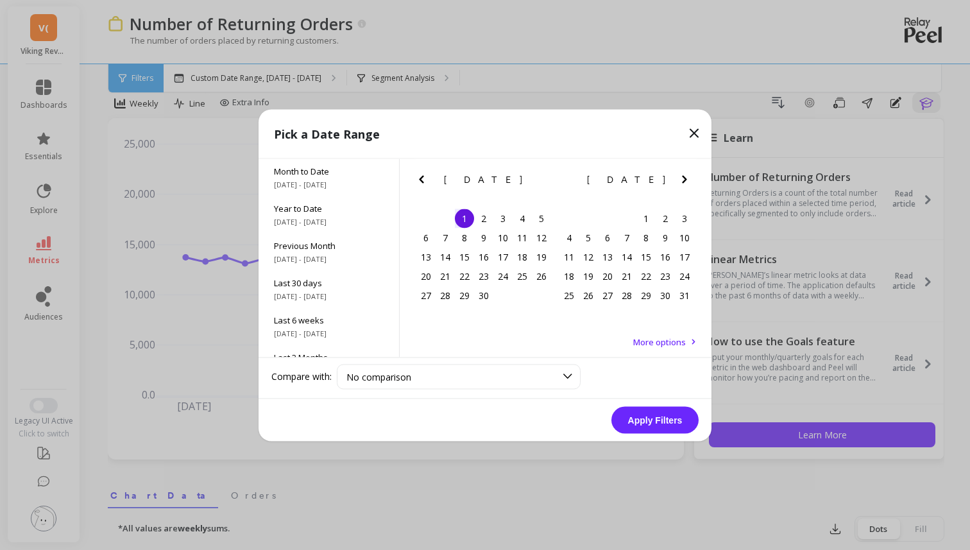
click at [687, 180] on icon "Next Month" at bounding box center [684, 178] width 15 height 15
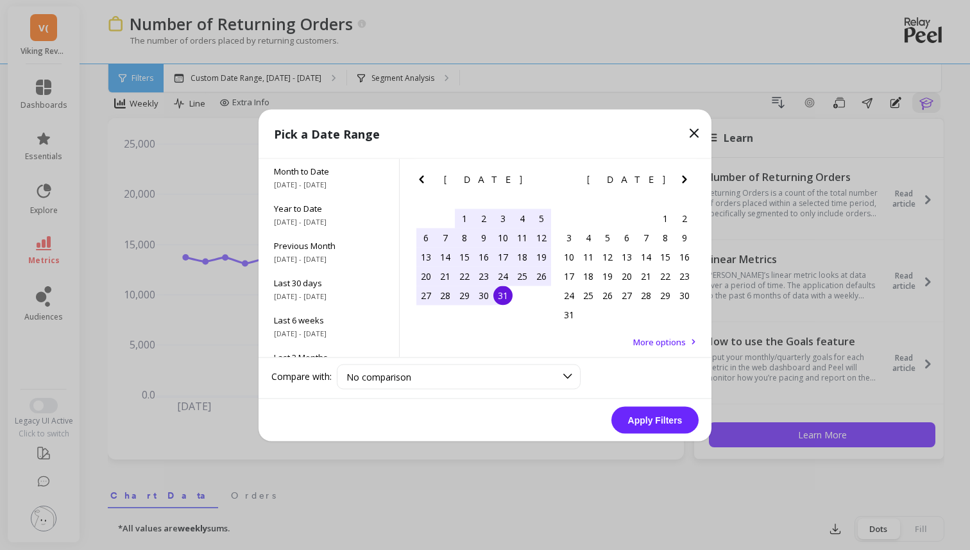
click at [497, 296] on div "31" at bounding box center [502, 294] width 19 height 19
click at [666, 430] on button "Apply Filters" at bounding box center [654, 419] width 87 height 27
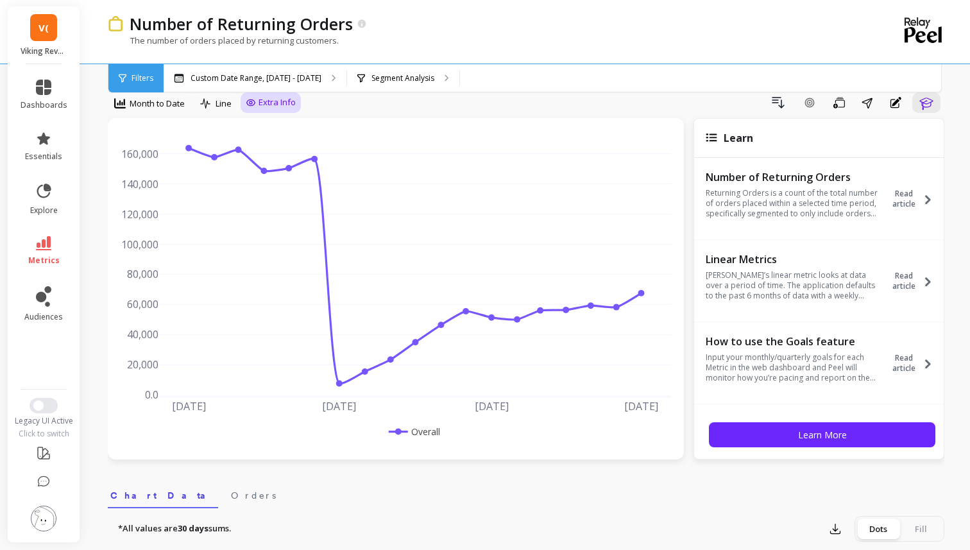
click at [245, 101] on div "Extra Info" at bounding box center [270, 102] width 60 height 21
click at [258, 97] on div "Extra Info" at bounding box center [271, 102] width 50 height 13
click at [260, 99] on span "Extra Info" at bounding box center [276, 102] width 37 height 13
click at [221, 101] on span "Line" at bounding box center [223, 103] width 16 height 12
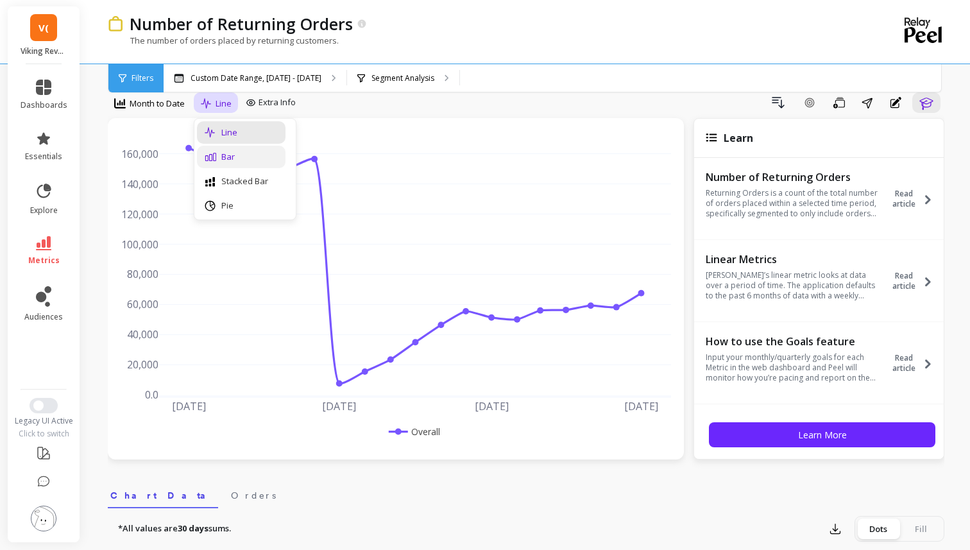
click at [220, 149] on div "Bar" at bounding box center [241, 157] width 89 height 22
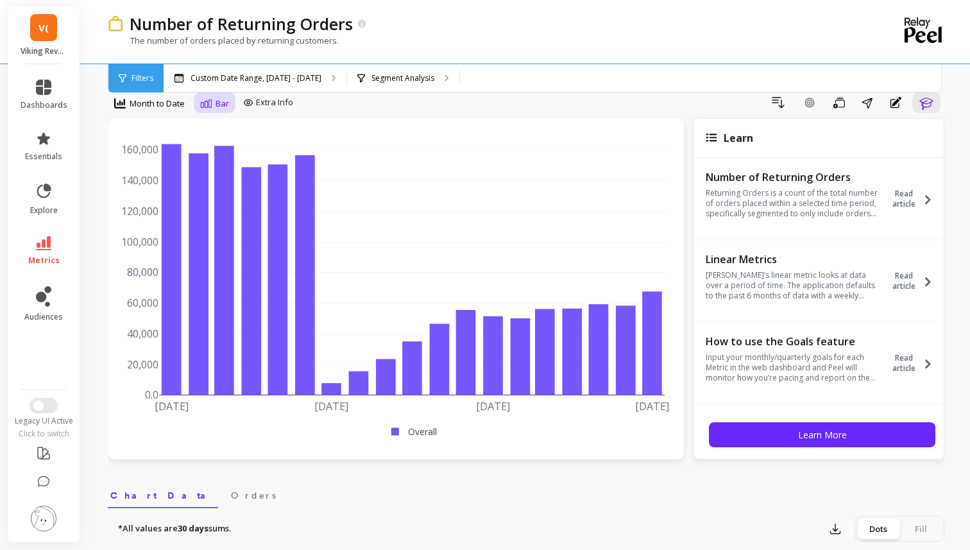
click at [225, 106] on span "Bar" at bounding box center [221, 103] width 13 height 12
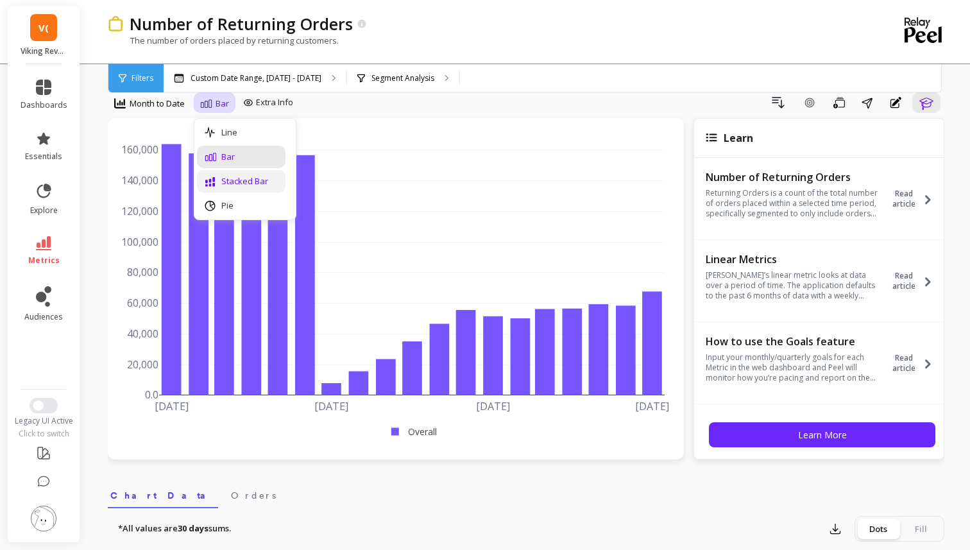
click at [239, 176] on div "Stacked Bar" at bounding box center [241, 181] width 73 height 12
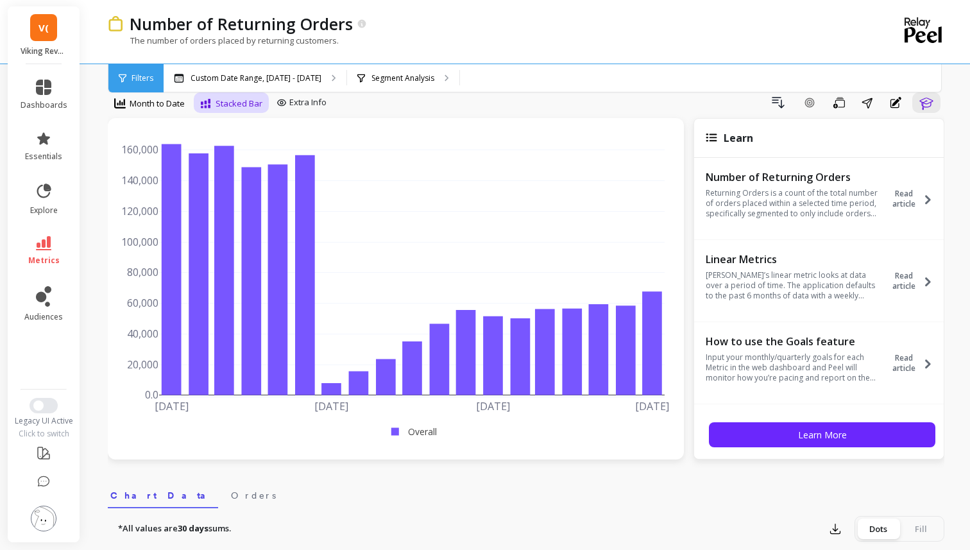
click at [221, 104] on span "Stacked Bar" at bounding box center [238, 103] width 47 height 12
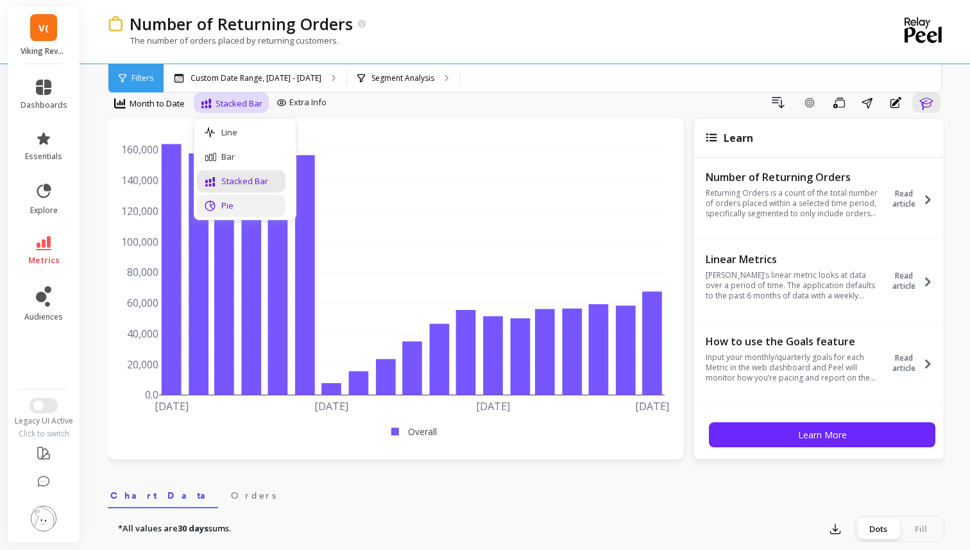
click at [244, 205] on div "Pie" at bounding box center [241, 205] width 73 height 12
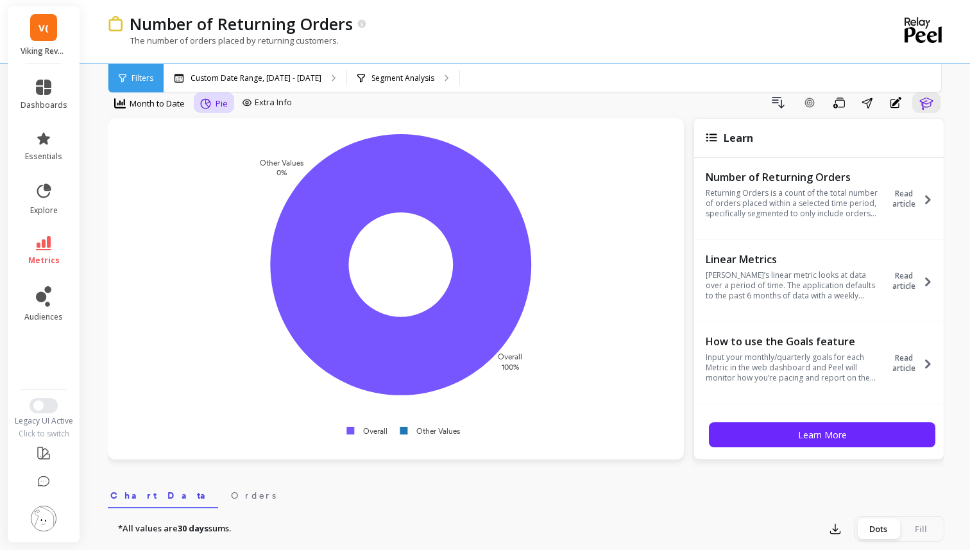
click at [219, 107] on span "Pie" at bounding box center [221, 103] width 12 height 12
click at [221, 140] on div "Line" at bounding box center [241, 132] width 89 height 22
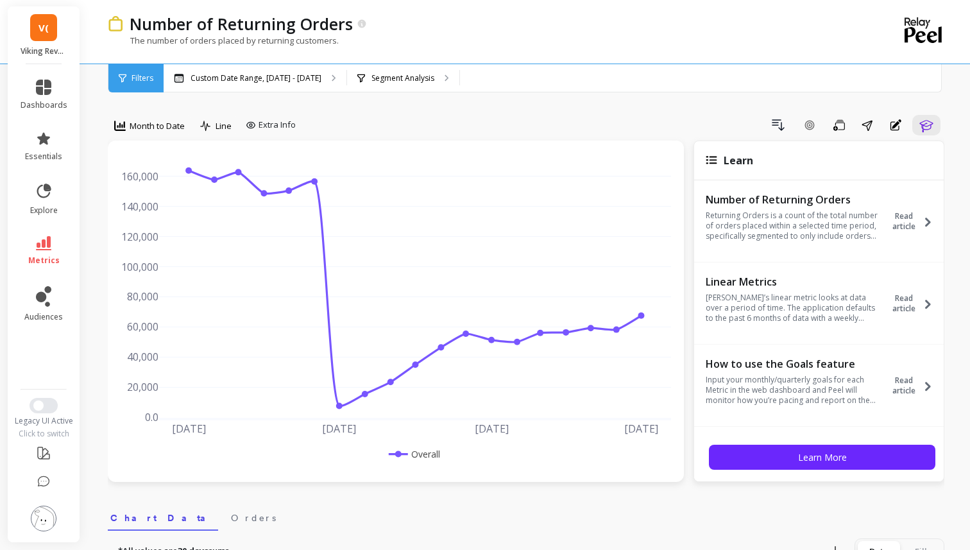
click at [131, 81] on span "Filters" at bounding box center [142, 78] width 22 height 10
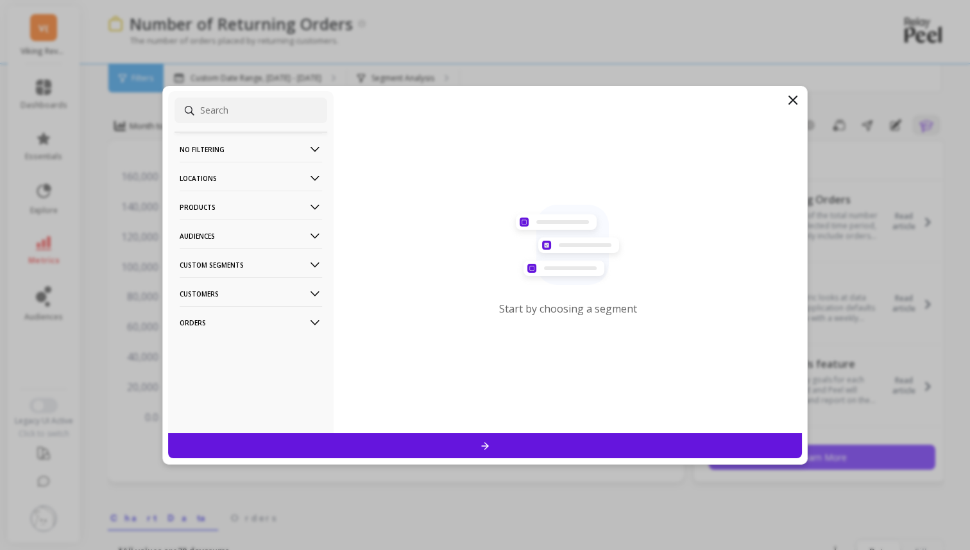
click at [197, 140] on p "No filtering" at bounding box center [251, 149] width 142 height 33
click at [207, 177] on p "Overall" at bounding box center [195, 174] width 28 height 12
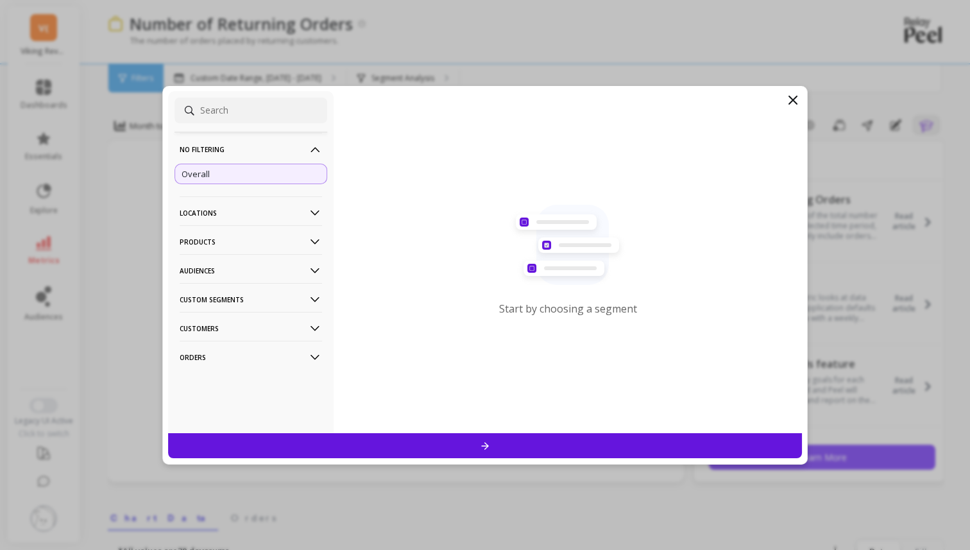
click at [352, 441] on div at bounding box center [485, 445] width 634 height 25
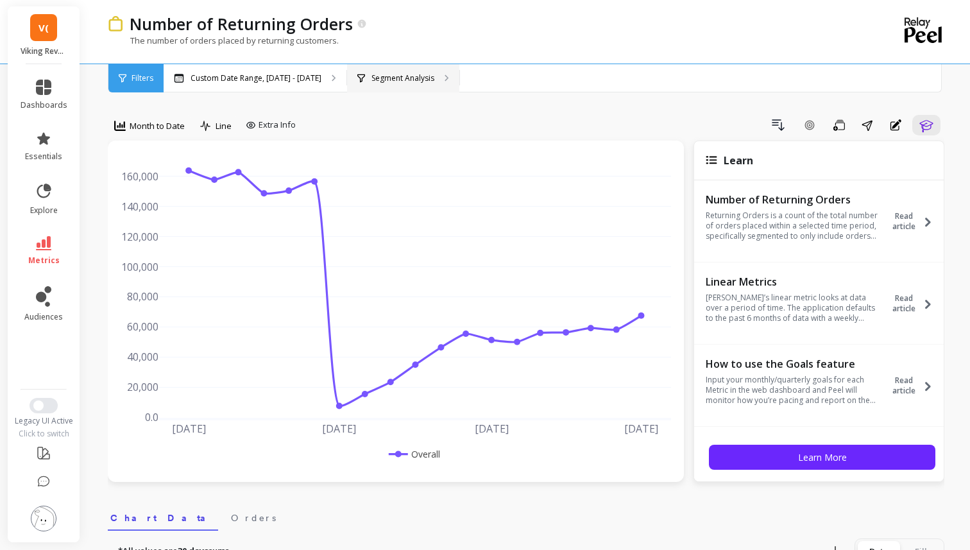
click at [410, 69] on div "Segment Analysis" at bounding box center [403, 78] width 112 height 28
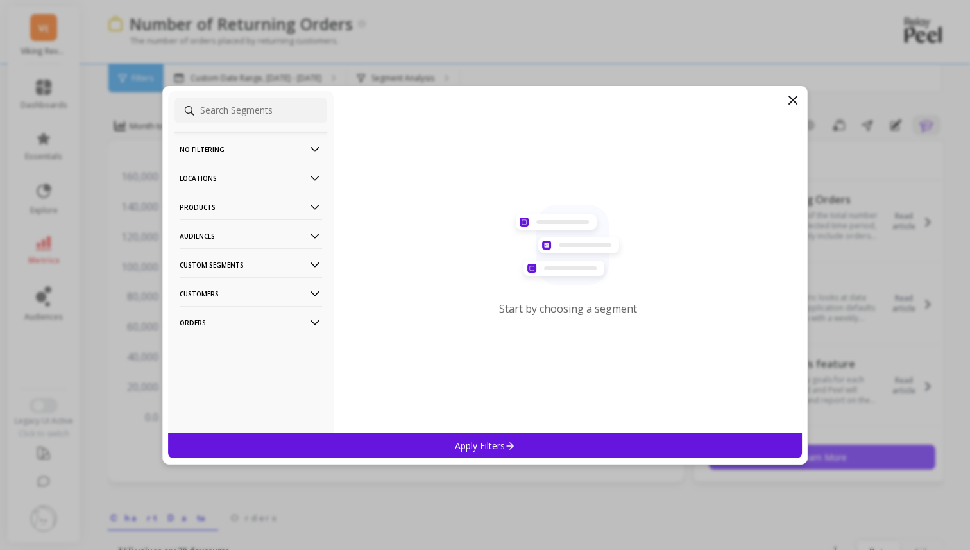
click at [301, 140] on p "No filtering" at bounding box center [251, 149] width 142 height 33
click at [294, 169] on div "Overall" at bounding box center [250, 174] width 153 height 21
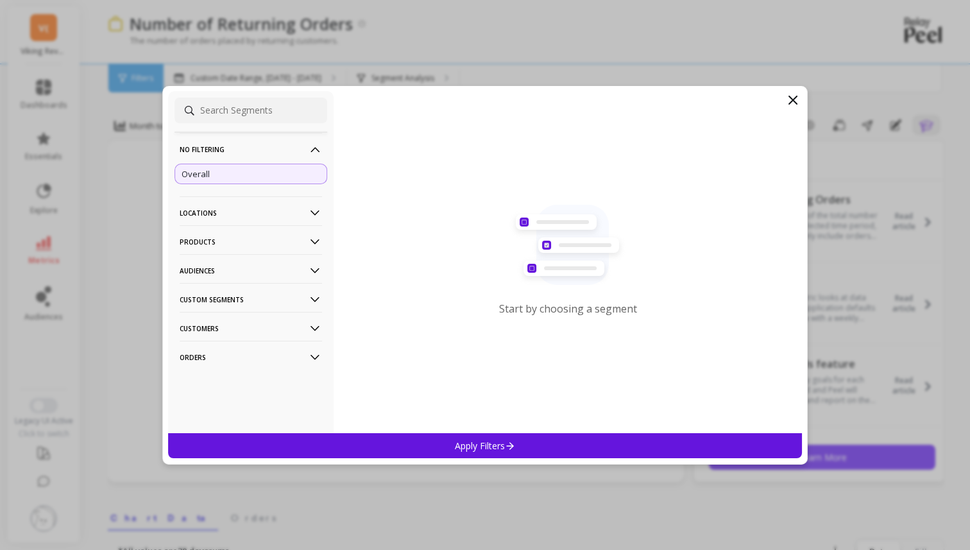
click at [398, 441] on div "Apply Filters" at bounding box center [485, 445] width 634 height 25
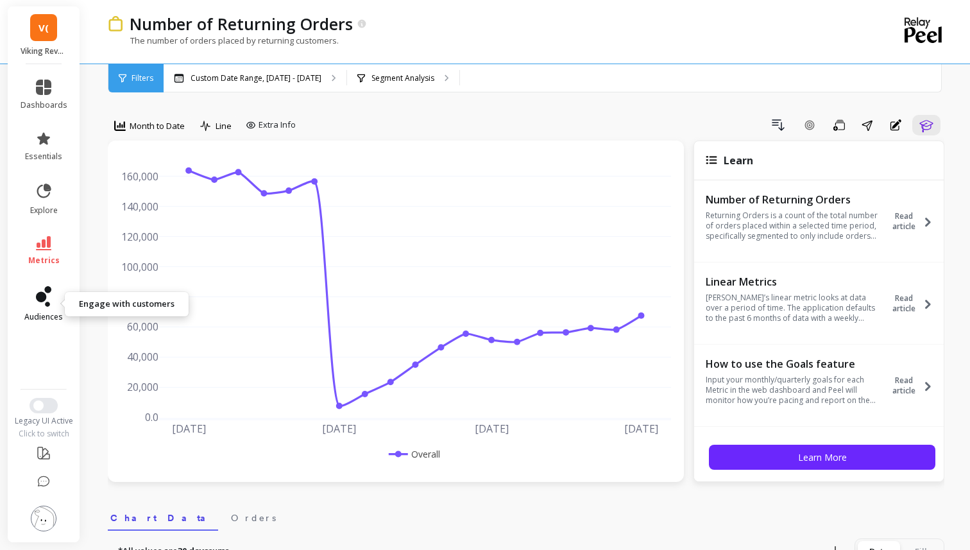
click at [42, 299] on icon at bounding box center [41, 297] width 10 height 10
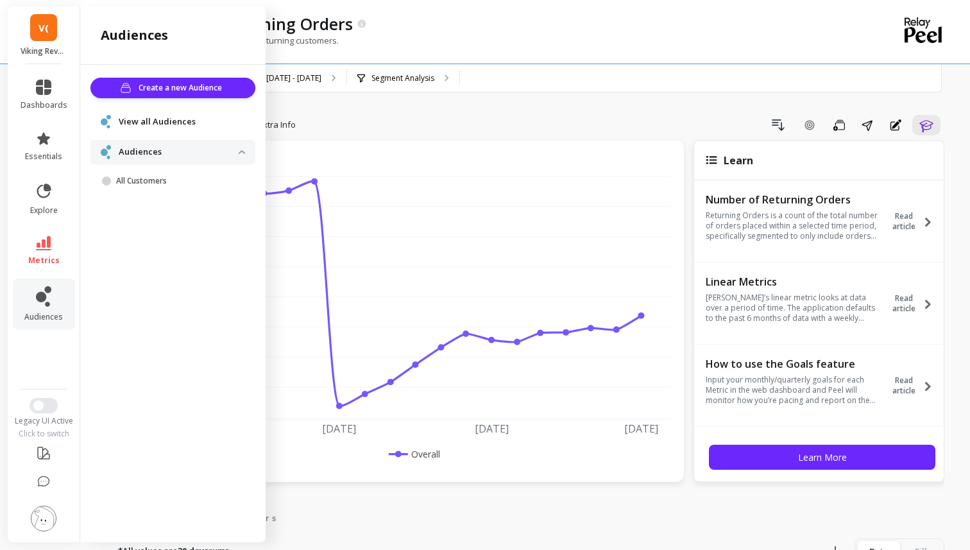
click at [238, 153] on p "Audiences" at bounding box center [179, 152] width 120 height 13
click at [190, 177] on p "All Customers" at bounding box center [177, 181] width 122 height 10
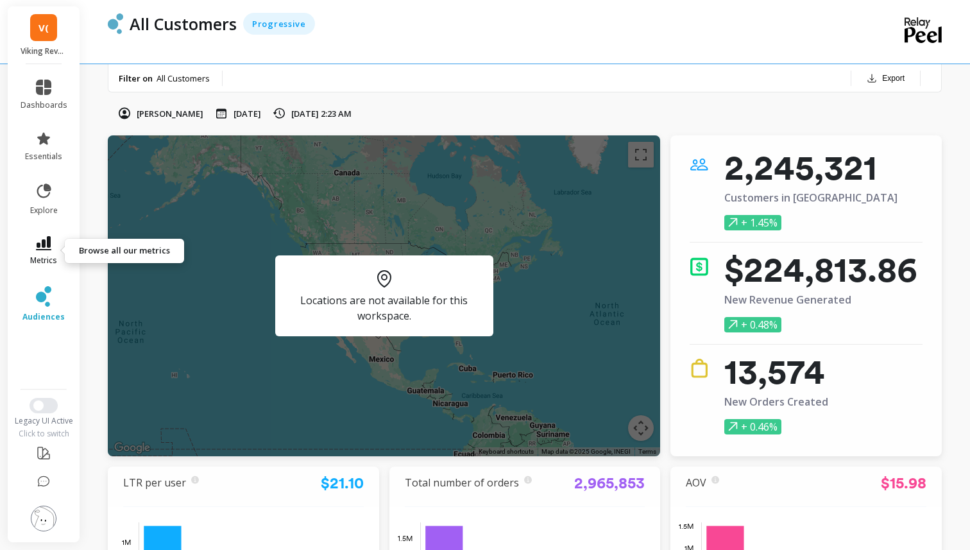
click at [31, 247] on link "metrics" at bounding box center [44, 251] width 47 height 30
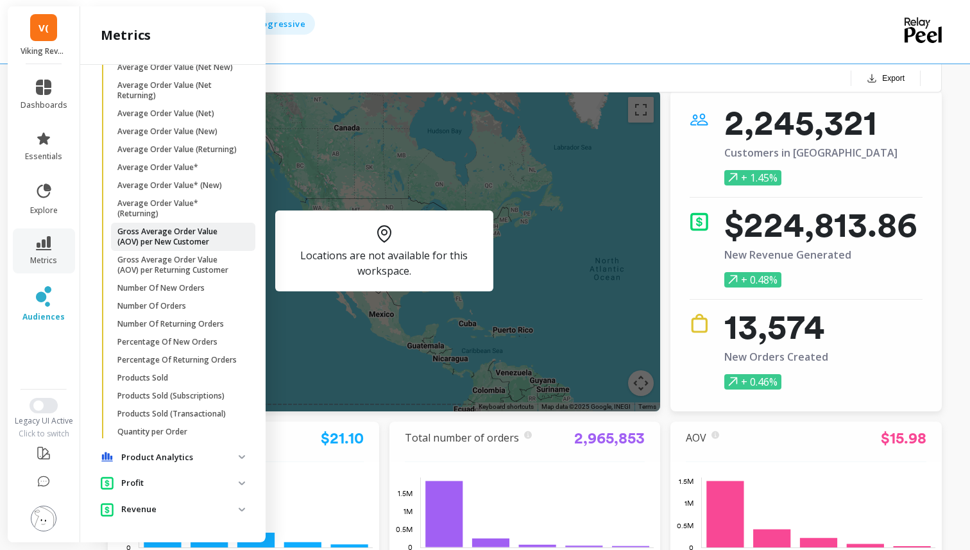
scroll to position [56, 0]
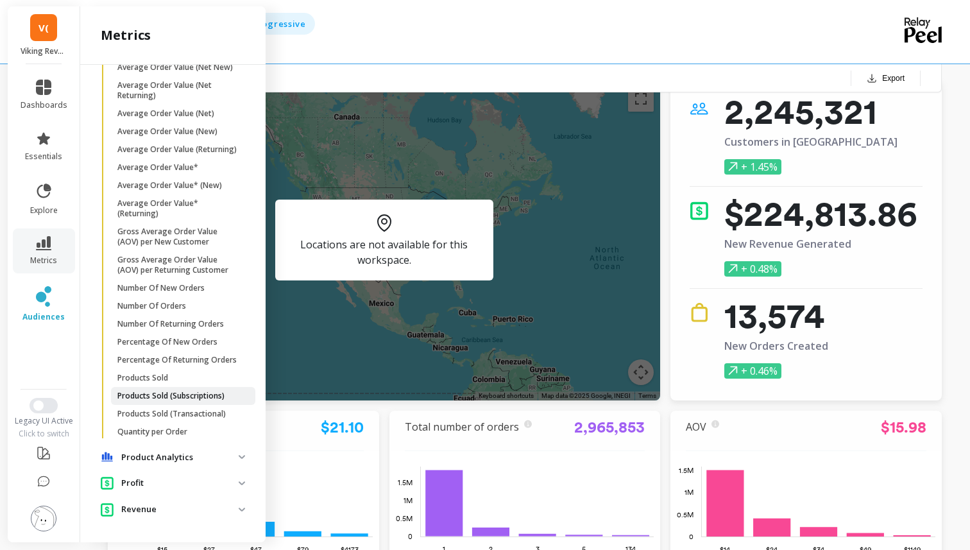
click at [174, 398] on p "Products Sold (Subscriptions)" at bounding box center [170, 396] width 107 height 10
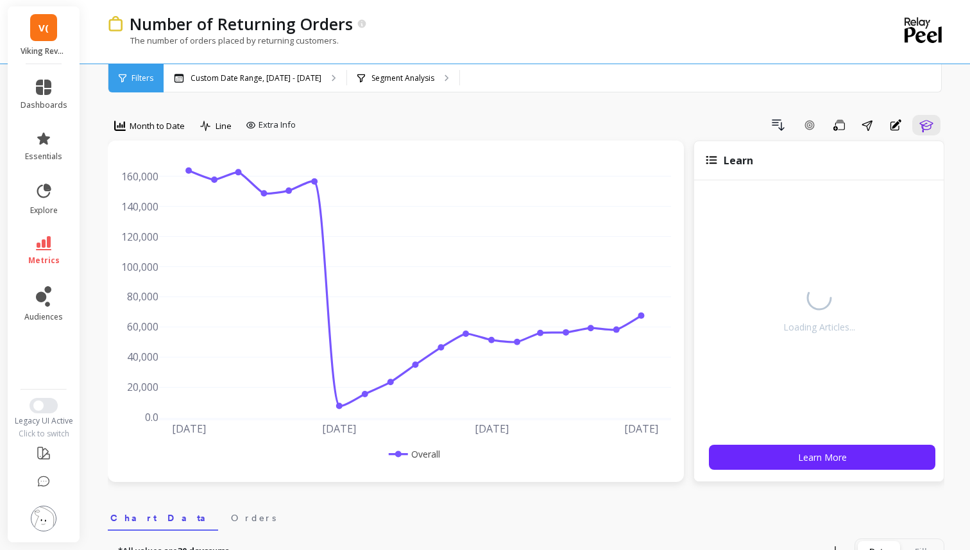
click at [45, 244] on icon at bounding box center [43, 243] width 15 height 14
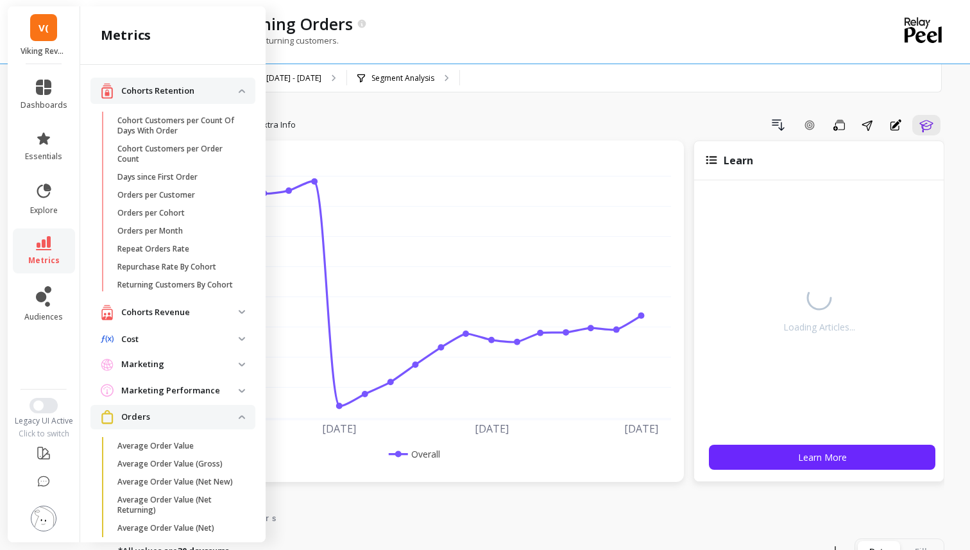
scroll to position [414, 0]
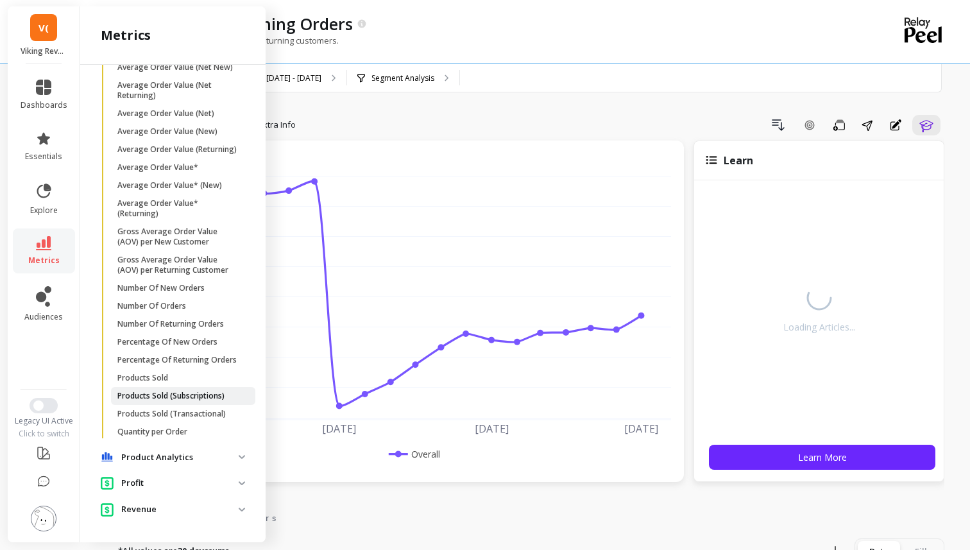
click at [180, 395] on p "Products Sold (Subscriptions)" at bounding box center [170, 396] width 107 height 10
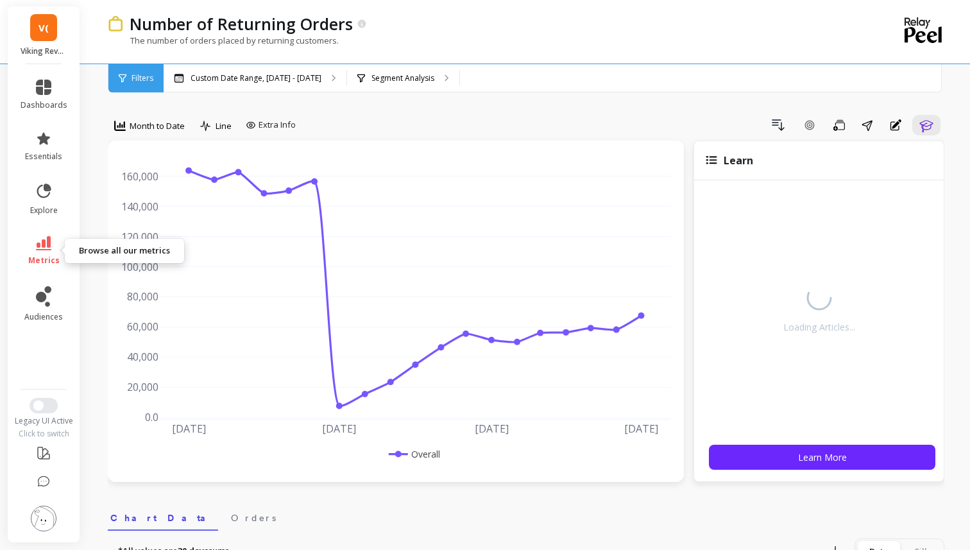
click at [50, 236] on icon at bounding box center [43, 243] width 15 height 14
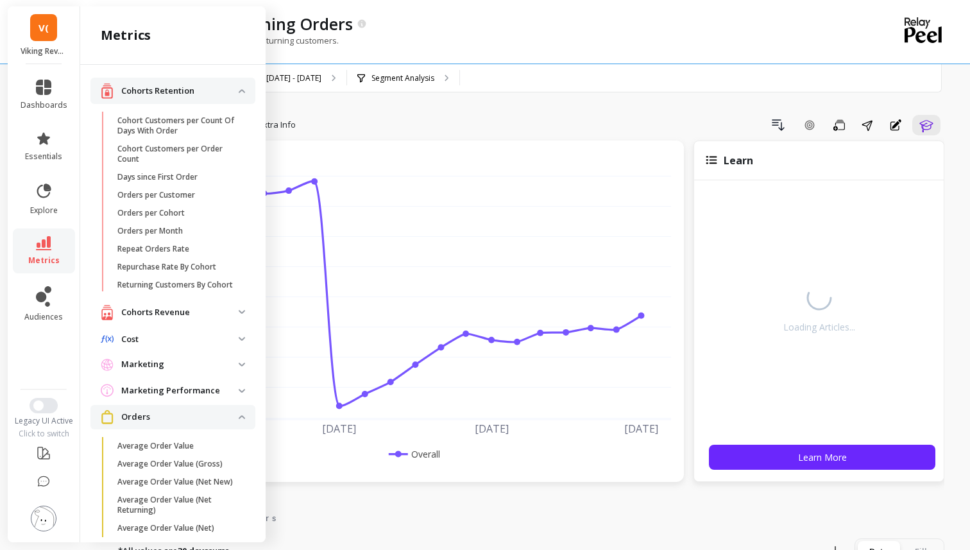
scroll to position [414, 0]
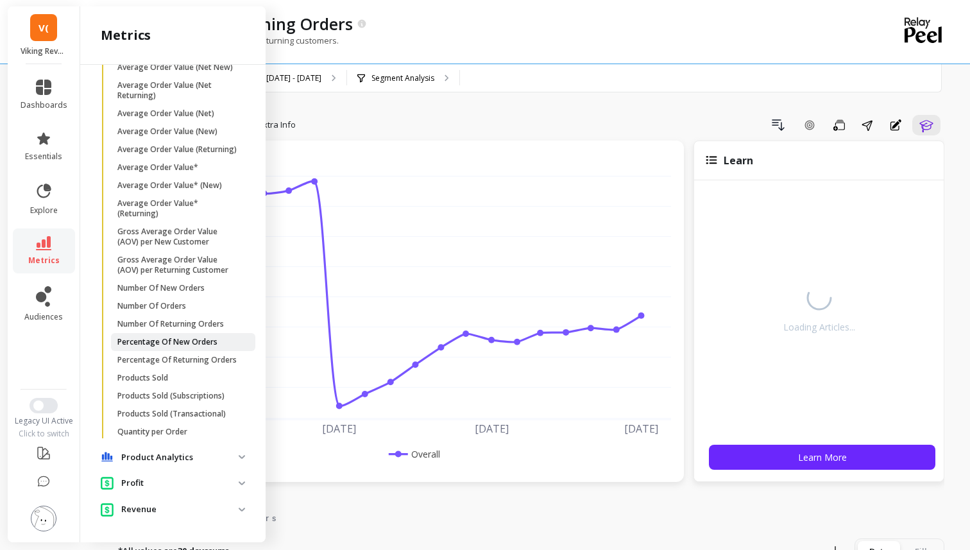
click at [197, 346] on p "Percentage Of New Orders" at bounding box center [167, 342] width 100 height 10
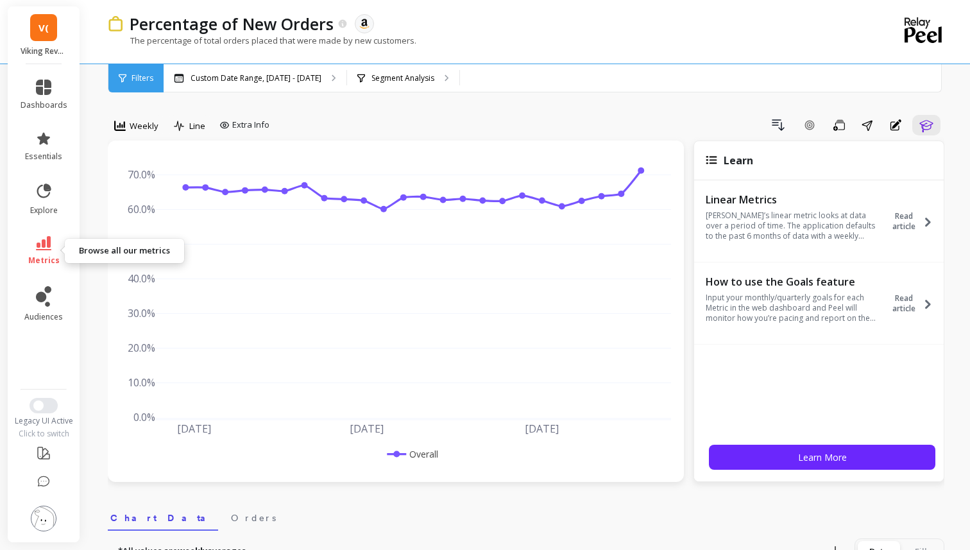
click at [37, 237] on icon at bounding box center [43, 243] width 15 height 14
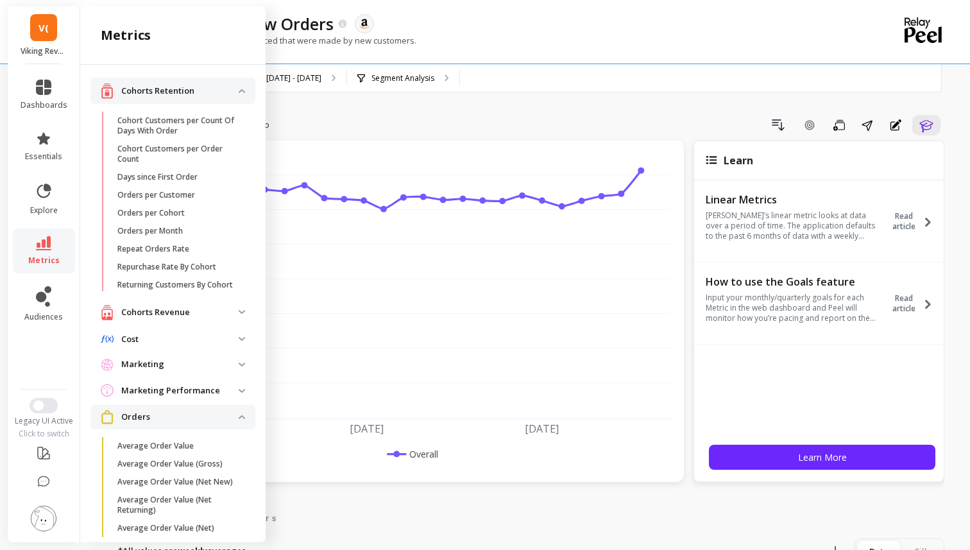
scroll to position [414, 0]
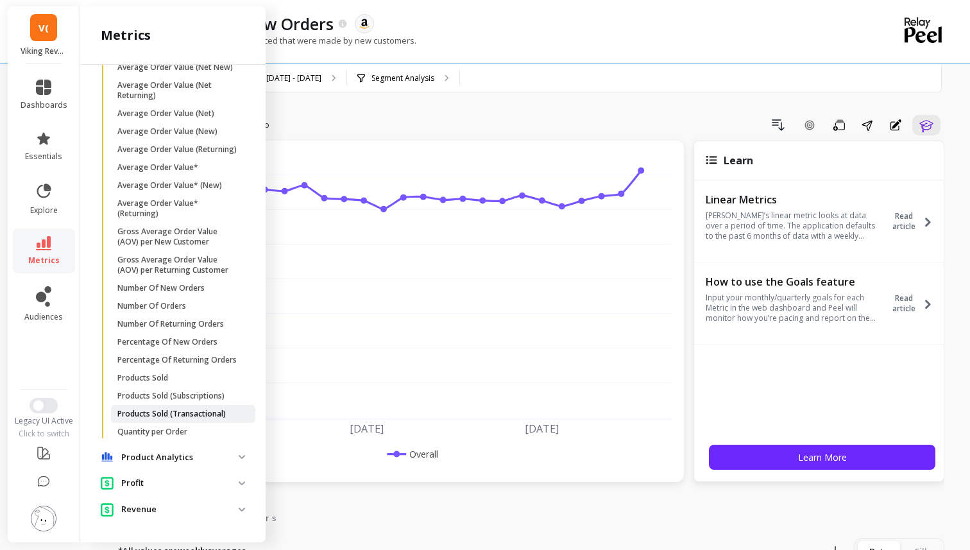
click at [181, 414] on p "Products Sold (Transactional)" at bounding box center [171, 414] width 108 height 10
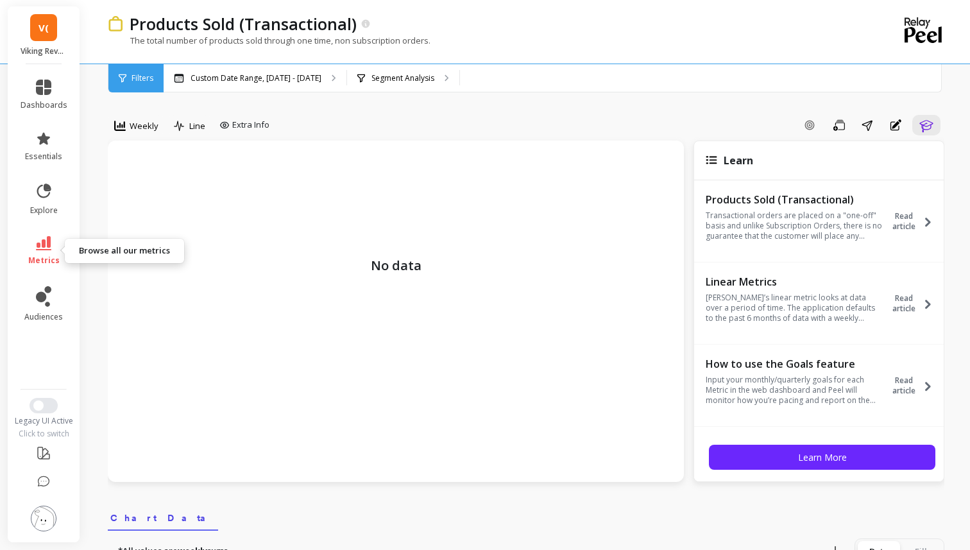
click at [42, 253] on link "metrics" at bounding box center [44, 251] width 47 height 30
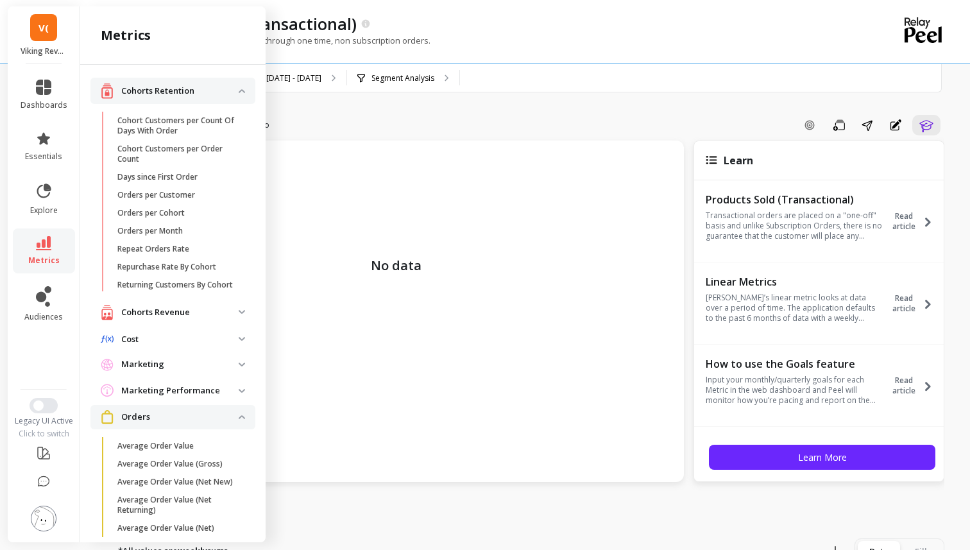
scroll to position [414, 0]
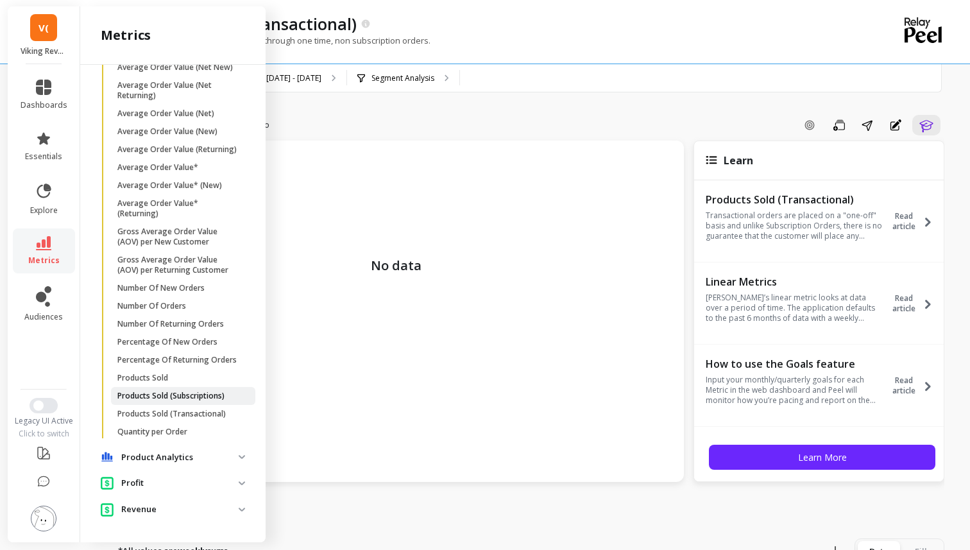
click at [193, 399] on p "Products Sold (Subscriptions)" at bounding box center [170, 396] width 107 height 10
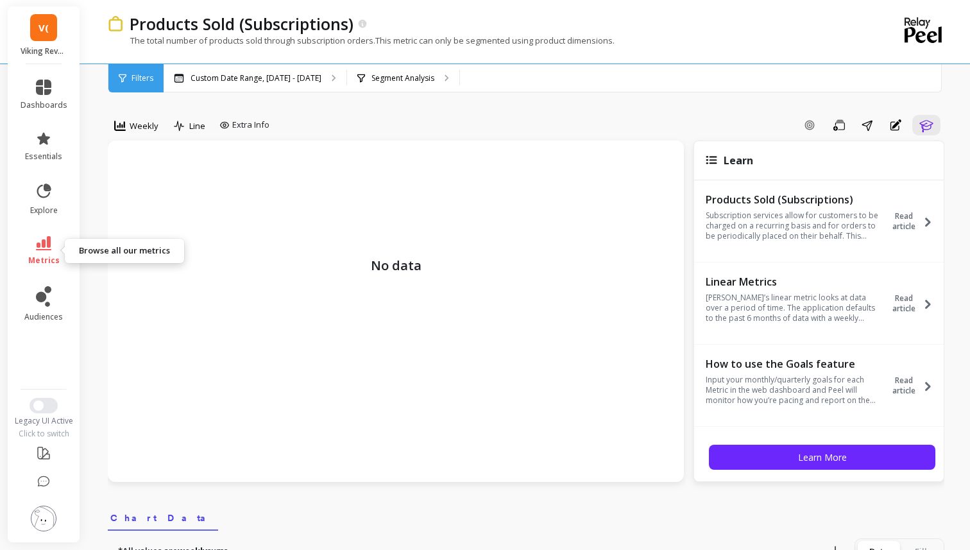
click at [48, 236] on icon at bounding box center [43, 243] width 15 height 14
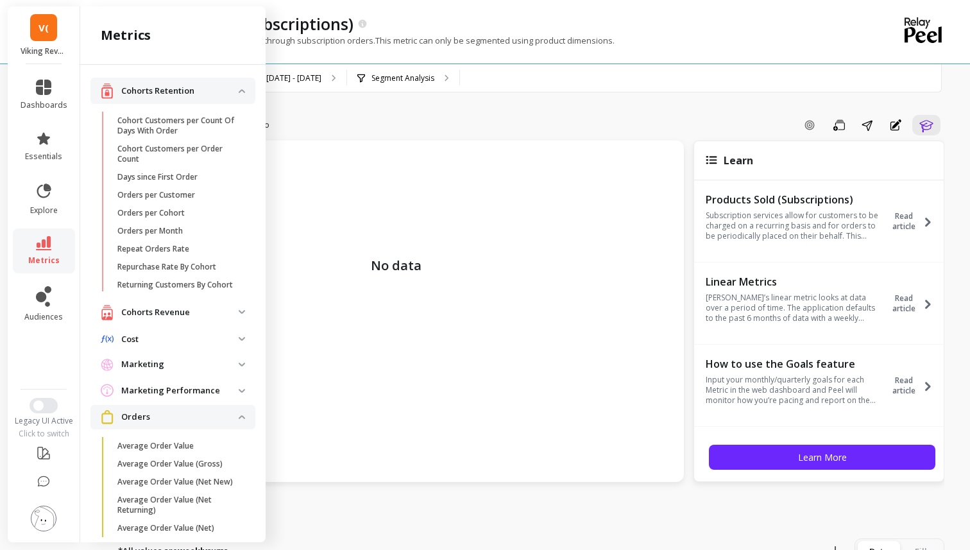
scroll to position [414, 0]
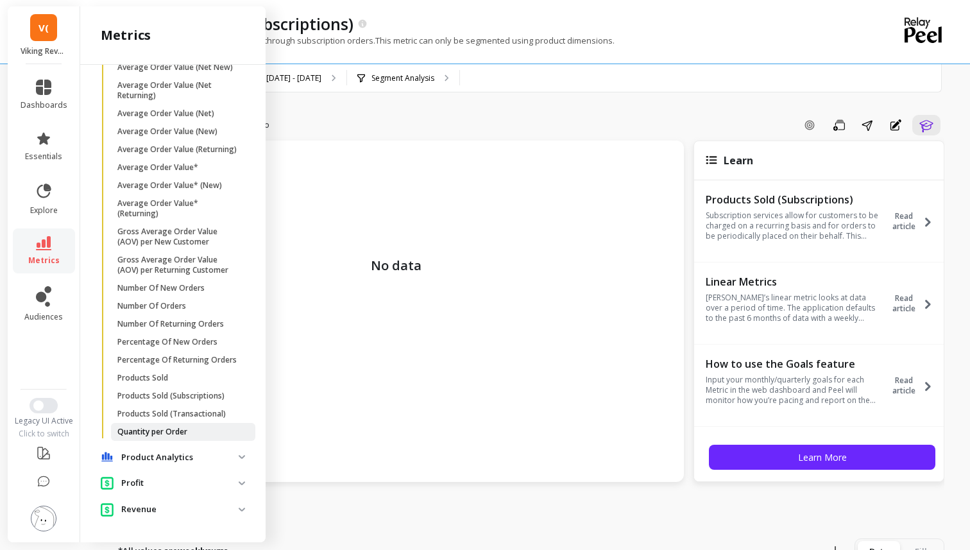
click at [182, 432] on p "Quantity per Order" at bounding box center [152, 431] width 70 height 10
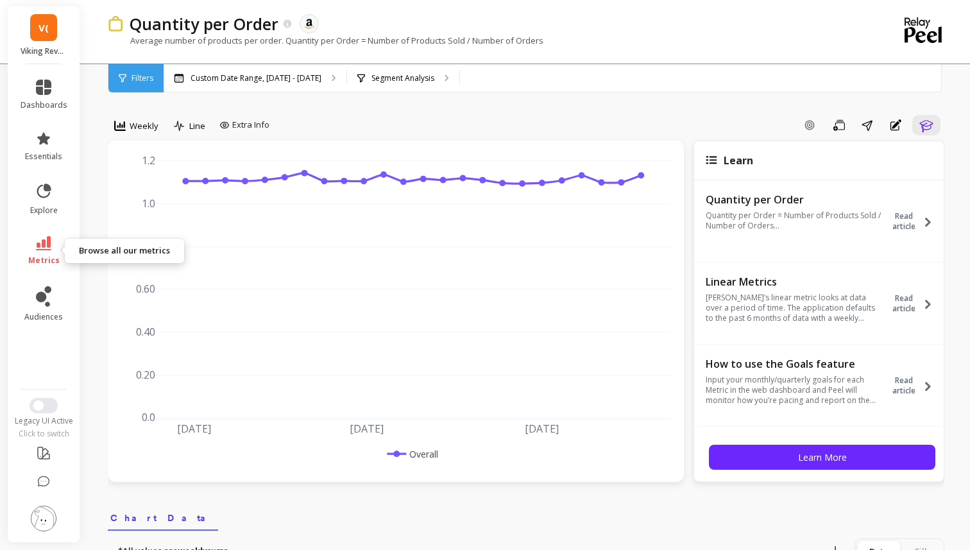
click at [24, 255] on link "metrics" at bounding box center [44, 251] width 47 height 30
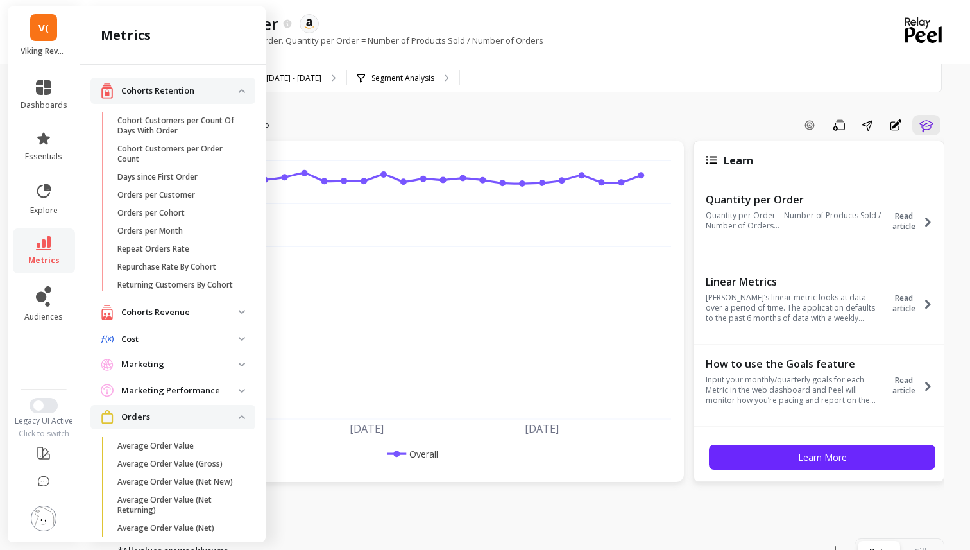
click at [239, 423] on span "Orders" at bounding box center [172, 417] width 165 height 24
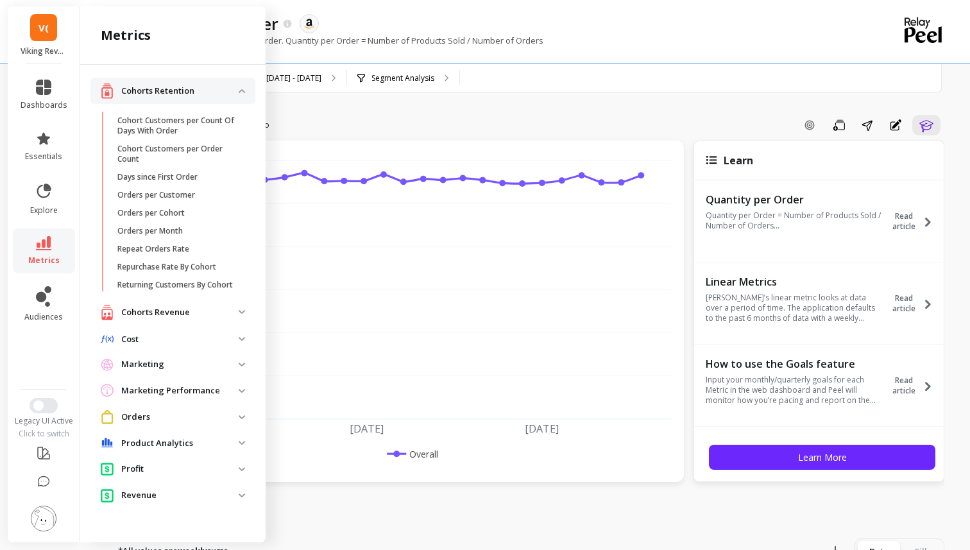
click at [239, 87] on retention "Cohorts Retention" at bounding box center [172, 91] width 165 height 26
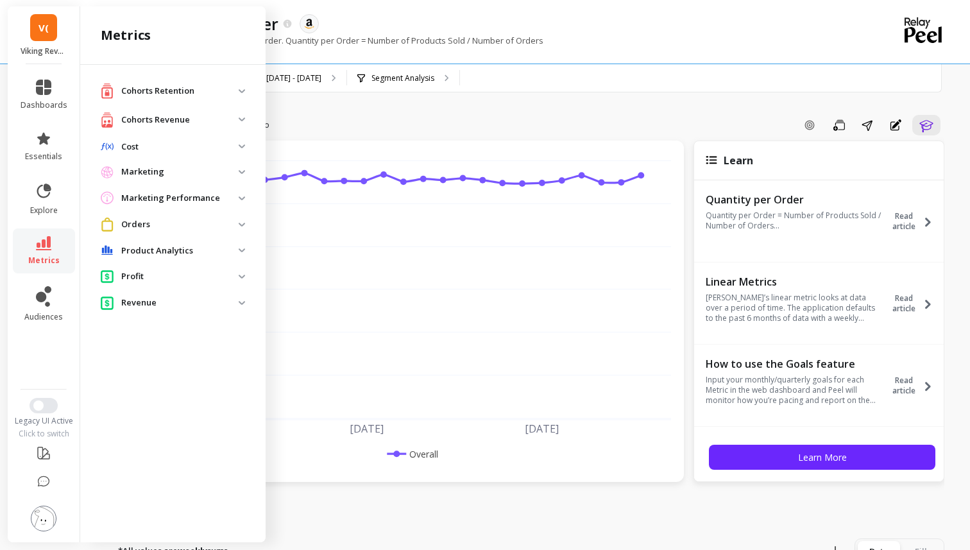
click at [241, 116] on revenue "Cohorts Revenue" at bounding box center [172, 119] width 165 height 26
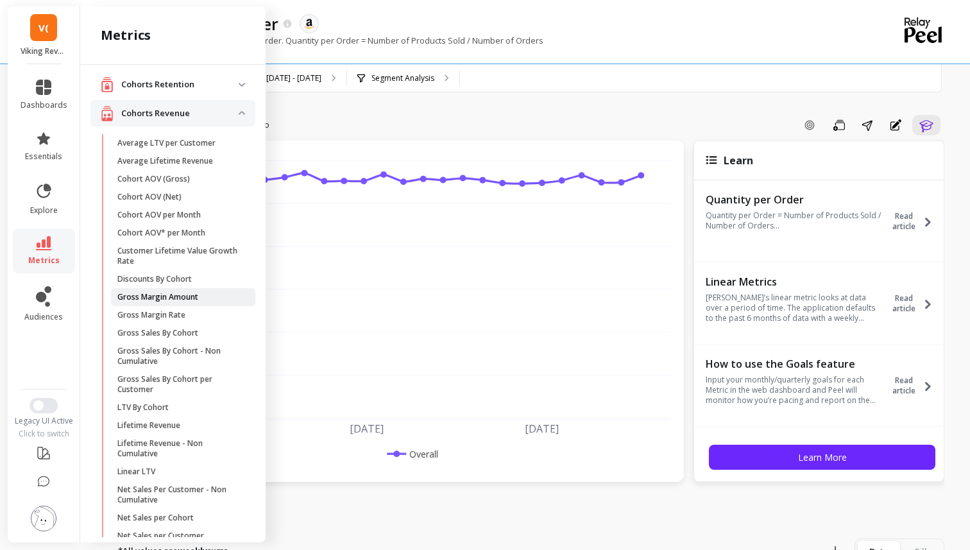
scroll to position [4, 0]
click at [235, 112] on p "Cohorts Revenue" at bounding box center [179, 115] width 117 height 13
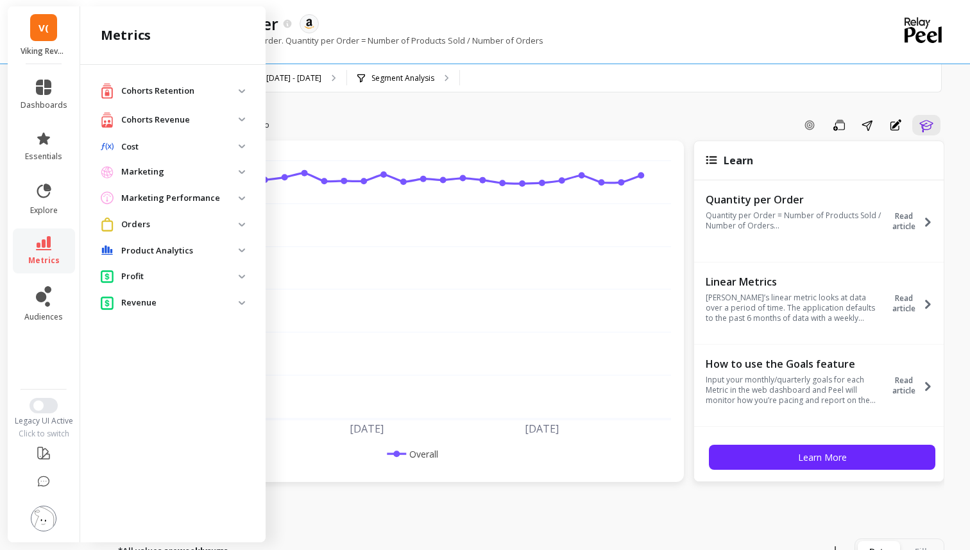
click at [232, 88] on p "Cohorts Retention" at bounding box center [179, 91] width 117 height 13
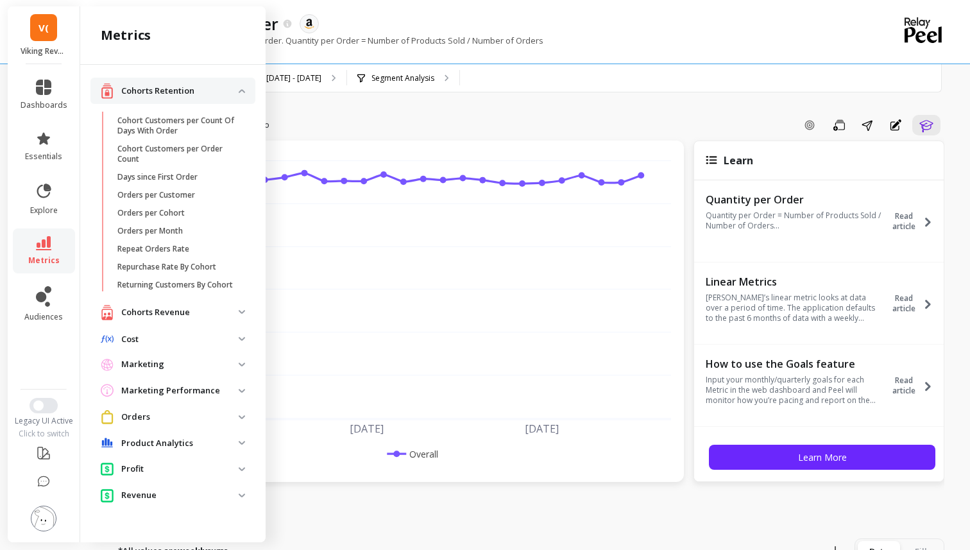
click at [233, 89] on p "Cohorts Retention" at bounding box center [179, 91] width 117 height 13
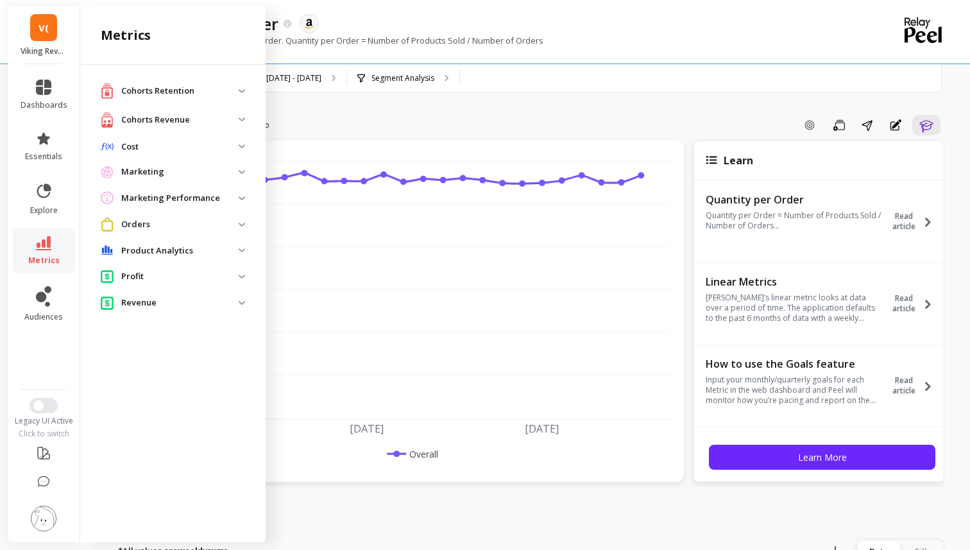
click at [232, 298] on p "Revenue" at bounding box center [179, 302] width 117 height 13
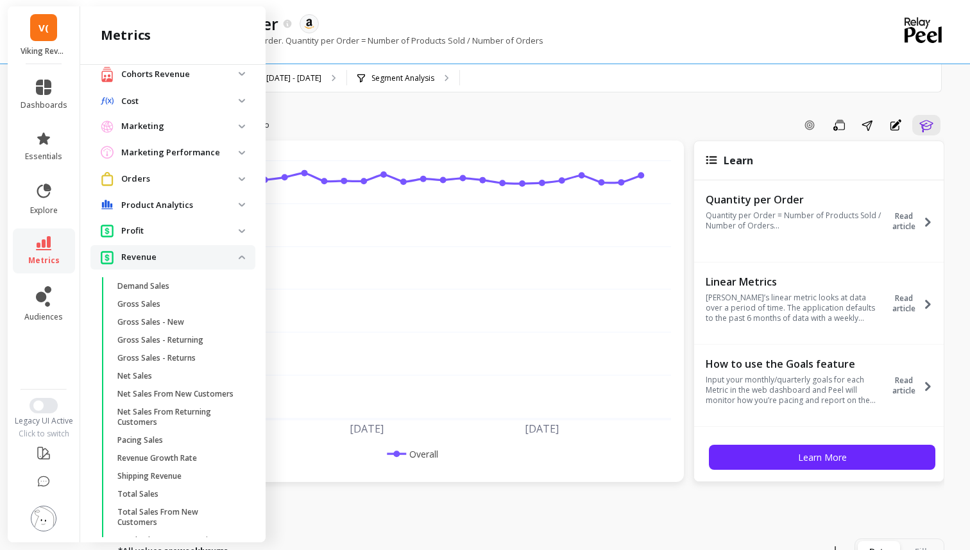
scroll to position [76, 0]
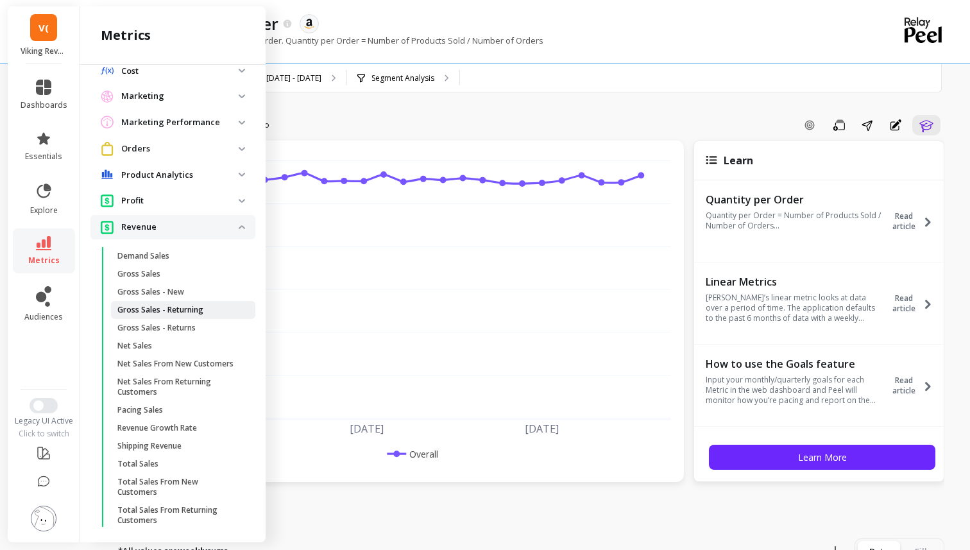
click at [213, 310] on span "Gross Sales - Returning" at bounding box center [178, 310] width 122 height 10
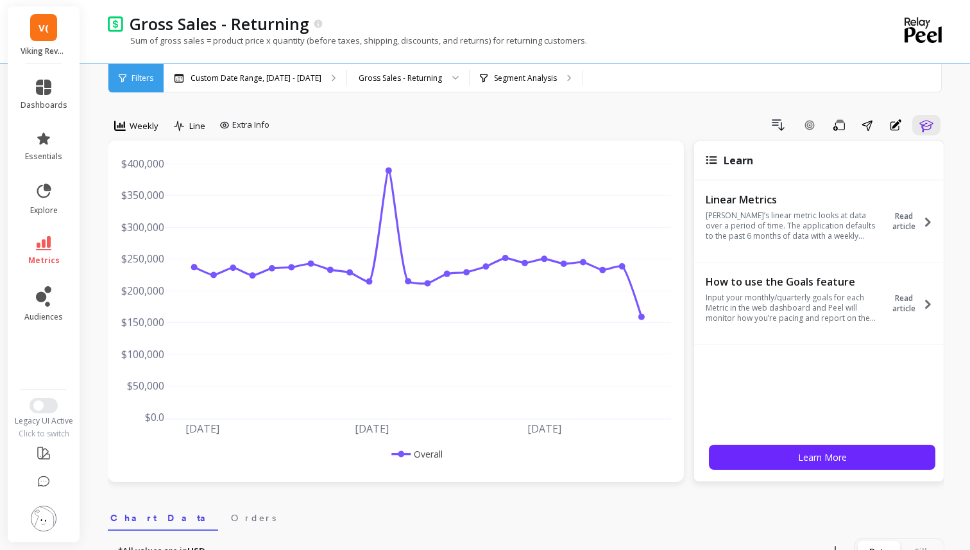
click at [35, 233] on li "metrics" at bounding box center [44, 250] width 62 height 45
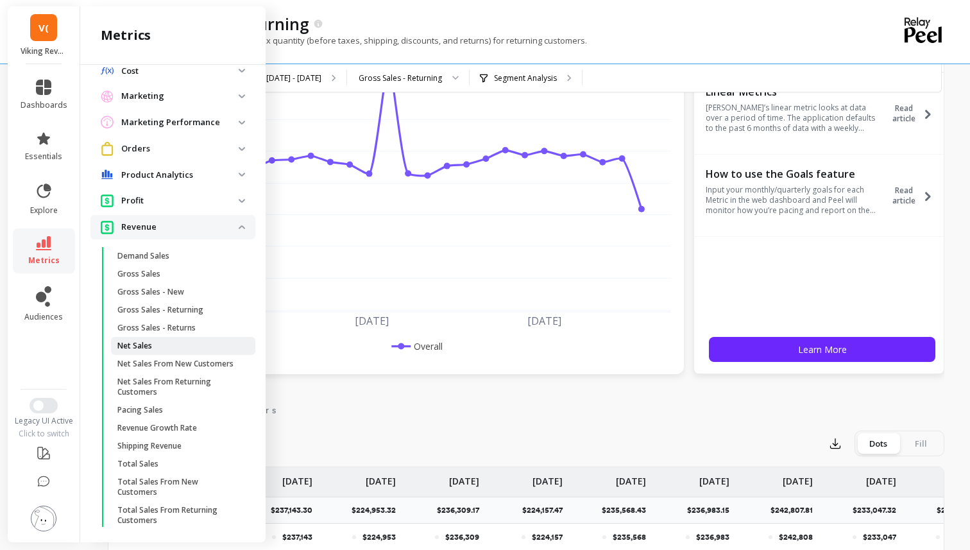
scroll to position [114, 0]
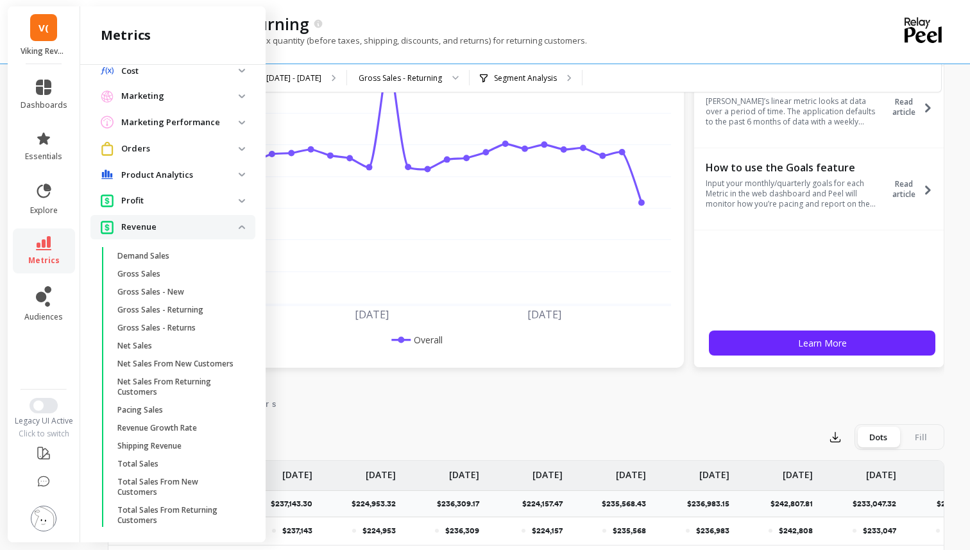
click at [240, 228] on img at bounding box center [242, 227] width 6 height 4
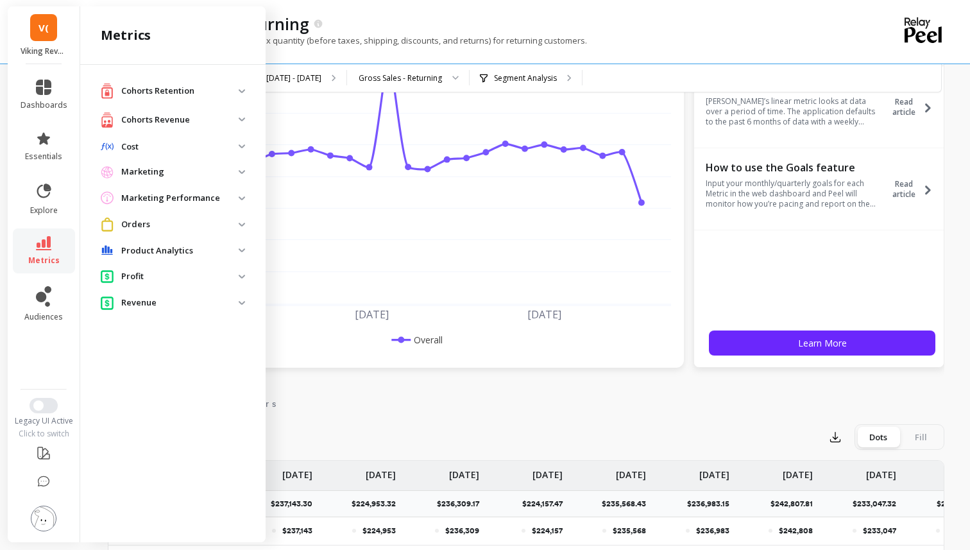
click at [237, 280] on p "Profit" at bounding box center [179, 276] width 117 height 13
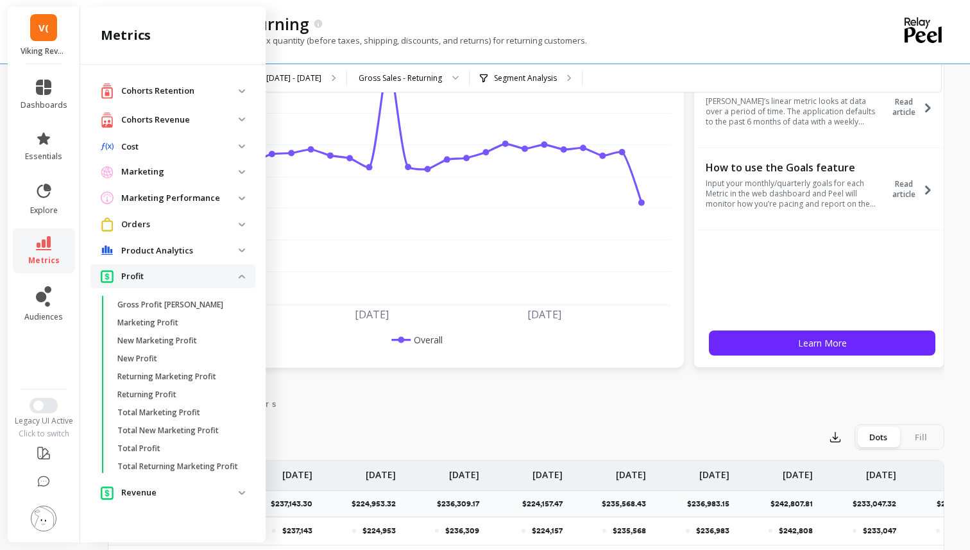
click at [237, 280] on p "Profit" at bounding box center [179, 276] width 117 height 13
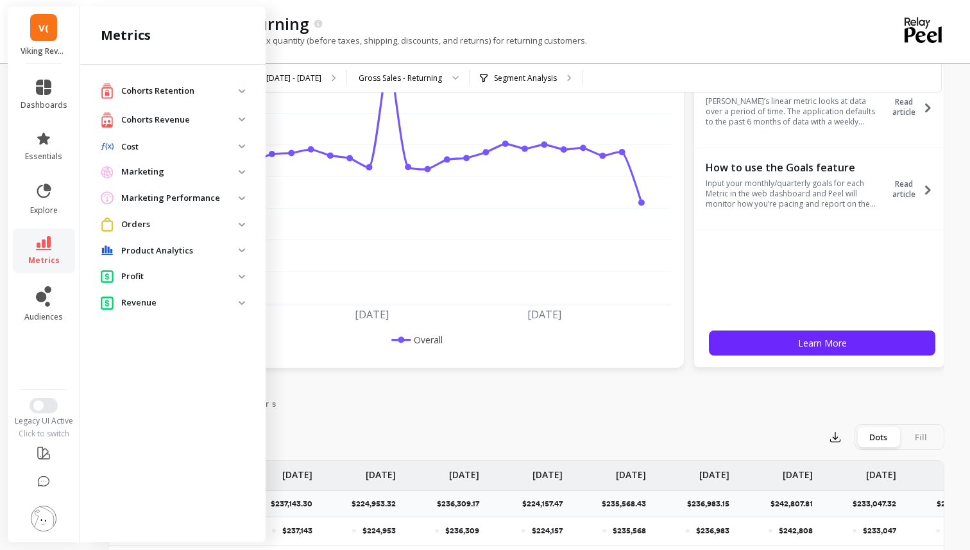
click at [239, 254] on analytics "Product Analytics" at bounding box center [172, 250] width 165 height 23
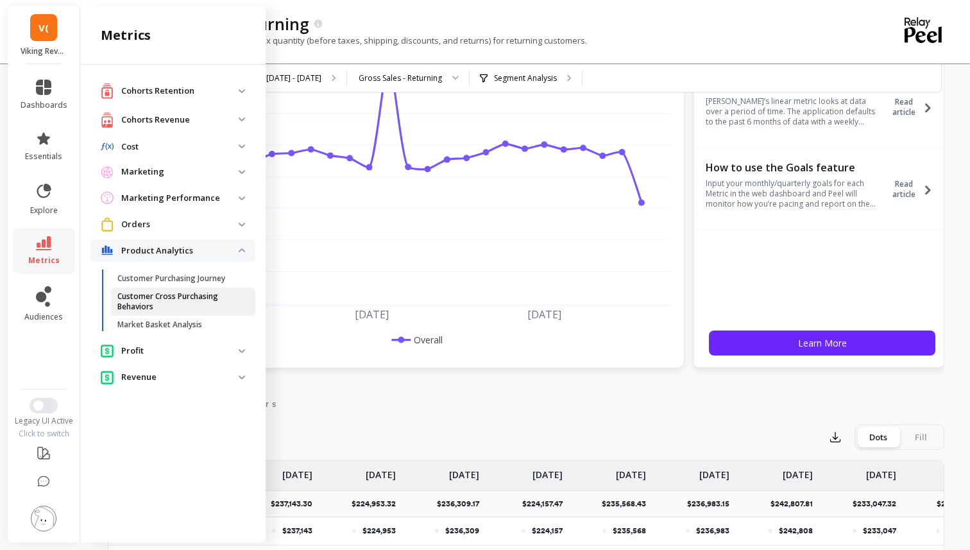
click at [217, 296] on p "Customer Cross Purchasing Behaviors" at bounding box center [178, 301] width 122 height 21
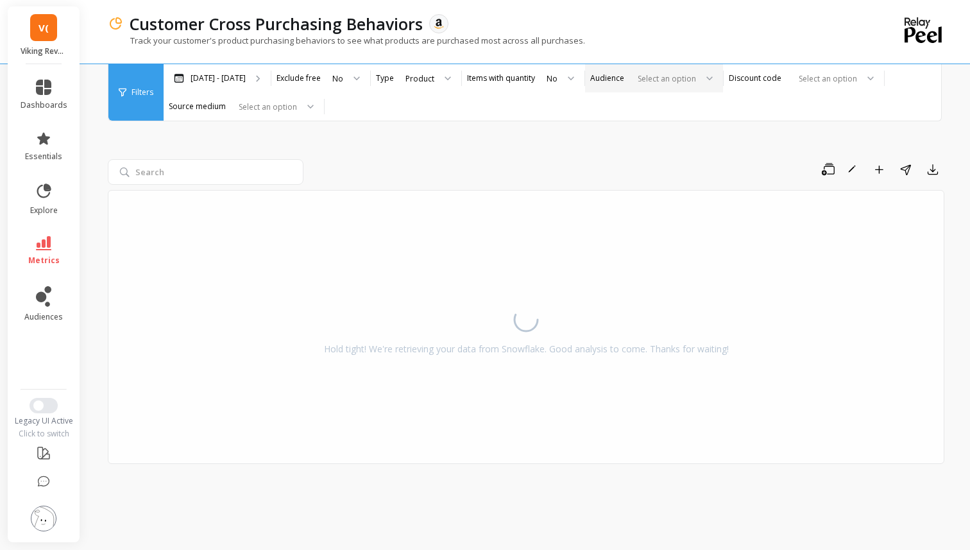
click at [675, 81] on div at bounding box center [663, 78] width 63 height 12
click at [647, 112] on div "All Customers" at bounding box center [653, 114] width 121 height 12
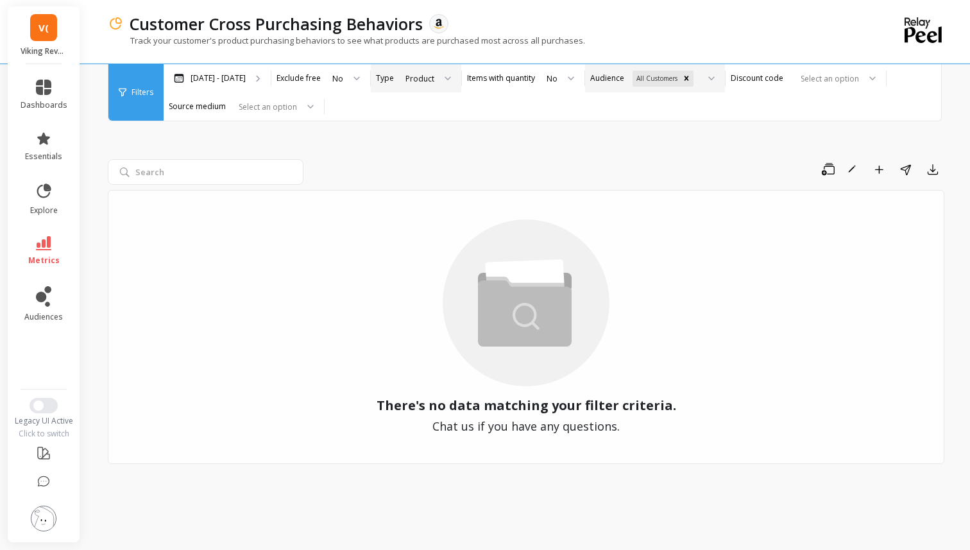
click at [411, 81] on div "Product" at bounding box center [419, 78] width 29 height 12
click at [435, 80] on div at bounding box center [442, 78] width 15 height 28
click at [497, 80] on label "Items with quantity" at bounding box center [501, 78] width 68 height 10
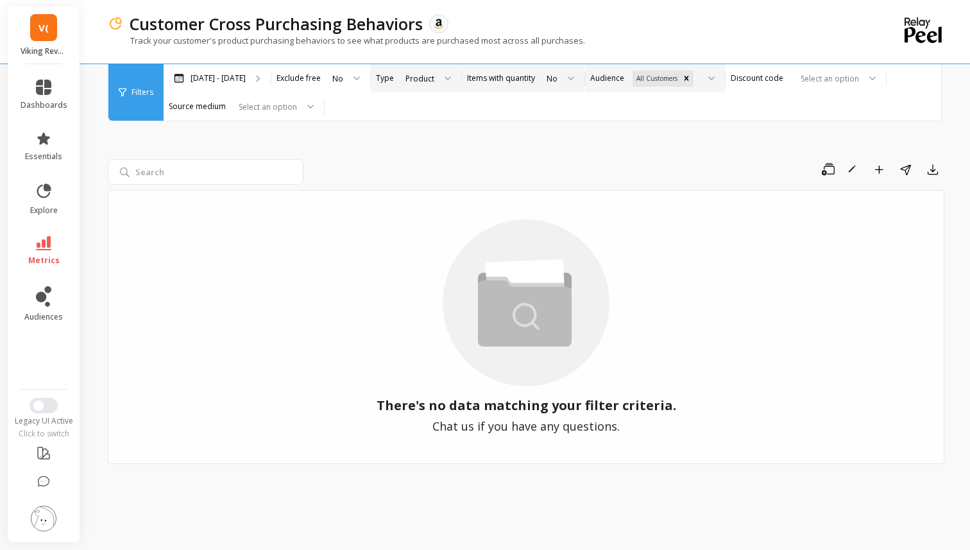
click at [495, 80] on label "Items with quantity" at bounding box center [501, 78] width 68 height 10
click at [559, 74] on div at bounding box center [566, 78] width 15 height 28
click at [543, 135] on div "Yes" at bounding box center [559, 138] width 33 height 12
click at [561, 76] on div at bounding box center [568, 78] width 15 height 28
click at [544, 119] on div "No" at bounding box center [560, 114] width 35 height 12
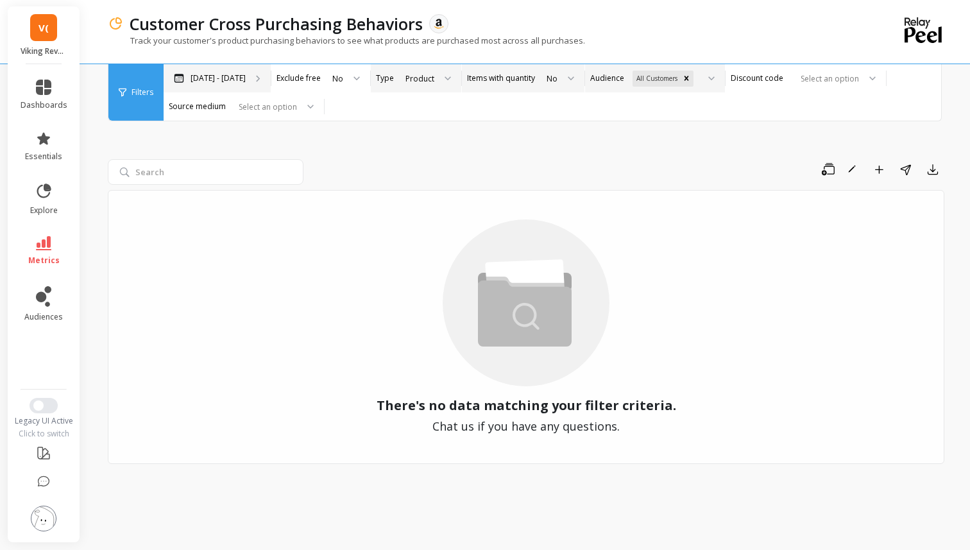
click at [210, 80] on p "Apr 9 - Oct 9" at bounding box center [217, 78] width 55 height 10
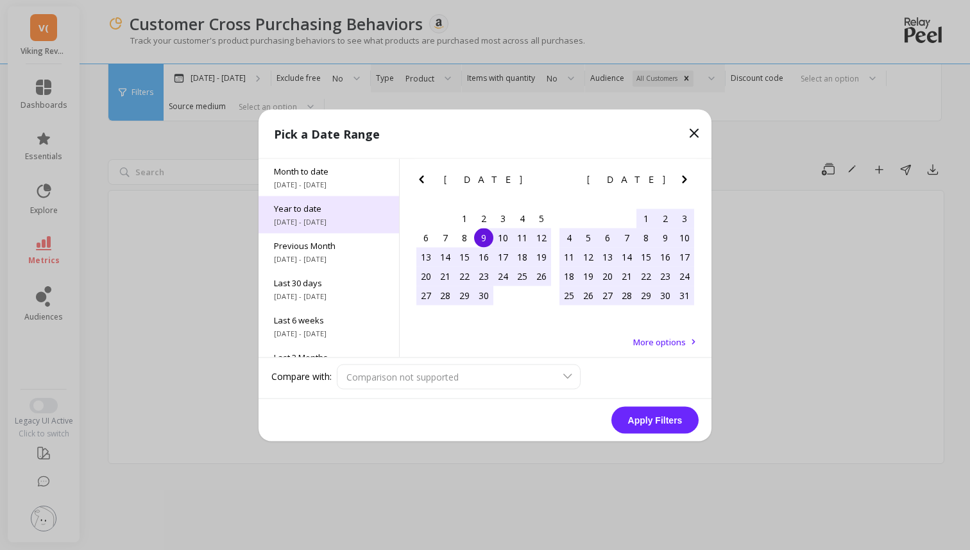
click at [344, 212] on span "Year to date" at bounding box center [329, 208] width 110 height 12
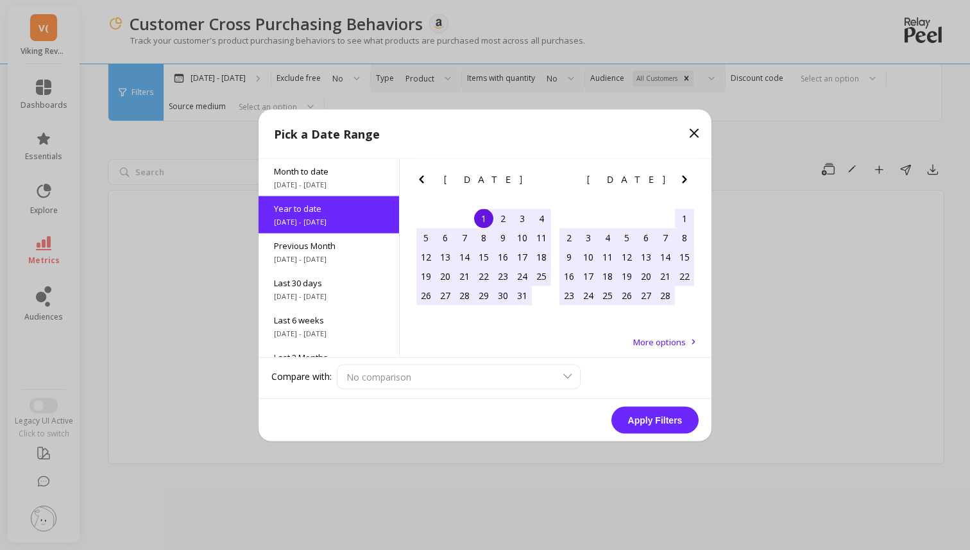
click at [652, 411] on button "Apply Filters" at bounding box center [654, 419] width 87 height 27
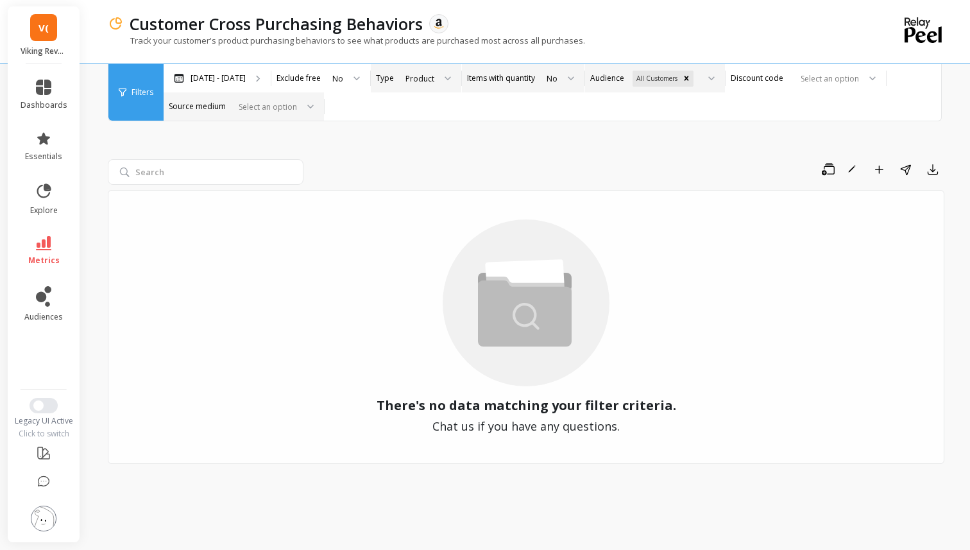
click at [261, 104] on div at bounding box center [264, 107] width 63 height 12
click at [252, 109] on div at bounding box center [264, 107] width 63 height 12
click at [253, 109] on div at bounding box center [264, 107] width 63 height 12
click at [811, 80] on div at bounding box center [826, 78] width 63 height 12
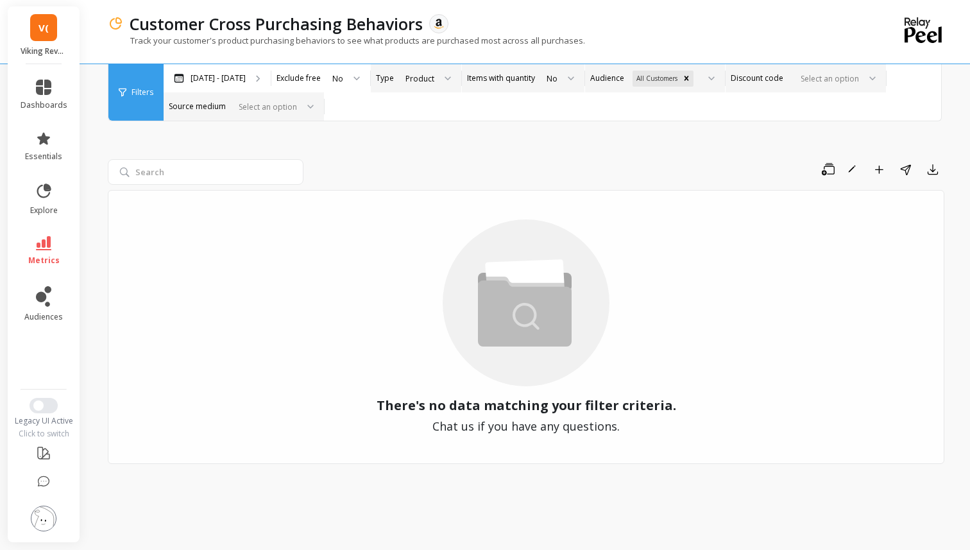
click at [545, 76] on div "No" at bounding box center [551, 78] width 13 height 15
click at [543, 134] on div "Yes" at bounding box center [559, 138] width 33 height 12
click at [43, 248] on icon at bounding box center [43, 243] width 15 height 14
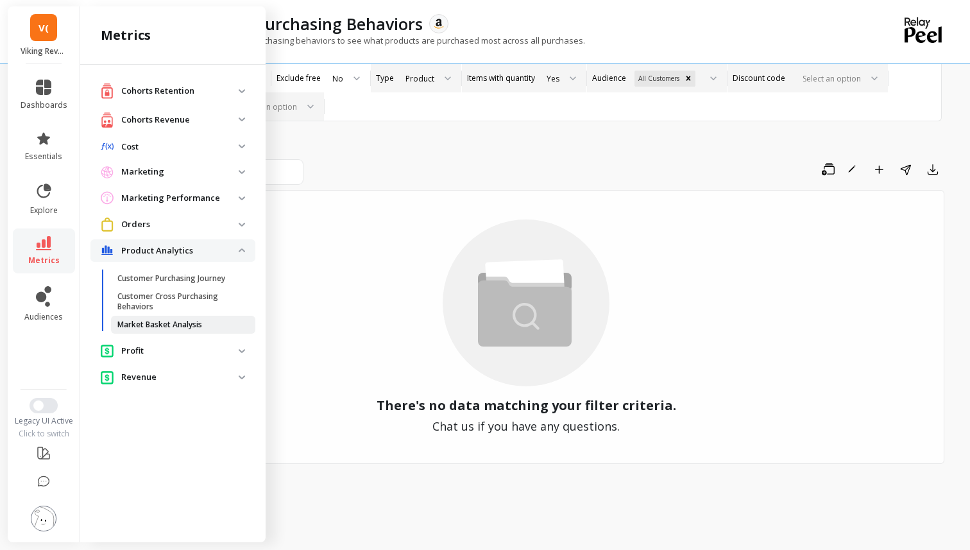
click at [189, 329] on p "Market Basket Analysis" at bounding box center [159, 324] width 85 height 10
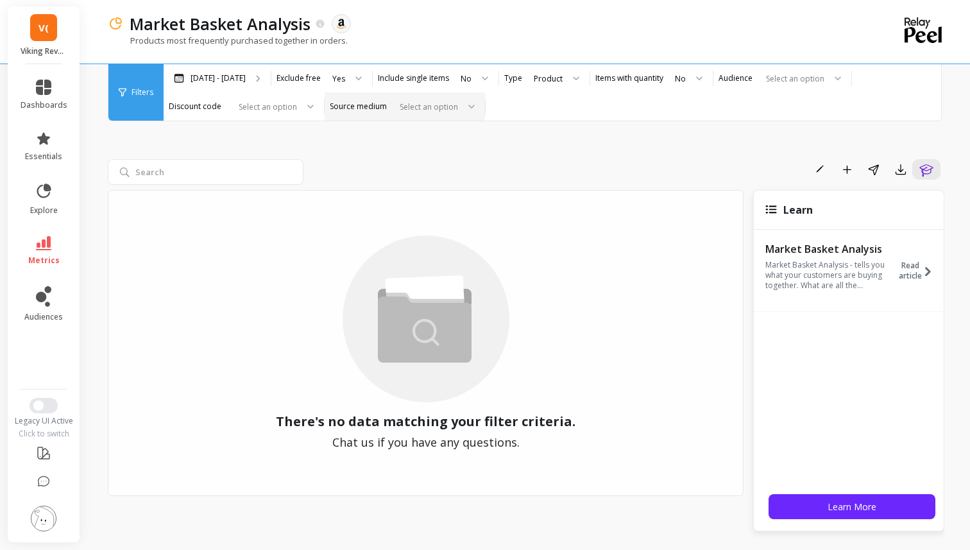
click at [356, 115] on div "Select an option" at bounding box center [405, 106] width 160 height 28
click at [369, 112] on div "Select an option" at bounding box center [397, 106] width 124 height 15
click at [153, 119] on div "Filters" at bounding box center [135, 92] width 55 height 56
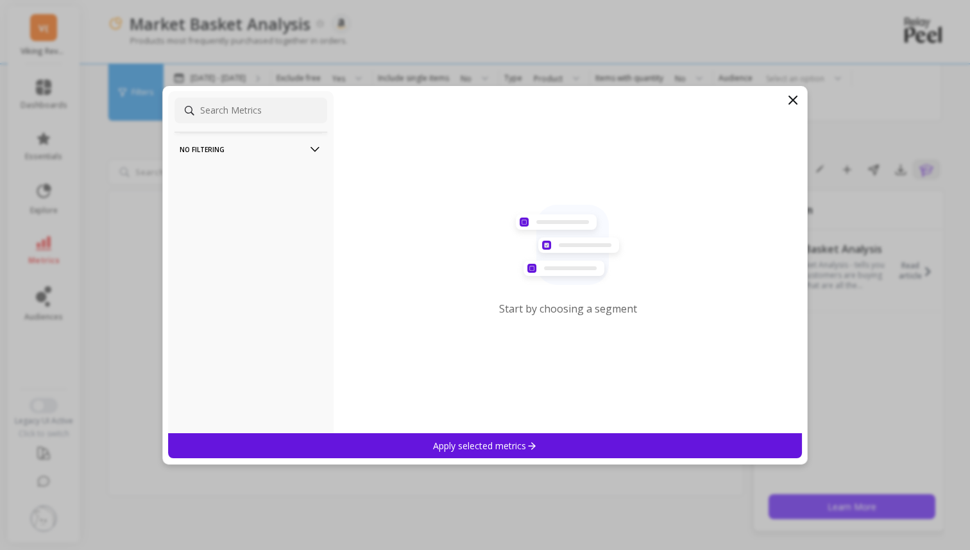
click at [220, 148] on p "No filtering" at bounding box center [251, 149] width 142 height 33
click at [223, 180] on div "Overall by Date" at bounding box center [250, 174] width 153 height 21
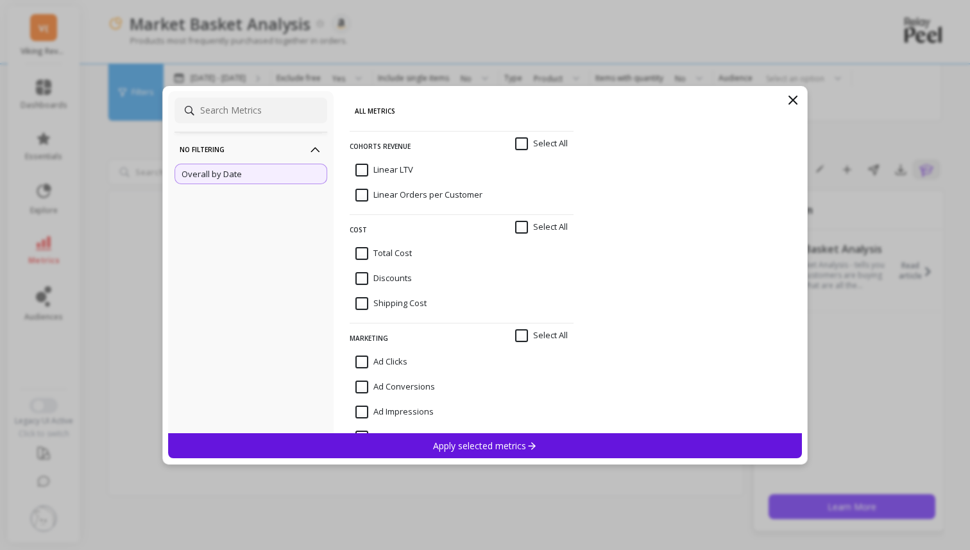
click at [346, 444] on div "Apply selected metrics" at bounding box center [485, 445] width 634 height 25
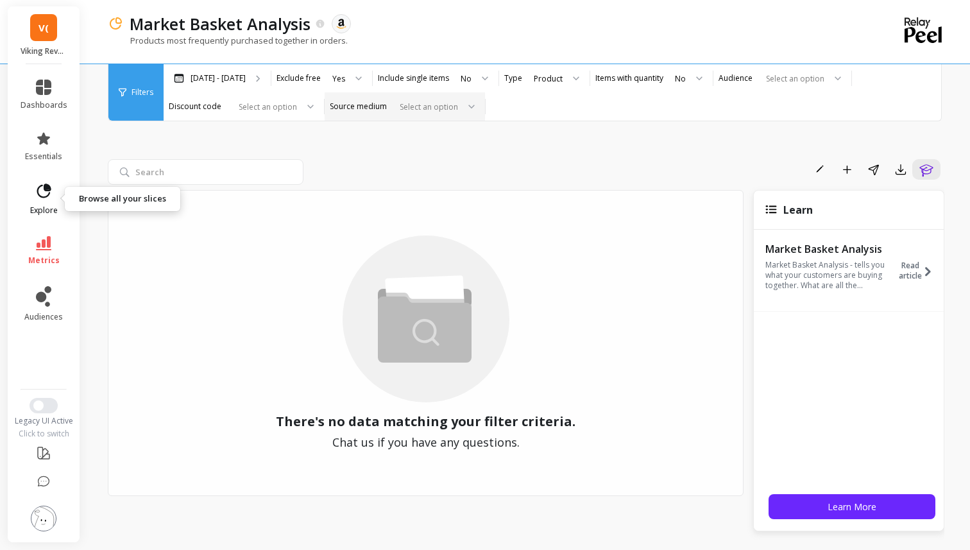
click at [61, 208] on link "explore" at bounding box center [44, 198] width 47 height 33
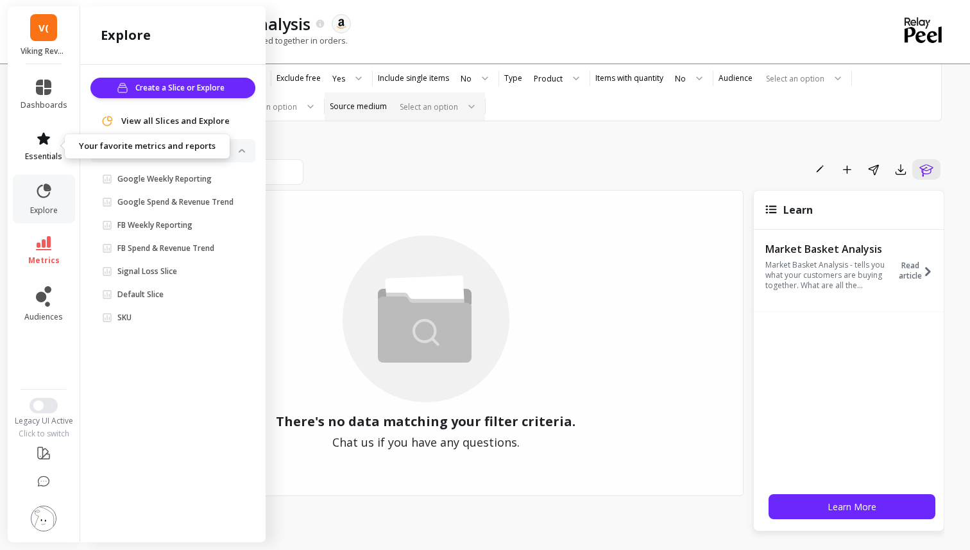
click at [50, 152] on span "essentials" at bounding box center [43, 156] width 37 height 10
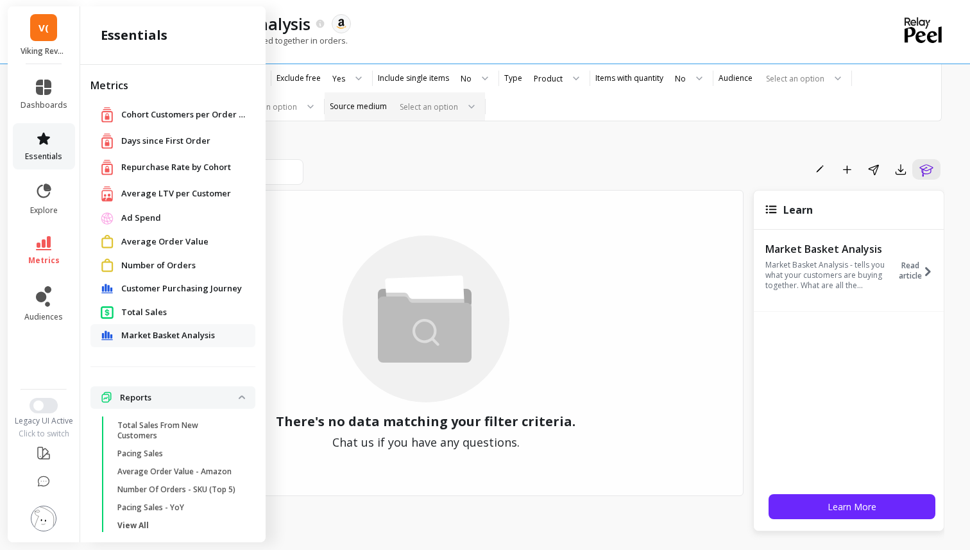
scroll to position [5, 0]
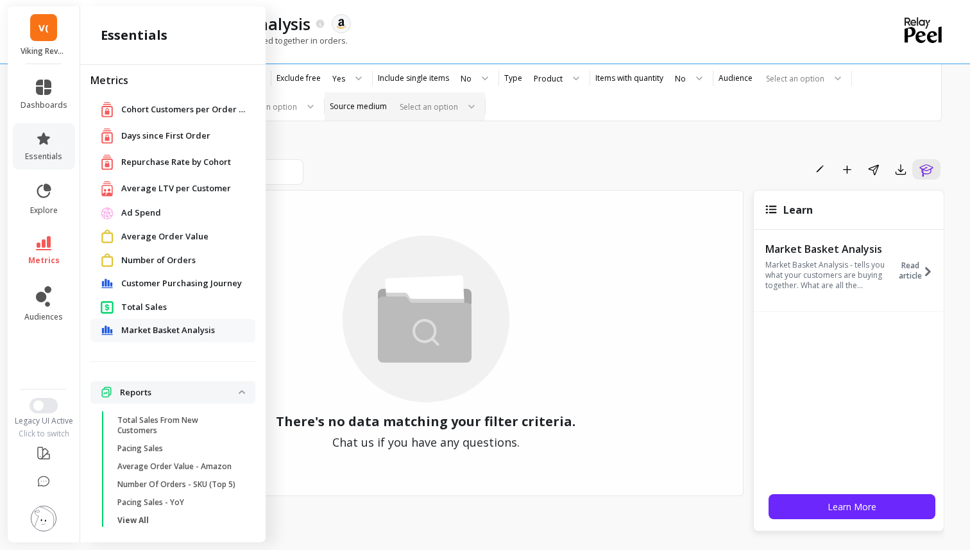
click at [163, 285] on span "Customer Purchasing Journey" at bounding box center [181, 283] width 121 height 13
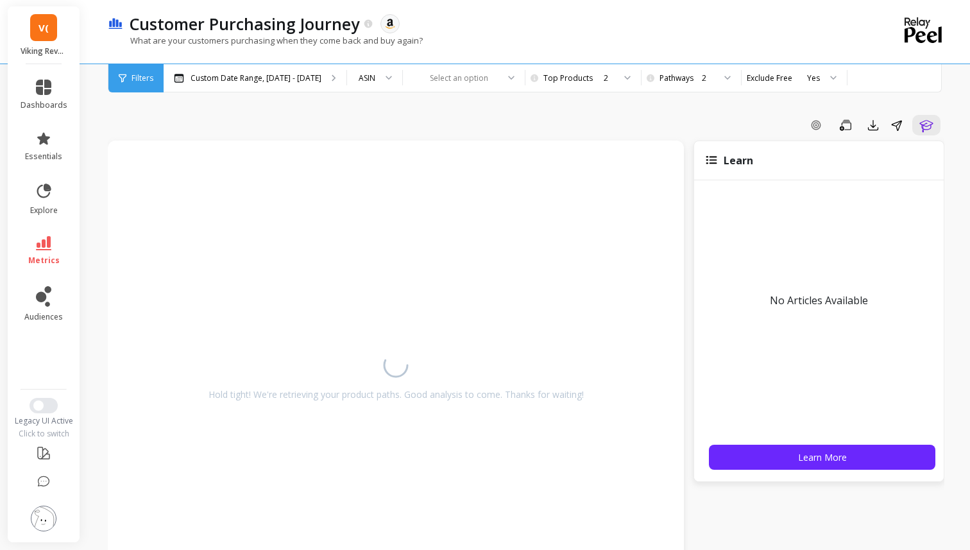
click at [446, 92] on div "Filters Filters Custom Date Range, [DATE] - [DATE] ASIN Select an option Pick t…" at bounding box center [525, 78] width 834 height 28
click at [446, 89] on div "Select an option" at bounding box center [464, 78] width 122 height 28
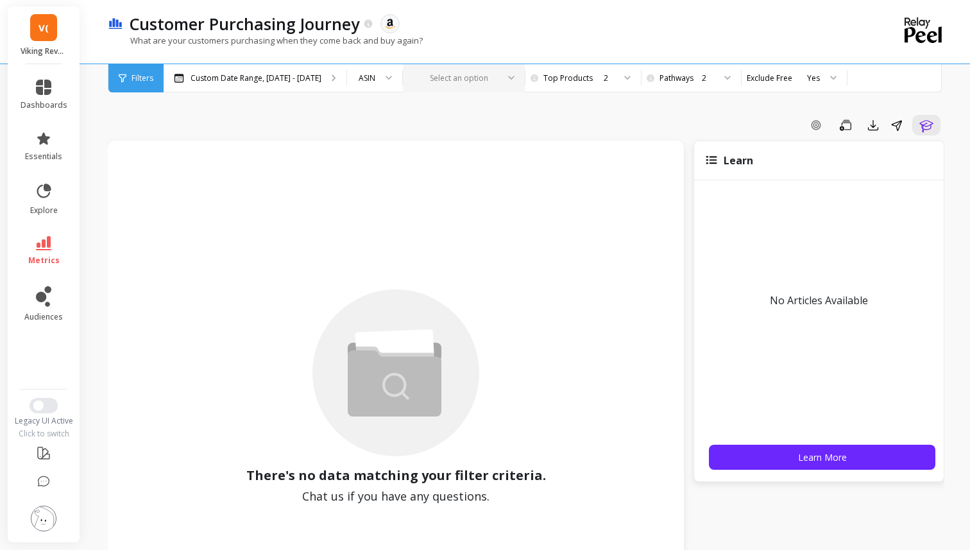
click at [475, 80] on div at bounding box center [455, 78] width 83 height 12
paste input "B0B975F6TX"
type input "B0B975F6TX"
click at [450, 111] on div "B0B975F6TX" at bounding box center [463, 114] width 105 height 12
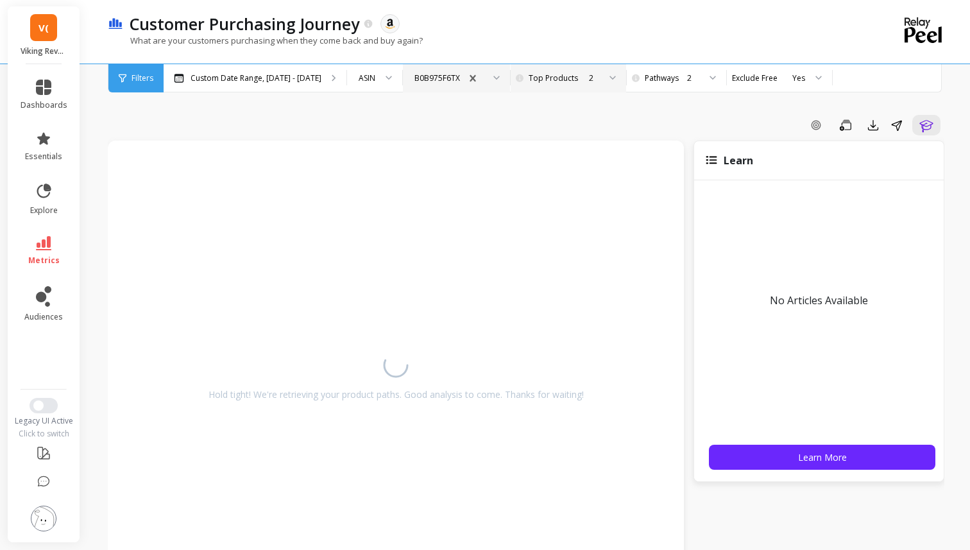
click at [539, 78] on div "2" at bounding box center [567, 78] width 64 height 12
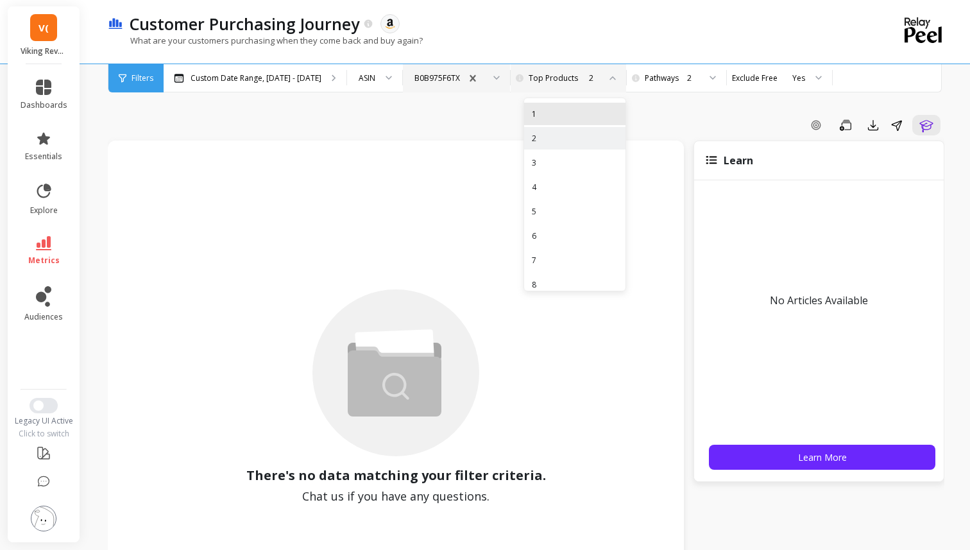
click at [535, 111] on div "1" at bounding box center [575, 114] width 86 height 12
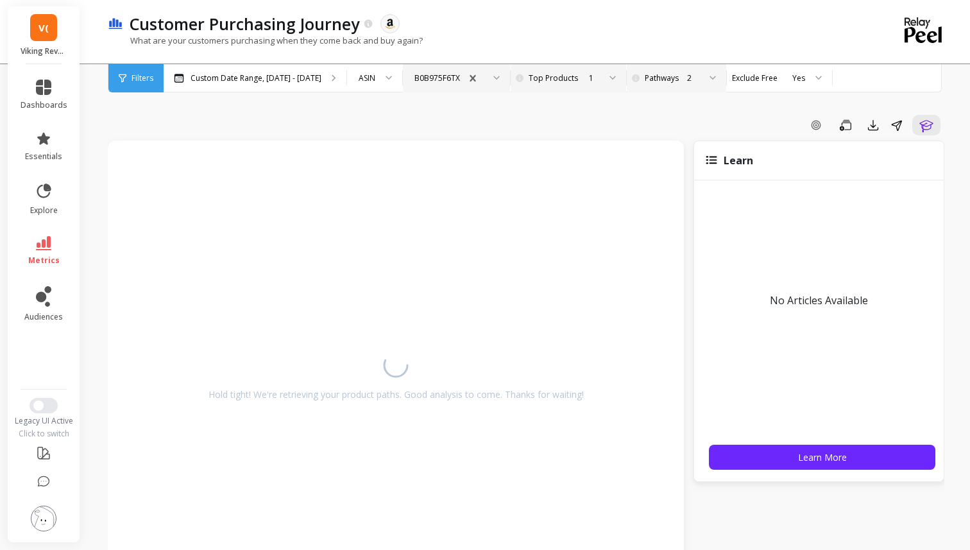
click at [662, 84] on div "2" at bounding box center [682, 78] width 87 height 28
click at [654, 108] on div "1" at bounding box center [683, 114] width 70 height 12
click at [535, 78] on div "1" at bounding box center [567, 78] width 64 height 12
click at [538, 273] on div "10" at bounding box center [575, 275] width 86 height 12
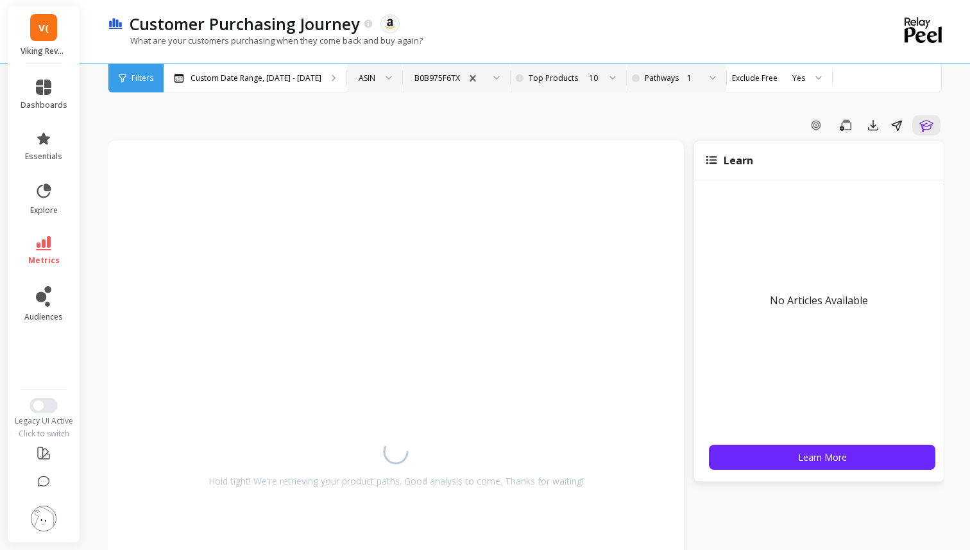
click at [364, 81] on div "ASIN" at bounding box center [366, 78] width 17 height 12
click at [292, 80] on p "Custom Date Range, [DATE] - [DATE]" at bounding box center [255, 78] width 131 height 10
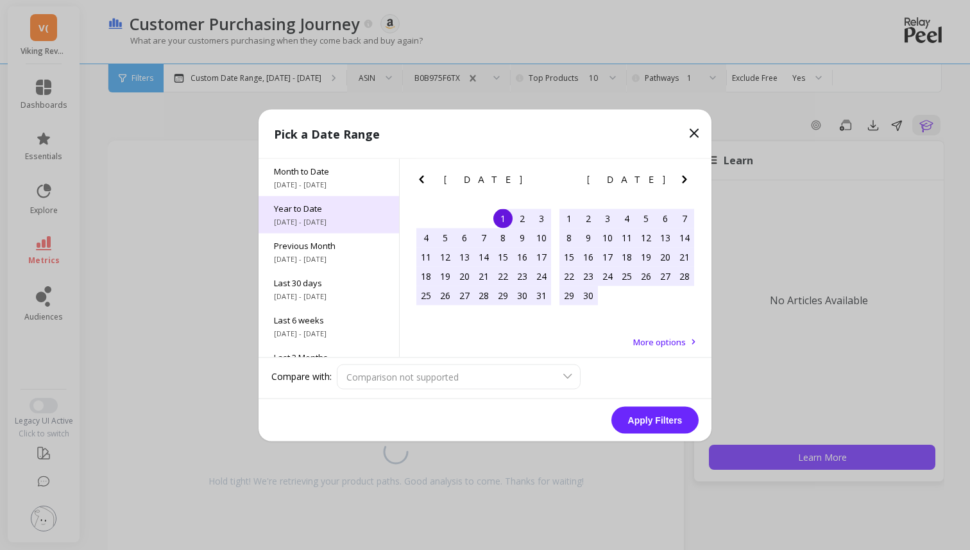
click at [316, 207] on span "Year to Date" at bounding box center [329, 208] width 110 height 12
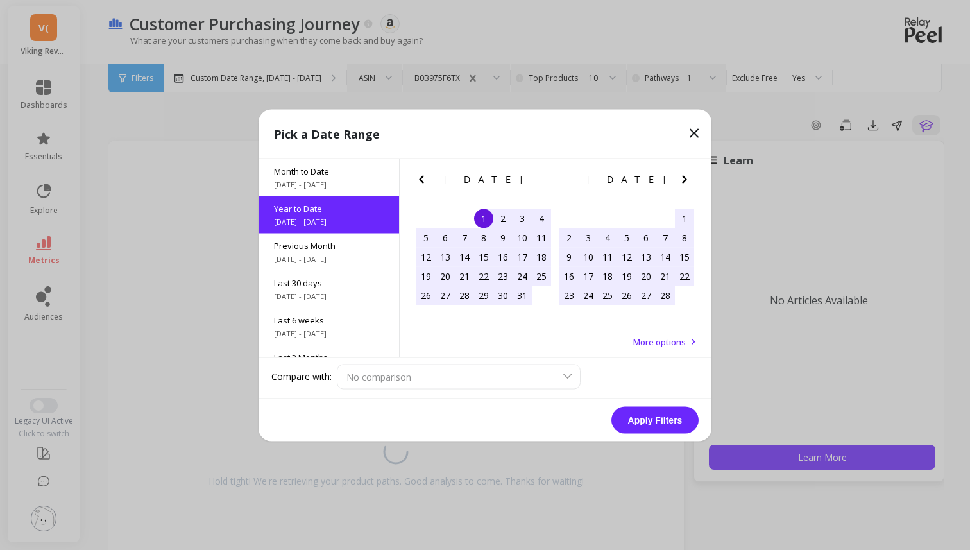
click at [664, 418] on button "Apply Filters" at bounding box center [654, 419] width 87 height 27
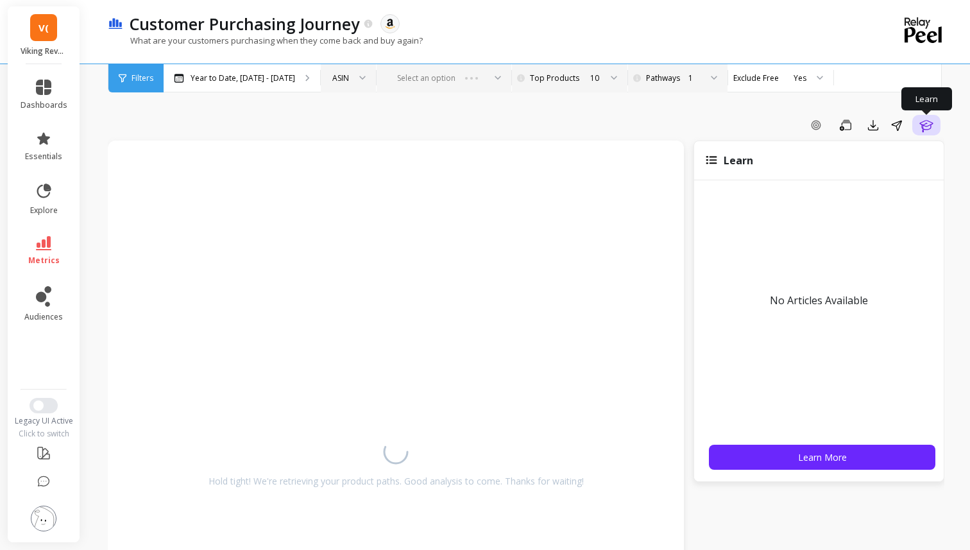
click at [924, 126] on icon "button" at bounding box center [925, 126] width 13 height 12
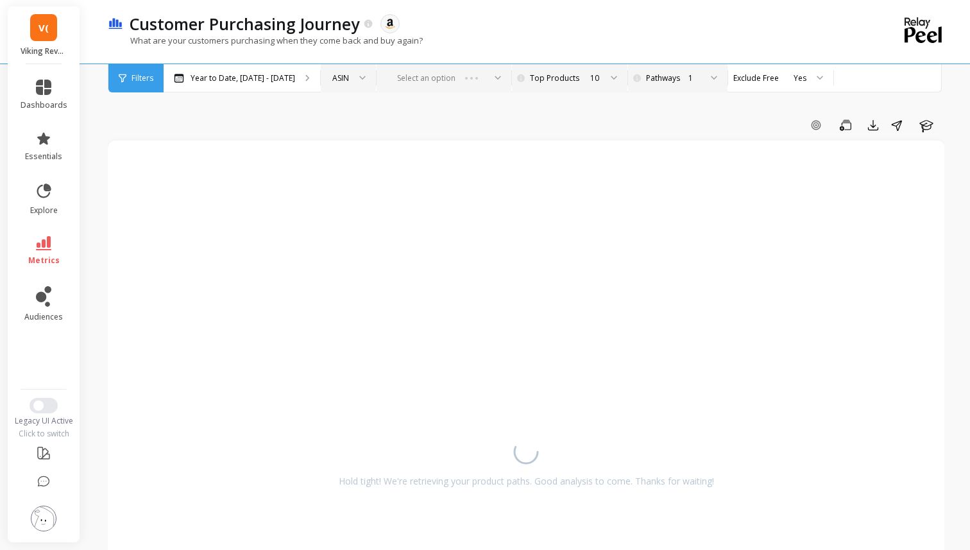
click at [451, 76] on div "Select an option" at bounding box center [443, 78] width 135 height 28
click at [462, 77] on div "Select an option" at bounding box center [443, 78] width 135 height 28
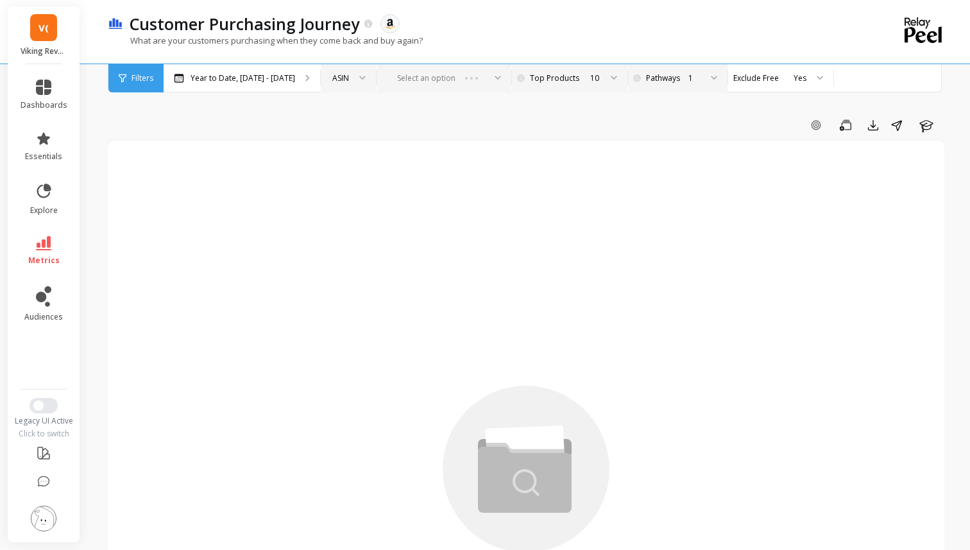
click at [484, 77] on div "Select an option" at bounding box center [443, 78] width 135 height 28
click at [502, 82] on div "Select an option" at bounding box center [443, 78] width 135 height 28
click at [485, 82] on div "Select an option" at bounding box center [443, 78] width 135 height 28
click at [415, 117] on div "Add Goal Save Export Share Learn" at bounding box center [526, 125] width 836 height 21
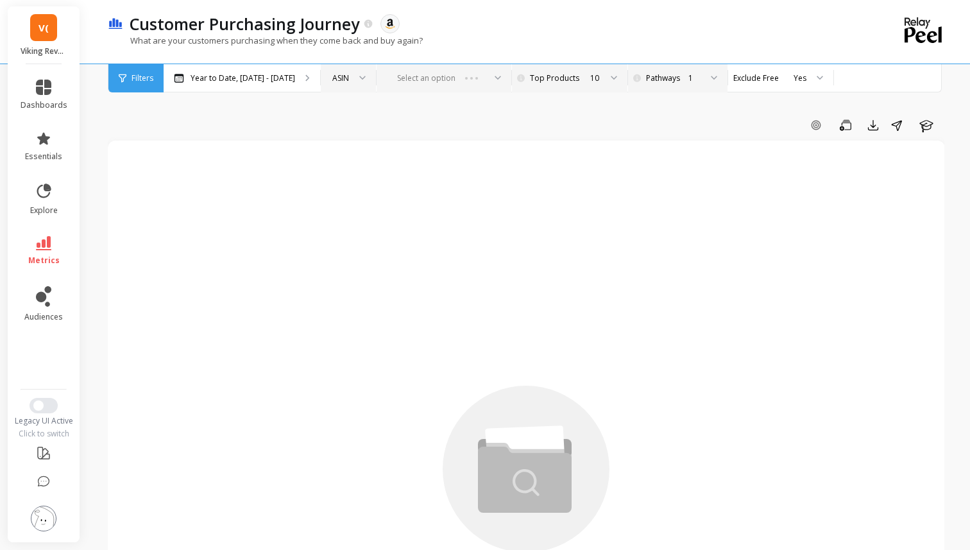
click at [414, 83] on div "Select an option" at bounding box center [443, 78] width 135 height 28
click at [422, 79] on div "Select an option" at bounding box center [443, 78] width 135 height 28
click at [493, 78] on div "Select an option" at bounding box center [443, 78] width 135 height 28
click at [500, 72] on div "Select an option" at bounding box center [443, 78] width 135 height 28
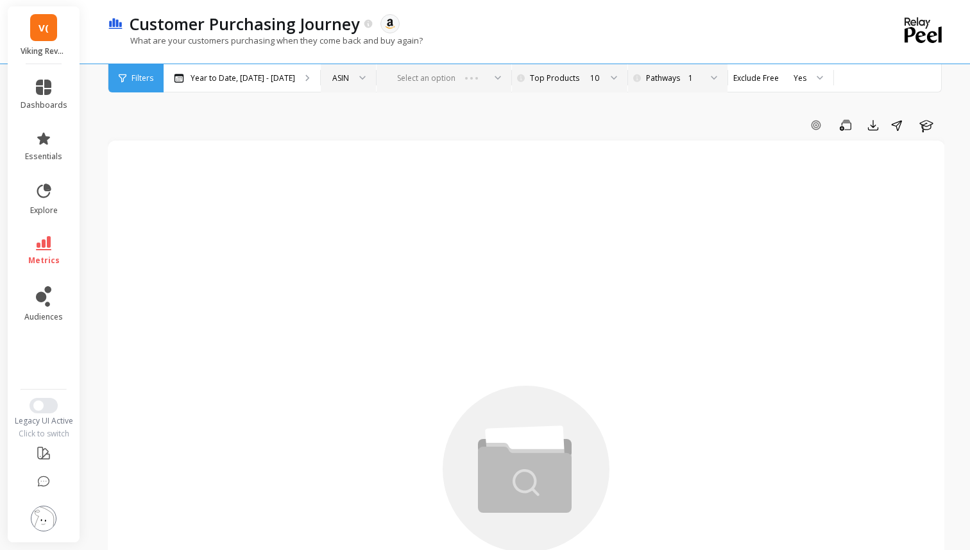
click at [477, 78] on div "Select an option" at bounding box center [443, 78] width 135 height 28
click at [368, 22] on icon at bounding box center [368, 23] width 8 height 8
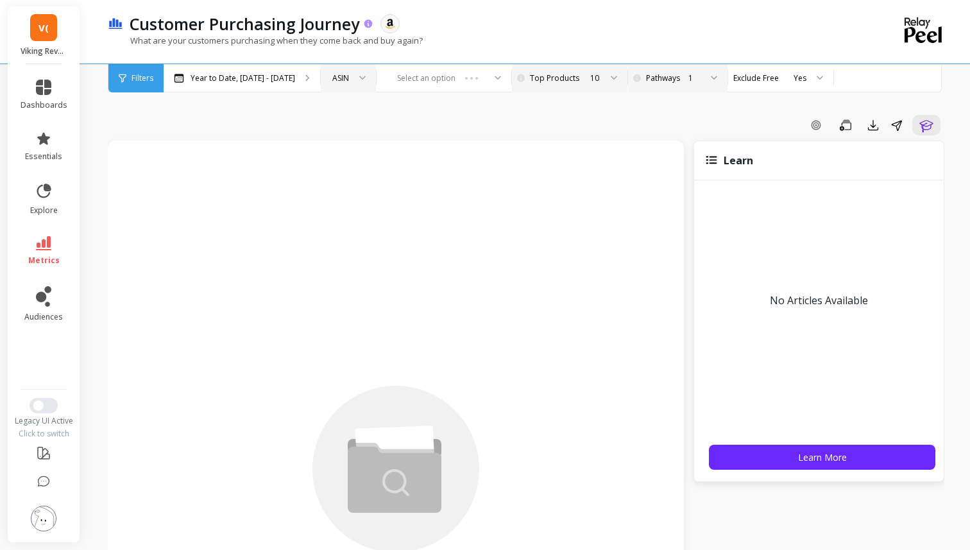
click at [368, 22] on icon at bounding box center [368, 23] width 8 height 8
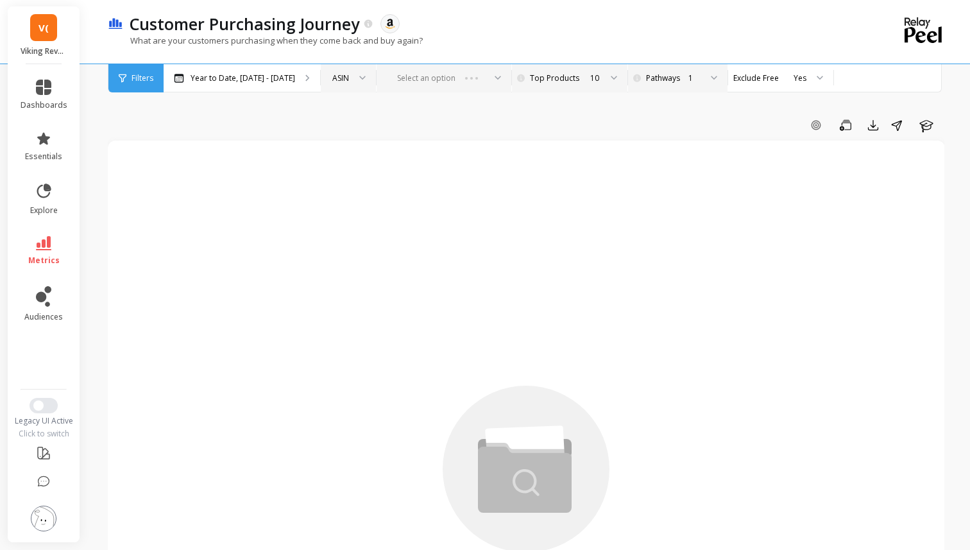
click at [498, 74] on div "Select an option" at bounding box center [443, 78] width 135 height 28
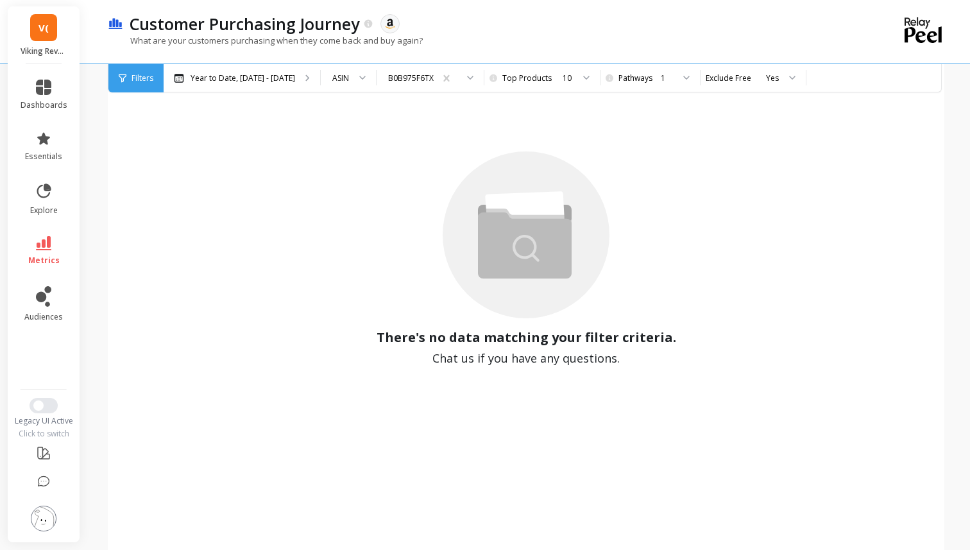
scroll to position [192, 0]
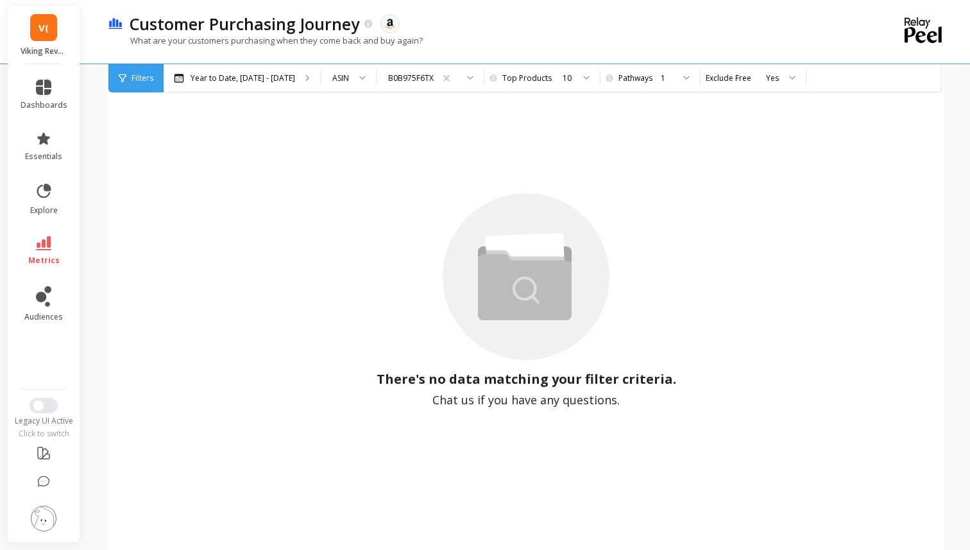
click at [650, 92] on div "There's no data matching your filter criteria. Chat us if you have any question…" at bounding box center [526, 301] width 811 height 680
click at [661, 80] on div "1" at bounding box center [667, 78] width 12 height 12
click at [645, 278] on div "10" at bounding box center [656, 275] width 70 height 12
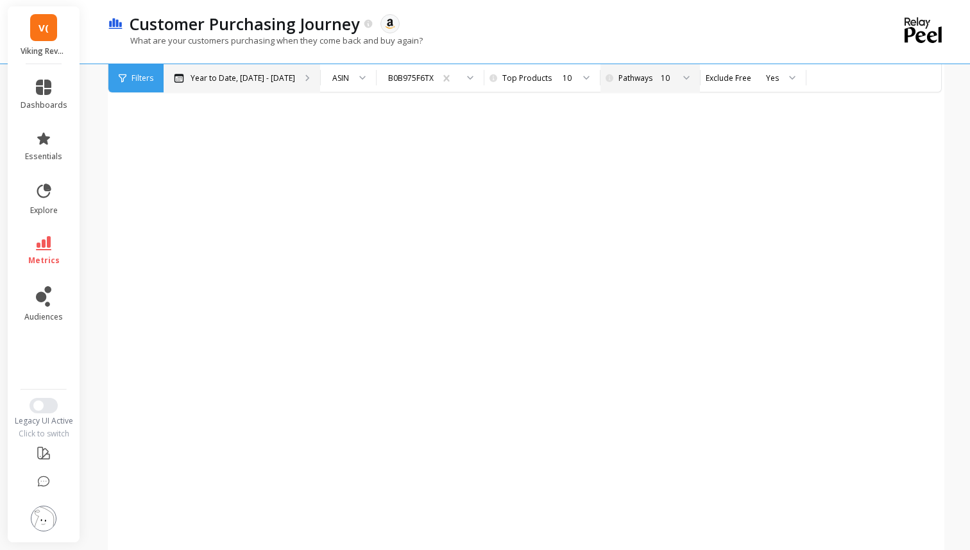
click at [246, 80] on p "Year to Date, [DATE] - [DATE]" at bounding box center [242, 78] width 105 height 10
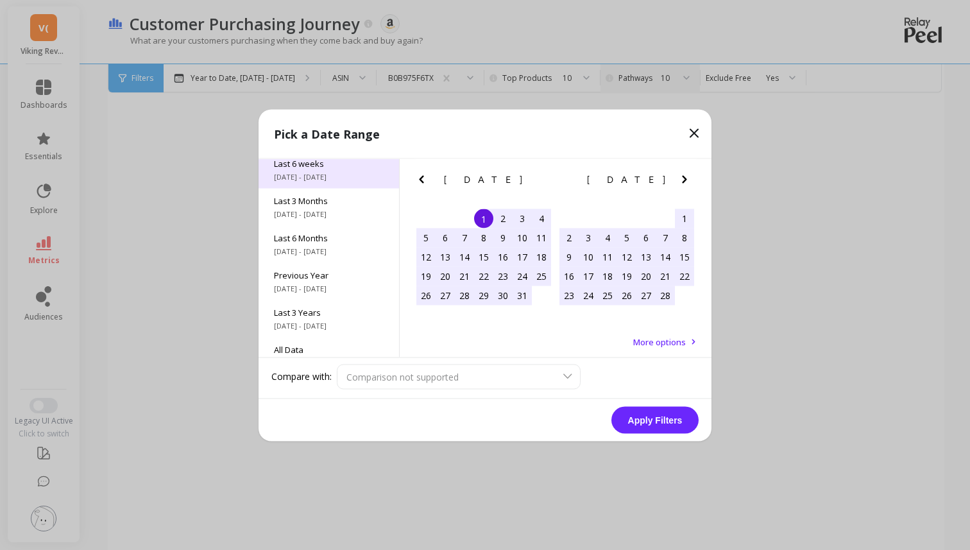
scroll to position [174, 0]
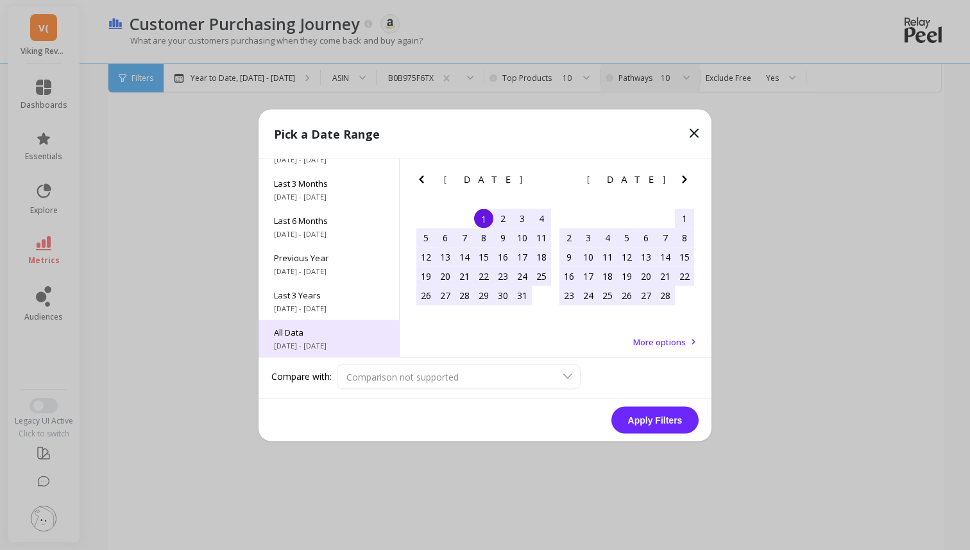
click at [323, 342] on span "[DATE] - [DATE]" at bounding box center [329, 345] width 110 height 10
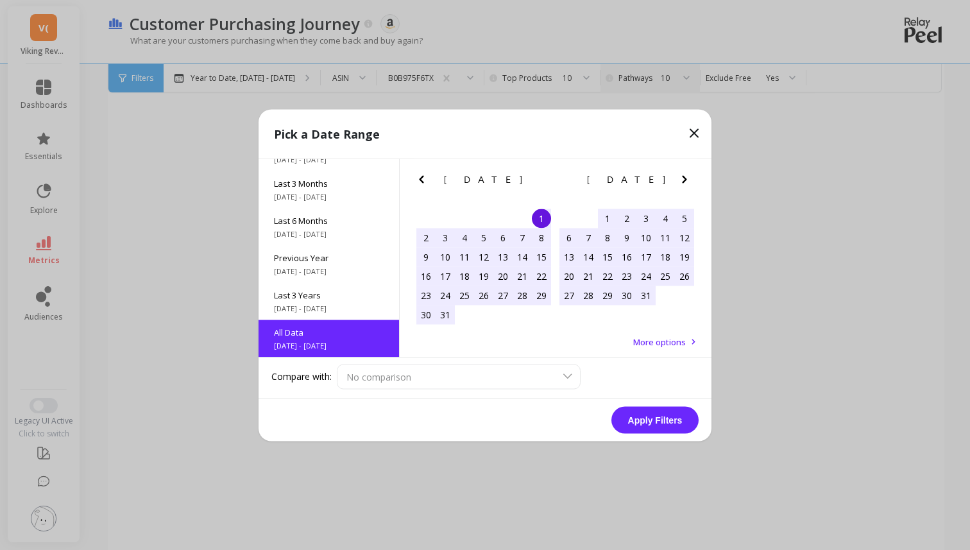
scroll to position [1, 0]
click at [653, 419] on button "Apply Filters" at bounding box center [654, 419] width 87 height 27
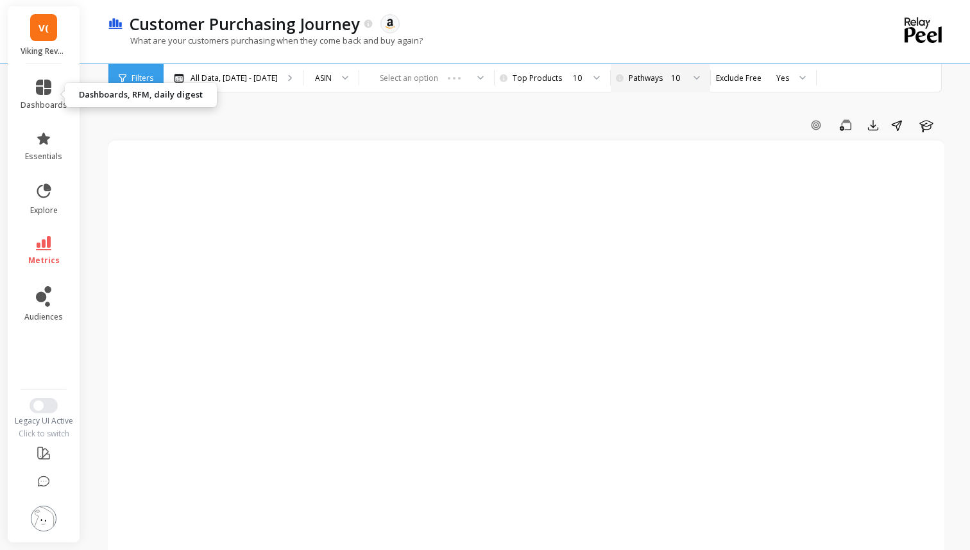
click at [32, 72] on li "dashboards" at bounding box center [44, 95] width 62 height 46
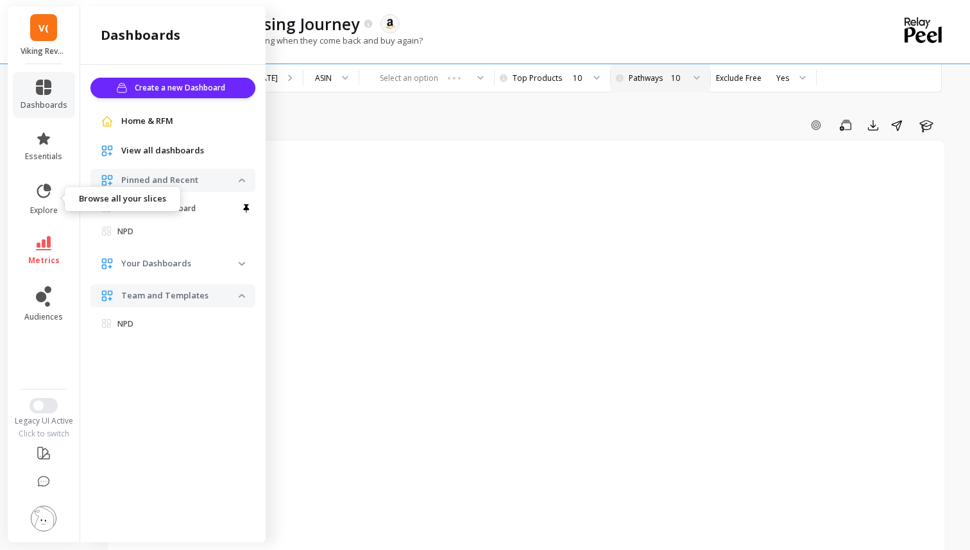
click at [50, 221] on li "explore" at bounding box center [44, 198] width 62 height 49
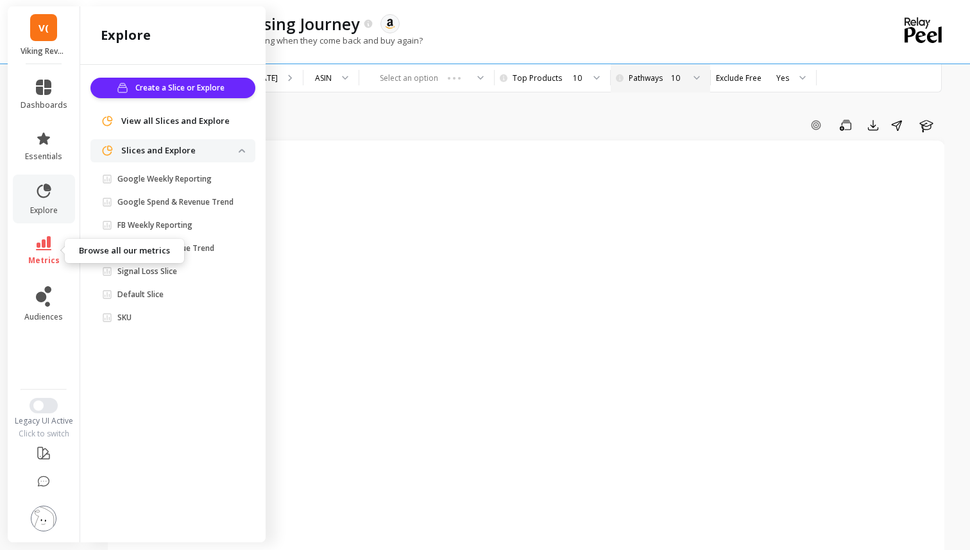
click at [50, 241] on icon at bounding box center [43, 243] width 15 height 14
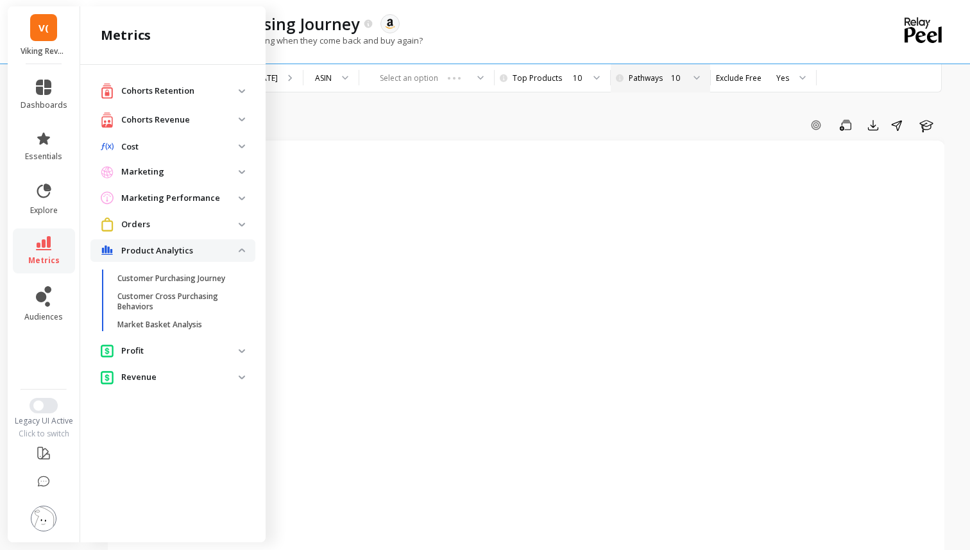
click at [220, 125] on p "Cohorts Revenue" at bounding box center [179, 120] width 117 height 13
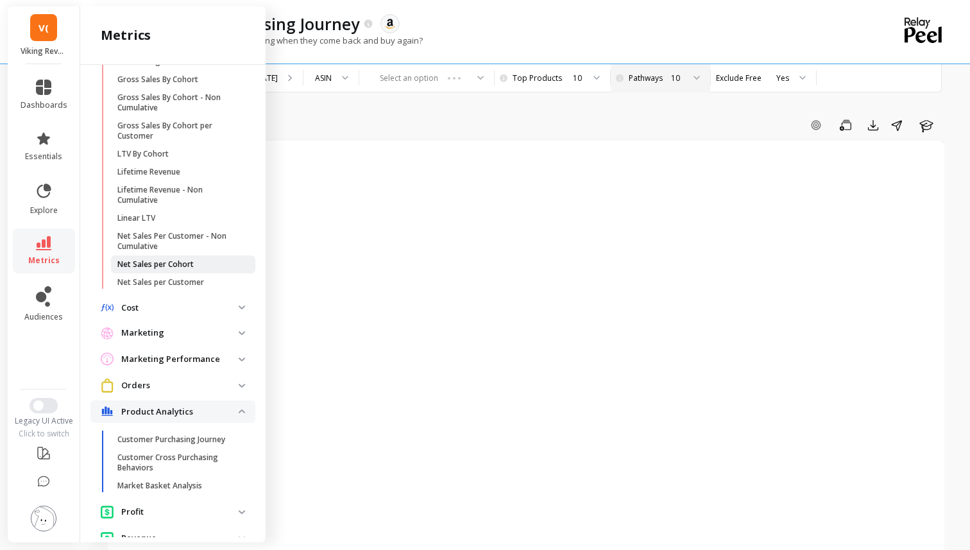
scroll to position [240, 0]
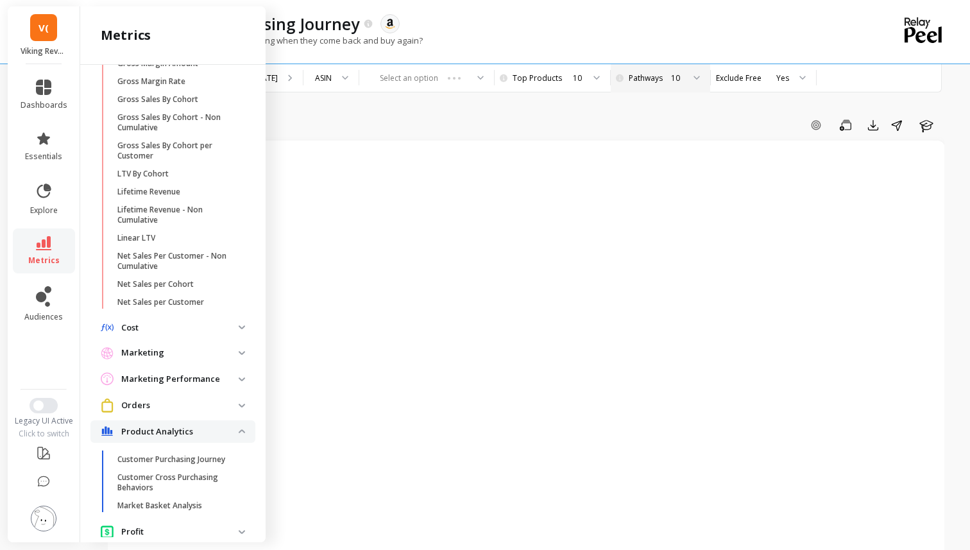
click at [244, 431] on img at bounding box center [242, 431] width 6 height 4
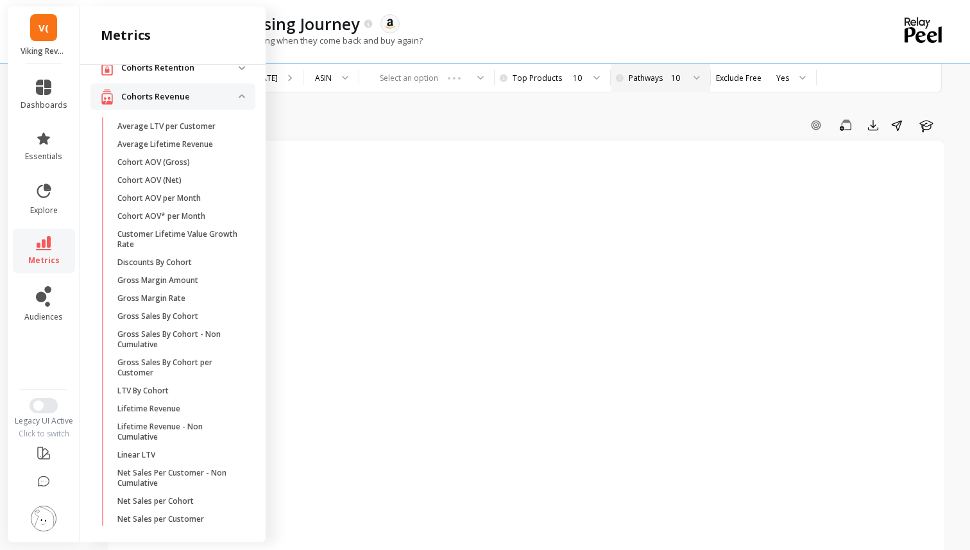
scroll to position [0, 0]
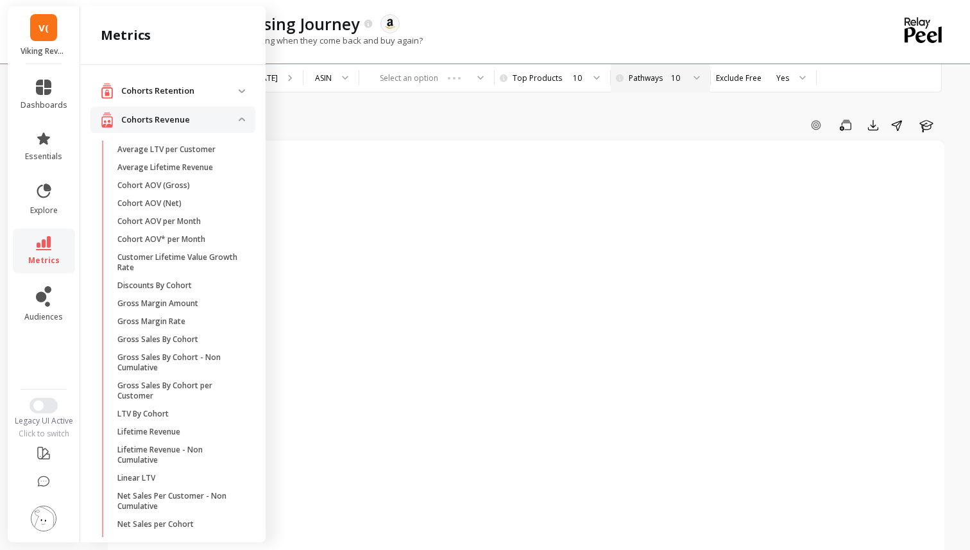
click at [238, 118] on p "Cohorts Revenue" at bounding box center [179, 120] width 117 height 13
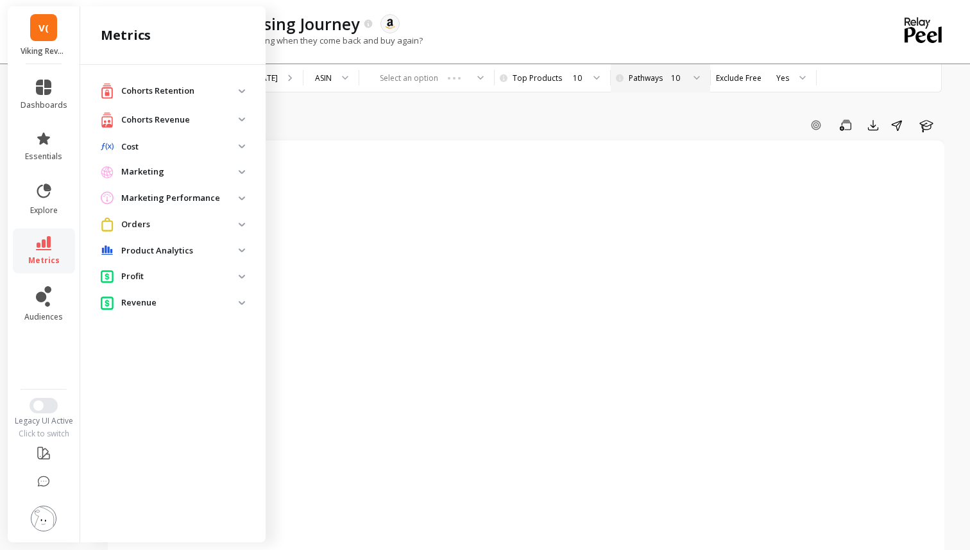
click at [242, 218] on span "Orders" at bounding box center [172, 224] width 165 height 24
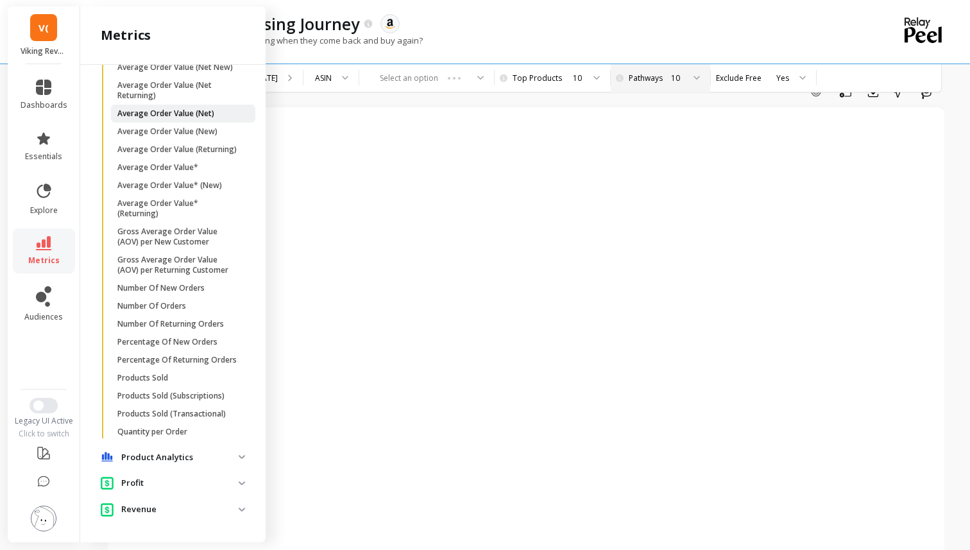
scroll to position [38, 0]
click at [215, 365] on link "Percentage Of Returning Orders" at bounding box center [183, 360] width 144 height 18
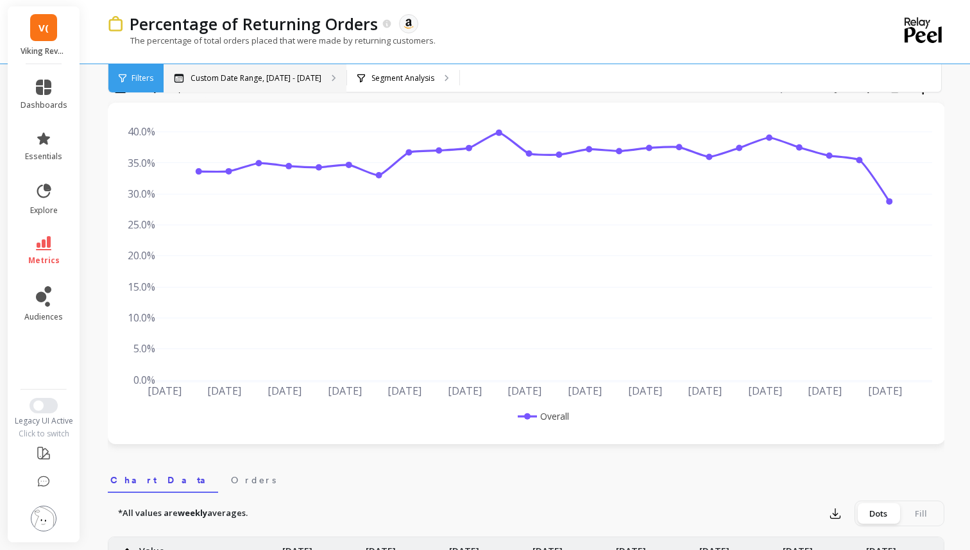
click at [294, 85] on div "Custom Date Range, [DATE] - [DATE]" at bounding box center [255, 78] width 183 height 28
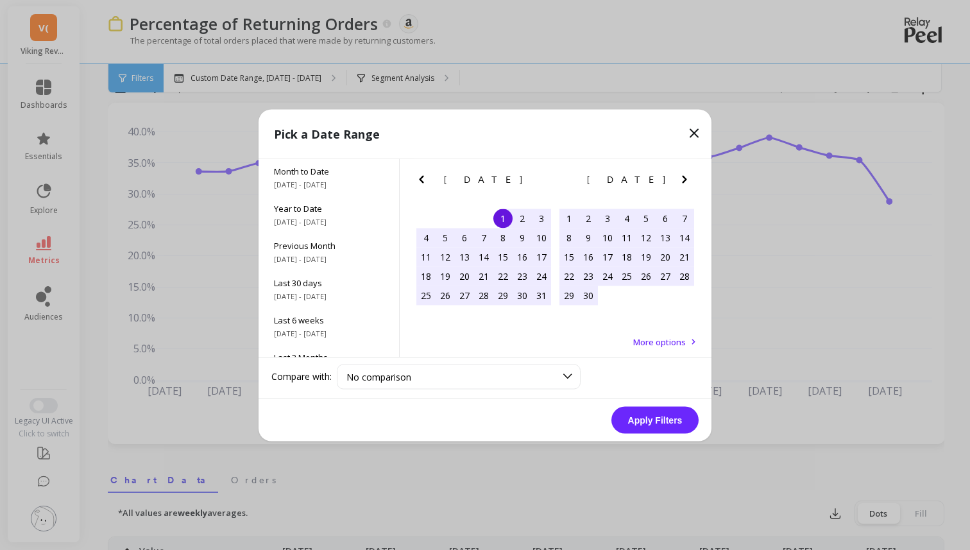
click at [469, 178] on span "[DATE]" at bounding box center [484, 179] width 80 height 10
click at [665, 344] on span "More options" at bounding box center [659, 341] width 53 height 12
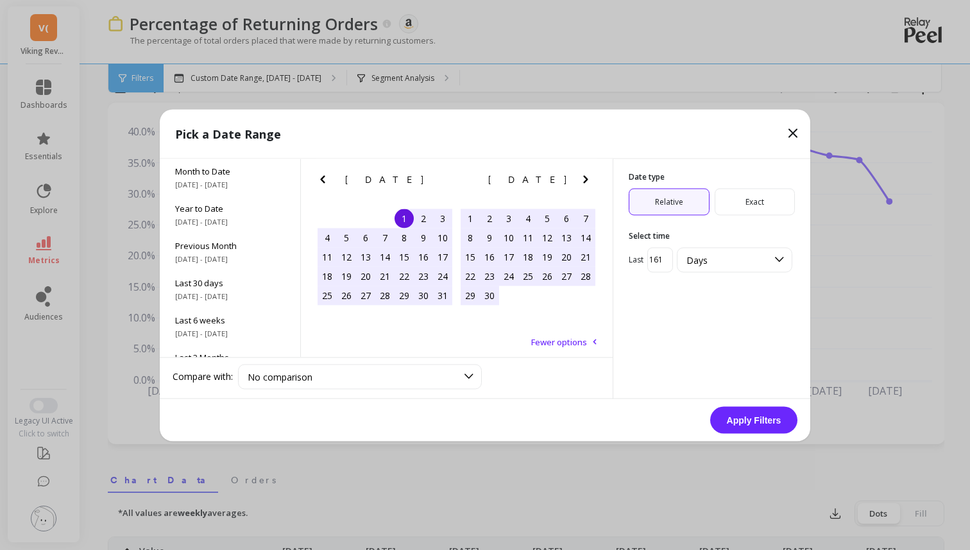
click at [732, 217] on div "Date type Relative Exact Select time Last 161.5854260763889 Days" at bounding box center [711, 221] width 197 height 126
click at [750, 201] on span "Exact" at bounding box center [754, 201] width 81 height 27
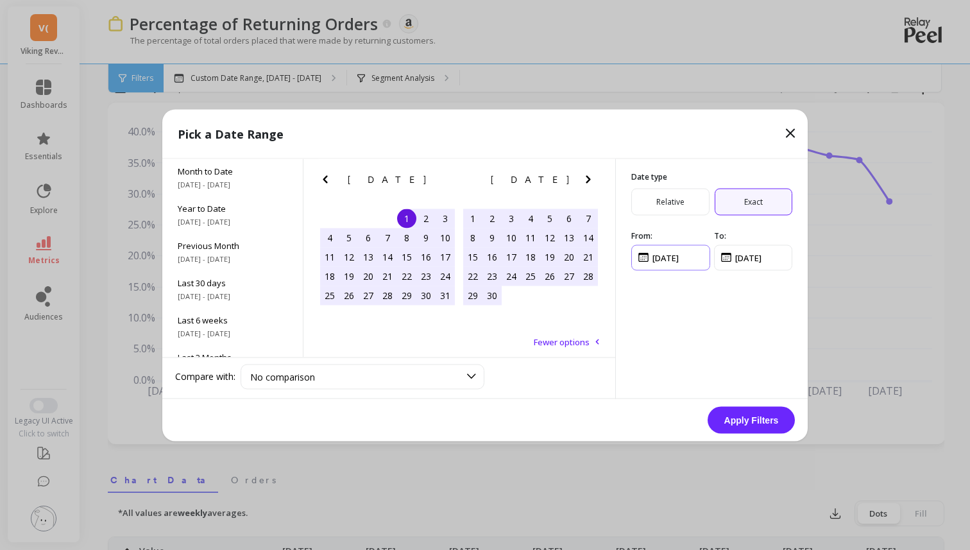
click at [695, 253] on input "input" at bounding box center [670, 257] width 79 height 26
click at [657, 257] on input "input" at bounding box center [670, 257] width 79 height 26
click at [690, 253] on input "input" at bounding box center [670, 257] width 79 height 26
type input "[DATE]"
click at [741, 257] on input "input" at bounding box center [753, 257] width 79 height 26
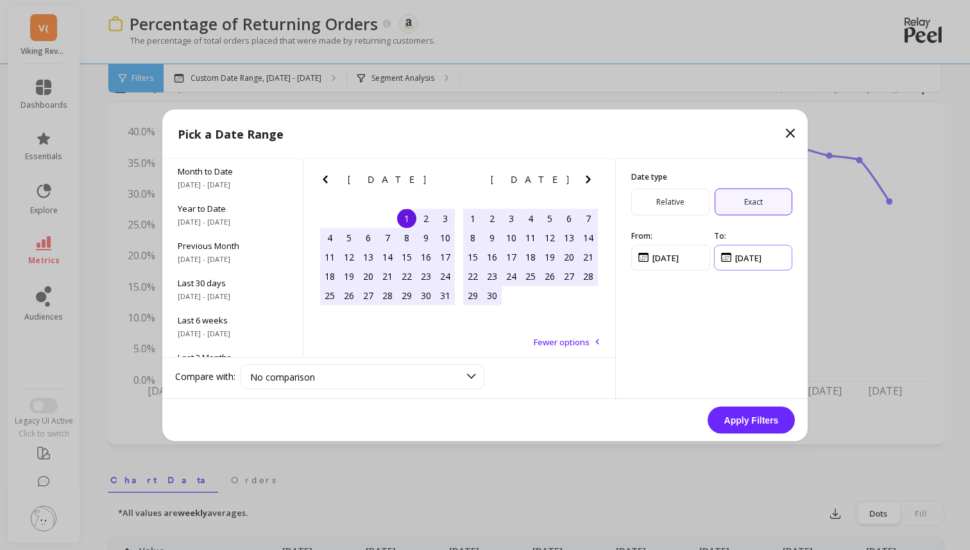
click at [752, 261] on input "input" at bounding box center [753, 257] width 79 height 26
type input "[DATE]"
click at [780, 305] on div "Date type Relative Exact From: To:" at bounding box center [711, 278] width 192 height 240
click at [786, 262] on input "input" at bounding box center [753, 257] width 79 height 26
click at [324, 180] on icon "Previous Month" at bounding box center [325, 179] width 4 height 8
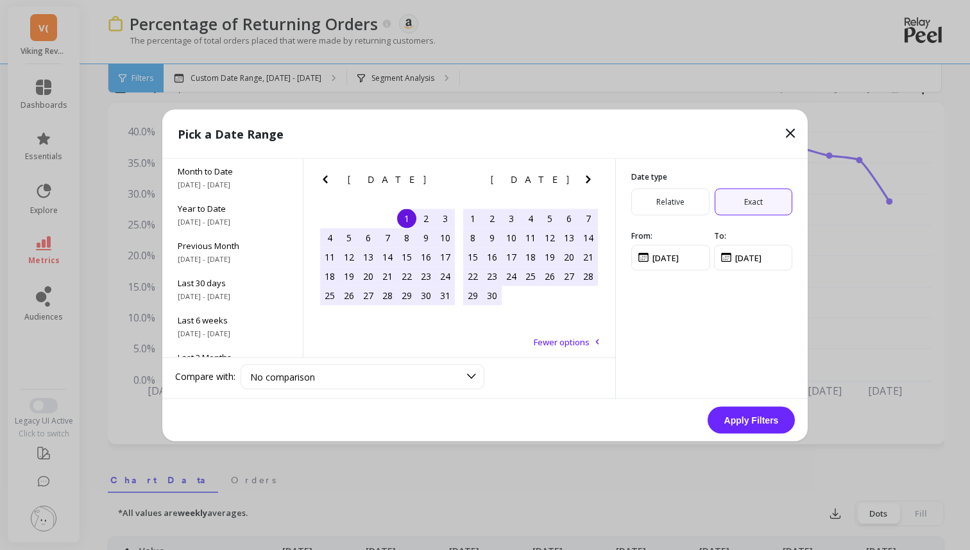
click at [324, 180] on icon "Previous Month" at bounding box center [325, 179] width 4 height 8
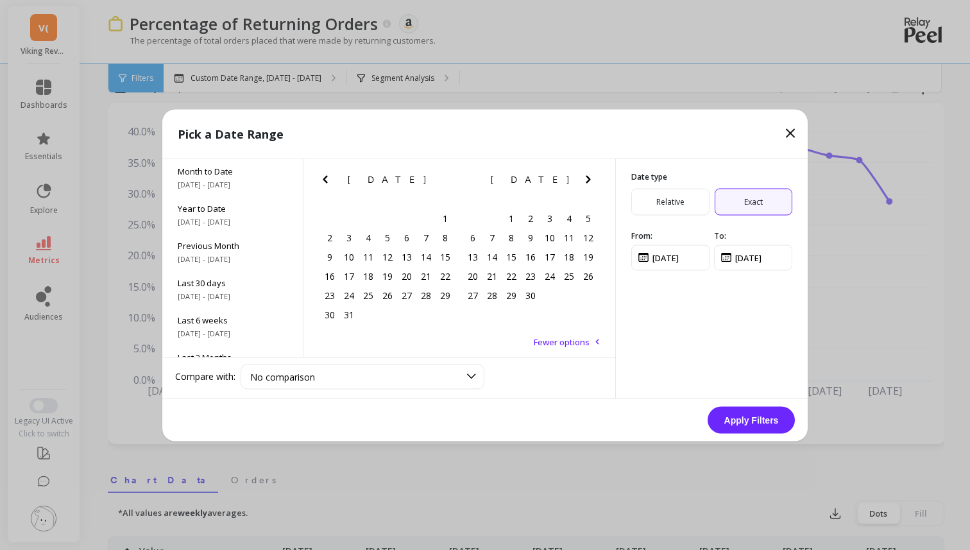
click at [324, 180] on icon "Previous Month" at bounding box center [325, 179] width 4 height 8
click at [593, 181] on icon "Next Month" at bounding box center [587, 178] width 15 height 15
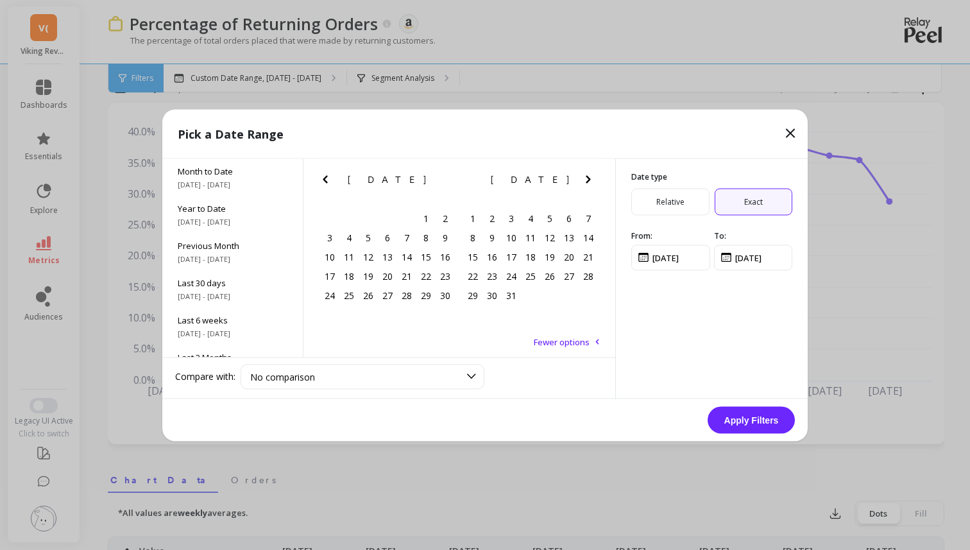
click at [593, 181] on icon "Next Month" at bounding box center [587, 178] width 15 height 15
click at [683, 257] on input "input" at bounding box center [670, 257] width 79 height 26
click at [463, 237] on div "2" at bounding box center [472, 237] width 19 height 19
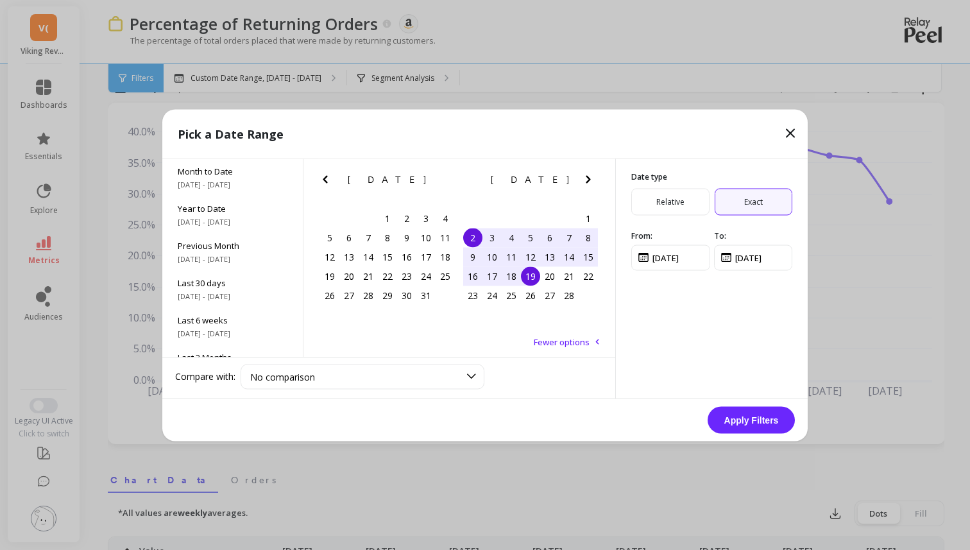
click at [535, 275] on div "19" at bounding box center [530, 275] width 19 height 19
click at [703, 303] on div "Date type Relative Exact From: To:" at bounding box center [711, 278] width 192 height 240
click at [661, 176] on span "Date type" at bounding box center [711, 176] width 161 height 10
click at [739, 199] on span "Exact" at bounding box center [753, 201] width 78 height 27
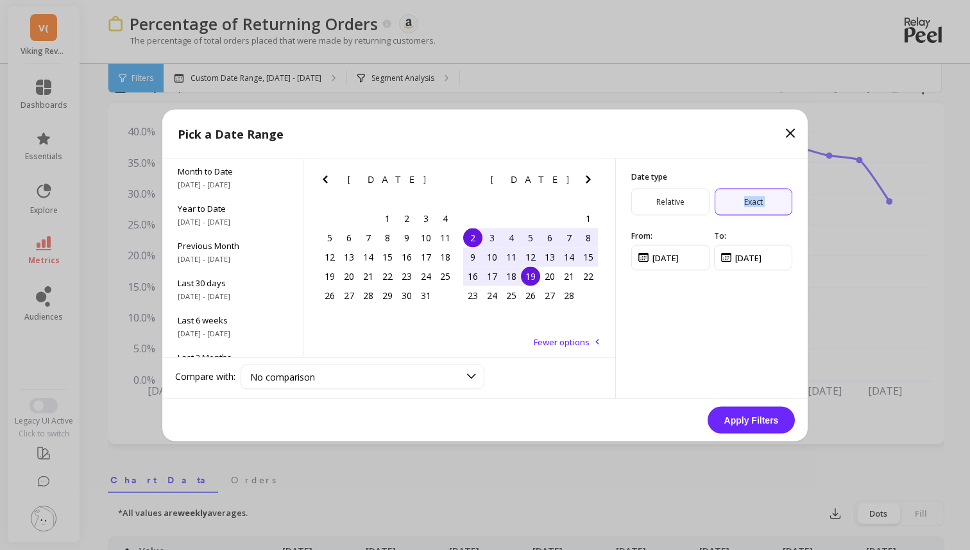
click at [739, 199] on span "Exact" at bounding box center [753, 201] width 78 height 27
click at [642, 201] on span "Relative" at bounding box center [670, 201] width 78 height 27
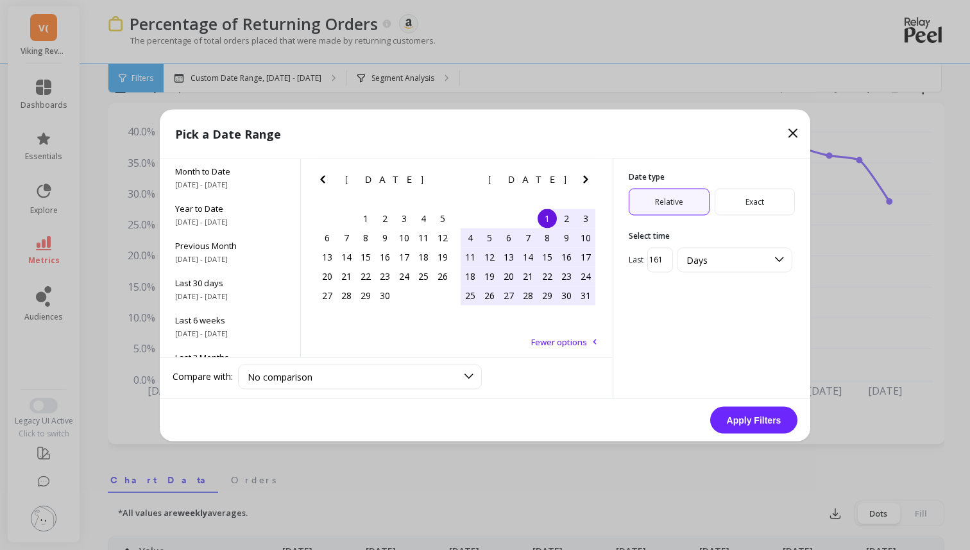
click at [760, 201] on span "Exact" at bounding box center [754, 201] width 81 height 27
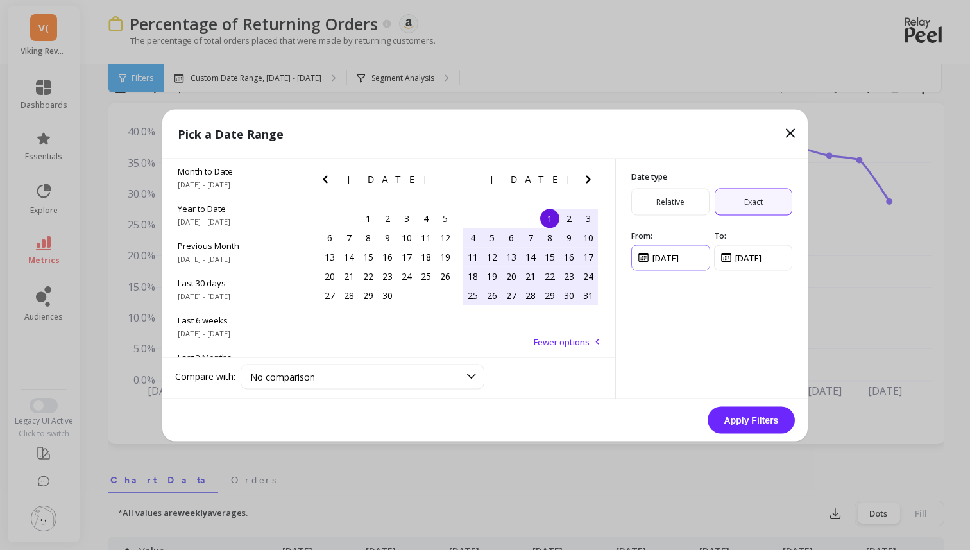
click at [697, 258] on input "input" at bounding box center [670, 257] width 79 height 26
click at [520, 242] on div "6" at bounding box center [511, 237] width 19 height 19
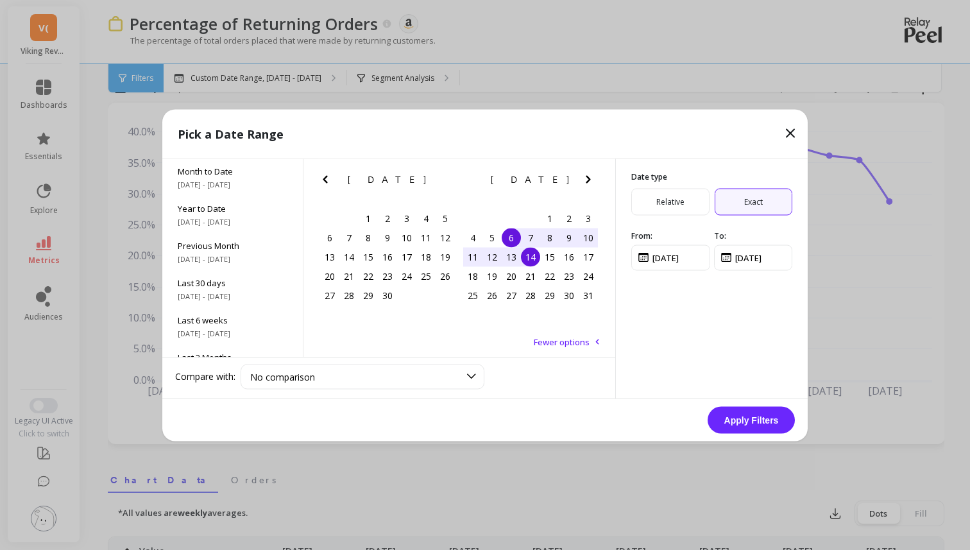
click at [538, 262] on div "11 12 13 14 15 16 17" at bounding box center [530, 256] width 135 height 19
click at [571, 287] on div "30" at bounding box center [568, 294] width 19 height 19
click at [656, 208] on span "Relative" at bounding box center [670, 201] width 78 height 27
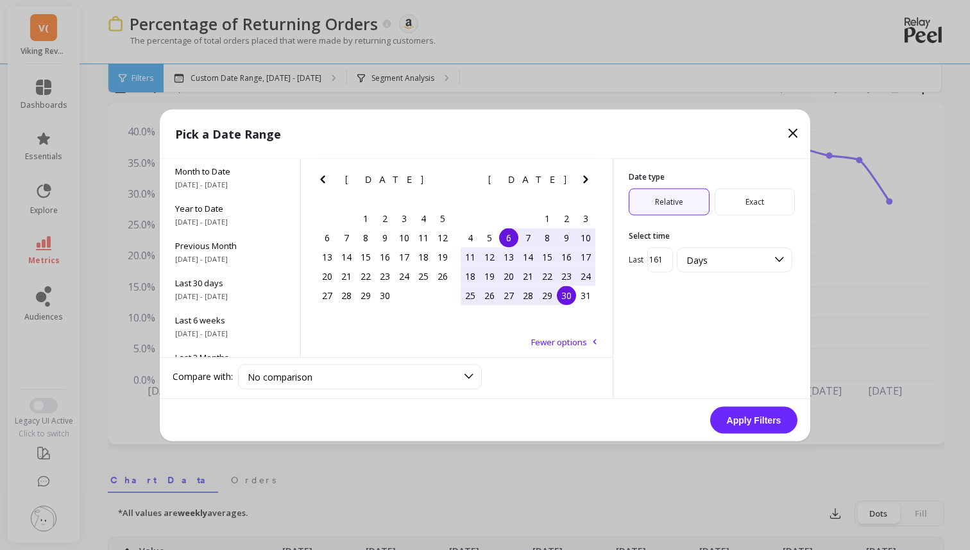
click at [761, 201] on span "Exact" at bounding box center [754, 201] width 81 height 27
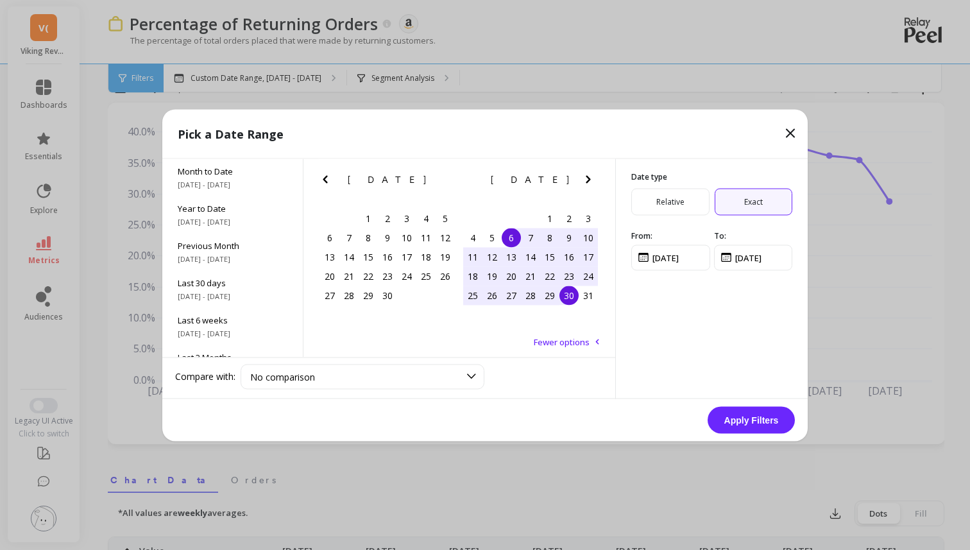
click at [752, 407] on button "Apply Filters" at bounding box center [750, 419] width 87 height 27
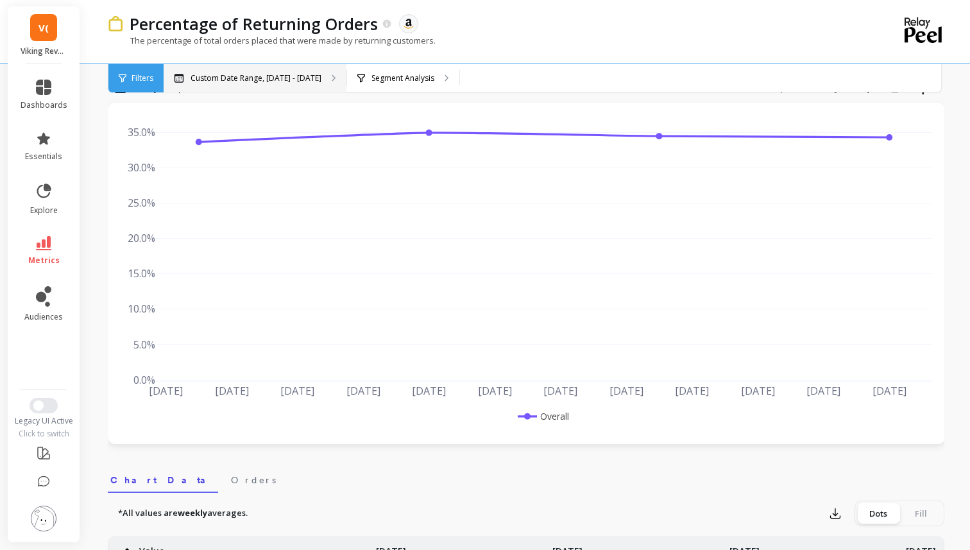
click at [314, 80] on p "Custom Date Range, [DATE] - [DATE]" at bounding box center [255, 78] width 131 height 10
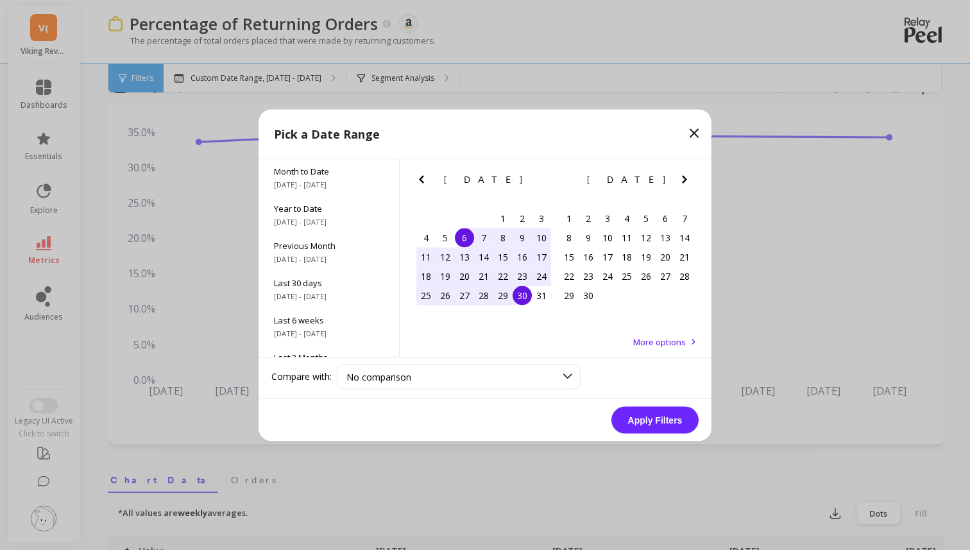
click at [423, 178] on icon "Previous Month" at bounding box center [421, 178] width 15 height 15
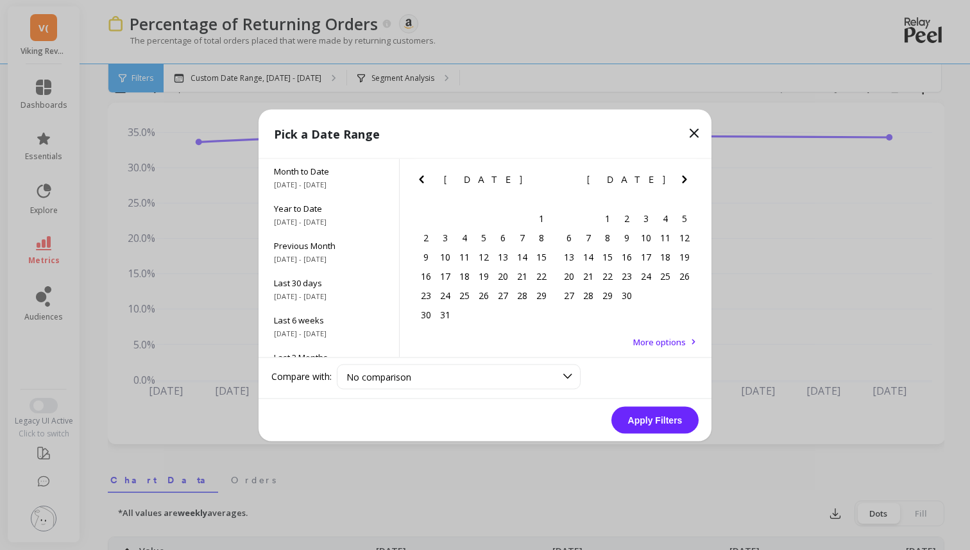
click at [423, 178] on icon "Previous Month" at bounding box center [421, 178] width 15 height 15
click at [421, 178] on icon "Previous Month" at bounding box center [421, 178] width 15 height 15
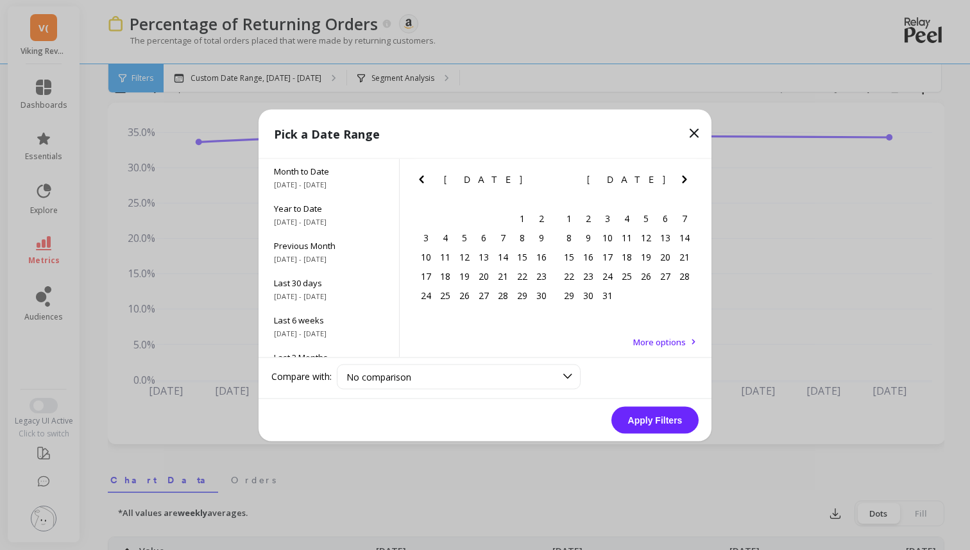
click at [421, 178] on icon "Previous Month" at bounding box center [421, 179] width 4 height 8
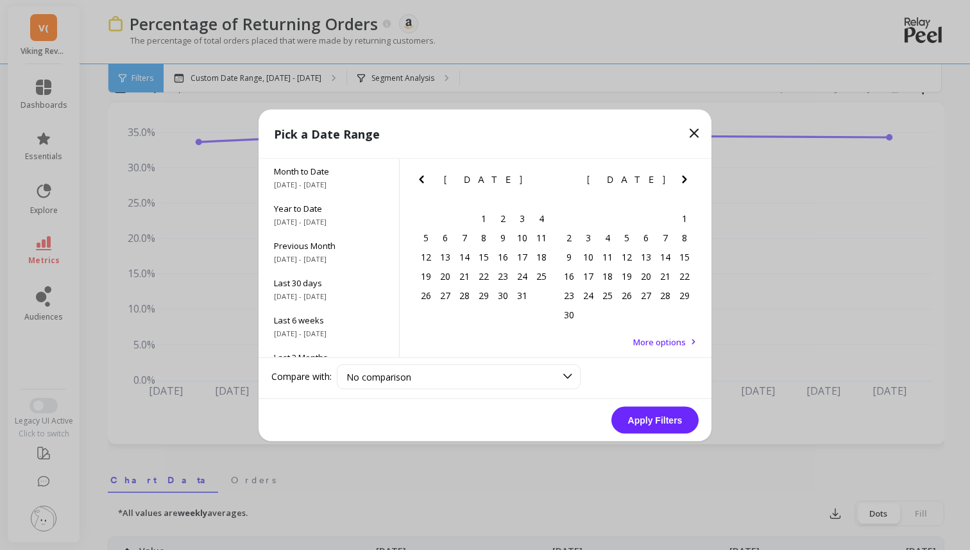
click at [421, 178] on icon "Previous Month" at bounding box center [421, 179] width 4 height 8
click at [448, 218] on div "1" at bounding box center [444, 217] width 19 height 19
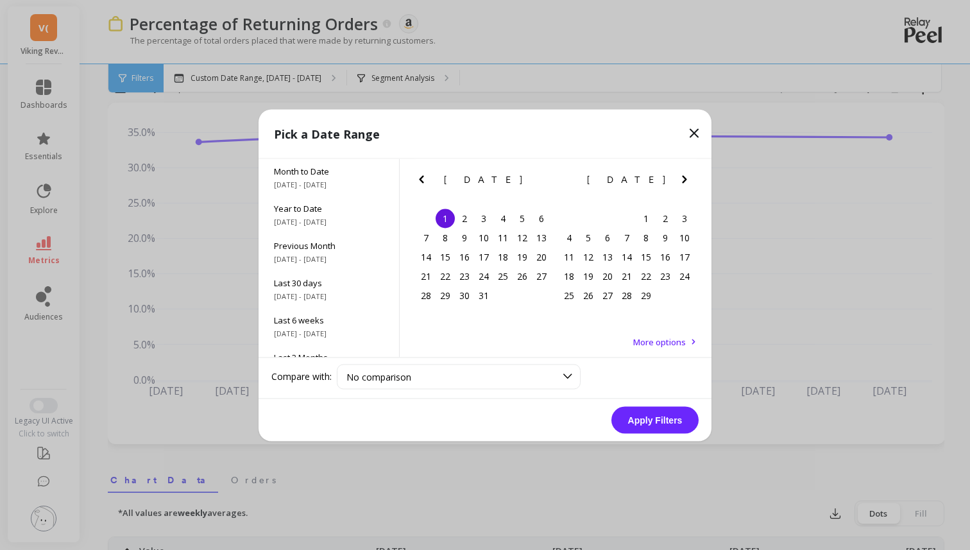
click at [680, 176] on icon "Next Month" at bounding box center [684, 178] width 15 height 15
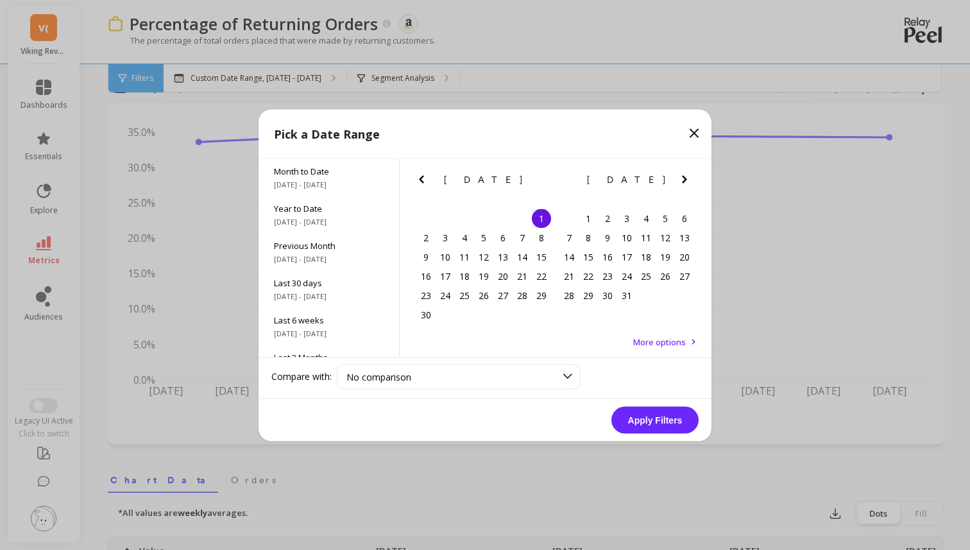
click at [680, 176] on icon "Next Month" at bounding box center [684, 178] width 15 height 15
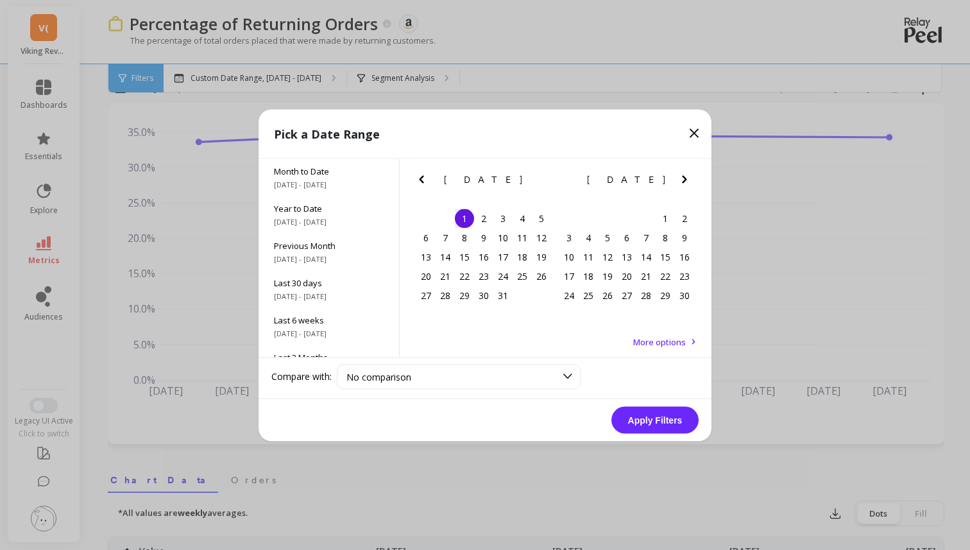
click at [680, 176] on icon "Next Month" at bounding box center [684, 178] width 15 height 15
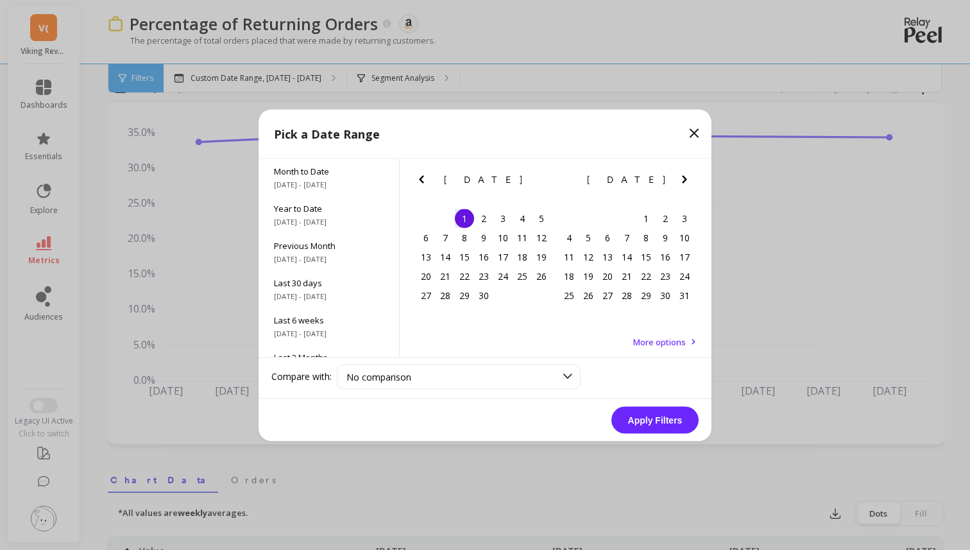
click at [680, 176] on icon "Next Month" at bounding box center [684, 178] width 15 height 15
click at [679, 179] on icon "Next Month" at bounding box center [684, 178] width 15 height 15
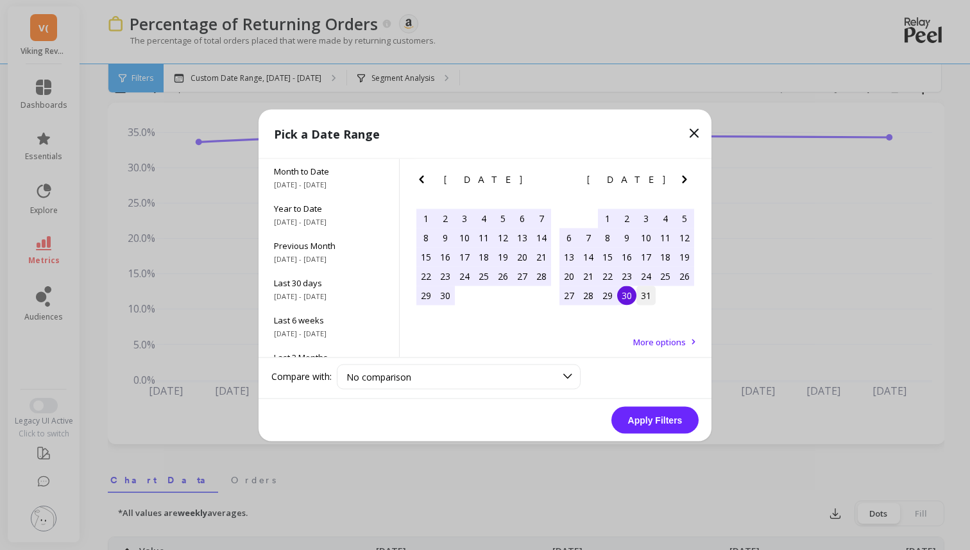
click at [641, 296] on div "31" at bounding box center [645, 294] width 19 height 19
click at [684, 427] on button "Apply Filters" at bounding box center [654, 419] width 87 height 27
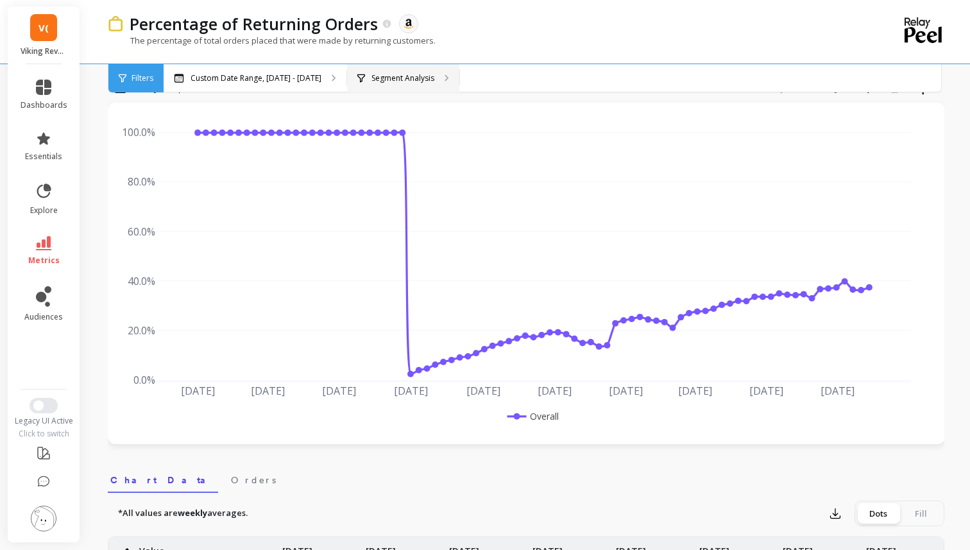
click at [434, 79] on p "Segment Analysis" at bounding box center [402, 78] width 63 height 10
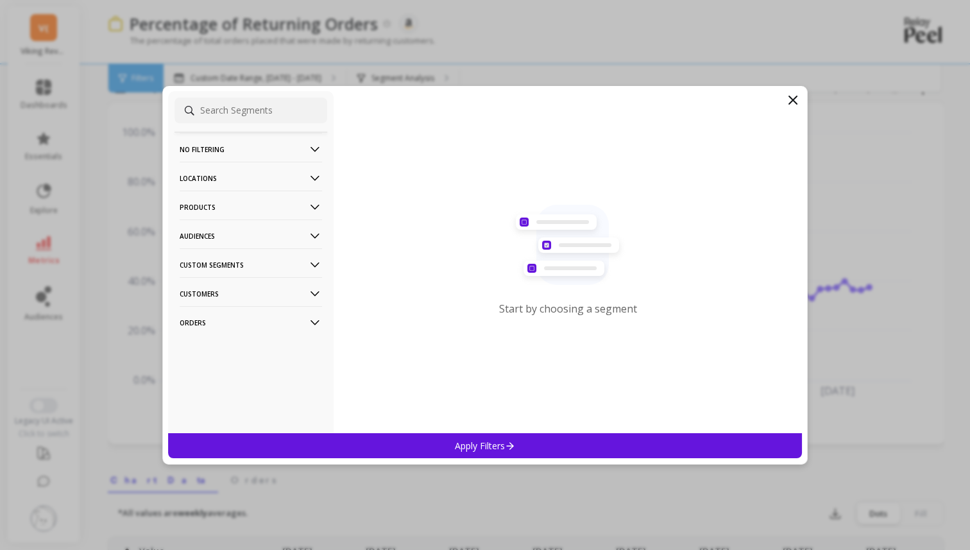
click at [308, 174] on icon at bounding box center [315, 178] width 14 height 14
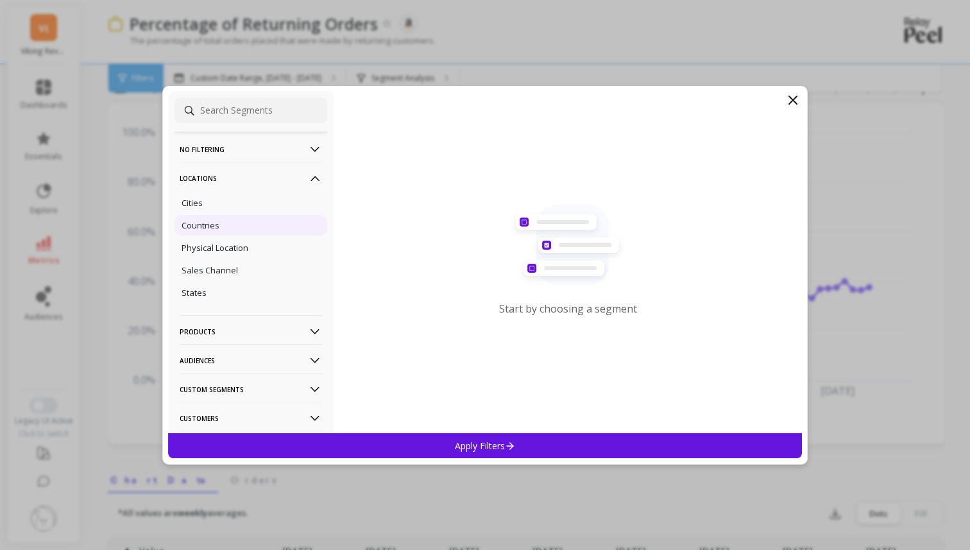
click at [267, 228] on div "Countries" at bounding box center [250, 225] width 153 height 21
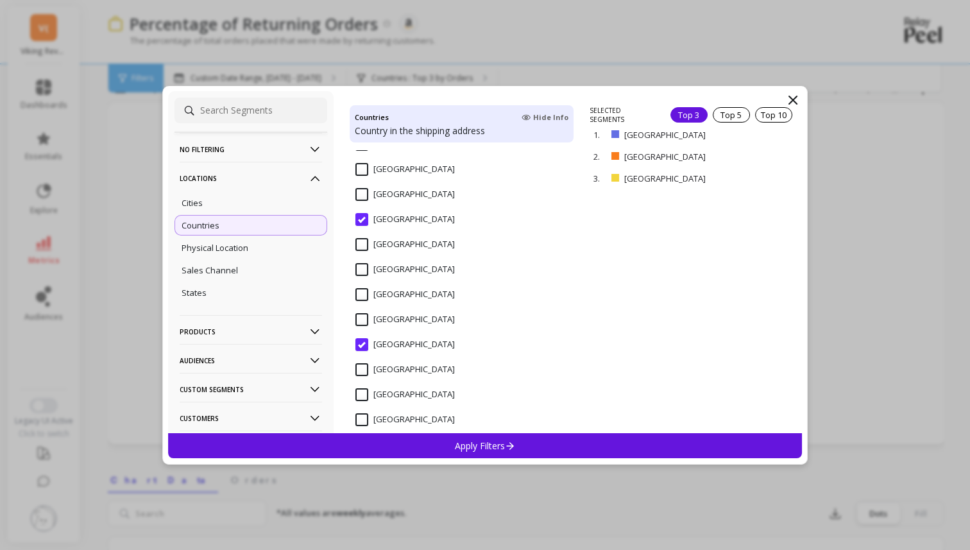
scroll to position [510, 0]
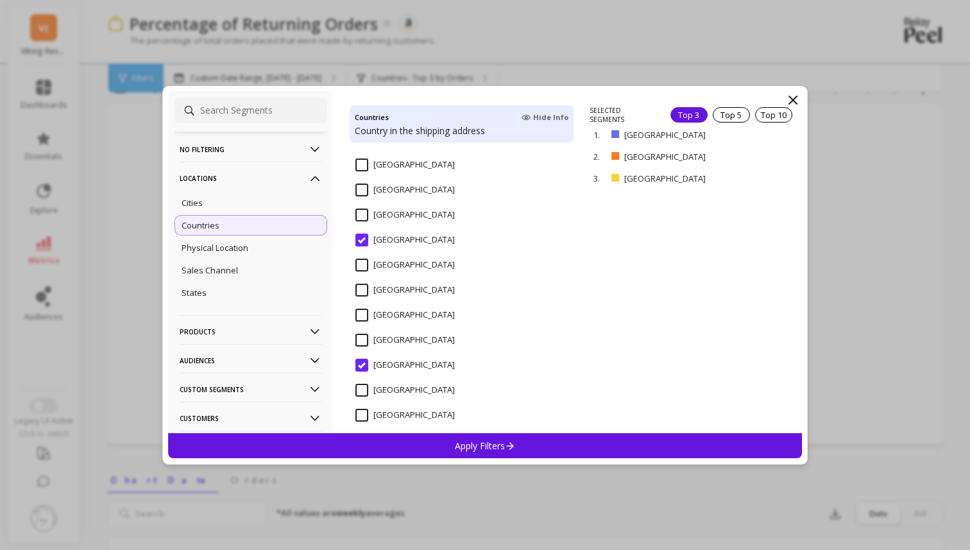
click at [366, 244] on input "[GEOGRAPHIC_DATA]" at bounding box center [404, 239] width 99 height 13
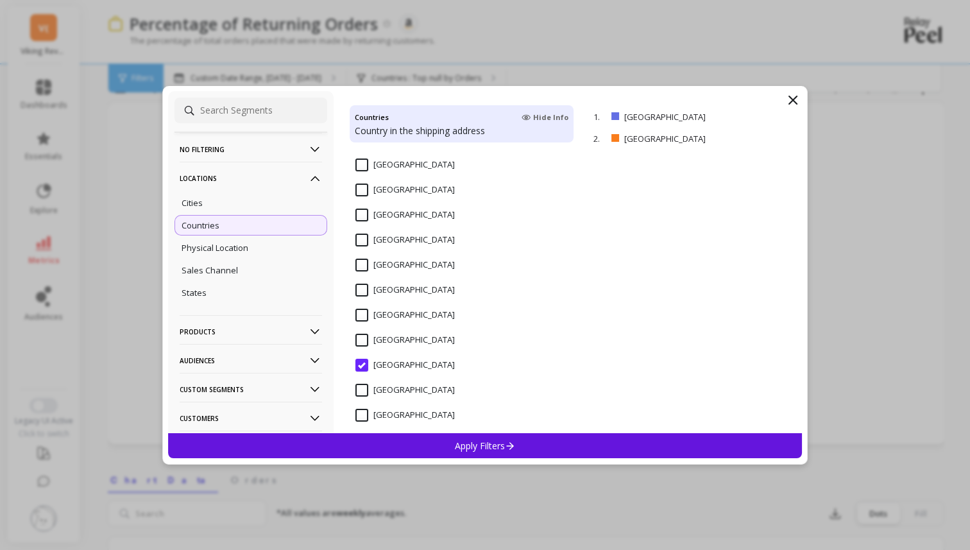
click at [366, 369] on input "[GEOGRAPHIC_DATA]" at bounding box center [404, 364] width 99 height 13
click at [530, 452] on div "Apply Filters" at bounding box center [485, 445] width 634 height 25
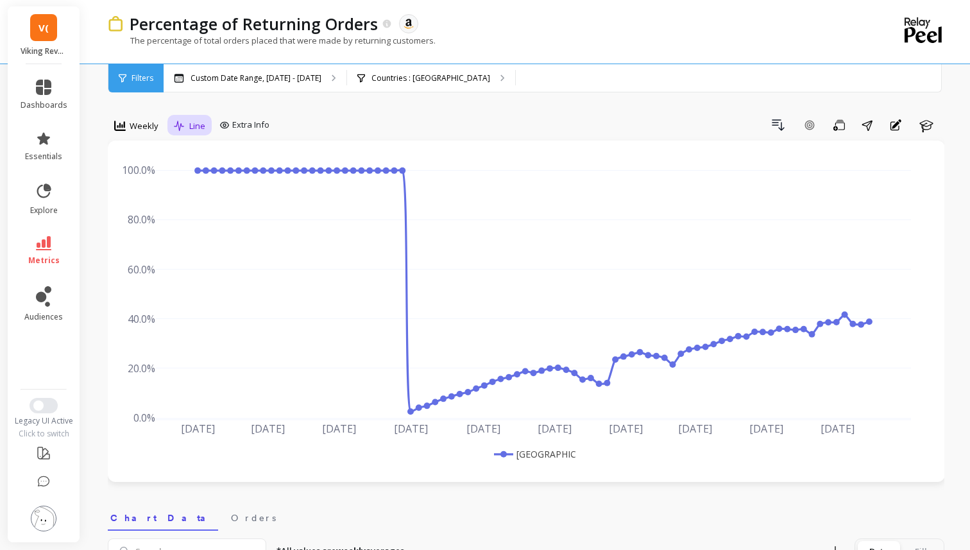
click at [194, 127] on span "Line" at bounding box center [197, 126] width 16 height 12
click at [137, 127] on span "Weekly" at bounding box center [144, 126] width 29 height 12
click at [202, 119] on div "Line" at bounding box center [189, 125] width 31 height 15
click at [151, 119] on div "Weekly" at bounding box center [136, 125] width 44 height 15
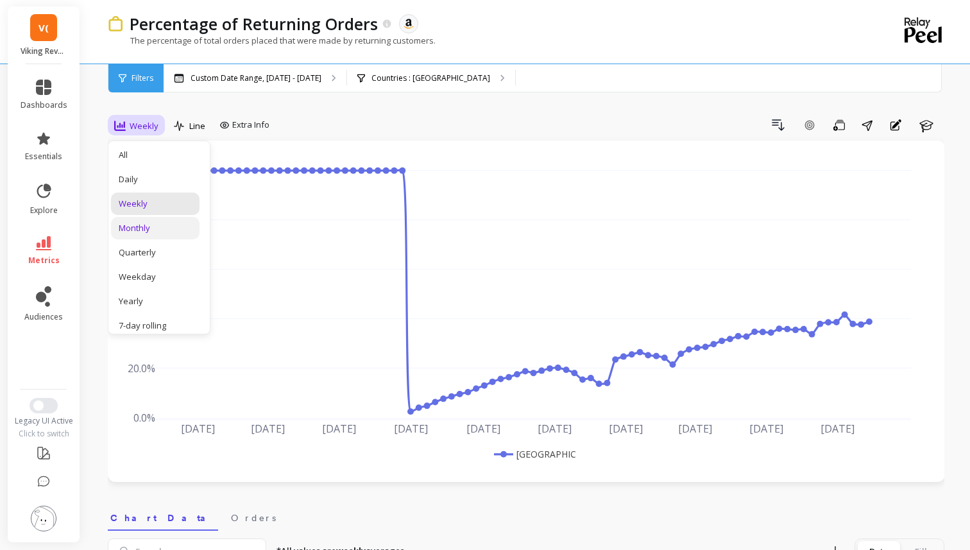
click at [165, 227] on div "Monthly" at bounding box center [155, 228] width 73 height 12
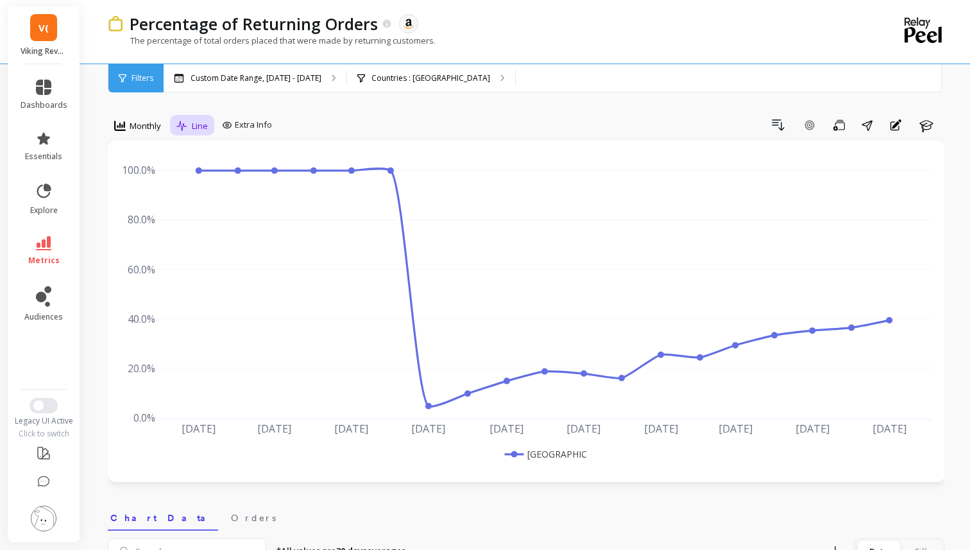
click at [211, 129] on div "Line" at bounding box center [192, 126] width 39 height 22
click at [251, 127] on span "Extra Info" at bounding box center [253, 125] width 37 height 13
click at [416, 122] on div "Drill Down Add Goal Save Share Annotations Learn" at bounding box center [610, 125] width 667 height 21
click at [118, 120] on icon at bounding box center [120, 126] width 12 height 12
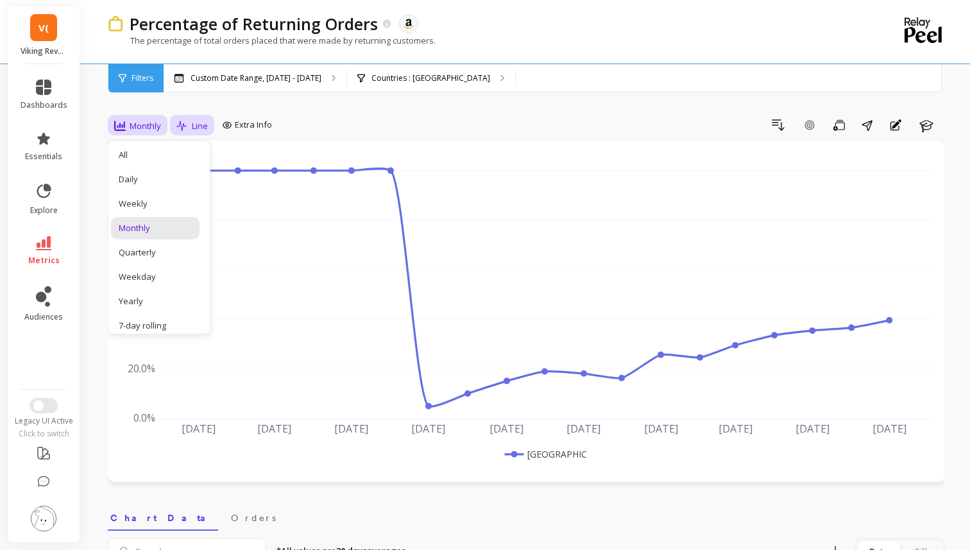
click at [199, 122] on span "Line" at bounding box center [200, 126] width 16 height 12
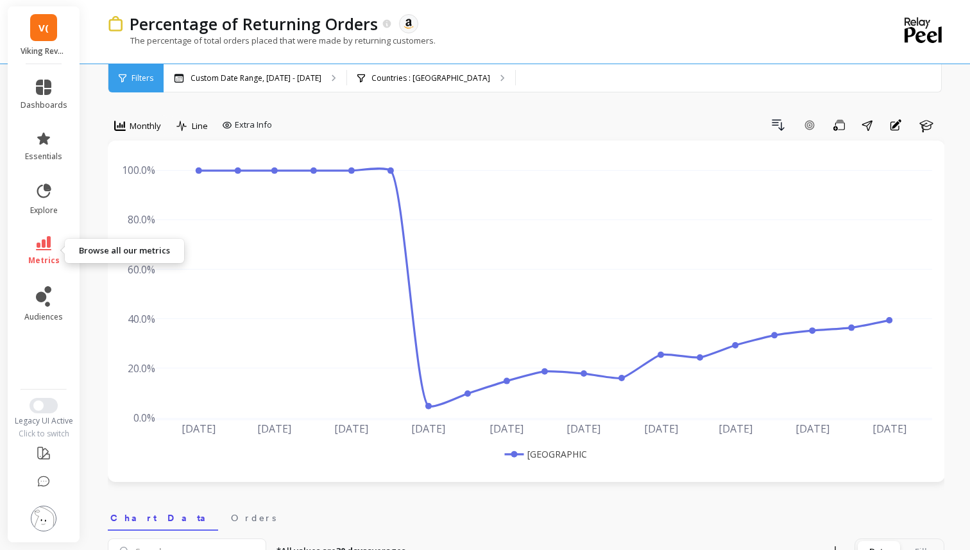
click at [35, 254] on link "metrics" at bounding box center [44, 251] width 47 height 30
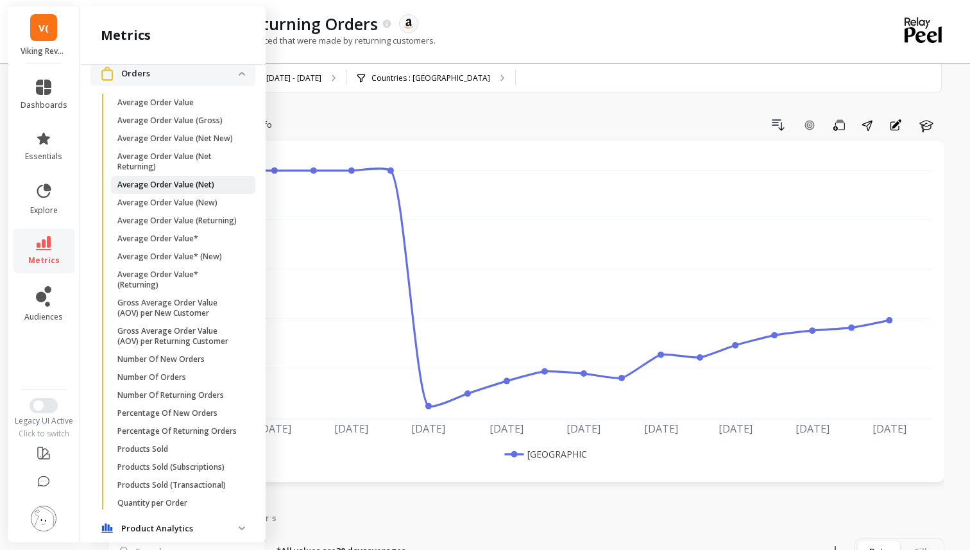
scroll to position [222, 0]
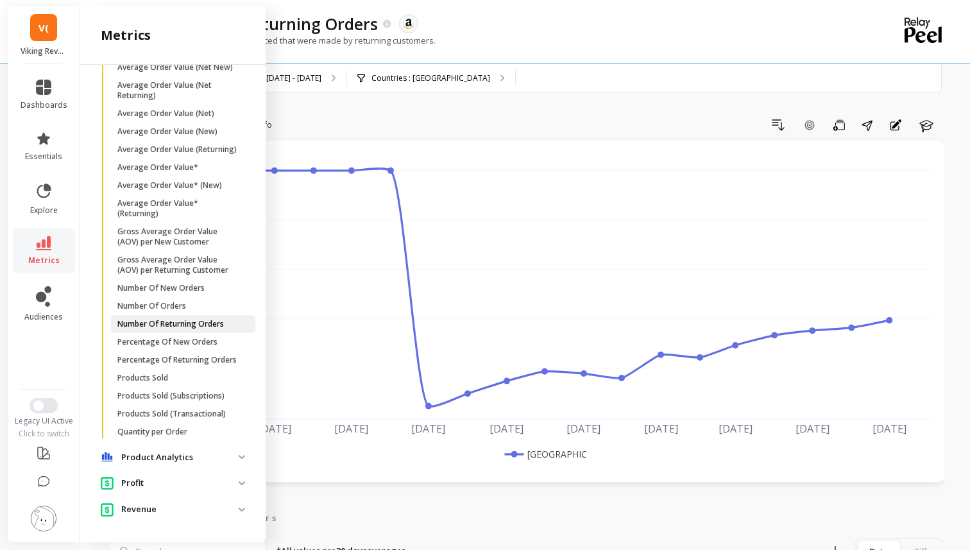
click at [178, 324] on p "Number Of Returning Orders" at bounding box center [170, 324] width 106 height 10
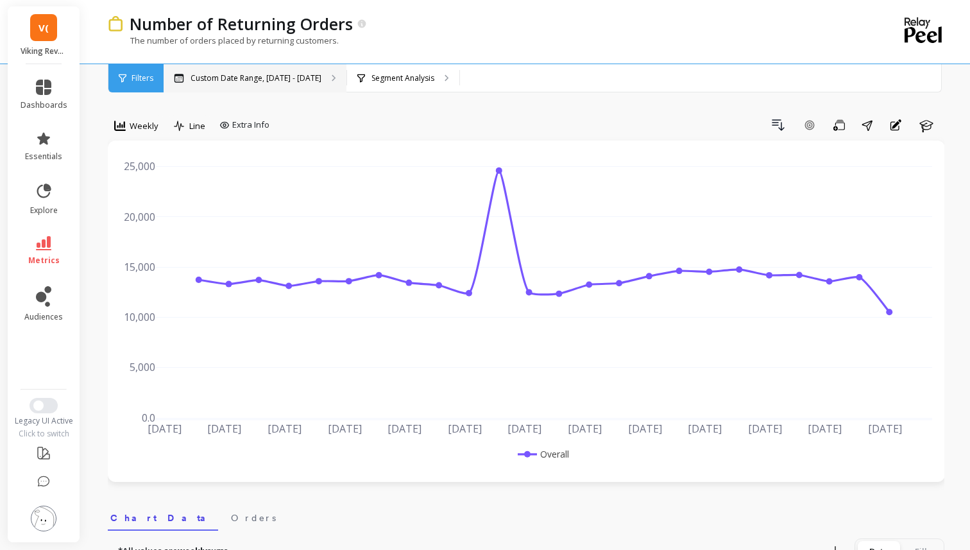
click at [271, 78] on p "Custom Date Range, May 1 - Oct 9" at bounding box center [255, 78] width 131 height 10
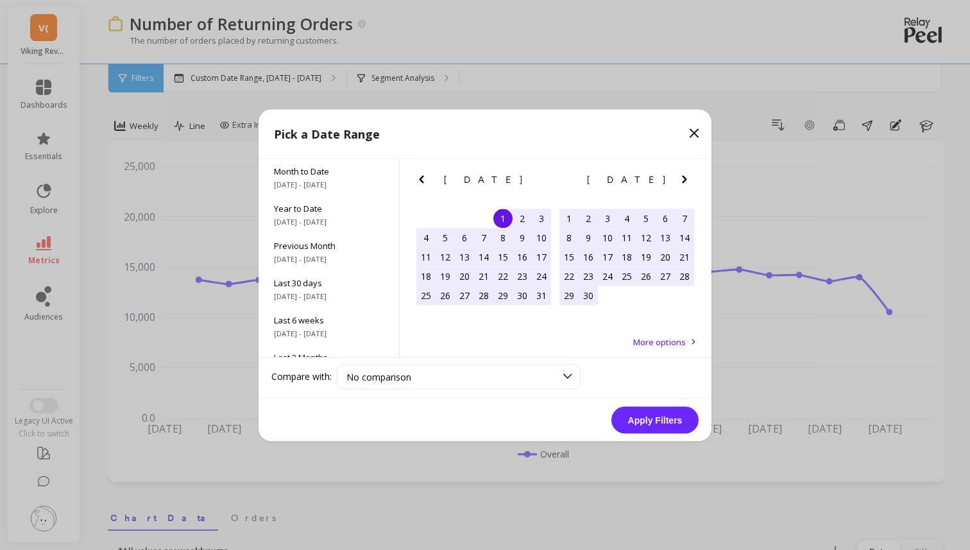
click at [418, 176] on icon "Previous Month" at bounding box center [421, 178] width 15 height 15
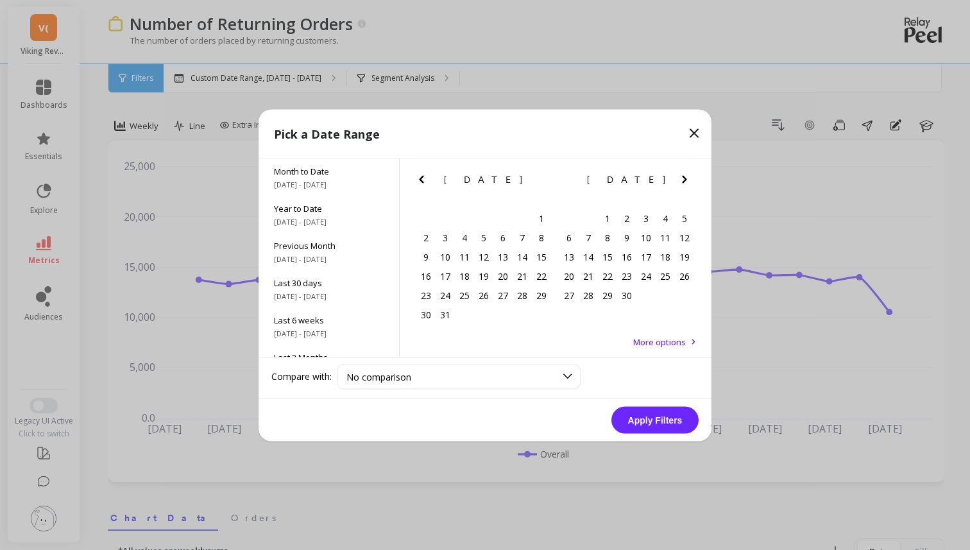
click at [418, 176] on icon "Previous Month" at bounding box center [421, 178] width 15 height 15
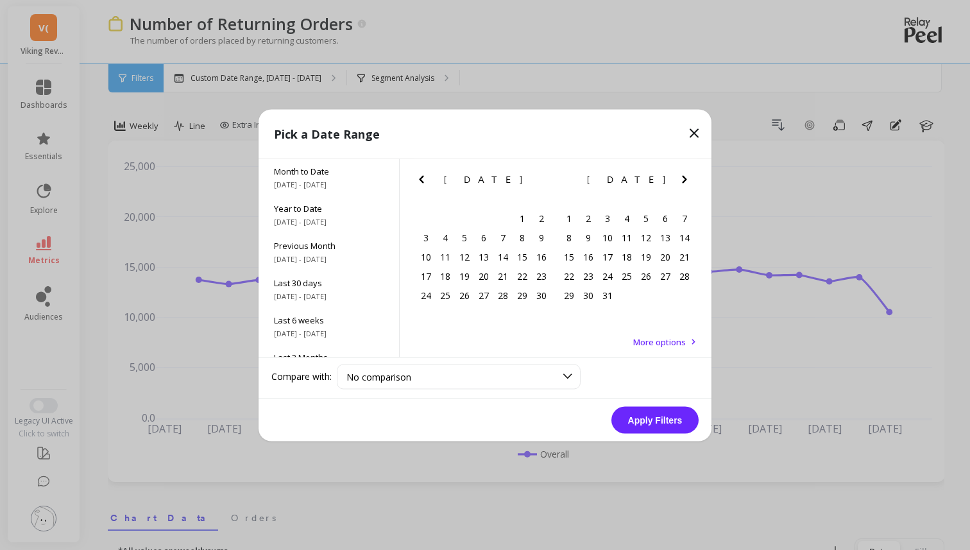
click at [418, 176] on icon "Previous Month" at bounding box center [421, 178] width 15 height 15
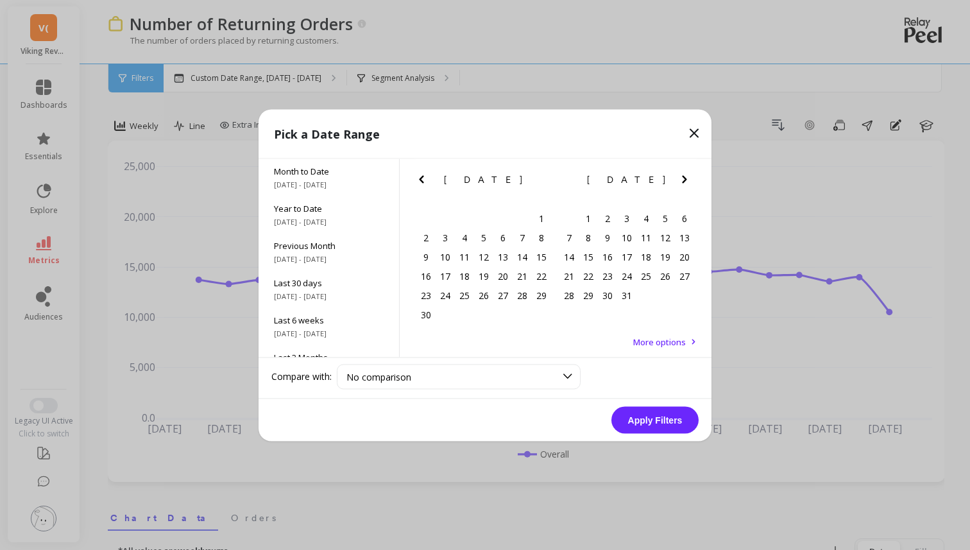
click at [418, 176] on icon "Previous Month" at bounding box center [421, 178] width 15 height 15
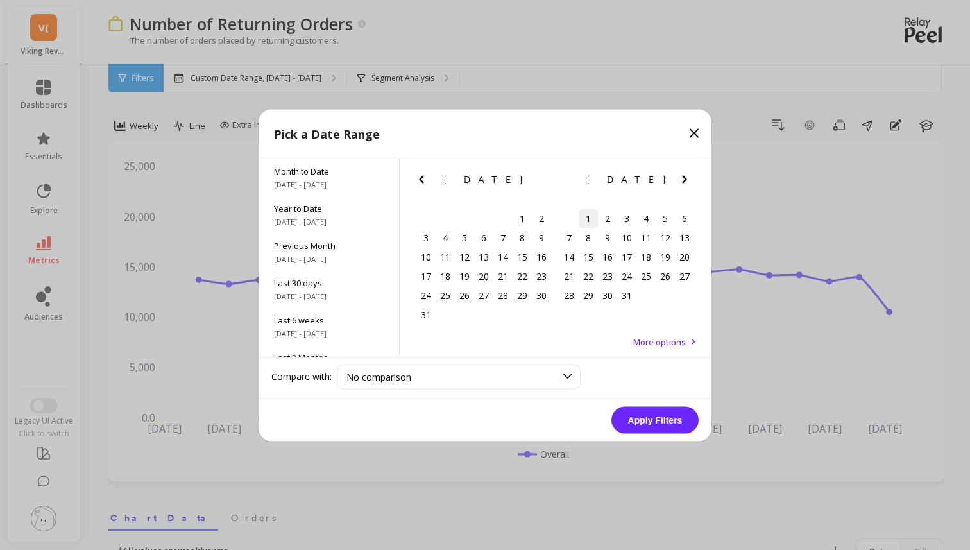
click at [589, 217] on div "1" at bounding box center [587, 217] width 19 height 19
click at [675, 177] on div "[DATE]" at bounding box center [626, 179] width 143 height 13
click at [679, 177] on icon "Next Month" at bounding box center [684, 178] width 15 height 15
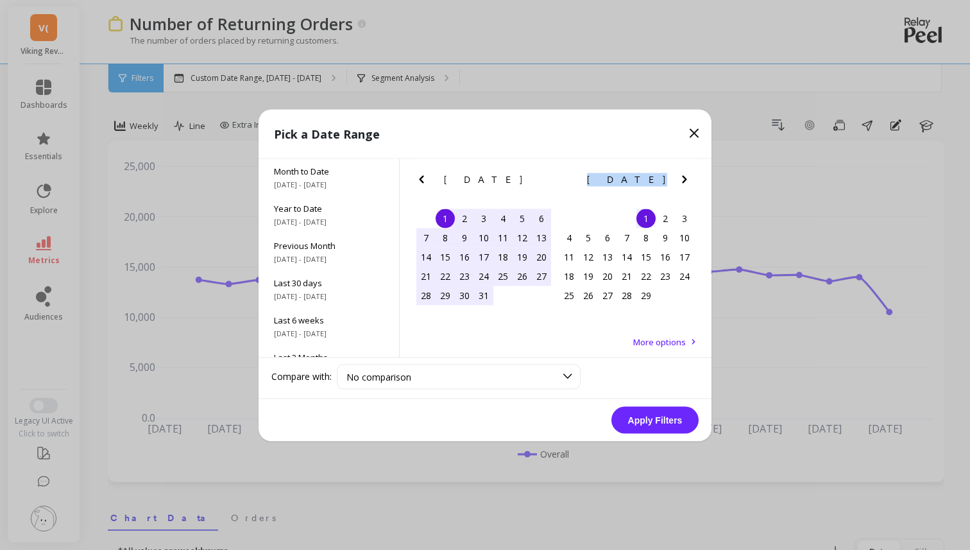
click at [679, 177] on icon "Next Month" at bounding box center [684, 178] width 15 height 15
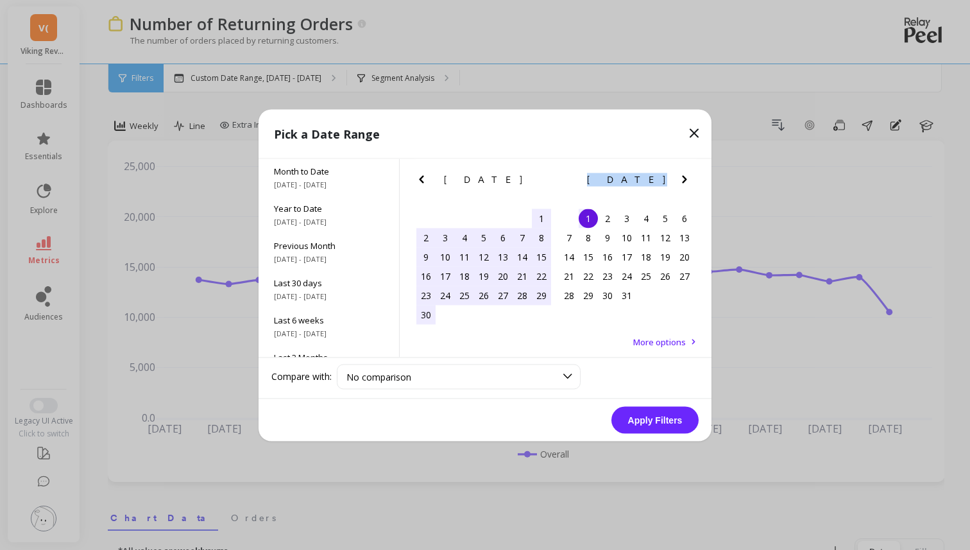
click at [679, 177] on icon "Next Month" at bounding box center [684, 178] width 15 height 15
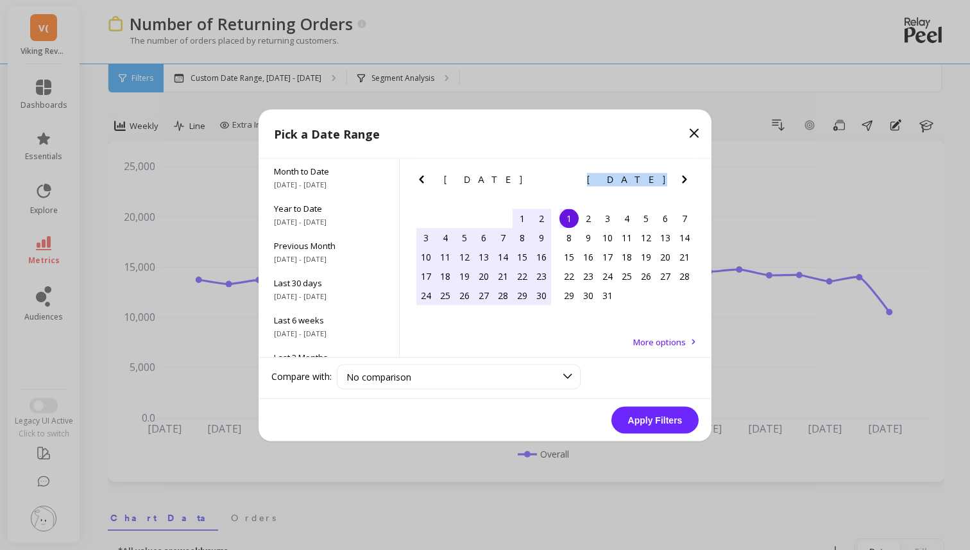
click at [679, 177] on icon "Next Month" at bounding box center [684, 178] width 15 height 15
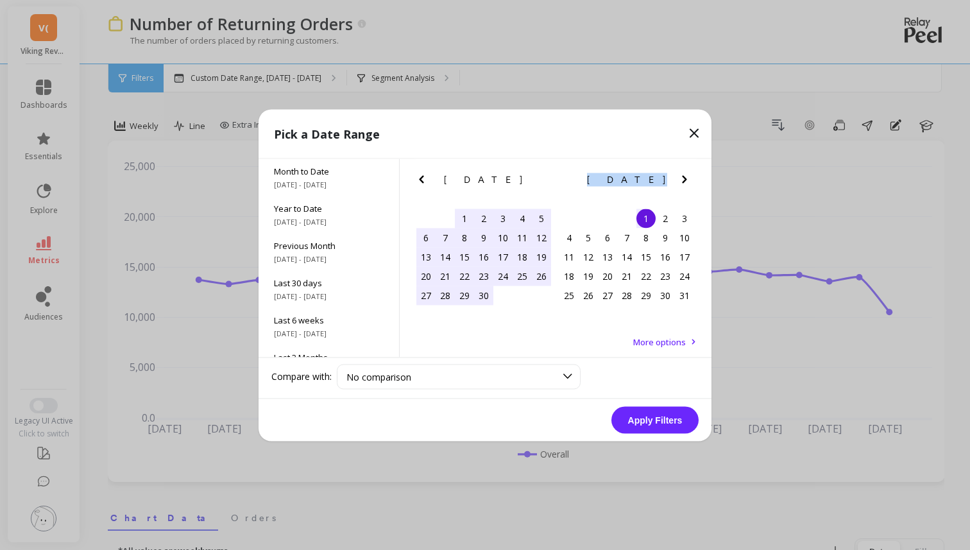
click at [679, 177] on icon "Next Month" at bounding box center [684, 178] width 15 height 15
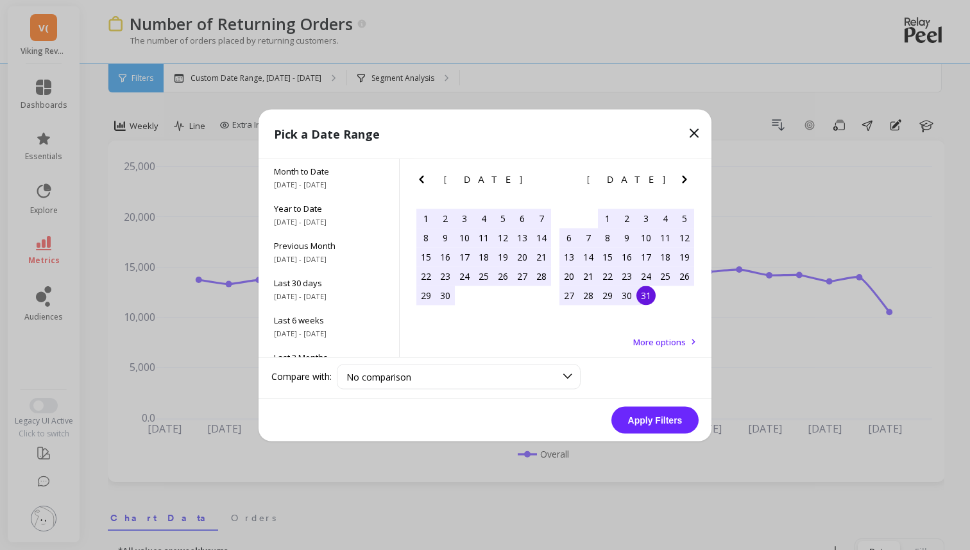
click at [643, 298] on div "31" at bounding box center [645, 294] width 19 height 19
click at [657, 423] on button "Apply Filters" at bounding box center [654, 419] width 87 height 27
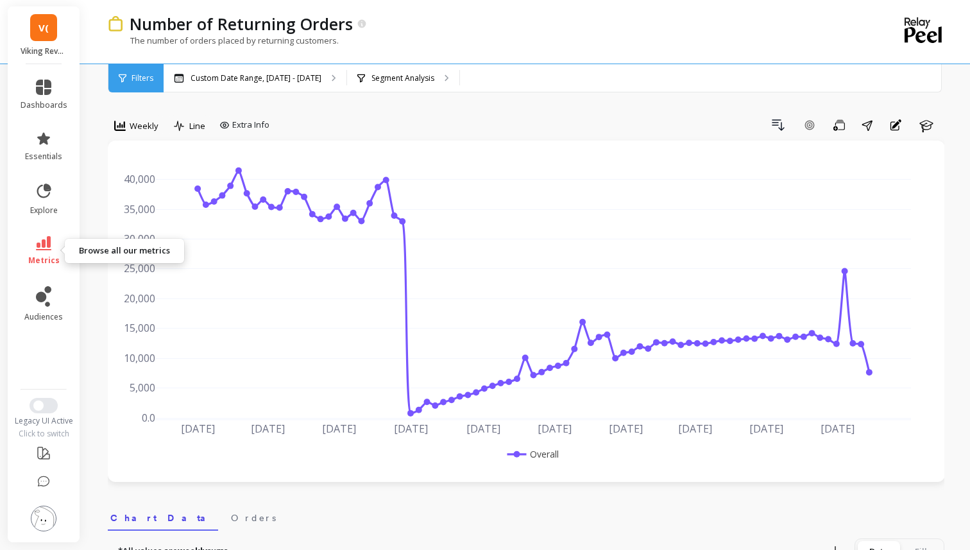
click at [47, 253] on link "metrics" at bounding box center [44, 251] width 47 height 30
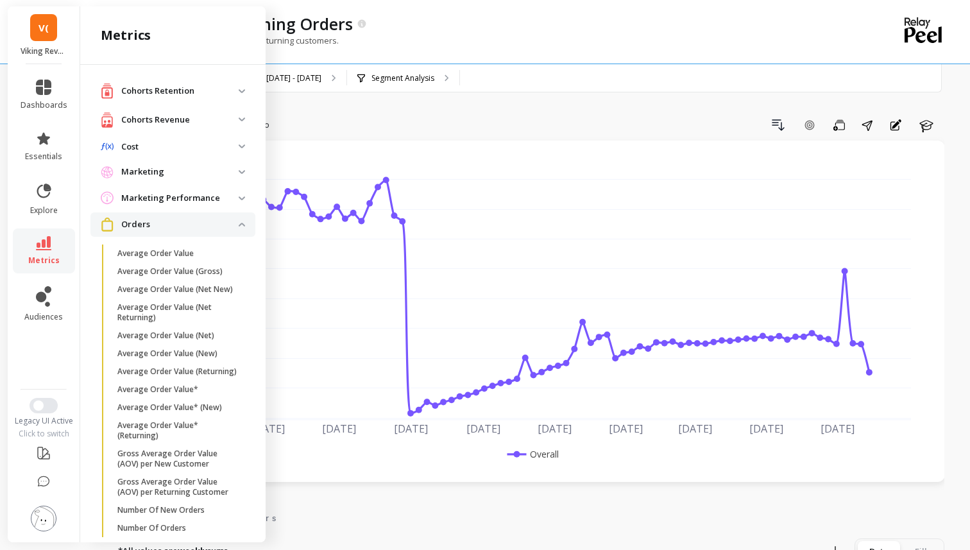
scroll to position [222, 0]
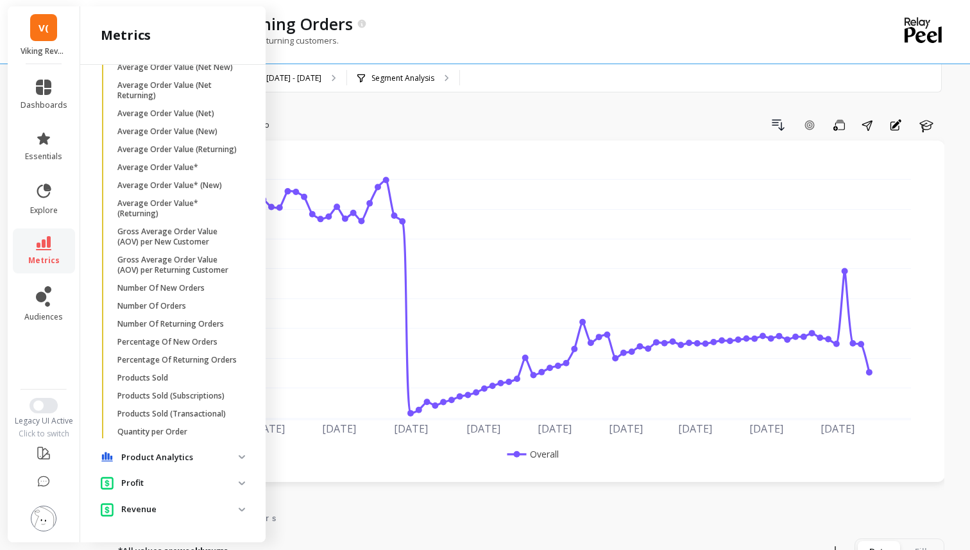
click at [44, 28] on span "V(" at bounding box center [43, 28] width 10 height 15
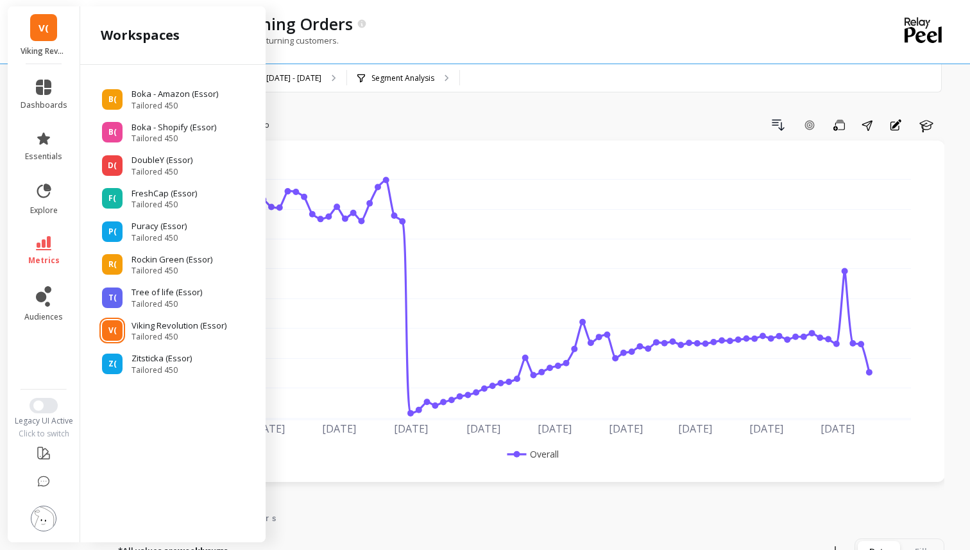
scroll to position [0, 0]
click at [44, 28] on span "V(" at bounding box center [43, 28] width 10 height 15
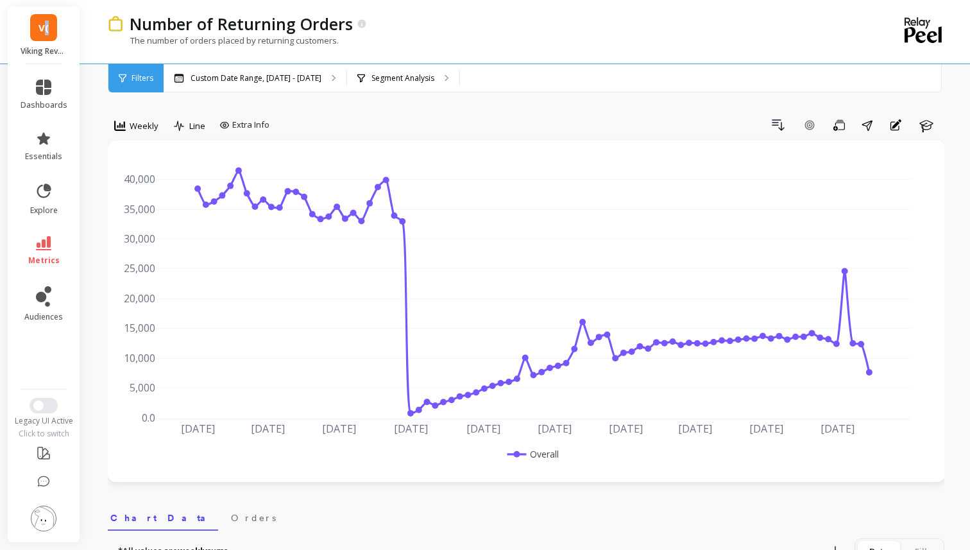
click at [44, 28] on span "V(" at bounding box center [43, 28] width 10 height 15
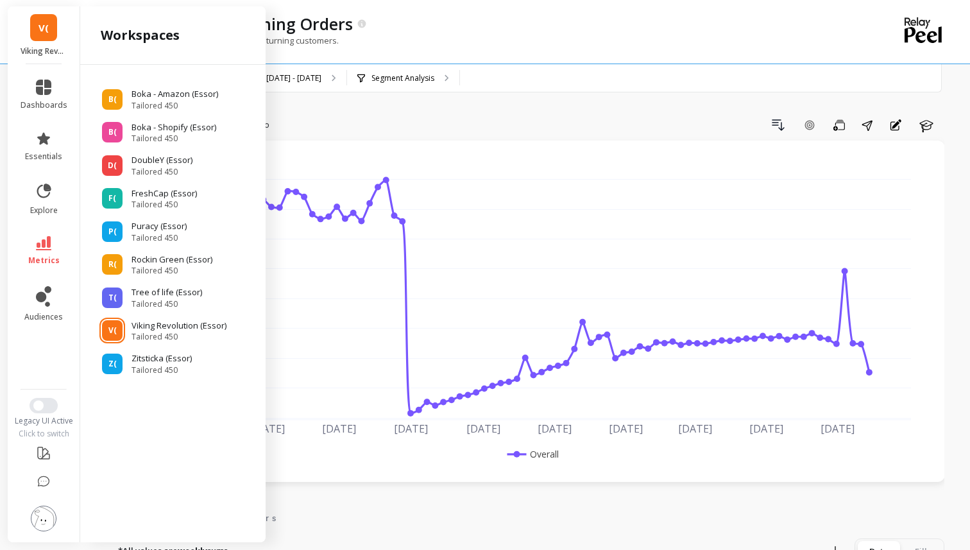
click at [55, 368] on ul "dashboards essentials explore metrics audiences" at bounding box center [44, 222] width 72 height 301
click at [46, 451] on icon at bounding box center [43, 452] width 15 height 15
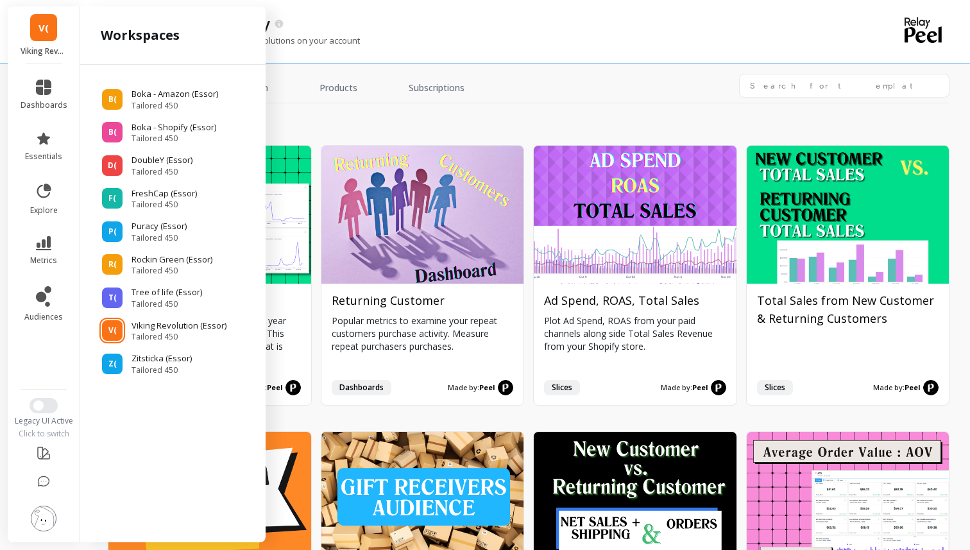
click at [362, 109] on div "growth Install Year over Year Compare this year's analysis to last year across …" at bounding box center [528, 326] width 841 height 446
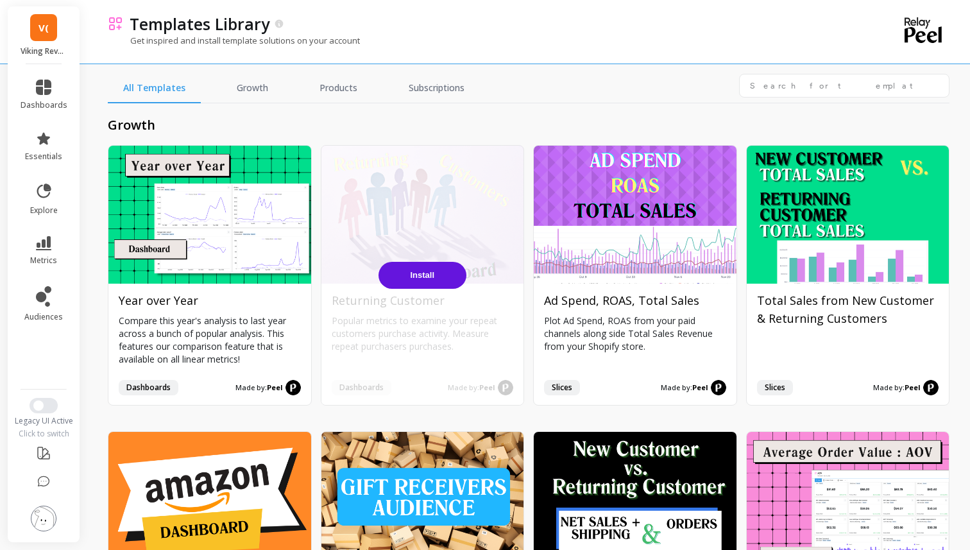
click at [405, 275] on button "Install" at bounding box center [422, 275] width 88 height 27
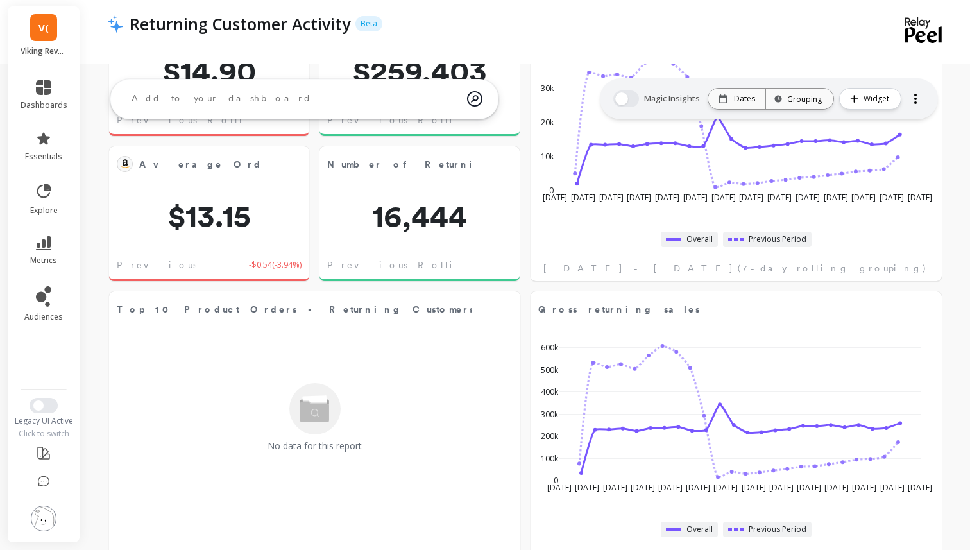
scroll to position [51, 0]
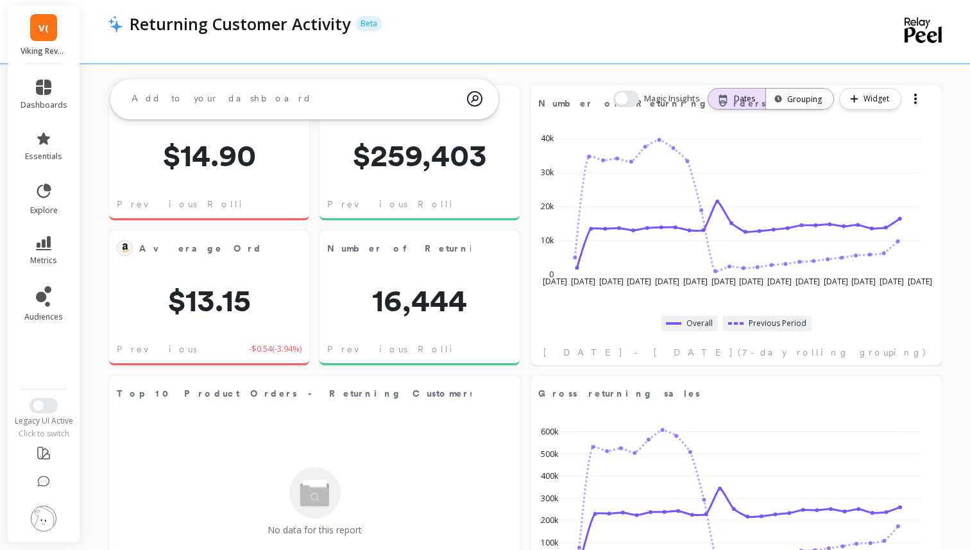
click at [734, 92] on div "Dates" at bounding box center [736, 99] width 57 height 21
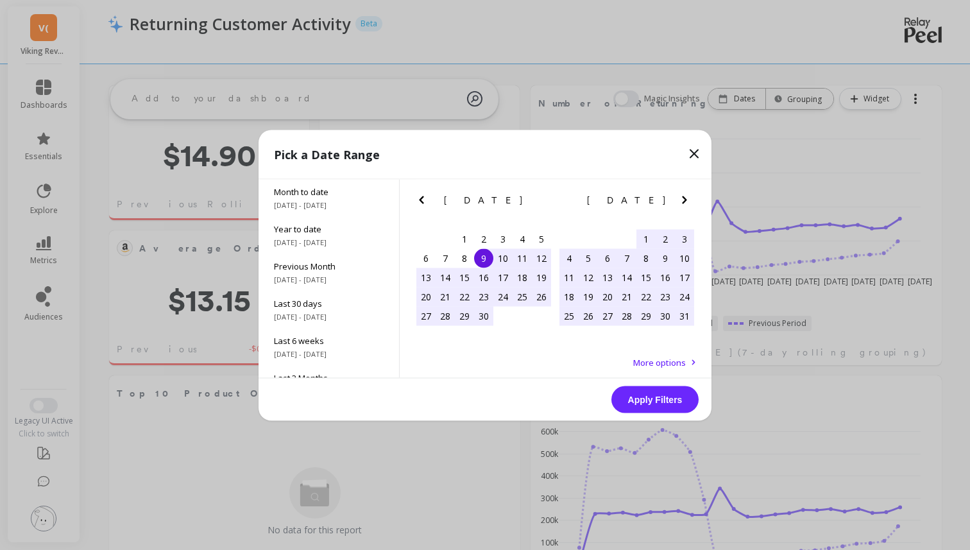
click at [420, 208] on button "Previous Month" at bounding box center [424, 202] width 21 height 21
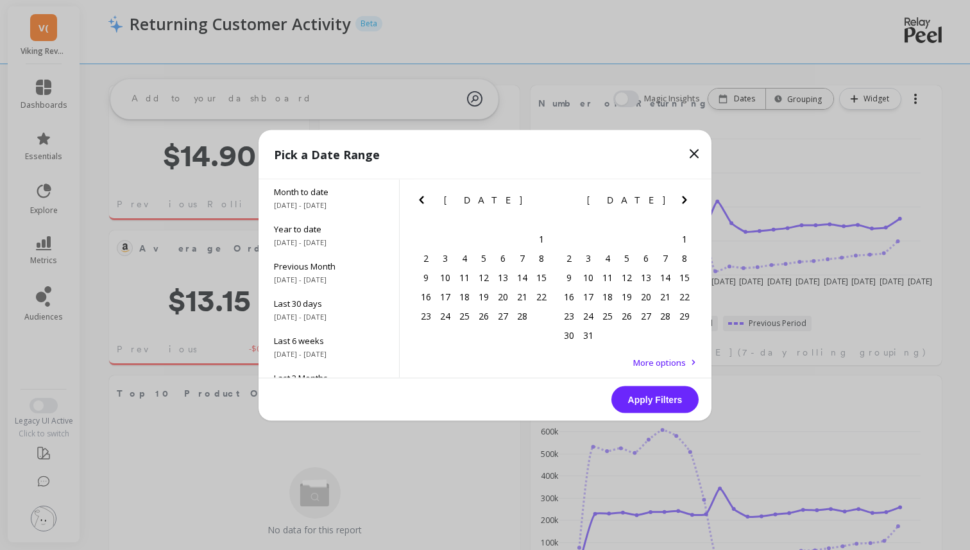
click at [420, 208] on button "Previous Month" at bounding box center [424, 202] width 21 height 21
click at [434, 198] on button "Previous Month" at bounding box center [424, 202] width 21 height 21
click at [431, 198] on button "Previous Month" at bounding box center [424, 202] width 21 height 21
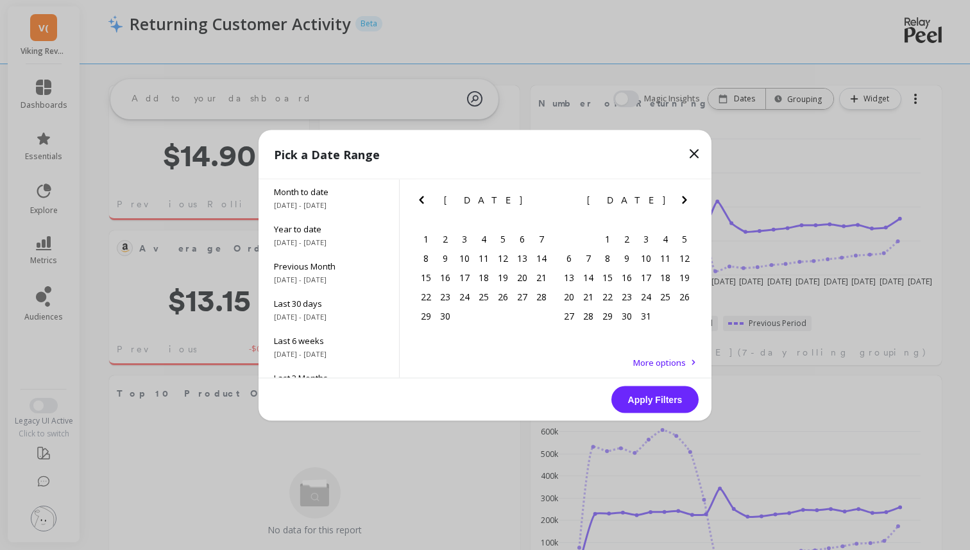
click at [431, 198] on button "Previous Month" at bounding box center [424, 202] width 21 height 21
click at [424, 190] on div "[DATE] Su Mo Tu We Th Fr Sa" at bounding box center [483, 202] width 143 height 46
click at [424, 199] on icon "Previous Month" at bounding box center [421, 199] width 15 height 15
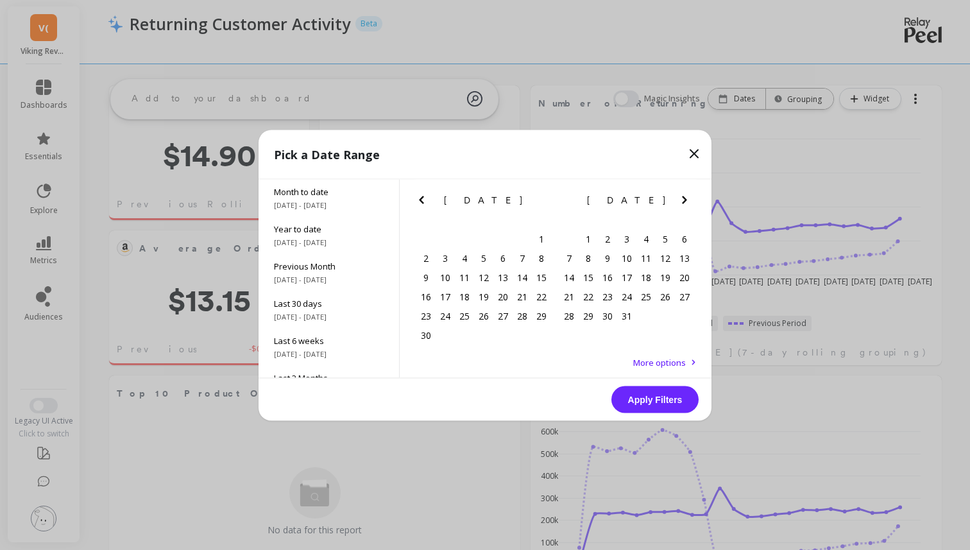
click at [424, 199] on icon "Previous Month" at bounding box center [421, 199] width 15 height 15
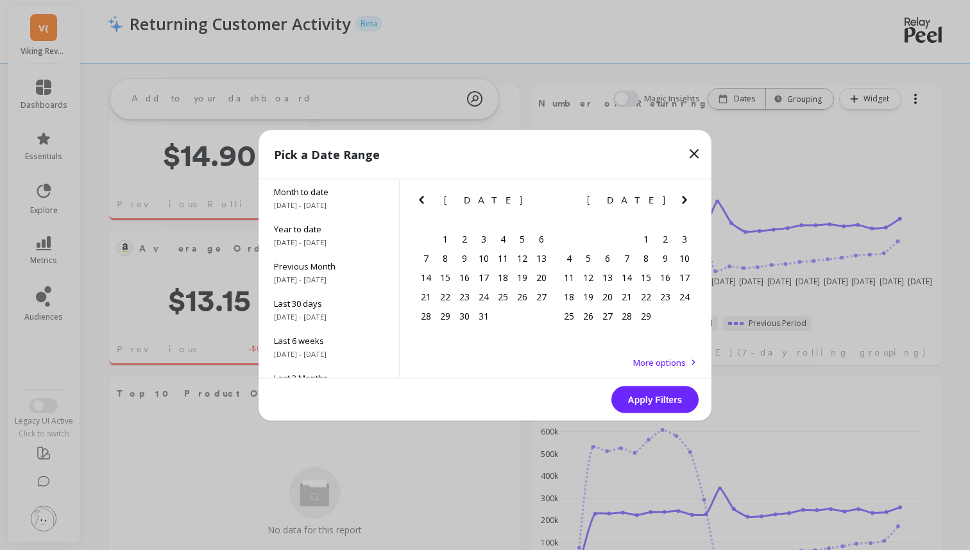
click at [424, 199] on icon "Previous Month" at bounding box center [421, 199] width 15 height 15
click at [594, 237] on div "1" at bounding box center [587, 238] width 19 height 19
click at [695, 201] on button "Next Month" at bounding box center [687, 202] width 21 height 21
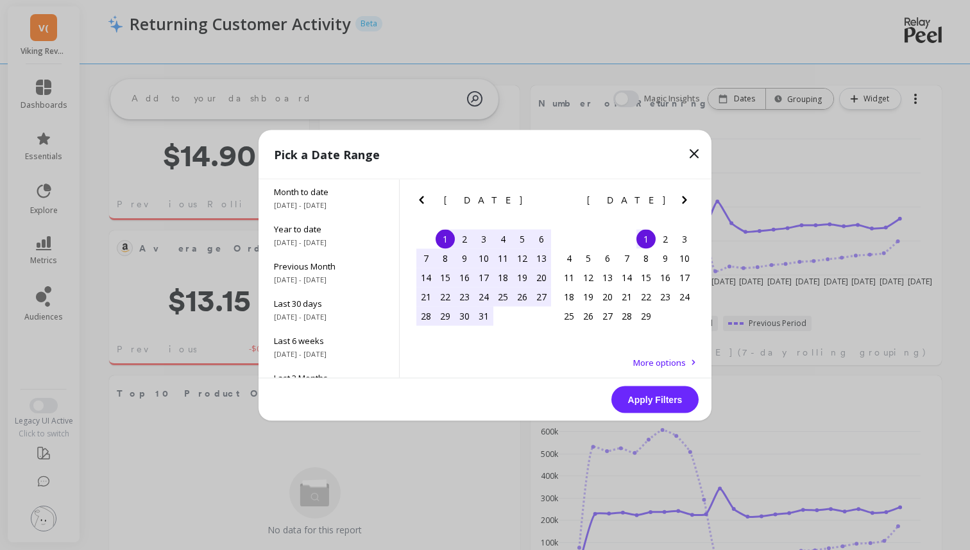
click at [695, 201] on button "Next Month" at bounding box center [687, 202] width 21 height 21
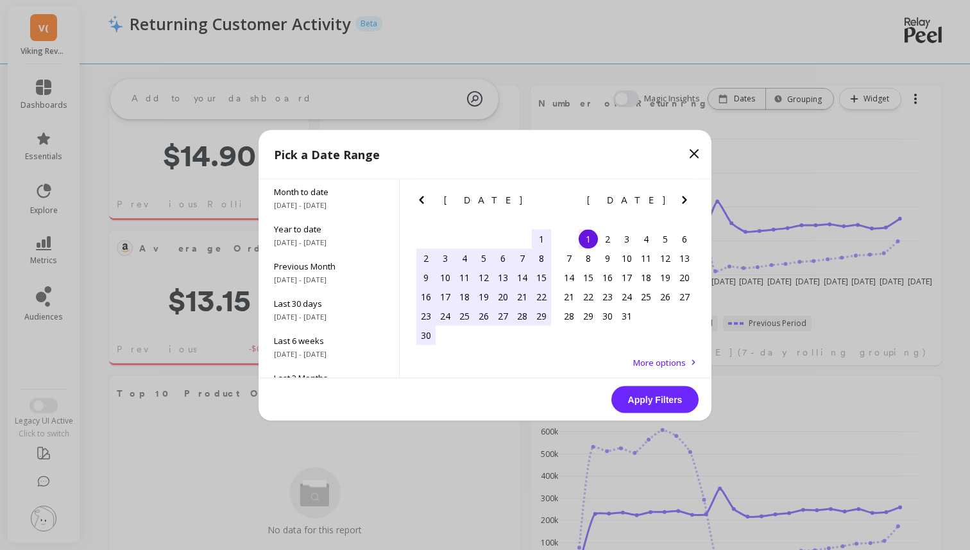
click at [695, 201] on button "Next Month" at bounding box center [687, 202] width 21 height 21
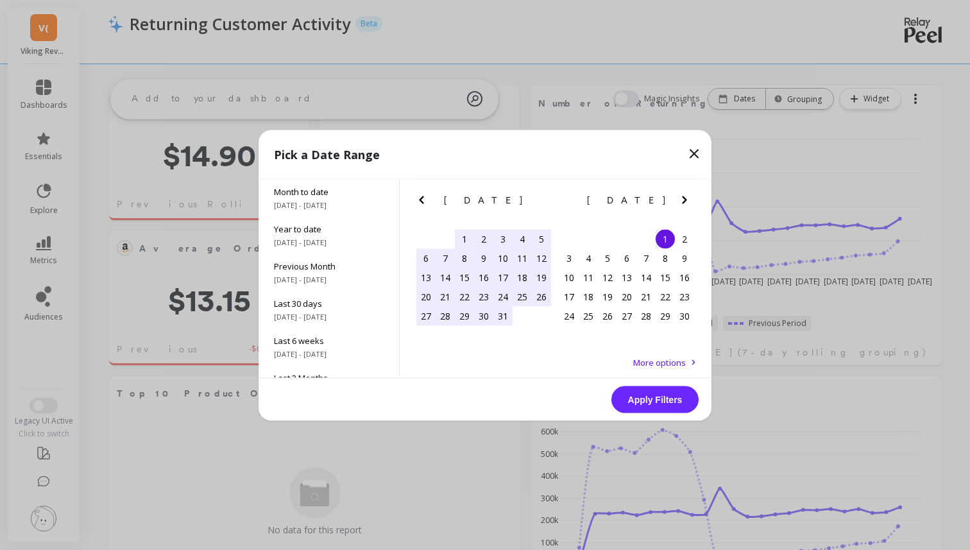
click at [695, 201] on button "Next Month" at bounding box center [687, 202] width 21 height 21
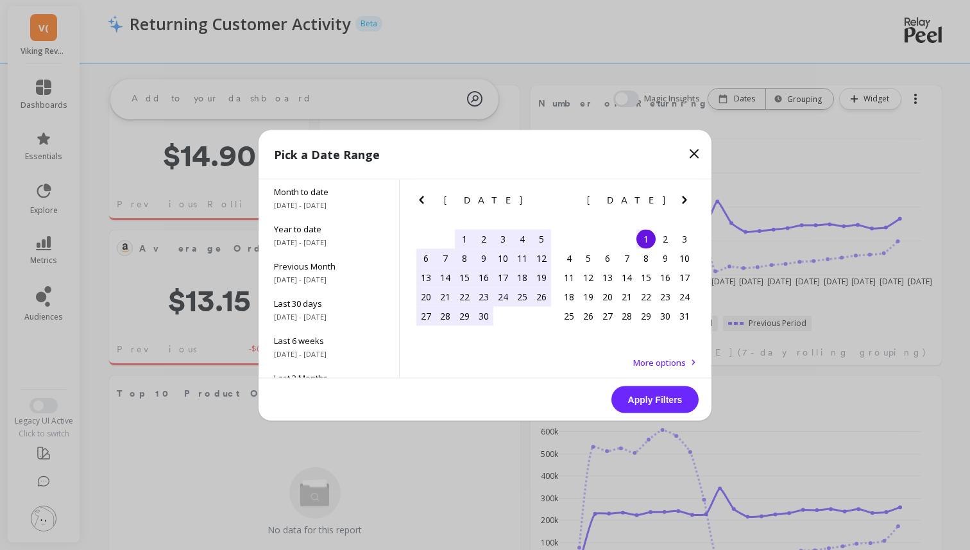
click at [695, 201] on button "Next Month" at bounding box center [687, 202] width 21 height 21
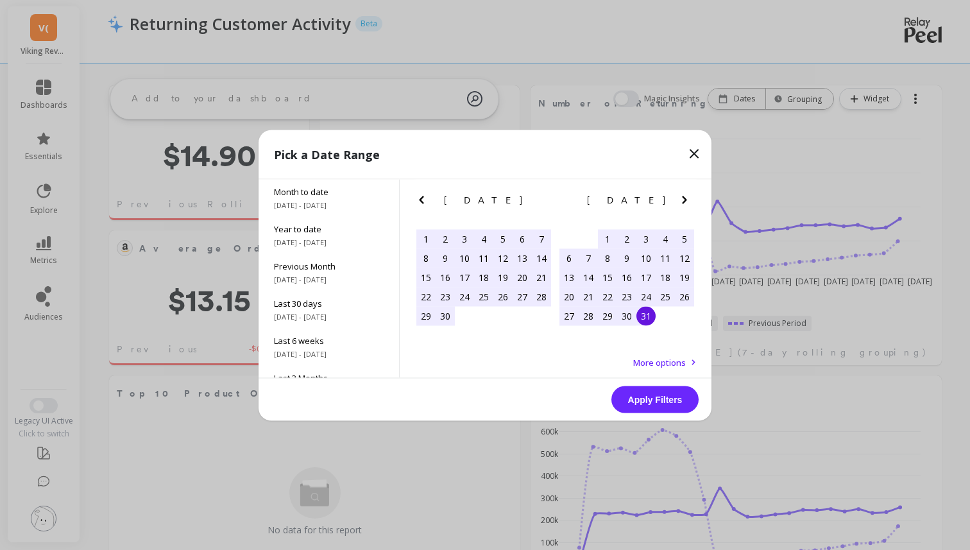
click at [648, 318] on div "31" at bounding box center [645, 315] width 19 height 19
click at [652, 392] on button "Apply Filters" at bounding box center [654, 398] width 87 height 27
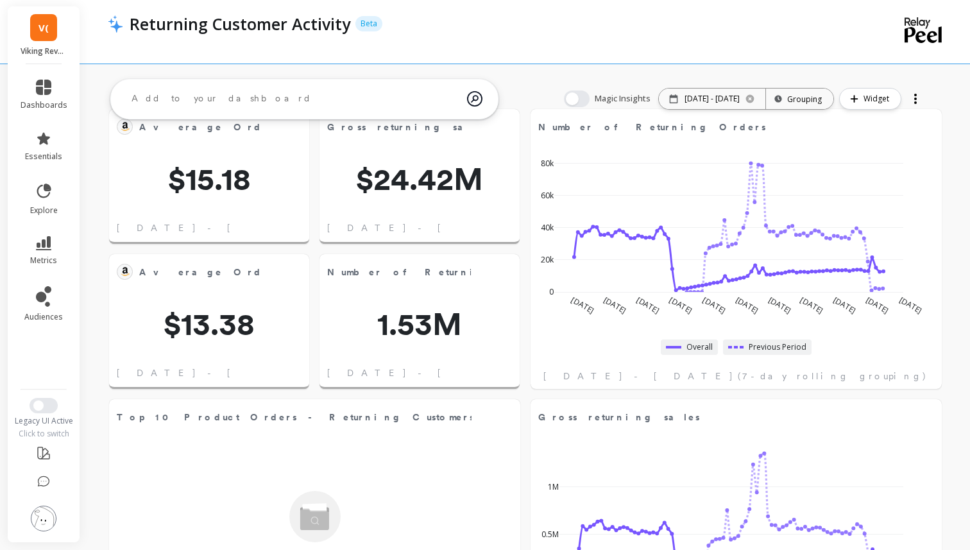
scroll to position [33, 0]
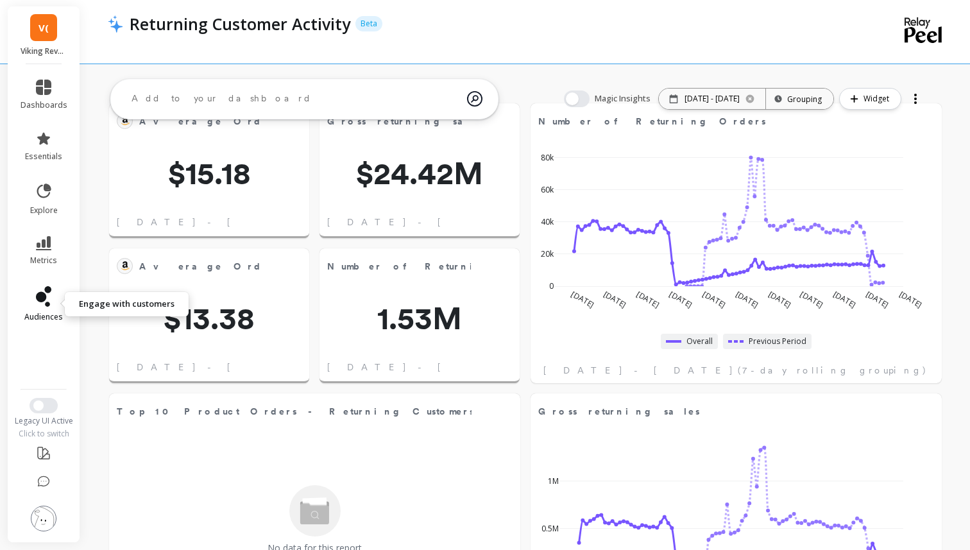
click at [45, 296] on icon at bounding box center [41, 297] width 10 height 10
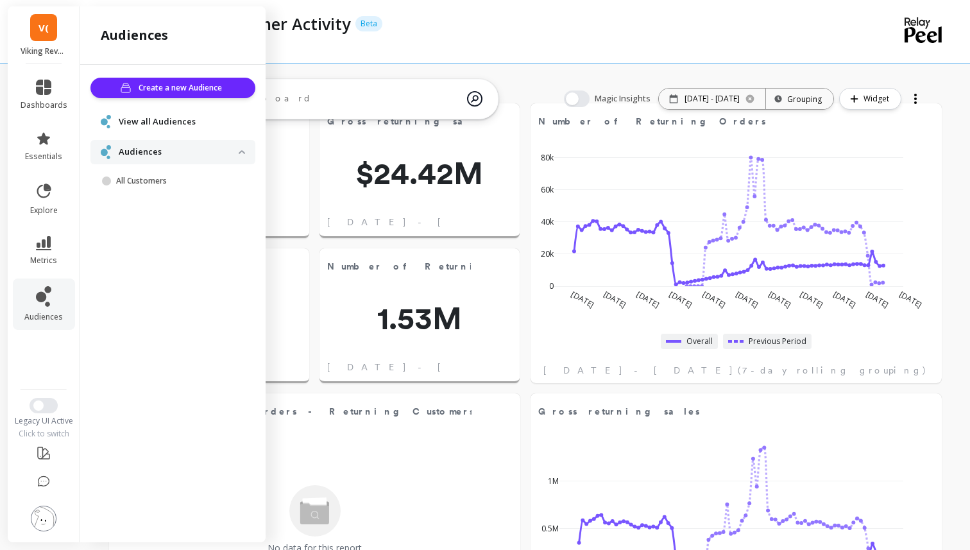
click at [46, 114] on li "dashboards" at bounding box center [44, 95] width 62 height 46
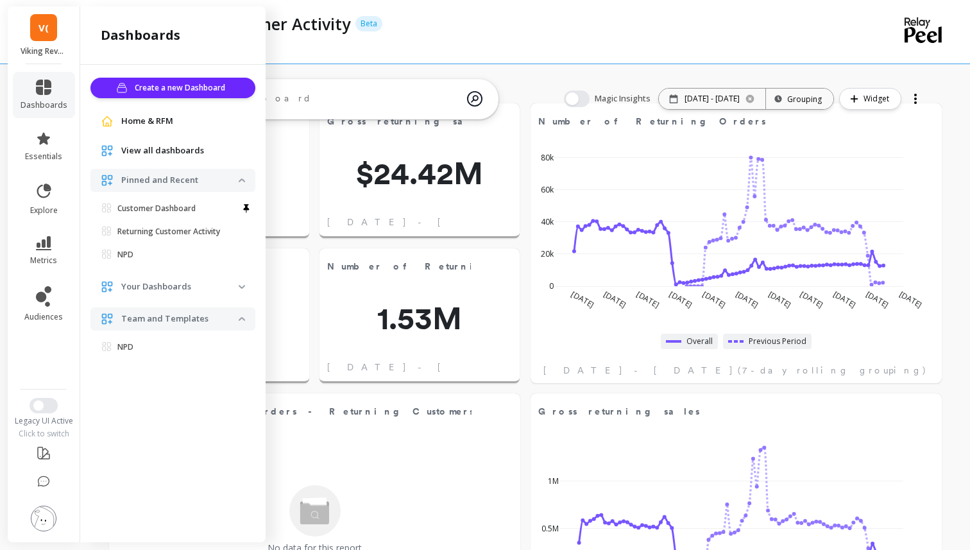
click at [241, 289] on span "Your Dashboards" at bounding box center [172, 286] width 165 height 23
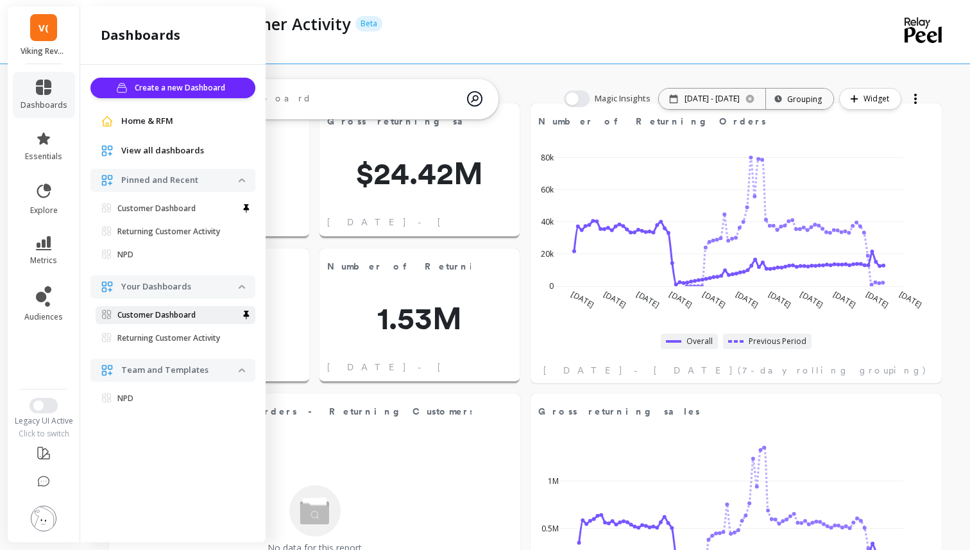
click at [198, 315] on span "Customer Dashboard" at bounding box center [170, 315] width 137 height 10
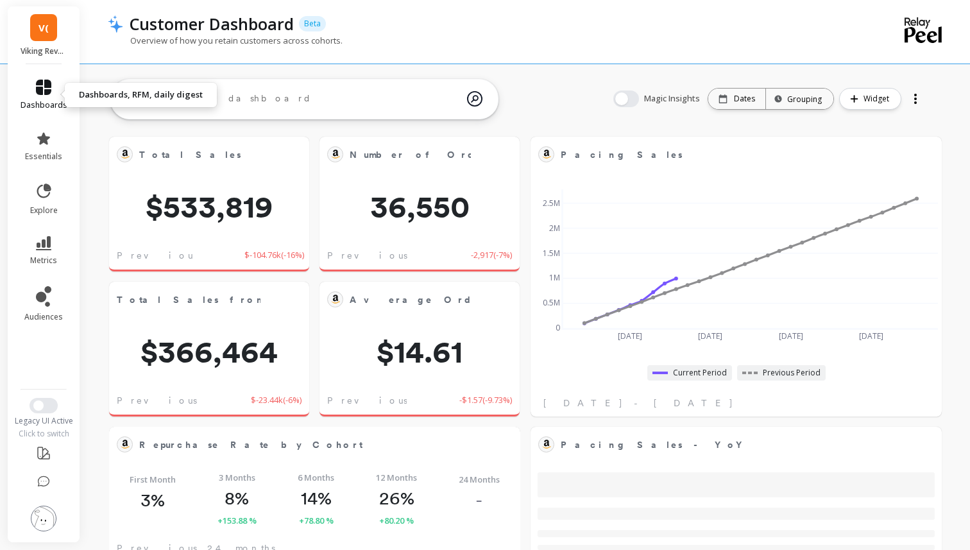
scroll to position [353, 384]
click at [49, 85] on icon at bounding box center [43, 87] width 15 height 15
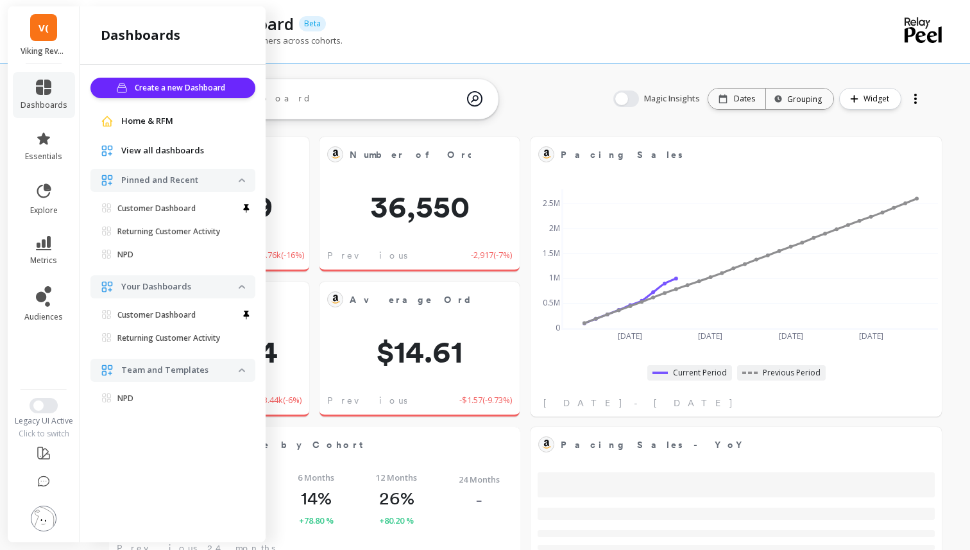
click at [163, 156] on span "View all dashboards" at bounding box center [162, 150] width 83 height 13
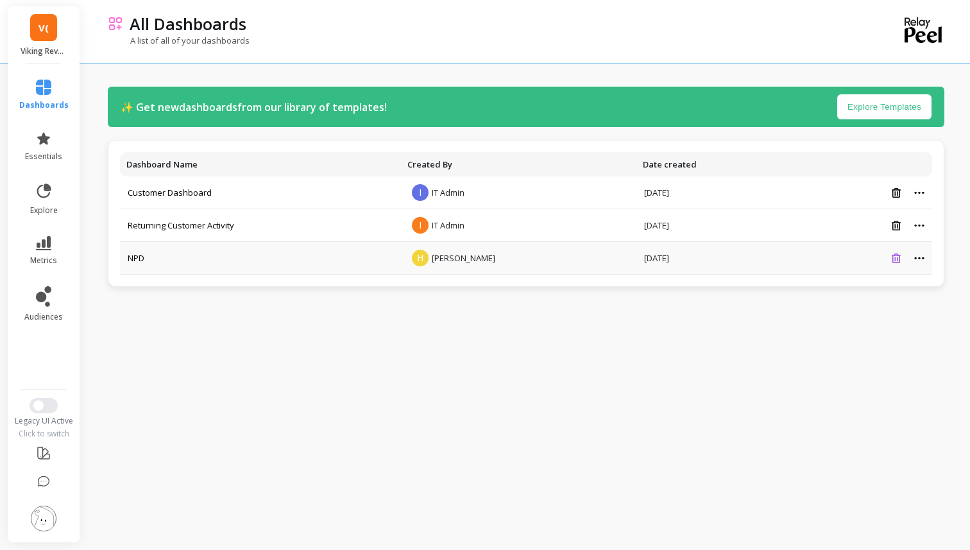
click at [897, 262] on icon at bounding box center [895, 258] width 9 height 10
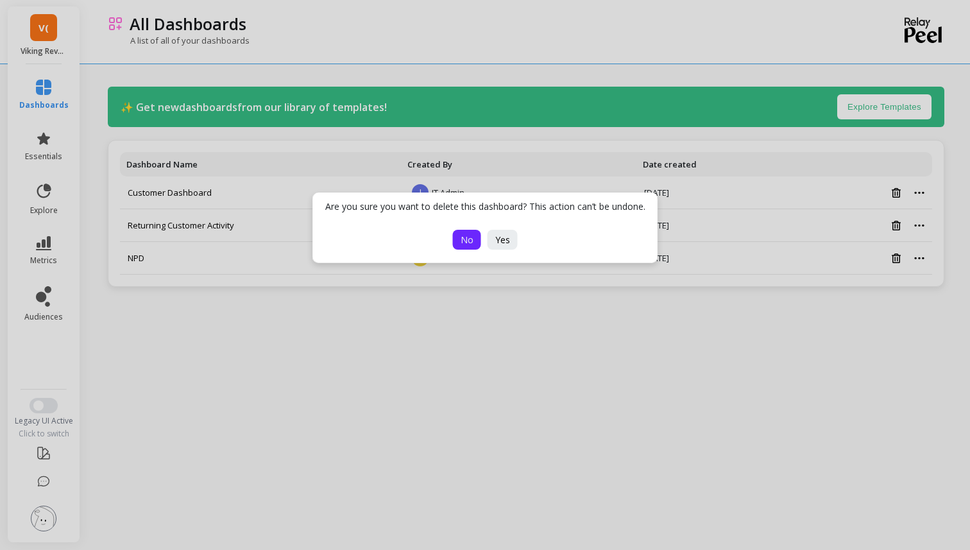
click at [476, 240] on button "No" at bounding box center [467, 240] width 28 height 20
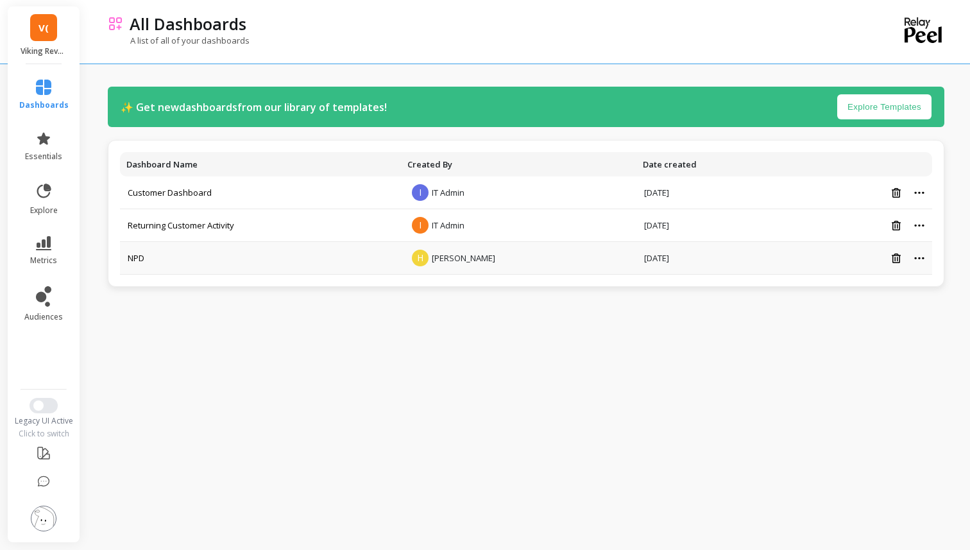
click at [286, 271] on td "NPD" at bounding box center [260, 258] width 281 height 33
click at [234, 259] on td "NPD" at bounding box center [260, 258] width 281 height 33
click at [51, 97] on link "dashboards" at bounding box center [43, 95] width 49 height 31
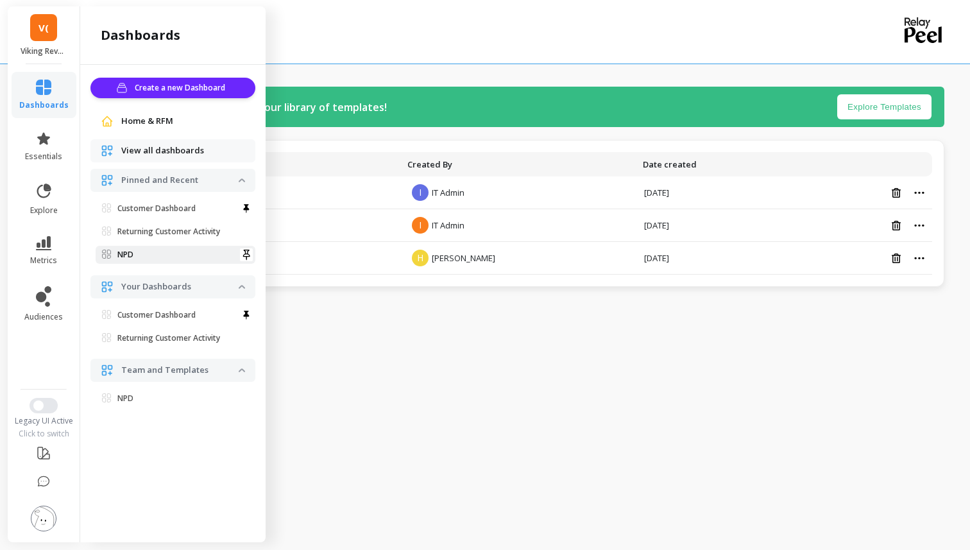
click at [164, 262] on link "NPD" at bounding box center [176, 255] width 160 height 18
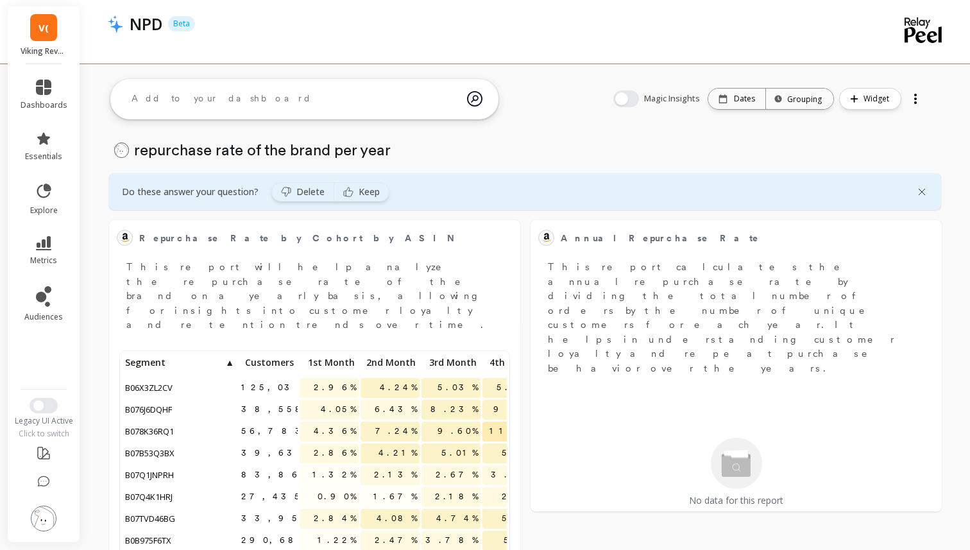
scroll to position [192, 0]
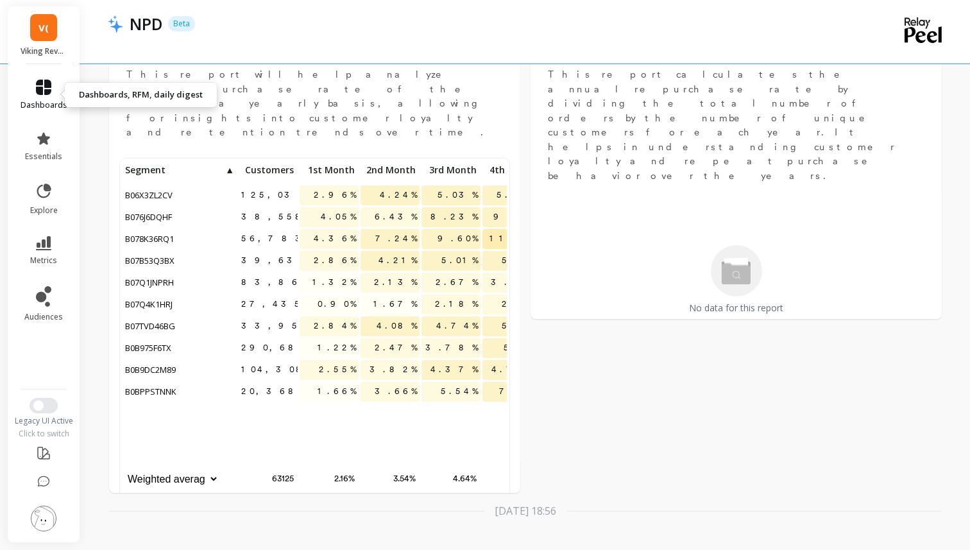
click at [47, 90] on icon at bounding box center [43, 87] width 15 height 15
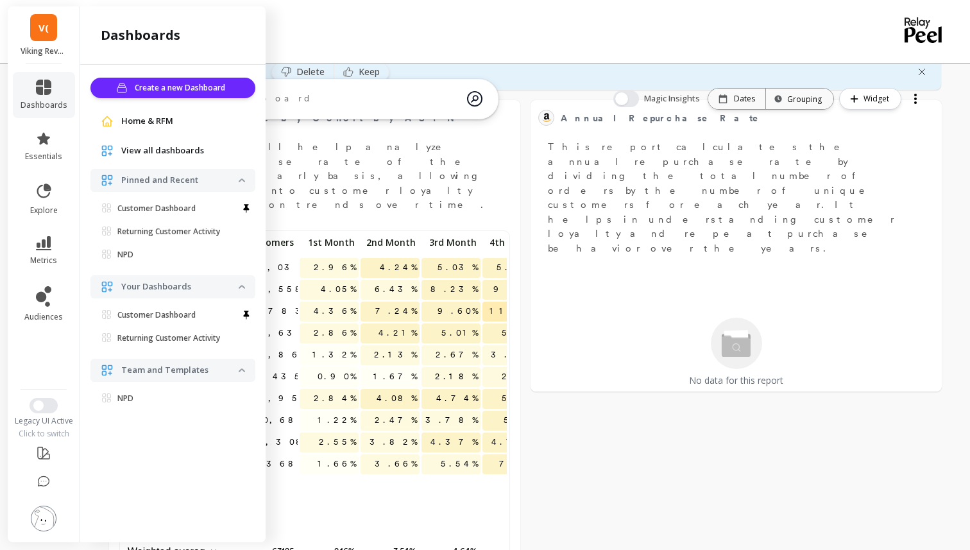
scroll to position [0, 0]
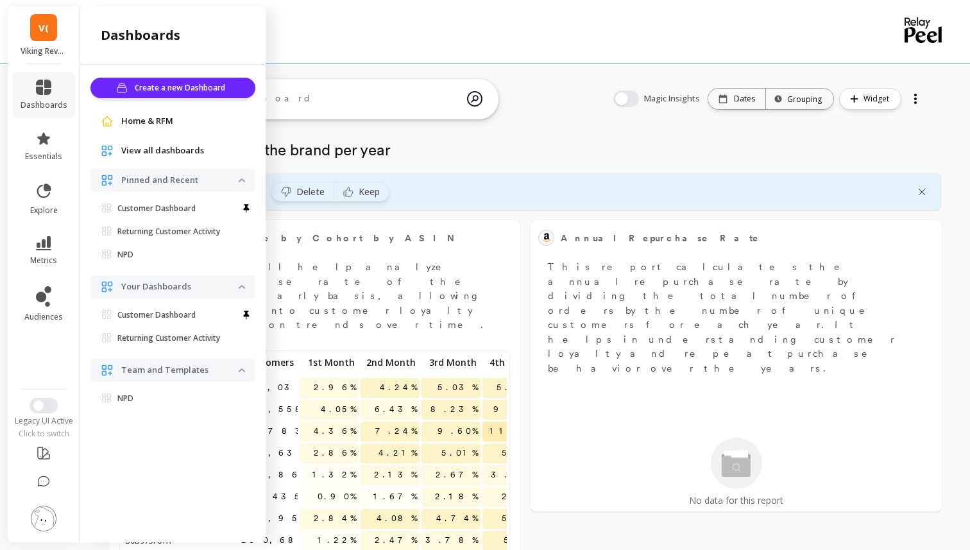
click at [145, 149] on span "View all dashboards" at bounding box center [162, 150] width 83 height 13
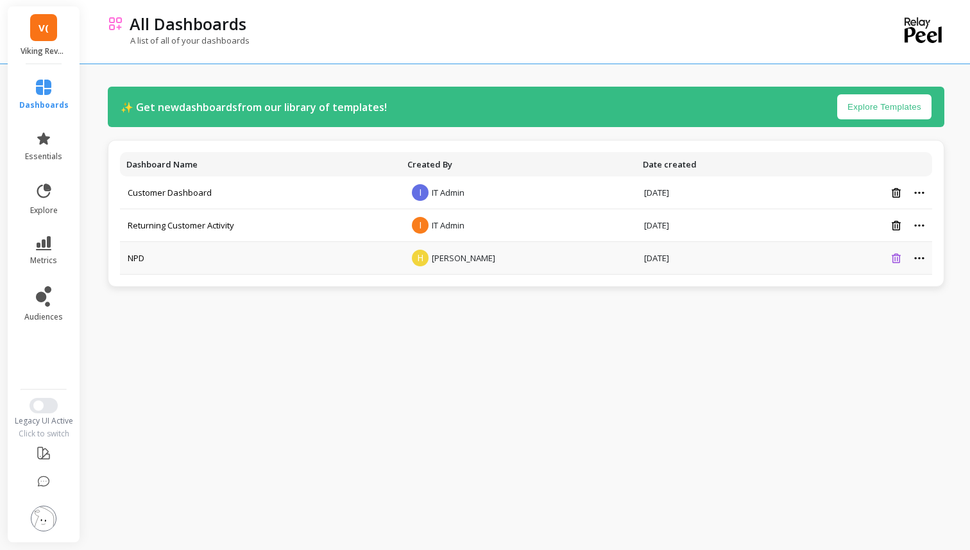
click at [897, 254] on icon at bounding box center [895, 258] width 9 height 10
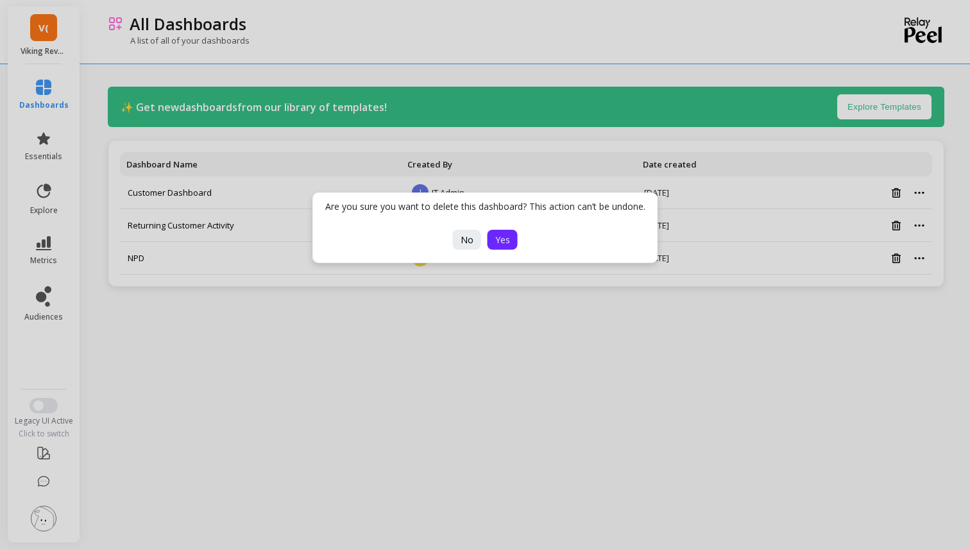
click at [512, 242] on button "Yes" at bounding box center [502, 240] width 30 height 20
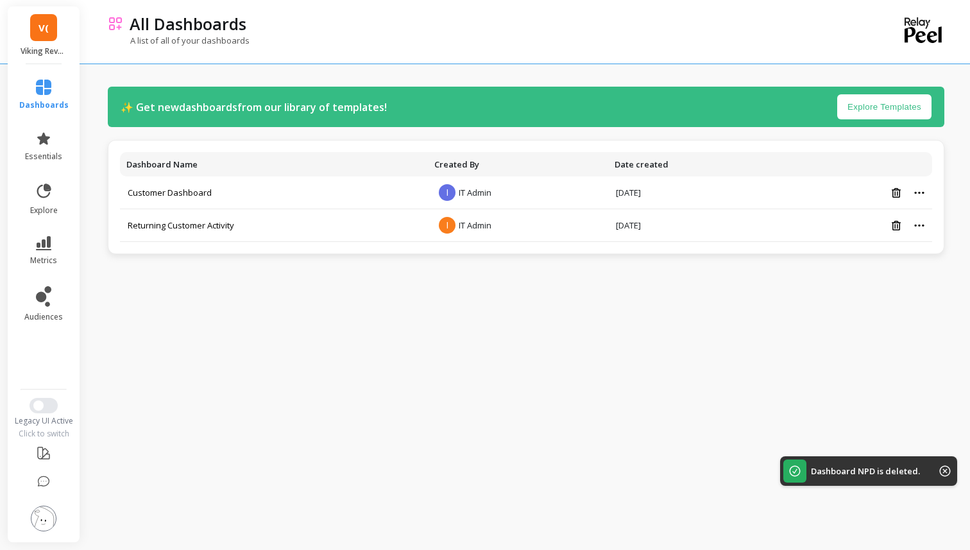
click at [48, 164] on li "essentials" at bounding box center [44, 146] width 65 height 46
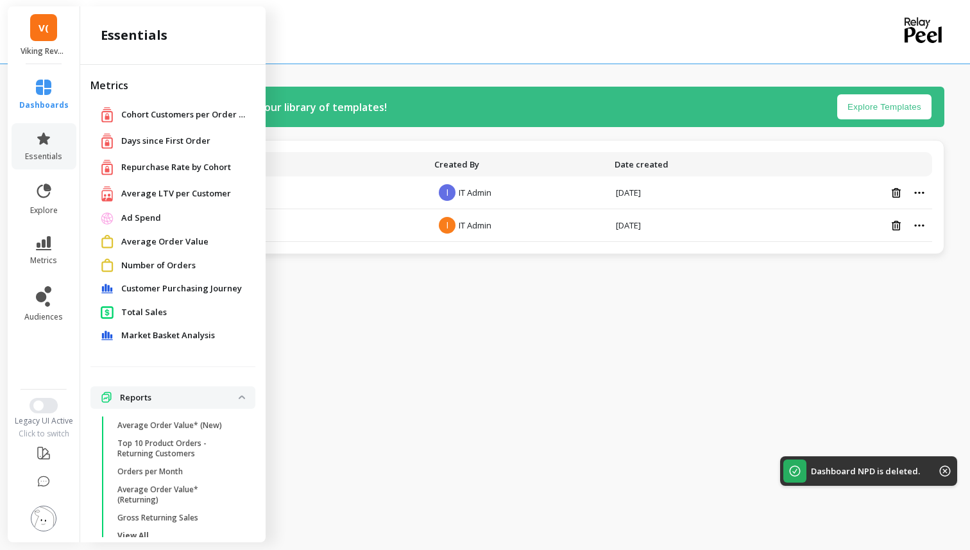
scroll to position [5, 0]
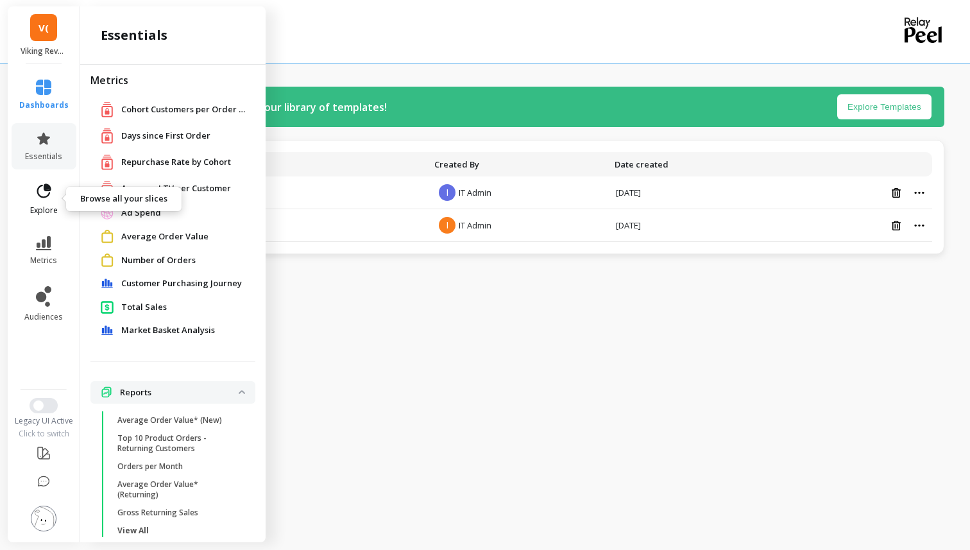
click at [49, 187] on icon at bounding box center [44, 190] width 14 height 14
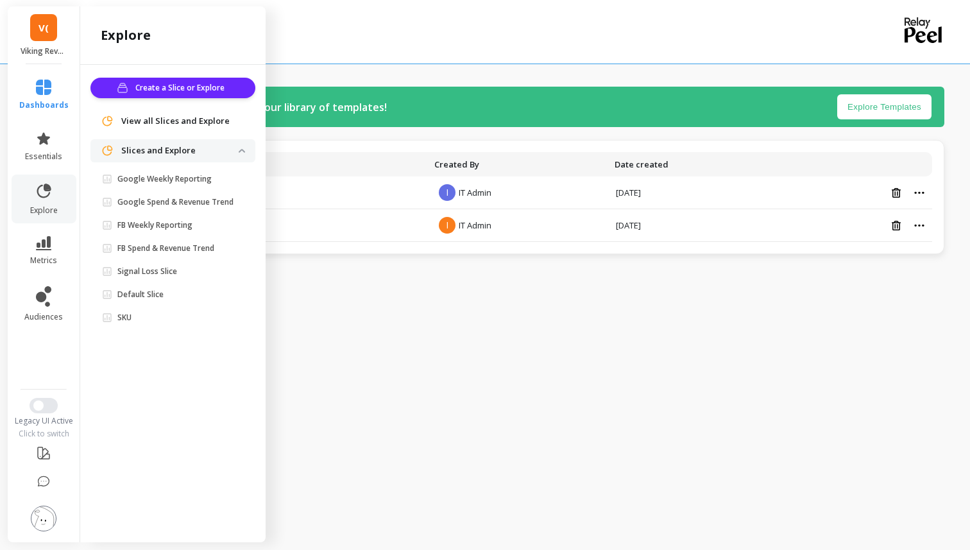
click at [49, 502] on li at bounding box center [43, 519] width 75 height 46
click at [49, 503] on li at bounding box center [43, 519] width 75 height 46
click at [46, 507] on img at bounding box center [44, 518] width 26 height 26
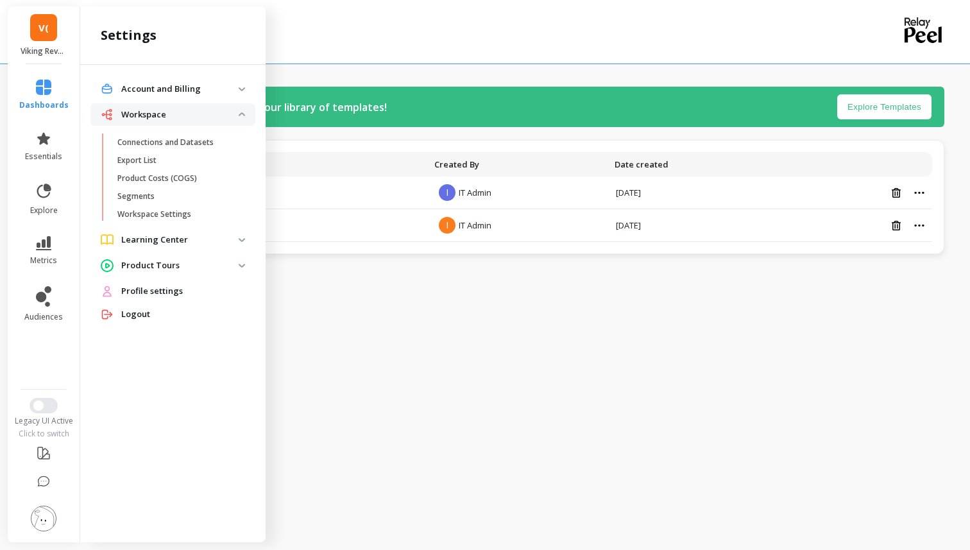
click at [49, 512] on img at bounding box center [44, 518] width 26 height 26
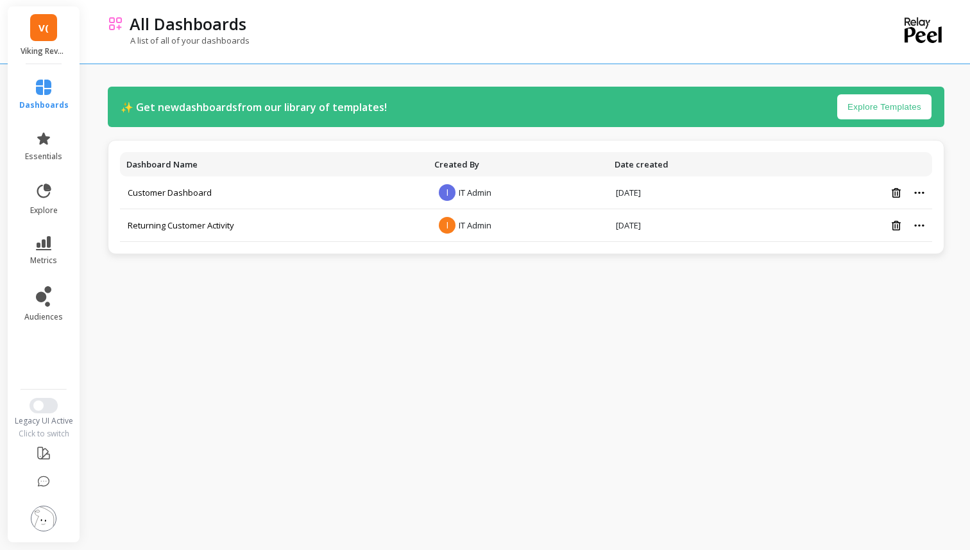
click at [49, 510] on img at bounding box center [44, 518] width 26 height 26
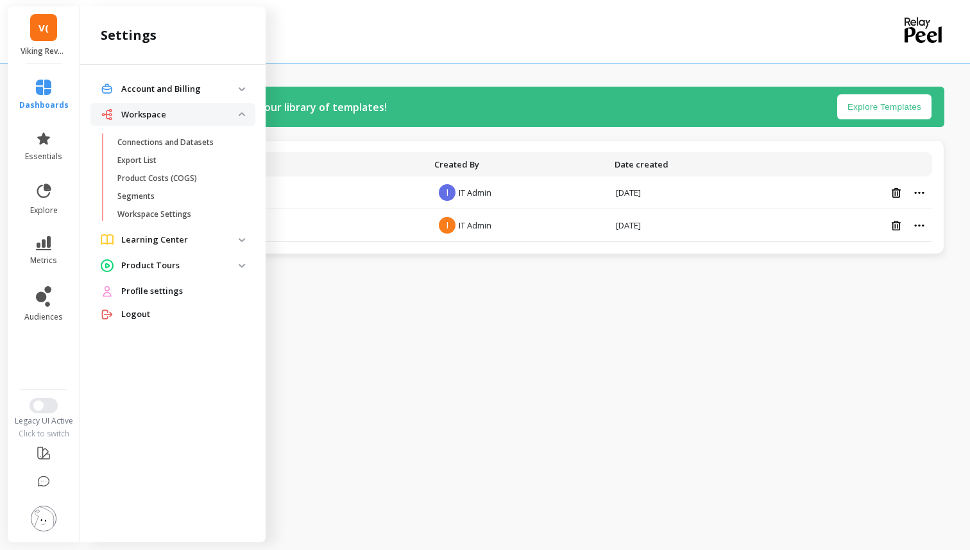
click at [229, 236] on p "Learning Center" at bounding box center [179, 239] width 117 height 13
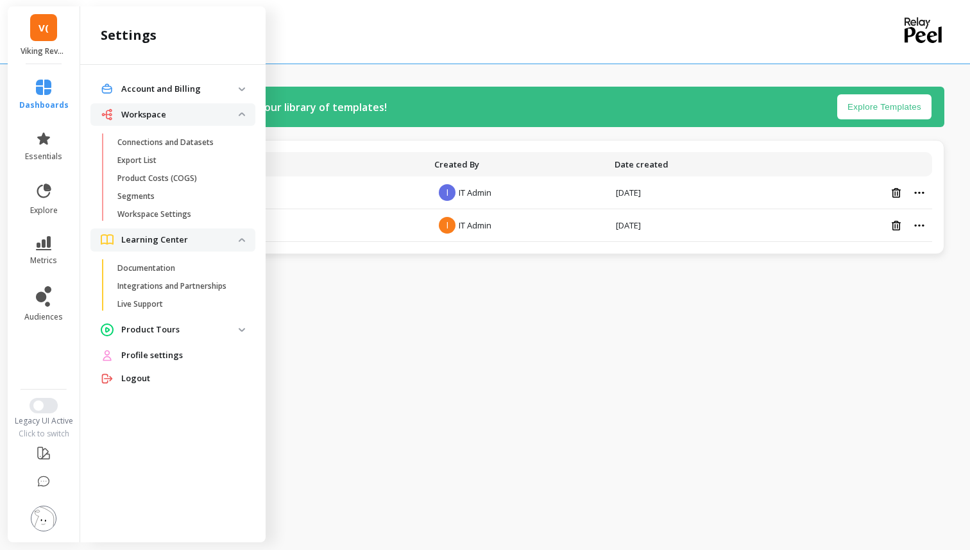
click at [242, 329] on img at bounding box center [242, 330] width 6 height 4
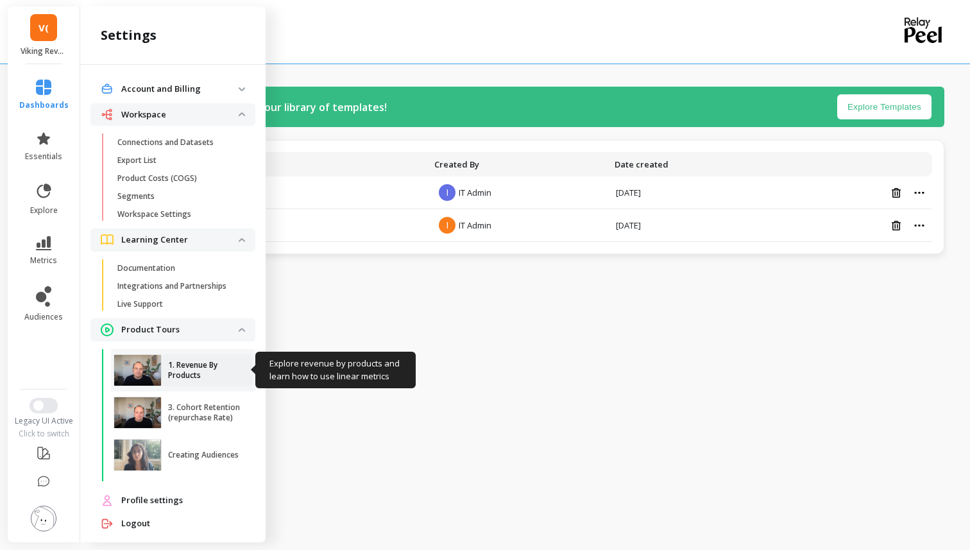
scroll to position [10, 0]
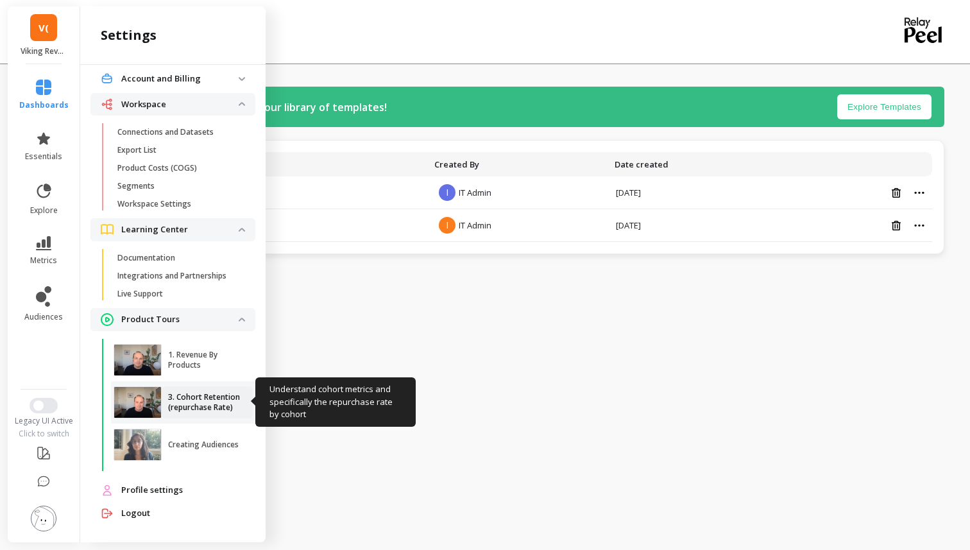
click at [217, 412] on link "3. Cohort Retention (repurchase Rate)" at bounding box center [207, 402] width 91 height 32
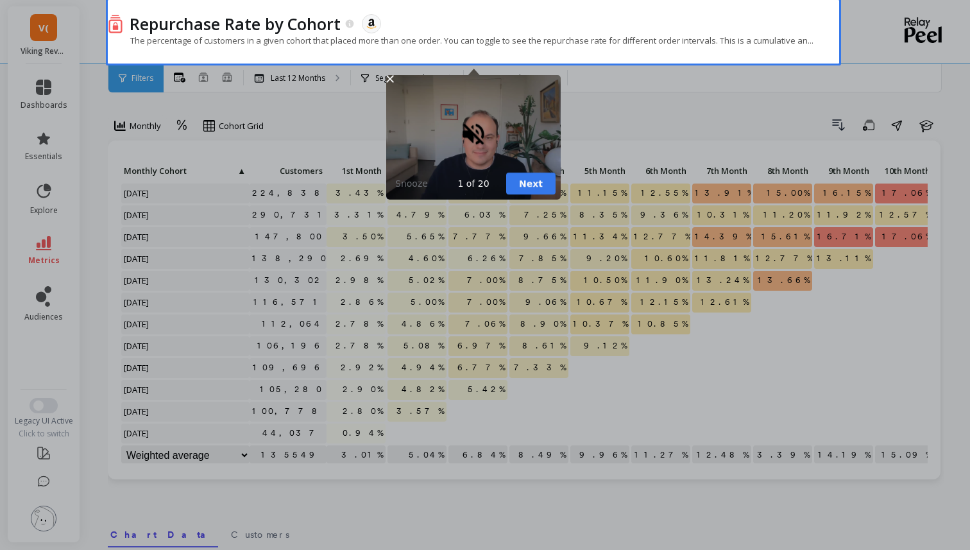
click at [483, 142] on div "Play sound" at bounding box center [473, 134] width 28 height 28
click at [395, 78] on div "1 of 20 Next Snooze" at bounding box center [473, 134] width 174 height 131
click at [389, 80] on icon "Close" at bounding box center [390, 79] width 8 height 8
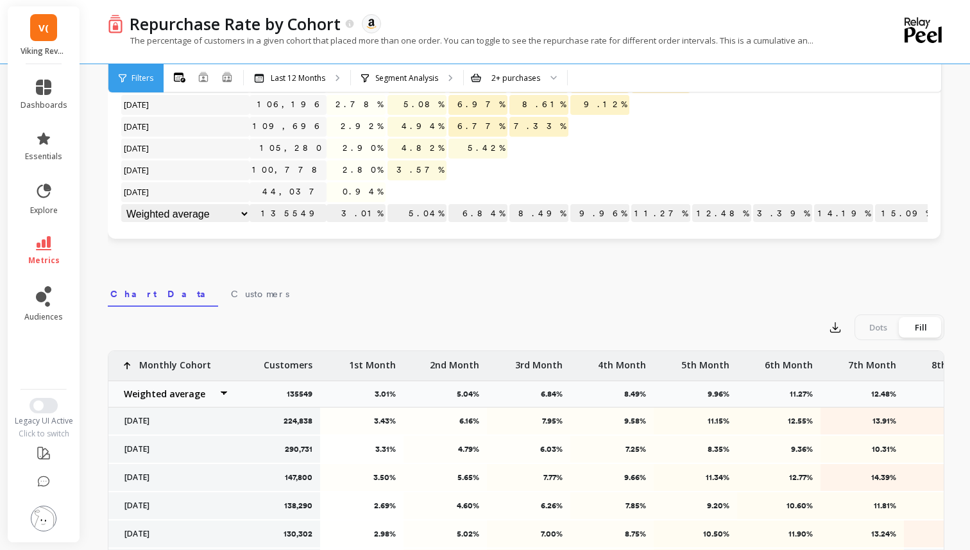
scroll to position [250, 0]
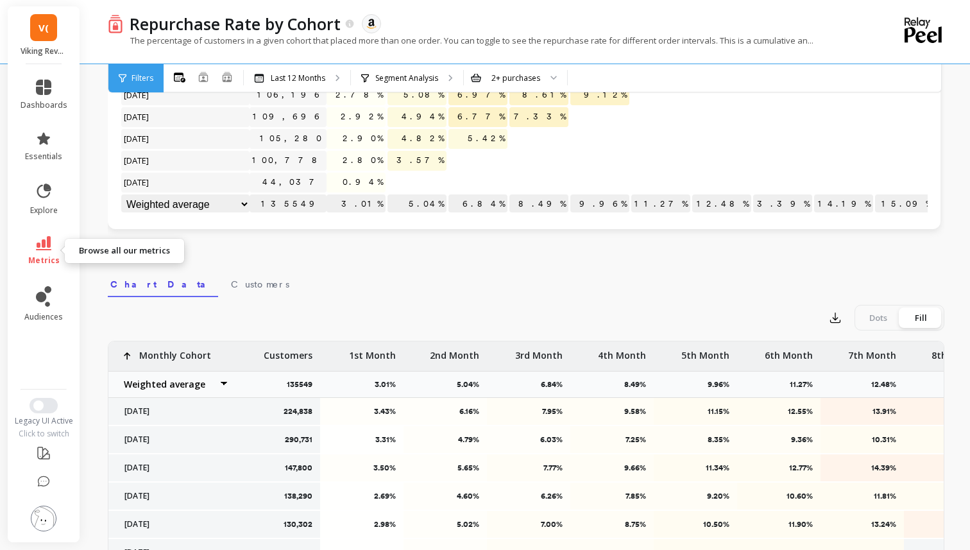
click at [51, 250] on link "metrics" at bounding box center [44, 251] width 47 height 30
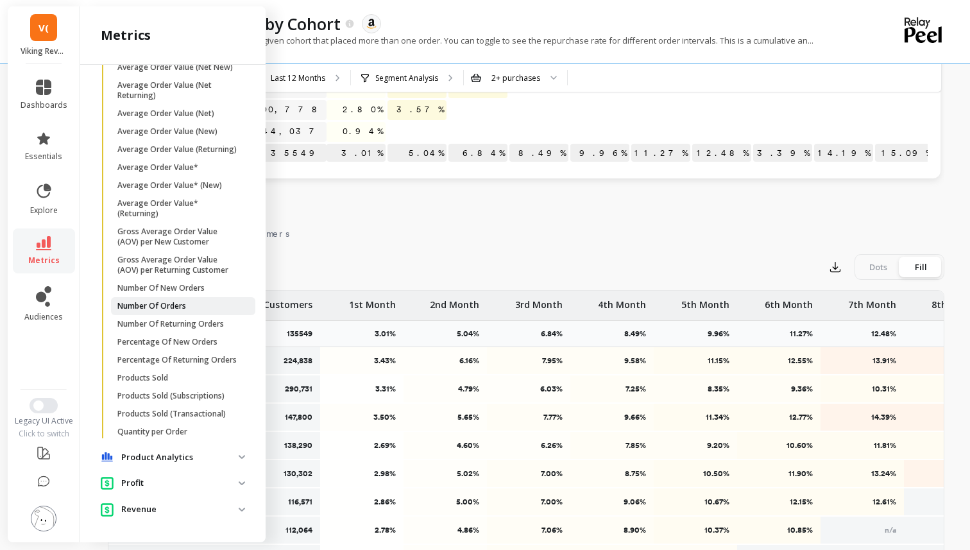
scroll to position [317, 0]
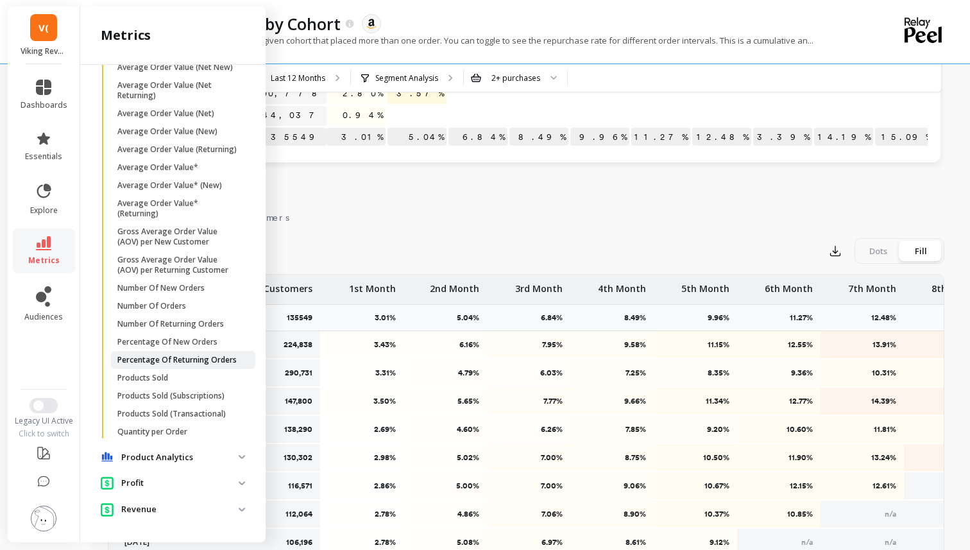
click at [152, 358] on p "Percentage Of Returning Orders" at bounding box center [176, 360] width 119 height 10
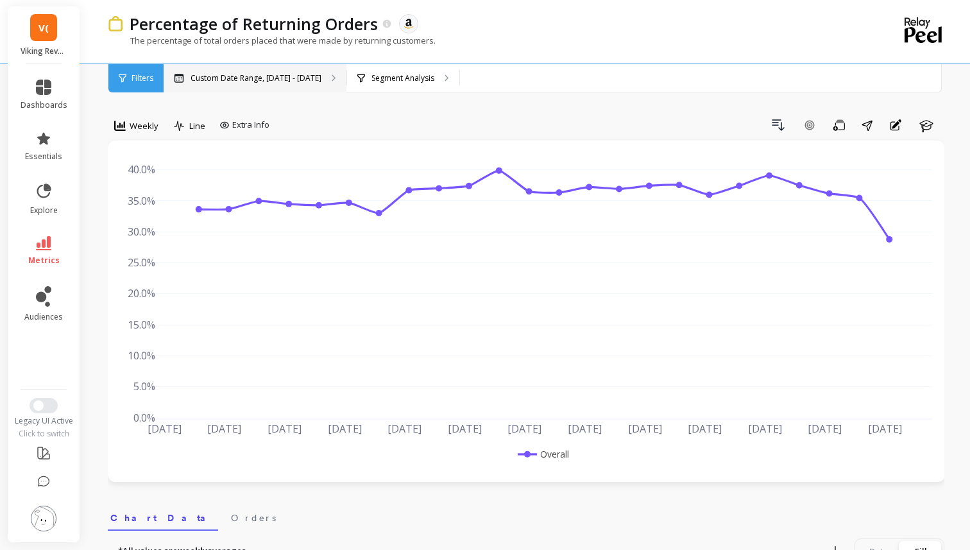
click at [314, 84] on div "Custom Date Range, [DATE] - [DATE]" at bounding box center [255, 78] width 183 height 28
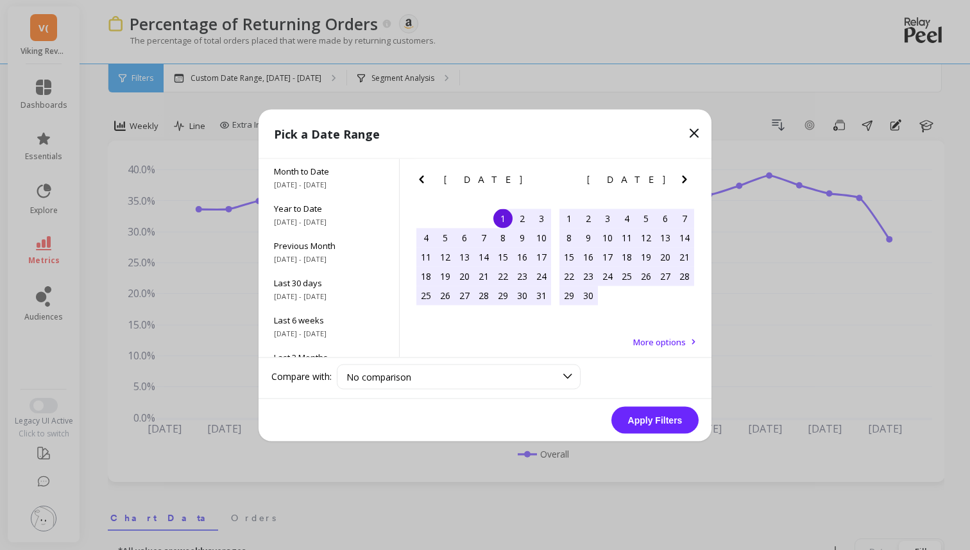
click at [426, 183] on icon "Previous Month" at bounding box center [421, 178] width 15 height 15
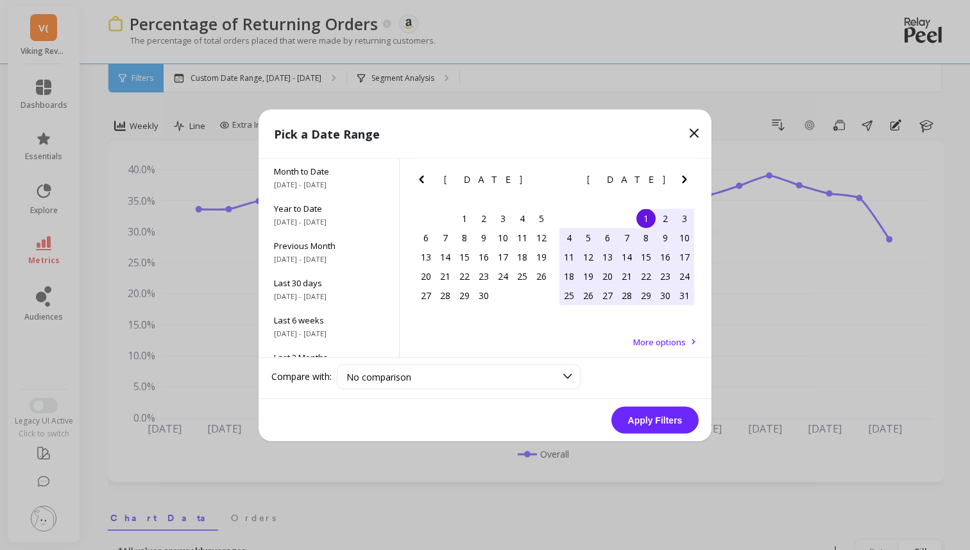
click at [426, 183] on icon "Previous Month" at bounding box center [421, 178] width 15 height 15
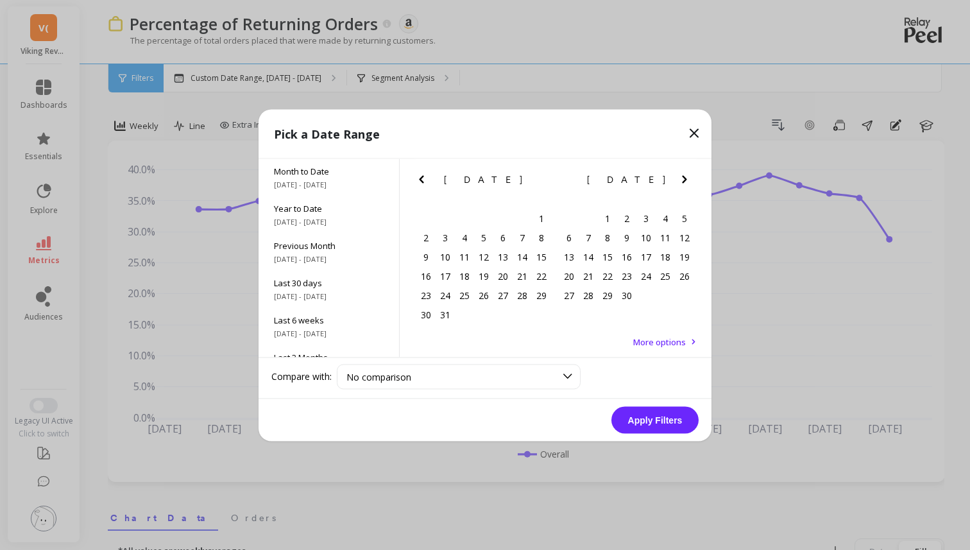
click at [426, 183] on icon "Previous Month" at bounding box center [421, 178] width 15 height 15
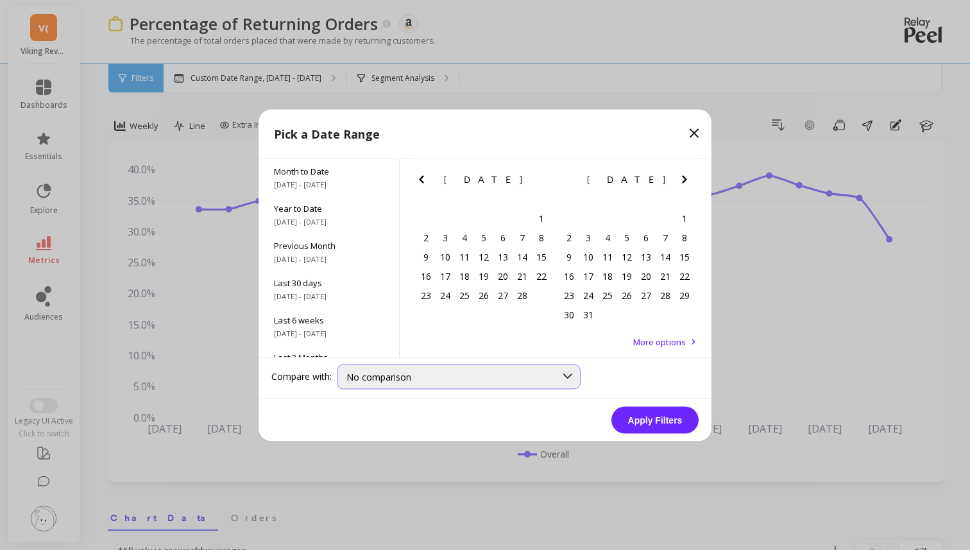
click at [473, 385] on div "No comparison" at bounding box center [459, 376] width 244 height 25
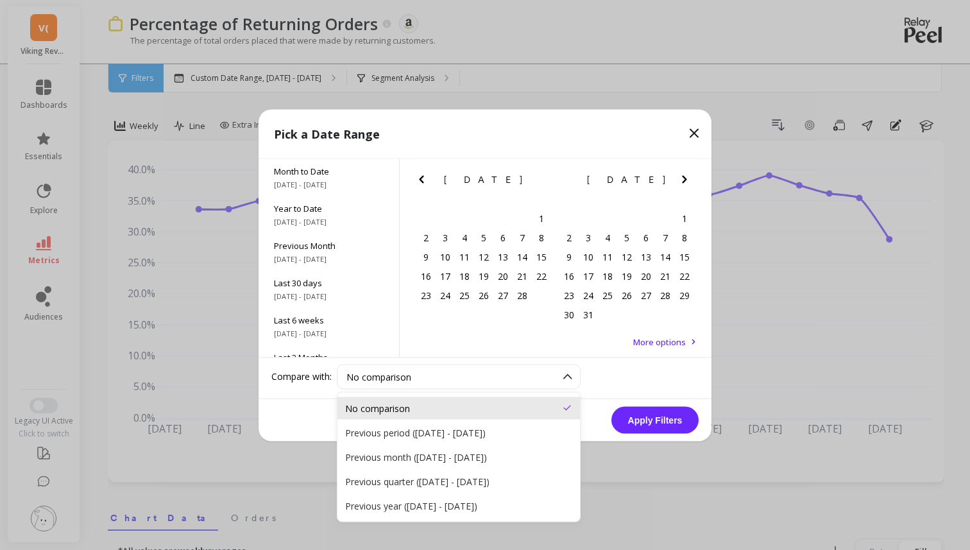
click at [468, 406] on div "No comparison" at bounding box center [458, 407] width 227 height 12
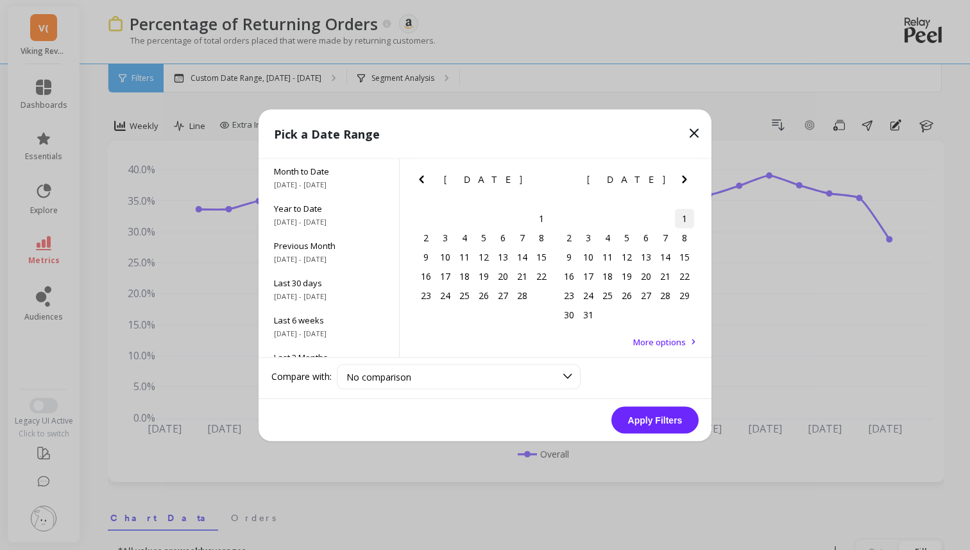
click at [684, 215] on div "1" at bounding box center [684, 217] width 19 height 19
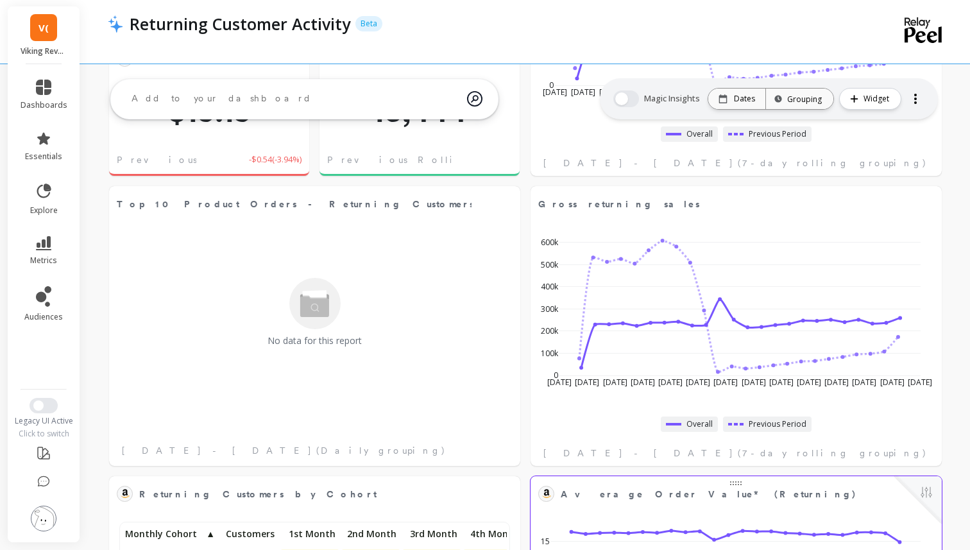
scroll to position [239, 0]
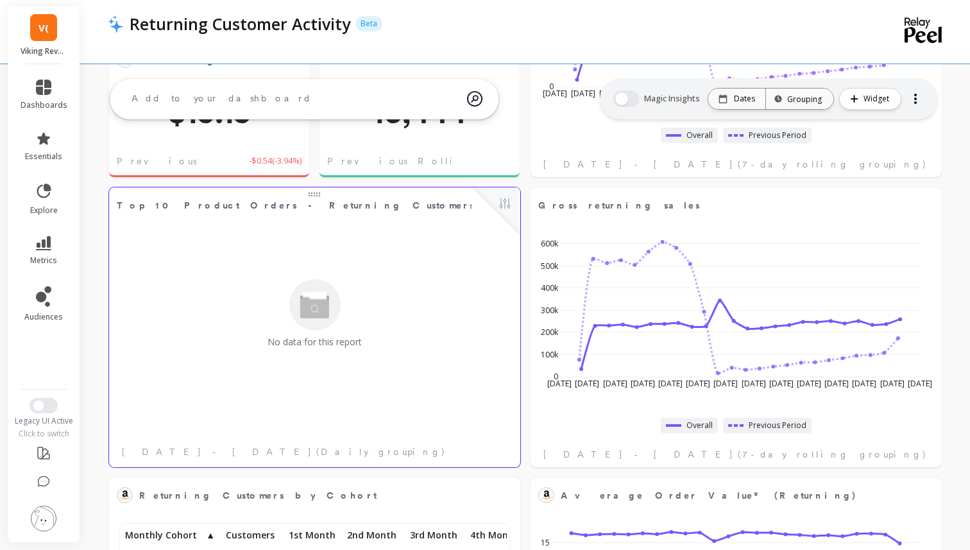
click at [430, 267] on div "No data for this report" at bounding box center [314, 313] width 403 height 189
click at [253, 203] on span "Top 10 Product Orders - Returning Customers" at bounding box center [295, 205] width 357 height 13
click at [505, 203] on button at bounding box center [504, 205] width 15 height 18
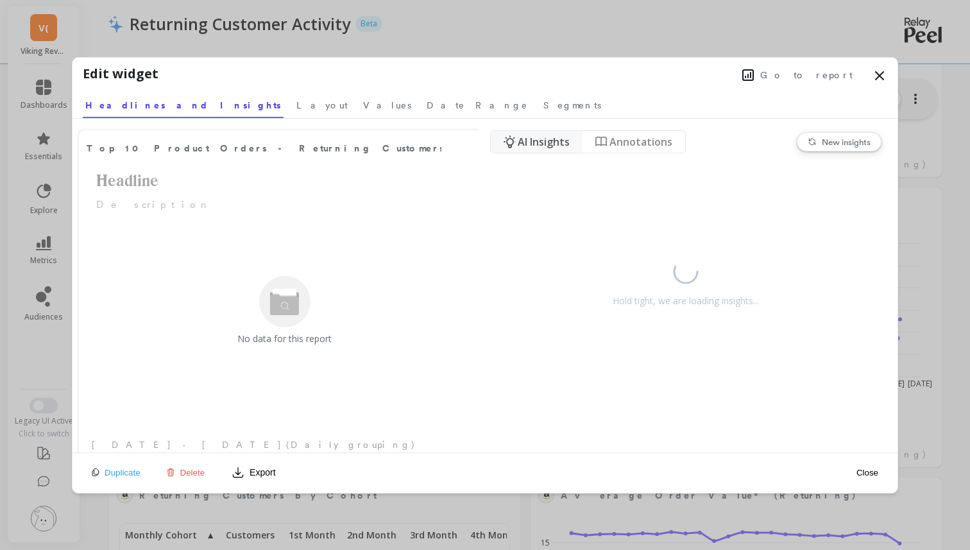
click at [872, 79] on icon at bounding box center [879, 75] width 15 height 15
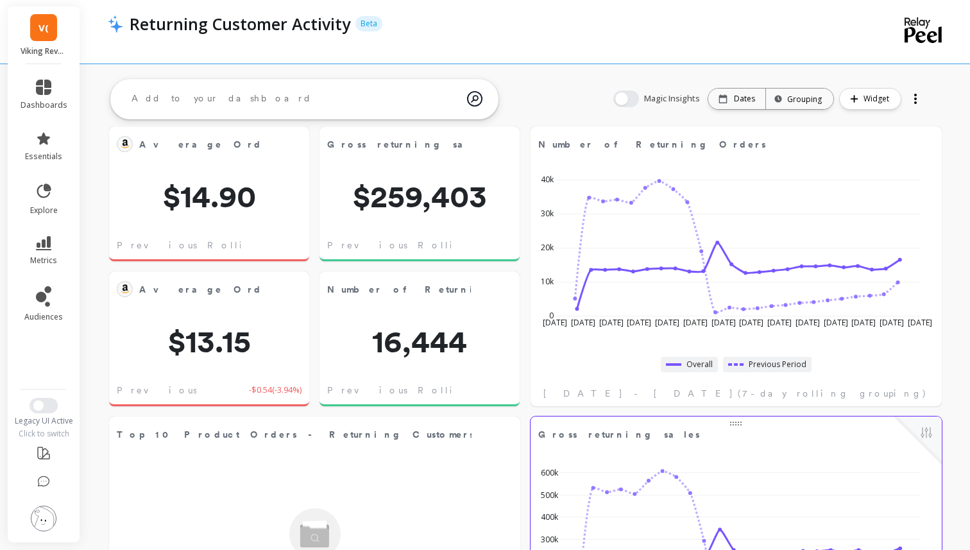
scroll to position [0, 0]
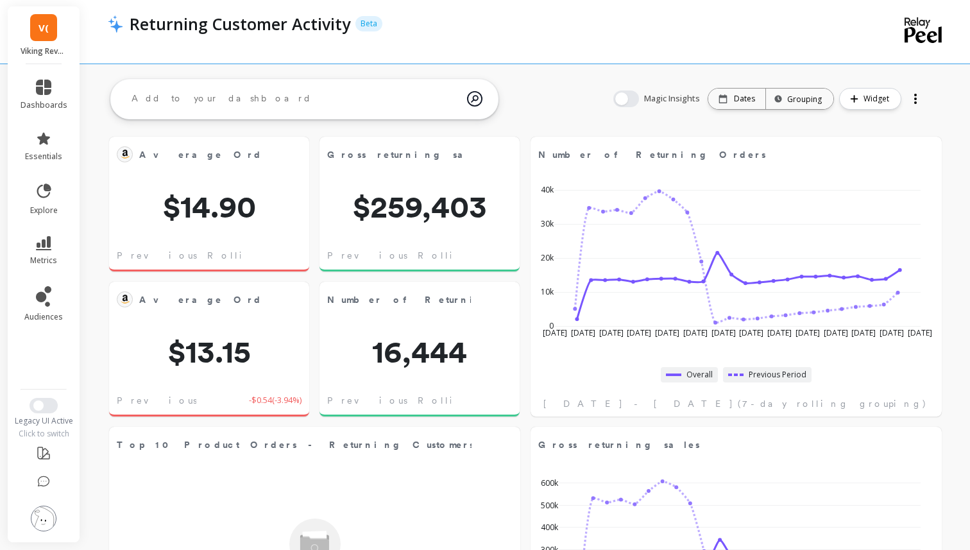
click at [55, 15] on link "V(" at bounding box center [43, 27] width 27 height 27
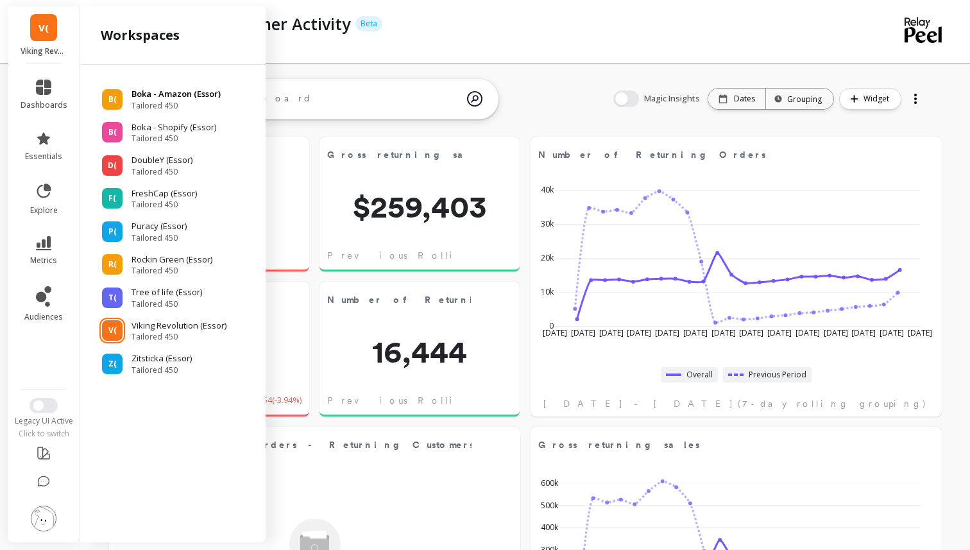
click at [146, 99] on p "Boka - Amazon (Essor)" at bounding box center [175, 94] width 89 height 13
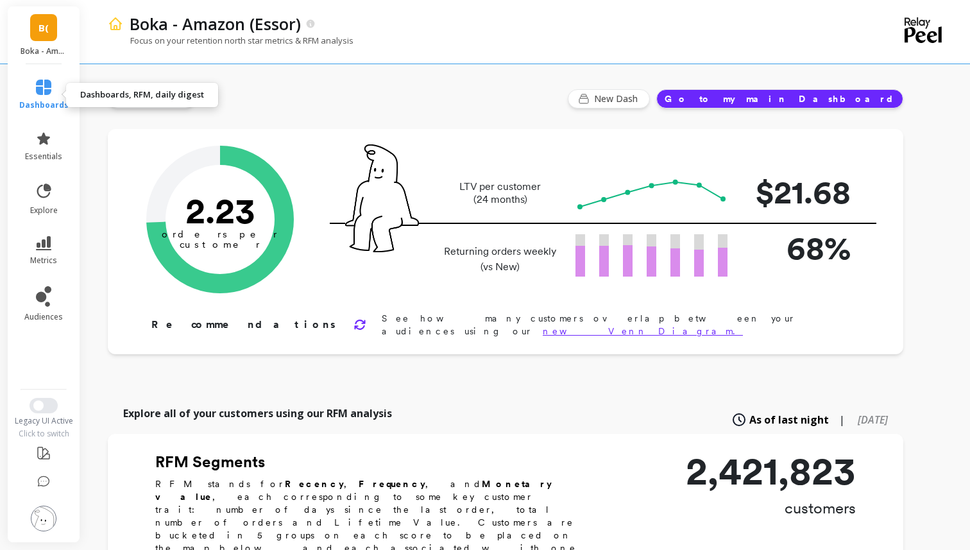
click at [45, 90] on icon at bounding box center [43, 87] width 15 height 15
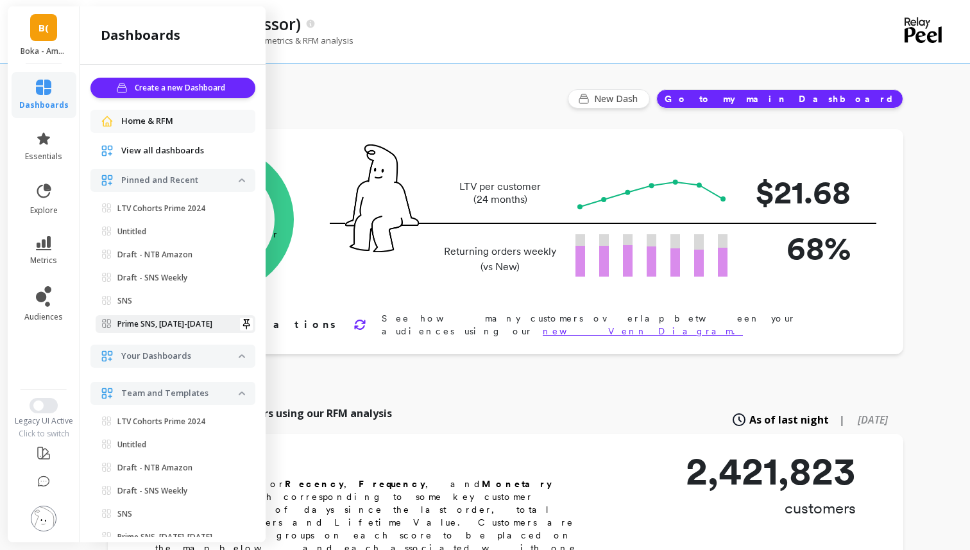
scroll to position [27, 0]
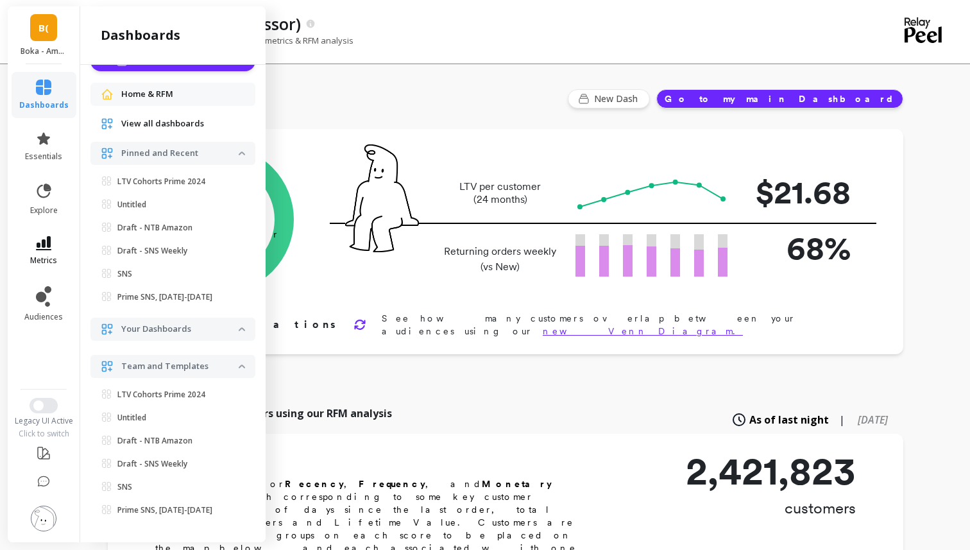
click at [48, 248] on icon at bounding box center [43, 243] width 15 height 14
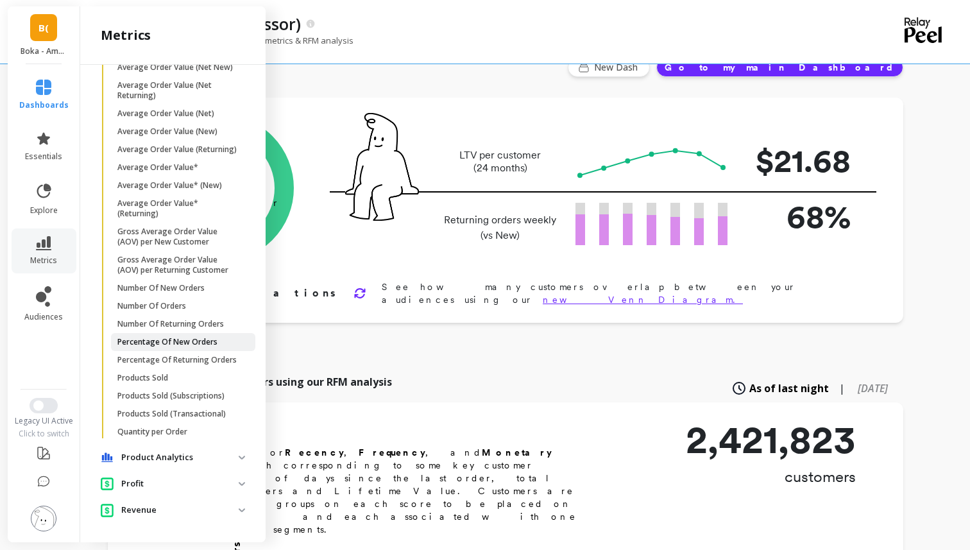
scroll to position [34, 0]
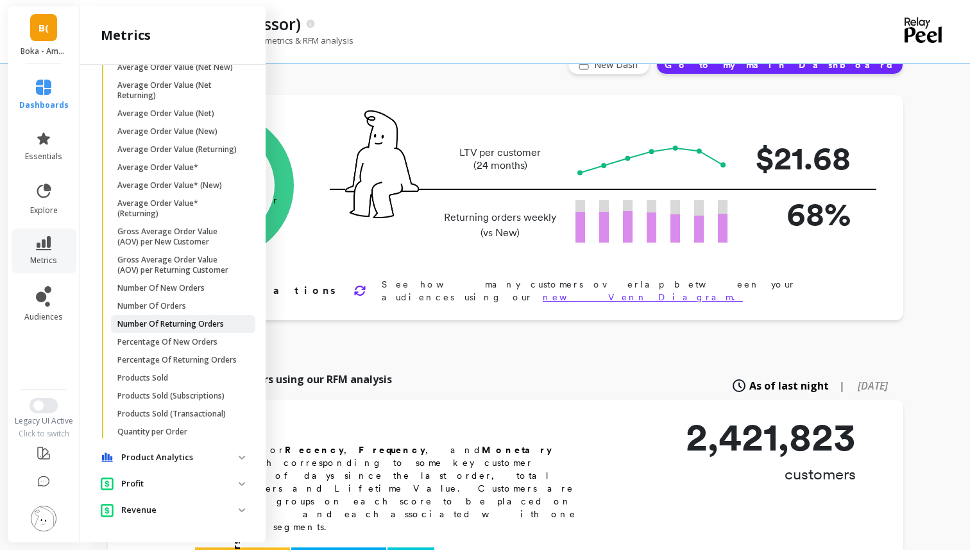
click at [174, 326] on p "Number Of Returning Orders" at bounding box center [170, 324] width 106 height 10
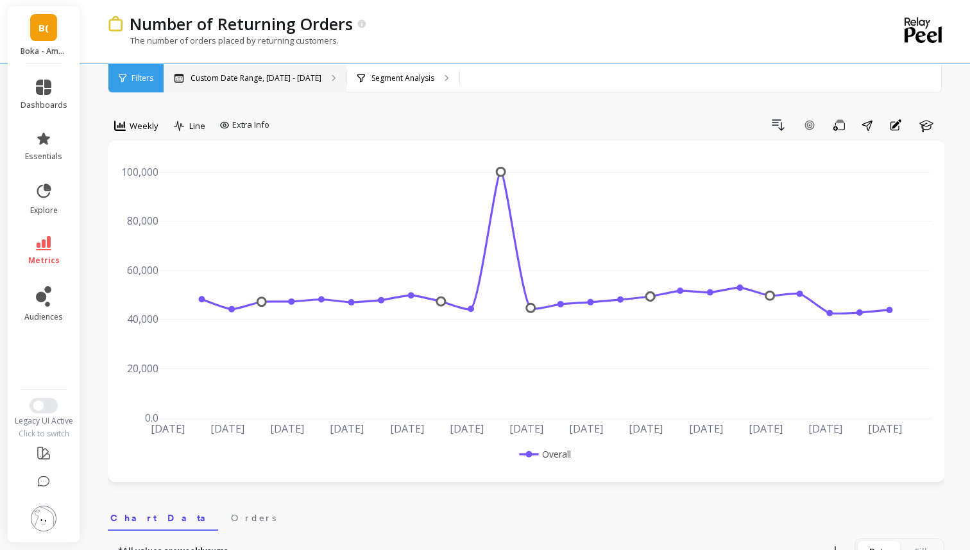
click at [242, 83] on div "Custom Date Range, [DATE] - [DATE]" at bounding box center [255, 78] width 183 height 28
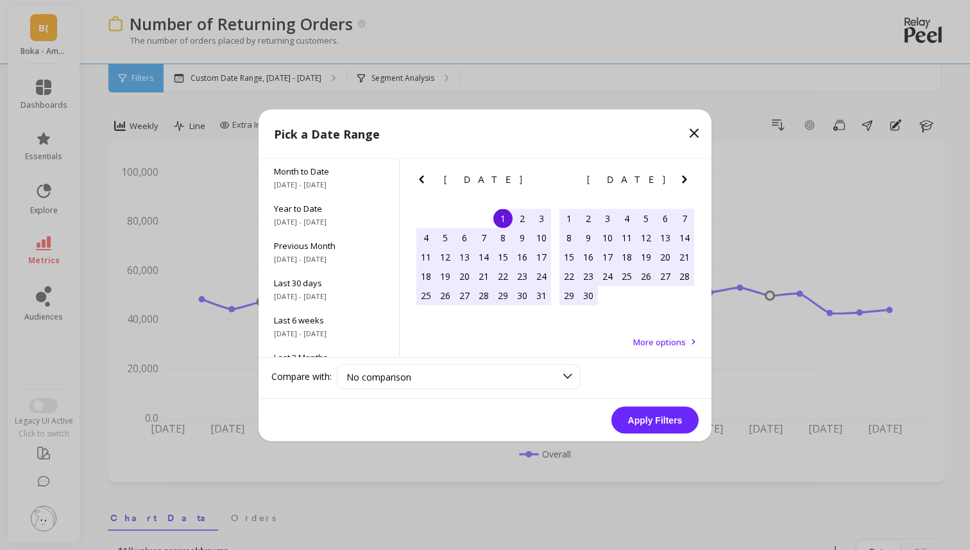
click at [431, 164] on div "[DATE] Su Mo Tu We Th Fr Sa" at bounding box center [483, 181] width 143 height 46
click at [426, 178] on icon "Previous Month" at bounding box center [421, 178] width 15 height 15
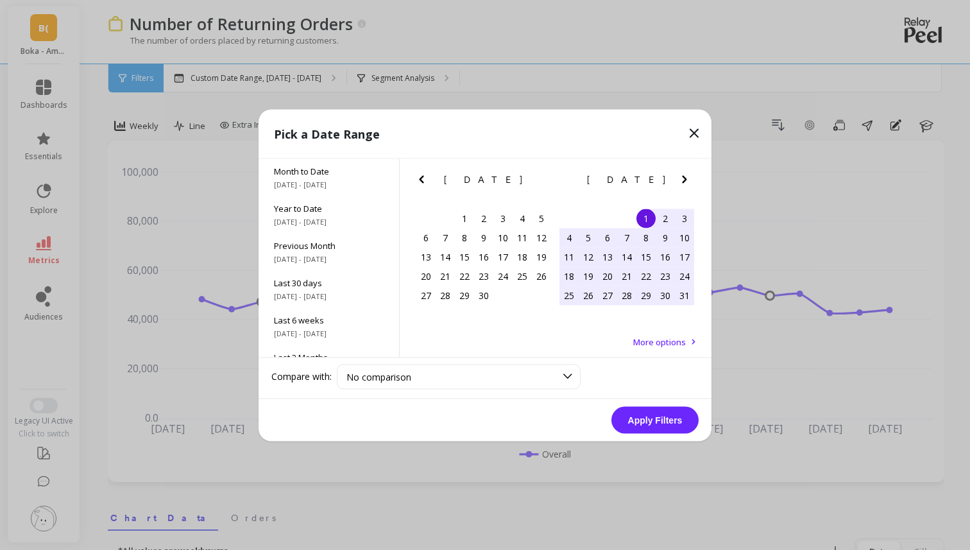
click at [426, 178] on icon "Previous Month" at bounding box center [421, 178] width 15 height 15
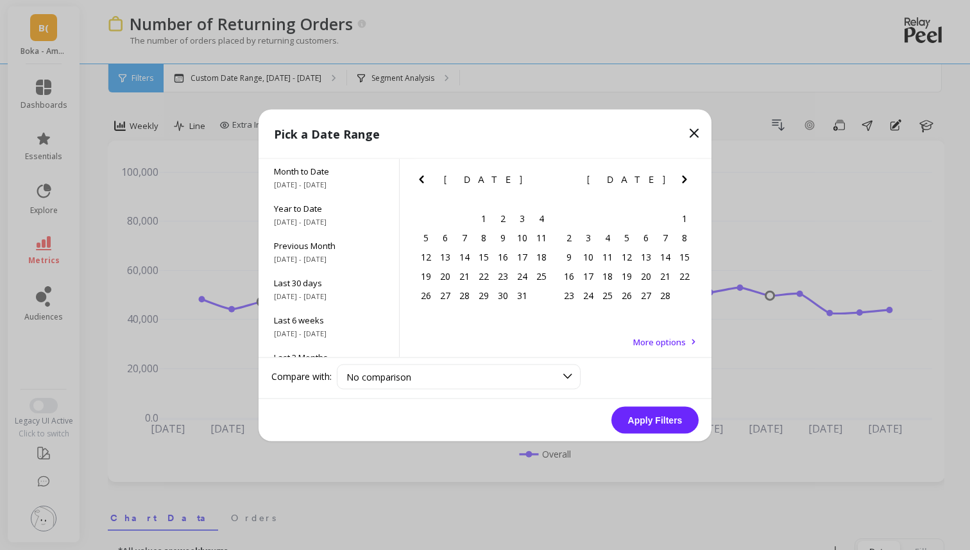
click at [426, 178] on icon "Previous Month" at bounding box center [421, 178] width 15 height 15
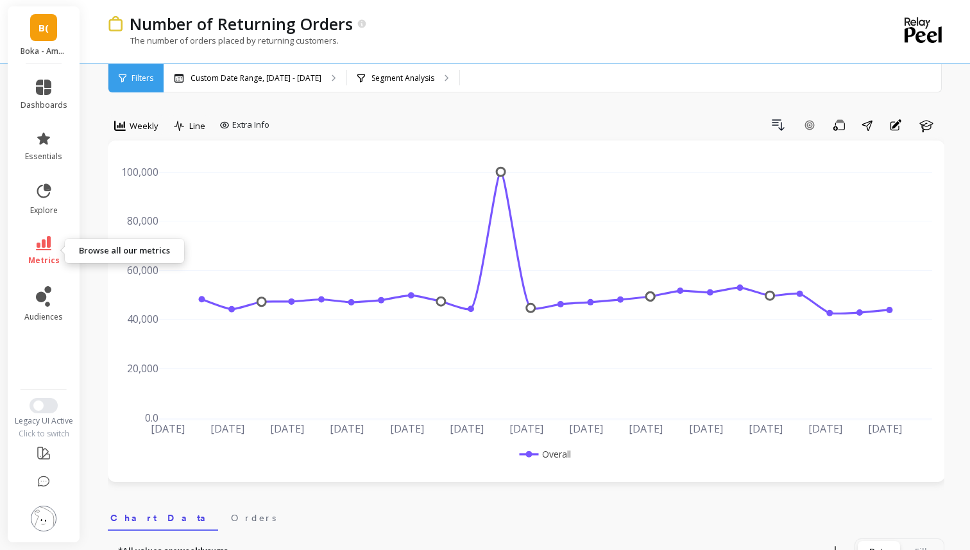
click at [53, 241] on link "metrics" at bounding box center [44, 251] width 47 height 30
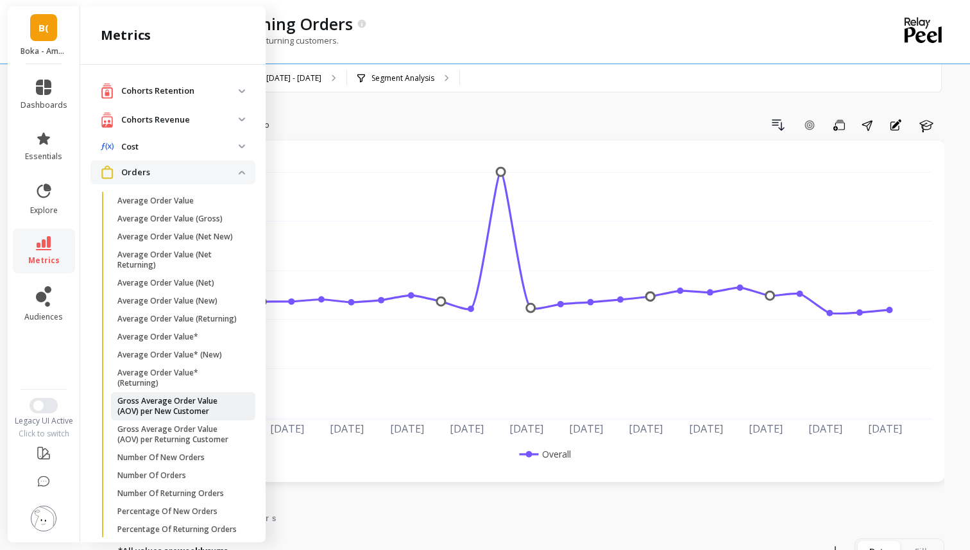
scroll to position [169, 0]
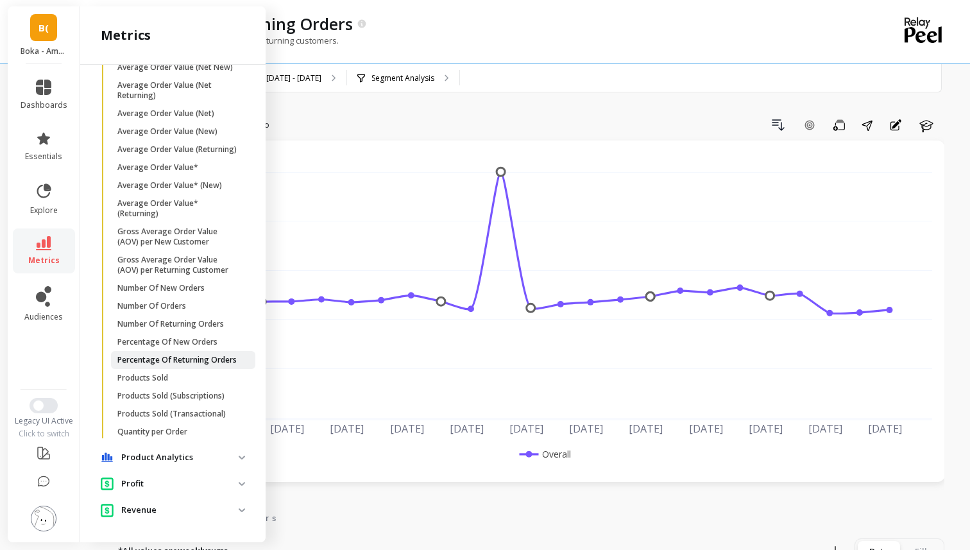
click at [190, 366] on link "Percentage Of Returning Orders" at bounding box center [183, 360] width 144 height 18
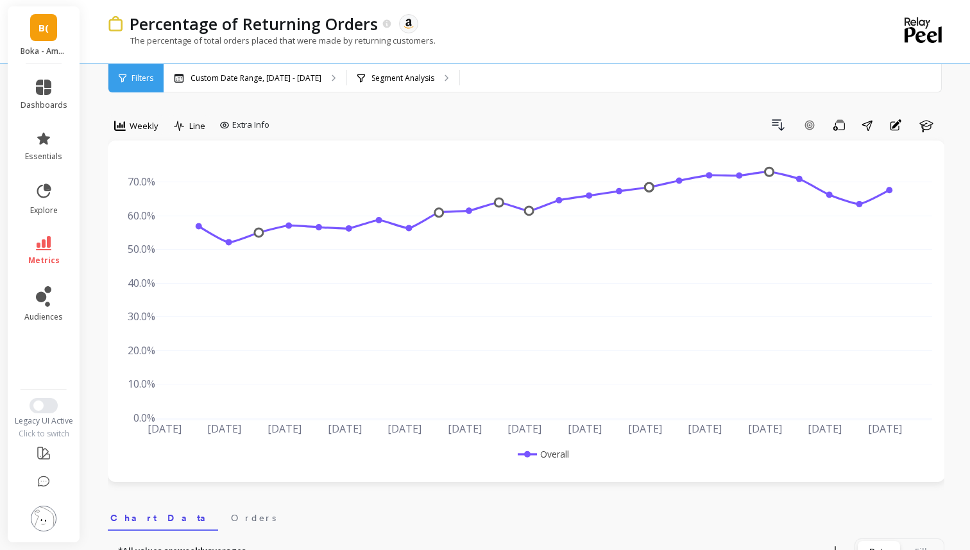
click at [217, 56] on div "The percentage of total orders placed that were made by returning customers." at bounding box center [473, 47] width 731 height 24
click at [217, 83] on div "Custom Date Range, [DATE] - [DATE]" at bounding box center [255, 78] width 183 height 28
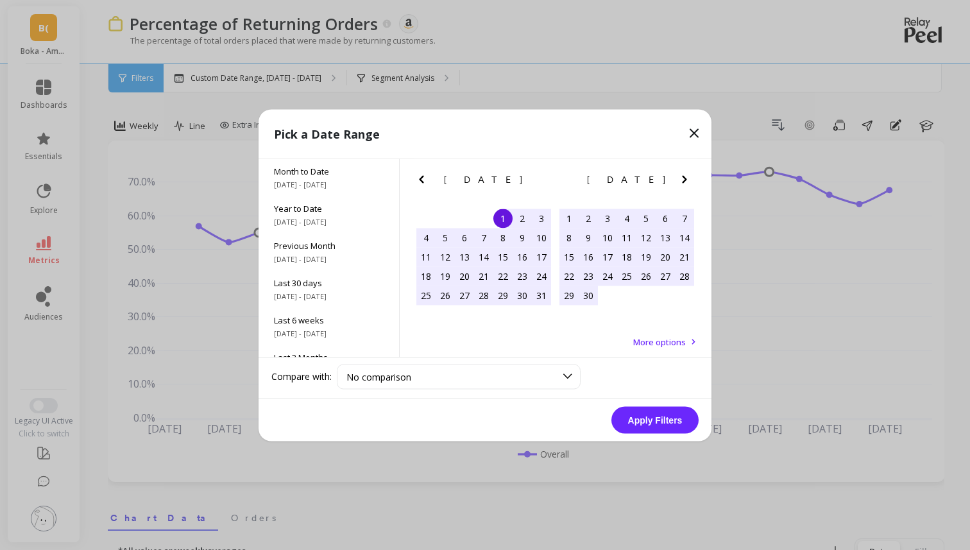
click at [423, 180] on icon "Previous Month" at bounding box center [421, 178] width 15 height 15
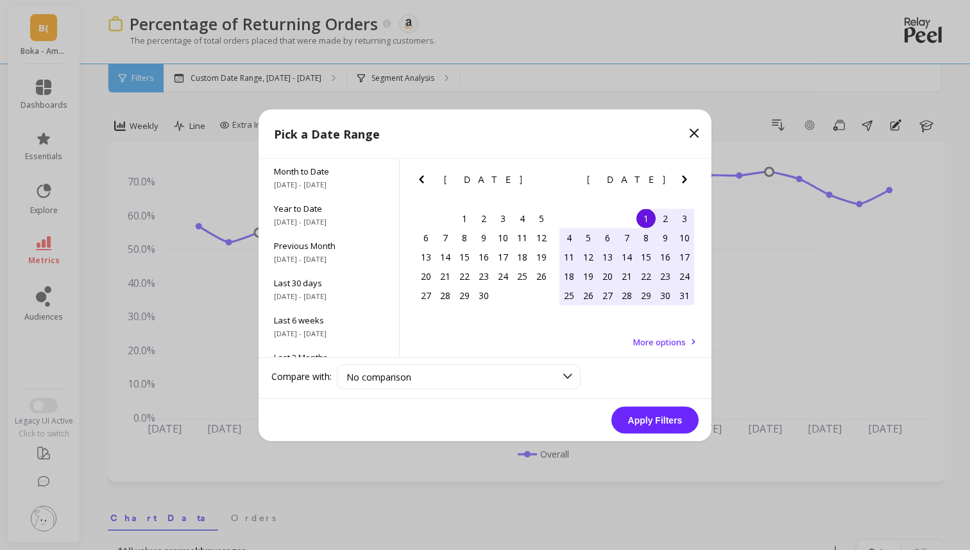
click at [423, 180] on icon "Previous Month" at bounding box center [421, 178] width 15 height 15
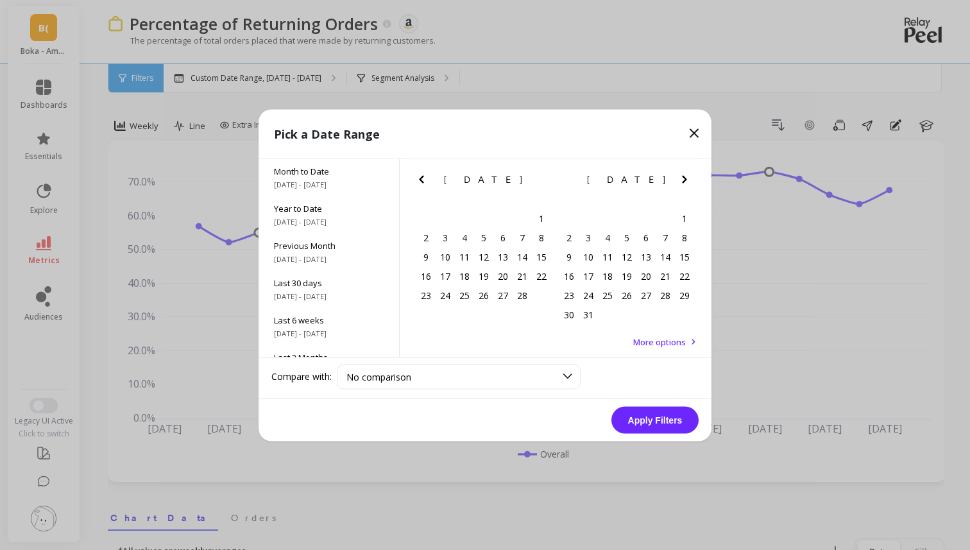
click at [423, 180] on icon "Previous Month" at bounding box center [421, 178] width 15 height 15
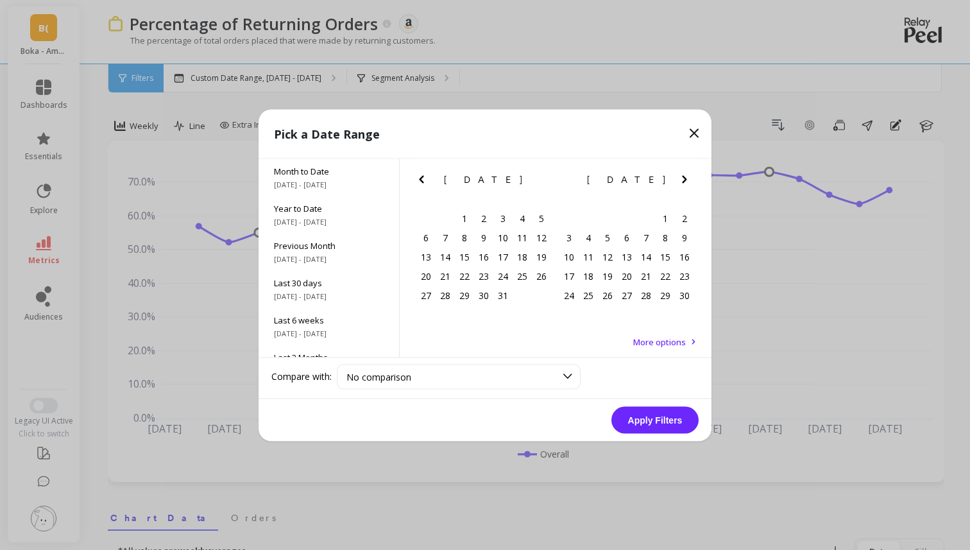
click at [423, 180] on icon "Previous Month" at bounding box center [421, 178] width 15 height 15
click at [419, 173] on icon "Previous Month" at bounding box center [421, 178] width 15 height 15
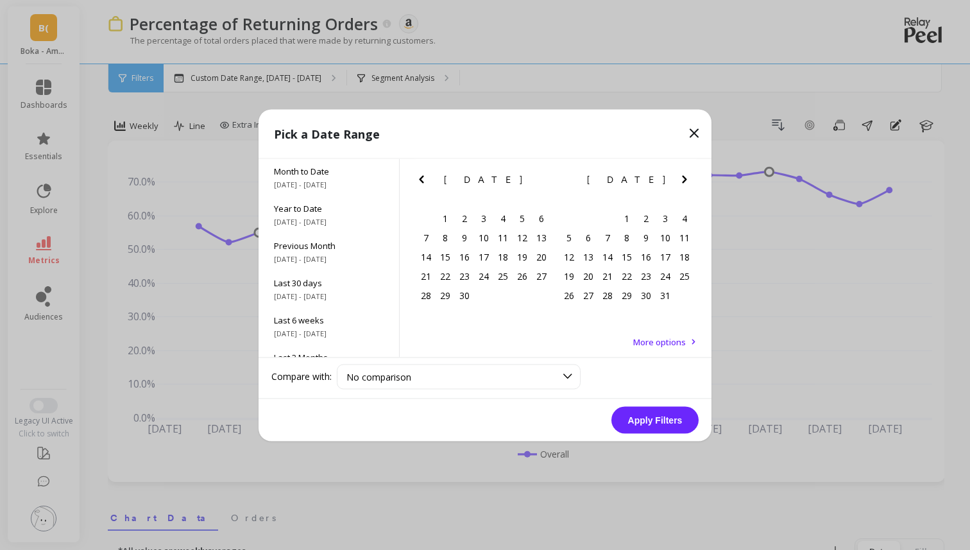
click at [419, 173] on icon "Previous Month" at bounding box center [421, 178] width 15 height 15
click at [443, 213] on div "1" at bounding box center [444, 217] width 19 height 19
click at [685, 185] on icon "Next Month" at bounding box center [684, 178] width 15 height 15
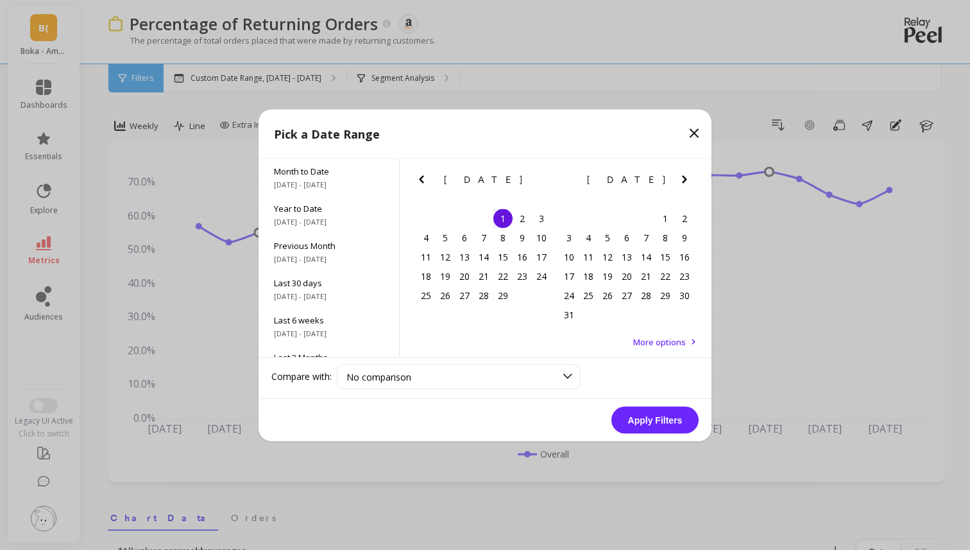
click at [685, 185] on icon "Next Month" at bounding box center [684, 178] width 15 height 15
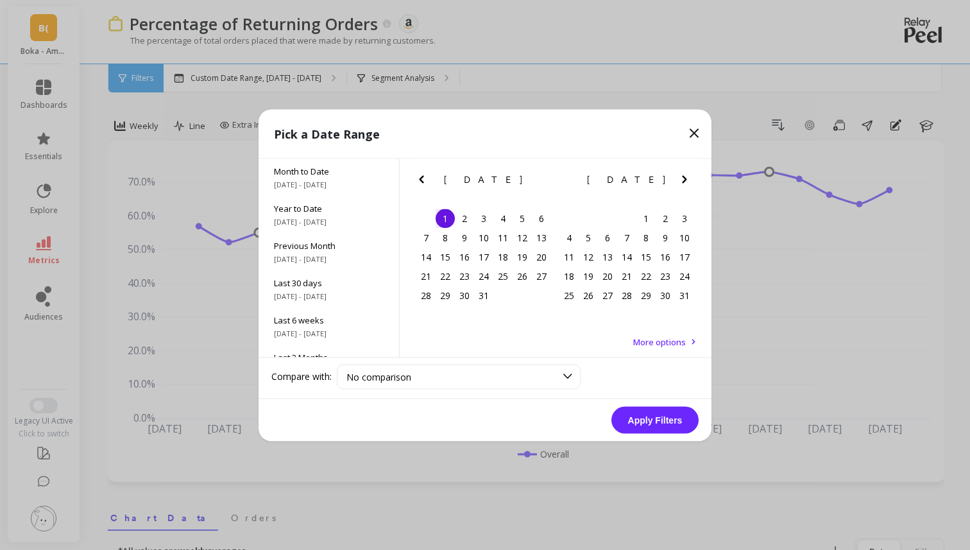
click at [685, 185] on icon "Next Month" at bounding box center [684, 178] width 15 height 15
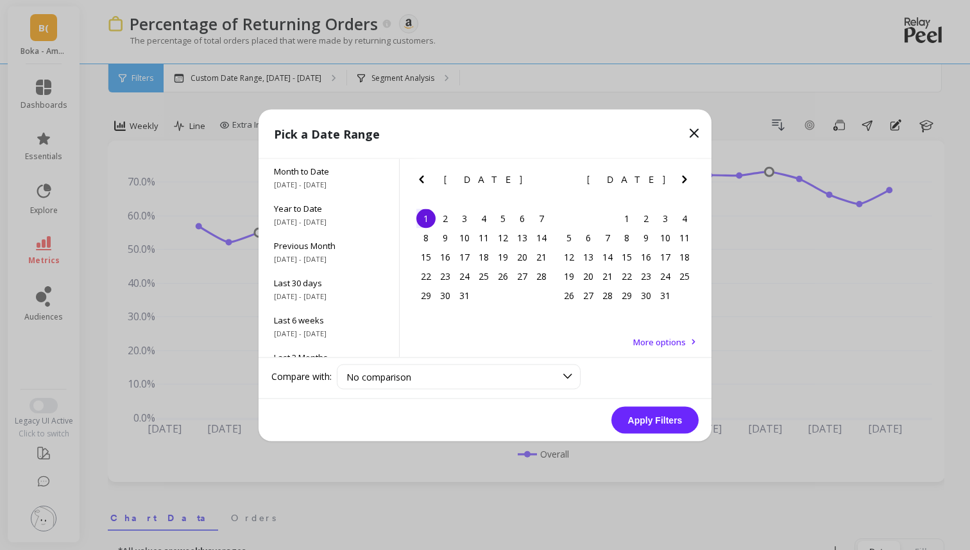
click at [685, 185] on icon "Next Month" at bounding box center [684, 178] width 15 height 15
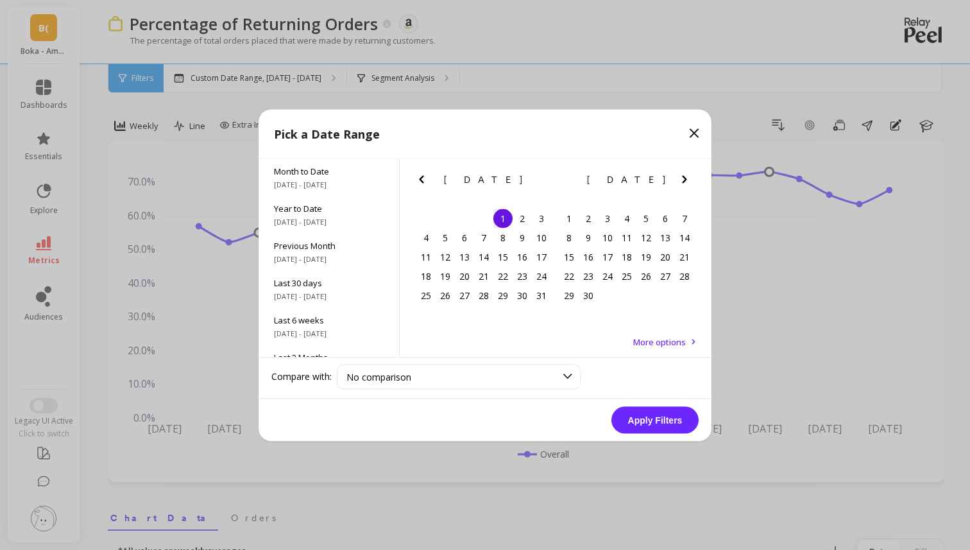
click at [685, 182] on icon "Next Month" at bounding box center [684, 178] width 15 height 15
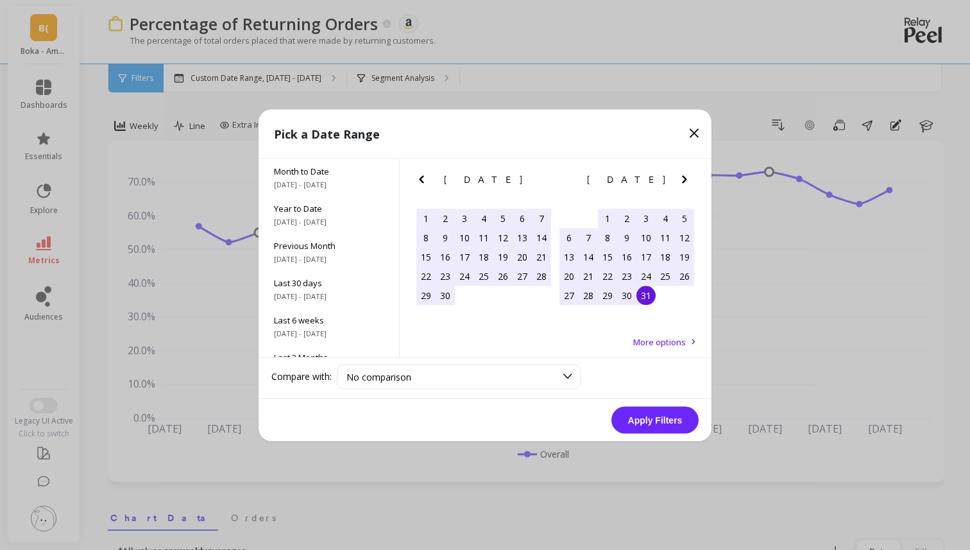
click at [641, 294] on div "31" at bounding box center [645, 294] width 19 height 19
click at [652, 418] on button "Apply Filters" at bounding box center [654, 419] width 87 height 27
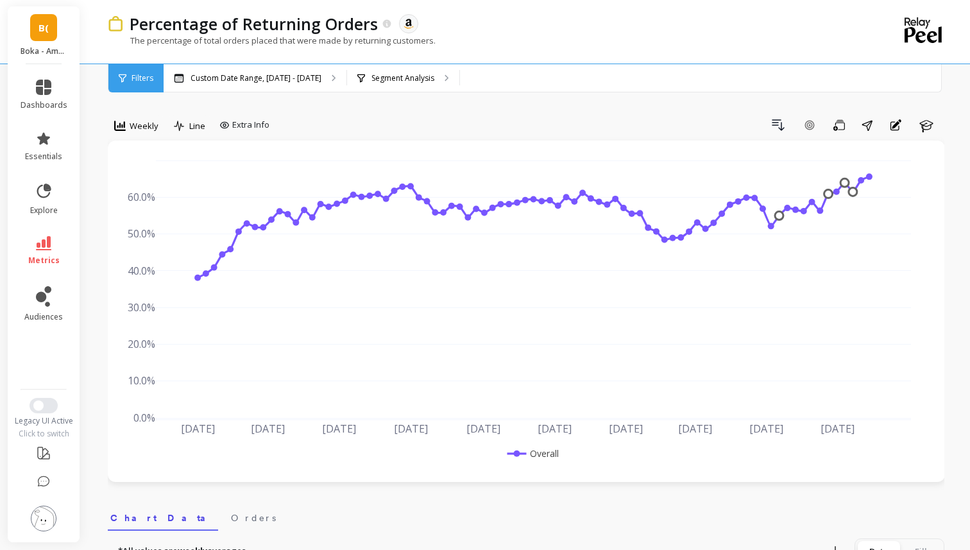
click at [45, 25] on span "B(" at bounding box center [43, 28] width 10 height 15
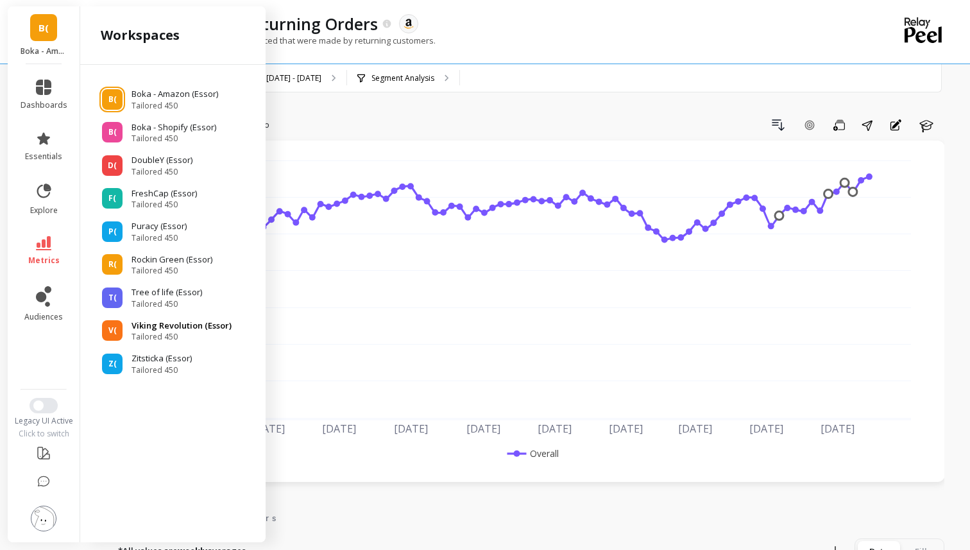
click at [124, 338] on div "V( Viking Revolution (Essor) Tailored 450" at bounding box center [172, 330] width 165 height 23
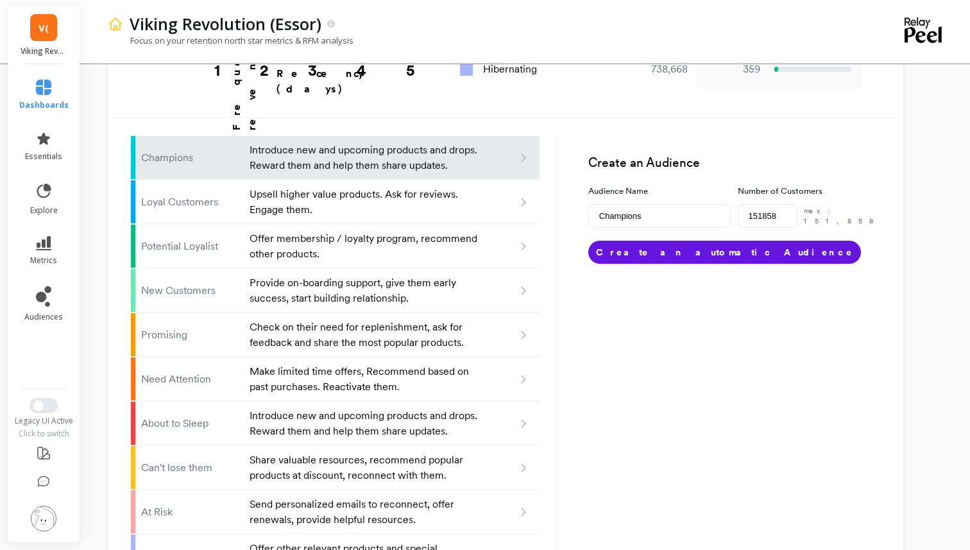
scroll to position [786, 0]
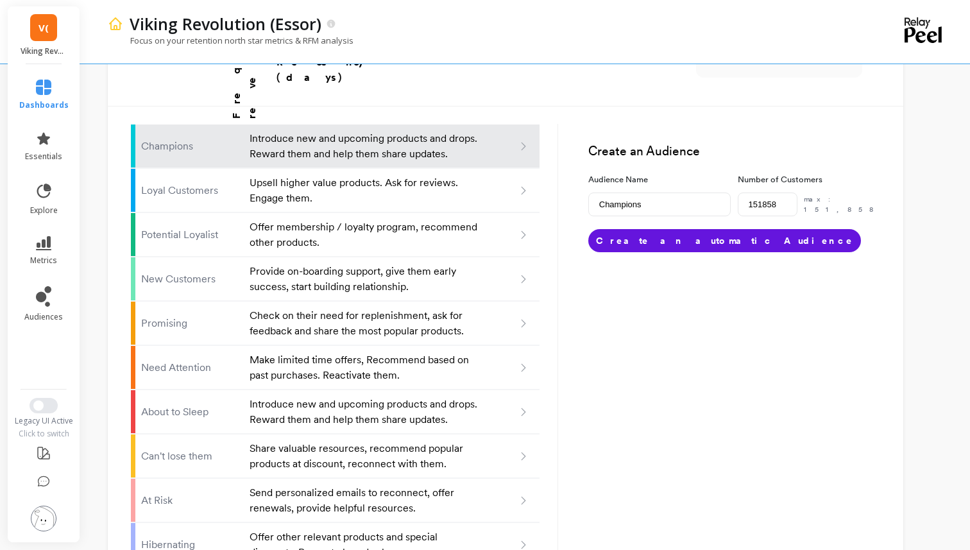
click at [70, 302] on li "audiences" at bounding box center [44, 303] width 65 height 51
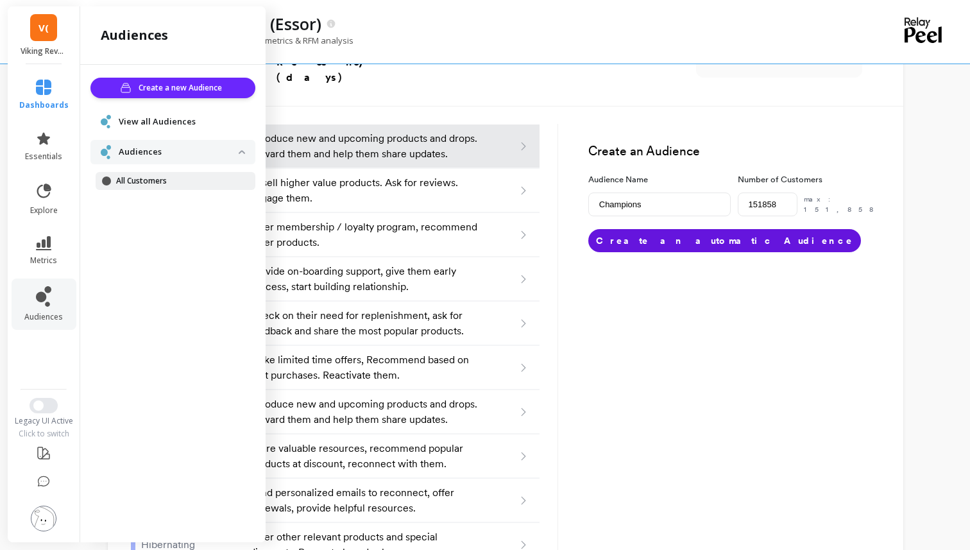
click at [168, 184] on p "All Customers" at bounding box center [177, 181] width 122 height 10
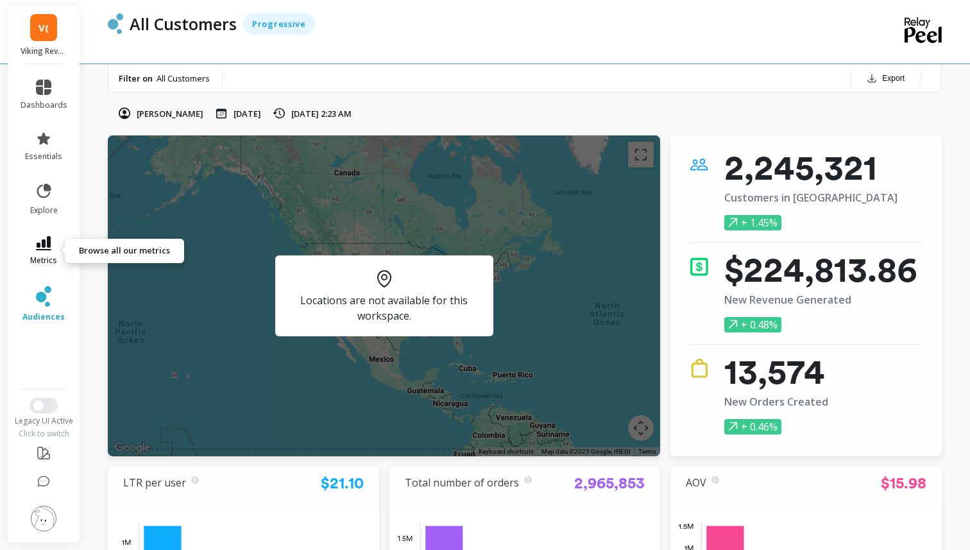
click at [51, 245] on link "metrics" at bounding box center [44, 251] width 47 height 30
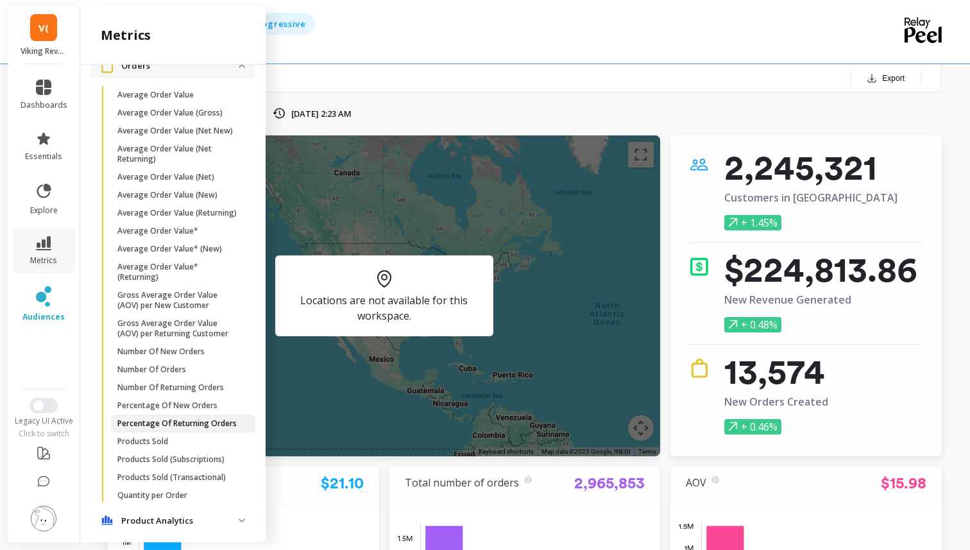
scroll to position [222, 0]
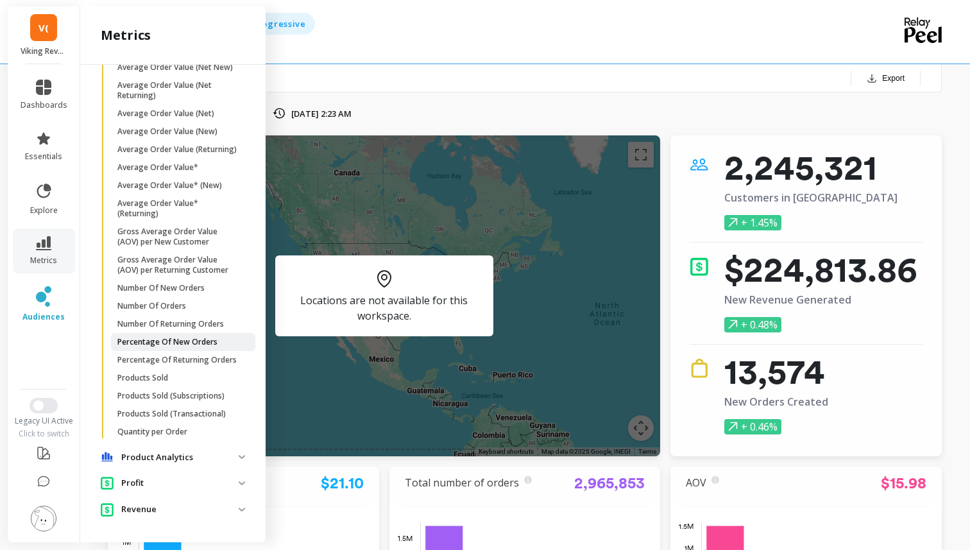
click at [187, 346] on p "Percentage Of New Orders" at bounding box center [167, 342] width 100 height 10
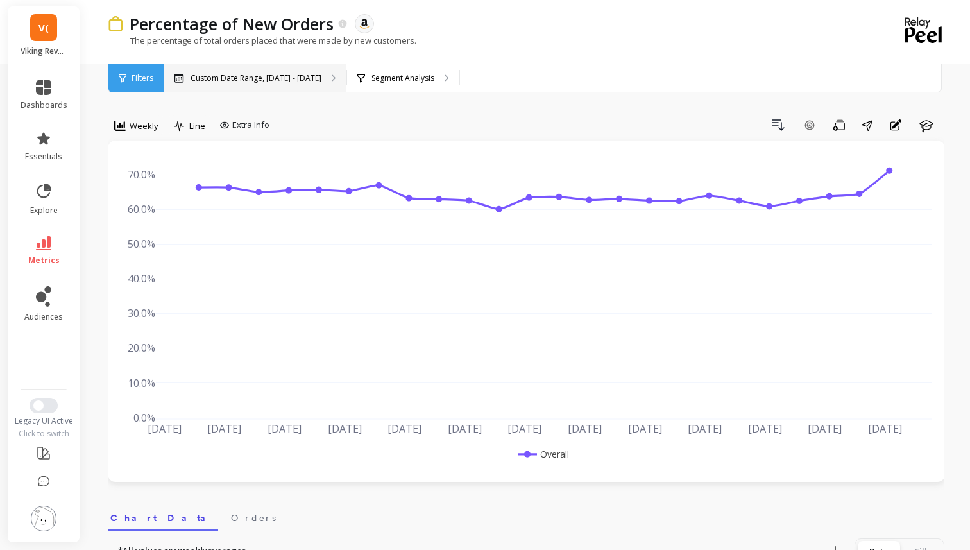
click at [275, 73] on p "Custom Date Range, [DATE] - [DATE]" at bounding box center [255, 78] width 131 height 10
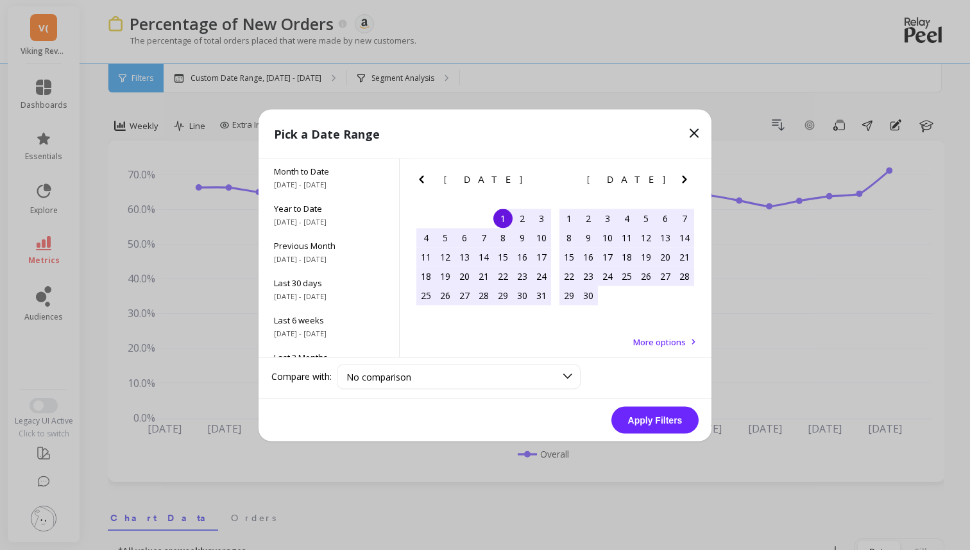
click at [427, 180] on icon "Previous Month" at bounding box center [421, 178] width 15 height 15
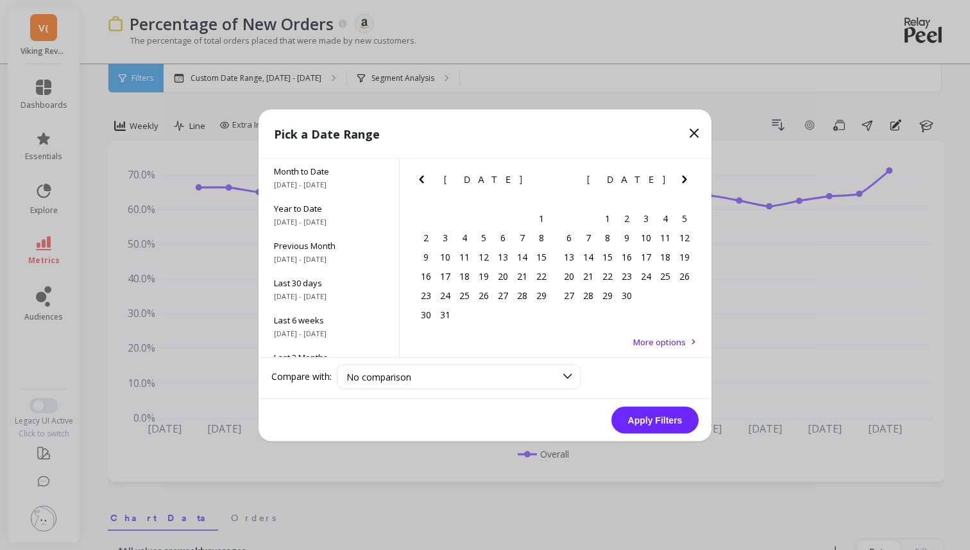
click at [427, 180] on icon "Previous Month" at bounding box center [421, 178] width 15 height 15
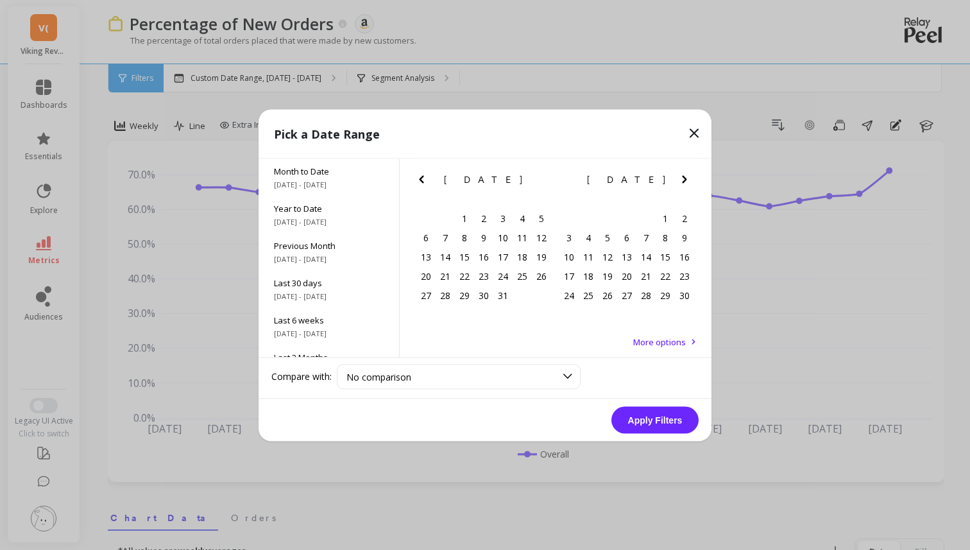
click at [427, 180] on icon "Previous Month" at bounding box center [421, 178] width 15 height 15
click at [424, 180] on icon "Previous Month" at bounding box center [421, 178] width 15 height 15
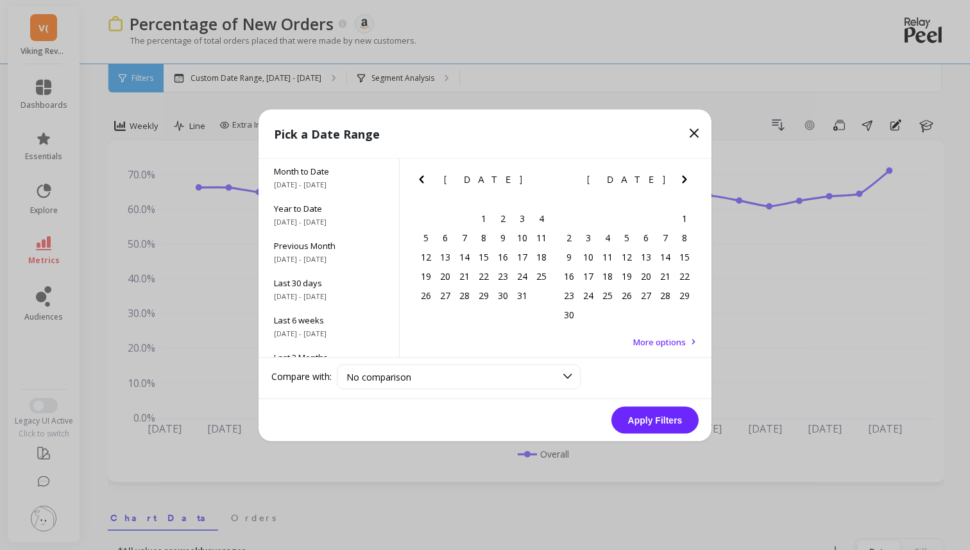
click at [424, 180] on icon "Previous Month" at bounding box center [421, 178] width 15 height 15
click at [450, 216] on div "1" at bounding box center [444, 217] width 19 height 19
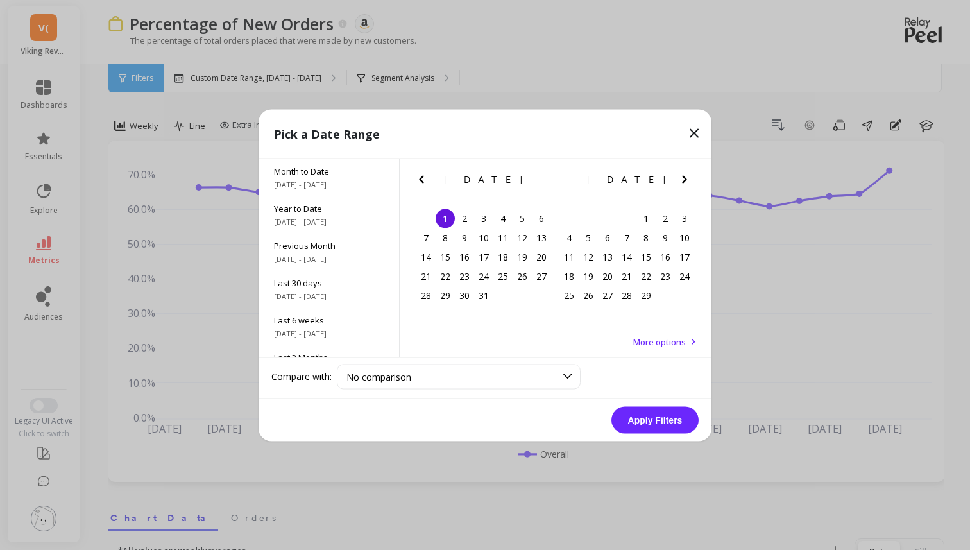
click at [682, 180] on icon "Next Month" at bounding box center [684, 178] width 15 height 15
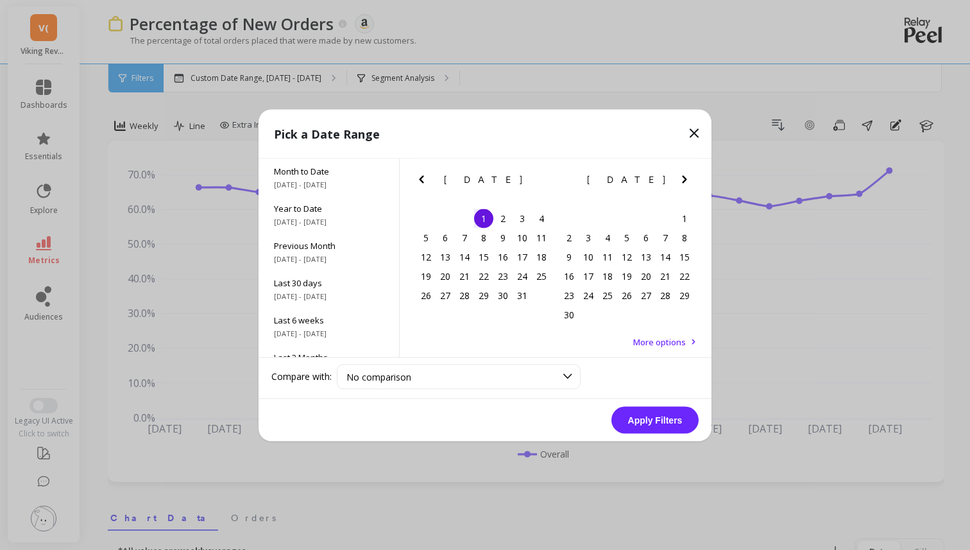
click at [682, 180] on icon "Next Month" at bounding box center [684, 178] width 15 height 15
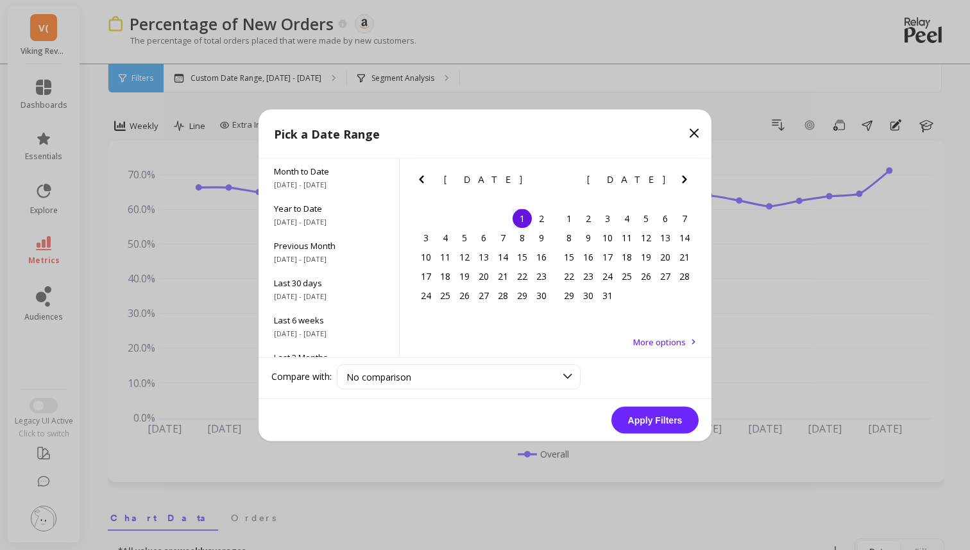
click at [682, 180] on icon "Next Month" at bounding box center [684, 178] width 15 height 15
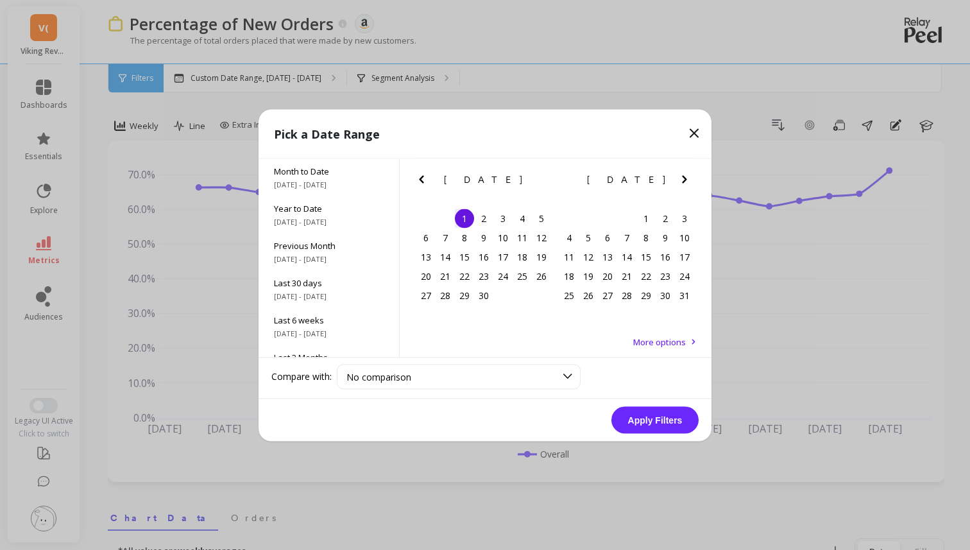
click at [682, 180] on icon "Next Month" at bounding box center [684, 178] width 15 height 15
click at [681, 179] on icon "Next Month" at bounding box center [684, 178] width 15 height 15
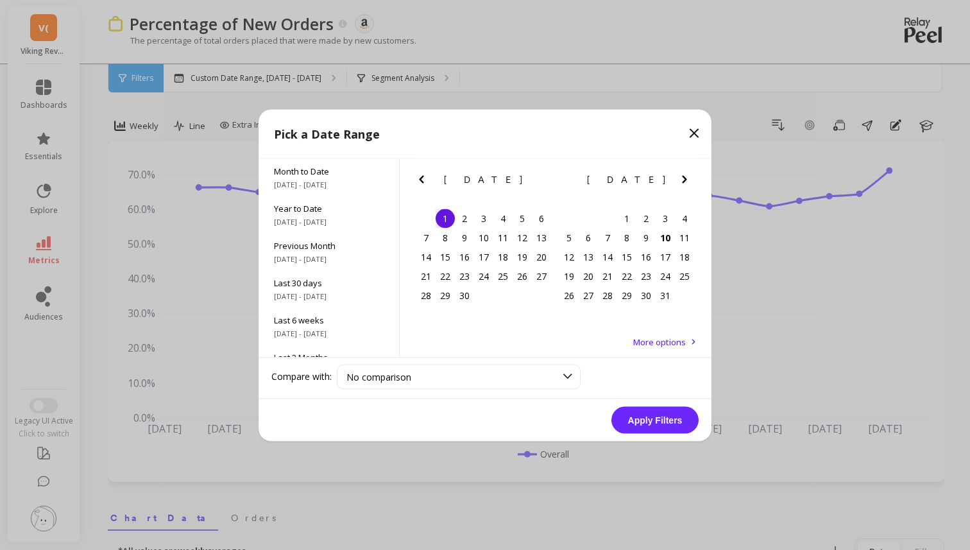
click at [415, 185] on icon "Previous Month" at bounding box center [421, 178] width 15 height 15
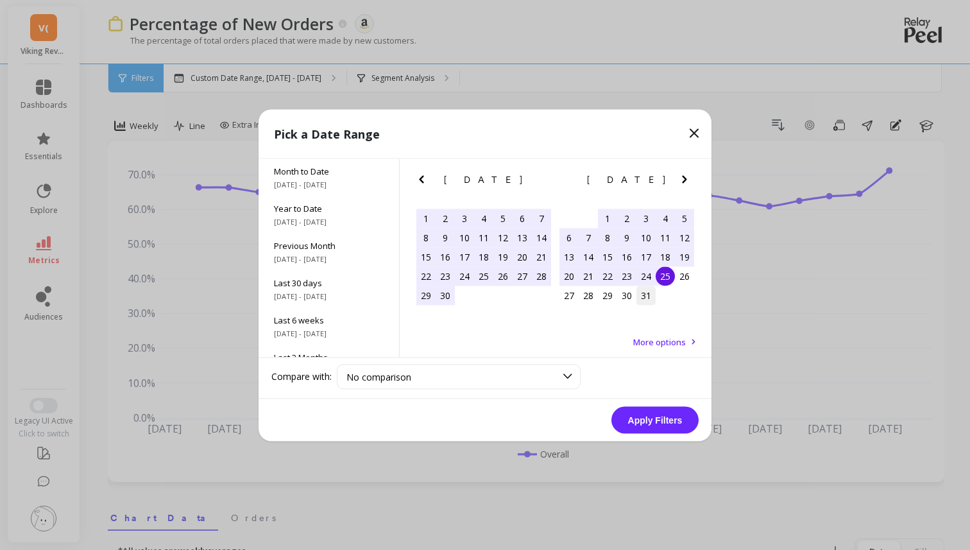
click at [649, 291] on div "31" at bounding box center [645, 294] width 19 height 19
click at [666, 421] on button "Apply Filters" at bounding box center [654, 419] width 87 height 27
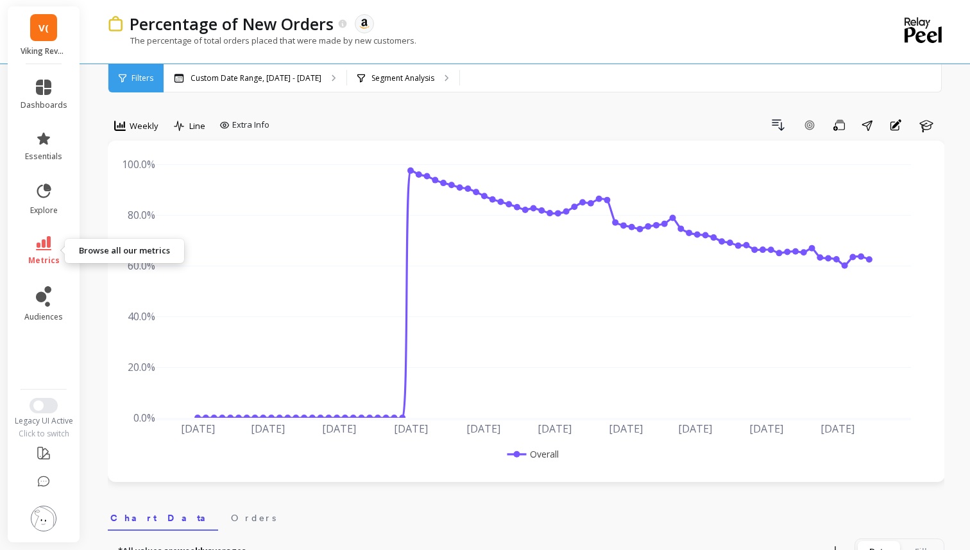
click at [56, 248] on link "metrics" at bounding box center [44, 251] width 47 height 30
click at [361, 29] on object at bounding box center [364, 24] width 12 height 12
click at [342, 24] on icon at bounding box center [342, 24] width 11 height 11
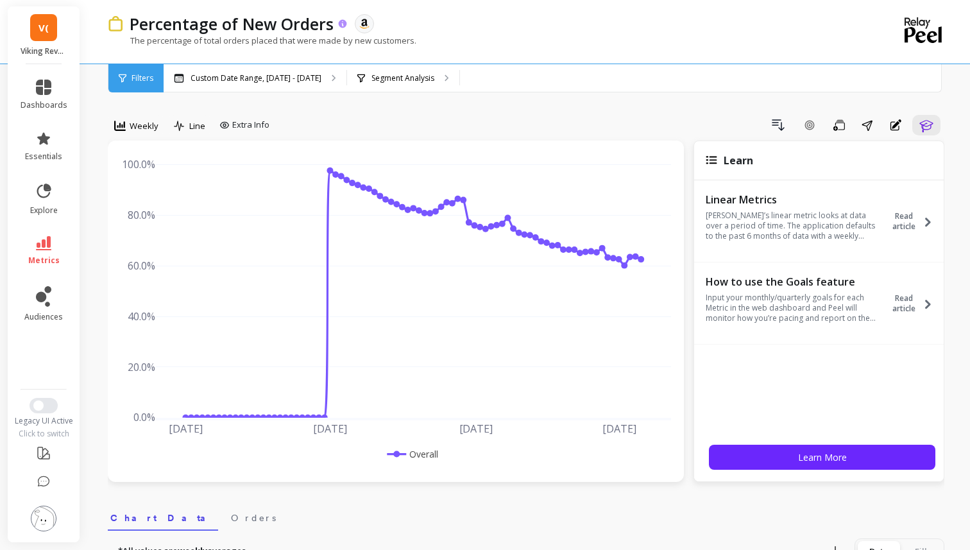
click at [342, 24] on icon at bounding box center [342, 24] width 11 height 11
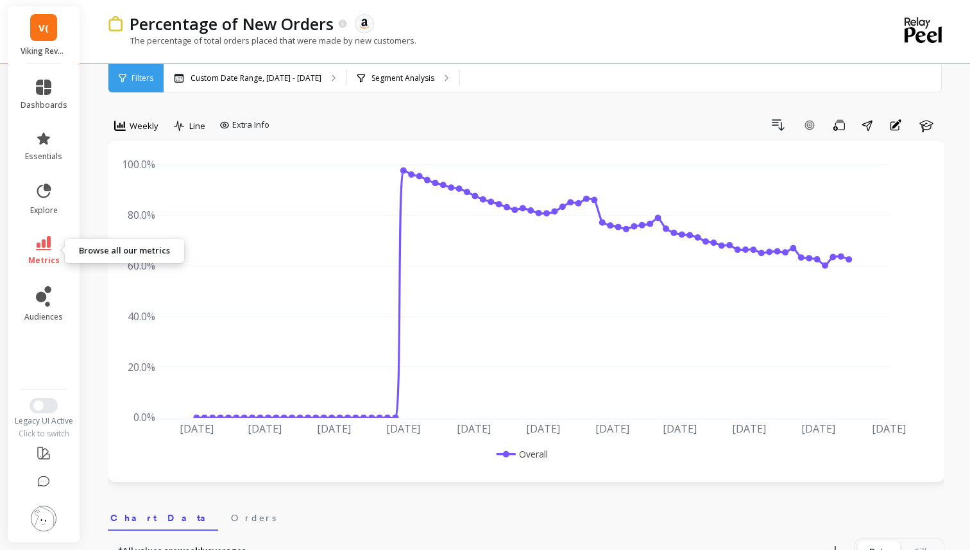
click at [58, 256] on link "metrics" at bounding box center [44, 251] width 47 height 30
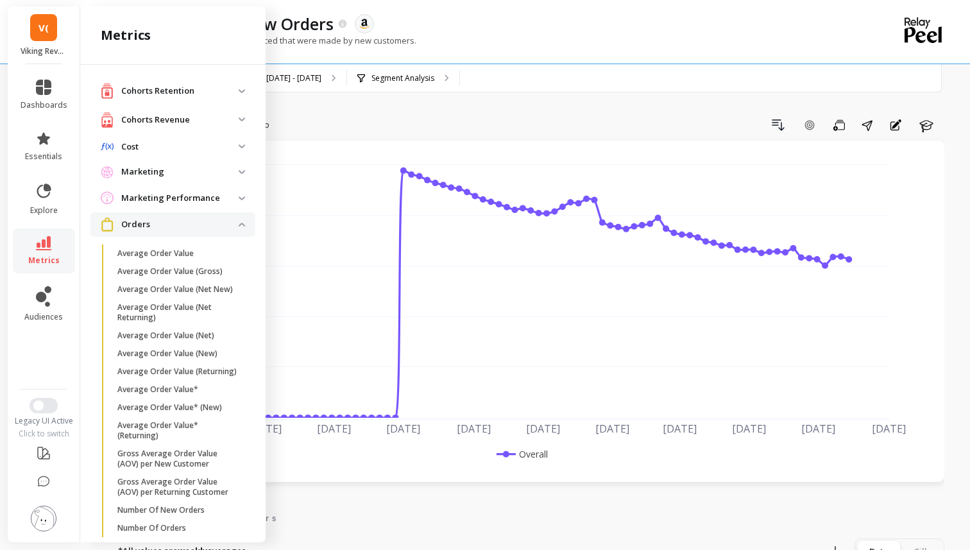
scroll to position [222, 0]
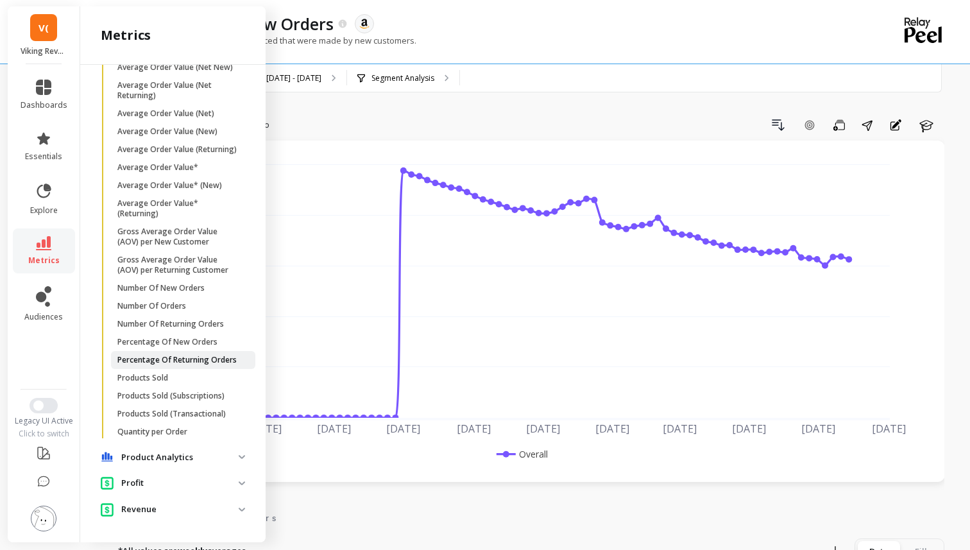
click at [183, 366] on link "Percentage Of Returning Orders" at bounding box center [183, 360] width 144 height 18
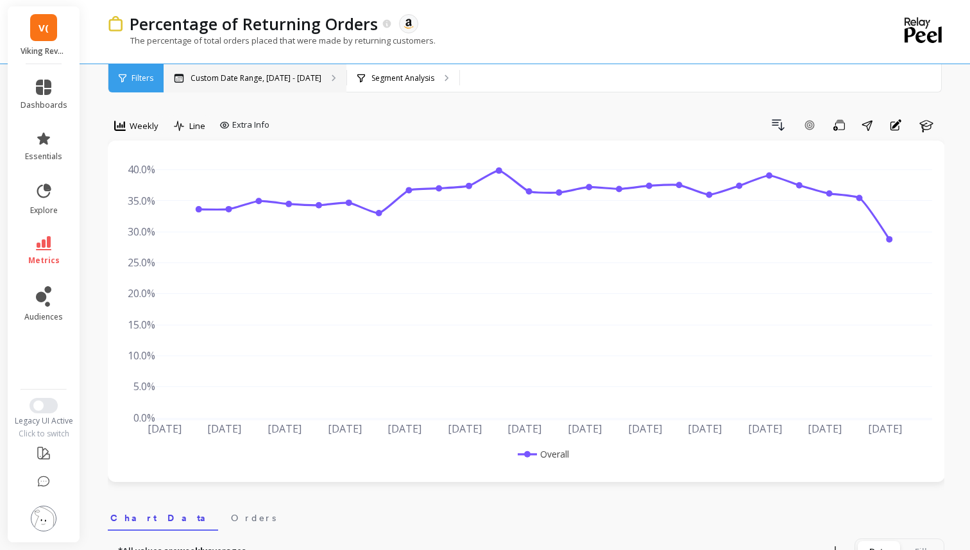
click at [239, 74] on p "Custom Date Range, [DATE] - [DATE]" at bounding box center [255, 78] width 131 height 10
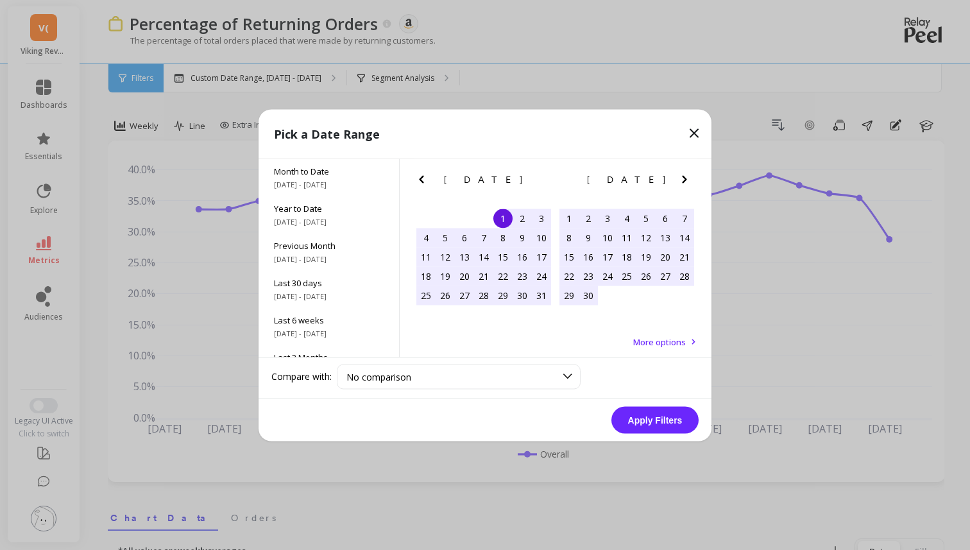
click at [421, 176] on icon "Previous Month" at bounding box center [421, 179] width 4 height 8
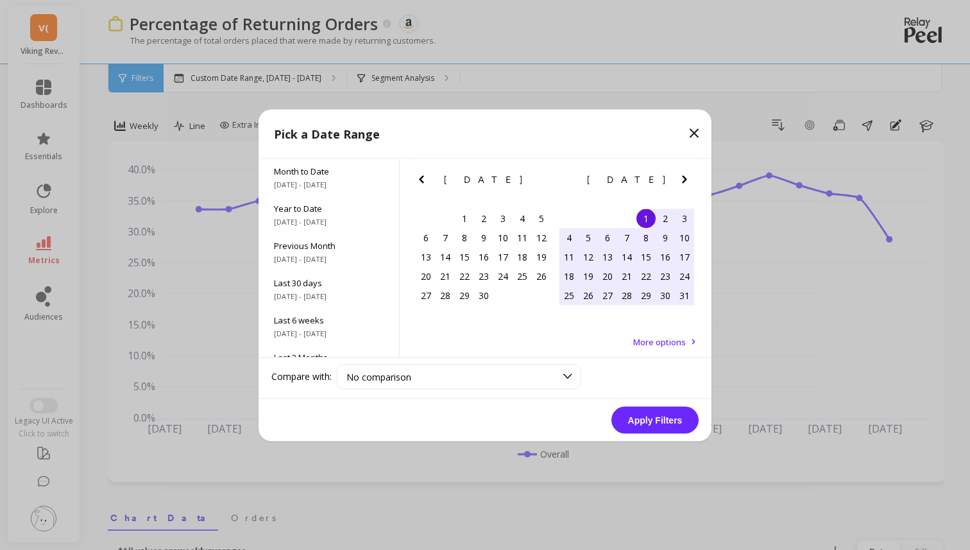
click at [421, 176] on icon "Previous Month" at bounding box center [421, 179] width 4 height 8
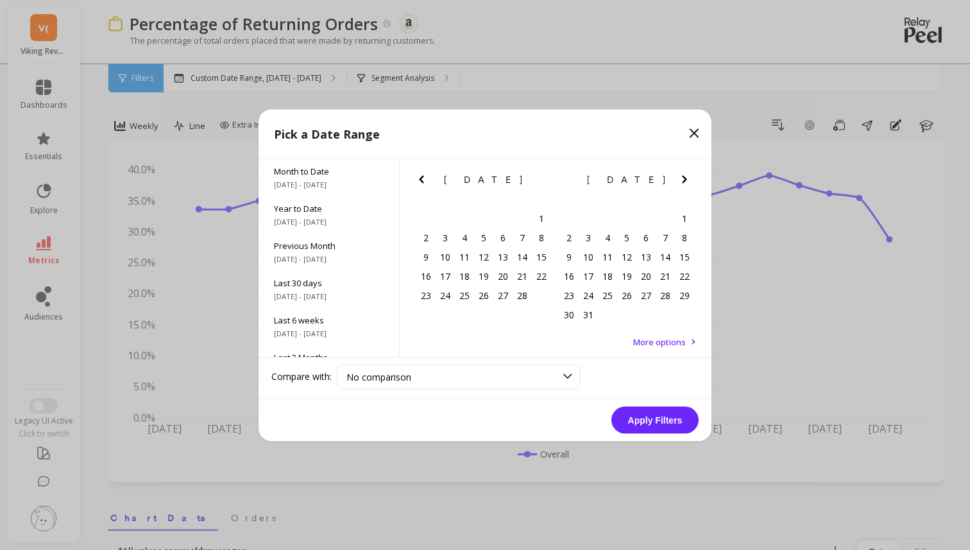
click at [421, 176] on icon "Previous Month" at bounding box center [421, 179] width 4 height 8
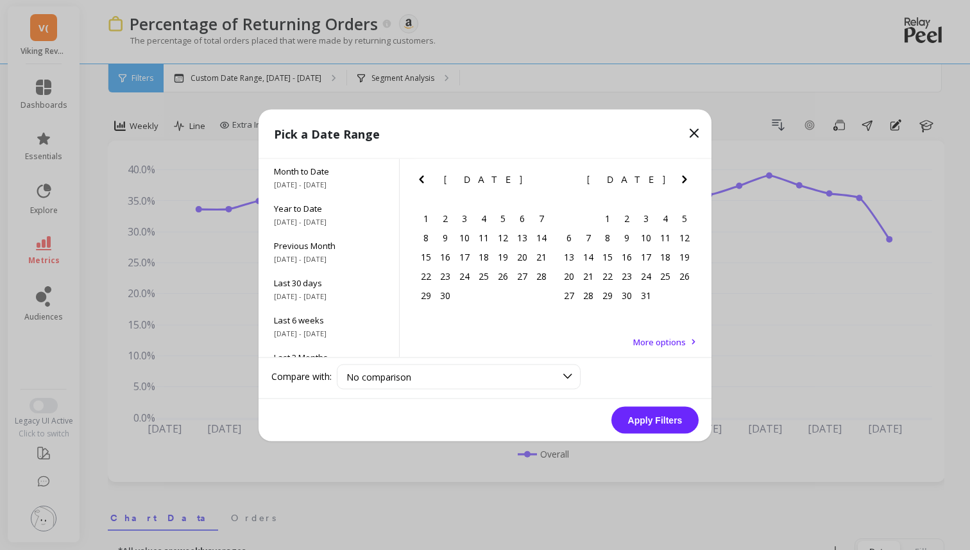
click at [421, 176] on icon "Previous Month" at bounding box center [421, 179] width 4 height 8
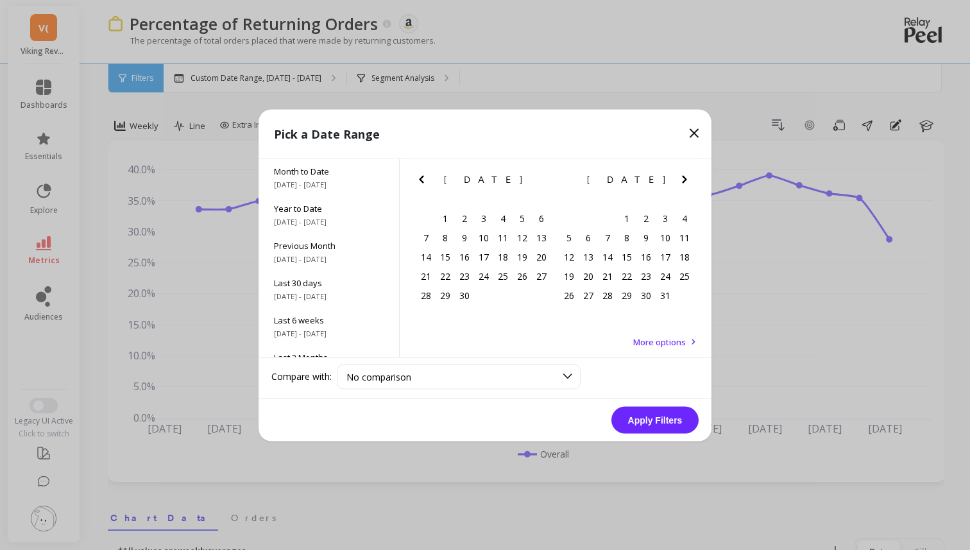
click at [421, 176] on icon "Previous Month" at bounding box center [421, 179] width 4 height 8
click at [444, 213] on div "1" at bounding box center [444, 217] width 19 height 19
click at [680, 176] on icon "Next Month" at bounding box center [684, 178] width 15 height 15
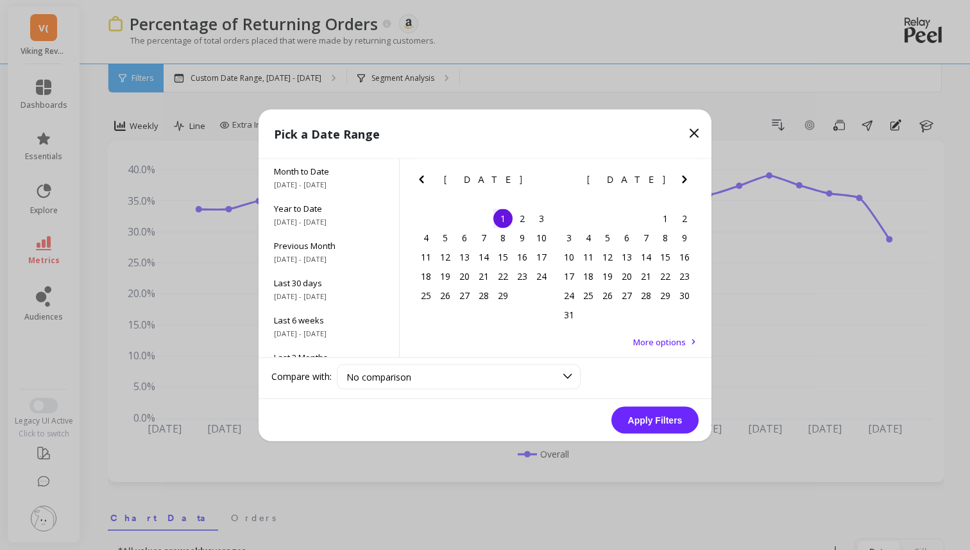
click at [680, 176] on icon "Next Month" at bounding box center [684, 178] width 15 height 15
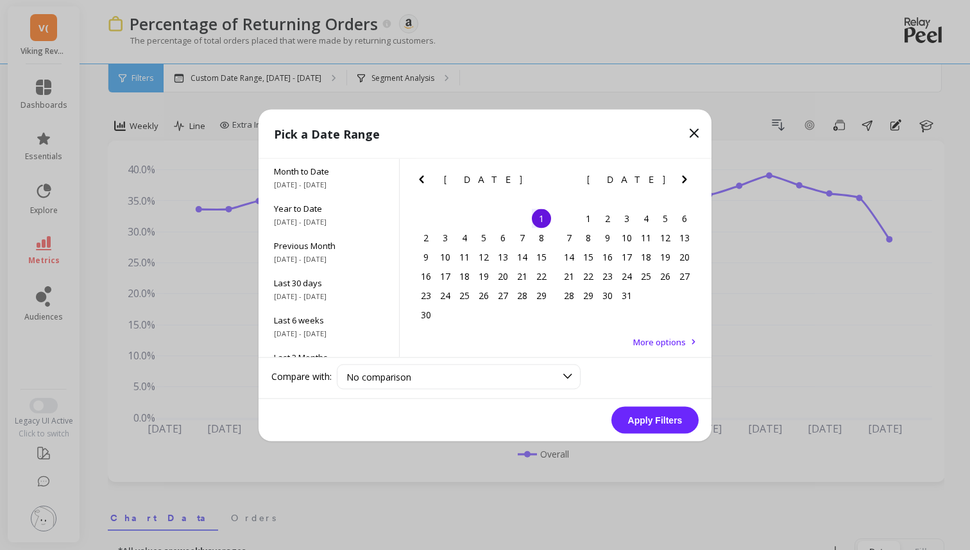
click at [680, 176] on icon "Next Month" at bounding box center [684, 178] width 15 height 15
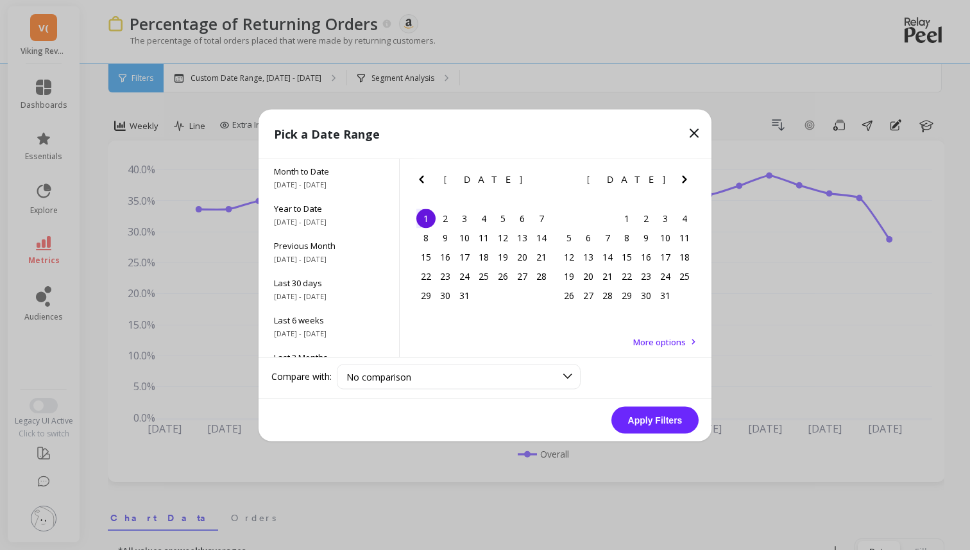
click at [680, 176] on icon "Next Month" at bounding box center [684, 178] width 15 height 15
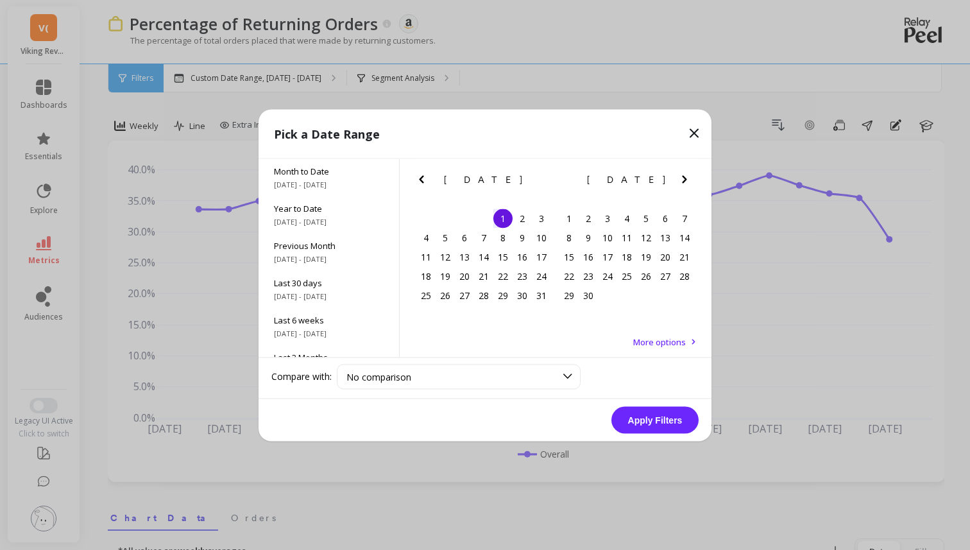
click at [680, 176] on icon "Next Month" at bounding box center [684, 178] width 15 height 15
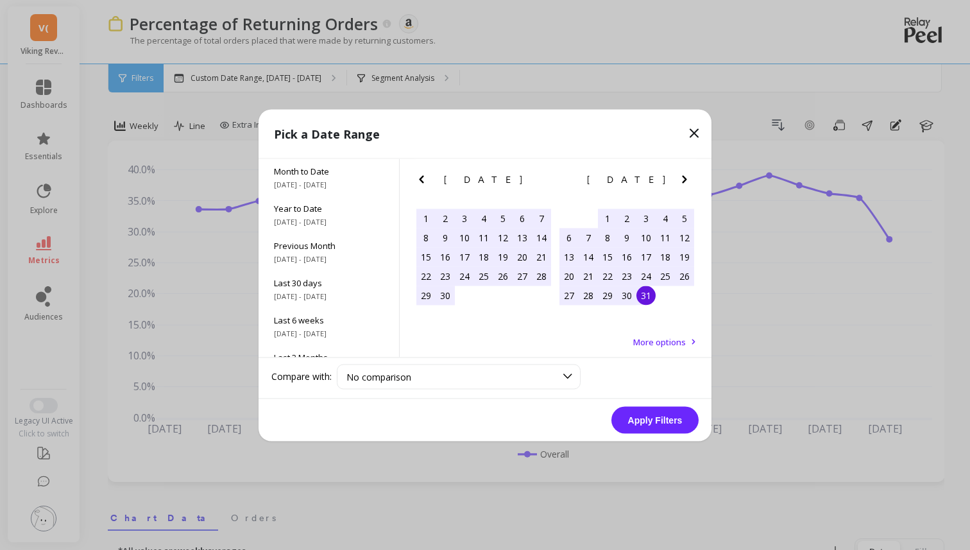
click at [648, 295] on div "31" at bounding box center [645, 294] width 19 height 19
click at [655, 426] on button "Apply Filters" at bounding box center [654, 419] width 87 height 27
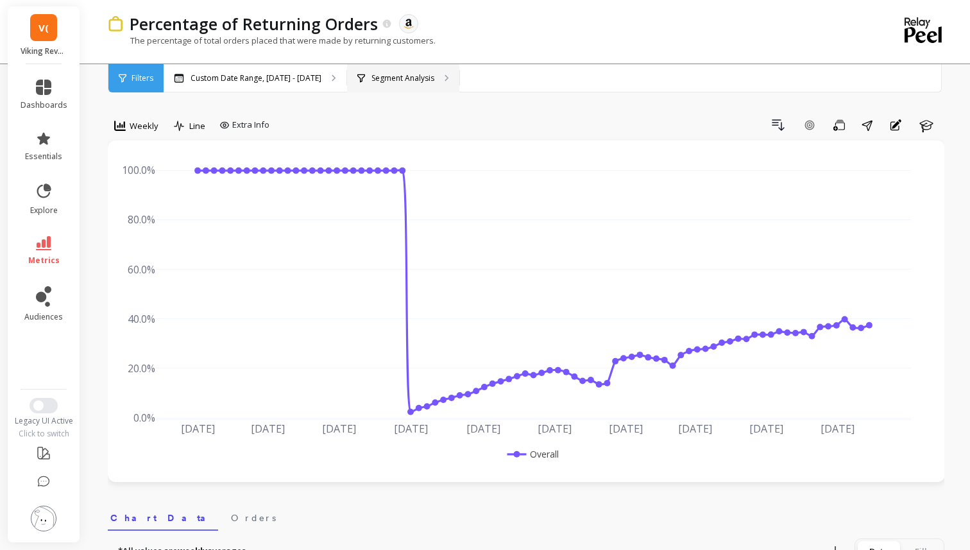
click at [450, 85] on div "Segment Analysis" at bounding box center [403, 78] width 112 height 28
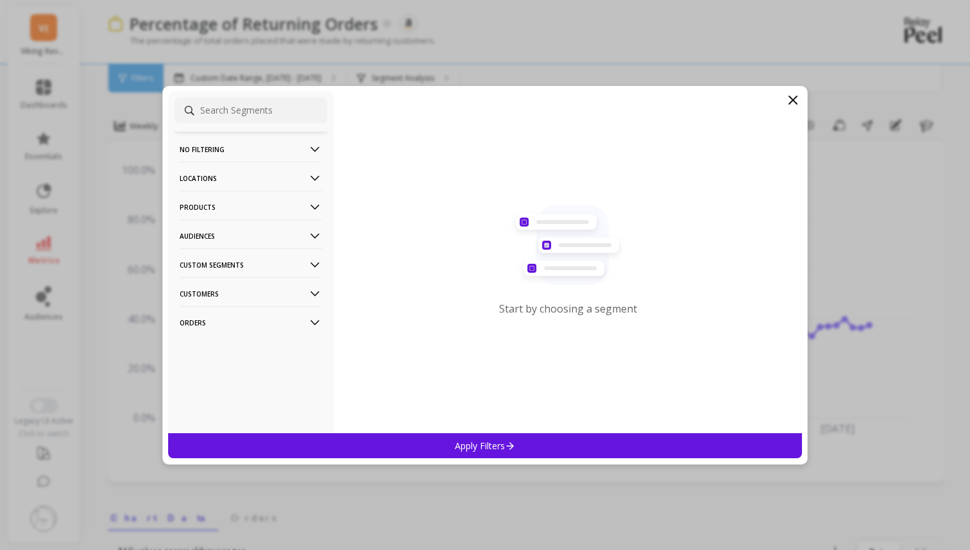
click at [276, 288] on p "Customers" at bounding box center [251, 293] width 142 height 33
click at [253, 319] on div "Data Source" at bounding box center [250, 318] width 153 height 21
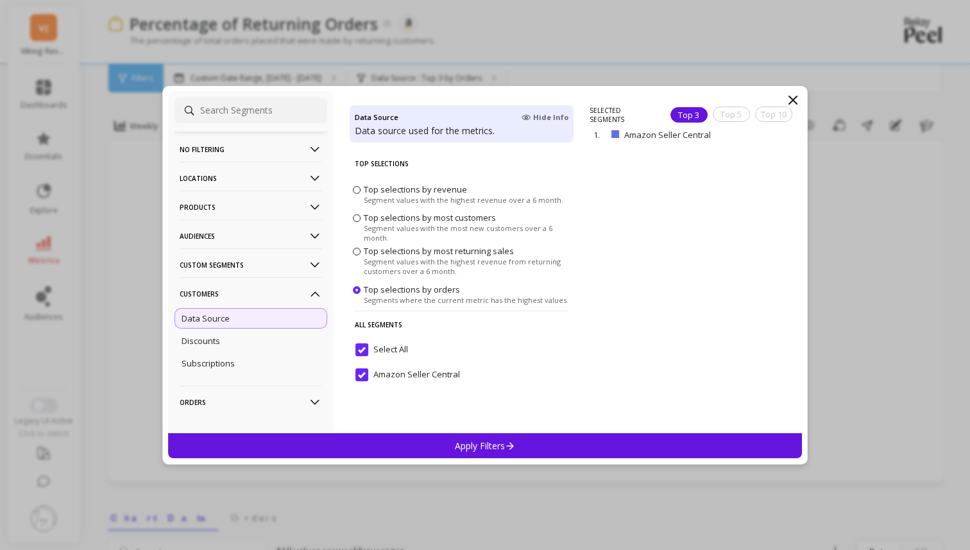
click at [359, 375] on input "Amazon Seller Central" at bounding box center [407, 374] width 105 height 13
click at [362, 371] on input "Amazon Seller Central" at bounding box center [407, 374] width 105 height 13
click at [362, 340] on div "Select All" at bounding box center [462, 356] width 224 height 38
click at [364, 380] on input "Amazon Seller Central" at bounding box center [407, 374] width 105 height 13
click at [371, 455] on div "Apply Filters" at bounding box center [485, 445] width 634 height 25
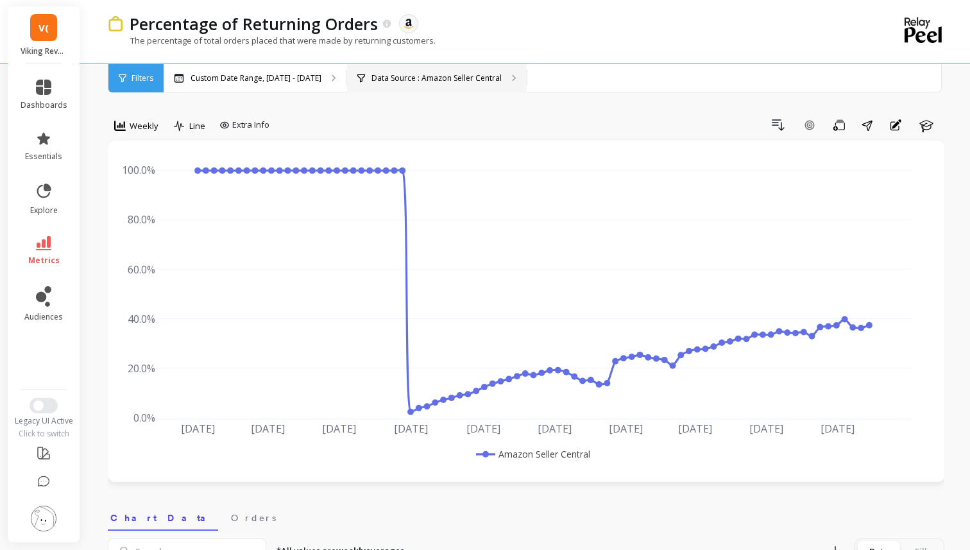
click at [437, 80] on p "Data Source : Amazon Seller Central" at bounding box center [436, 78] width 130 height 10
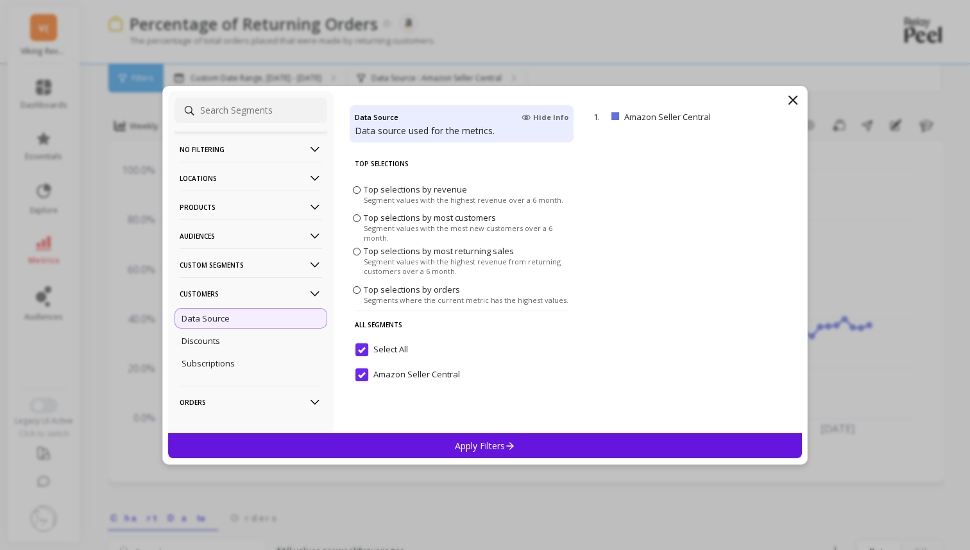
click at [264, 144] on p "No filtering" at bounding box center [251, 149] width 142 height 33
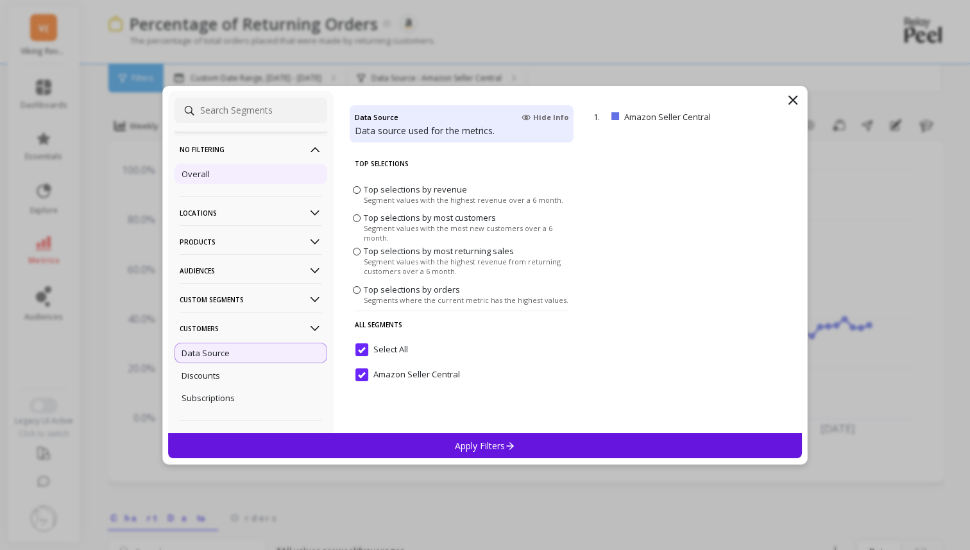
click at [258, 178] on div "Overall" at bounding box center [250, 174] width 153 height 21
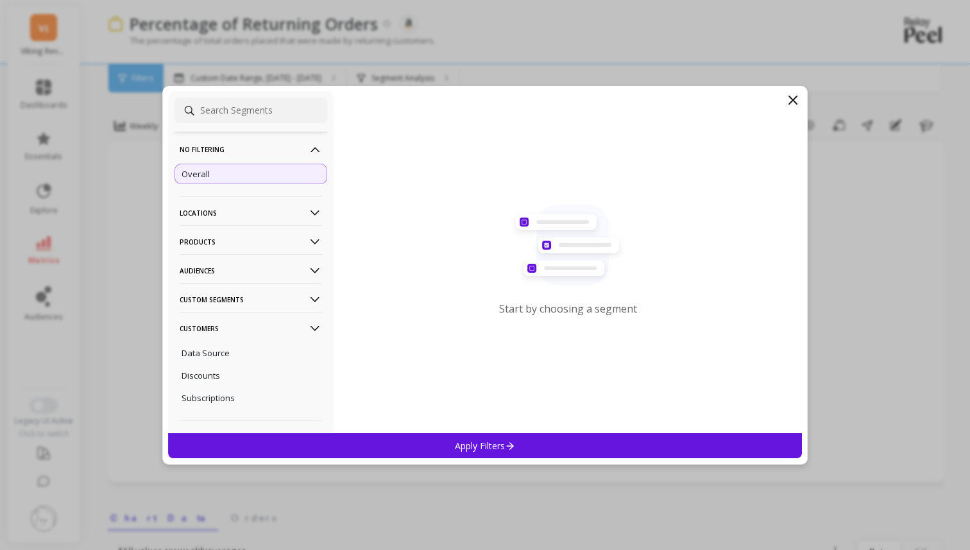
click at [357, 450] on div "Apply Filters" at bounding box center [485, 445] width 634 height 25
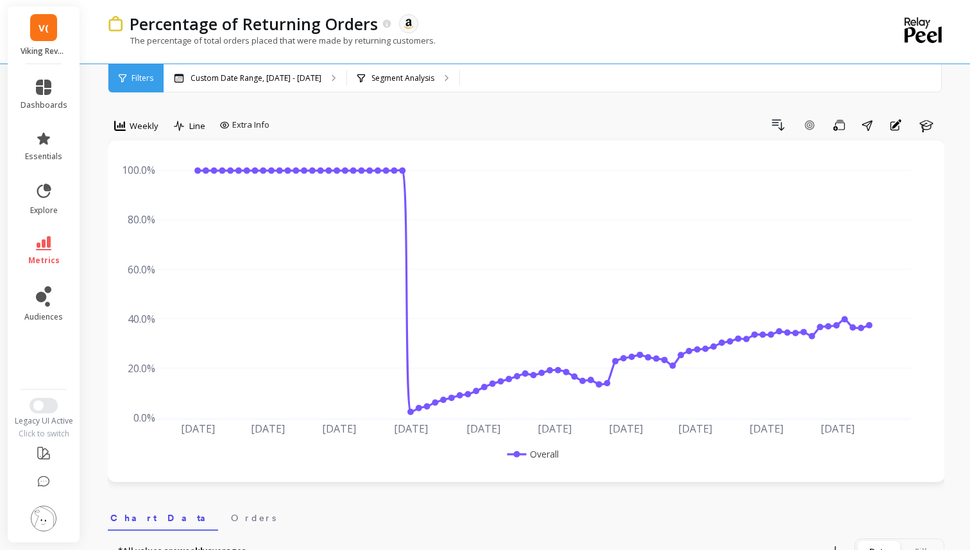
click at [911, 365] on div "[DATE] [DATE] [DATE] [DATE] [DATE] [DATE] [DATE] [DATE] [DATE] [DATE] [DATE] 0.…" at bounding box center [526, 311] width 811 height 316
click at [49, 245] on icon at bounding box center [43, 243] width 15 height 14
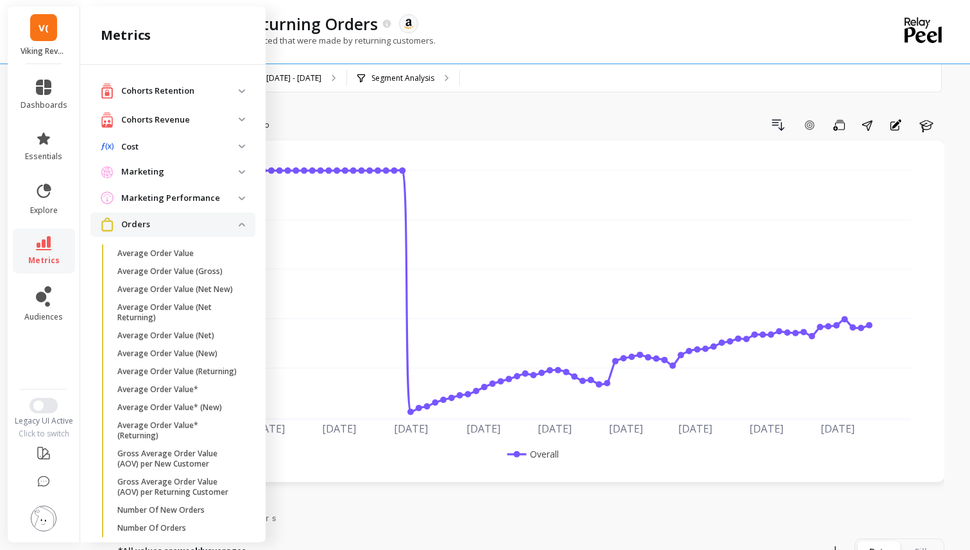
click at [189, 122] on p "Cohorts Revenue" at bounding box center [179, 120] width 117 height 13
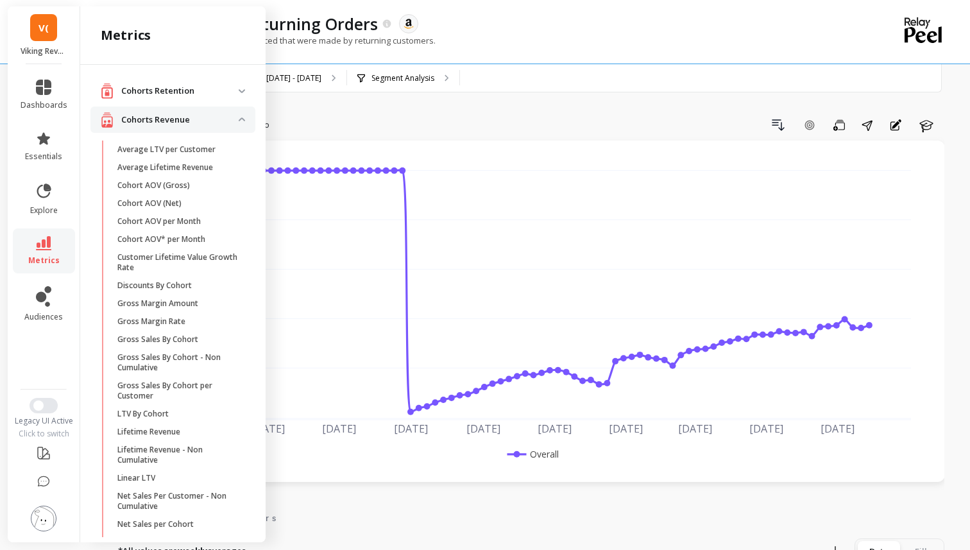
click at [227, 112] on div "Cohorts Revenue" at bounding box center [170, 120] width 138 height 16
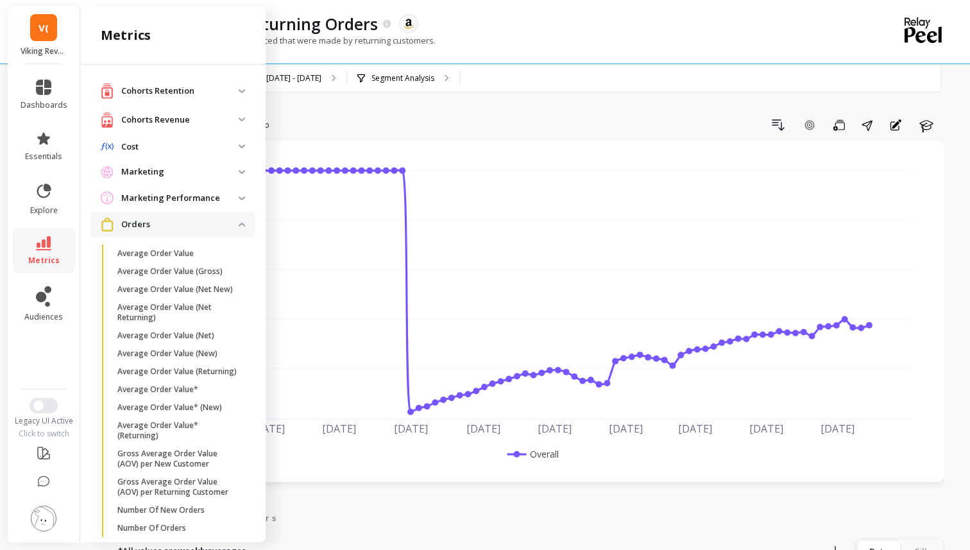
click at [225, 97] on div "Cohorts Retention" at bounding box center [170, 91] width 138 height 16
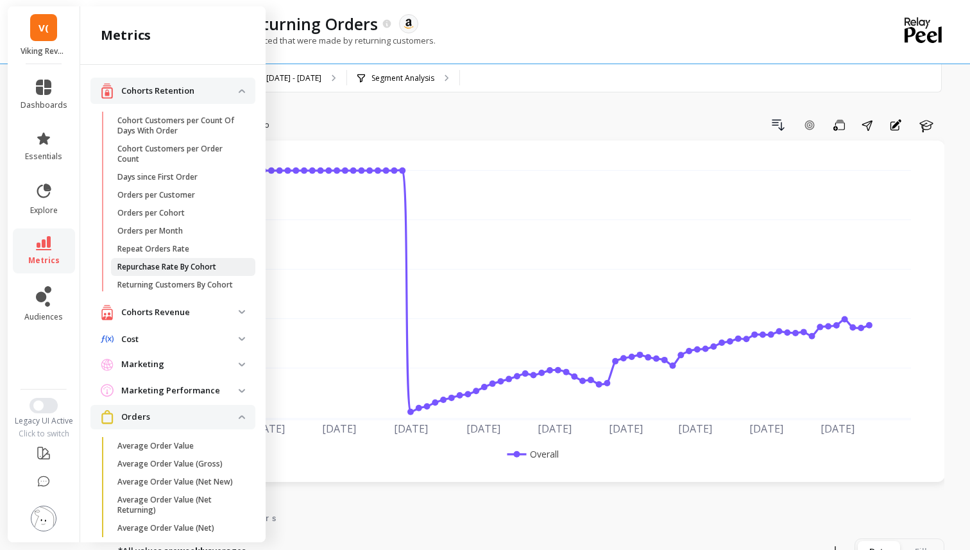
click at [200, 262] on p "Repurchase Rate By Cohort" at bounding box center [166, 267] width 99 height 10
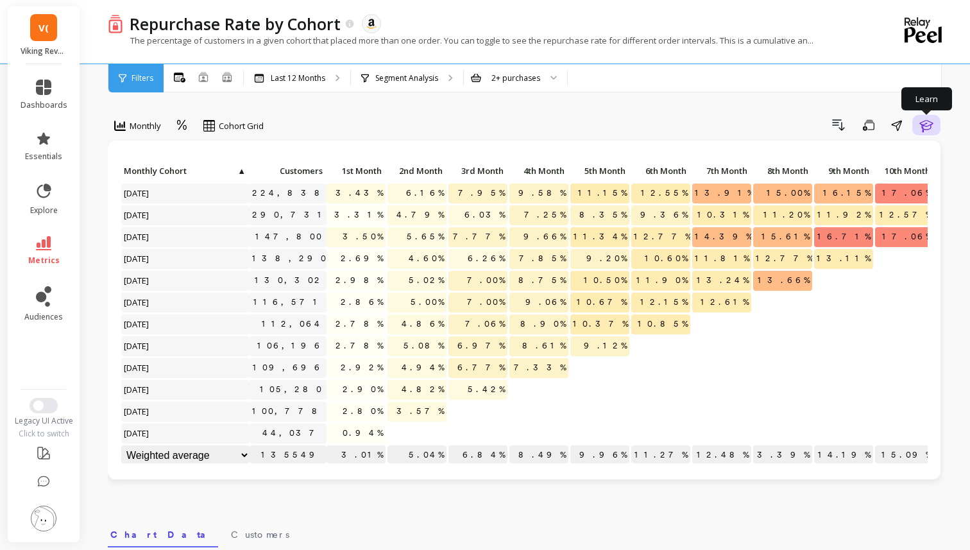
click at [929, 130] on icon "button" at bounding box center [925, 124] width 15 height 15
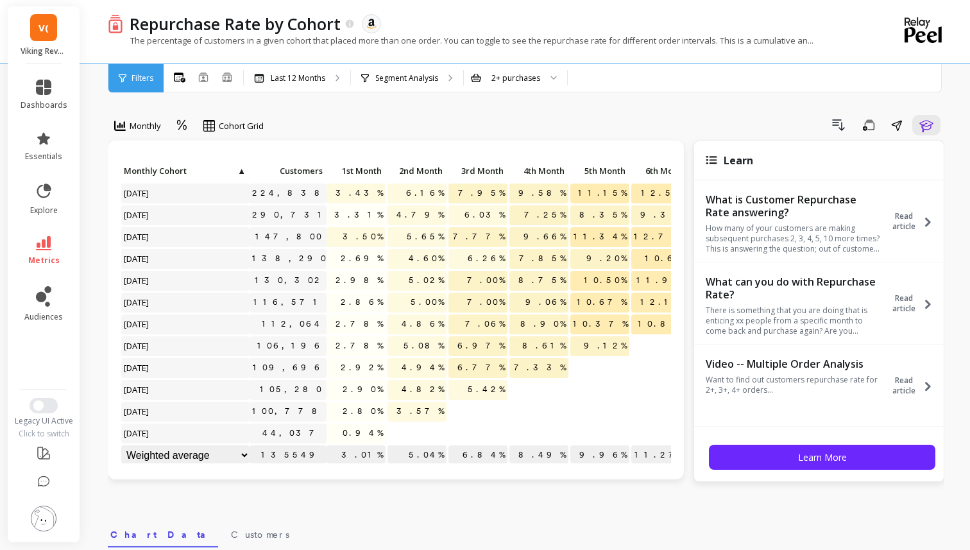
click at [786, 232] on p "How many of your customers are making subsequent purchases 2, 3, 4, 5, 10 more …" at bounding box center [793, 238] width 176 height 31
click at [926, 228] on button "Read article" at bounding box center [912, 221] width 55 height 59
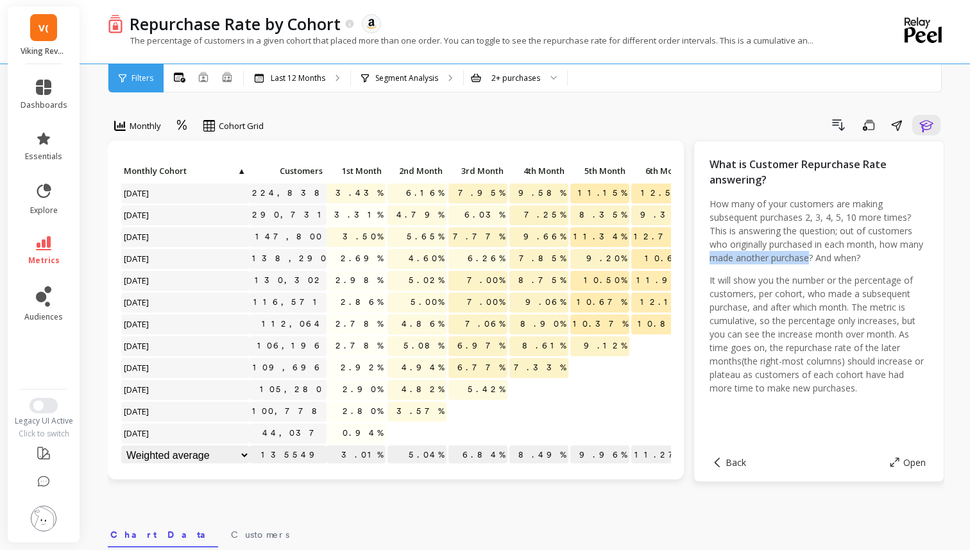
drag, startPoint x: 808, startPoint y: 258, endPoint x: 702, endPoint y: 258, distance: 105.8
click at [702, 258] on div "What is Customer Repurchase Rate answering? How many of your customers are maki…" at bounding box center [818, 310] width 251 height 341
click at [538, 84] on div "2+ purchases" at bounding box center [515, 78] width 103 height 28
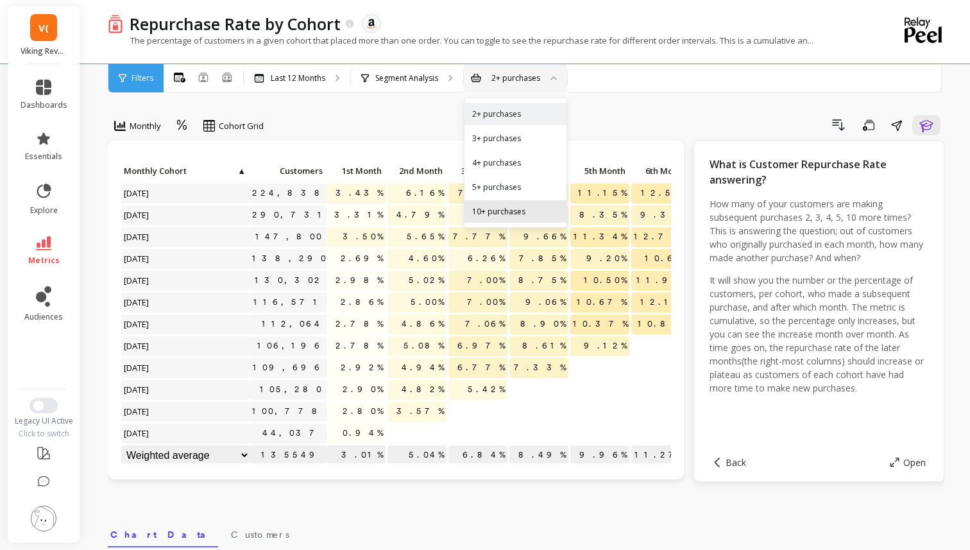
click at [512, 211] on div "10+ purchases" at bounding box center [515, 211] width 87 height 12
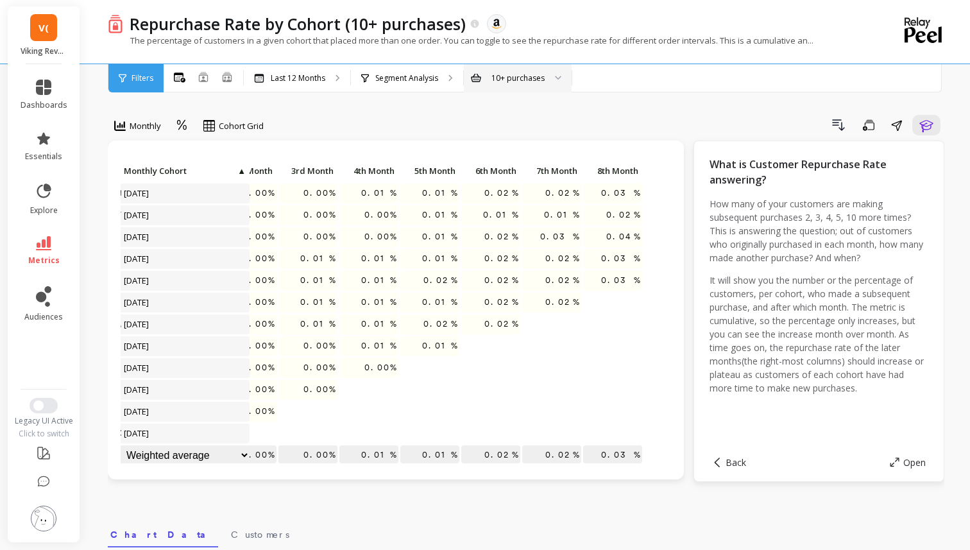
scroll to position [0, 13]
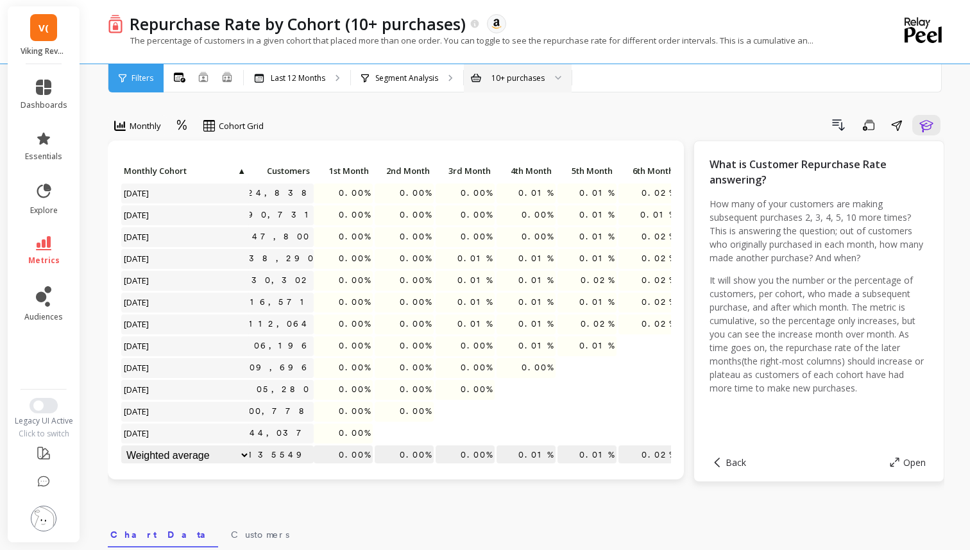
click at [519, 76] on div "10+ purchases" at bounding box center [517, 78] width 53 height 12
click at [514, 141] on div "3+ purchases" at bounding box center [517, 138] width 91 height 12
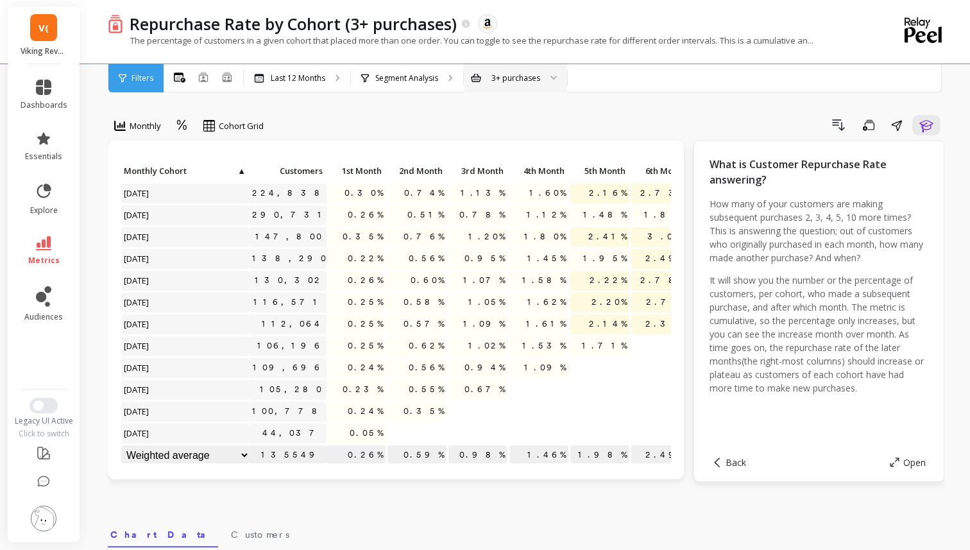
click at [506, 80] on div "3+ purchases" at bounding box center [515, 78] width 49 height 12
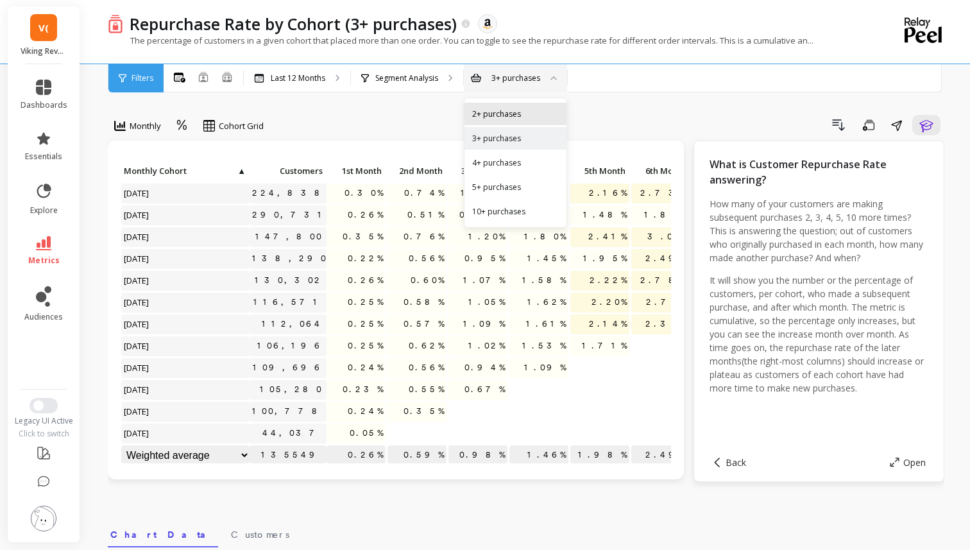
click at [506, 120] on div "2+ purchases" at bounding box center [515, 114] width 102 height 22
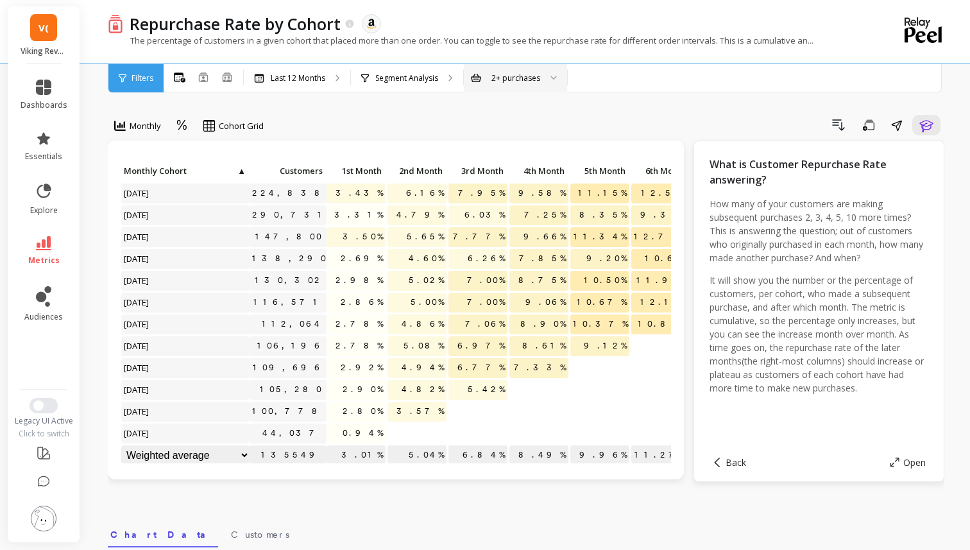
scroll to position [24, 0]
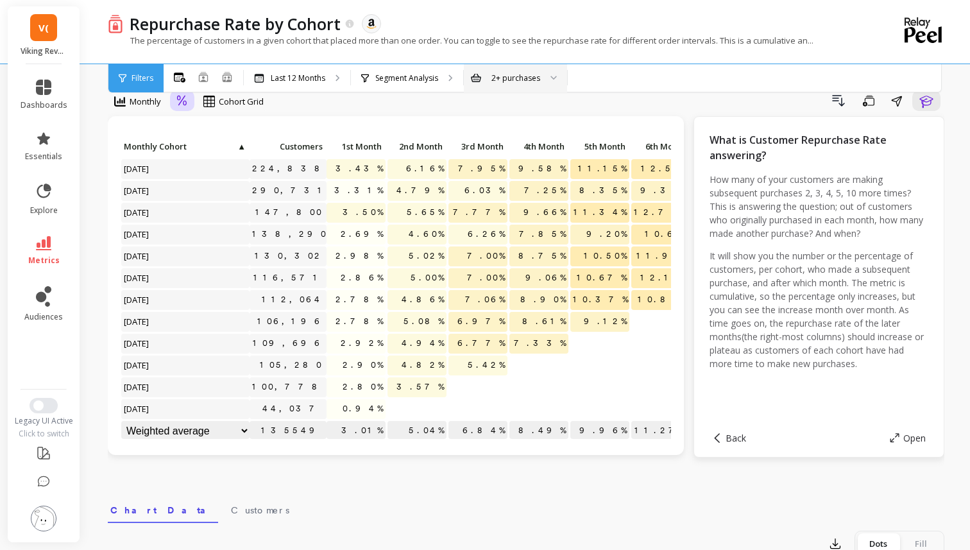
click at [185, 108] on div at bounding box center [182, 101] width 12 height 15
click at [202, 153] on div "Absolute" at bounding box center [217, 155] width 73 height 12
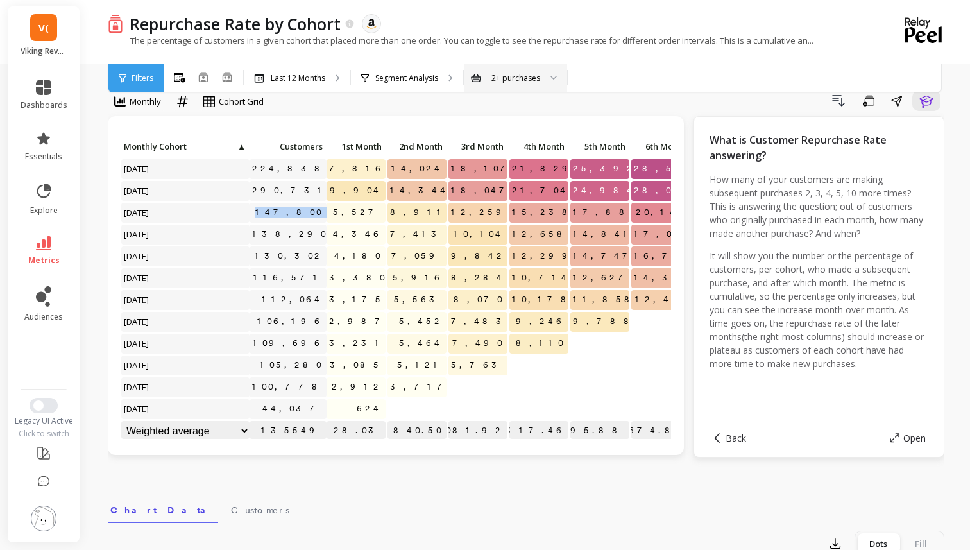
drag, startPoint x: 289, startPoint y: 208, endPoint x: 334, endPoint y: 212, distance: 45.7
click at [334, 212] on div "Click to create an audience 224,838 7,816 14,024 18,107 21,829 25,392 28,582 31…" at bounding box center [517, 289] width 792 height 305
drag, startPoint x: 360, startPoint y: 214, endPoint x: 395, endPoint y: 217, distance: 35.4
click at [395, 217] on div "Click to create an audience 224,838 7,816 14,024 18,107 21,829 25,392 28,582 31…" at bounding box center [517, 289] width 792 height 305
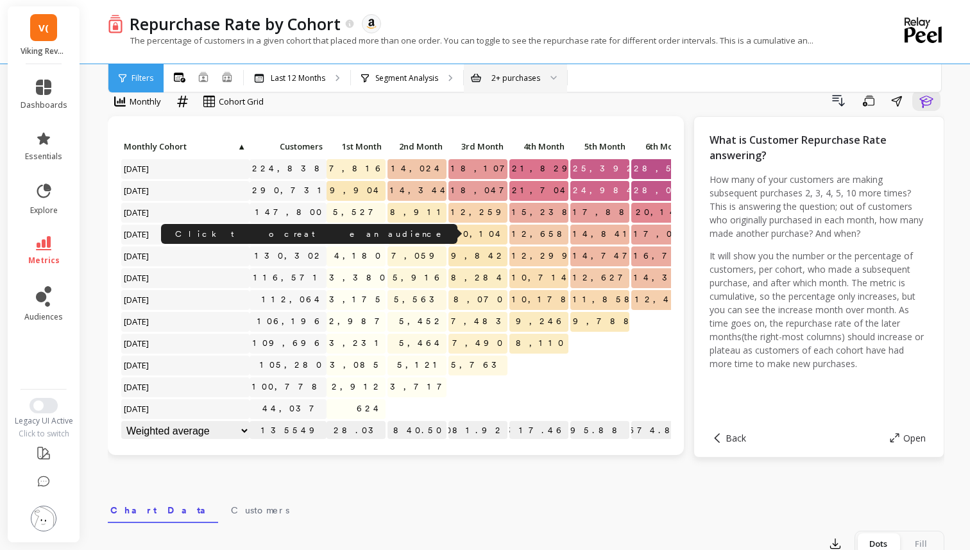
drag, startPoint x: 277, startPoint y: 232, endPoint x: 336, endPoint y: 233, distance: 59.0
click at [335, 233] on div "Click to create an audience 224,838 7,816 14,024 18,107 21,829 25,392 28,582 31…" at bounding box center [517, 289] width 792 height 305
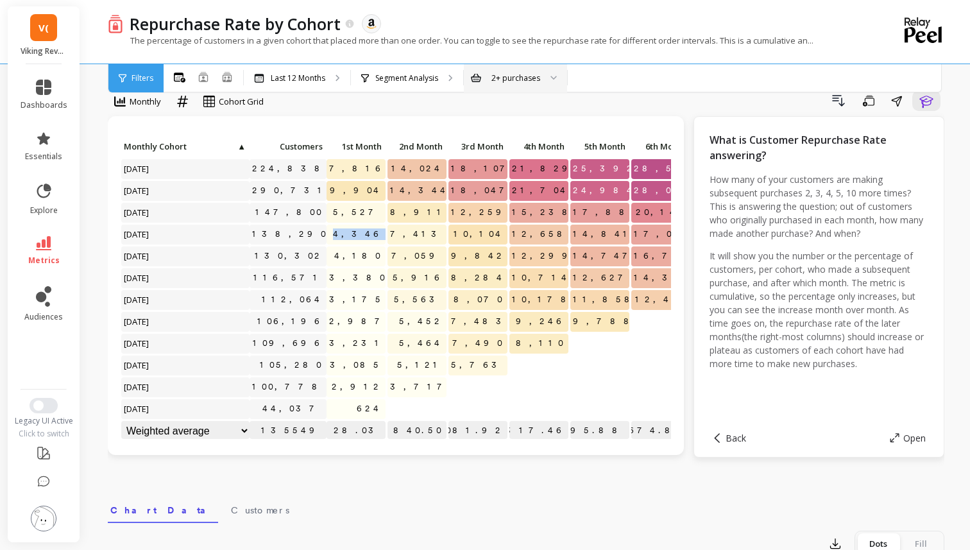
drag, startPoint x: 348, startPoint y: 232, endPoint x: 404, endPoint y: 233, distance: 55.8
click at [404, 233] on div "Click to create an audience 224,838 7,816 14,024 18,107 21,829 25,392 28,582 31…" at bounding box center [517, 289] width 792 height 305
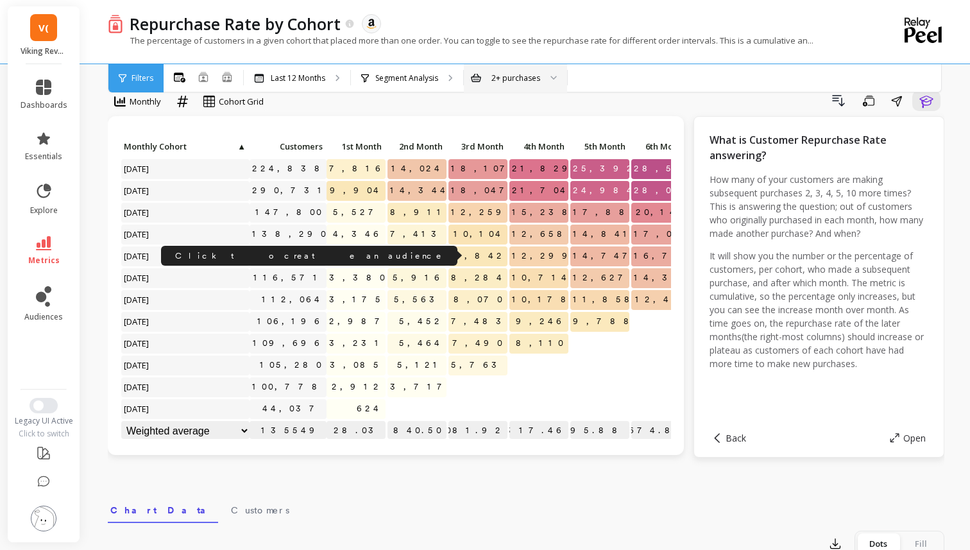
drag, startPoint x: 283, startPoint y: 257, endPoint x: 323, endPoint y: 257, distance: 39.8
click at [323, 257] on div "Click to create an audience 130,302" at bounding box center [287, 256] width 77 height 20
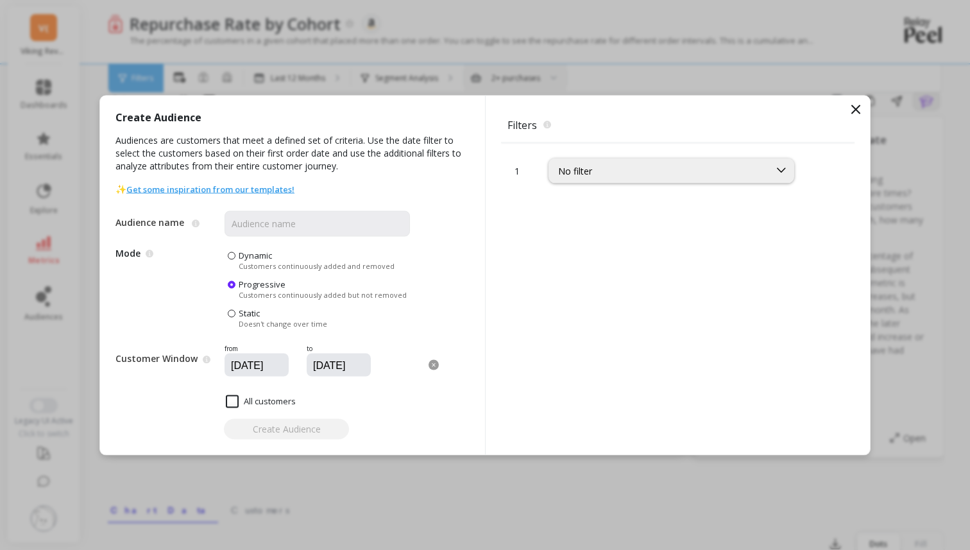
click at [859, 108] on icon at bounding box center [855, 108] width 15 height 15
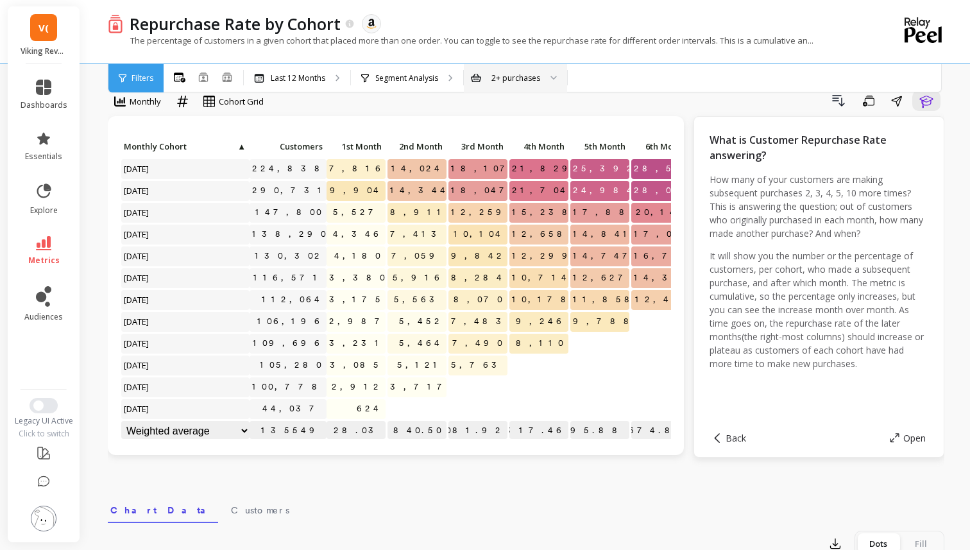
scroll to position [1, 0]
drag, startPoint x: 293, startPoint y: 428, endPoint x: 387, endPoint y: 428, distance: 93.6
click at [387, 428] on div "Click to create an audience 224,838 7,816 14,024 18,107 21,829 25,392 28,582 31…" at bounding box center [517, 289] width 792 height 305
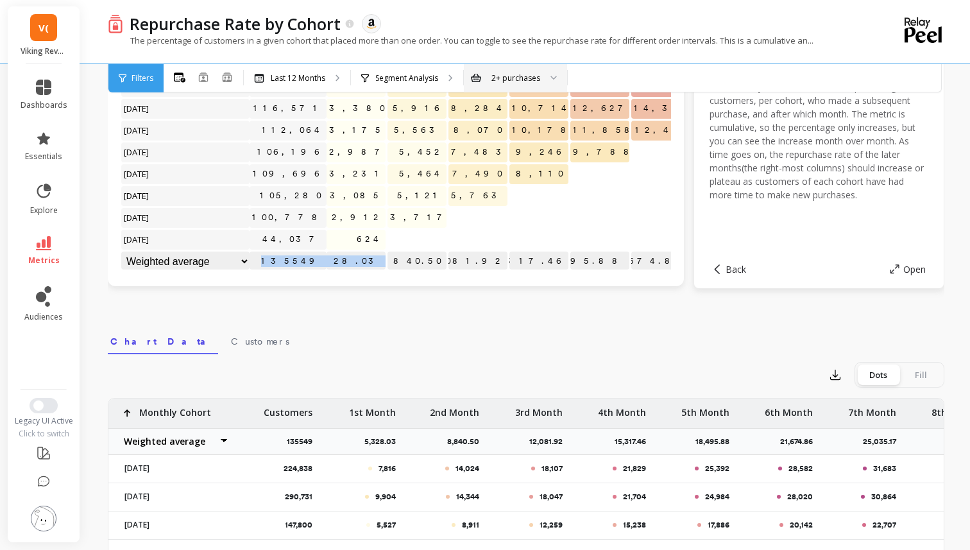
scroll to position [195, 0]
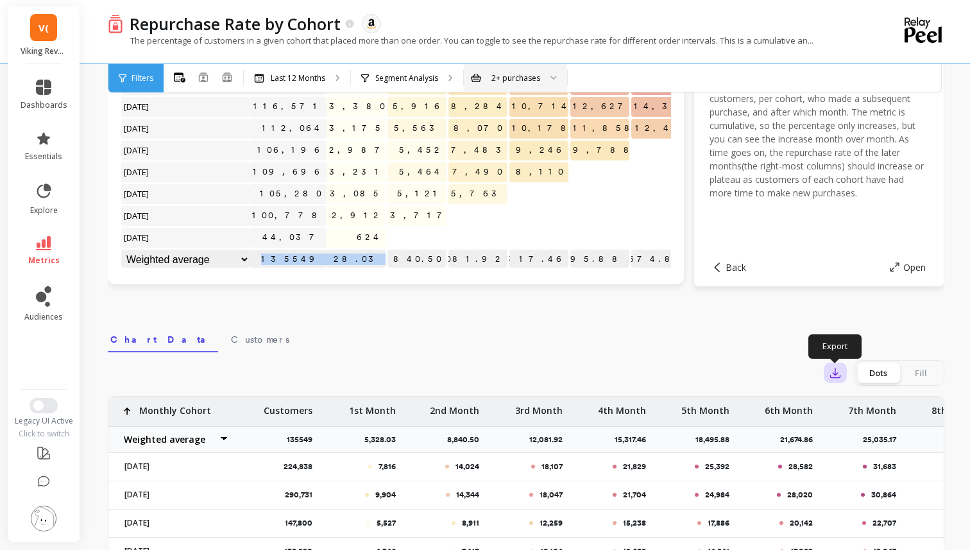
click at [834, 375] on icon "button" at bounding box center [835, 372] width 13 height 13
click at [846, 407] on button "CSV" at bounding box center [881, 407] width 114 height 23
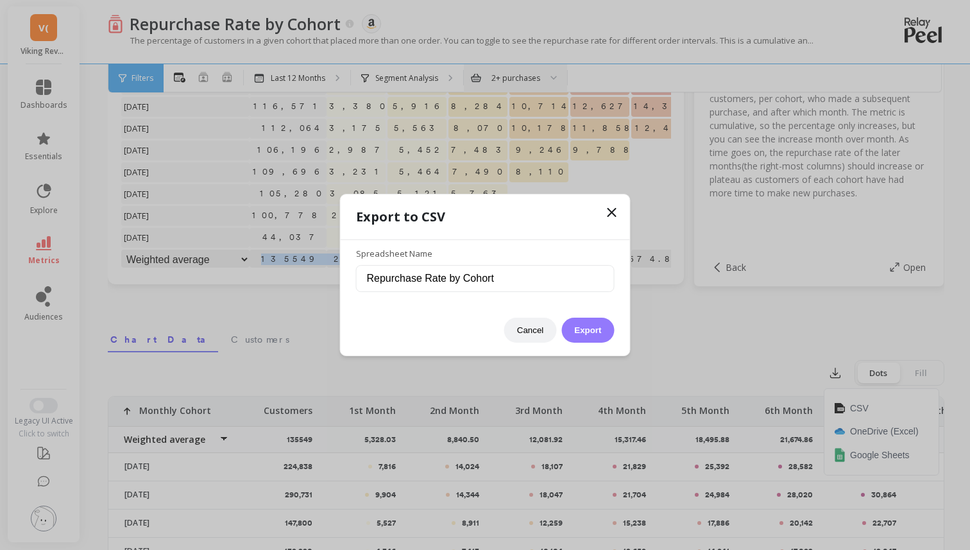
click at [592, 324] on button "Export" at bounding box center [587, 329] width 53 height 25
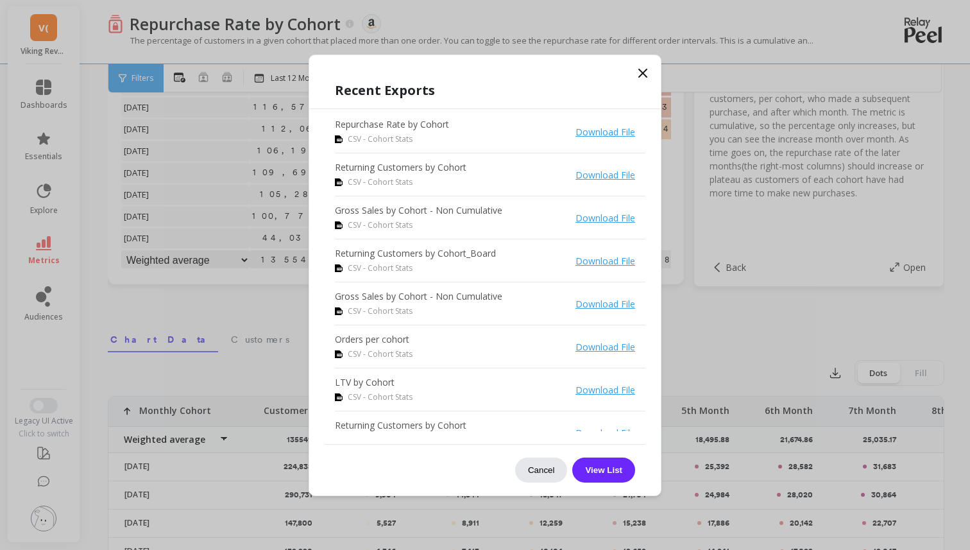
click at [557, 471] on button "Cancel" at bounding box center [541, 469] width 53 height 25
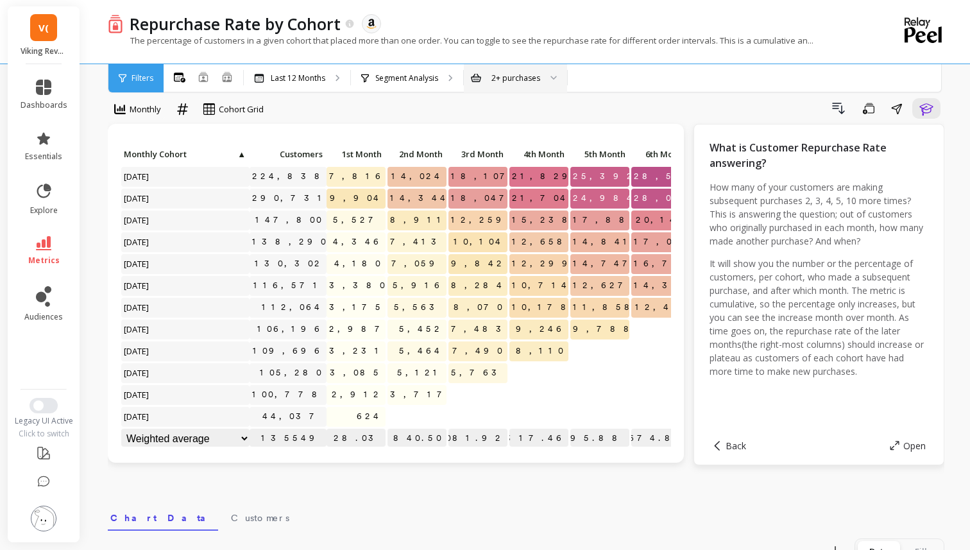
scroll to position [18, 0]
click at [931, 112] on icon "button" at bounding box center [925, 106] width 15 height 15
